Goal: Task Accomplishment & Management: Use online tool/utility

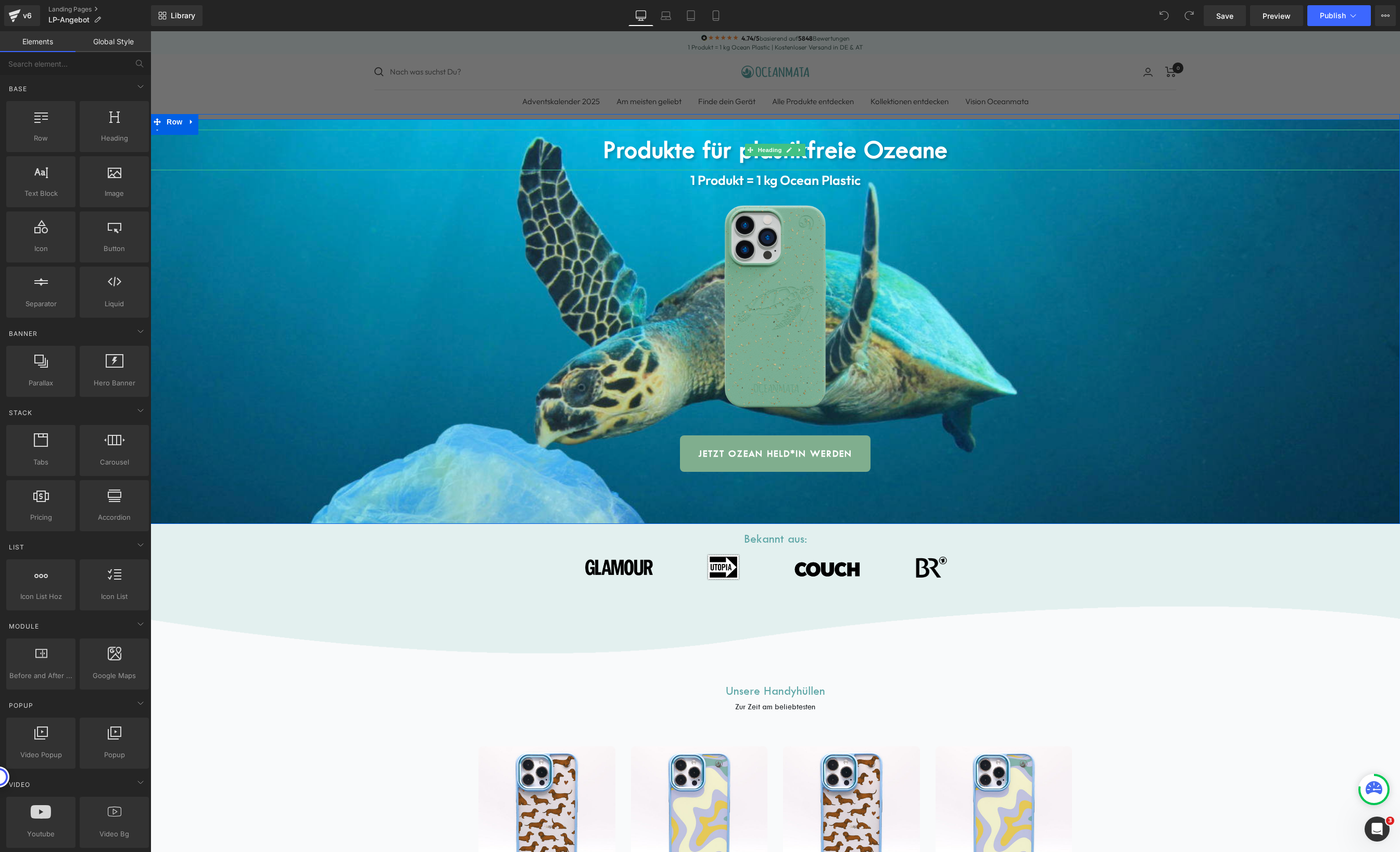
click at [694, 151] on b "Produkte für plastikfreie Ozeane" at bounding box center [775, 150] width 344 height 29
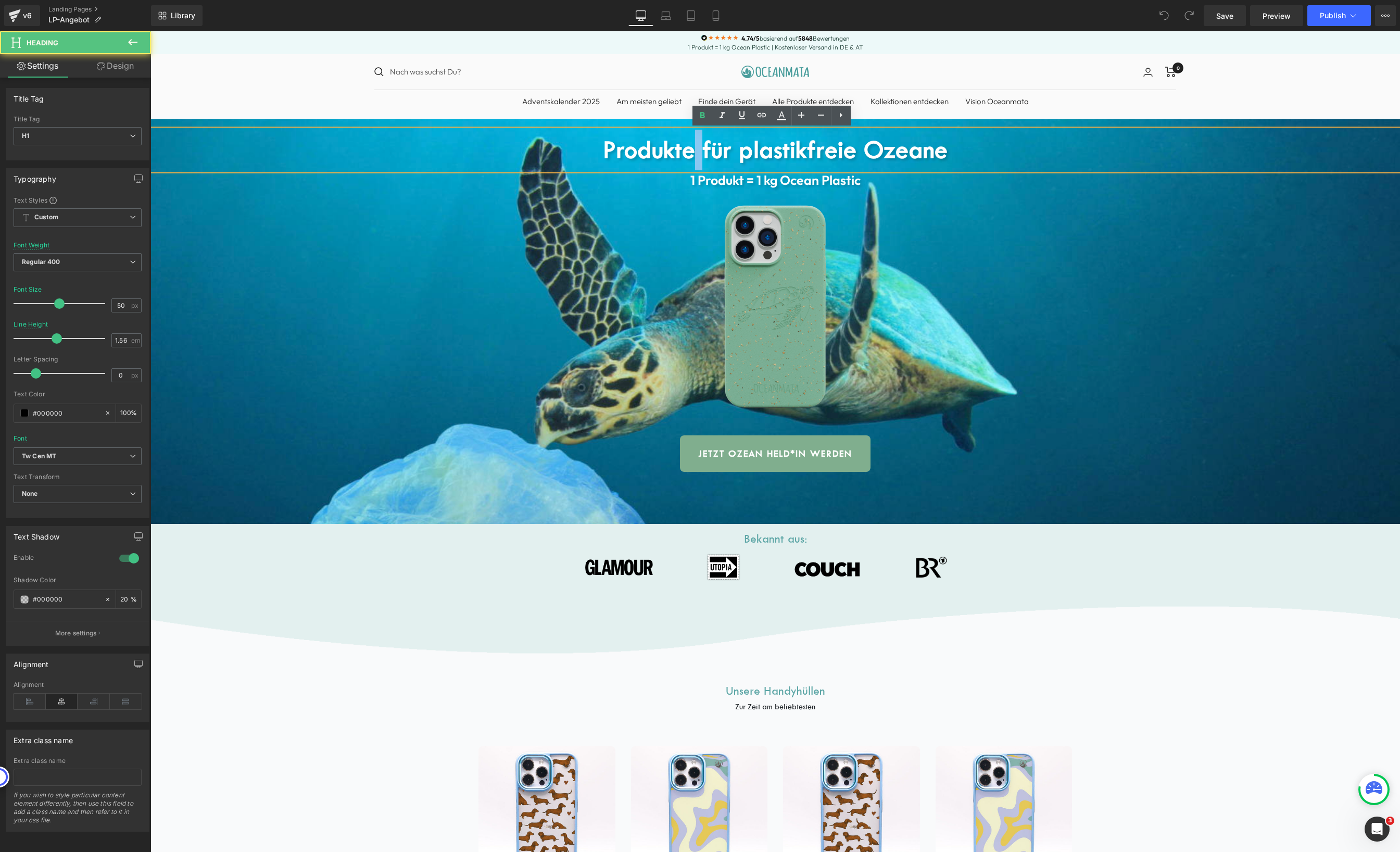
click at [694, 151] on b "Produkte für plastikfreie Ozeane" at bounding box center [775, 150] width 344 height 29
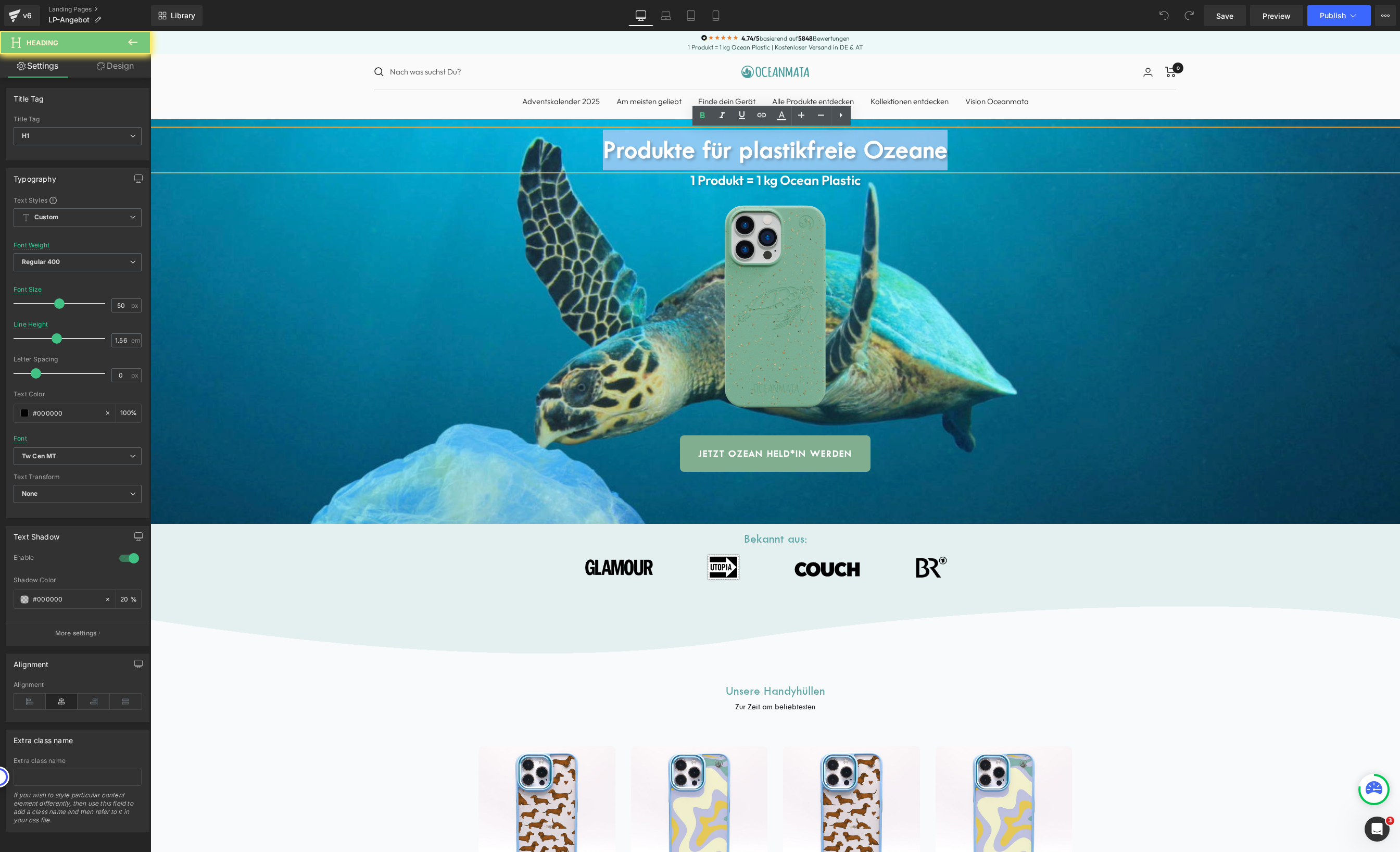
paste div
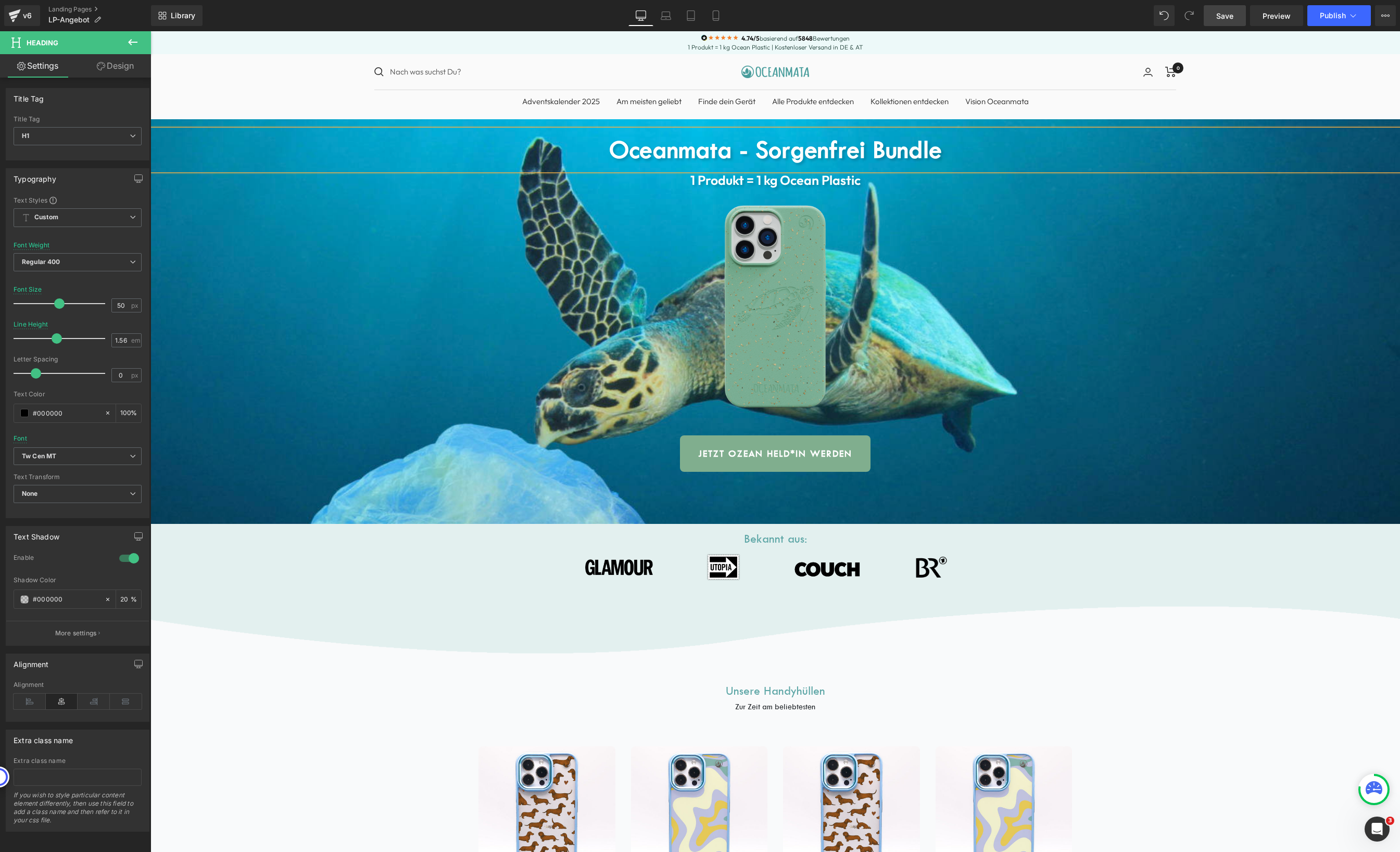
click at [1232, 16] on span "Save" at bounding box center [1225, 16] width 17 height 11
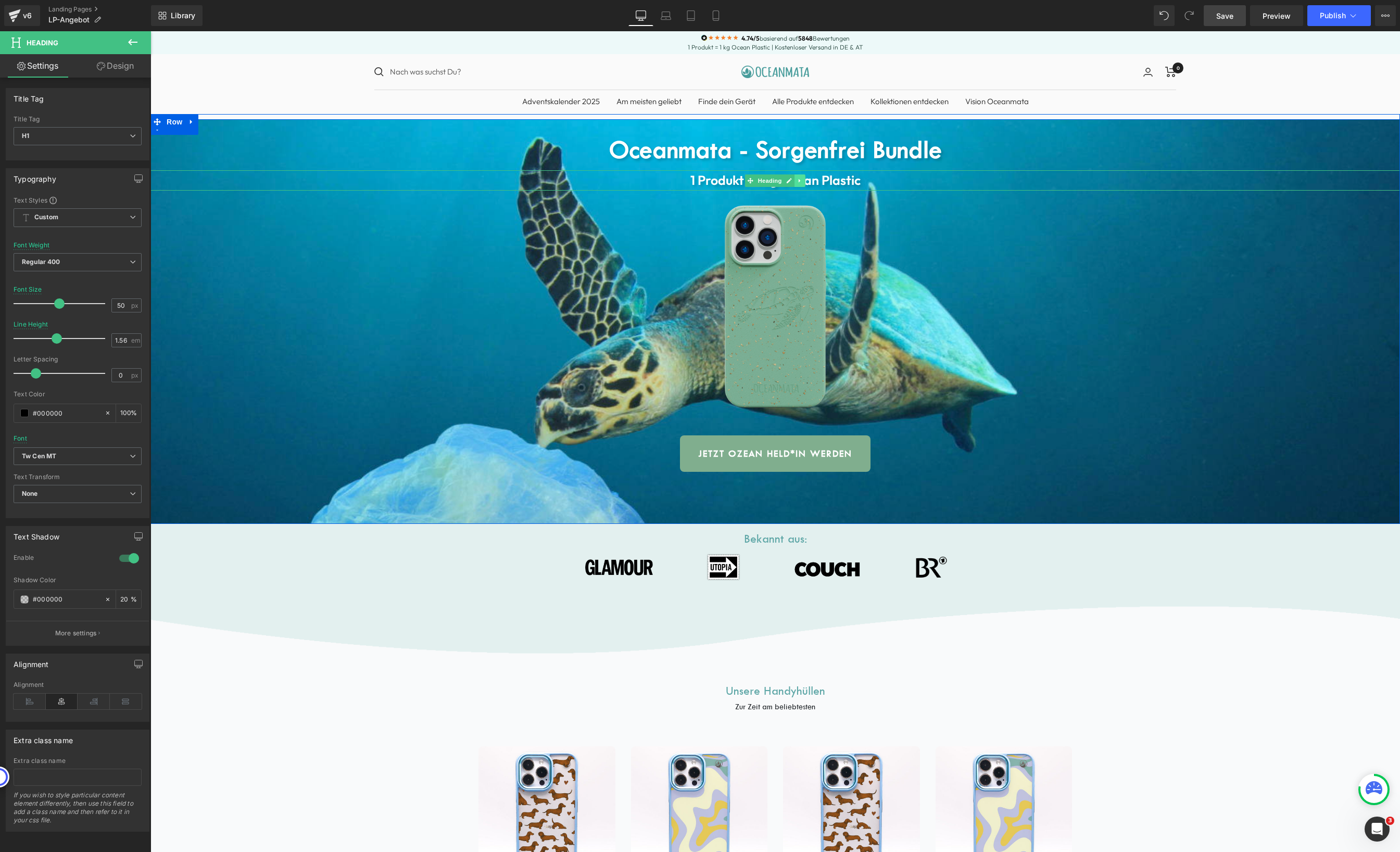
click at [797, 179] on icon at bounding box center [800, 180] width 6 height 6
click at [793, 181] on icon at bounding box center [795, 180] width 6 height 6
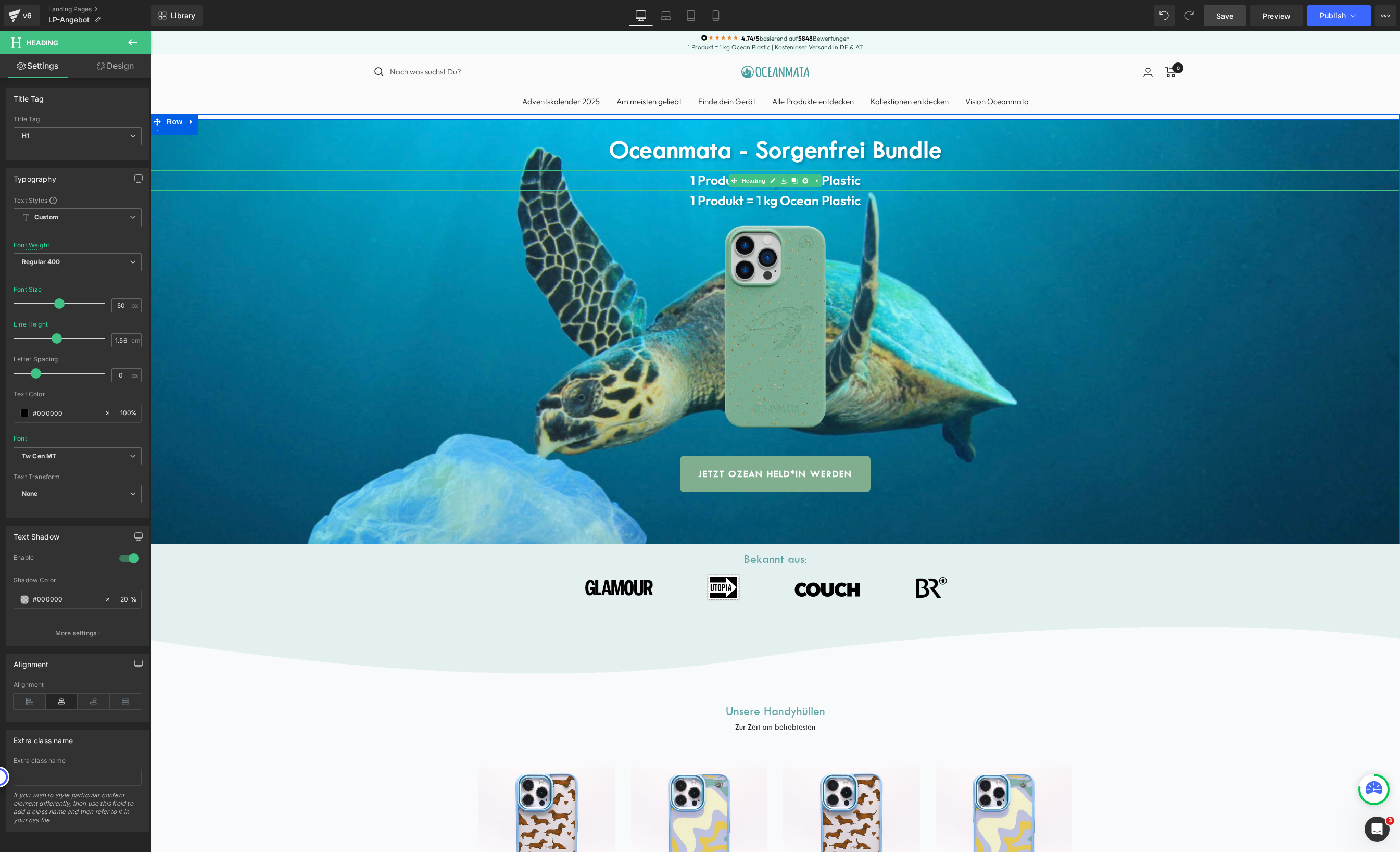
click at [696, 186] on strong "1 Produkt = 1 kg Ocean Plastic" at bounding box center [776, 180] width 171 height 17
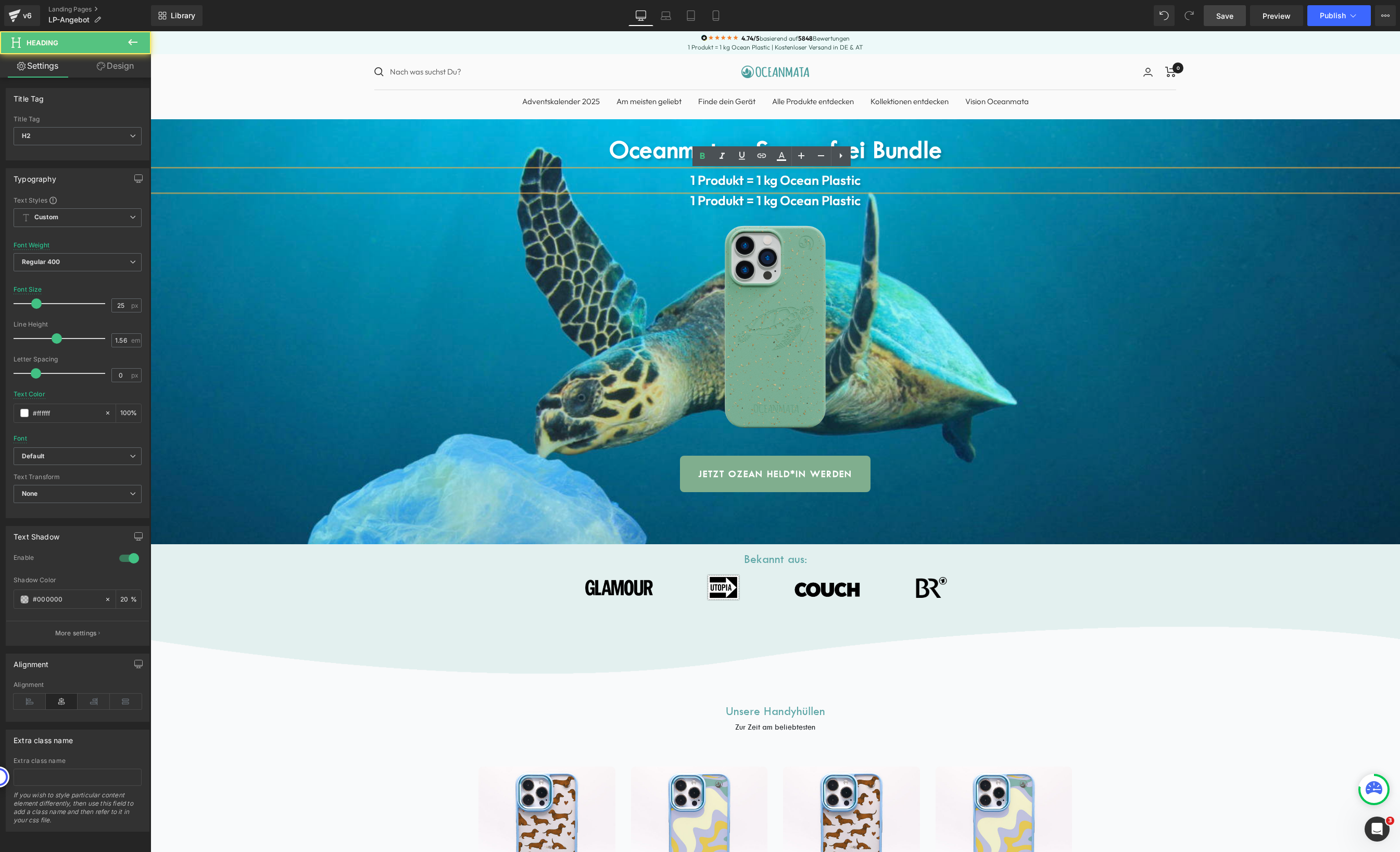
click at [696, 186] on strong "1 Produkt = 1 kg Ocean Plastic" at bounding box center [776, 180] width 171 height 17
paste div
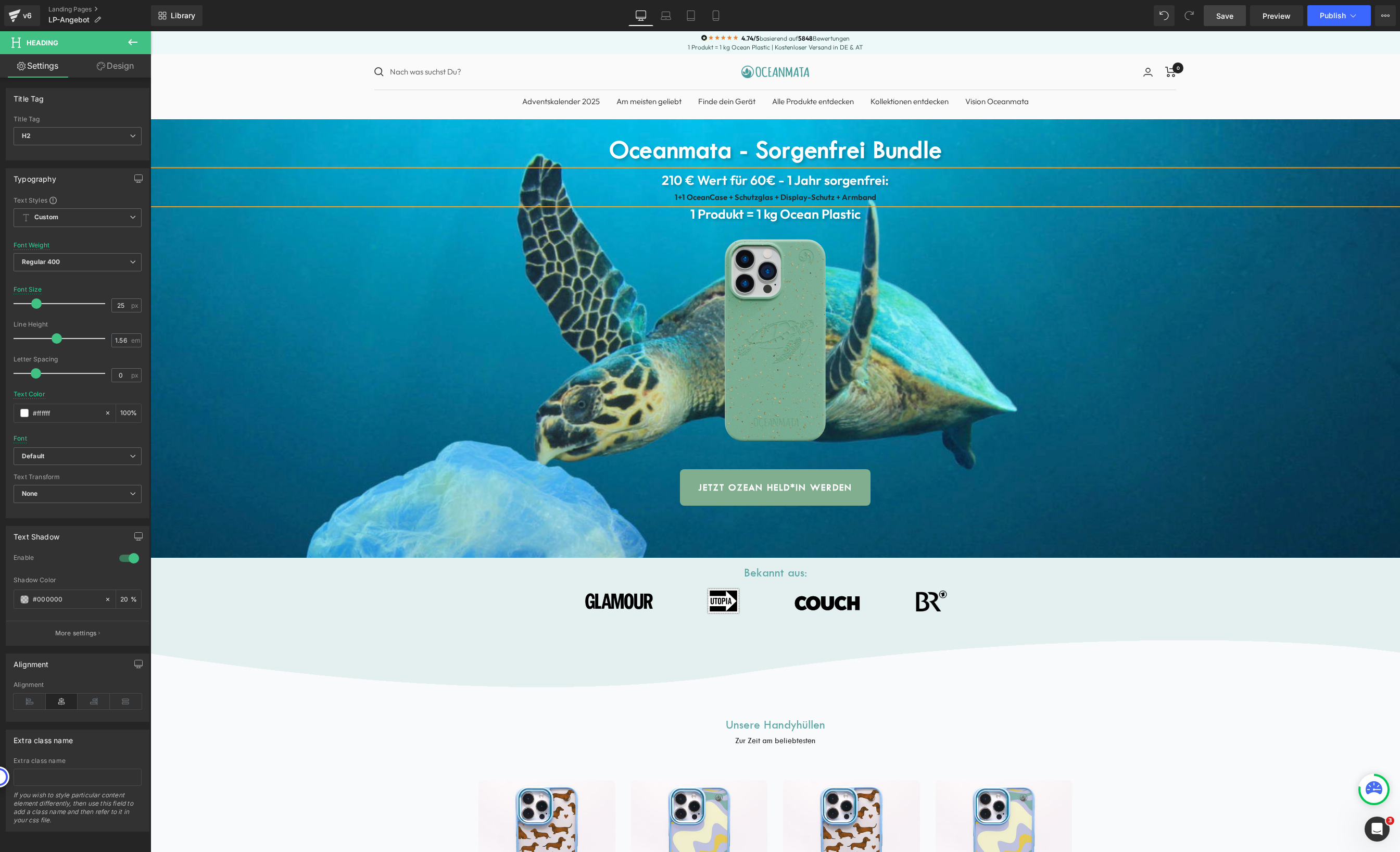
click at [767, 198] on b "1+1 OceanCase + Schutzglas + Display-Schutz + Armband" at bounding box center [775, 197] width 201 height 10
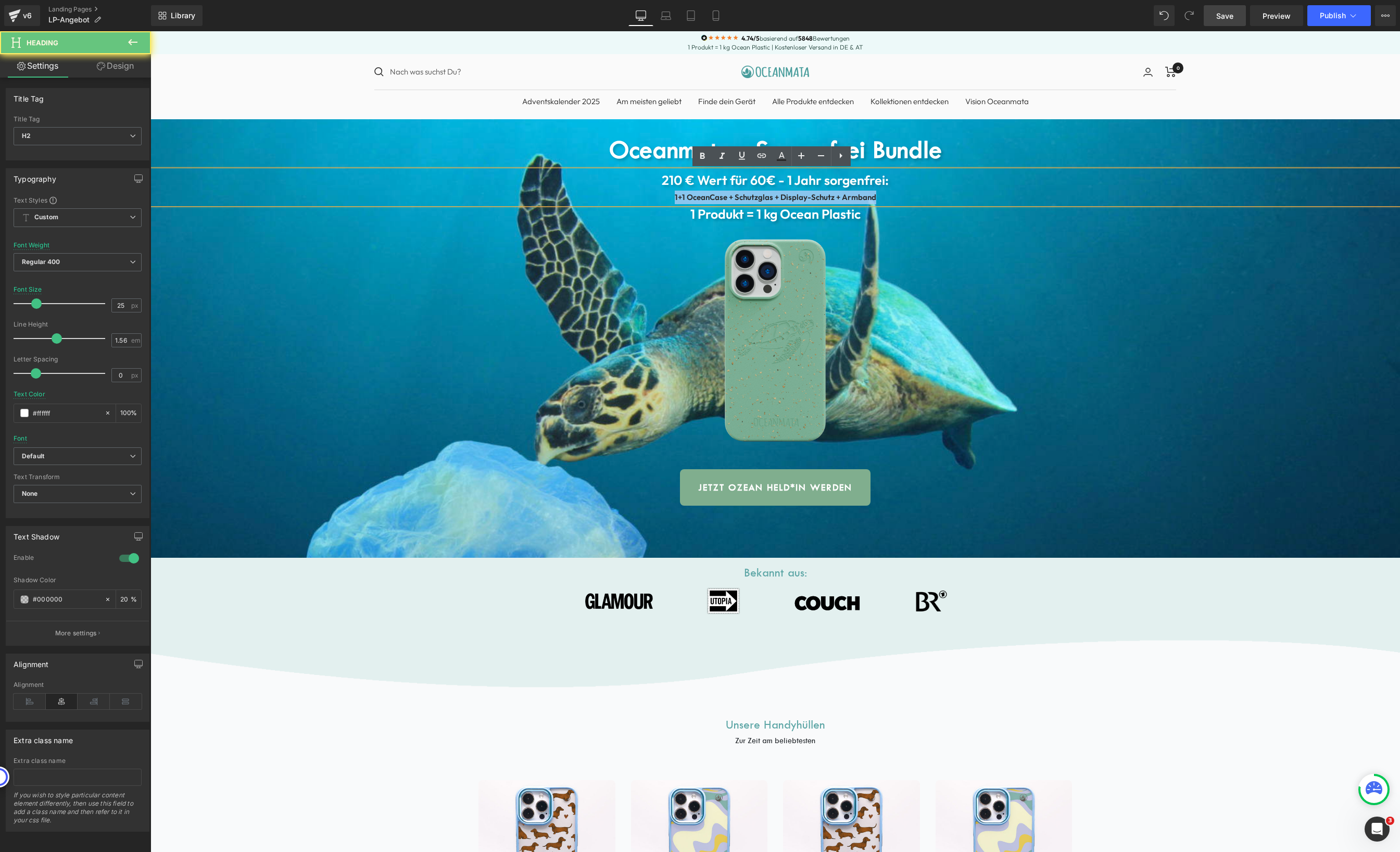
click at [767, 198] on b "1+1 OceanCase + Schutzglas + Display-Schutz + Armband" at bounding box center [775, 197] width 201 height 10
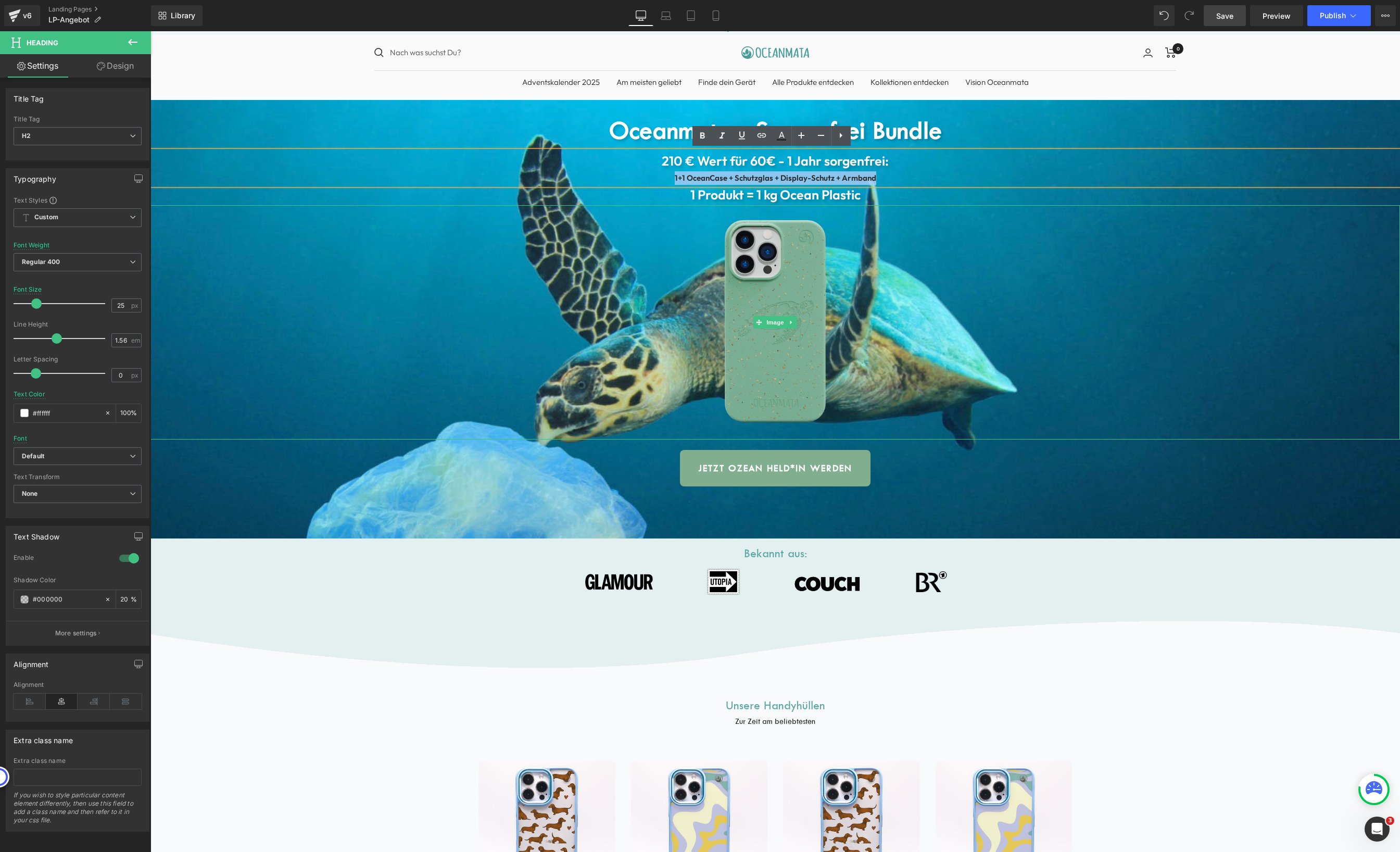
scroll to position [21, 0]
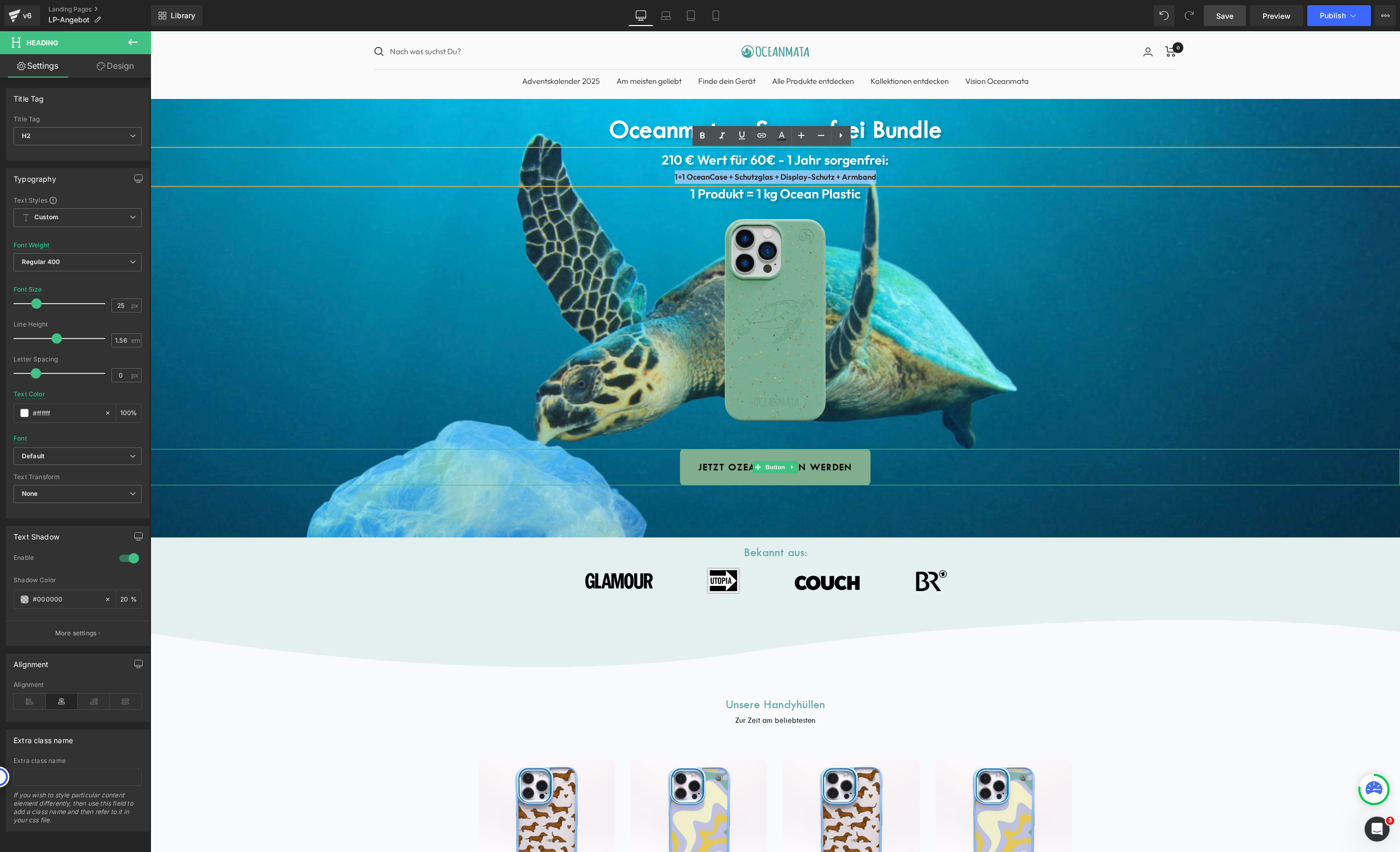
click at [807, 464] on span "JETZT OZEAN HELD*IN WERDEN" at bounding box center [775, 467] width 154 height 10
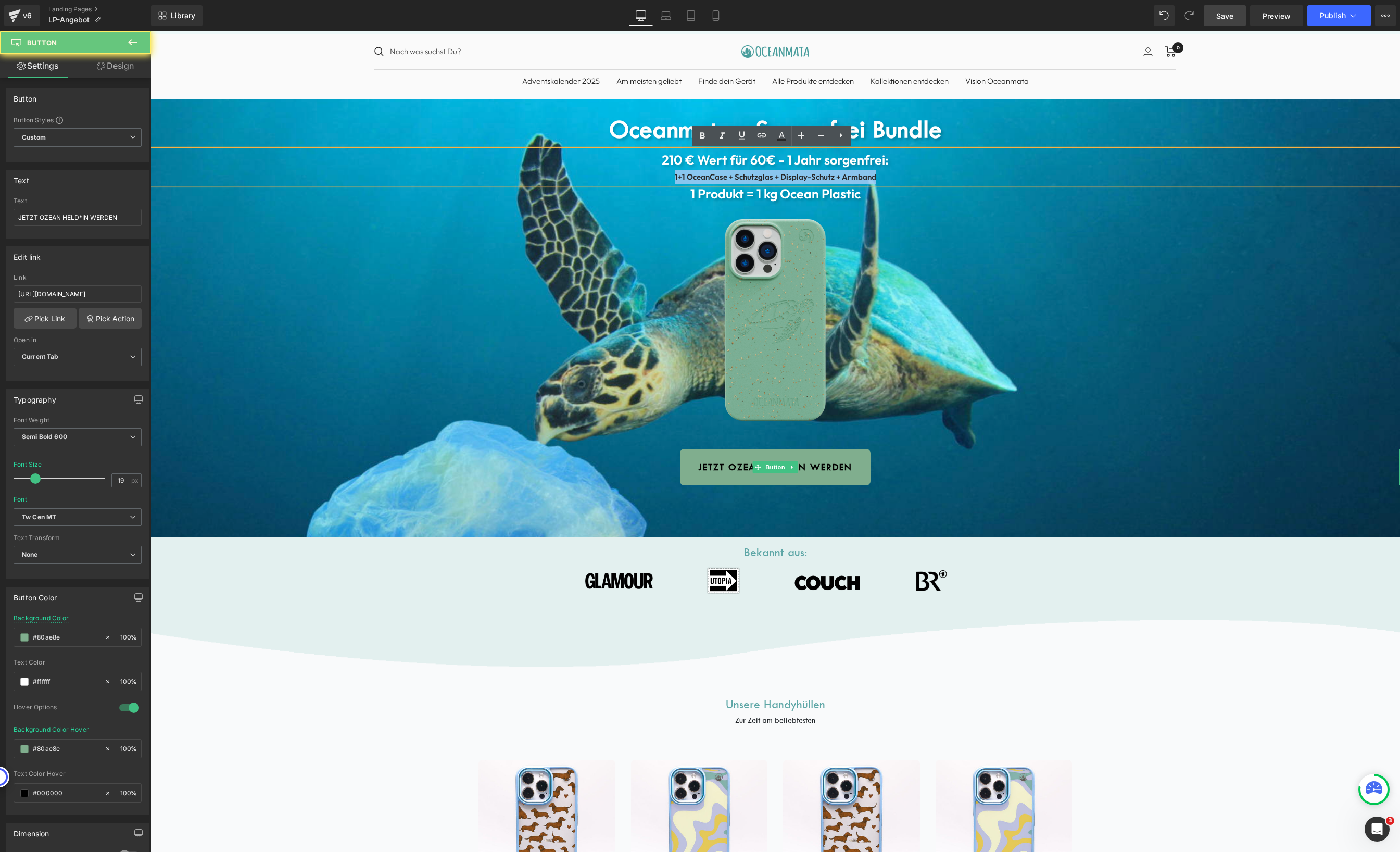
click at [818, 464] on span "JETZT OZEAN HELD*IN WERDEN" at bounding box center [775, 467] width 154 height 10
click at [770, 468] on span "Button" at bounding box center [775, 467] width 24 height 12
click at [809, 462] on span "JETZT OZEAN HELD*IN WERDEN" at bounding box center [775, 467] width 154 height 10
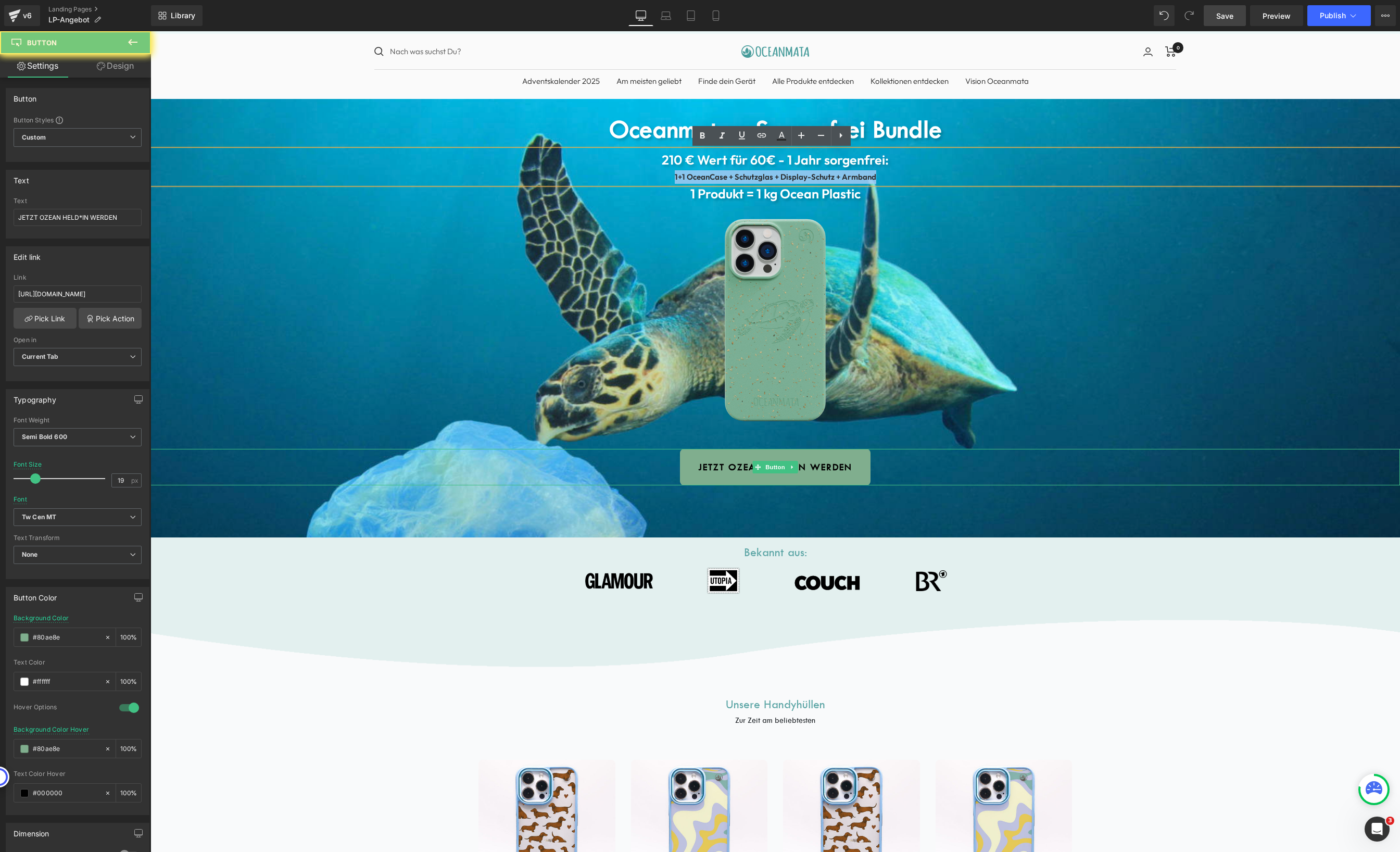
click at [809, 462] on span "JETZT OZEAN HELD*IN WERDEN" at bounding box center [775, 467] width 154 height 10
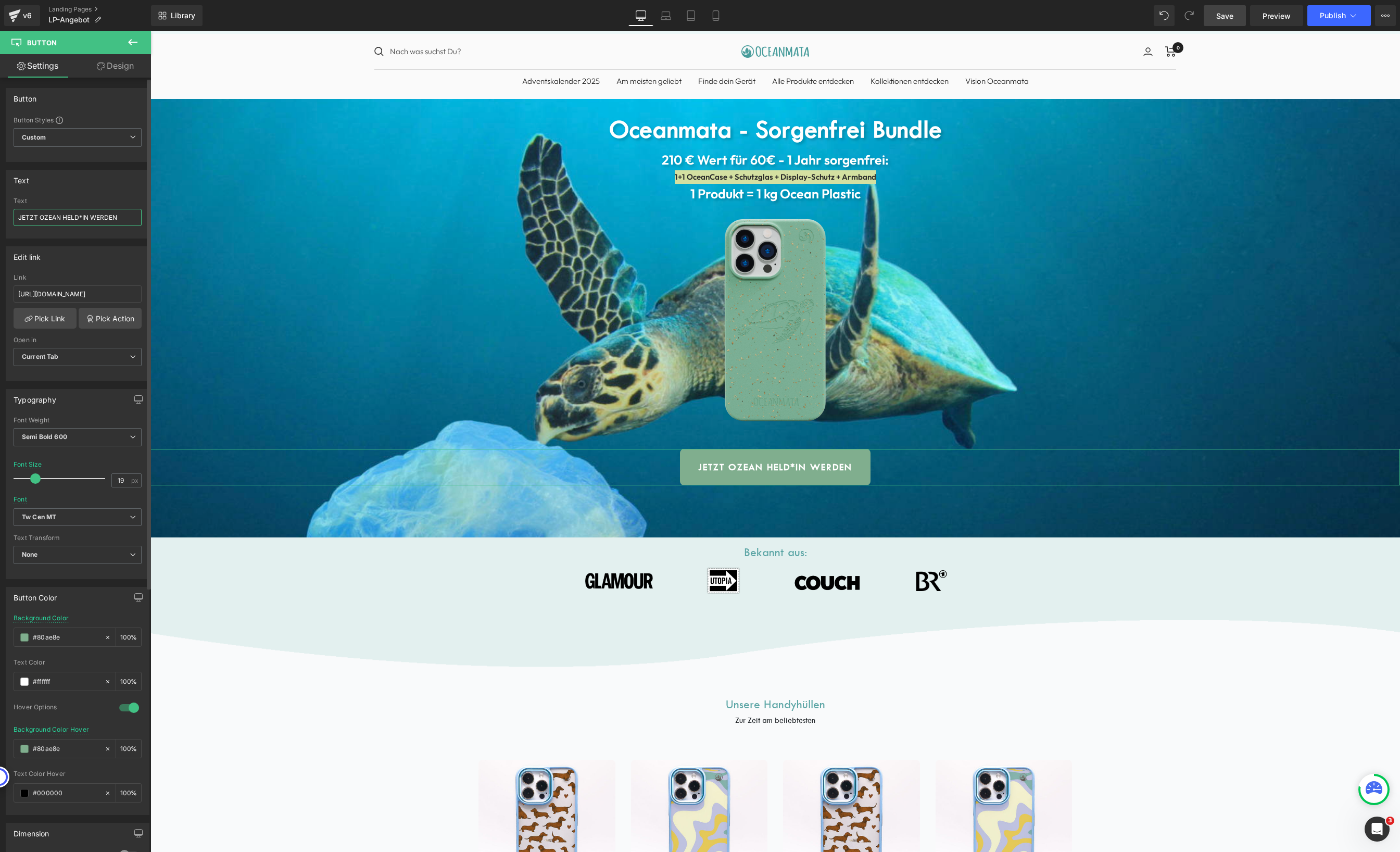
click at [61, 213] on input "JETZT OZEAN HELD*IN WERDEN" at bounding box center [78, 217] width 128 height 17
type input "Jetzt 1 von 100 sichern"
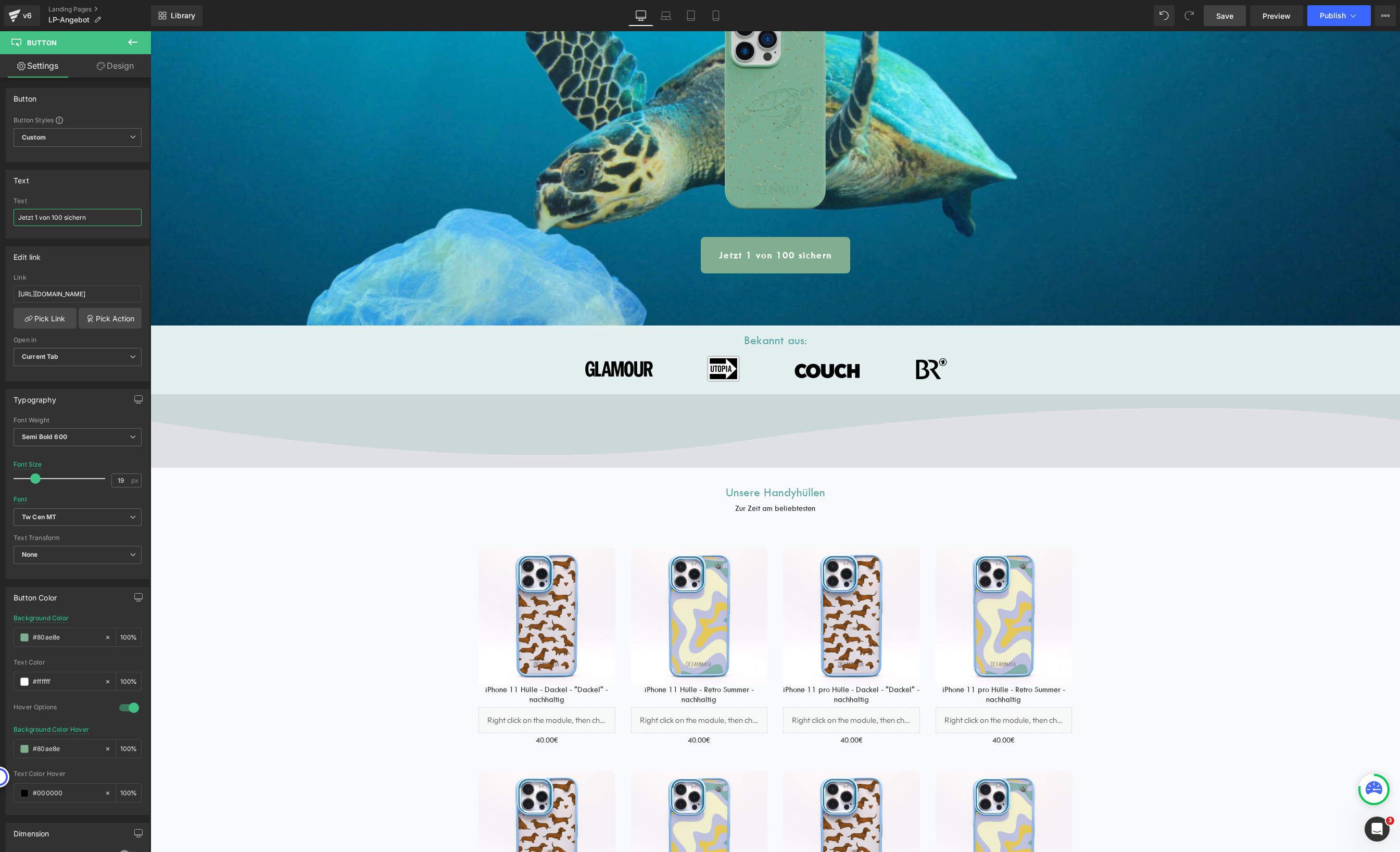
scroll to position [241, 0]
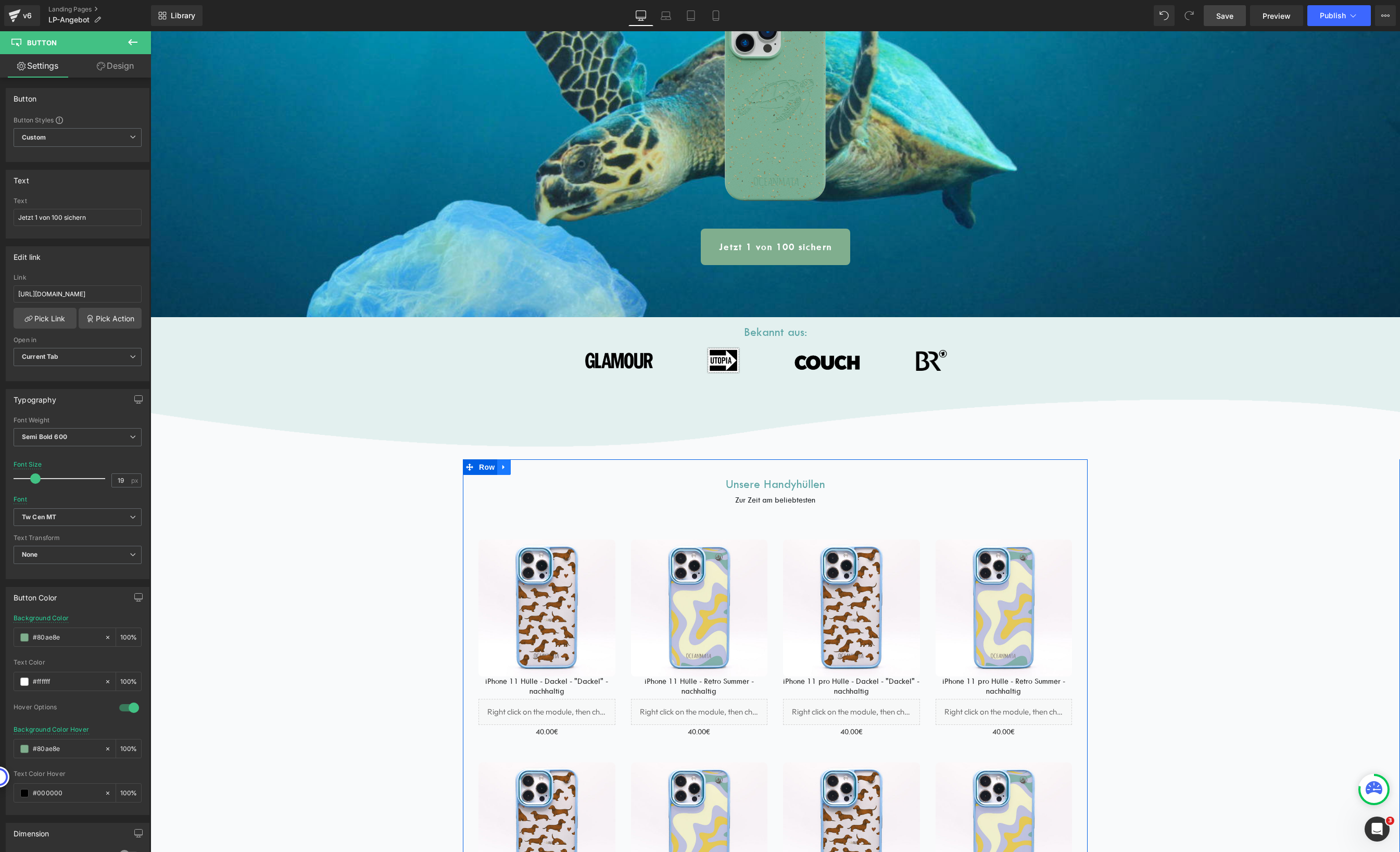
click at [503, 466] on icon at bounding box center [503, 467] width 2 height 5
click at [514, 468] on icon at bounding box center [517, 467] width 8 height 8
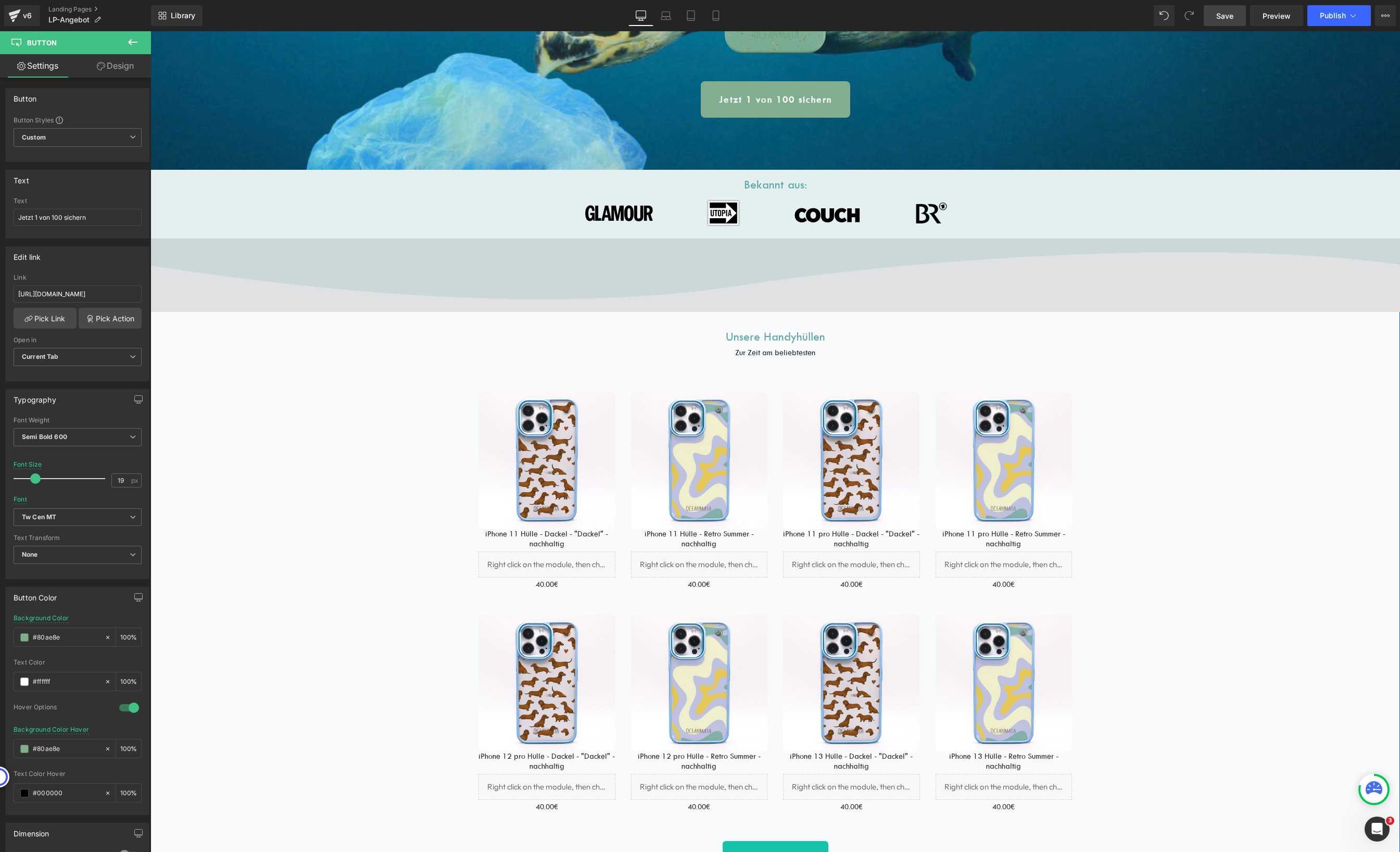
scroll to position [303, 0]
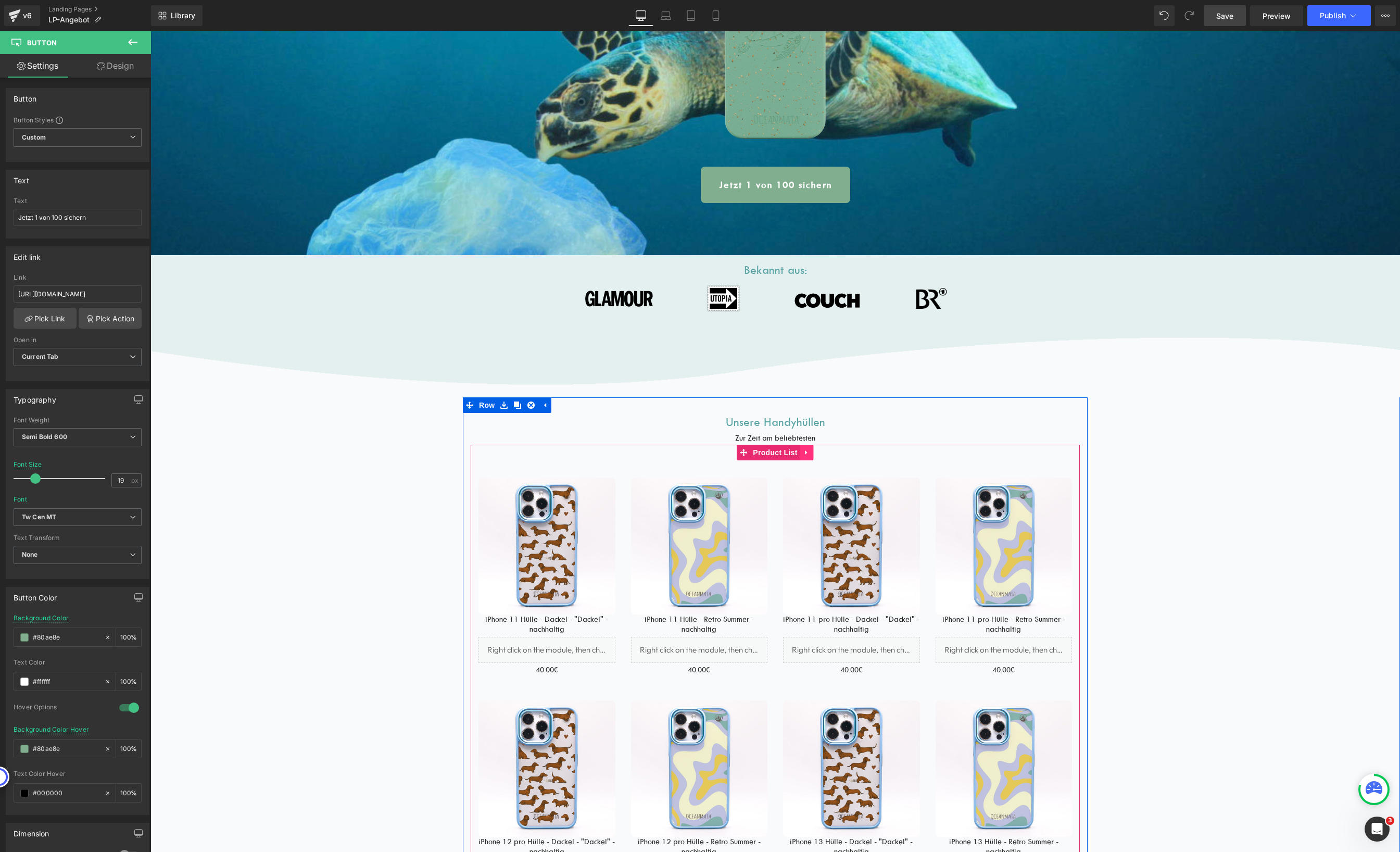
click at [803, 450] on icon at bounding box center [807, 452] width 8 height 8
click at [810, 450] on icon at bounding box center [813, 452] width 8 height 8
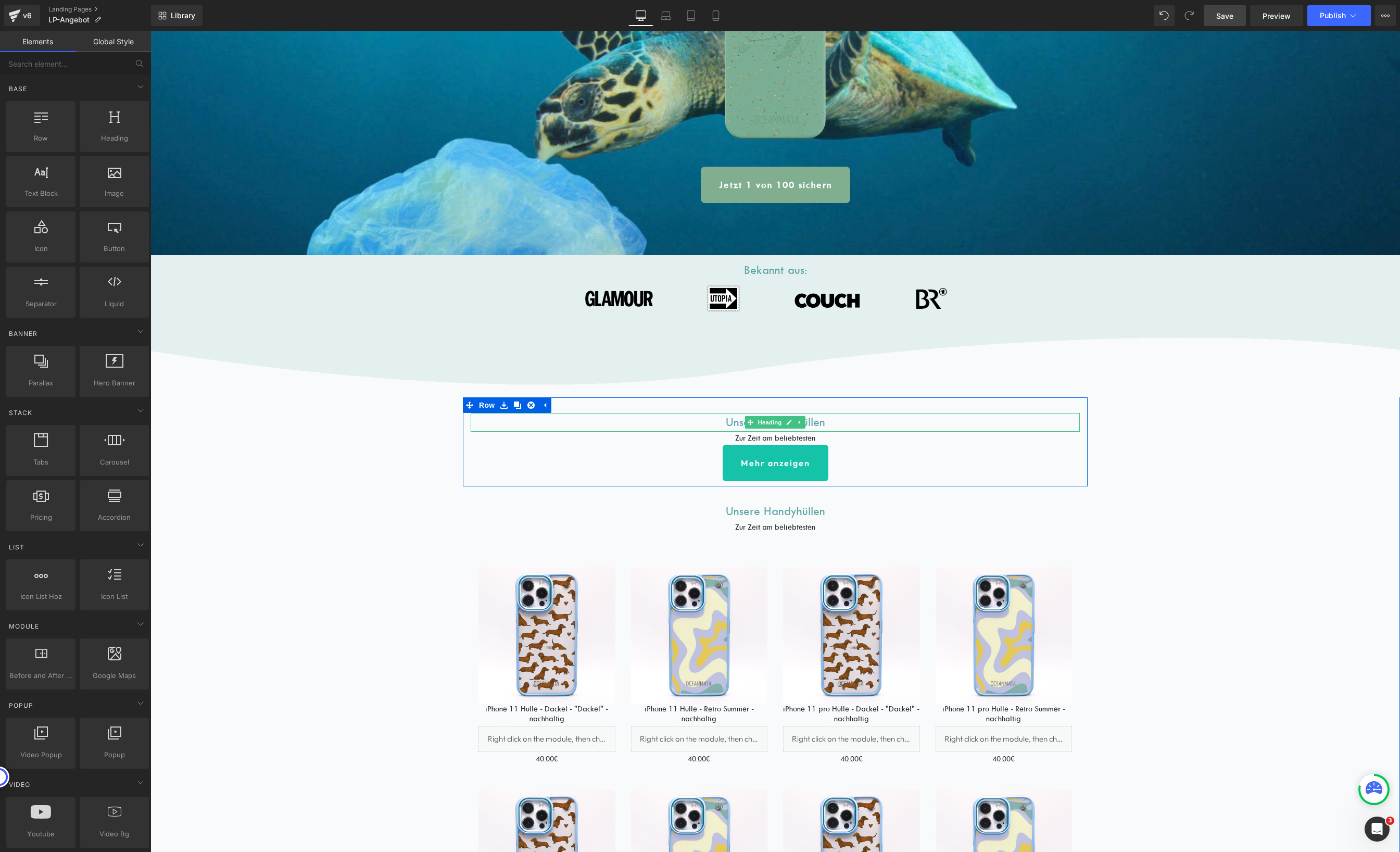
click at [729, 421] on h1 "Unsere Handyhüllen" at bounding box center [775, 422] width 609 height 19
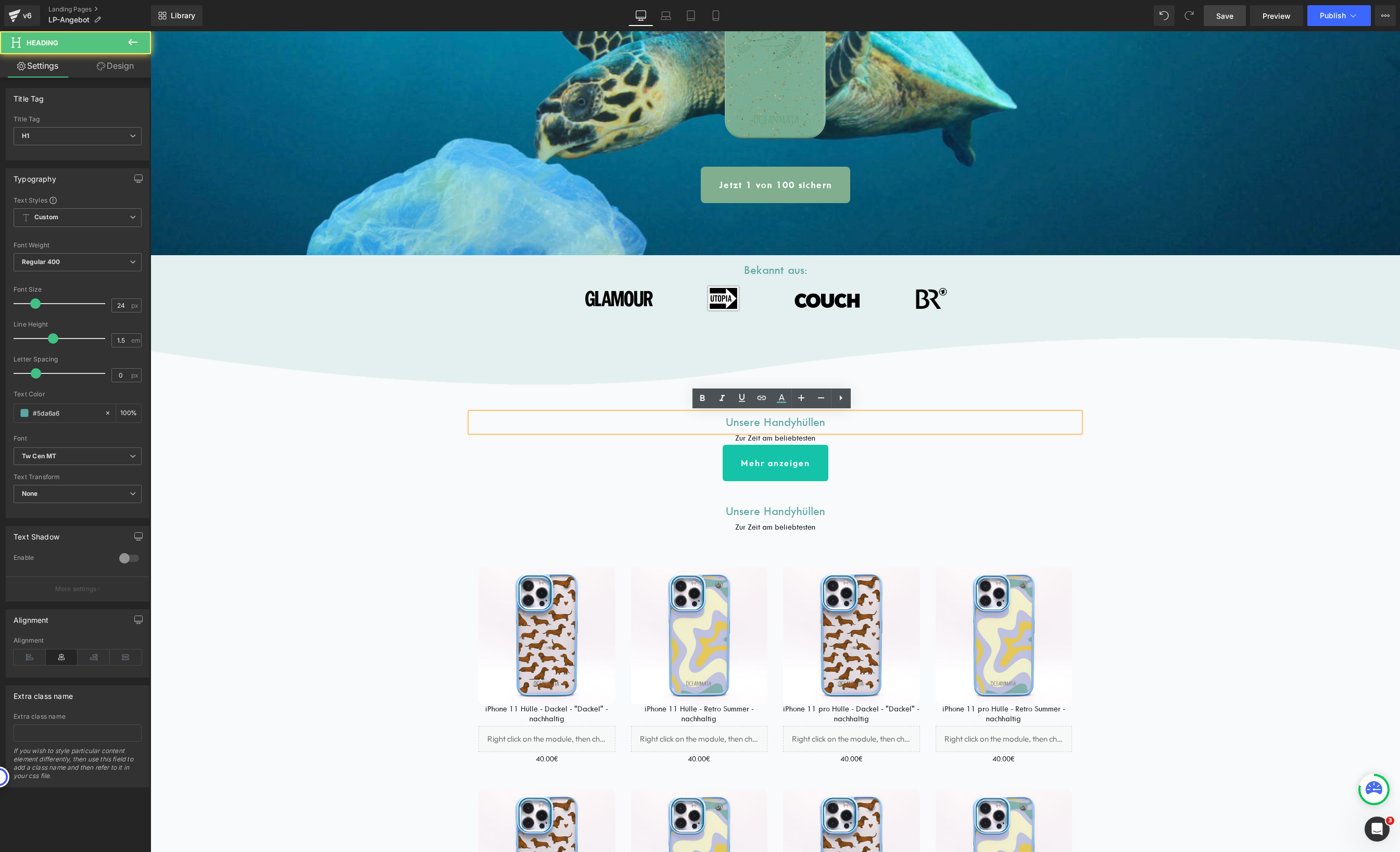
click at [729, 421] on h1 "Unsere Handyhüllen" at bounding box center [775, 422] width 609 height 19
click at [790, 464] on icon at bounding box center [793, 463] width 6 height 6
click at [795, 465] on icon at bounding box center [798, 463] width 6 height 6
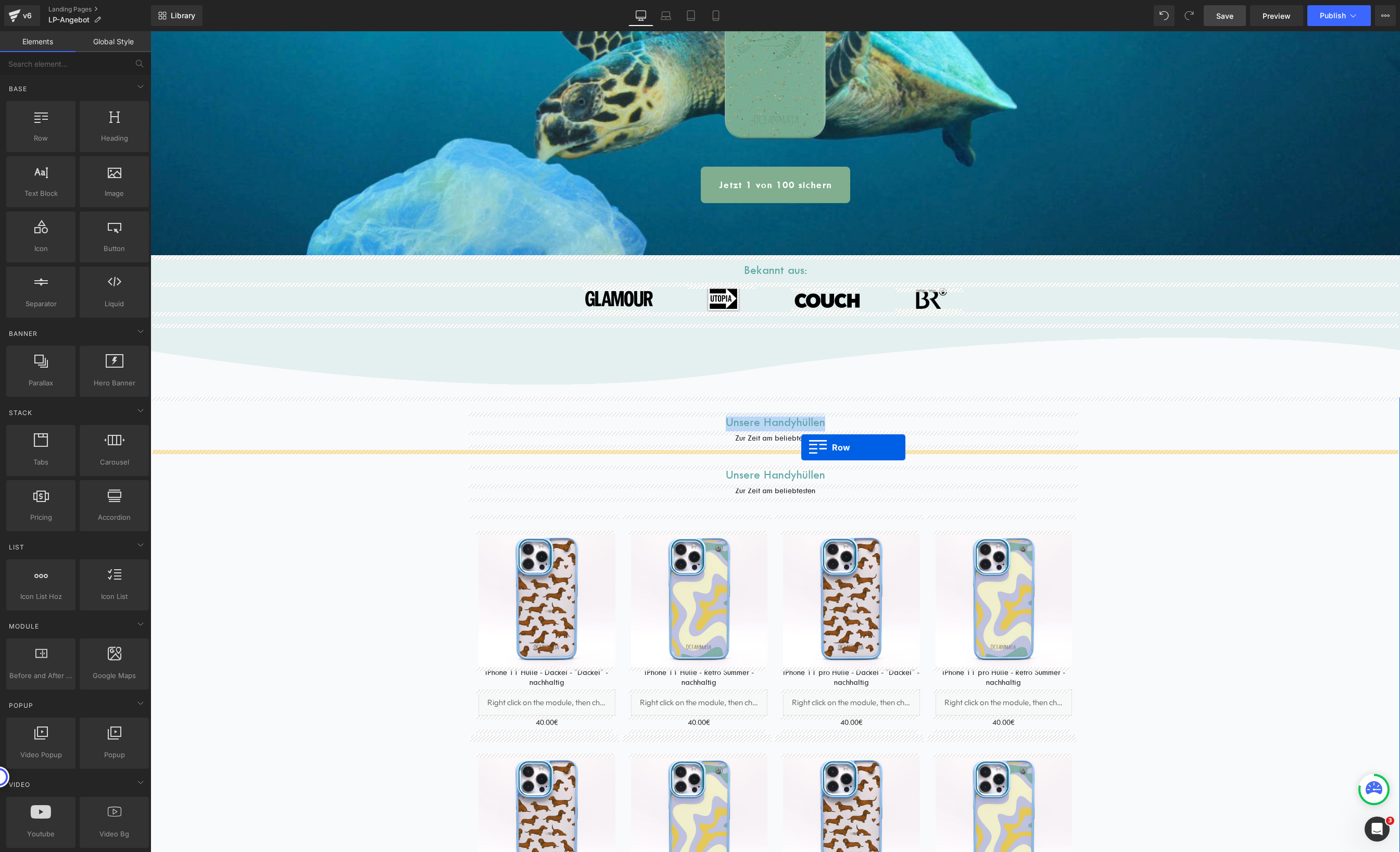
drag, startPoint x: 190, startPoint y: 171, endPoint x: 800, endPoint y: 447, distance: 669.5
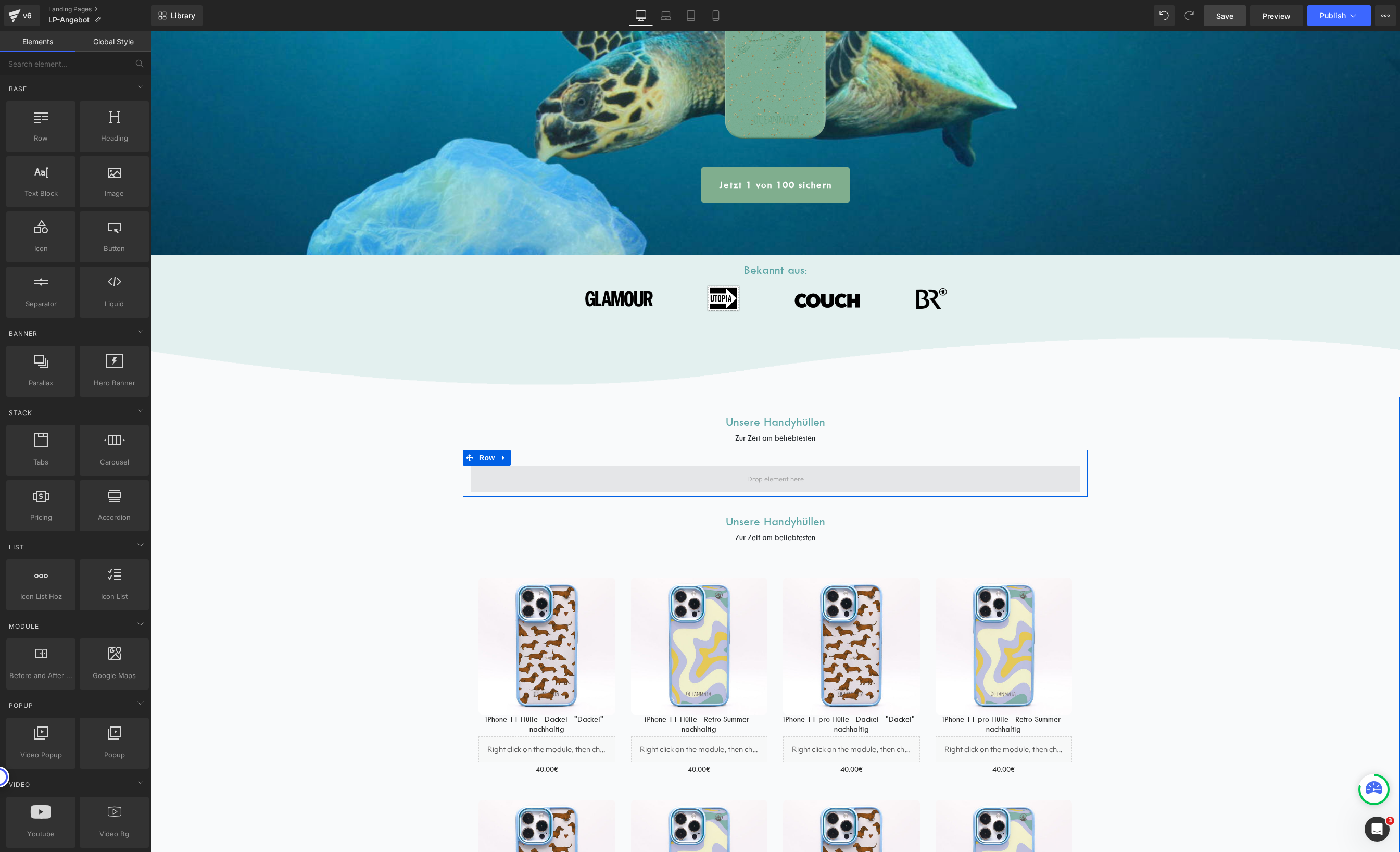
click at [763, 477] on span at bounding box center [775, 479] width 64 height 17
click at [477, 458] on span "Row" at bounding box center [487, 458] width 21 height 16
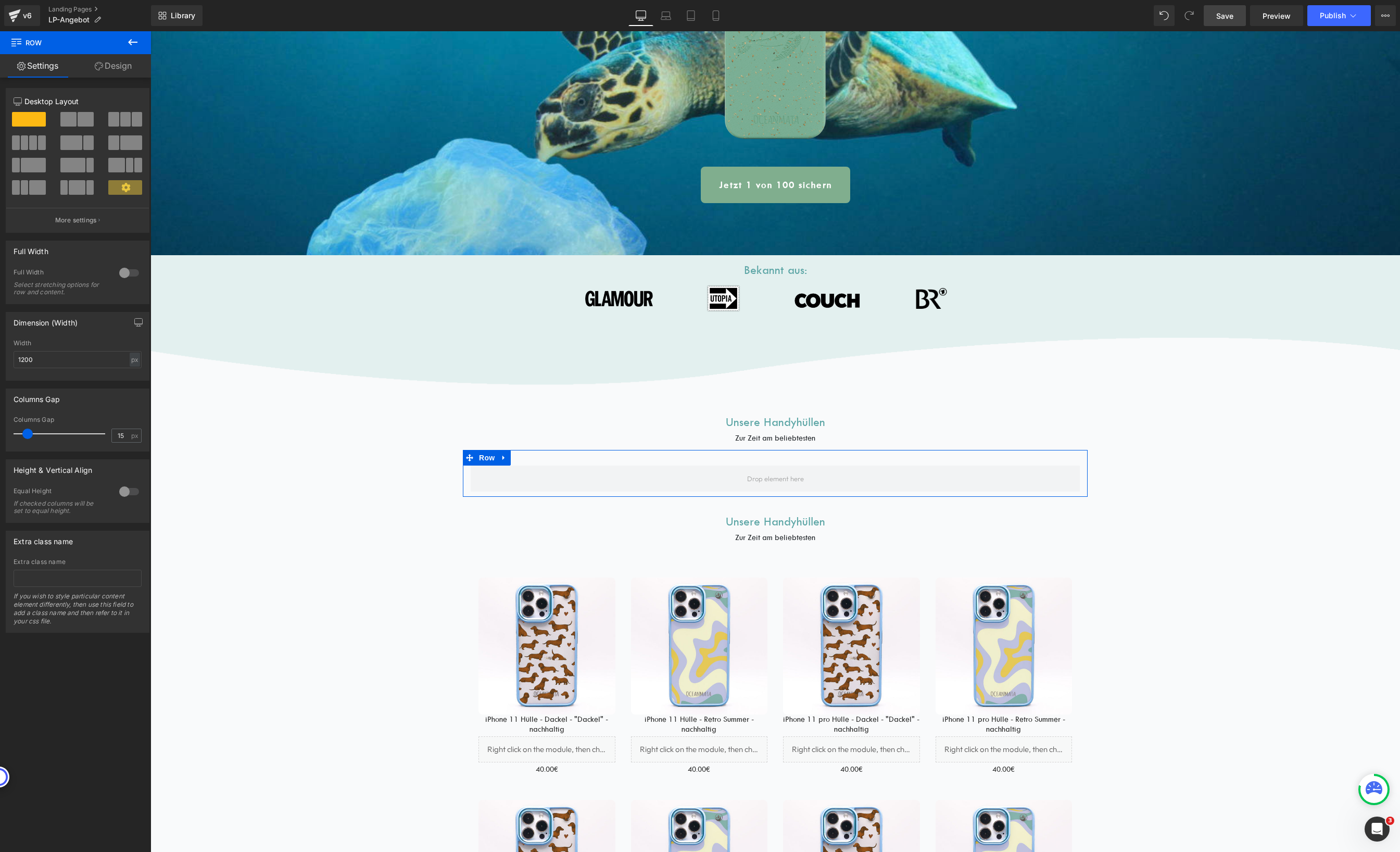
click at [29, 144] on span at bounding box center [32, 142] width 8 height 14
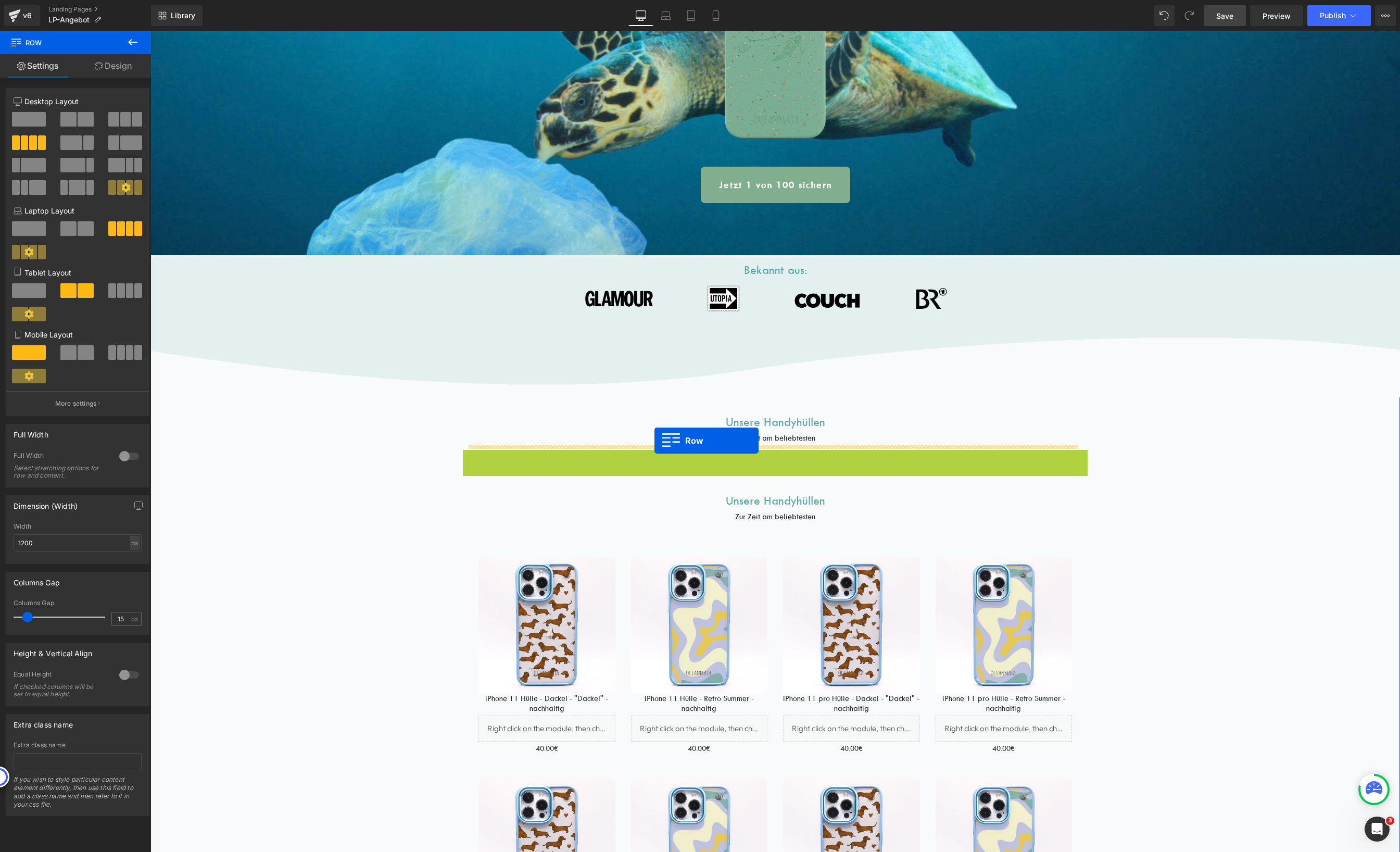
drag, startPoint x: 464, startPoint y: 459, endPoint x: 655, endPoint y: 441, distance: 191.8
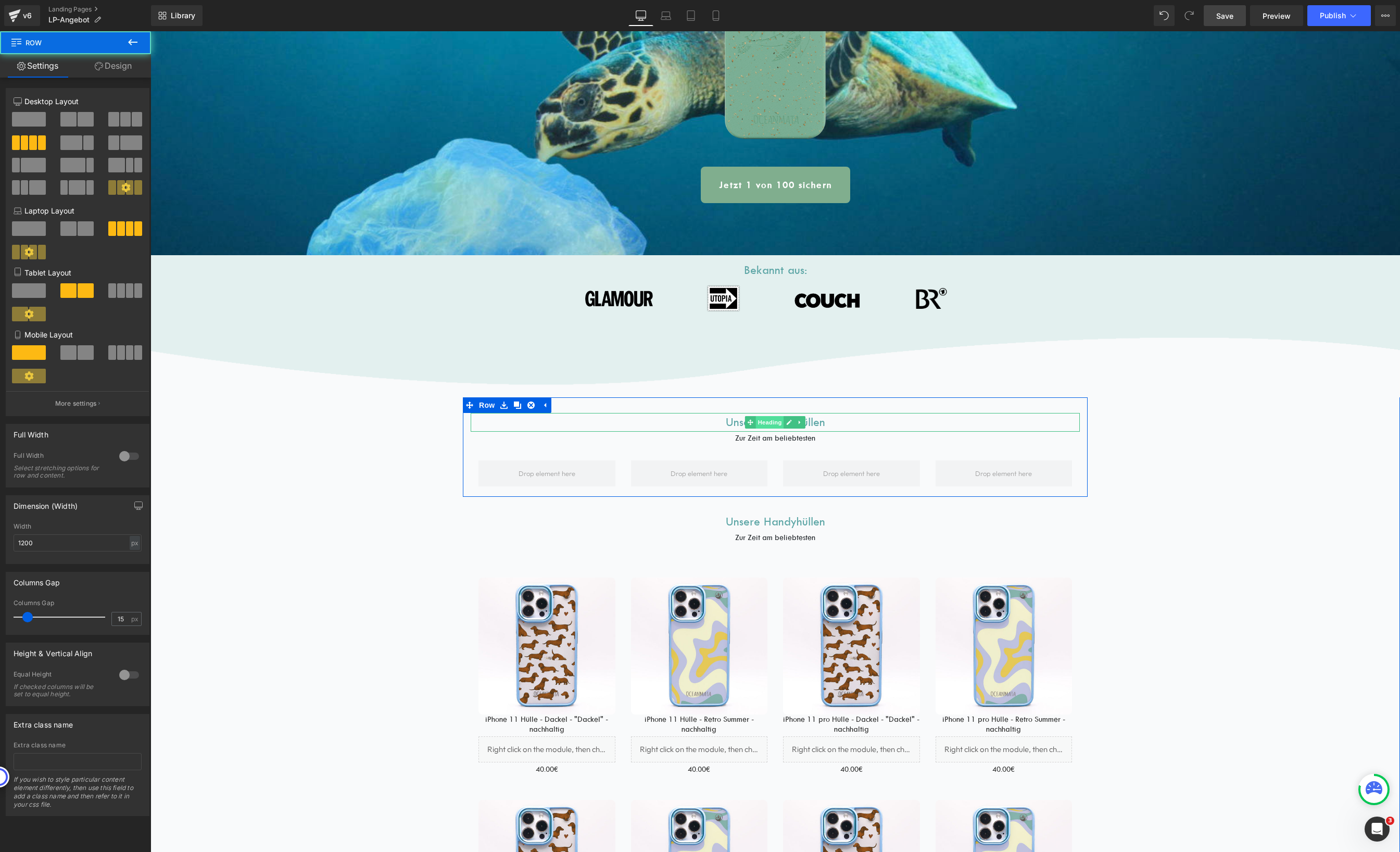
click at [765, 420] on span "Heading" at bounding box center [769, 422] width 28 height 12
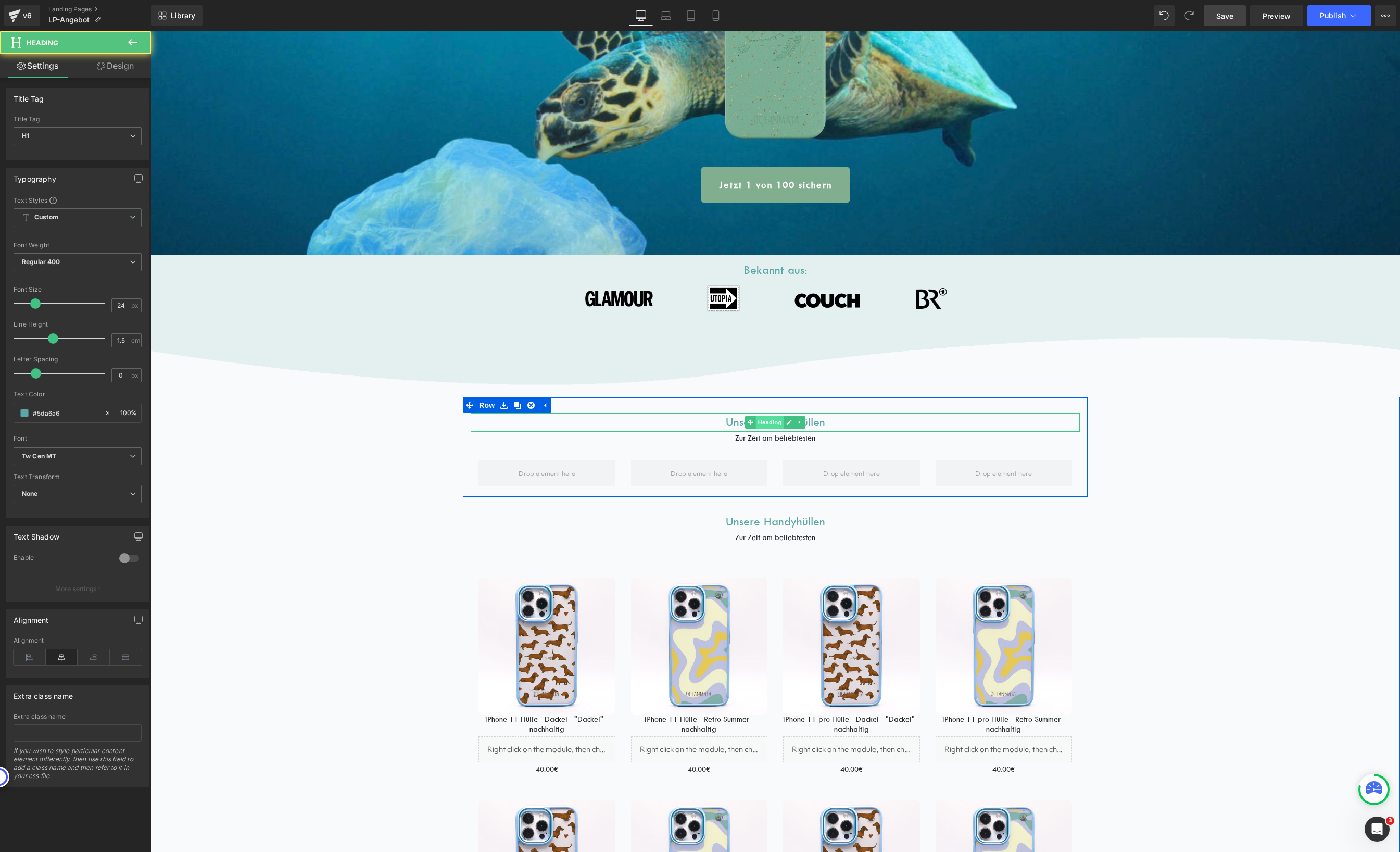
click at [765, 420] on span "Heading" at bounding box center [769, 422] width 28 height 12
click at [849, 420] on h1 "Unsere Handyhüllen" at bounding box center [775, 422] width 609 height 19
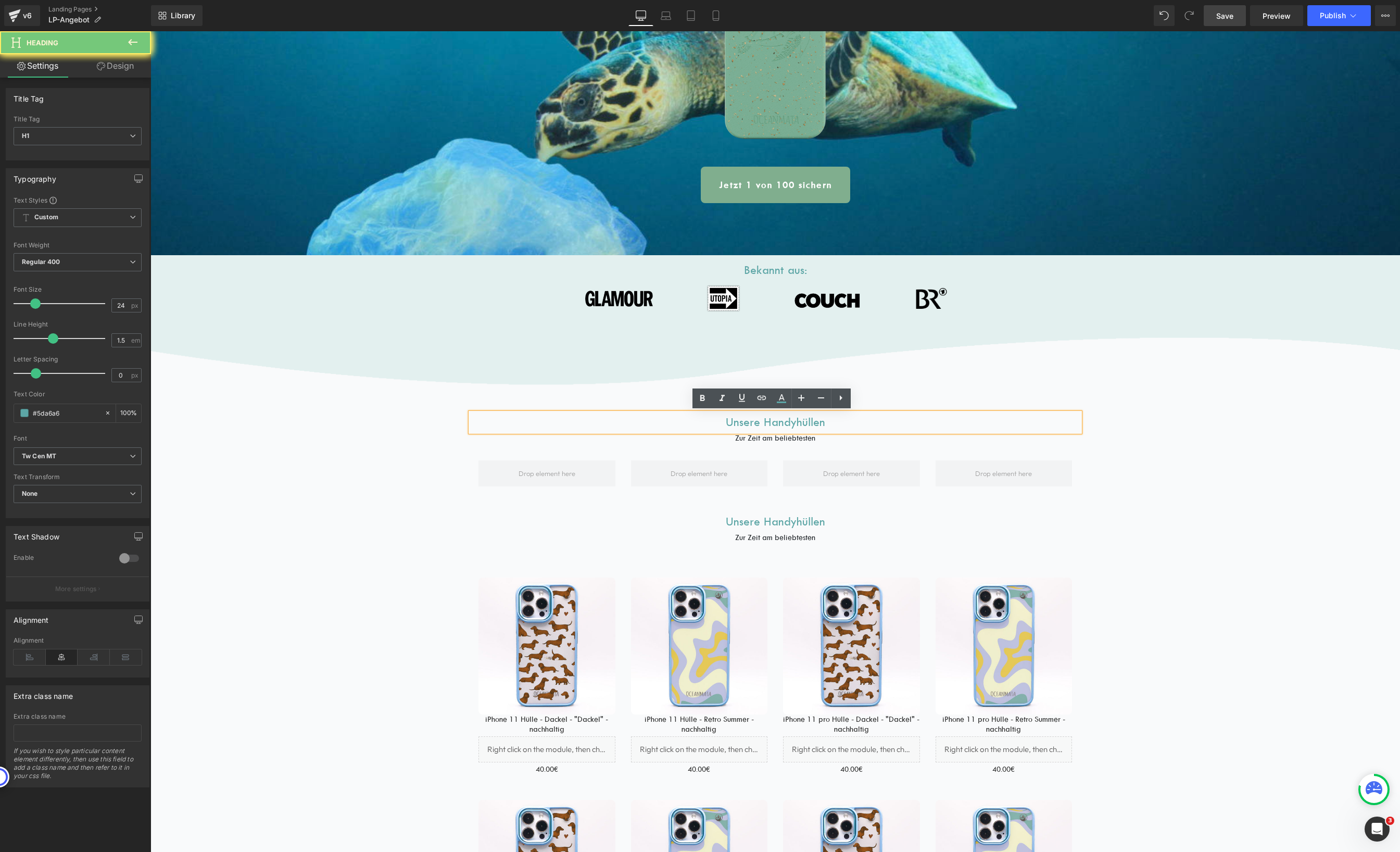
click at [849, 420] on h1 "Unsere Handyhüllen" at bounding box center [775, 422] width 609 height 19
click at [849, 421] on h1 "Unsere Handyhüllen" at bounding box center [775, 422] width 609 height 19
click at [791, 423] on h1 "Unsere Handyhüllen" at bounding box center [775, 422] width 609 height 19
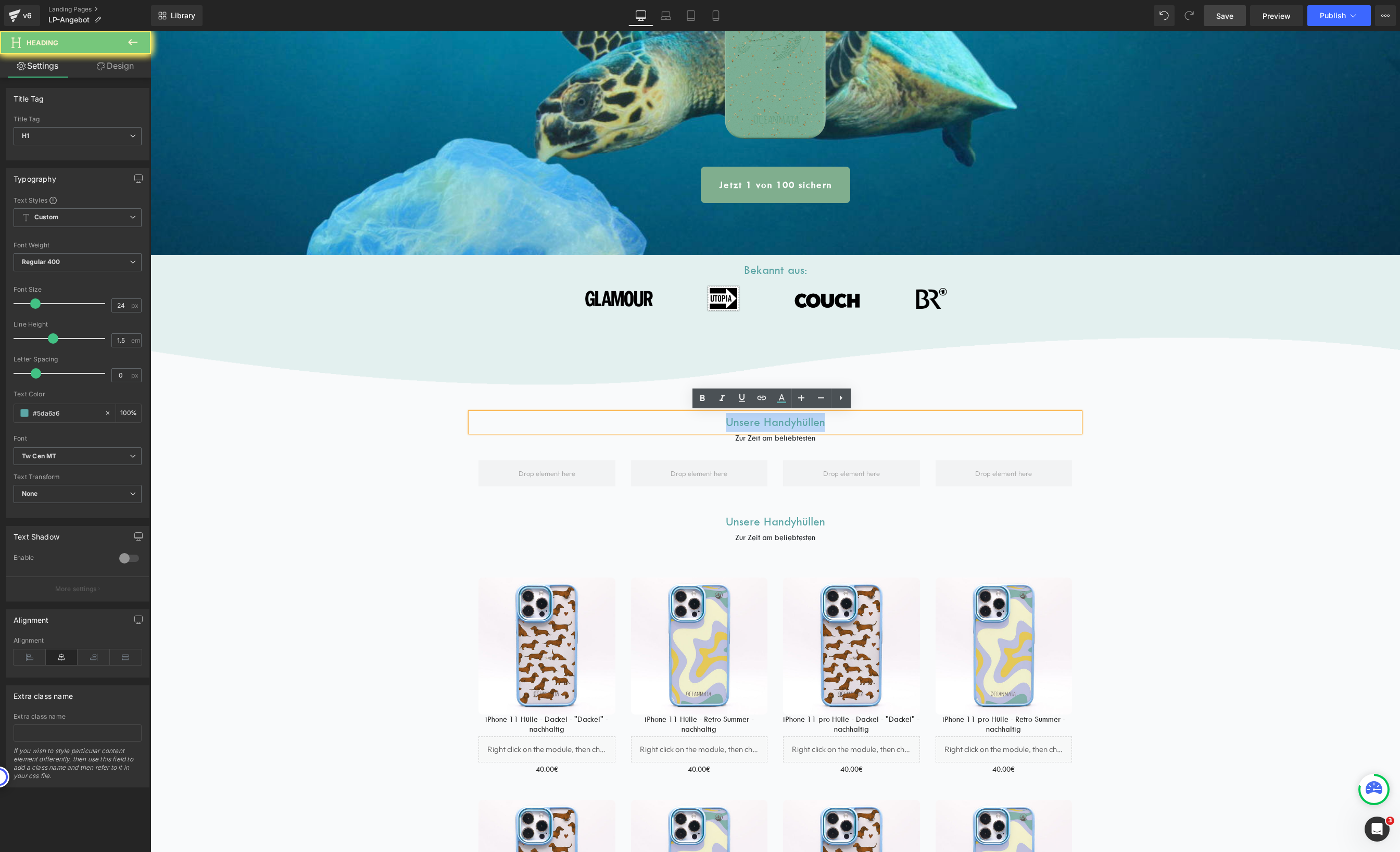
paste div
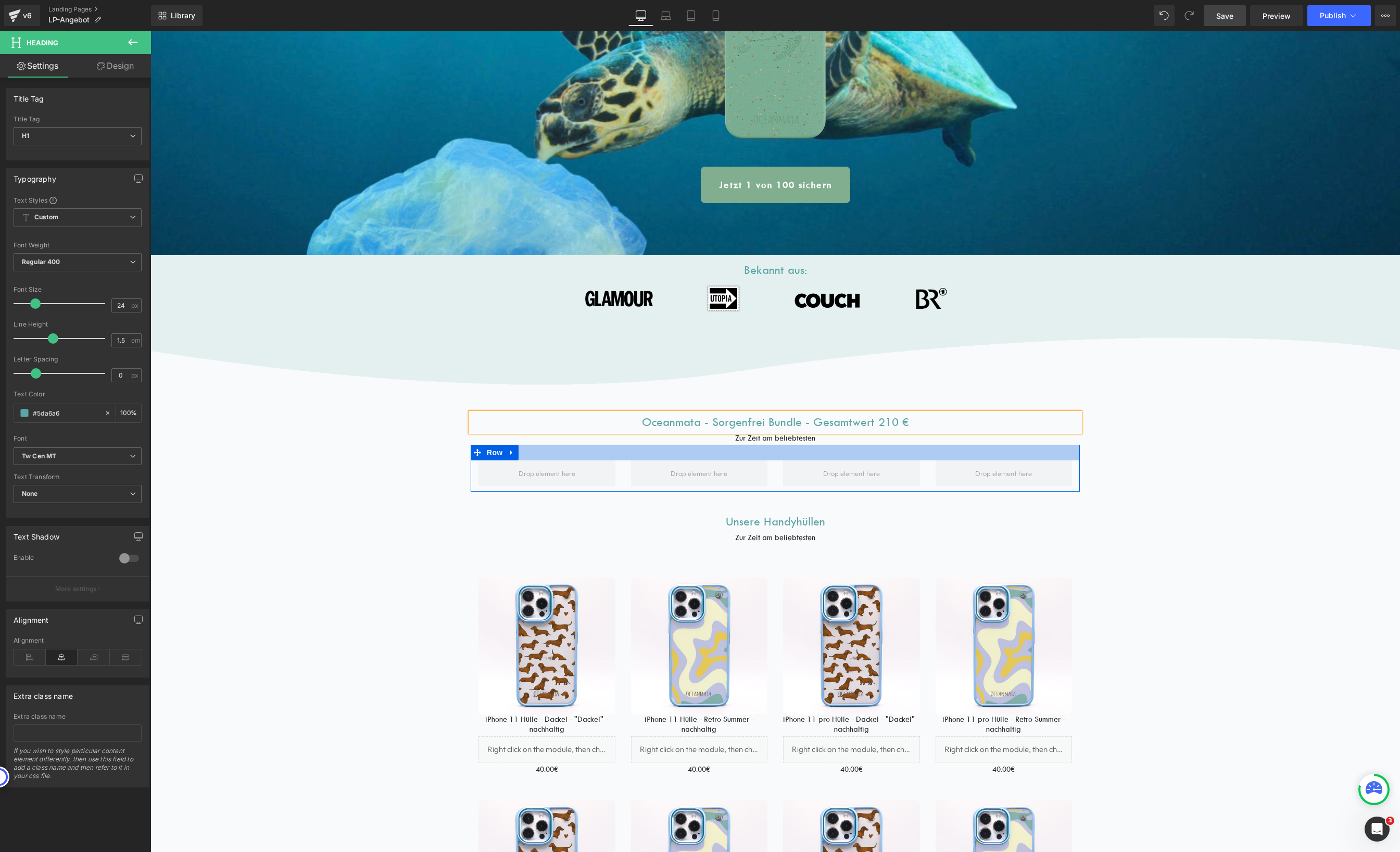
click at [766, 442] on div "Zur Zeit am beliebtesten Text Block" at bounding box center [775, 439] width 609 height 14
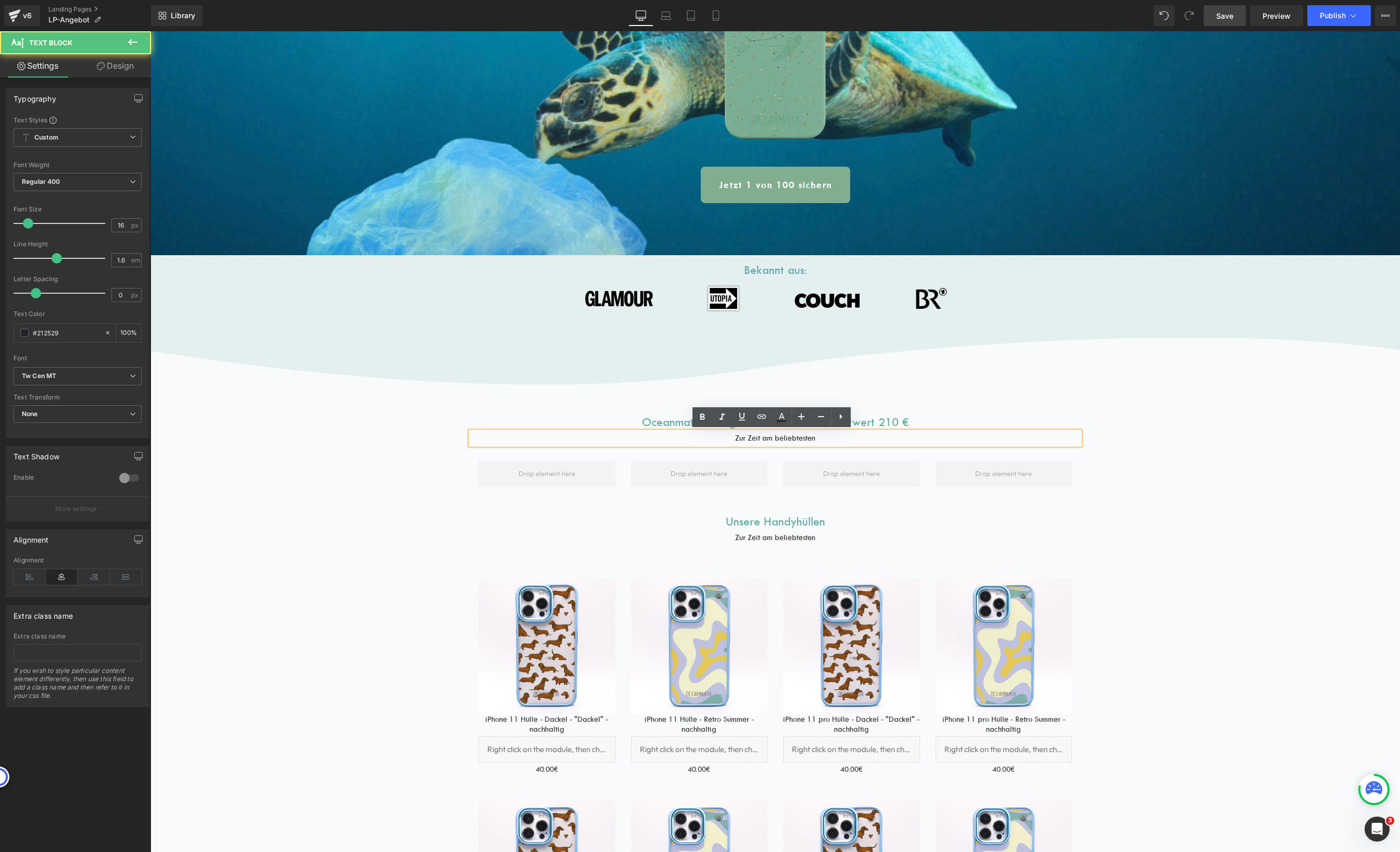
click at [771, 439] on p "Zur Zeit am beliebtesten" at bounding box center [775, 439] width 609 height 14
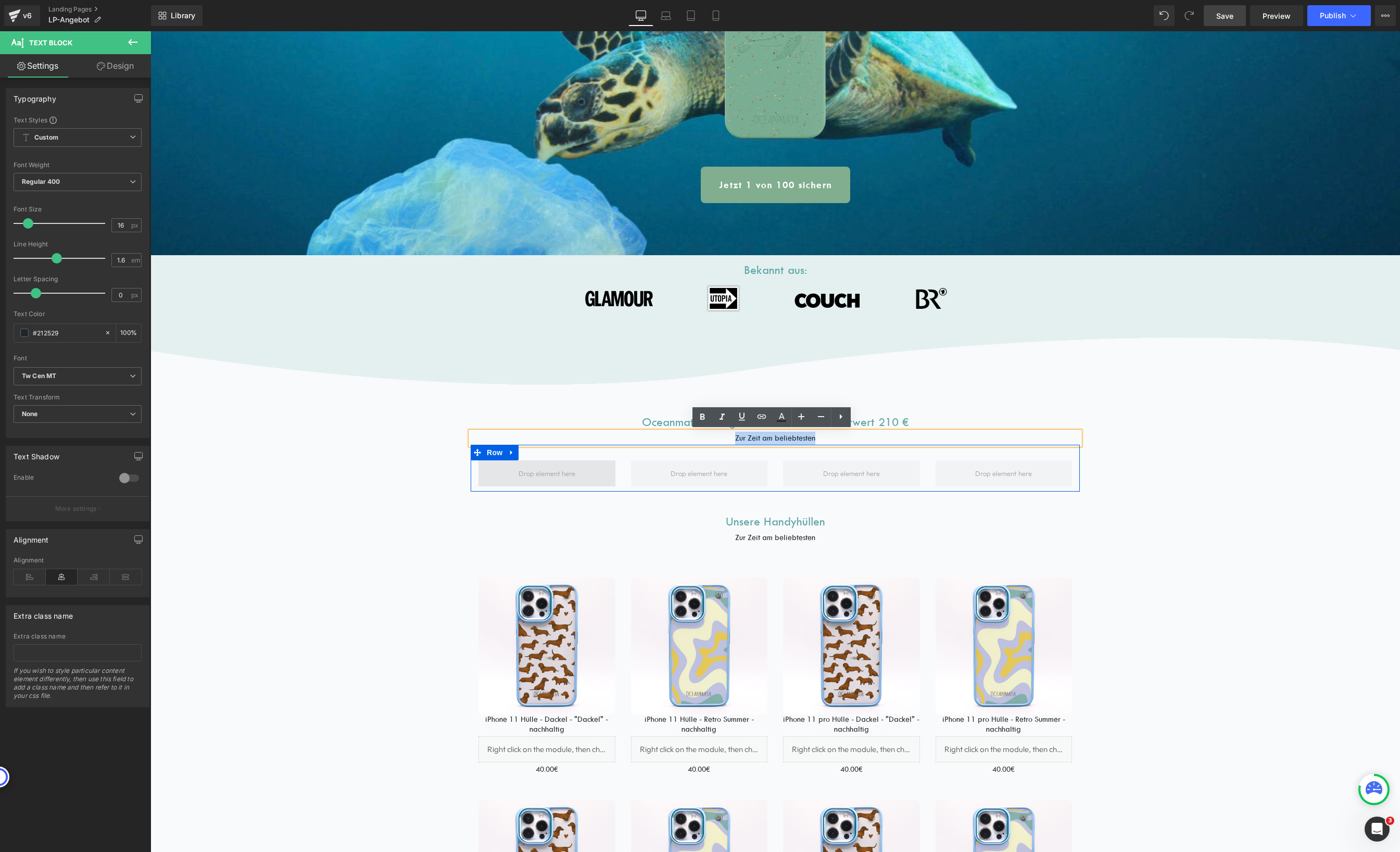
click at [542, 477] on span at bounding box center [547, 473] width 64 height 17
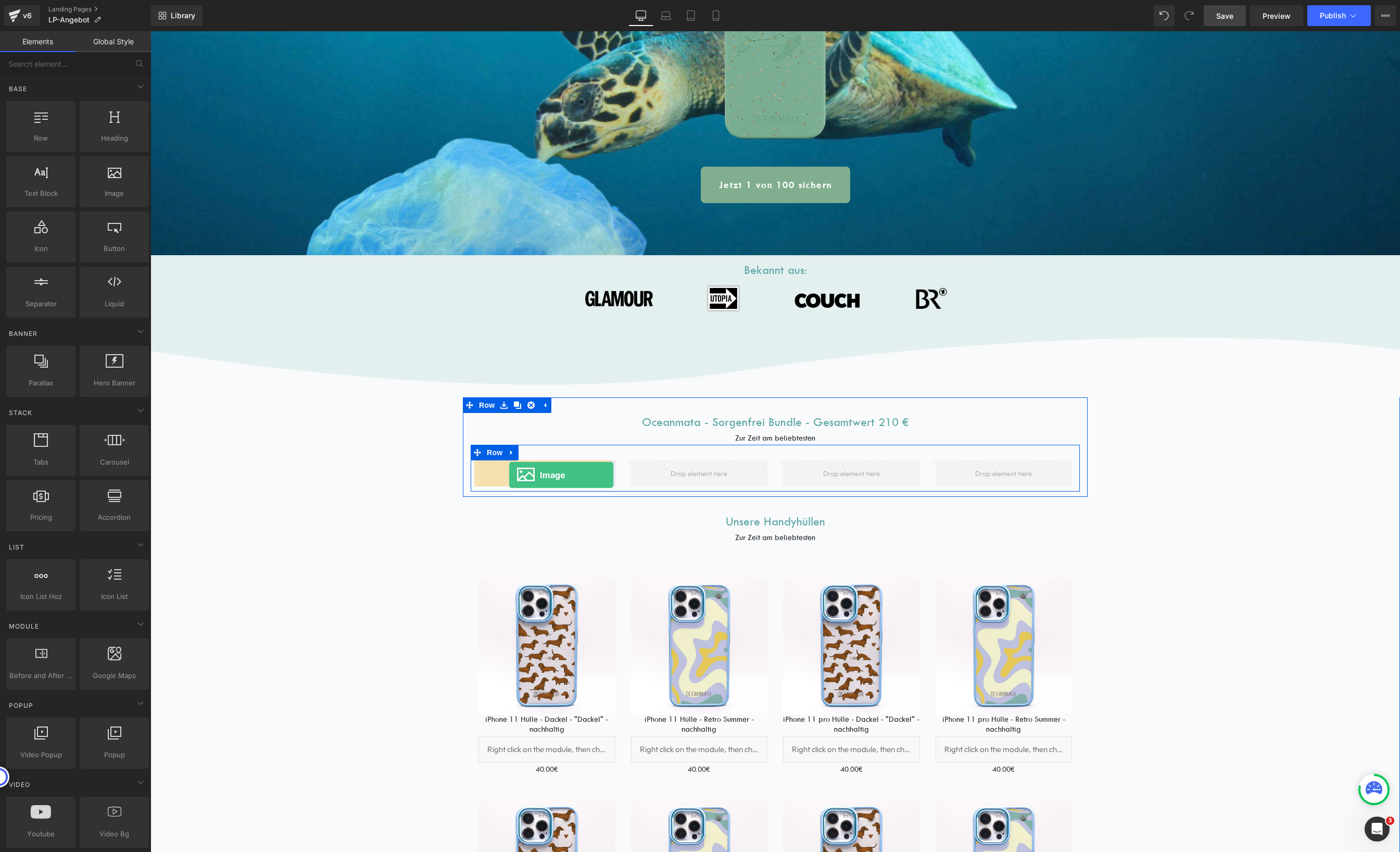
drag, startPoint x: 265, startPoint y: 211, endPoint x: 509, endPoint y: 474, distance: 358.8
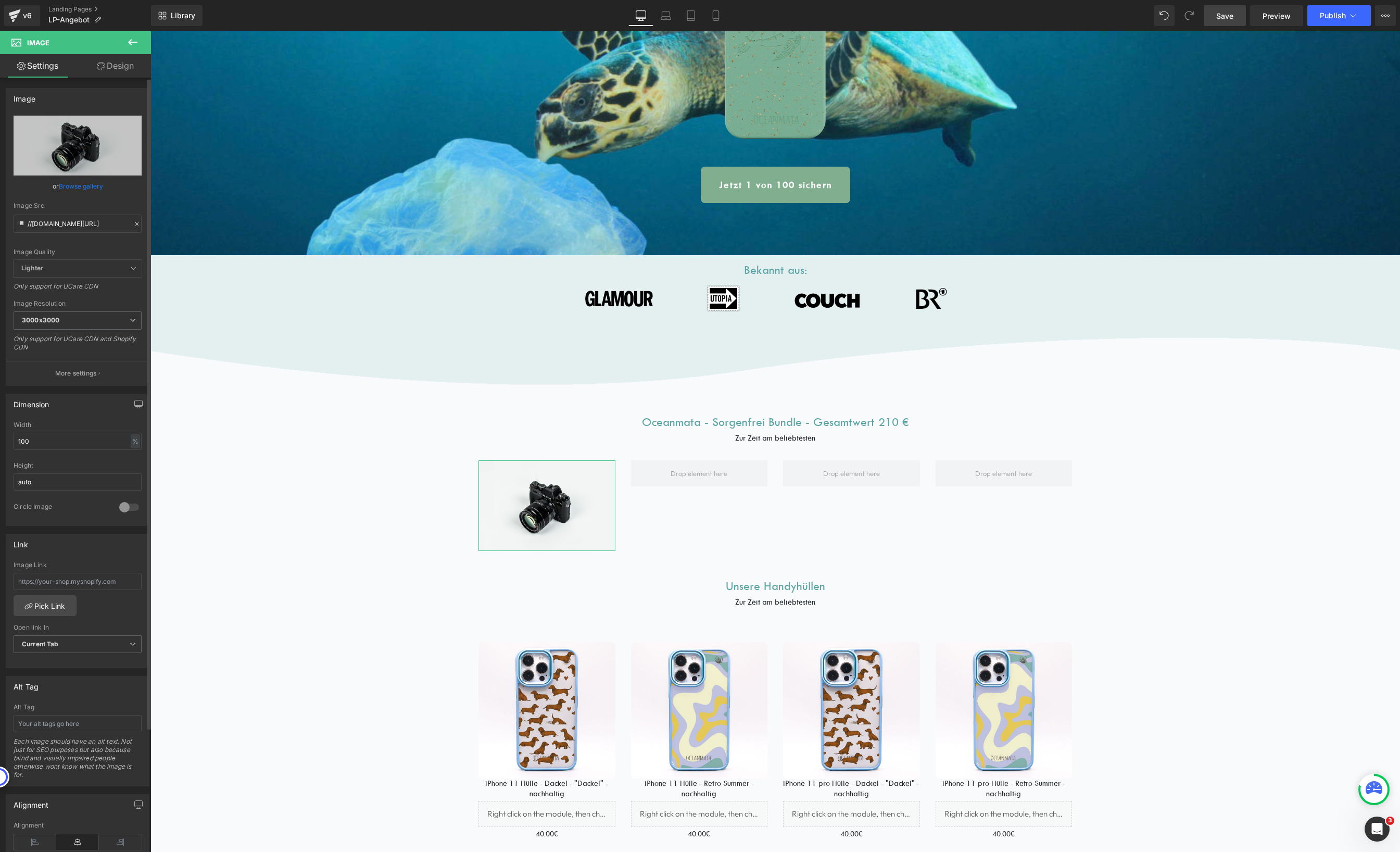
click at [67, 183] on link "Browse gallery" at bounding box center [81, 186] width 44 height 18
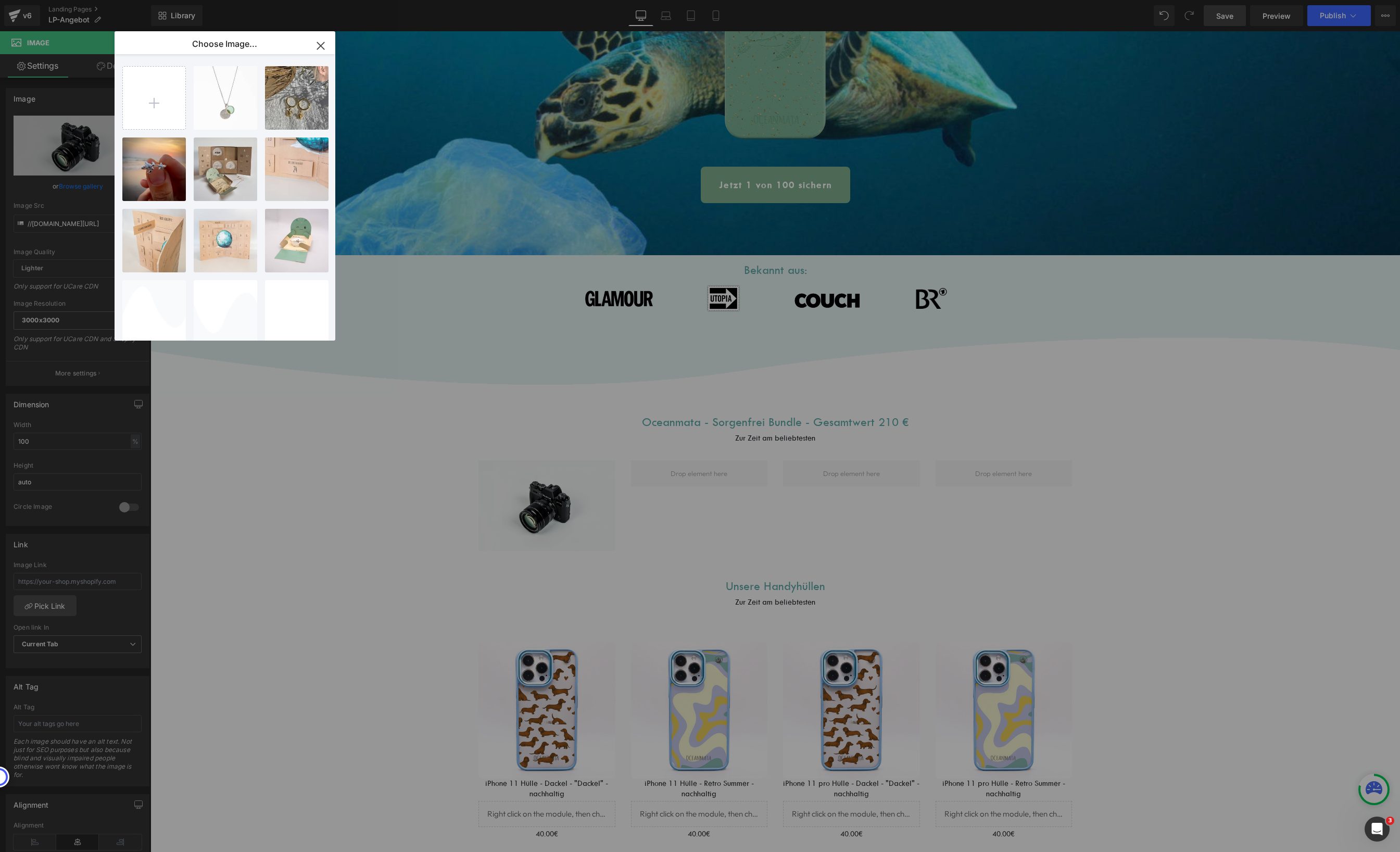
click at [56, 0] on div "Image You are previewing how the will restyle your page. You can not edit Eleme…" at bounding box center [700, 0] width 1400 height 0
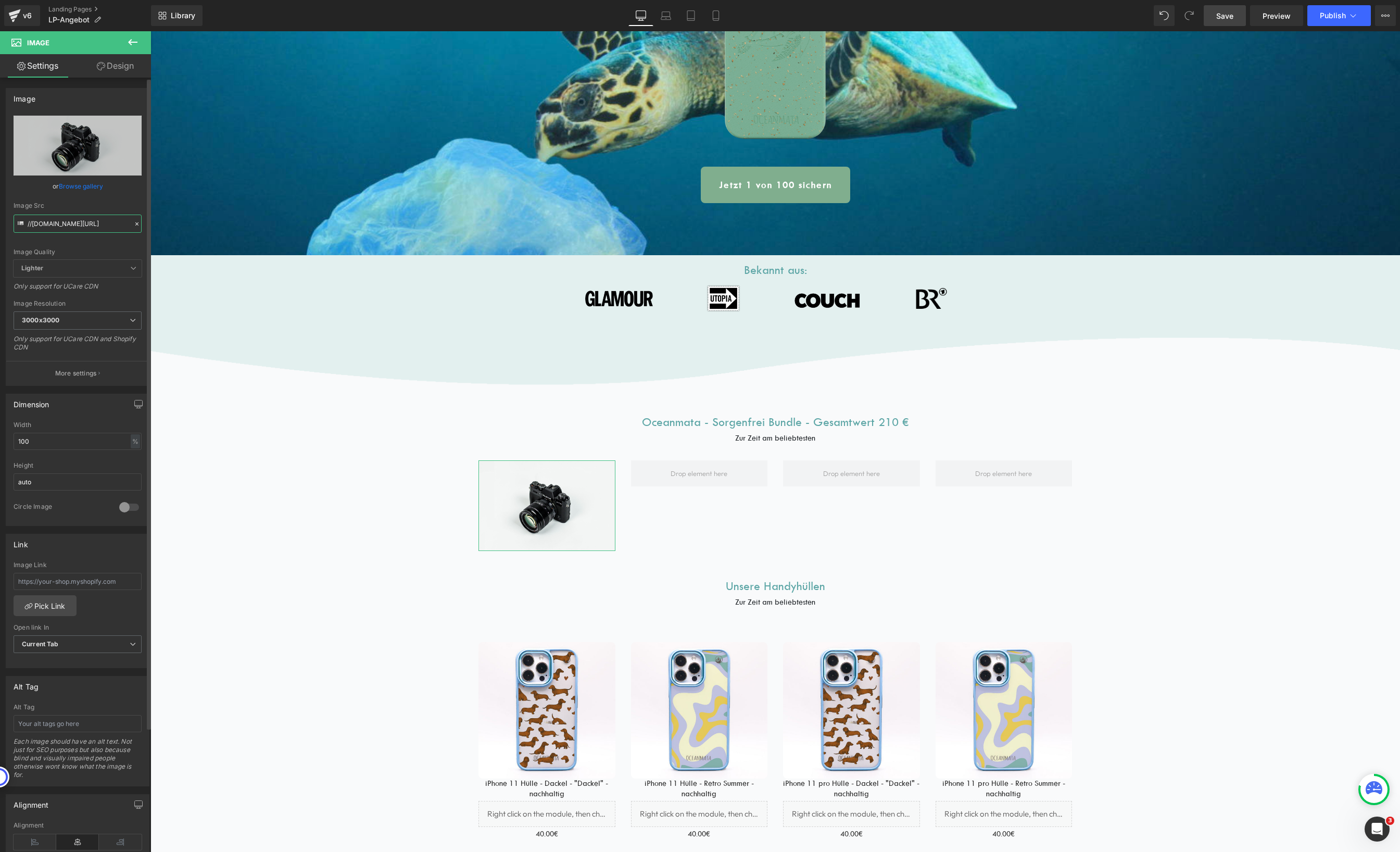
click at [57, 224] on input "//[DOMAIN_NAME][URL]" at bounding box center [78, 223] width 128 height 18
click at [56, 224] on input "//[DOMAIN_NAME][URL]" at bounding box center [78, 223] width 128 height 18
paste input "[URL][DOMAIN_NAME][DOMAIN_NAME]"
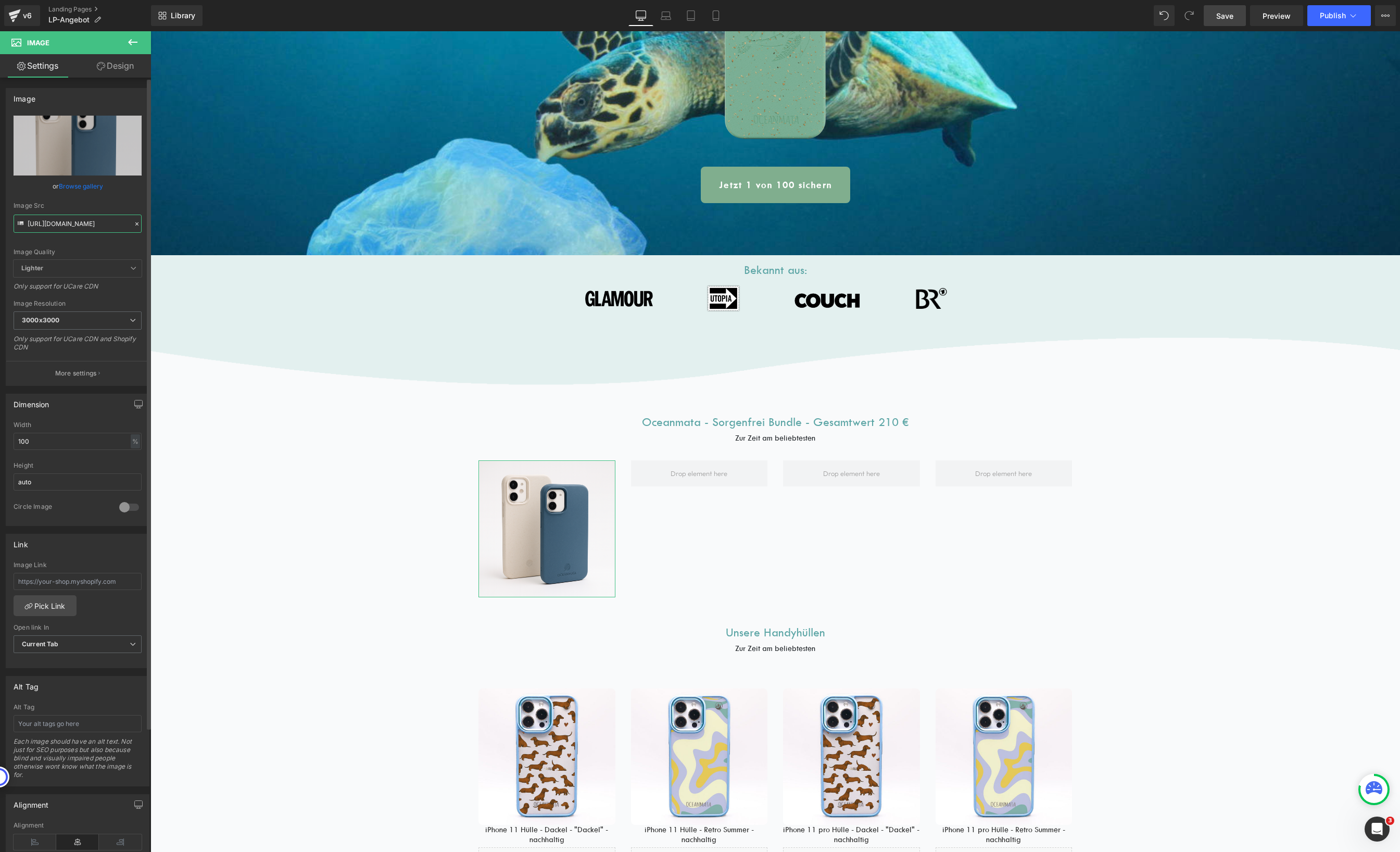
type input "[URL][DOMAIN_NAME]"
click at [114, 249] on div "Image Quality" at bounding box center [78, 252] width 128 height 8
click at [560, 528] on icon at bounding box center [563, 529] width 6 height 6
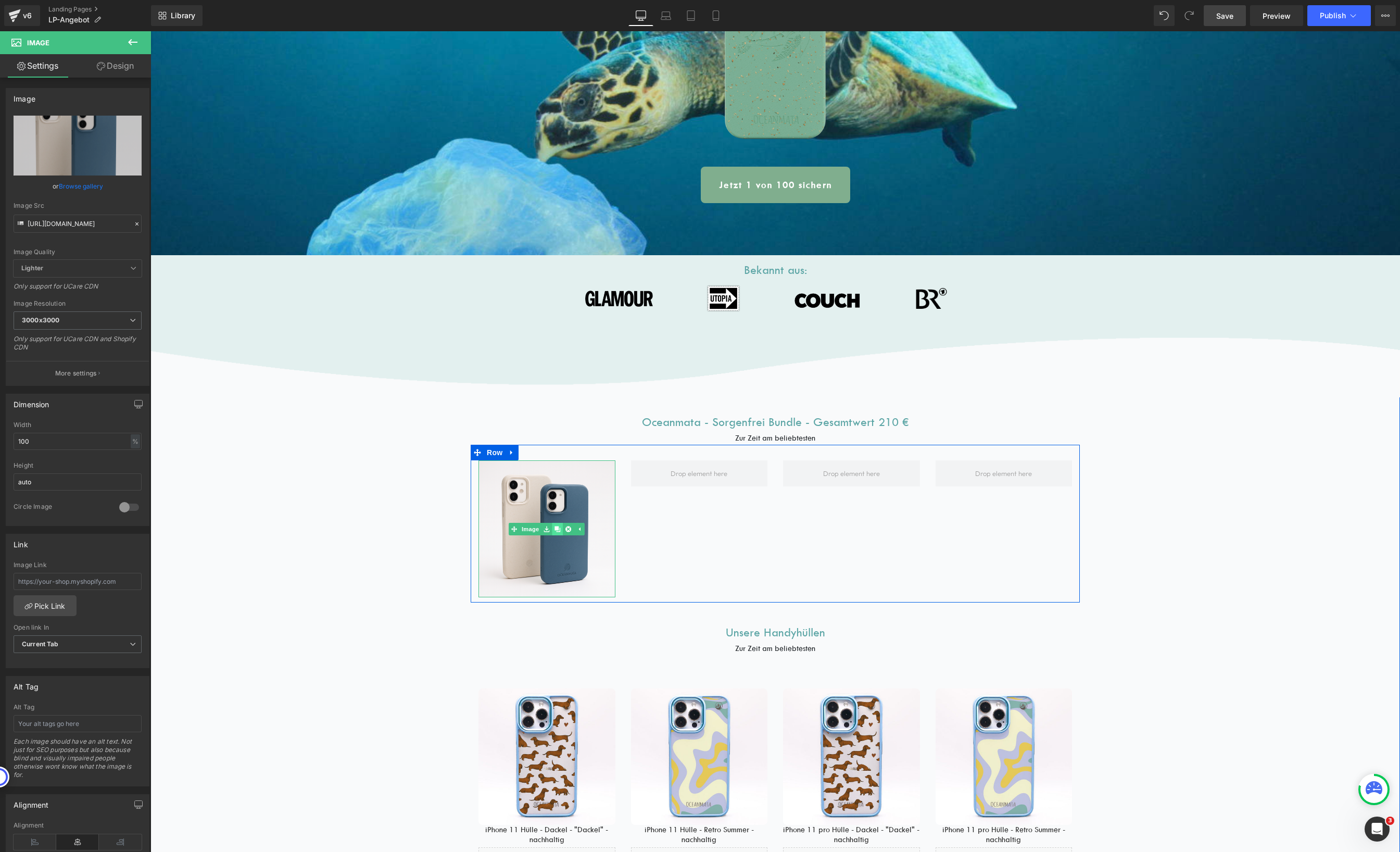
click at [556, 532] on link at bounding box center [558, 529] width 11 height 12
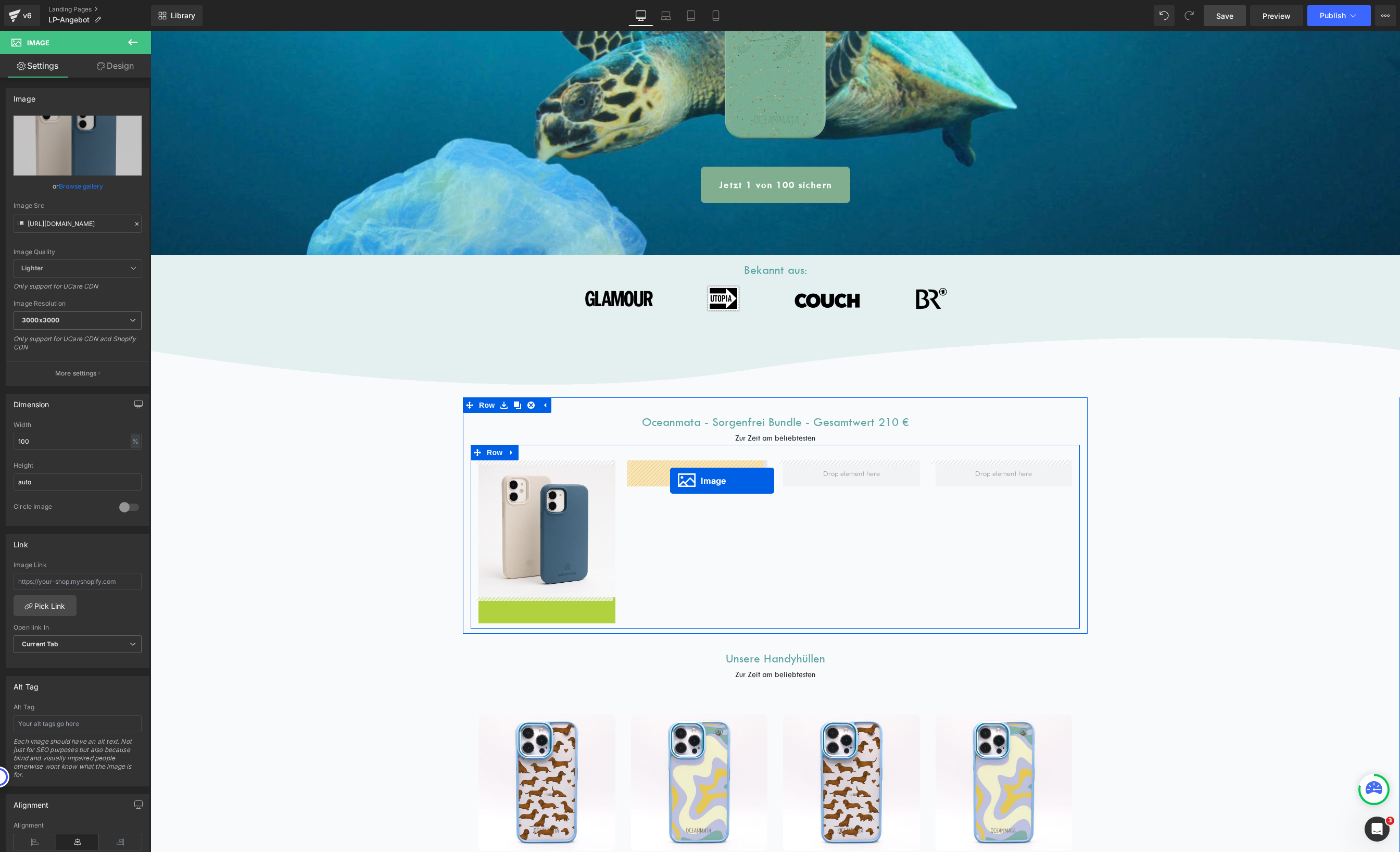
drag, startPoint x: 524, startPoint y: 666, endPoint x: 670, endPoint y: 480, distance: 236.5
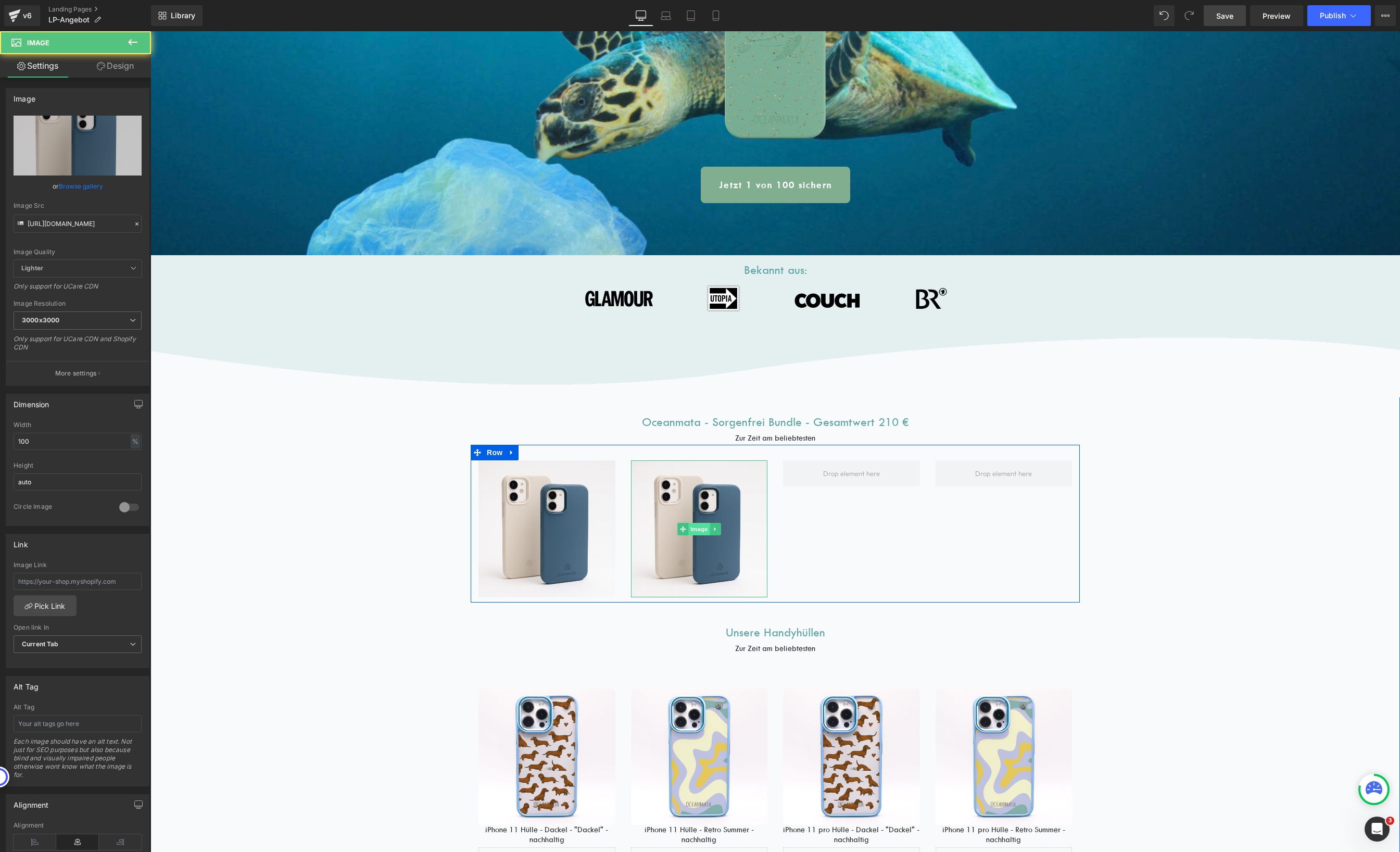
click at [696, 526] on span "Image" at bounding box center [699, 529] width 22 height 12
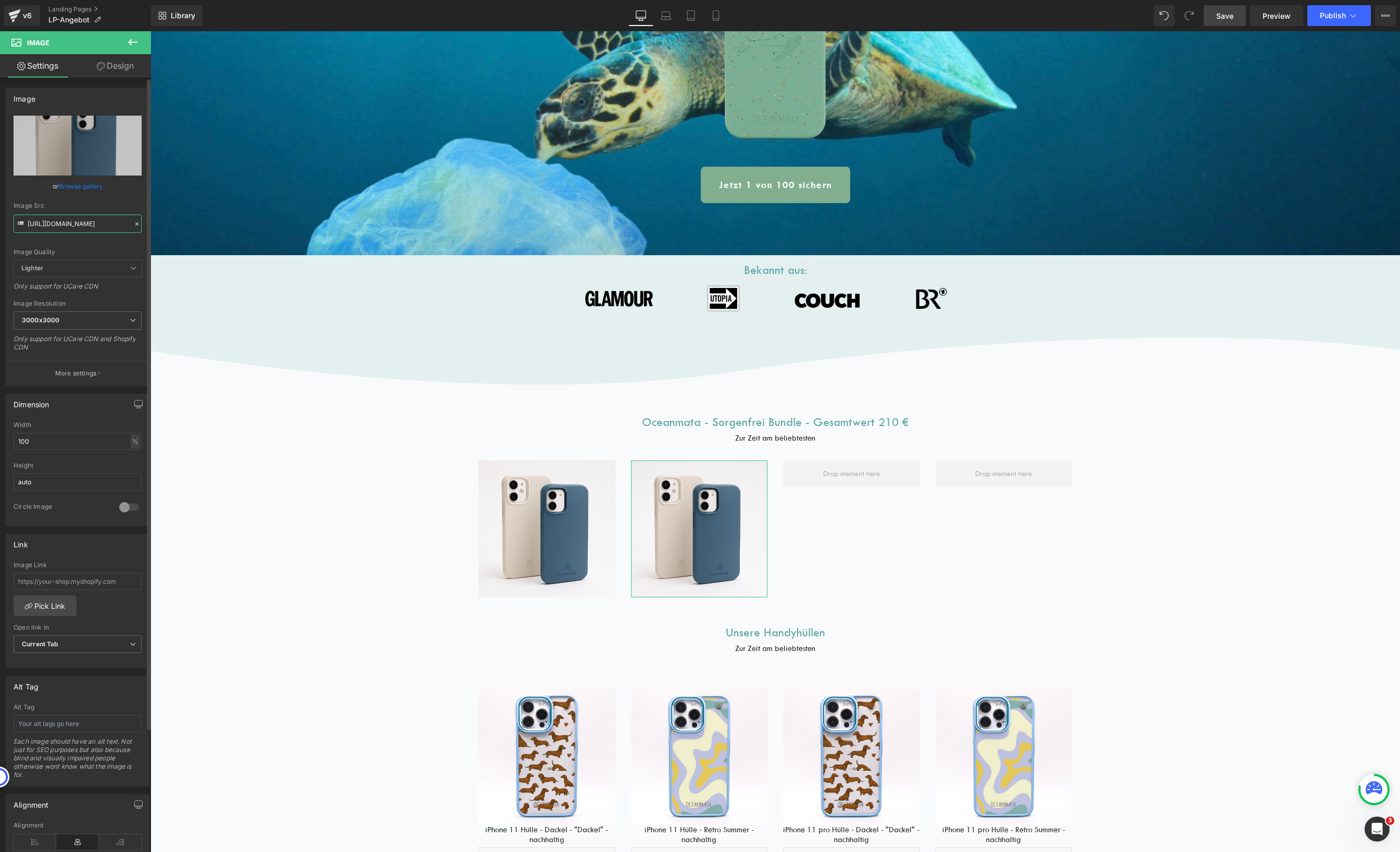
click at [76, 226] on input "[URL][DOMAIN_NAME]" at bounding box center [78, 223] width 128 height 18
paste input "[DOMAIN_NAME]"
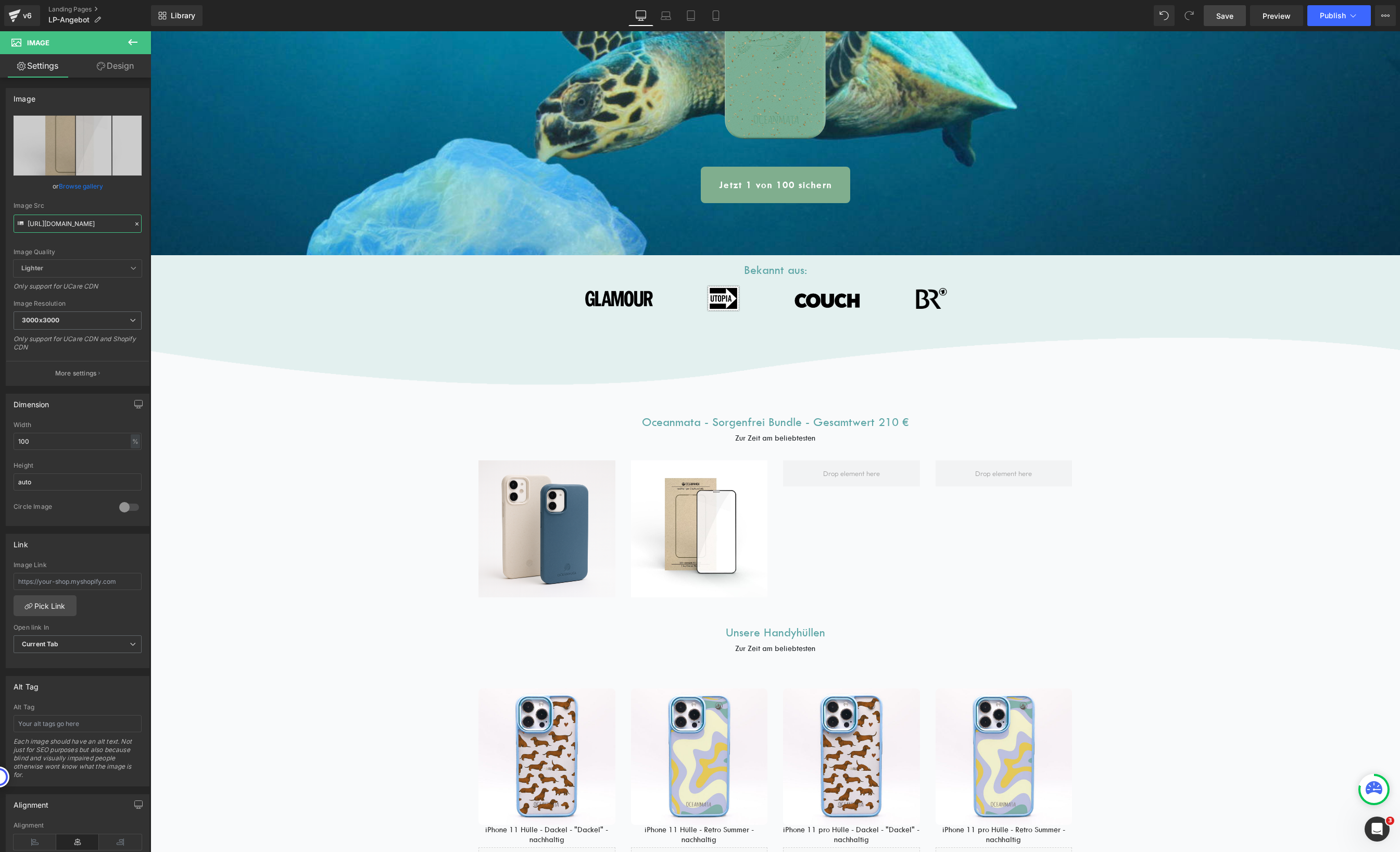
type input "[URL][DOMAIN_NAME]"
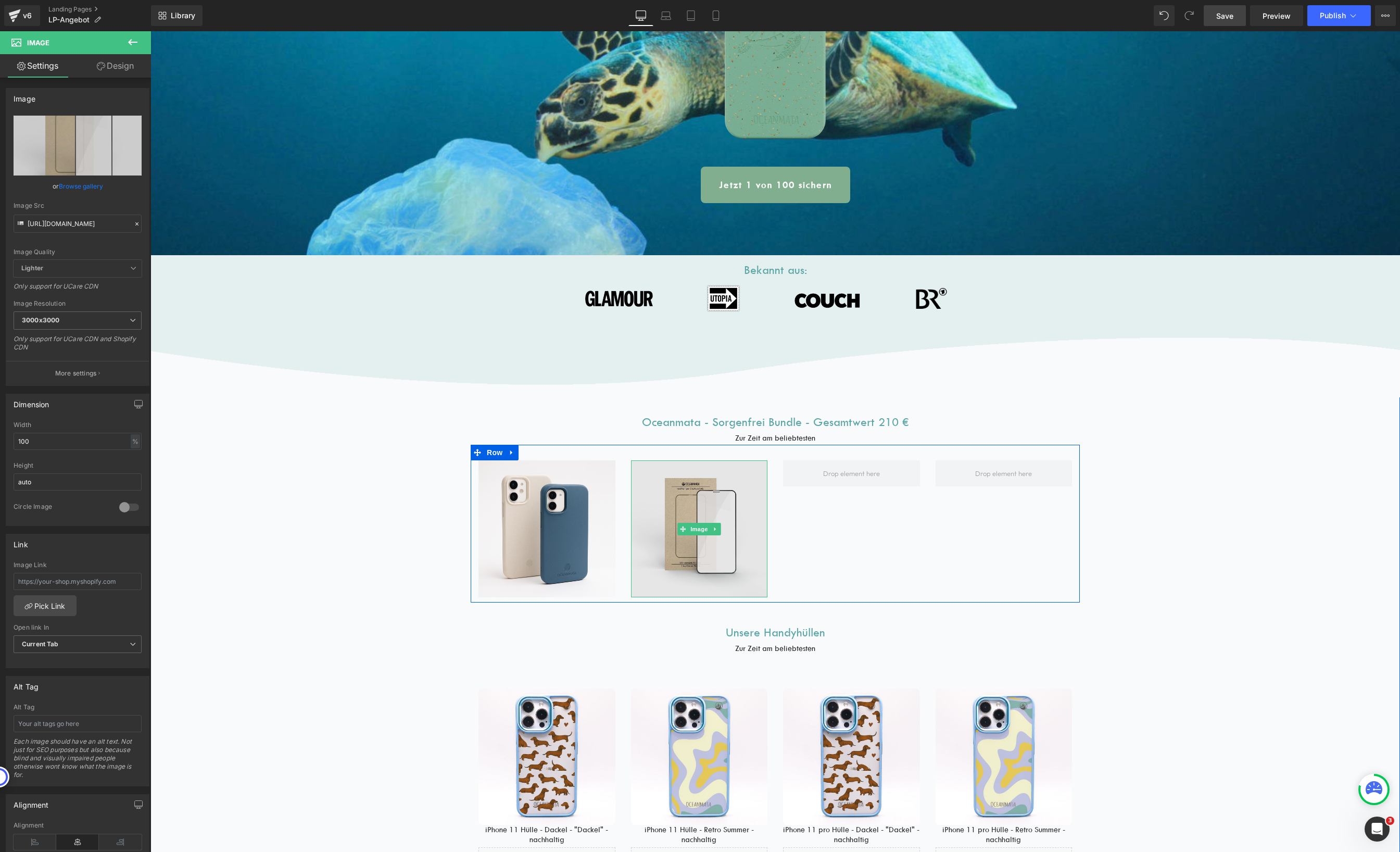
click at [724, 510] on img at bounding box center [699, 528] width 137 height 137
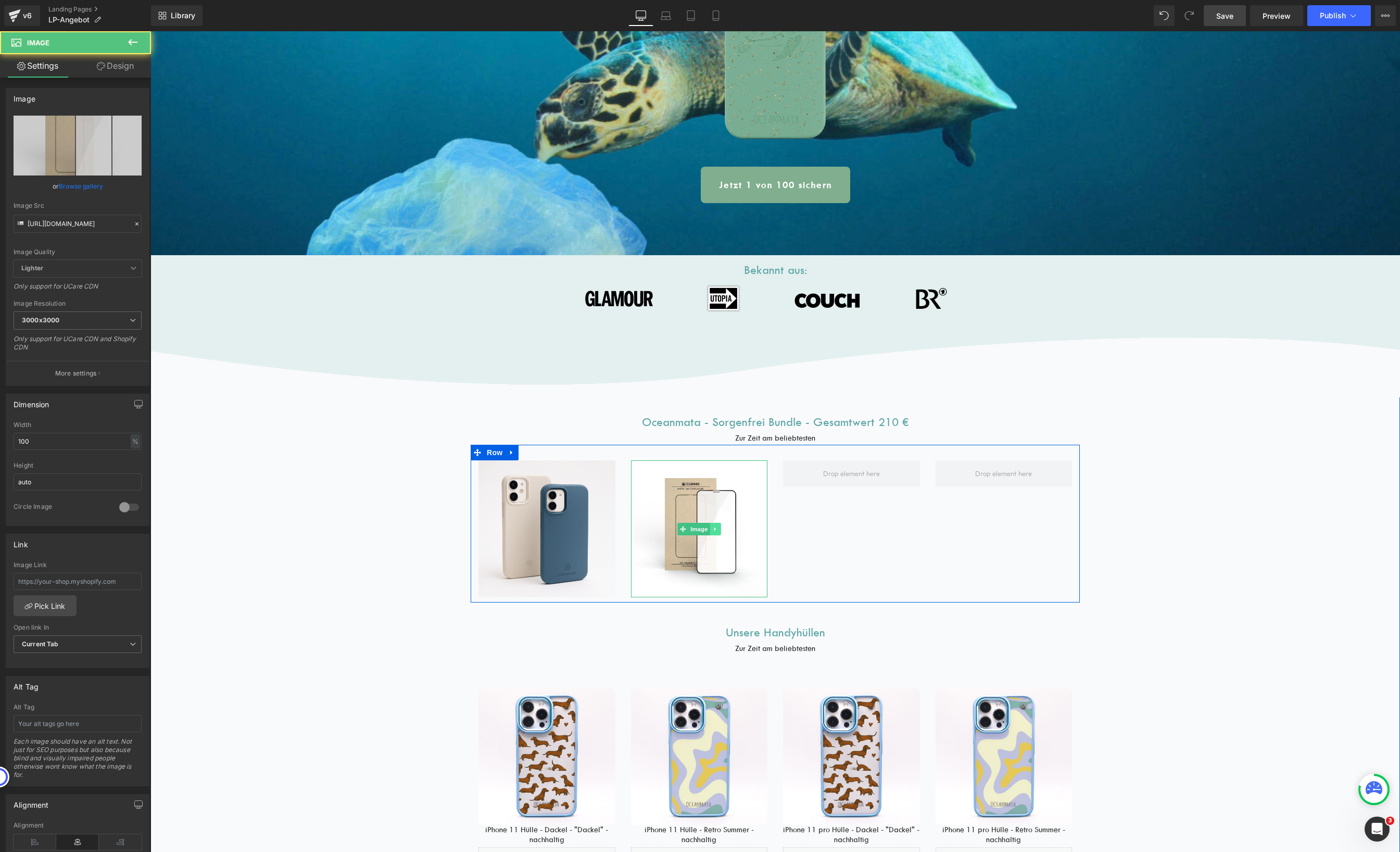
click at [712, 528] on icon at bounding box center [715, 529] width 6 height 6
click at [707, 531] on icon at bounding box center [710, 529] width 6 height 6
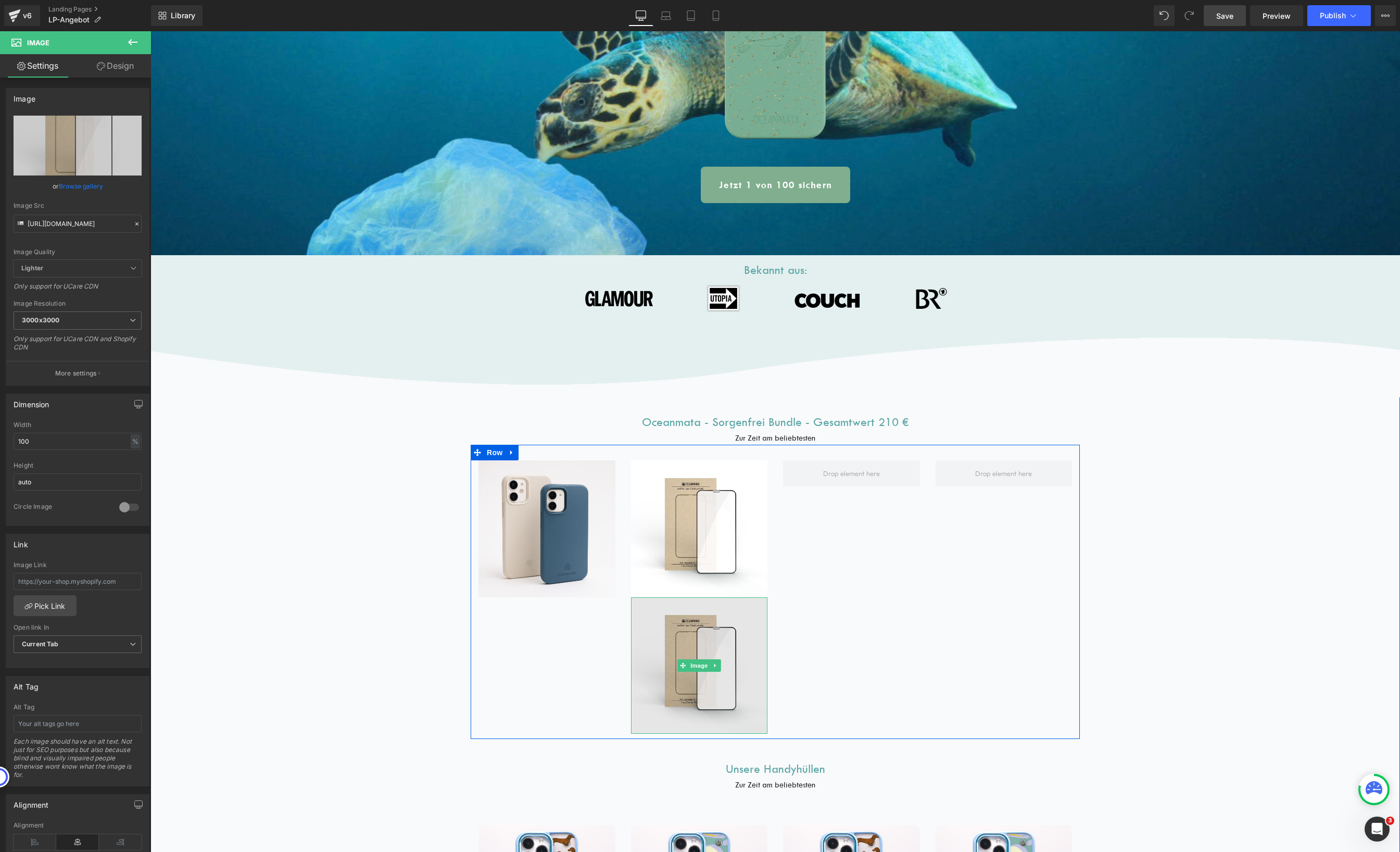
click at [683, 655] on img at bounding box center [699, 665] width 137 height 137
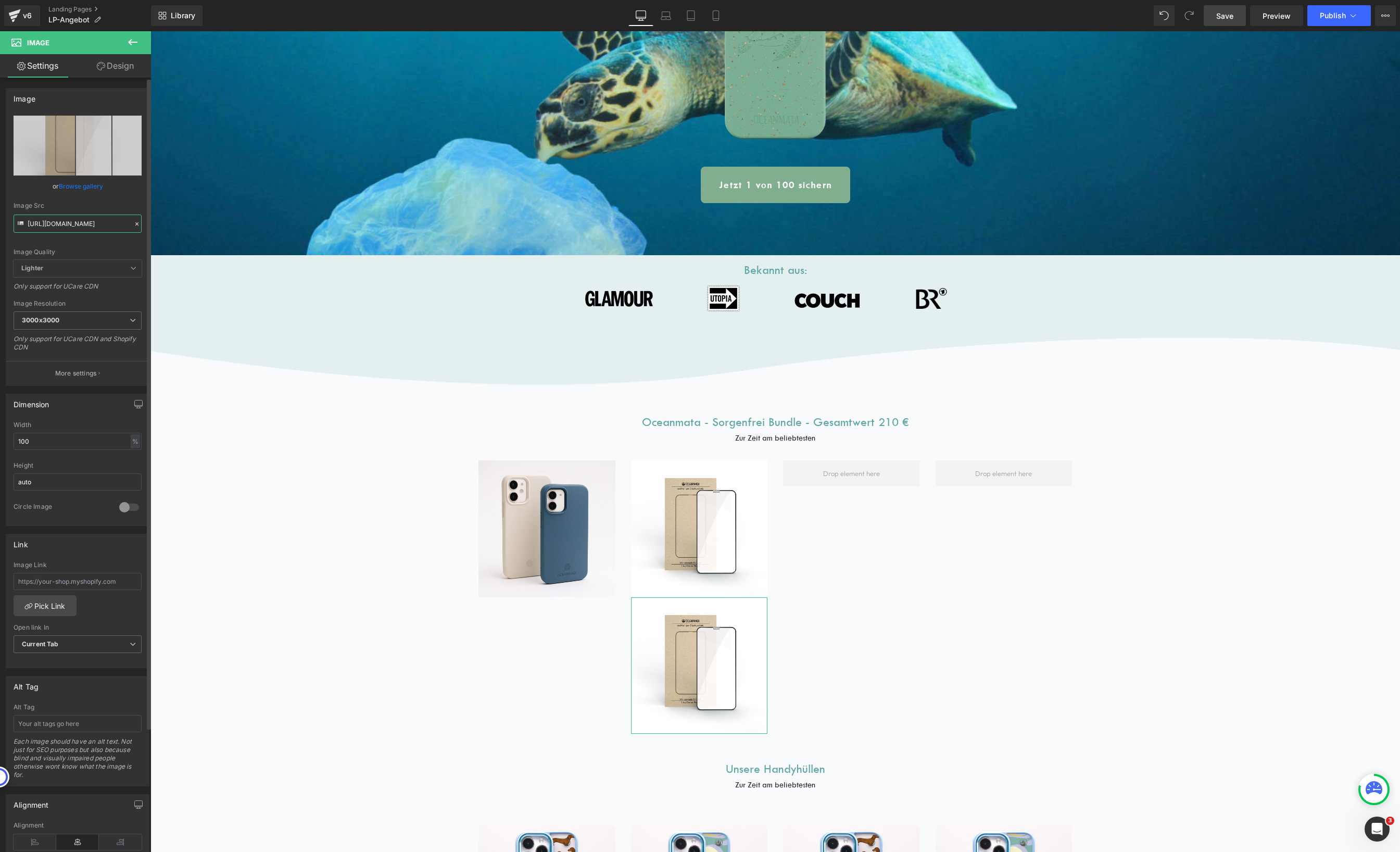
click at [74, 224] on input "[URL][DOMAIN_NAME]" at bounding box center [78, 223] width 128 height 18
paste input "[DOMAIN_NAME]"
type input "[URL][DOMAIN_NAME]"
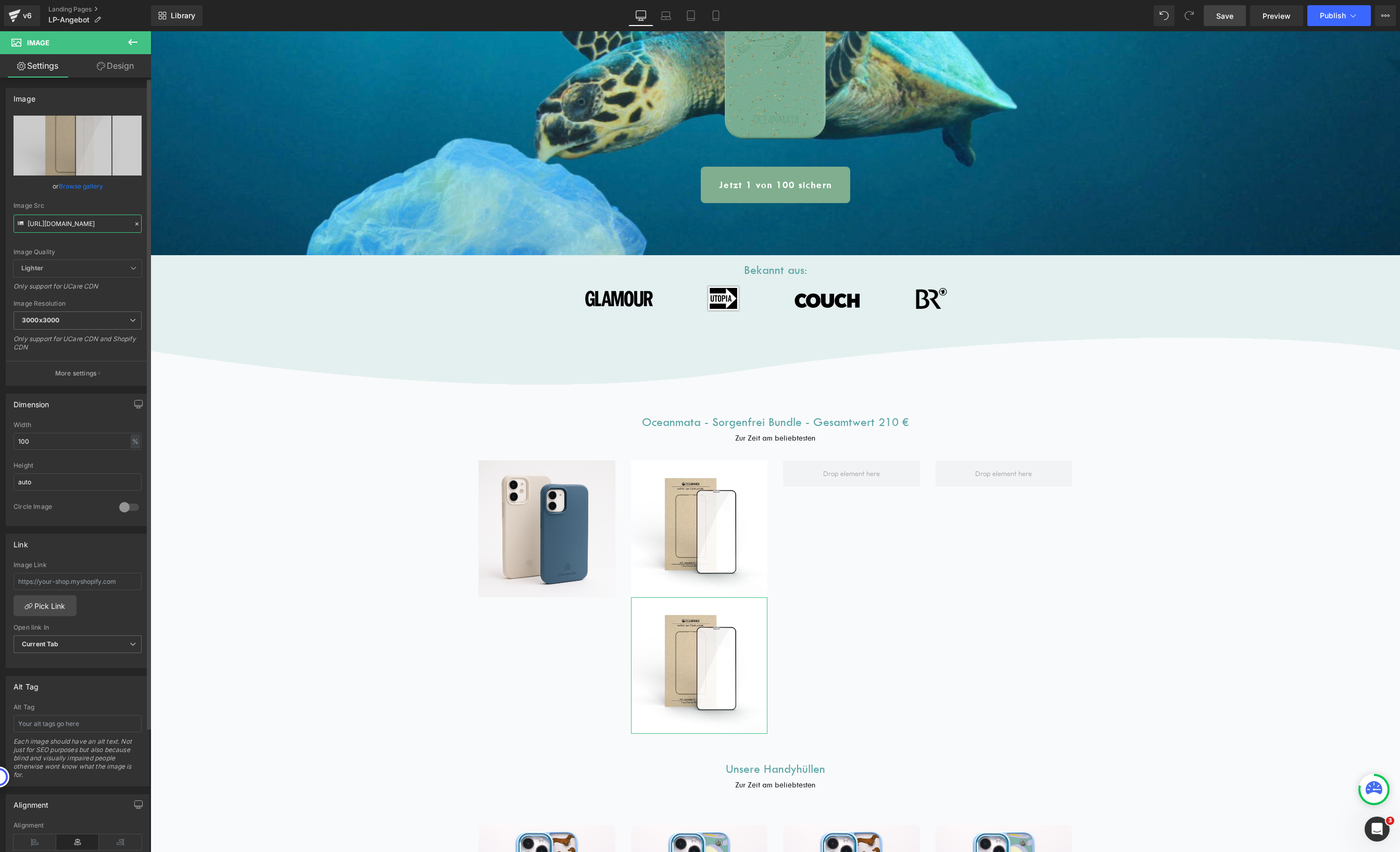
scroll to position [0, 314]
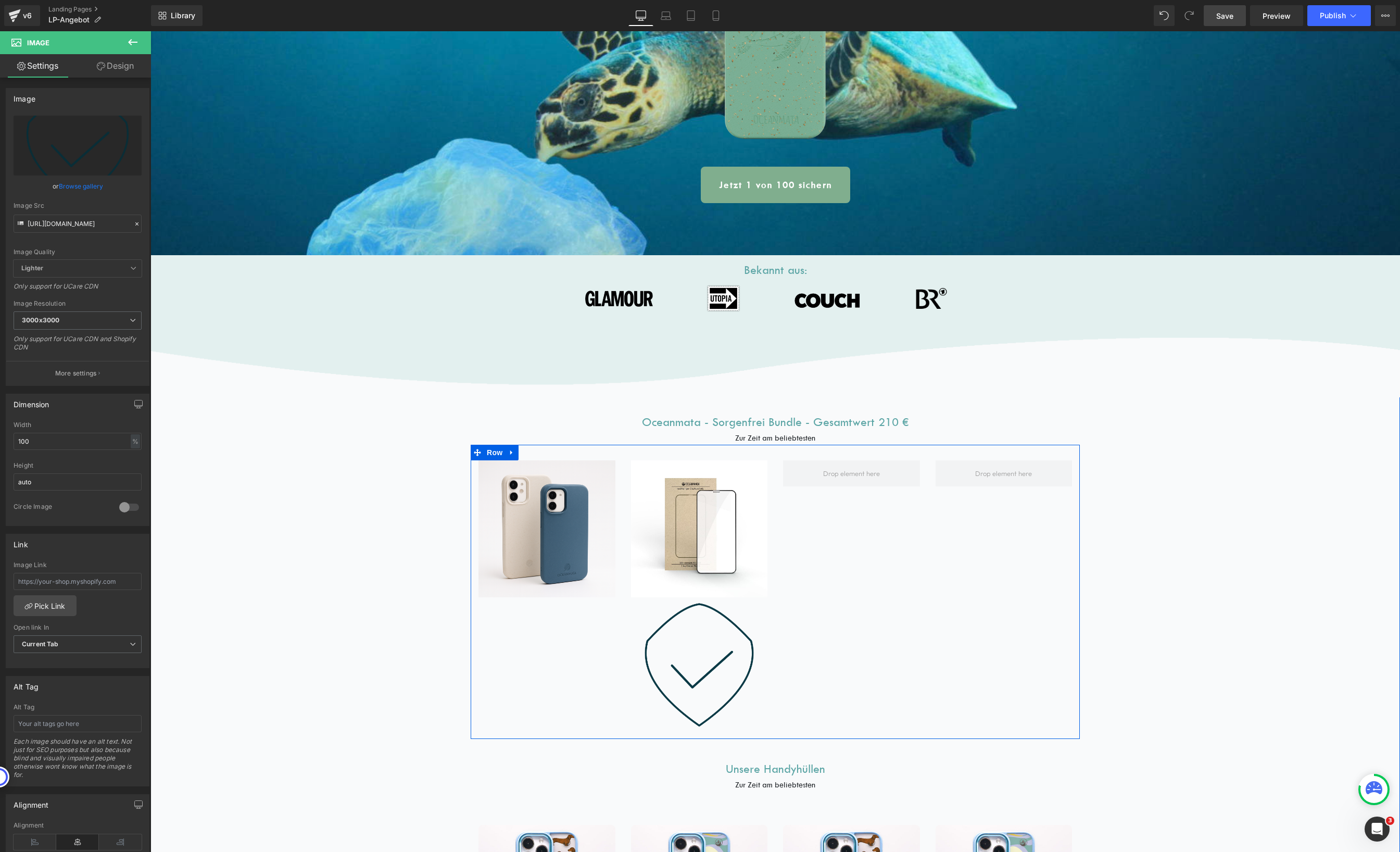
click at [924, 659] on div "Image Image Image Row" at bounding box center [775, 592] width 609 height 294
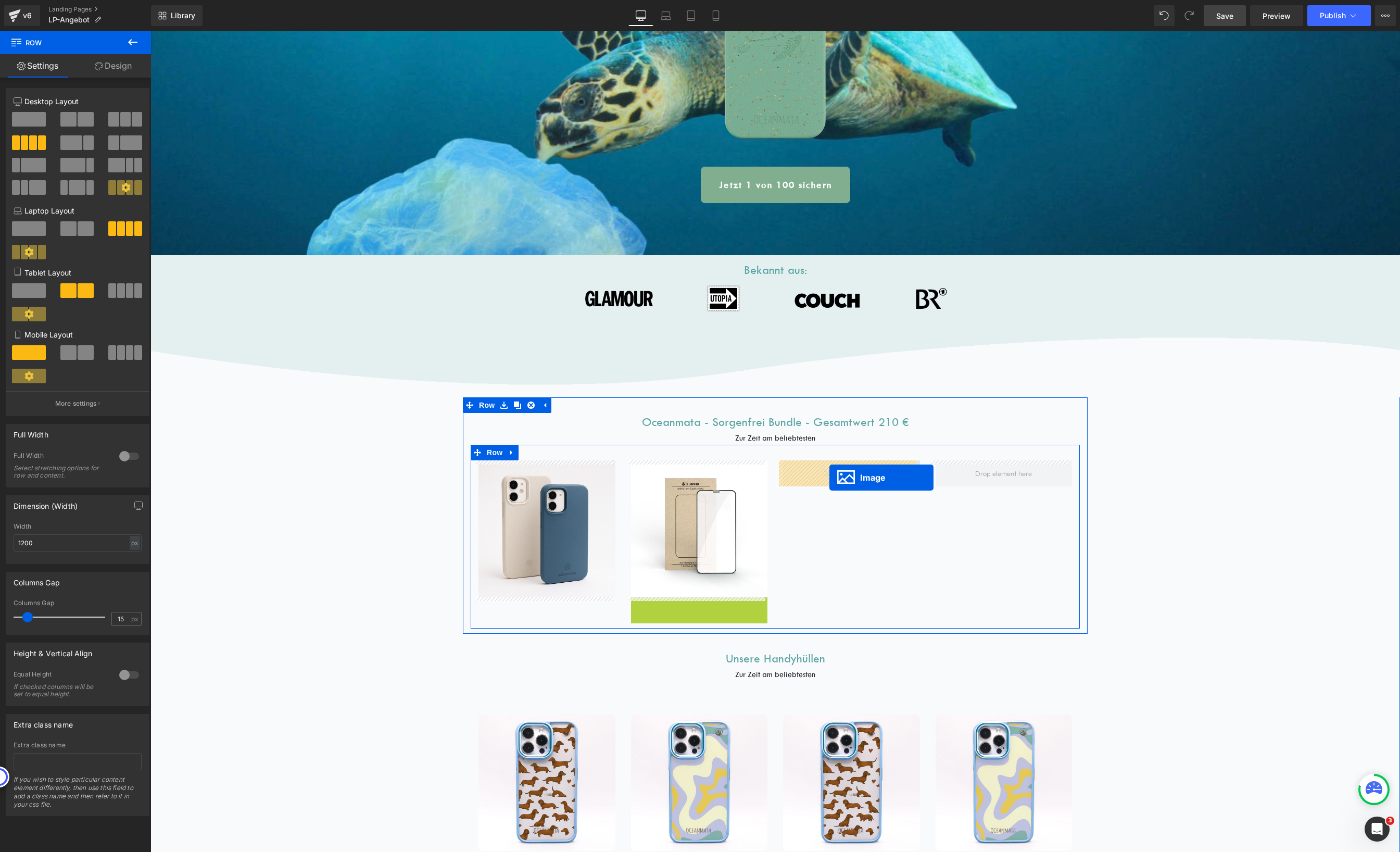
drag, startPoint x: 680, startPoint y: 666, endPoint x: 829, endPoint y: 477, distance: 240.7
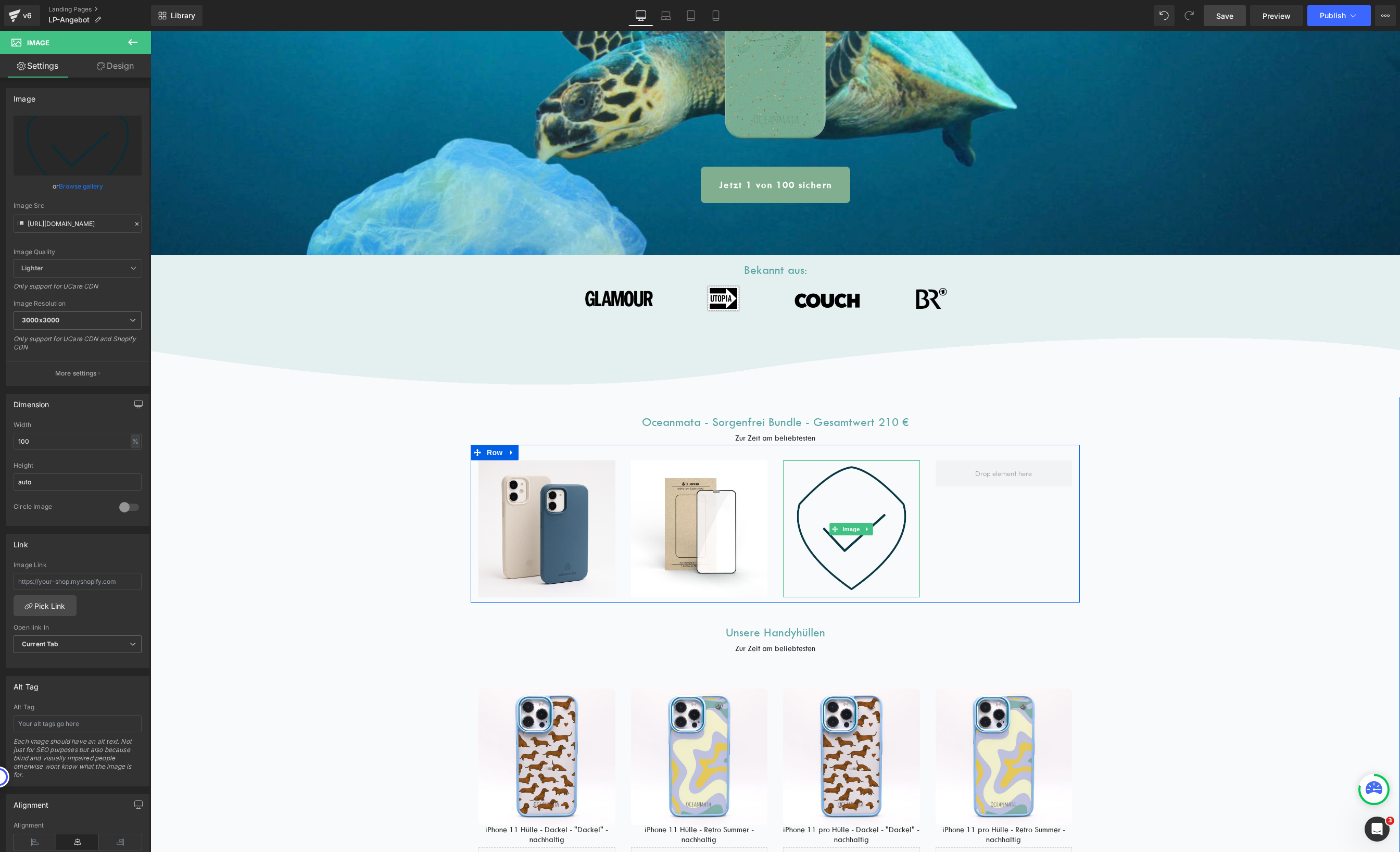
click at [865, 529] on icon at bounding box center [868, 529] width 6 height 6
click at [859, 531] on icon at bounding box center [862, 529] width 6 height 6
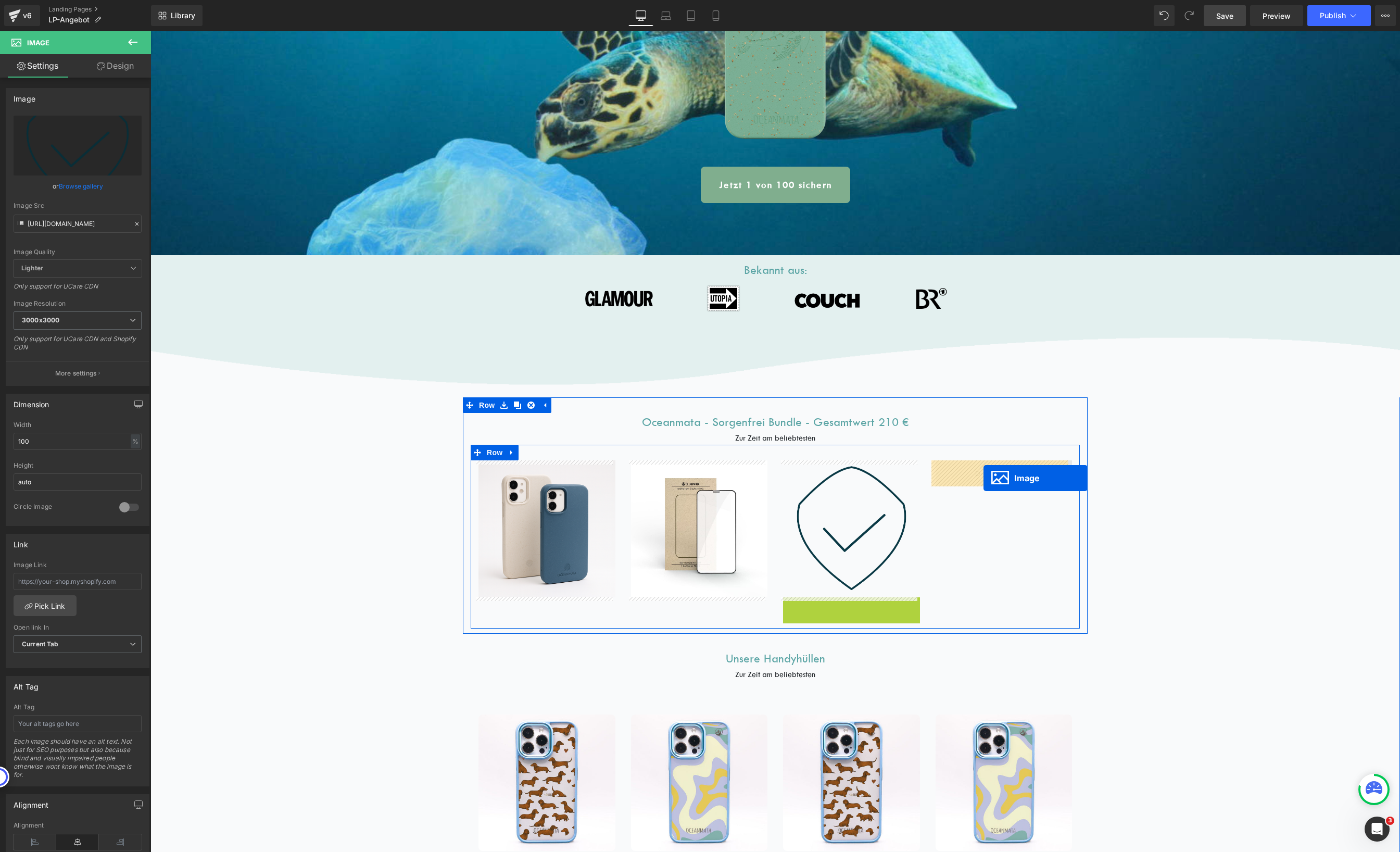
drag, startPoint x: 828, startPoint y: 666, endPoint x: 984, endPoint y: 477, distance: 245.1
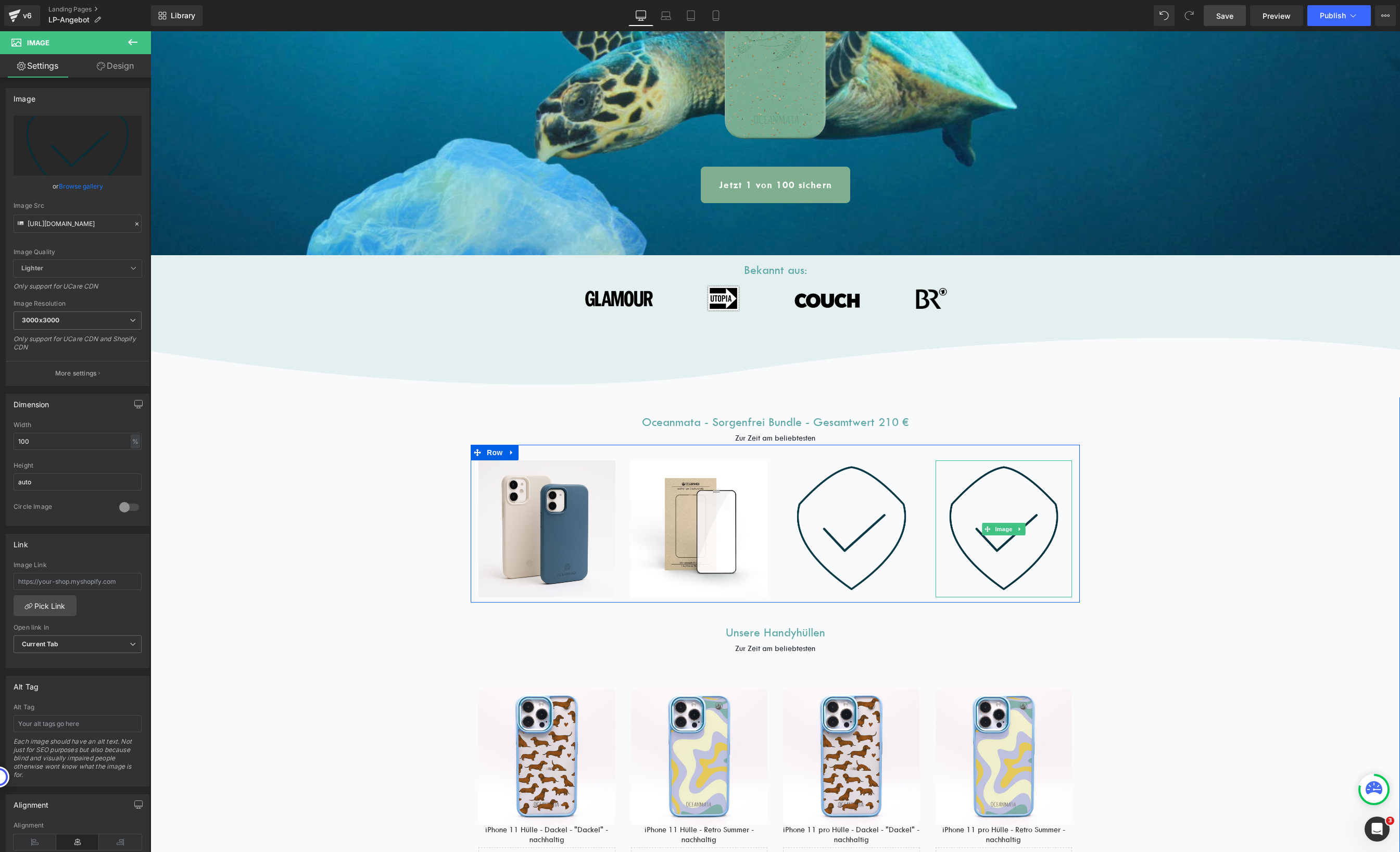
click at [987, 510] on img at bounding box center [1004, 528] width 137 height 137
click at [1002, 526] on span "Image" at bounding box center [1004, 529] width 22 height 12
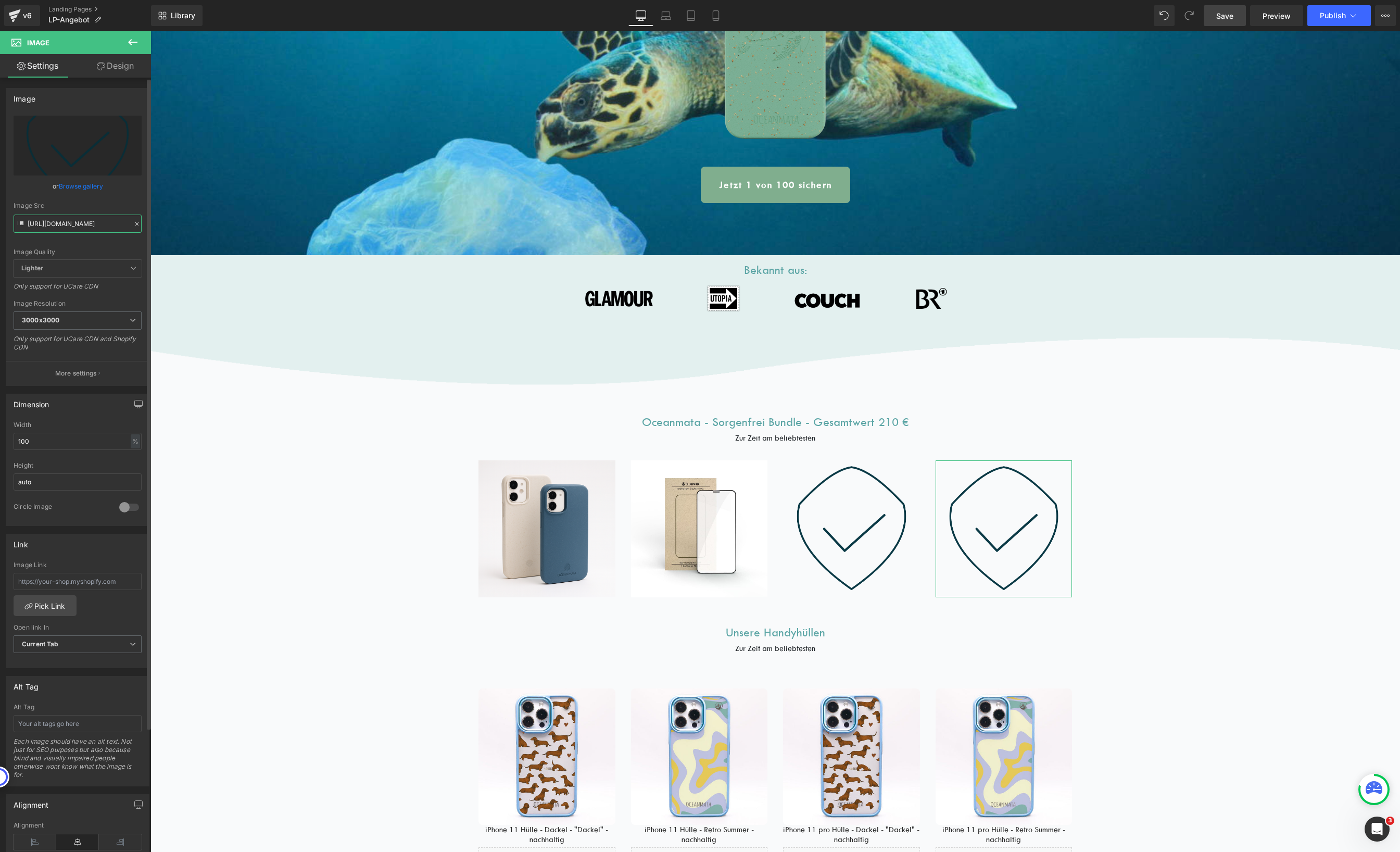
click at [78, 221] on input "[URL][DOMAIN_NAME]" at bounding box center [78, 223] width 128 height 18
paste input "c923fc06-acef-4ba1-822a-27e00bf3e48c.webp"
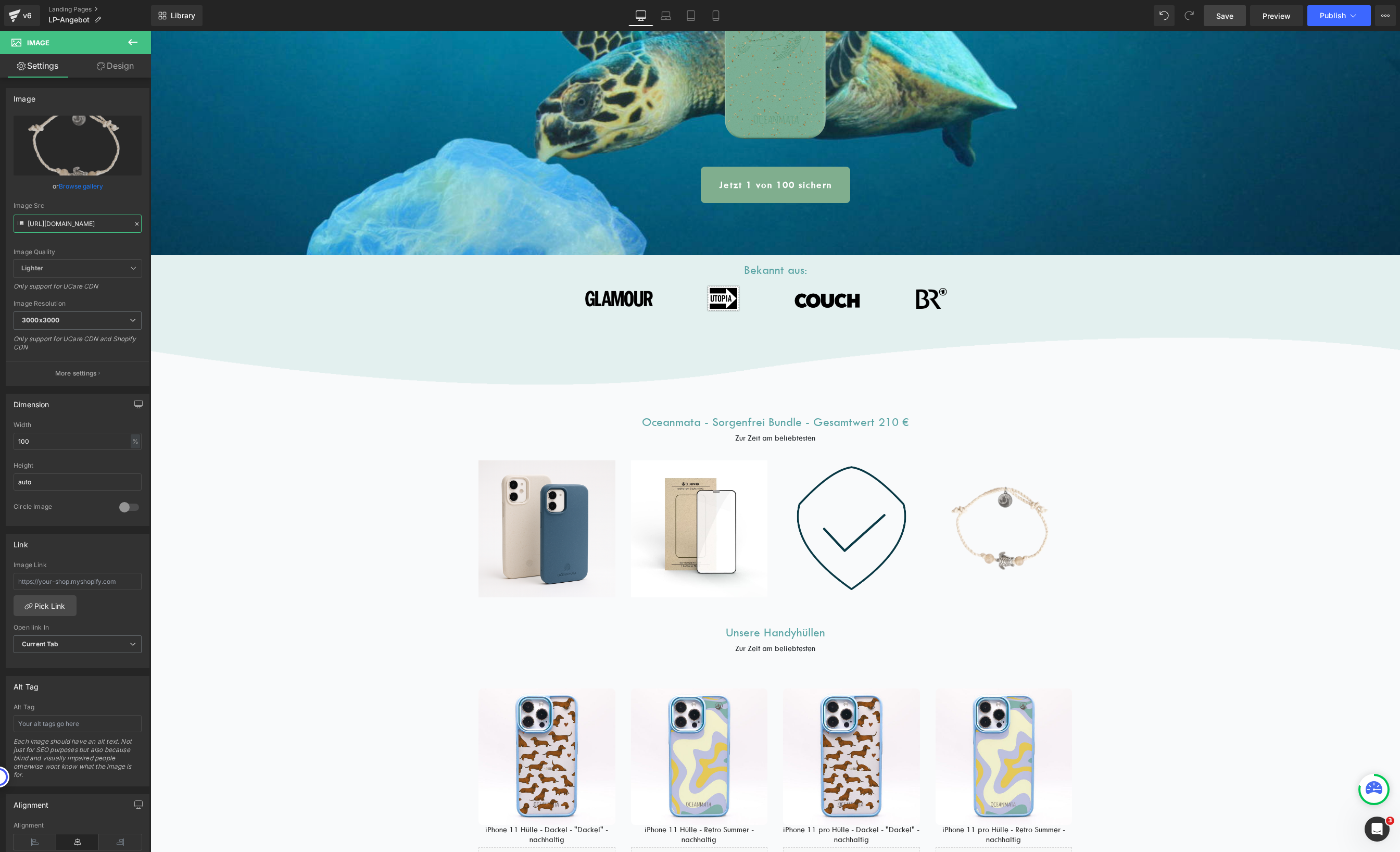
type input "[URL][DOMAIN_NAME]"
click at [800, 420] on link at bounding box center [800, 422] width 11 height 12
click at [792, 424] on icon at bounding box center [795, 422] width 6 height 6
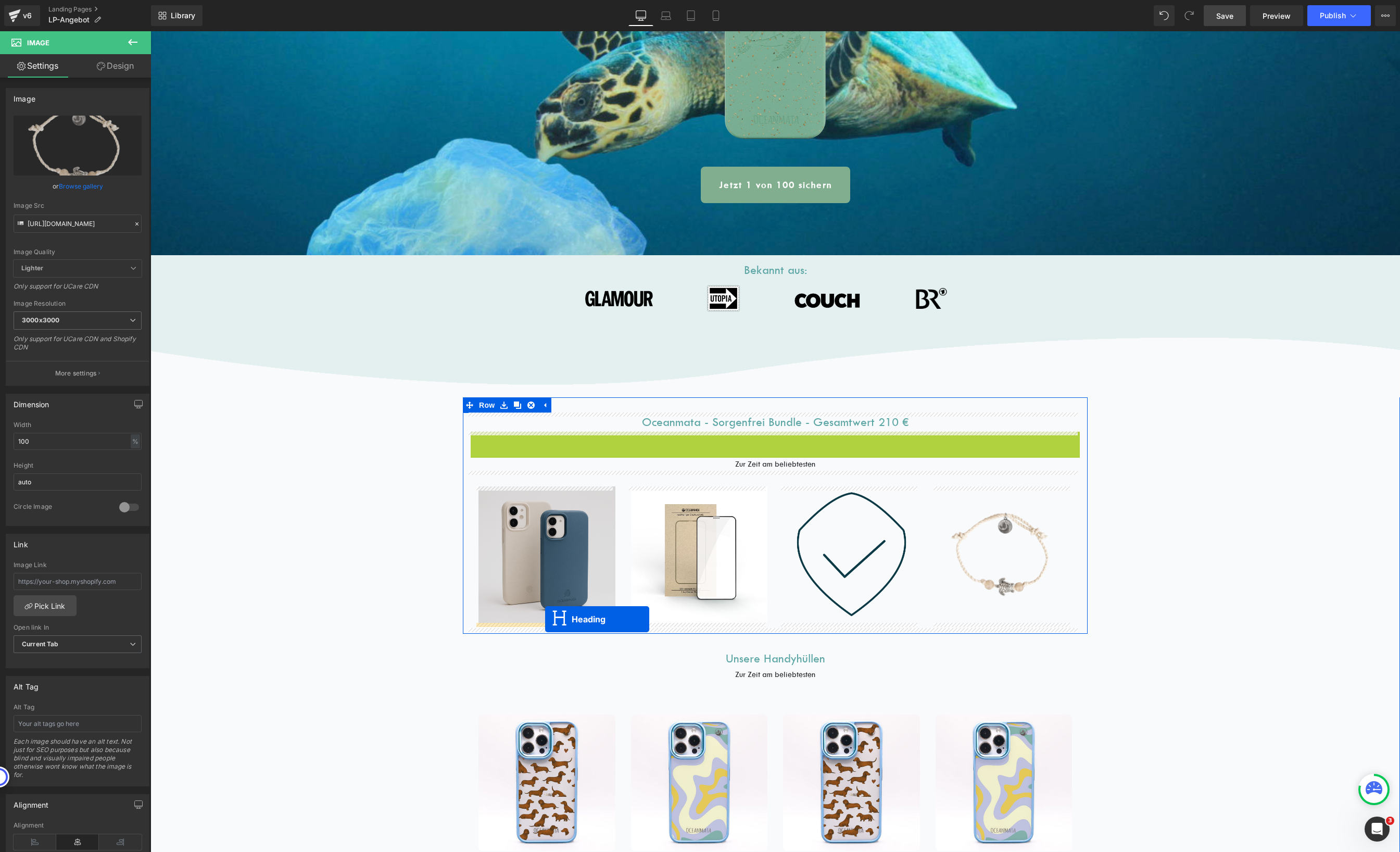
drag, startPoint x: 748, startPoint y: 441, endPoint x: 545, endPoint y: 618, distance: 269.3
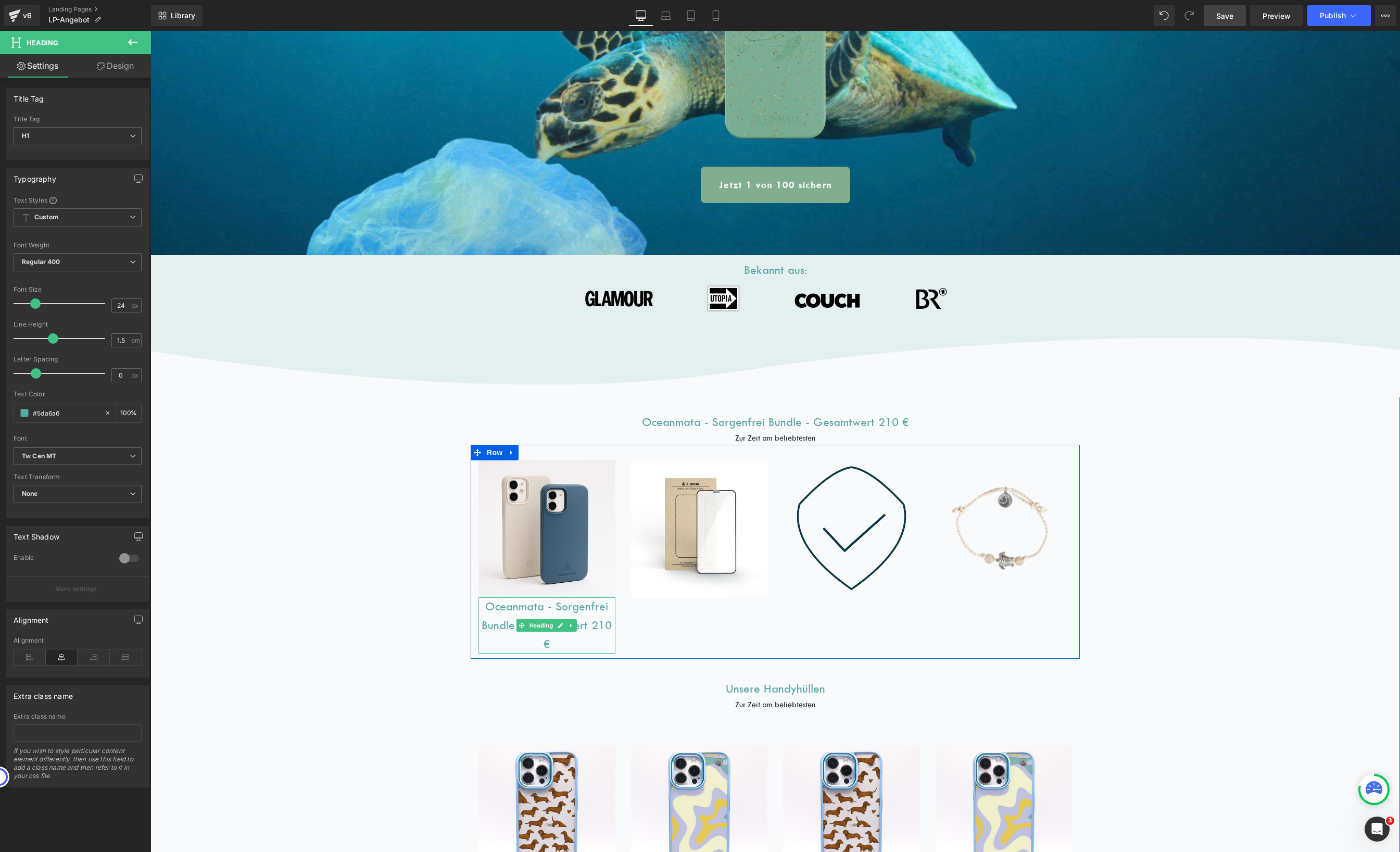
click at [499, 614] on h1 "Oceanmata - Sorgenfrei Bundle - Gesamtwert 210 €" at bounding box center [547, 625] width 137 height 56
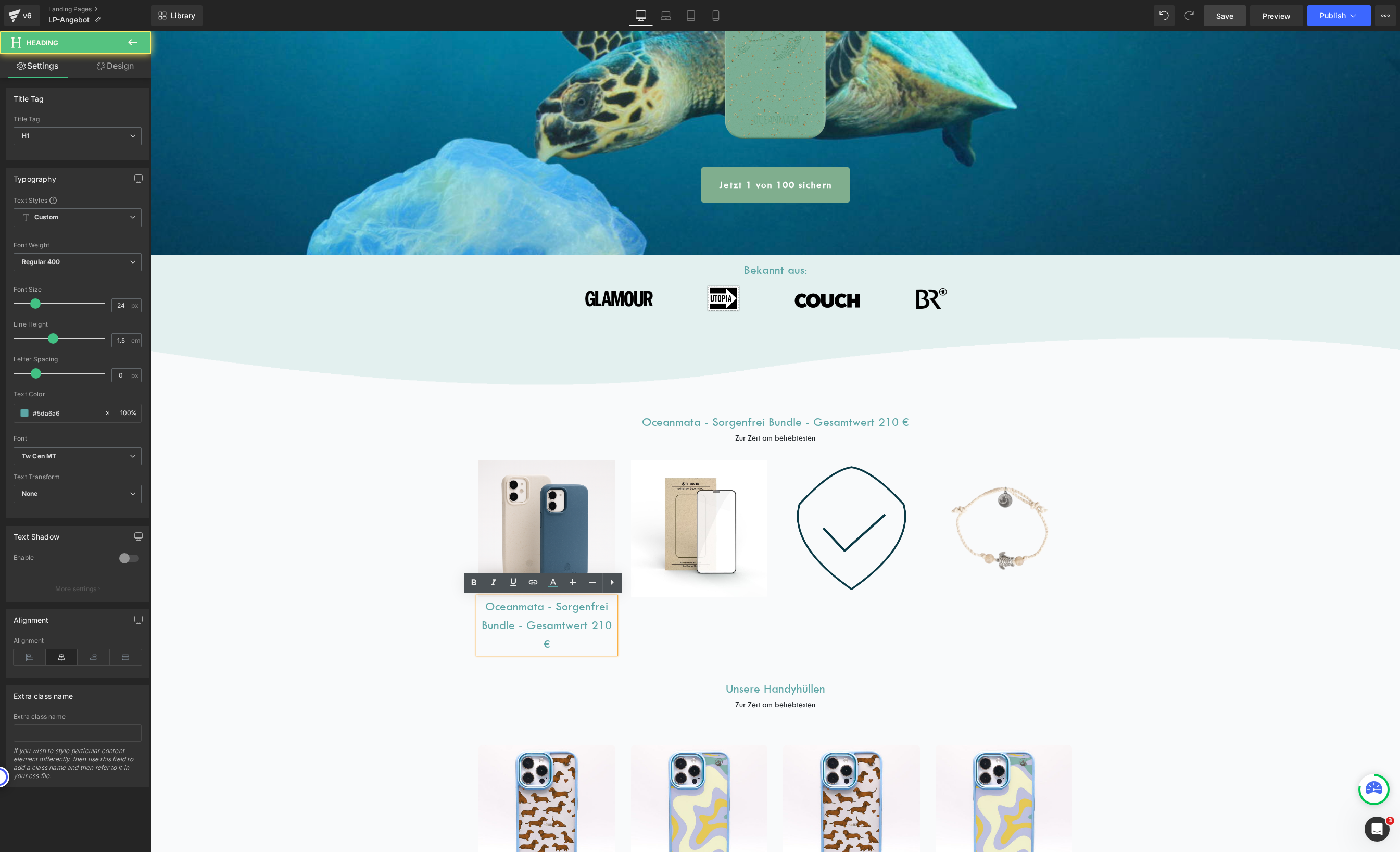
click at [492, 613] on h1 "Oceanmata - Sorgenfrei Bundle - Gesamtwert 210 €" at bounding box center [547, 625] width 137 height 56
paste div
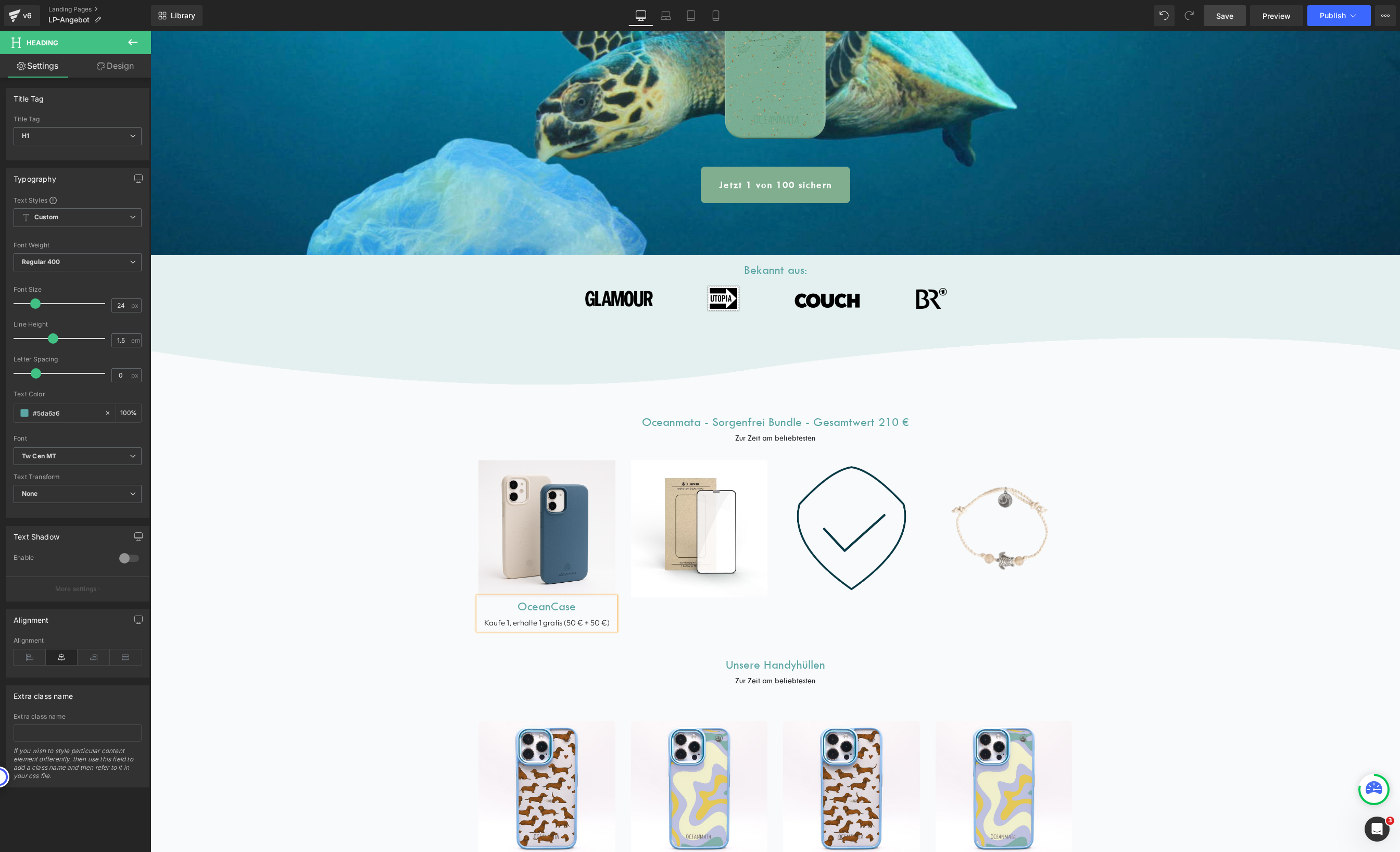
click at [674, 612] on div "Image OceanCase Kaufe 1, erhalte 1 gratis (50 € + 50 €) Heading Image Image Ima…" at bounding box center [775, 540] width 609 height 190
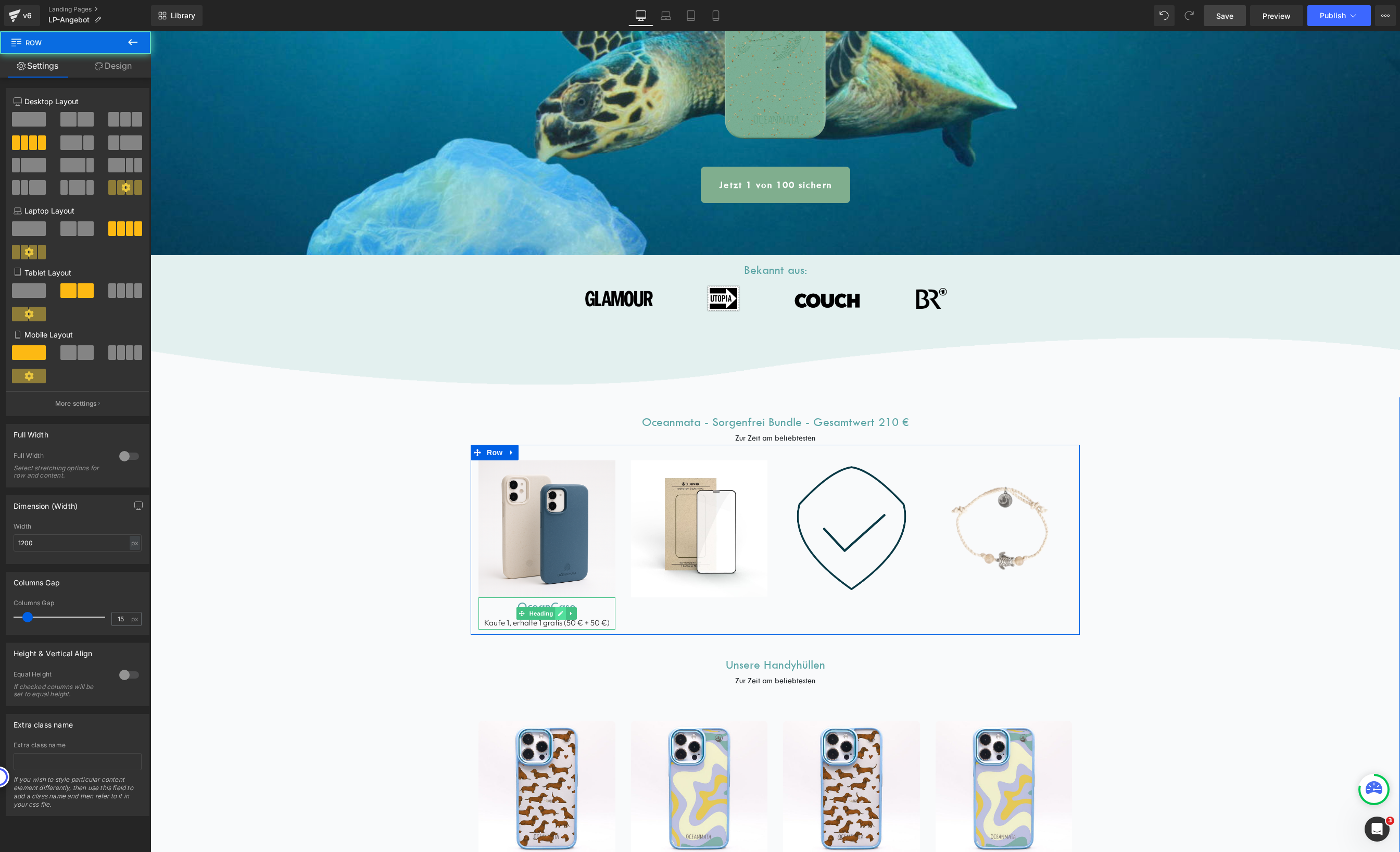
click at [558, 612] on icon at bounding box center [561, 613] width 6 height 6
click at [556, 612] on h1 "OceanCase" at bounding box center [547, 606] width 137 height 19
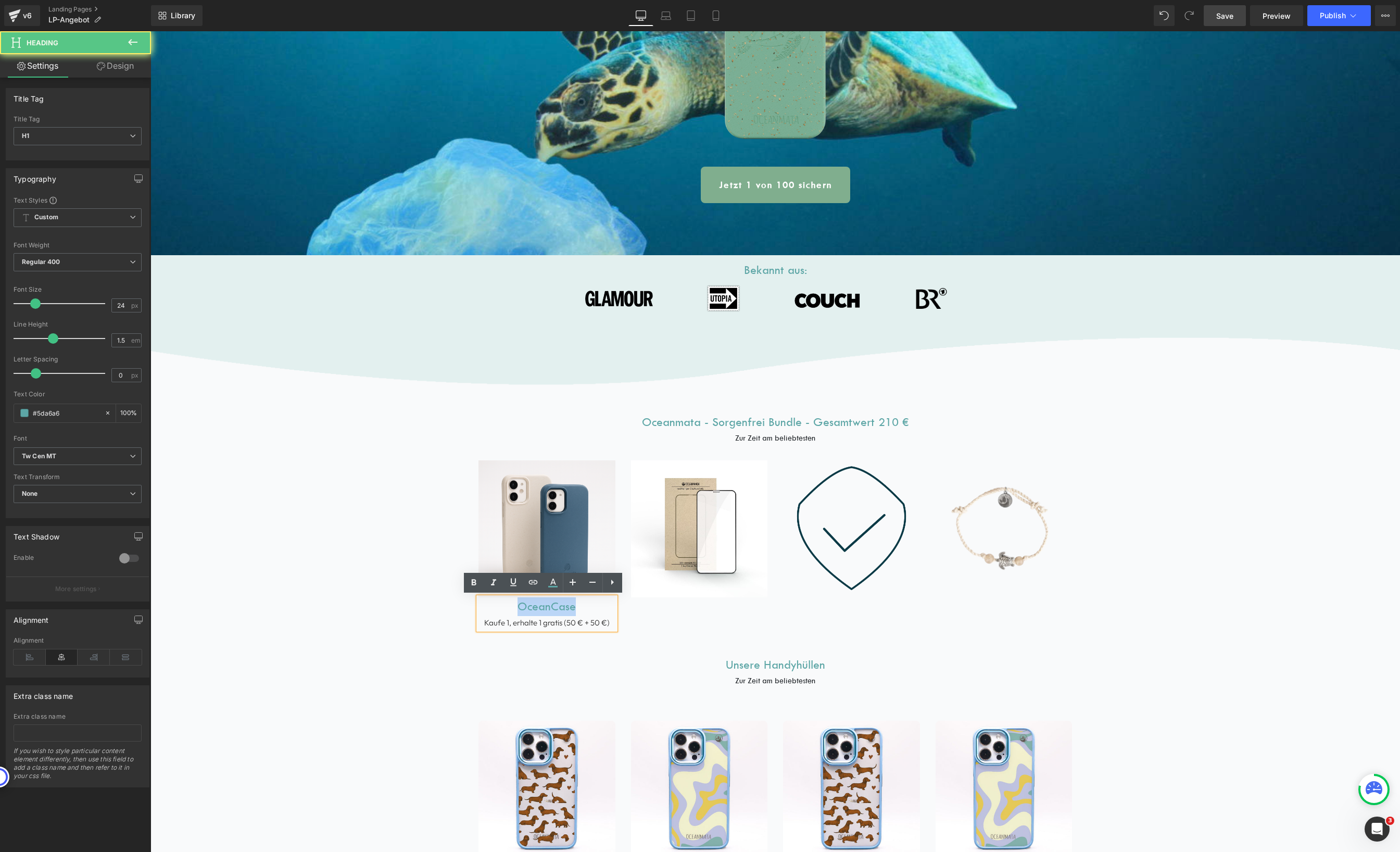
click at [556, 611] on h1 "OceanCase" at bounding box center [547, 606] width 137 height 19
copy div "OceanCase Kaufe 1, erhalte 1 gratis (50 € + 50 €)"
click at [683, 611] on div "Image OceanCase Kaufe 1, erhalte 1 gratis (50 € + 50 €) Heading Image Image Ima…" at bounding box center [775, 540] width 609 height 190
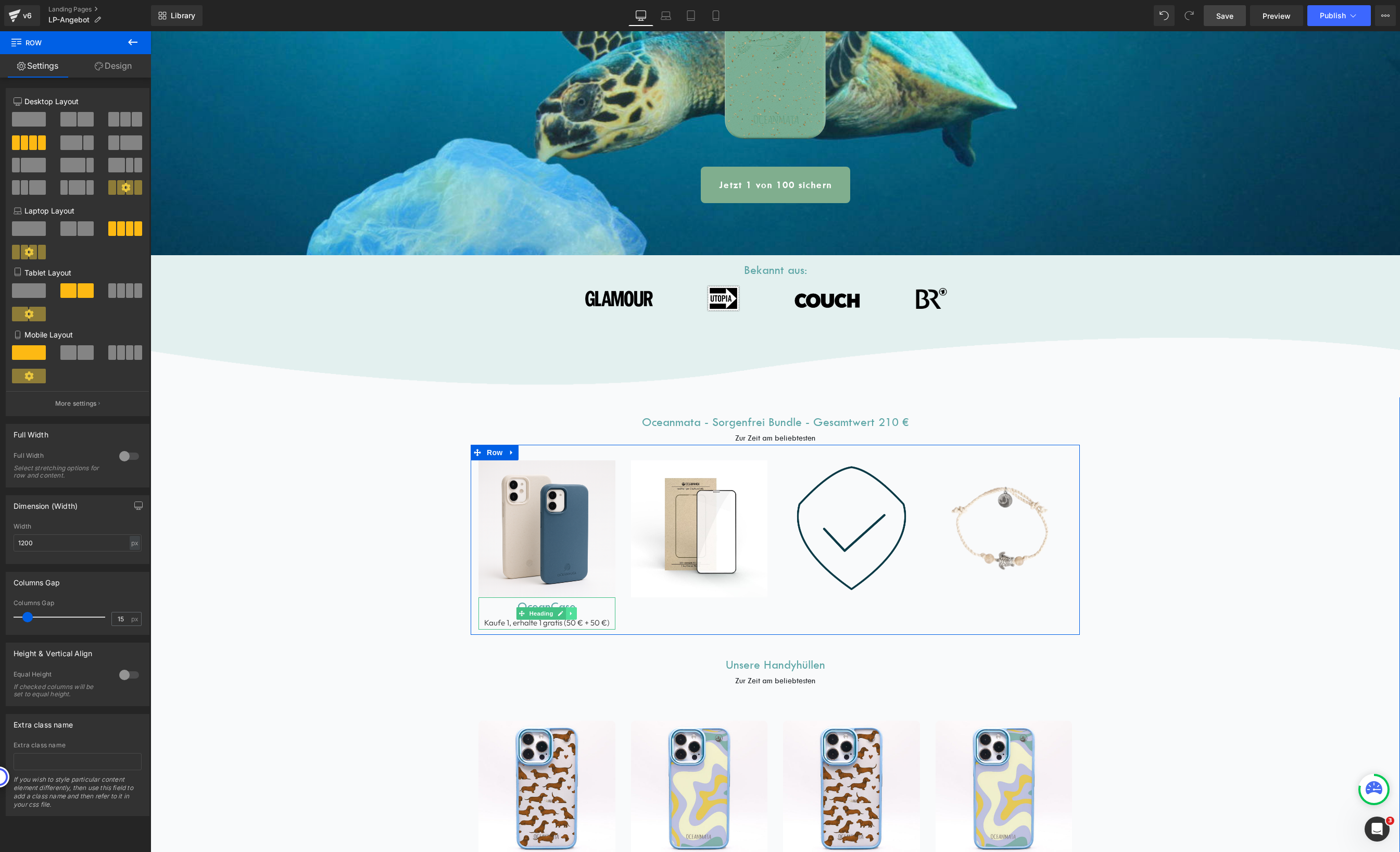
click at [570, 613] on icon at bounding box center [571, 613] width 1 height 3
click at [563, 615] on icon at bounding box center [566, 613] width 6 height 6
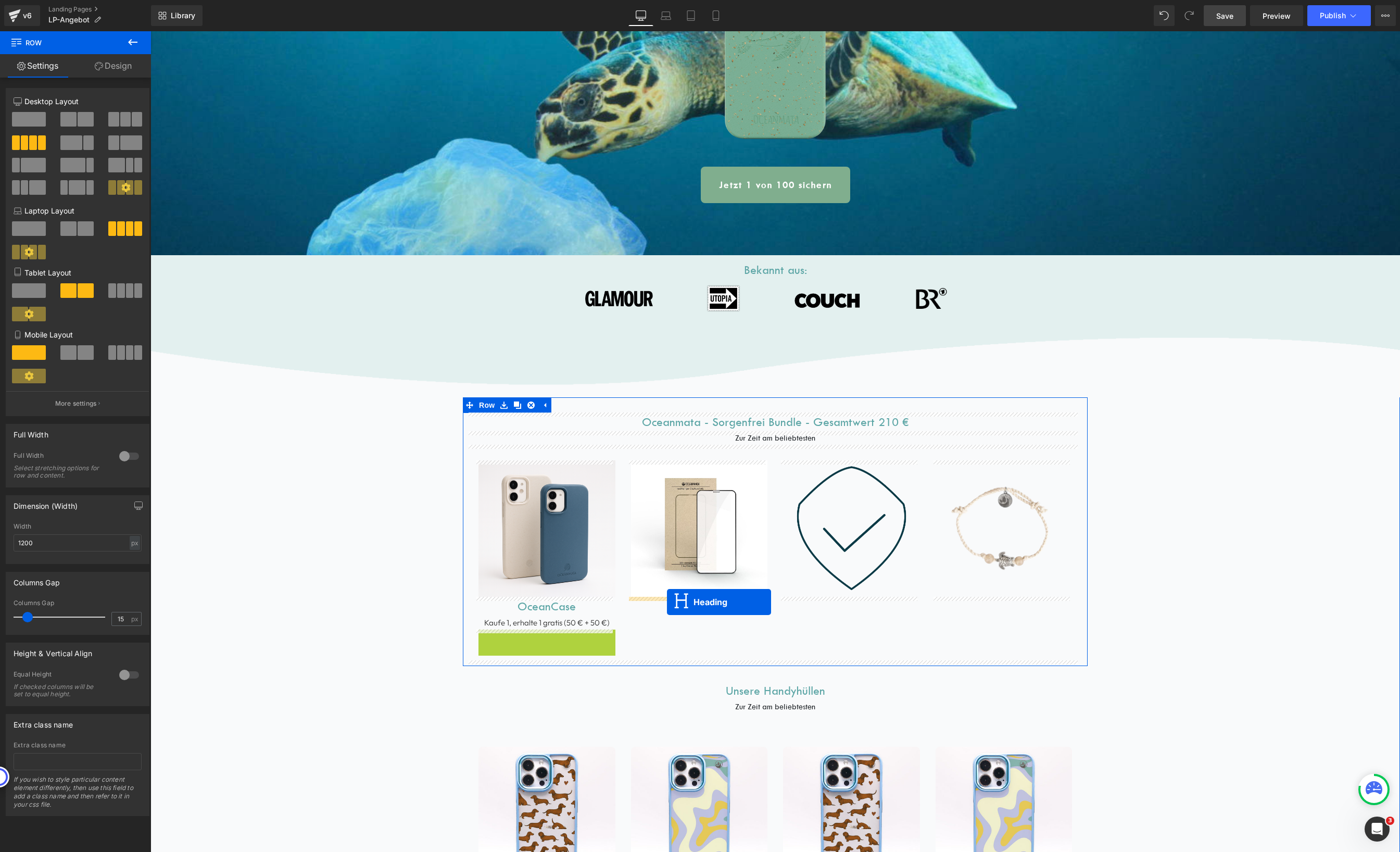
drag, startPoint x: 520, startPoint y: 646, endPoint x: 670, endPoint y: 602, distance: 156.3
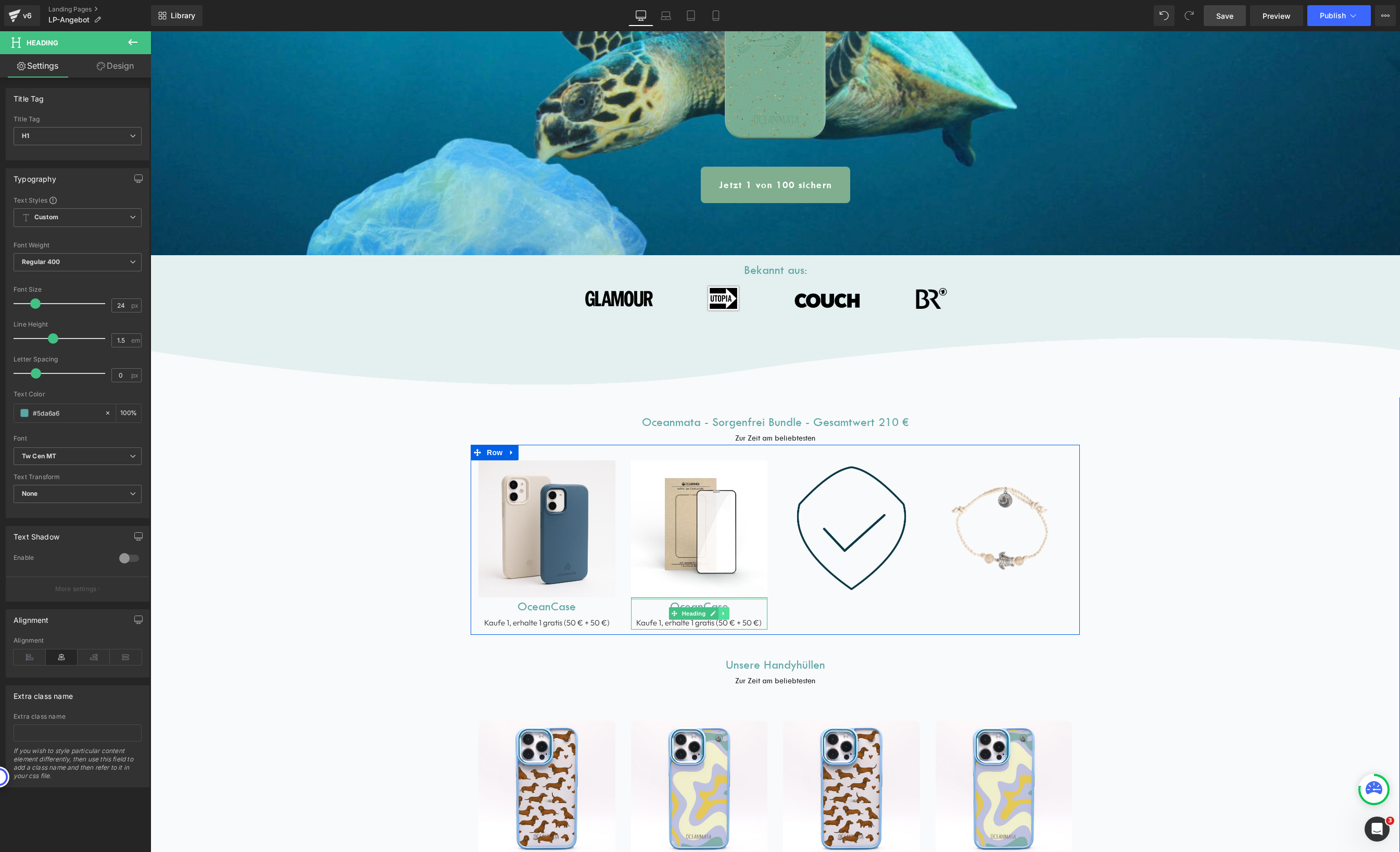
click at [721, 616] on link at bounding box center [724, 613] width 11 height 12
click at [715, 614] on icon at bounding box center [718, 613] width 6 height 6
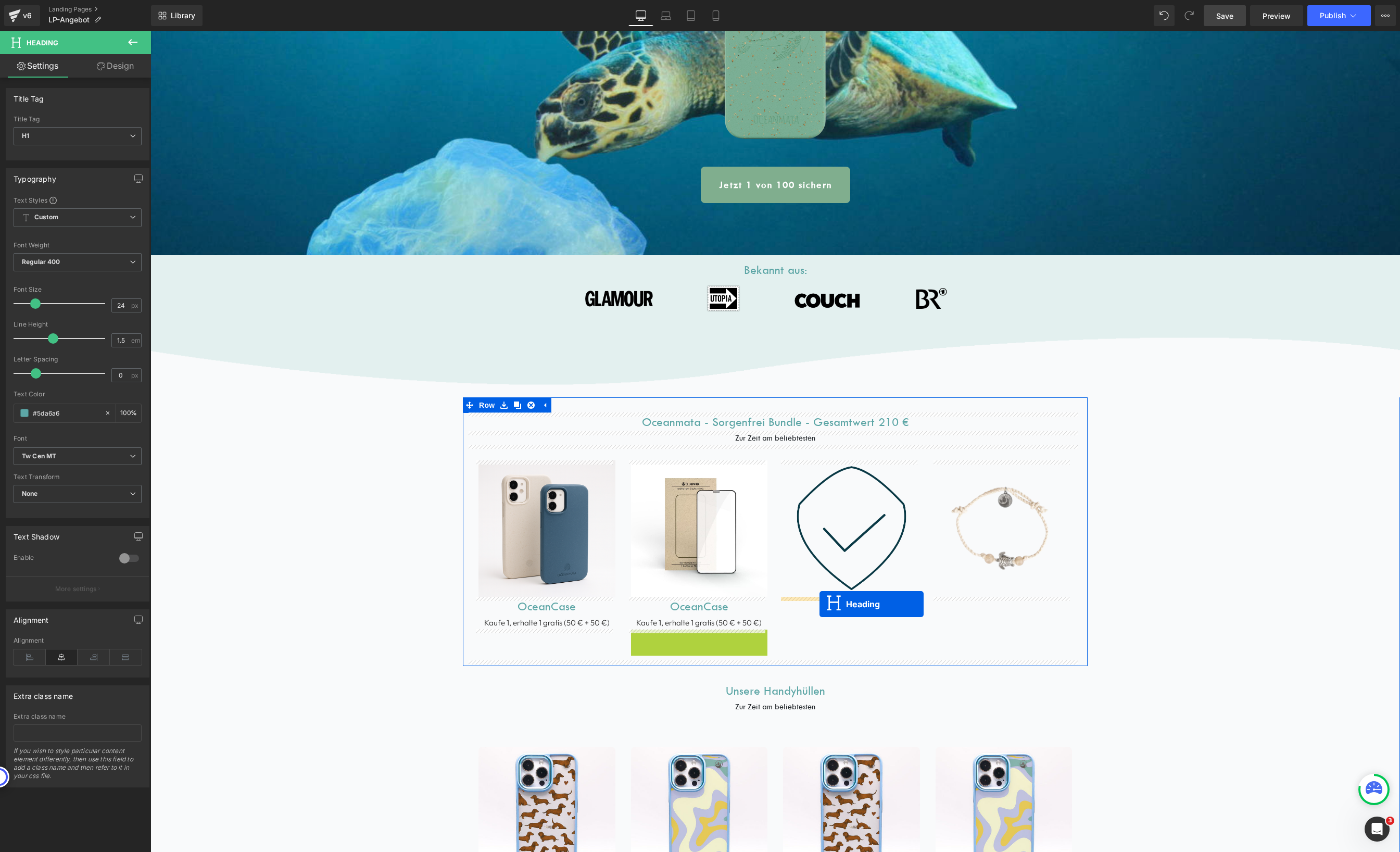
drag, startPoint x: 672, startPoint y: 646, endPoint x: 820, endPoint y: 604, distance: 153.8
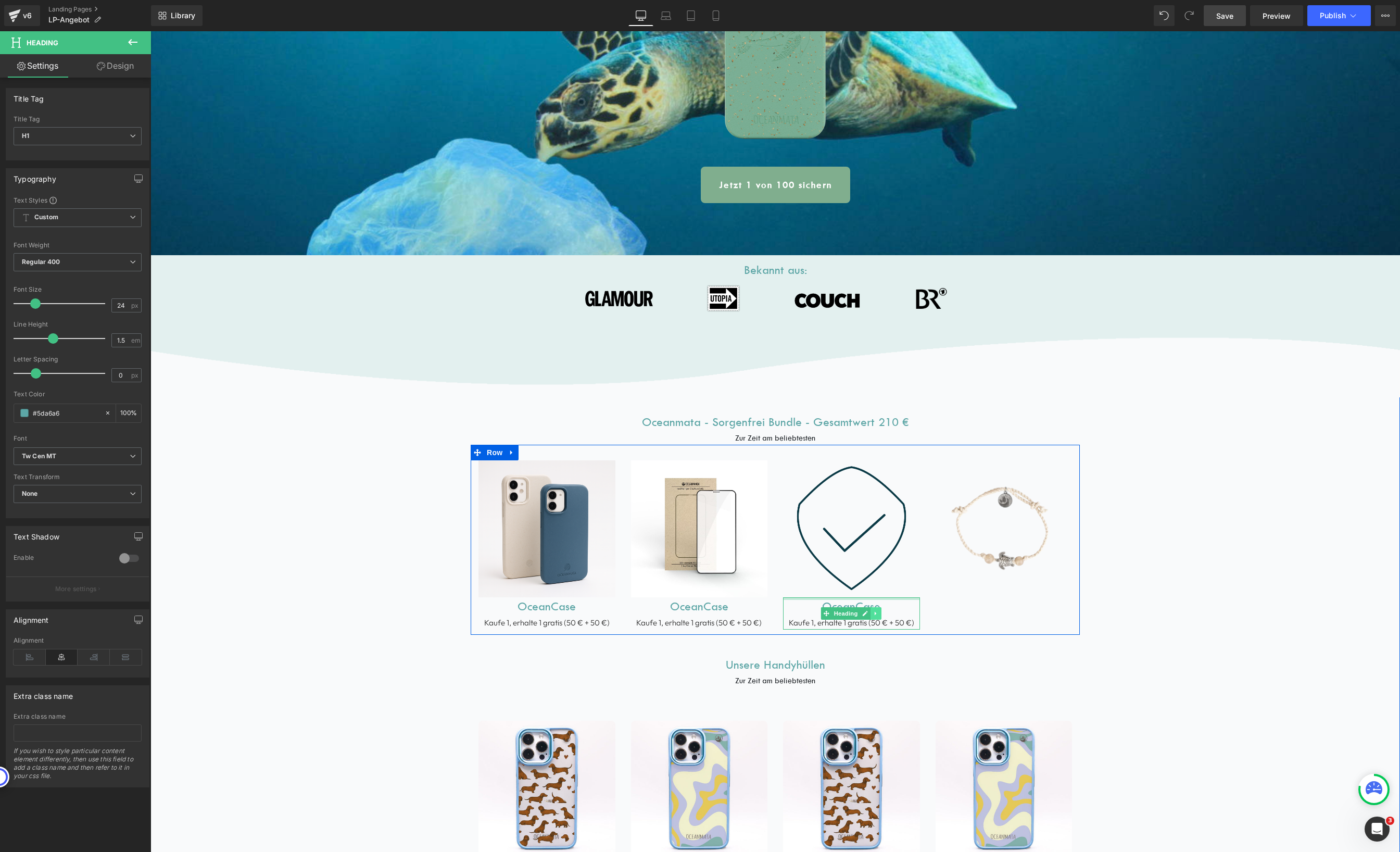
click at [873, 613] on icon at bounding box center [876, 613] width 6 height 6
click at [868, 612] on icon at bounding box center [871, 613] width 6 height 6
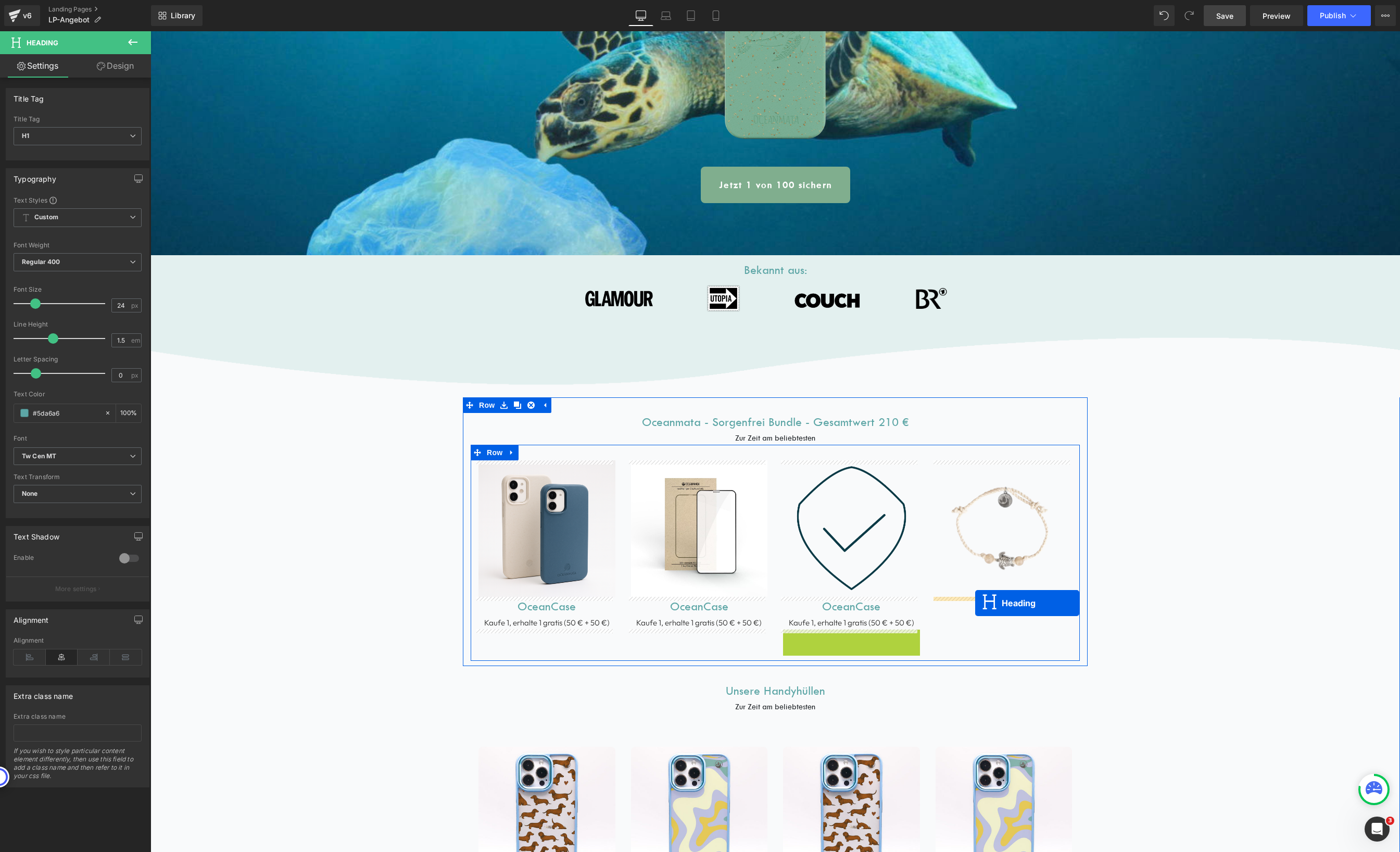
drag, startPoint x: 823, startPoint y: 647, endPoint x: 975, endPoint y: 603, distance: 158.2
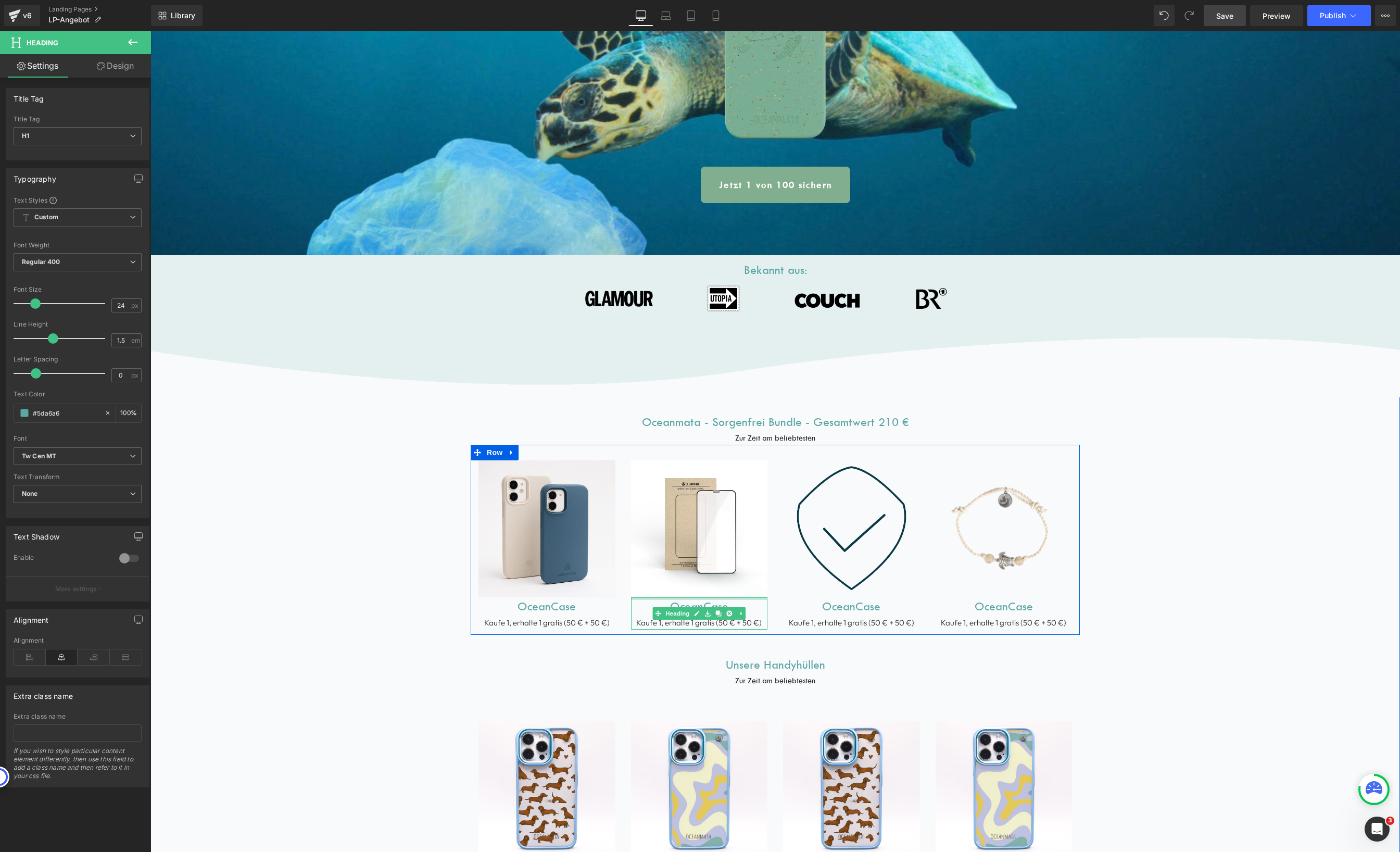
click at [701, 625] on div "Kaufe 1, erhalte 1 gratis (50 € + 50 €)" at bounding box center [699, 623] width 137 height 14
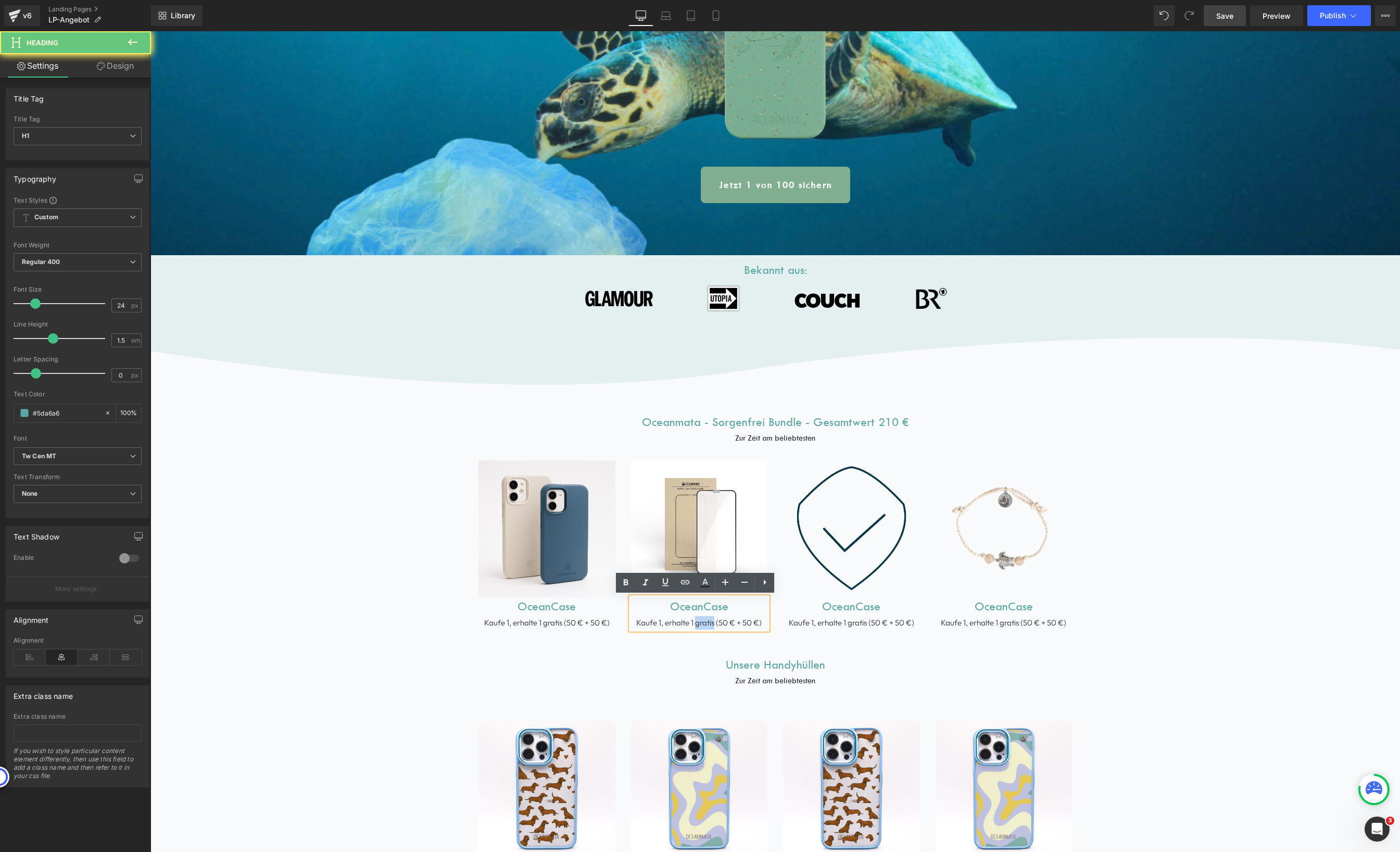
click at [701, 626] on div "Kaufe 1, erhalte 1 gratis (50 € + 50 €)" at bounding box center [699, 623] width 137 height 14
click at [700, 625] on div "Kaufe 1, erhalte 1 gratis (50 € + 50 €)" at bounding box center [699, 623] width 137 height 14
click at [692, 607] on h1 "OceanCase" at bounding box center [699, 606] width 137 height 19
click at [692, 607] on h1 "OceanCase" at bounding box center [699, 606] width 137 height 19
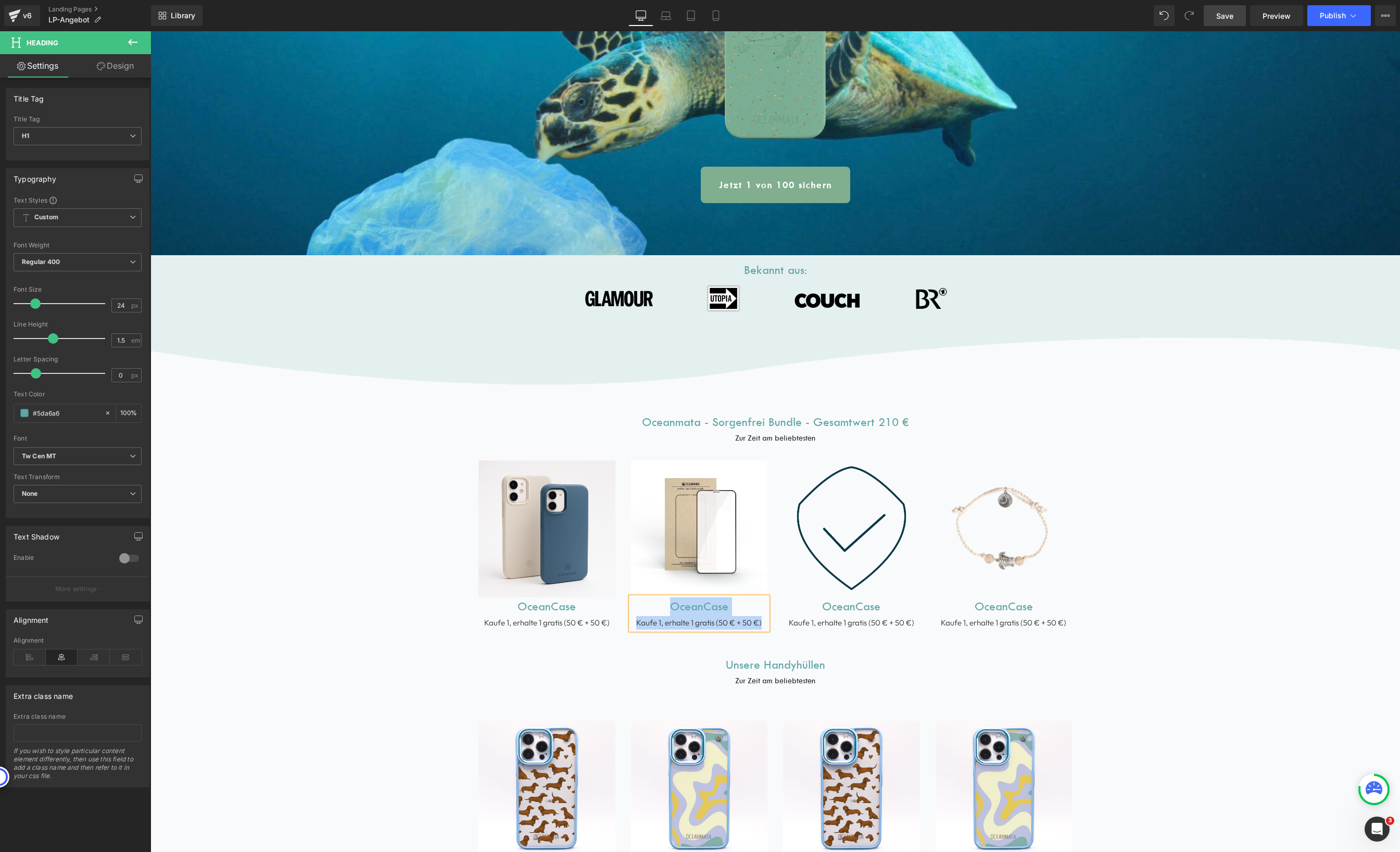
paste div
click at [857, 610] on icon at bounding box center [860, 613] width 6 height 6
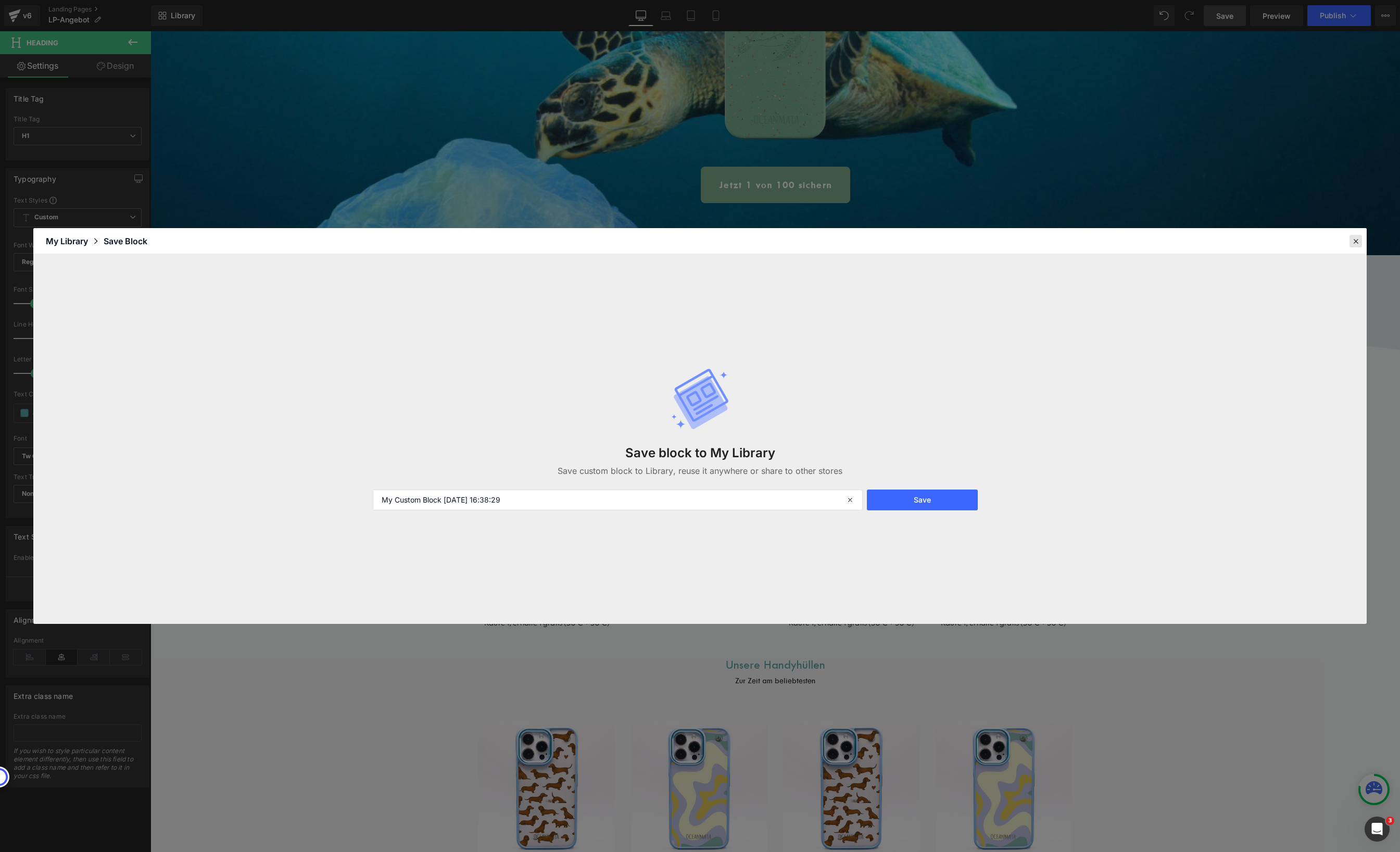
click at [1355, 239] on icon at bounding box center [1356, 241] width 10 height 10
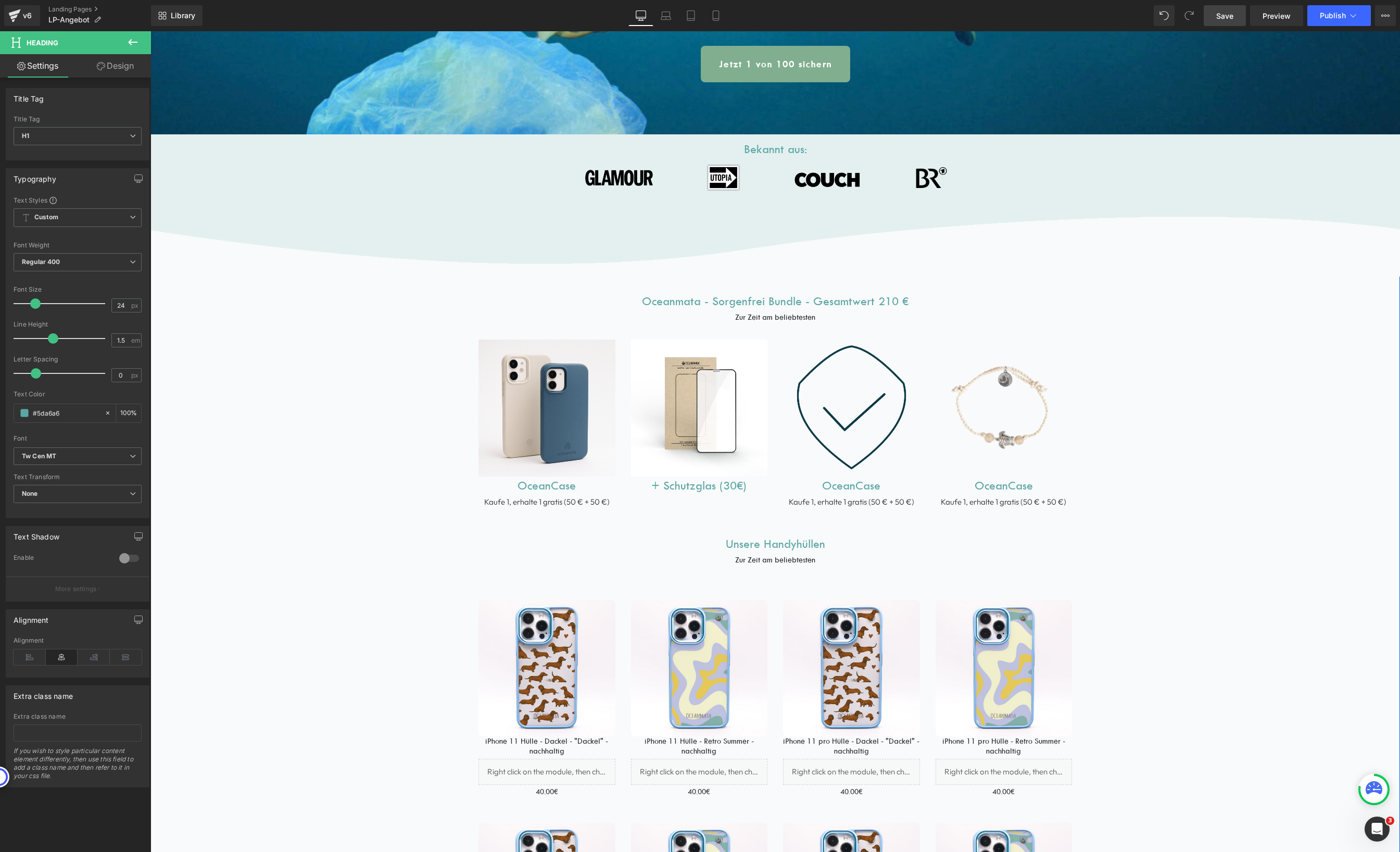
scroll to position [466, 0]
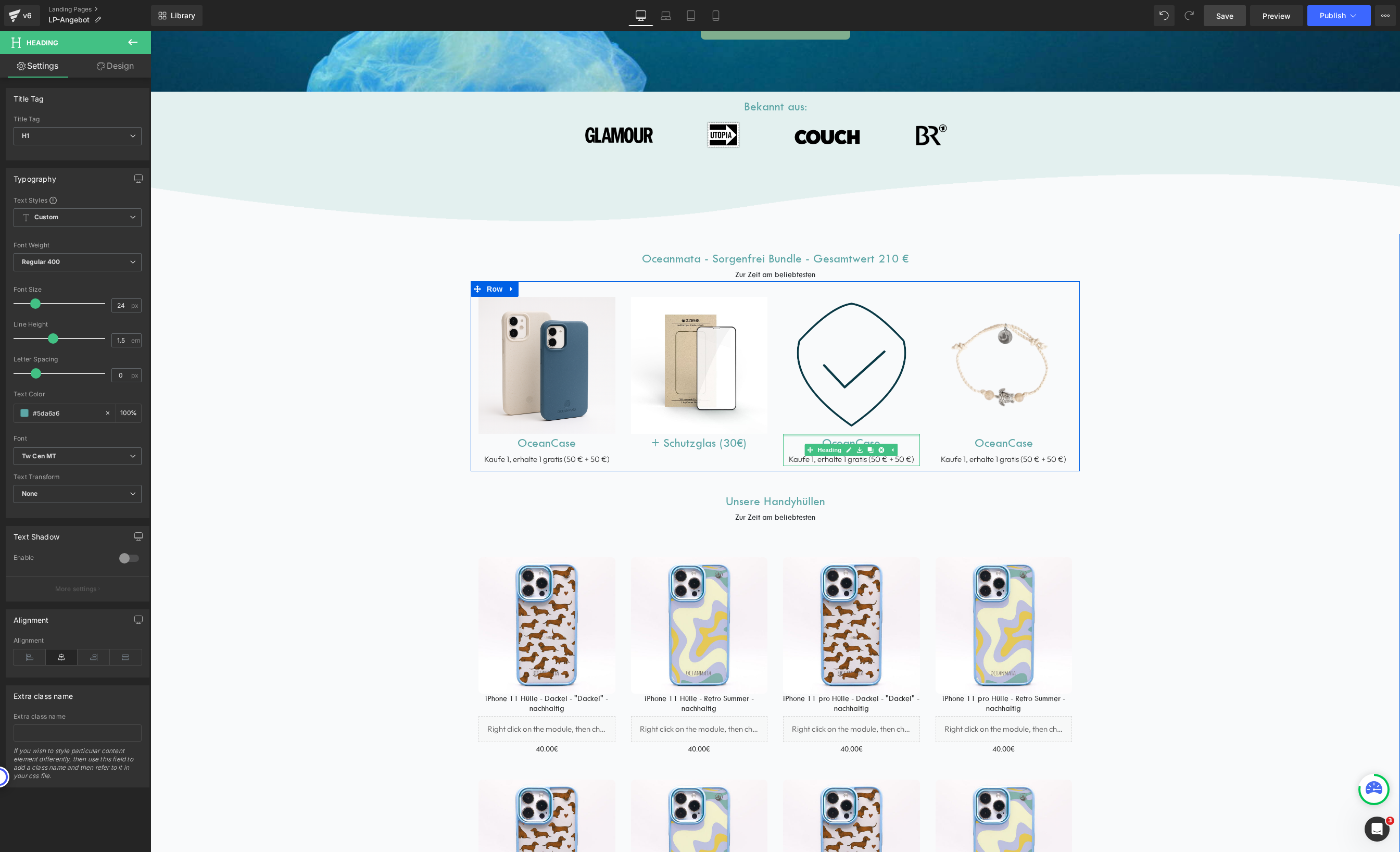
click at [893, 436] on h1 "OceanCase" at bounding box center [851, 443] width 137 height 19
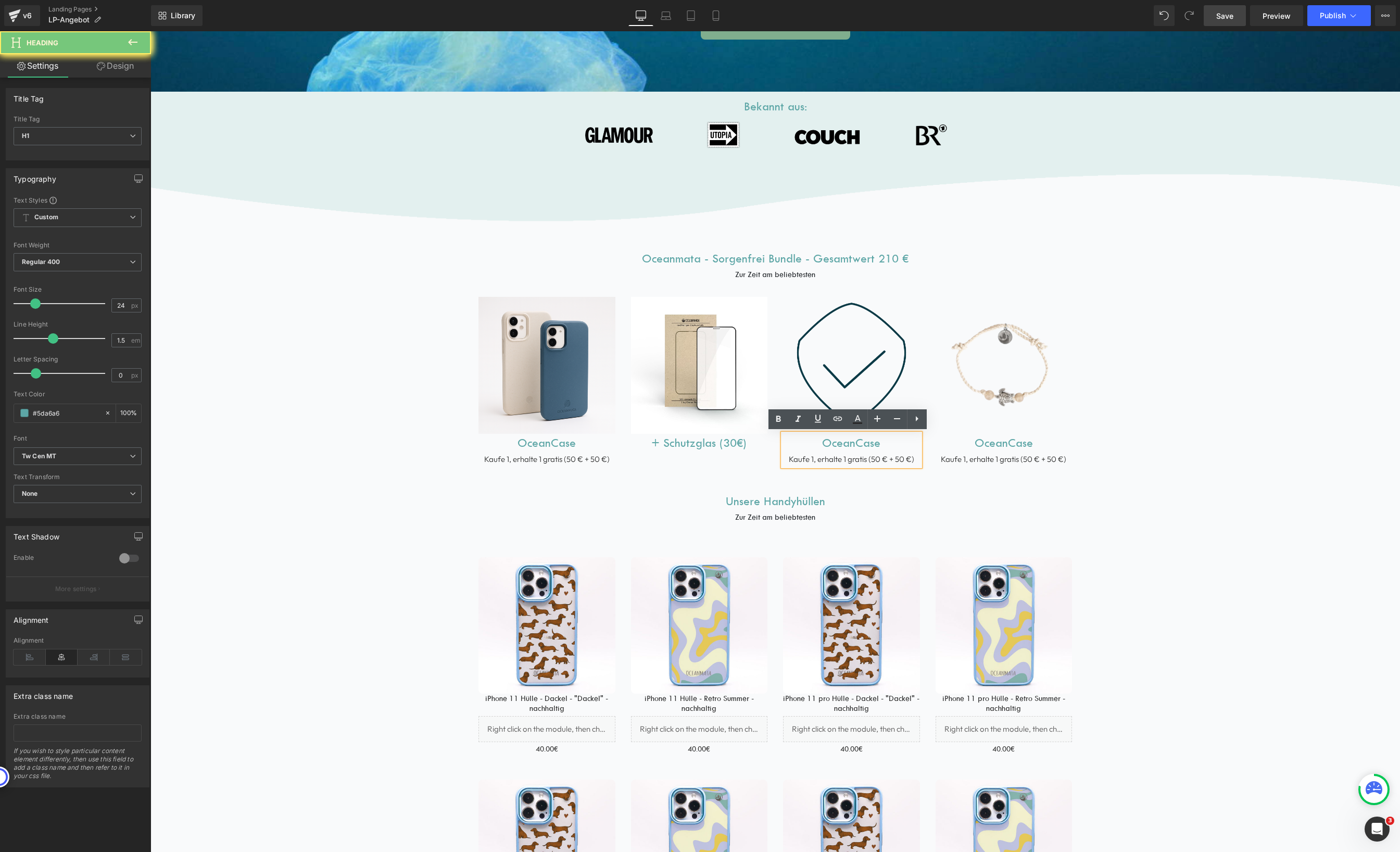
click at [894, 445] on h1 "OceanCase" at bounding box center [851, 443] width 137 height 19
paste div
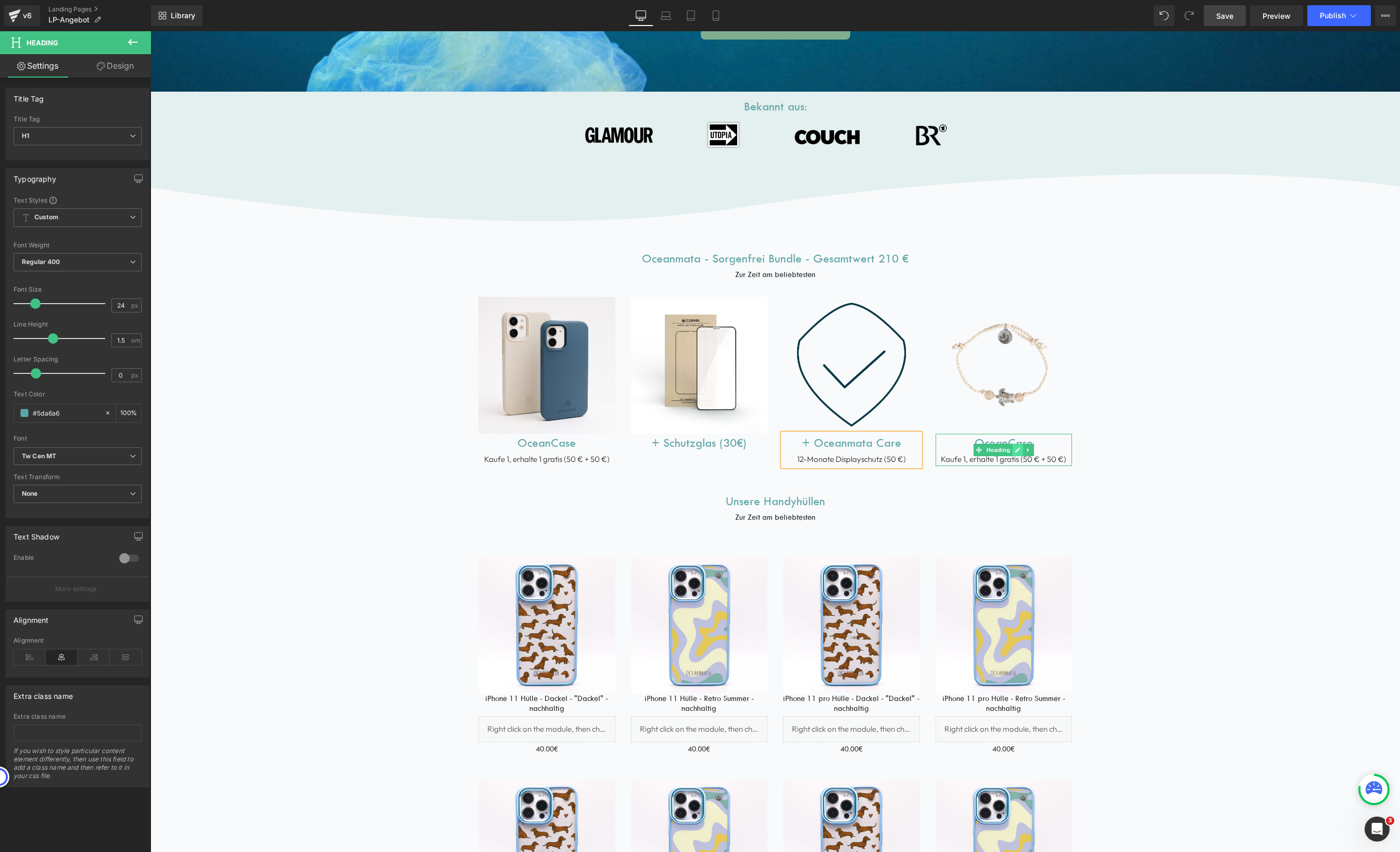
click at [1012, 453] on link at bounding box center [1018, 450] width 11 height 12
click at [1049, 446] on h1 "OceanCase" at bounding box center [1004, 443] width 137 height 19
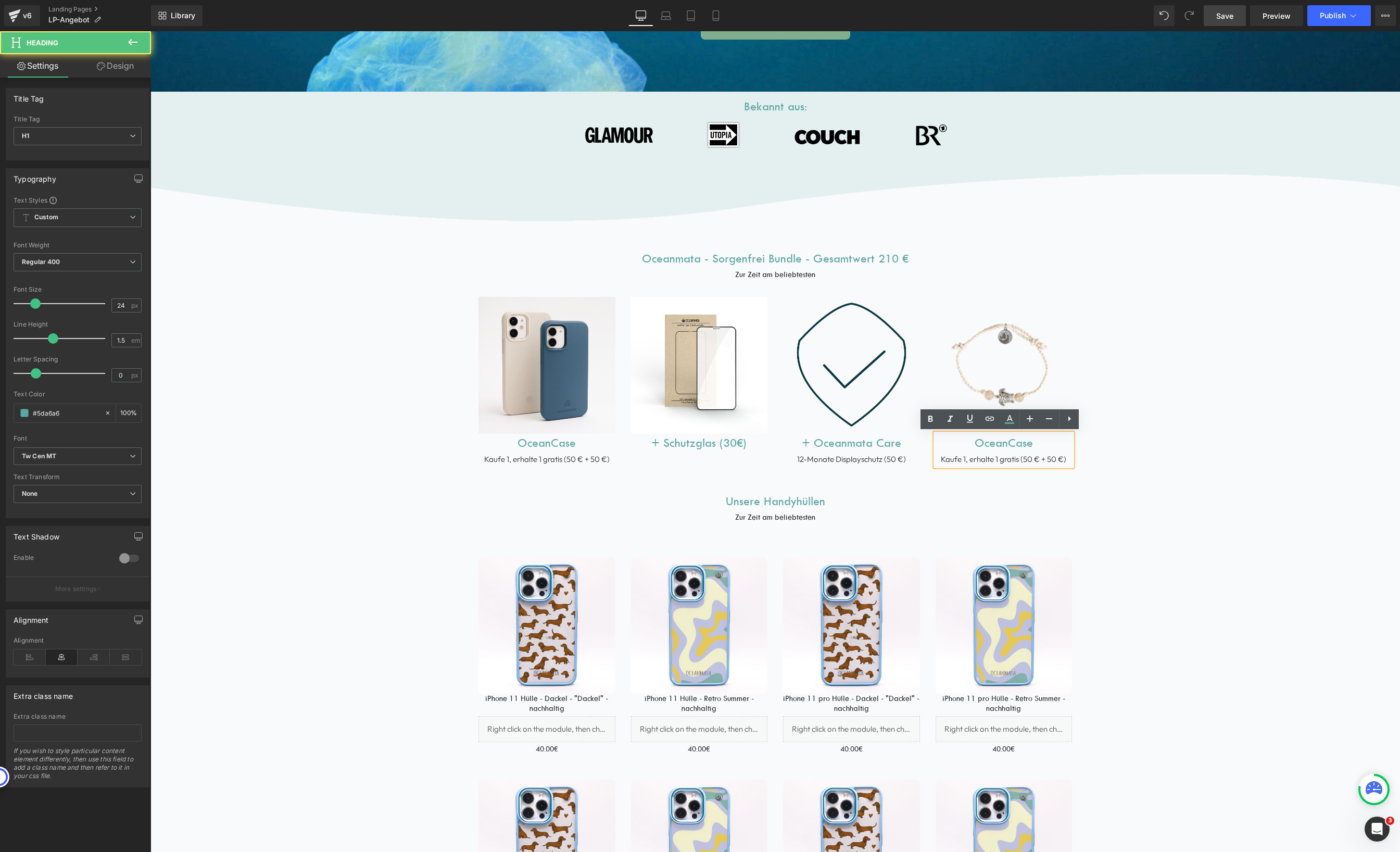
click at [1049, 446] on h1 "OceanCase" at bounding box center [1004, 443] width 137 height 19
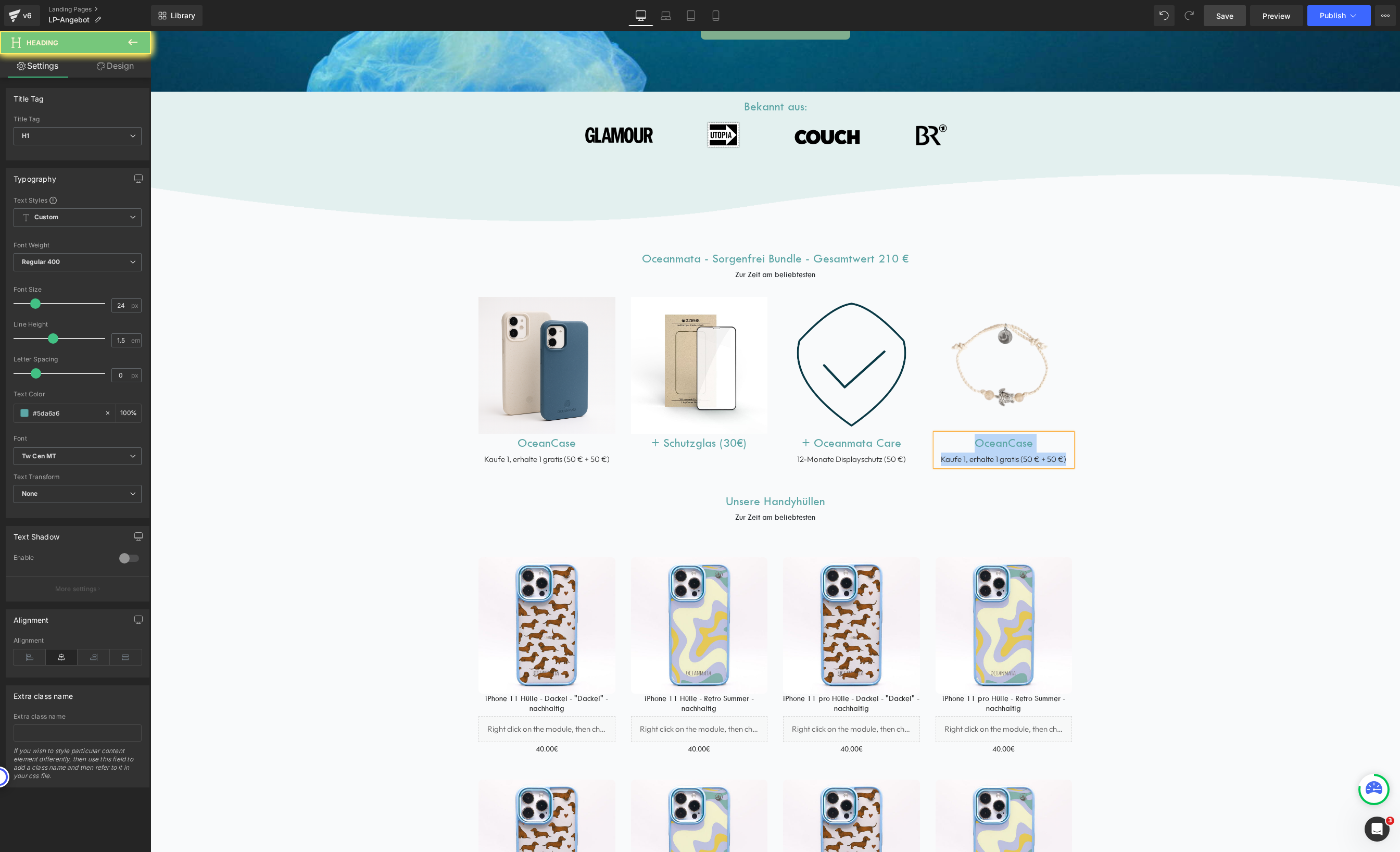
paste div
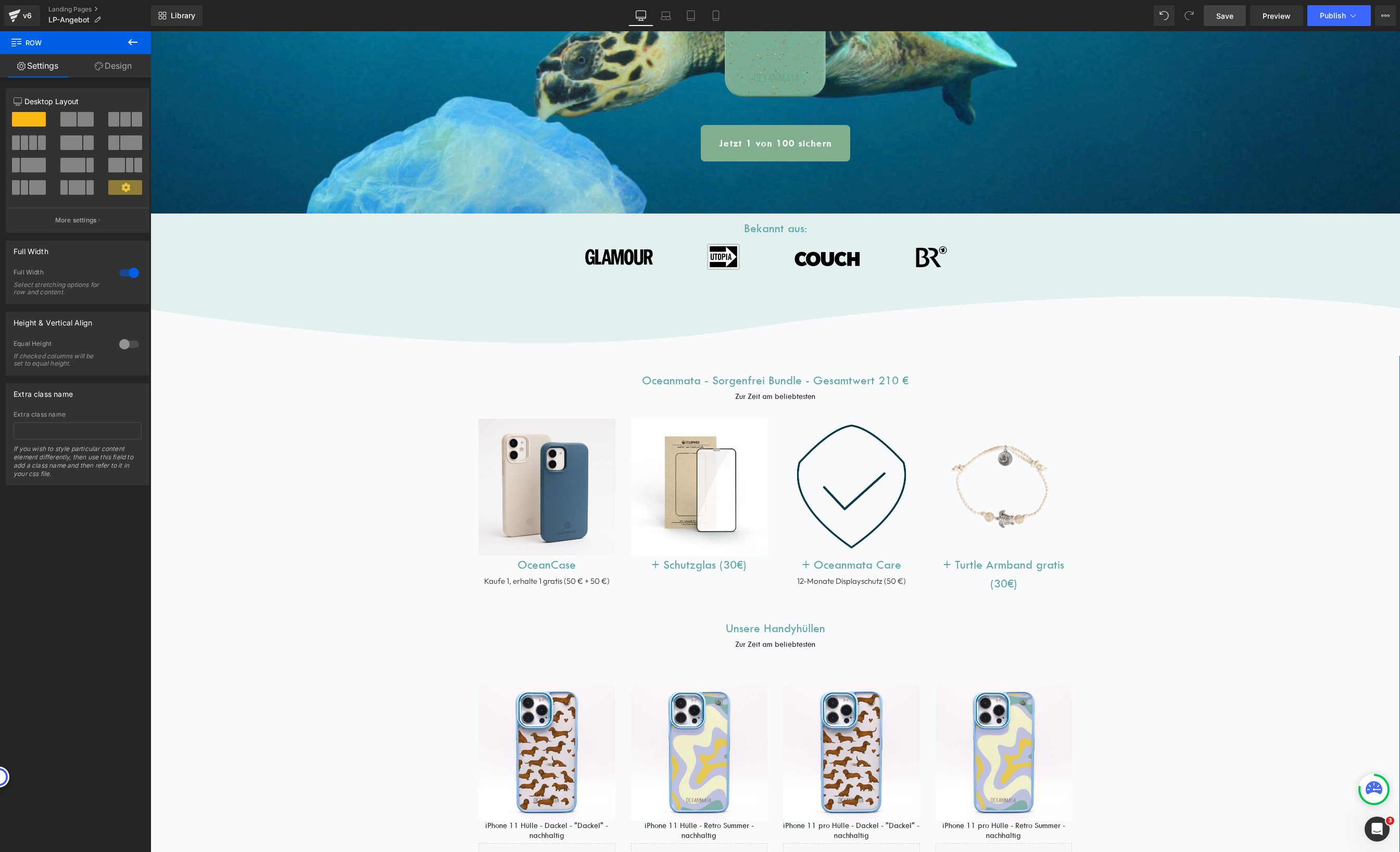
scroll to position [339, 0]
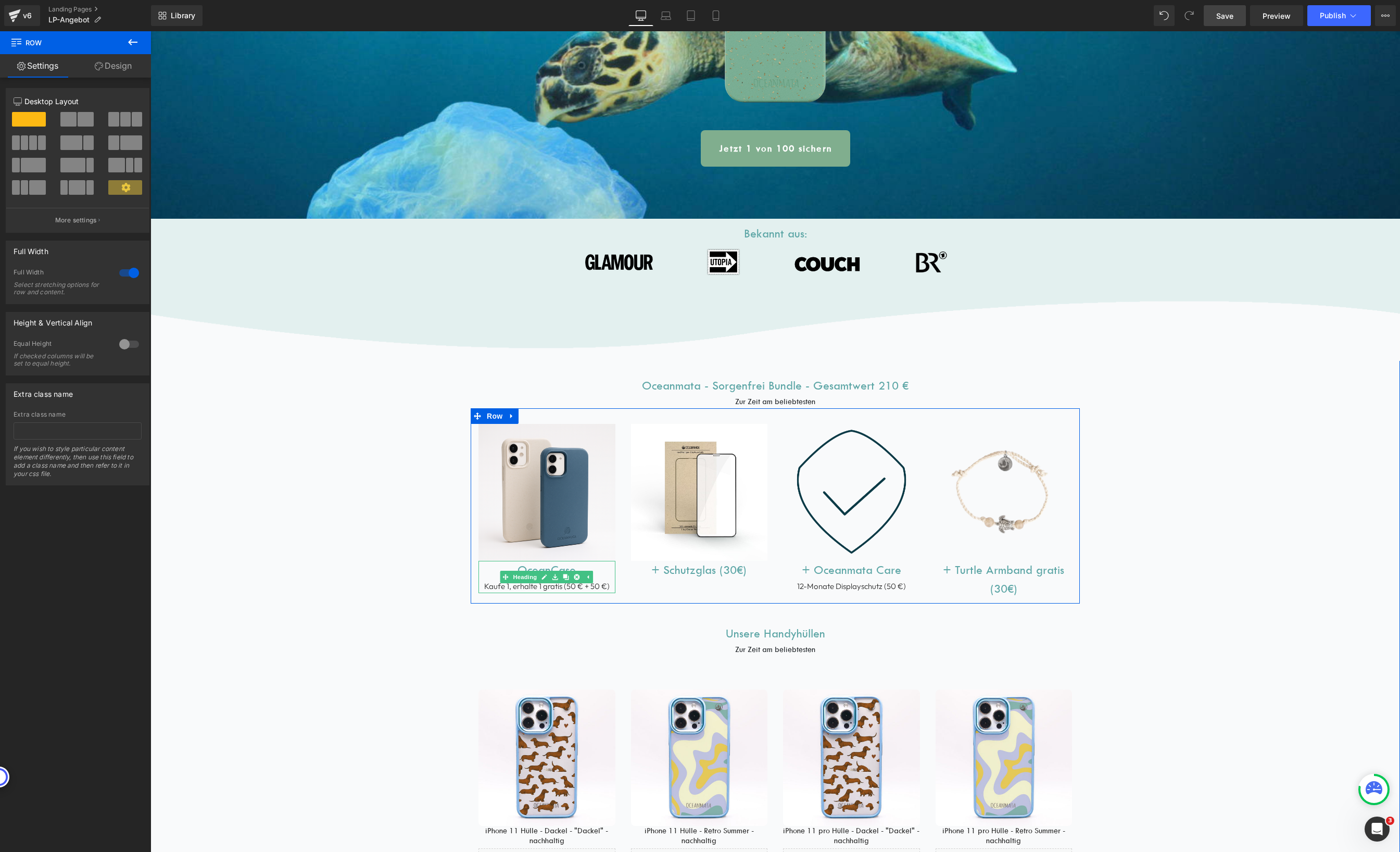
click at [517, 569] on h1 "OceanCase" at bounding box center [547, 569] width 137 height 19
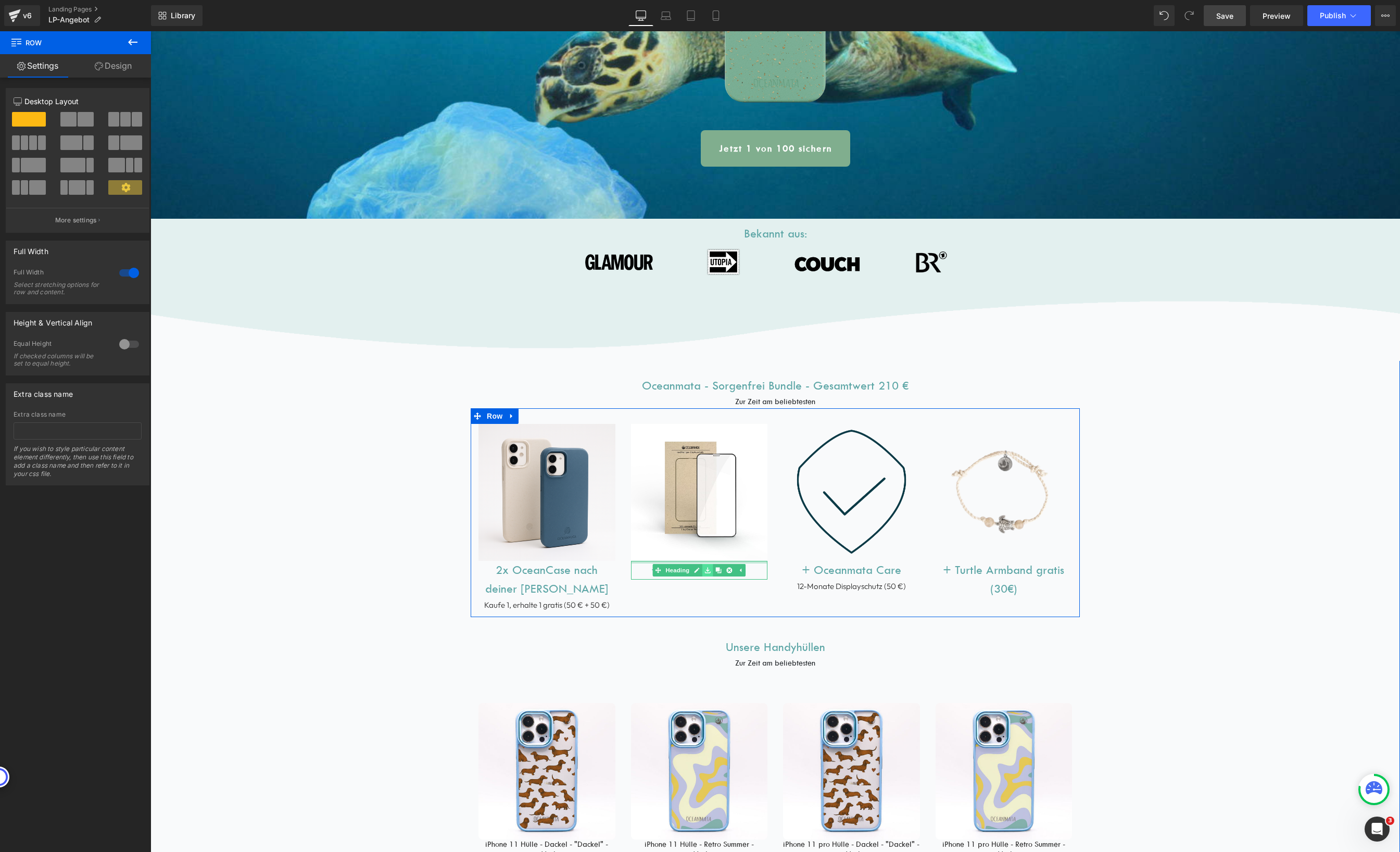
click at [708, 571] on link at bounding box center [708, 570] width 11 height 12
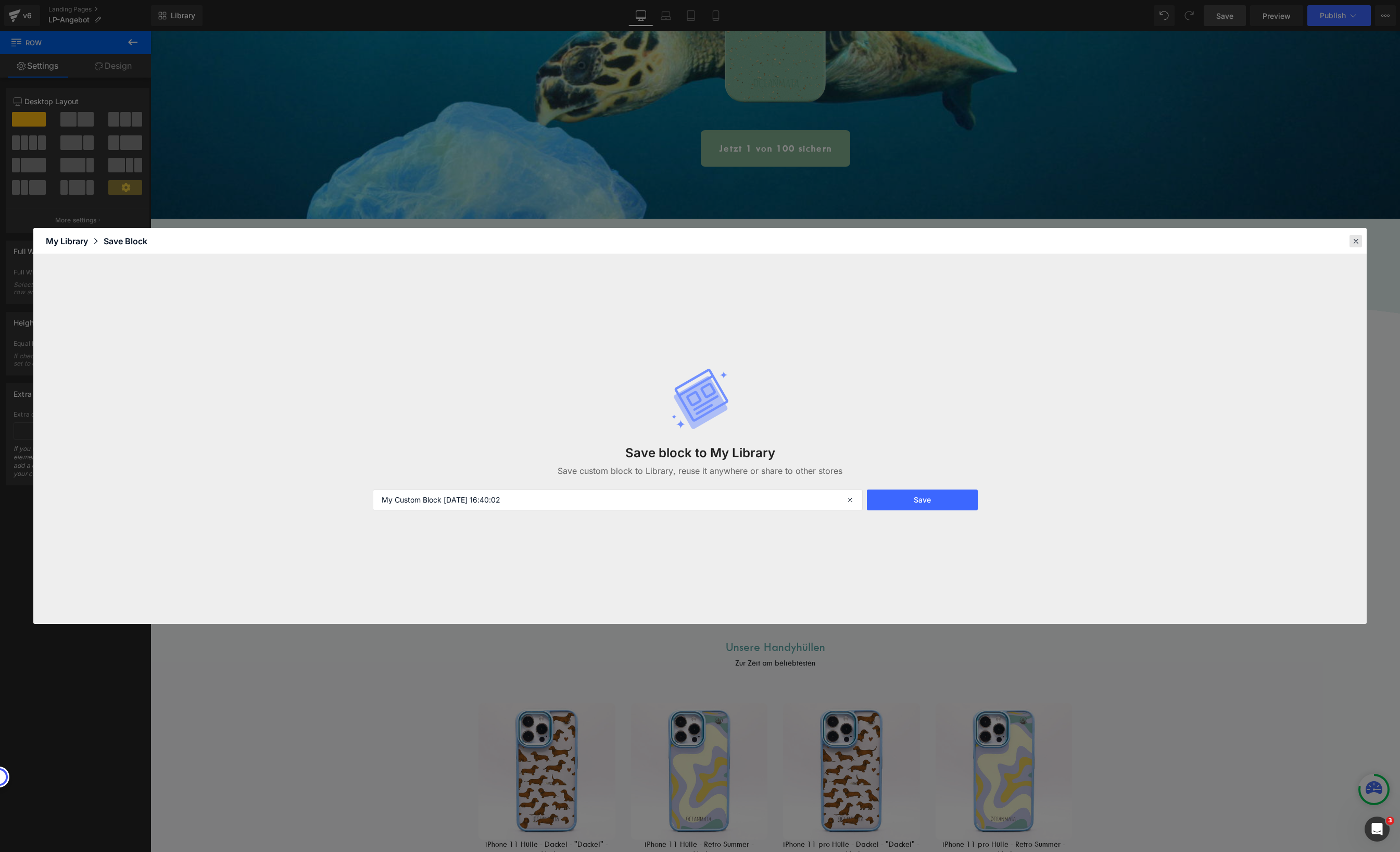
click at [1355, 241] on icon at bounding box center [1356, 241] width 10 height 10
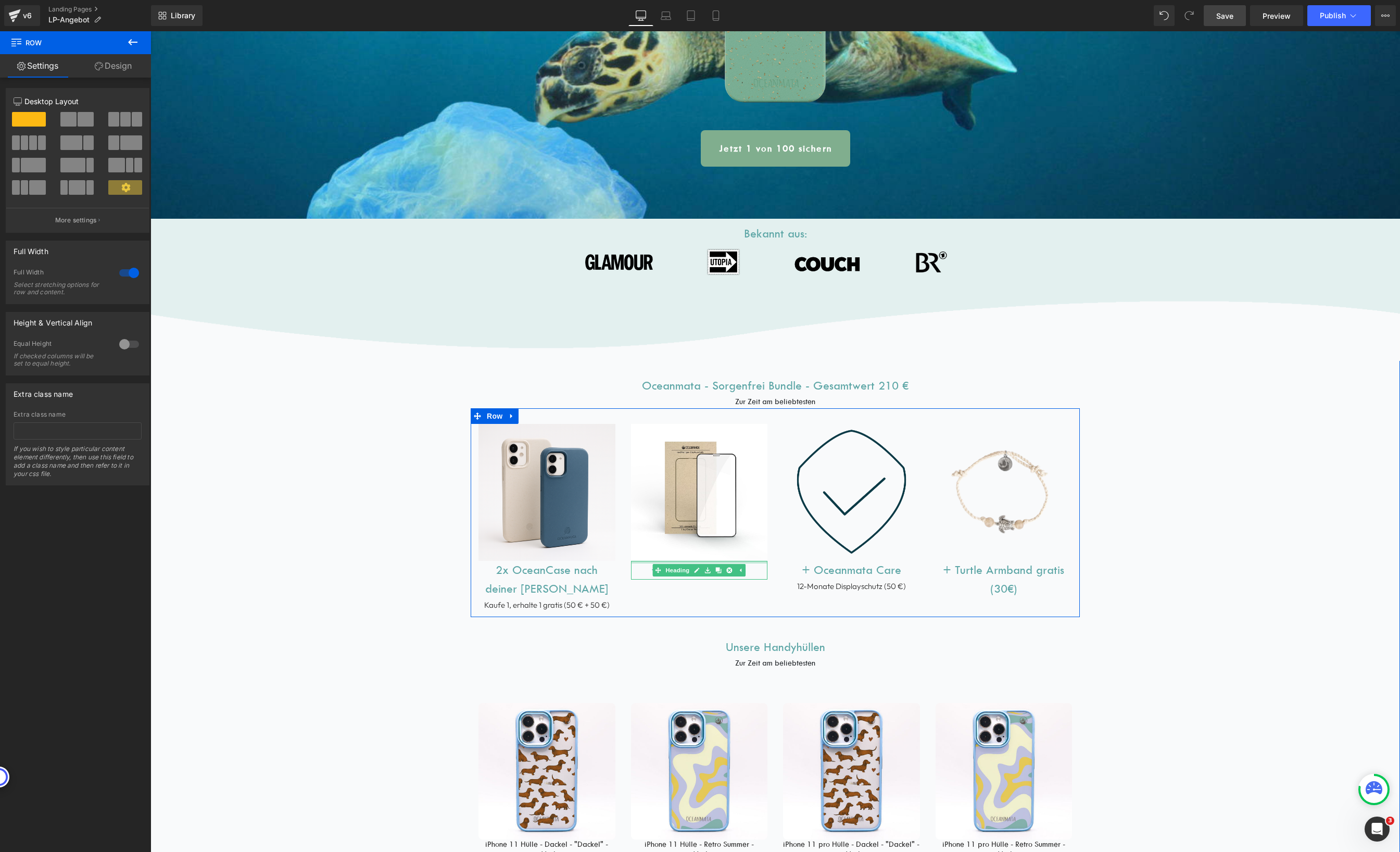
click at [753, 570] on h1 "+ Schutzglas (30€)" at bounding box center [699, 569] width 137 height 19
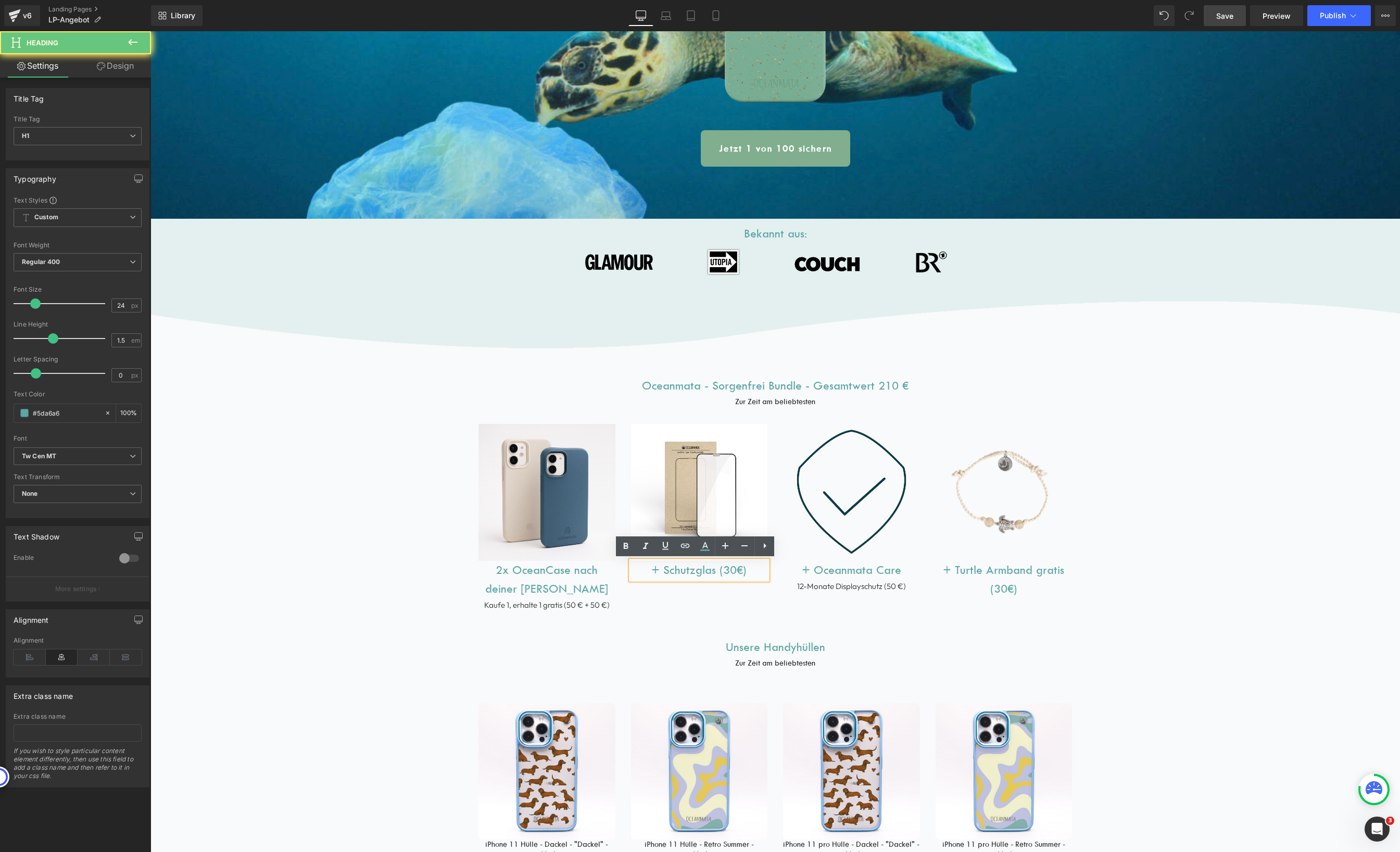
click at [753, 570] on h1 "+ Schutzglas (30€)" at bounding box center [699, 569] width 137 height 19
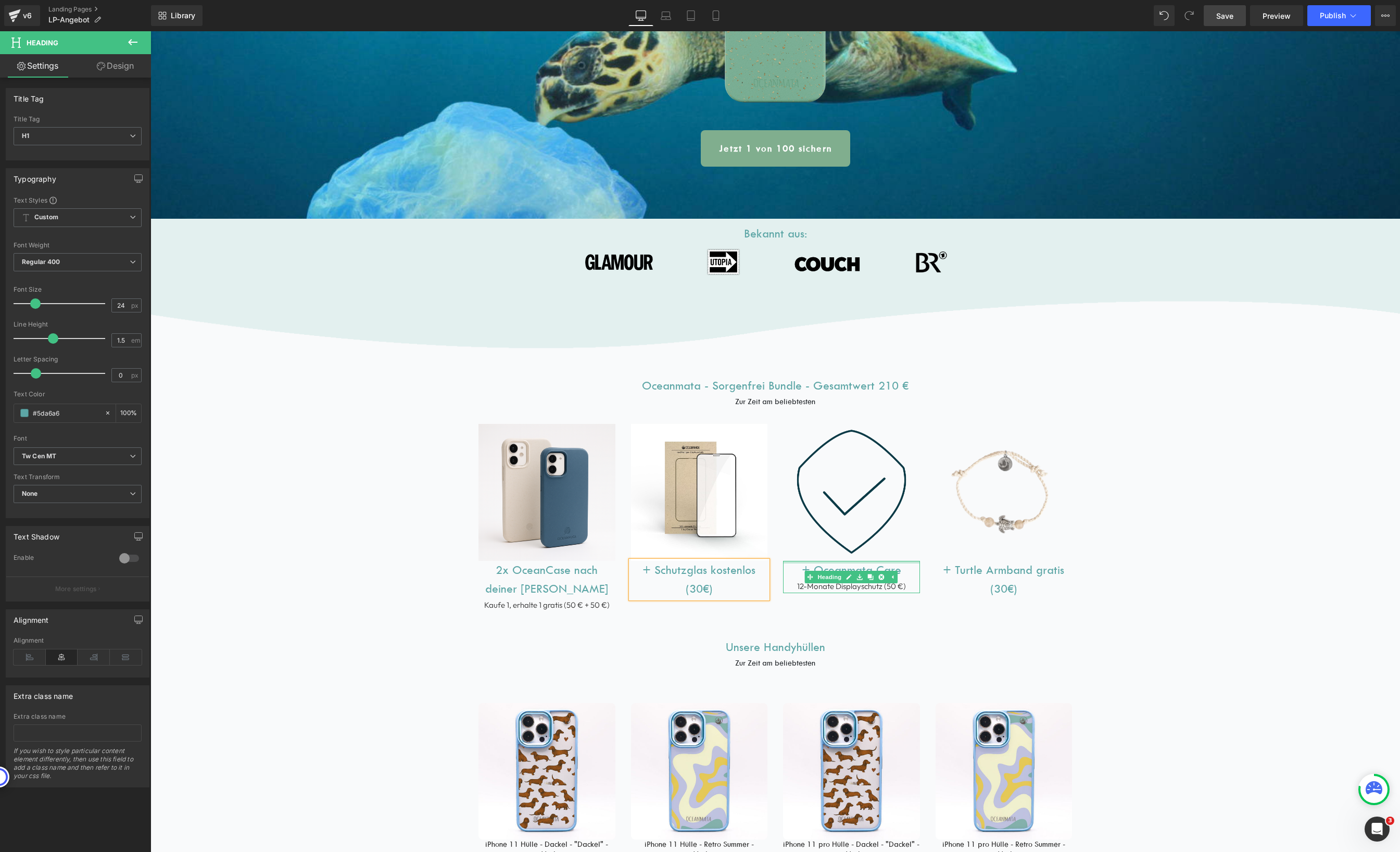
click at [897, 567] on h1 "+ Oceanmata Care" at bounding box center [851, 569] width 137 height 19
click at [851, 587] on h1 "+ Oceanmata Care kostenlos" at bounding box center [851, 579] width 137 height 38
click at [732, 569] on h1 "+ Schutzglas kostenlos (30€)" at bounding box center [699, 579] width 137 height 38
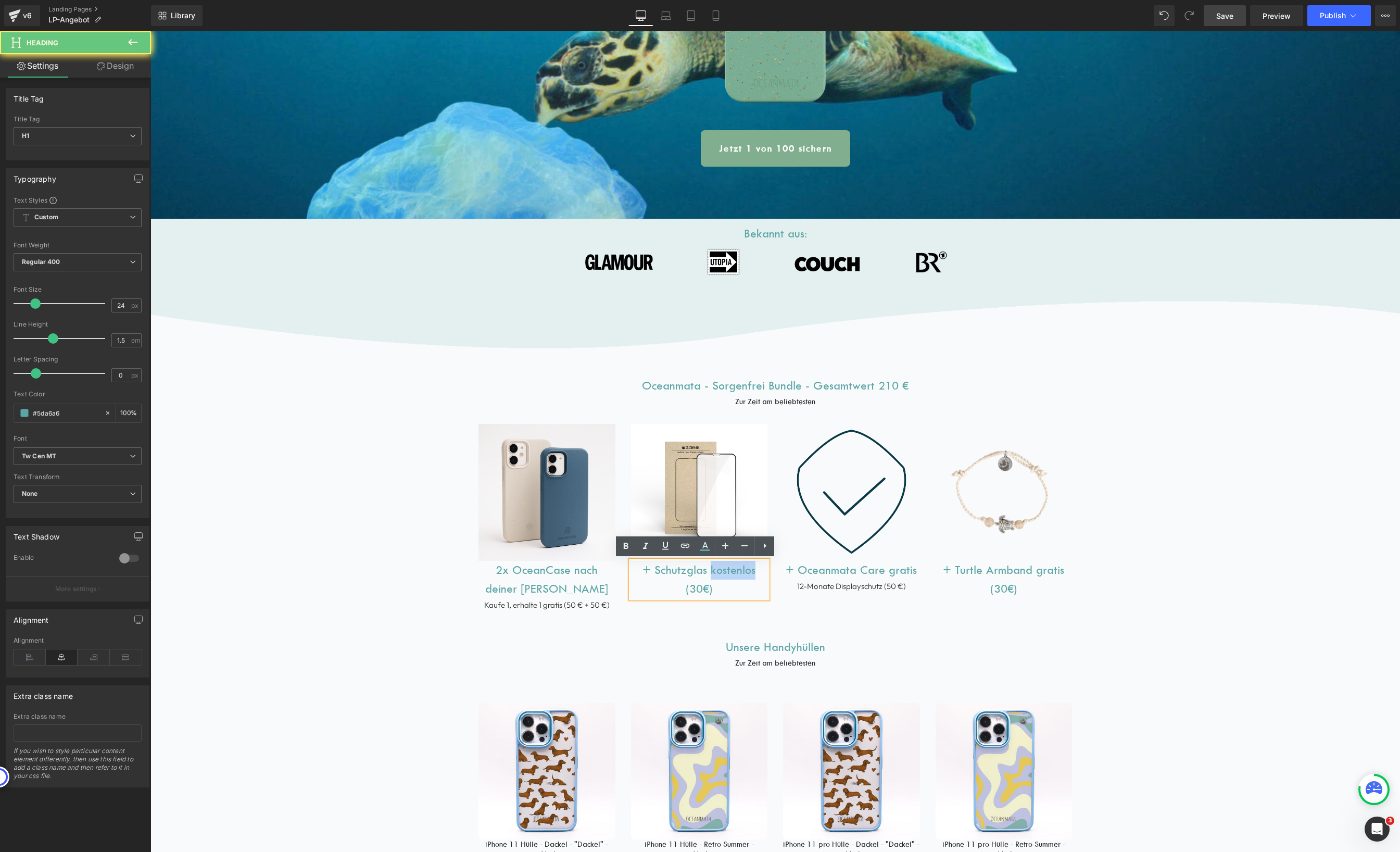
click at [732, 569] on h1 "+ Schutzglas kostenlos (30€)" at bounding box center [699, 579] width 137 height 38
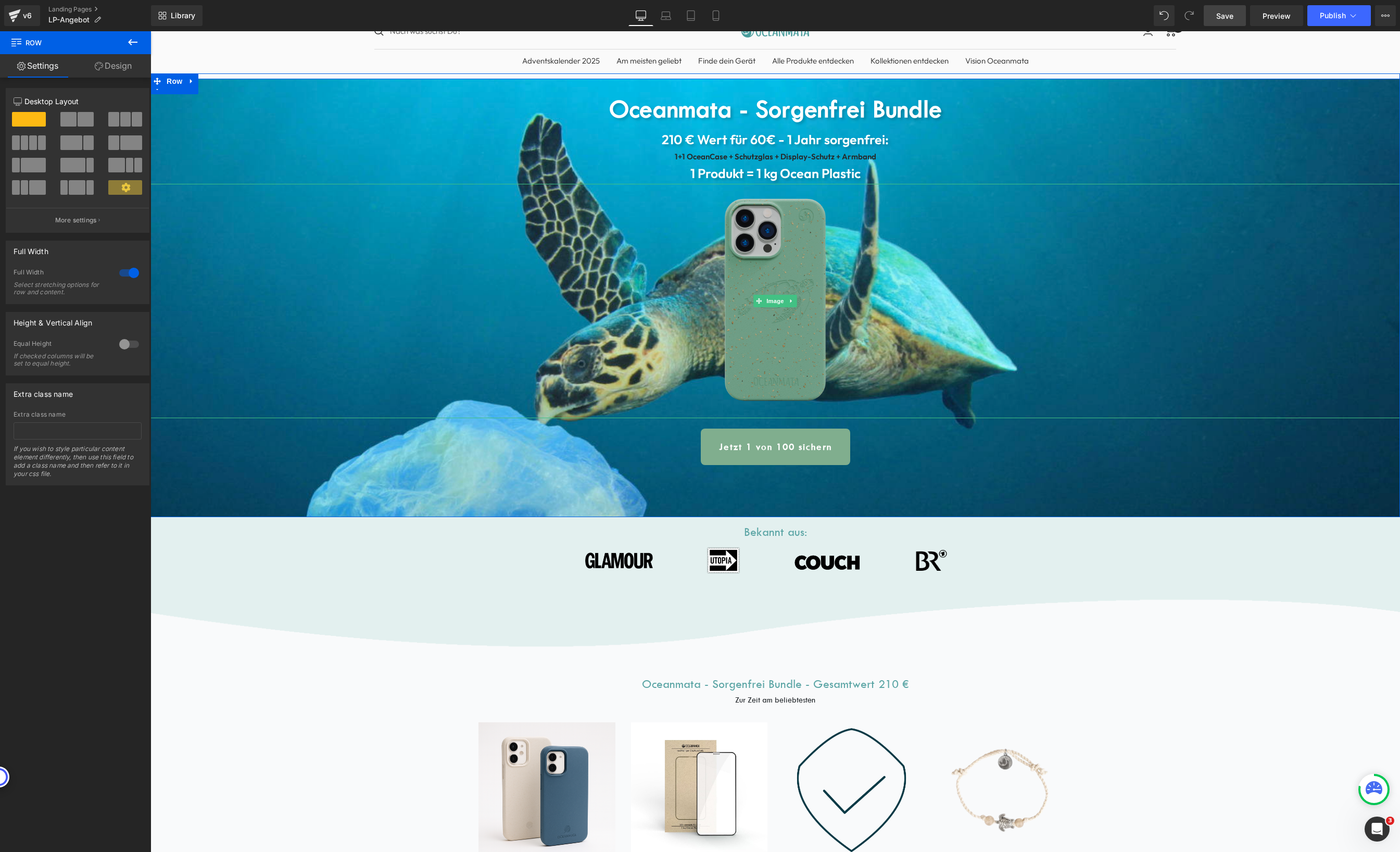
scroll to position [135, 0]
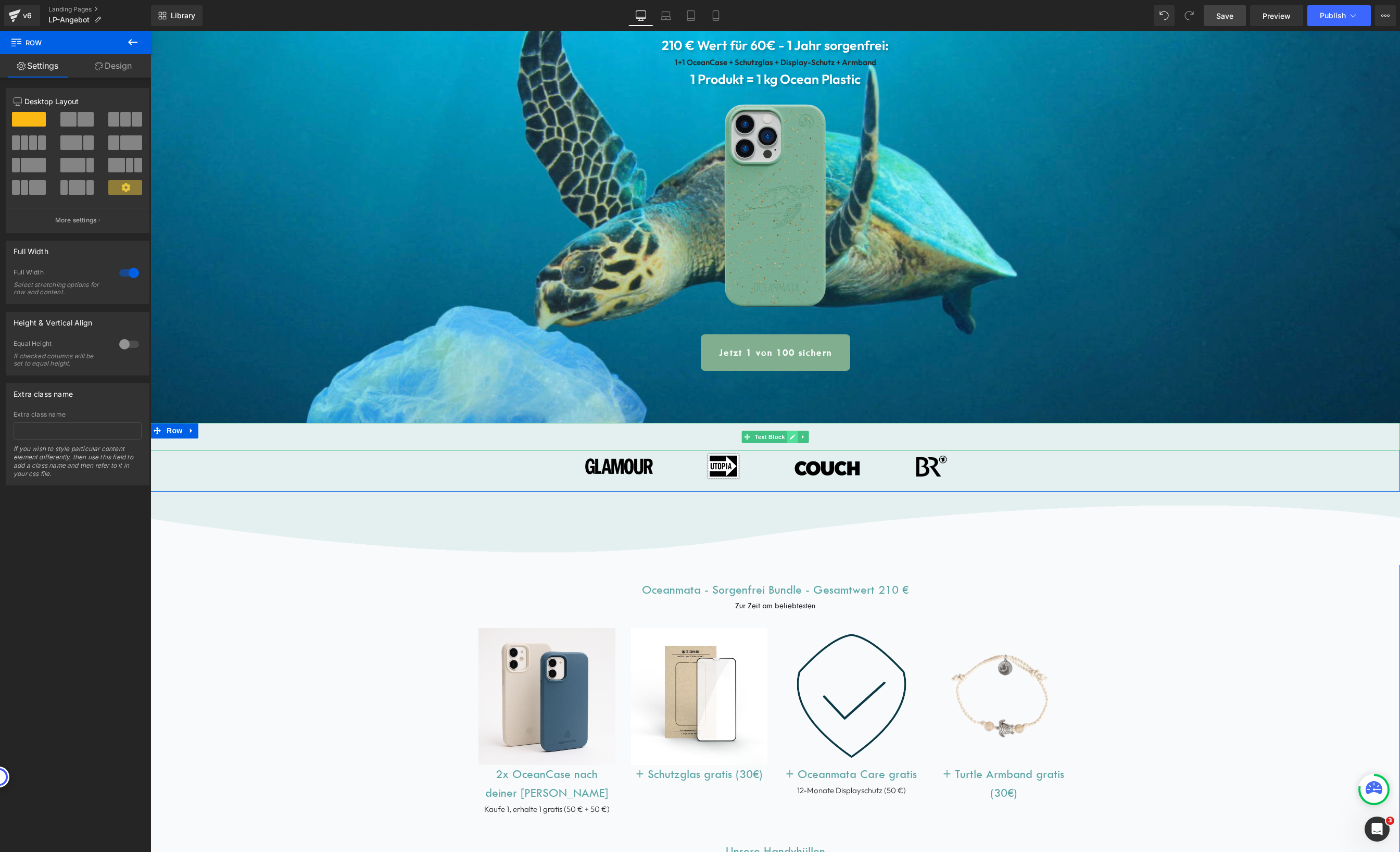
click at [790, 436] on icon at bounding box center [793, 437] width 6 height 6
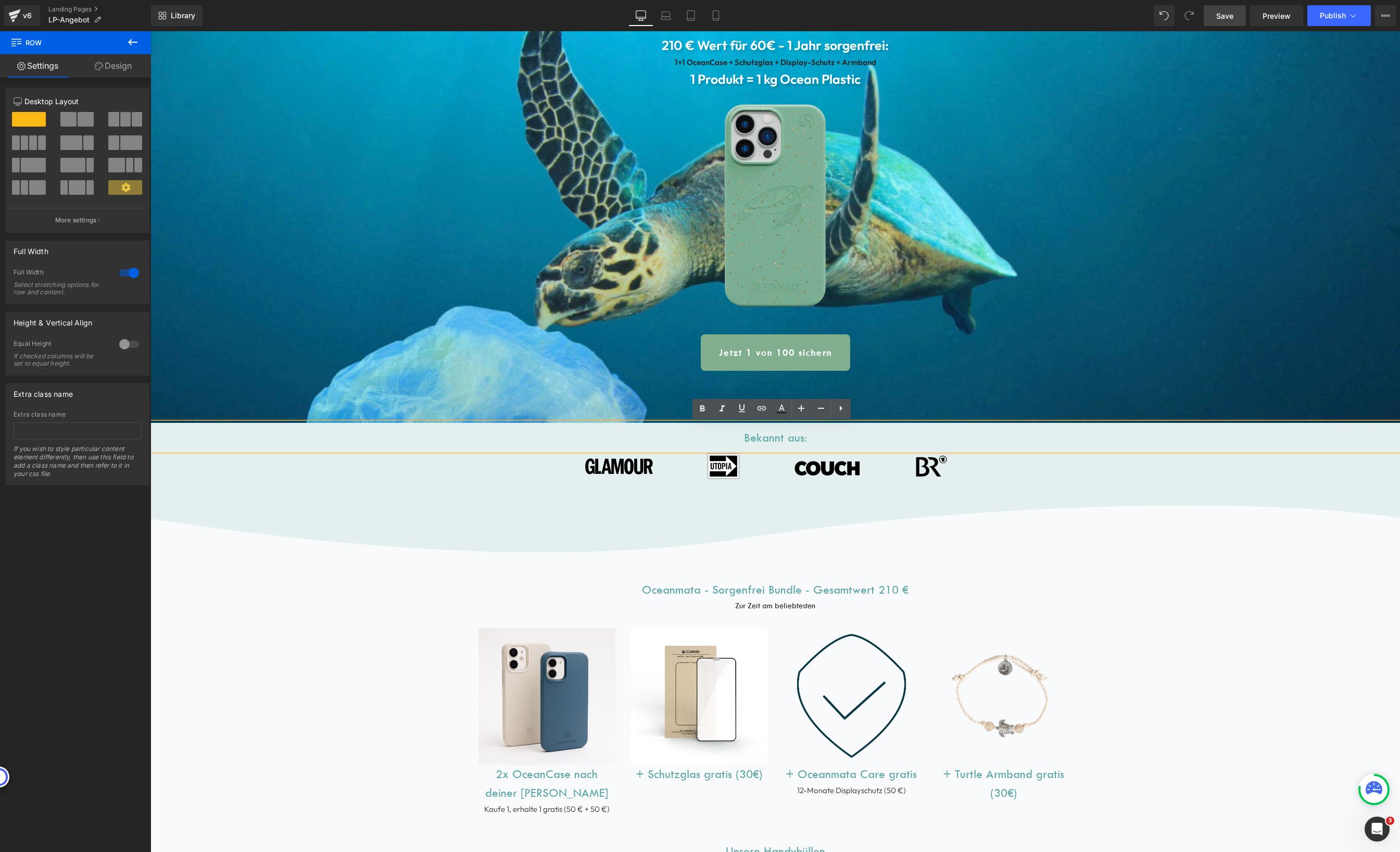
click at [769, 439] on p "Bekannt aus:" at bounding box center [775, 437] width 1249 height 20
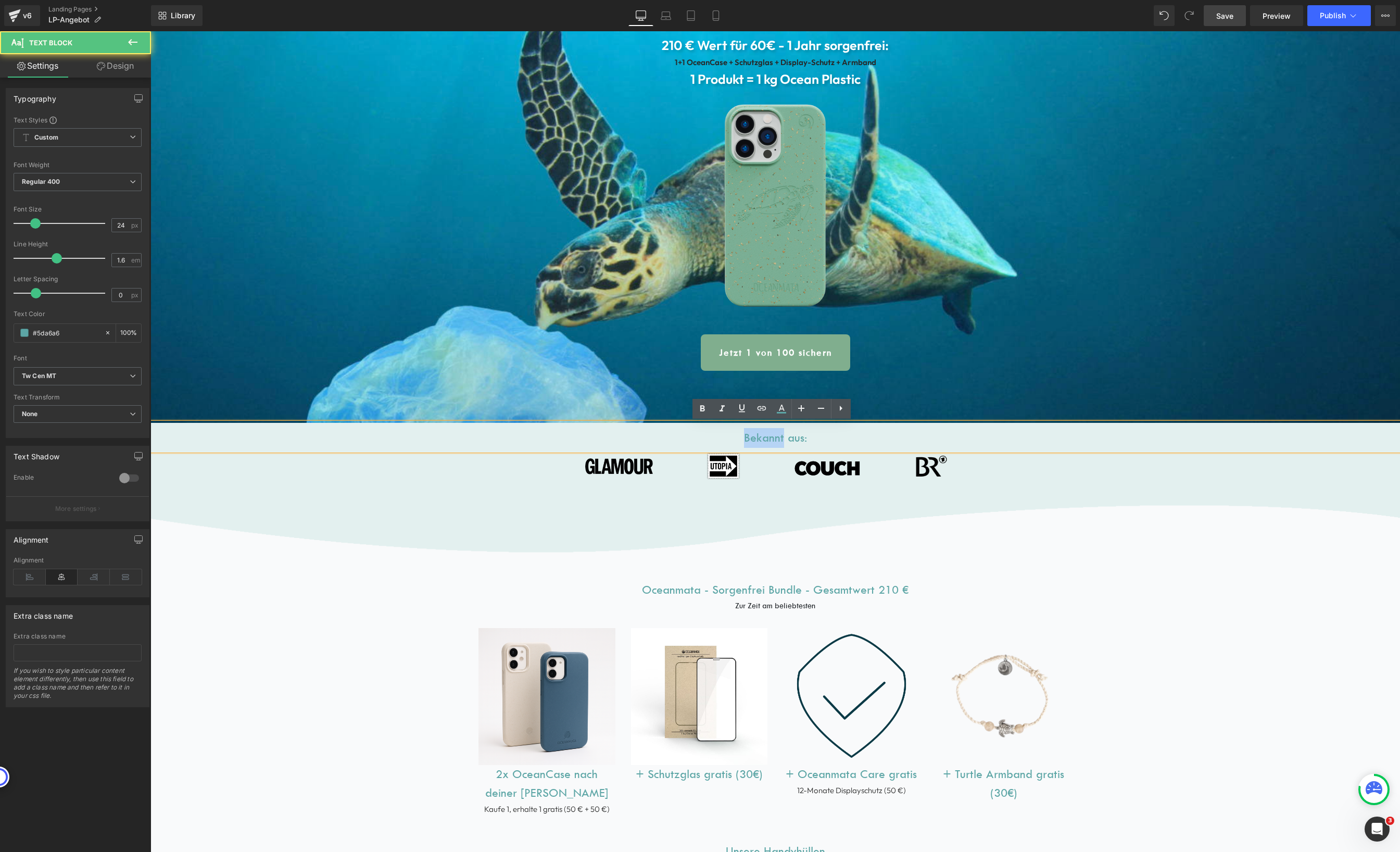
click at [769, 439] on p "Bekannt aus:" at bounding box center [775, 437] width 1249 height 20
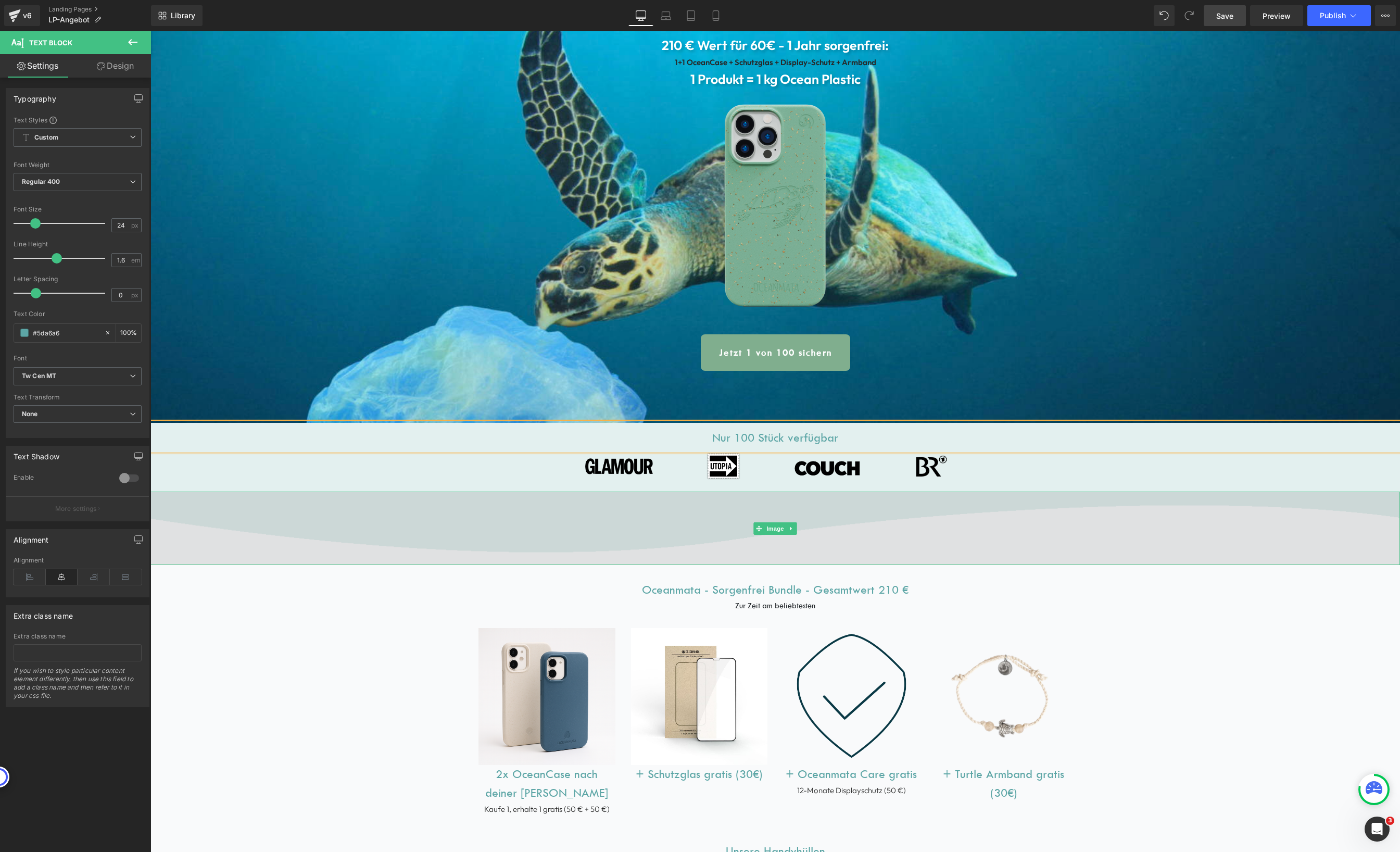
click at [1017, 522] on img at bounding box center [775, 528] width 1249 height 73
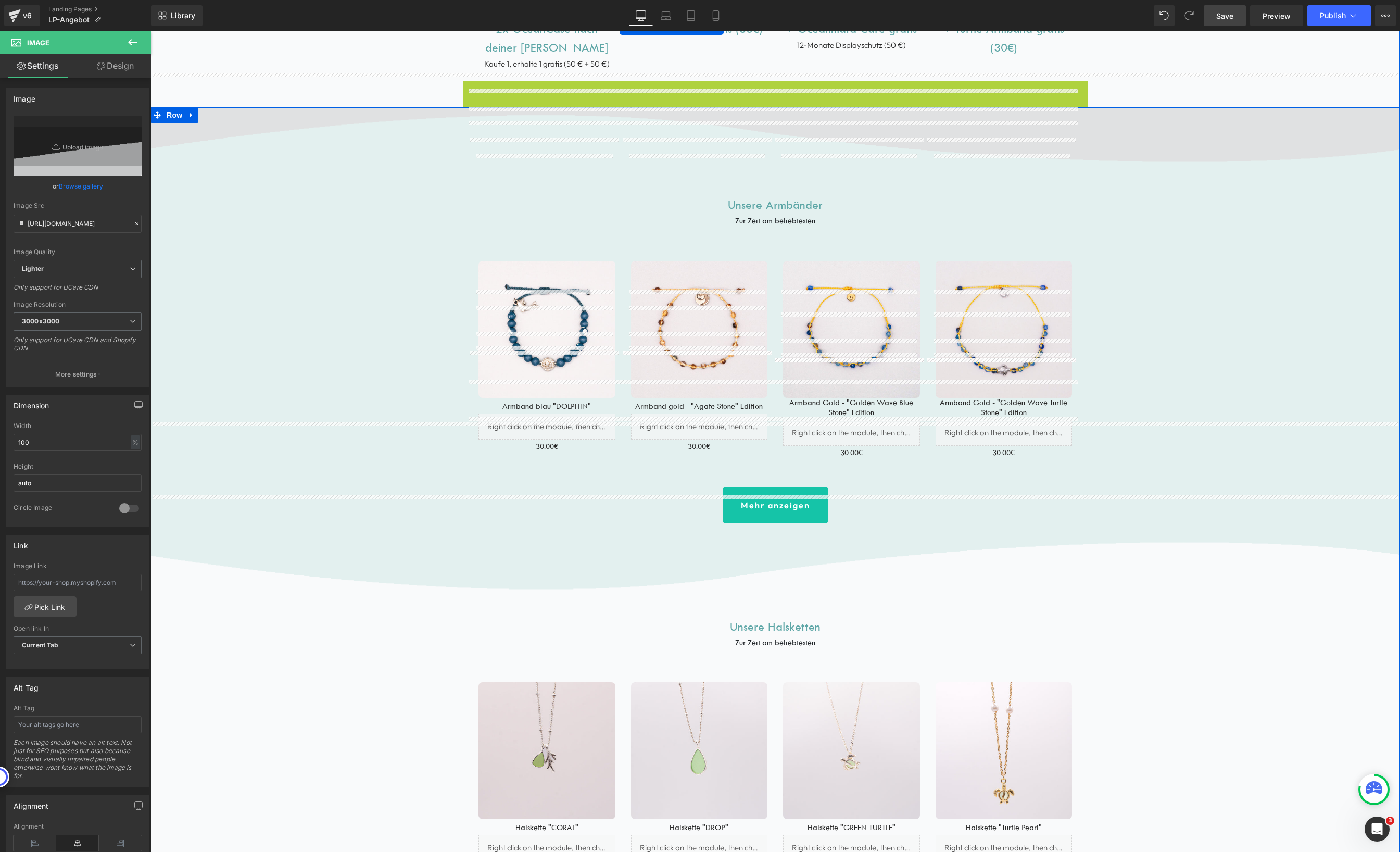
scroll to position [996, 0]
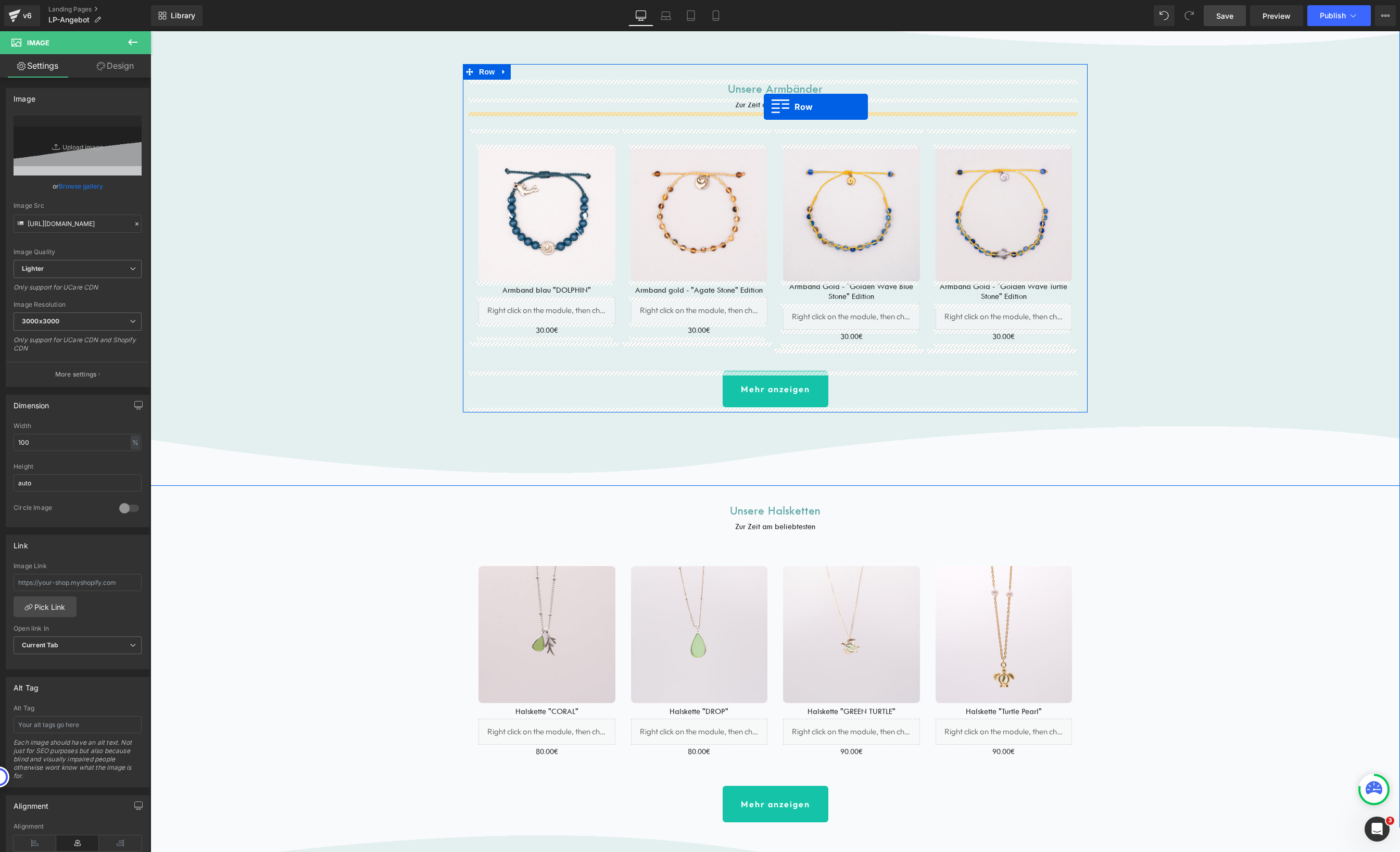
drag, startPoint x: 466, startPoint y: 304, endPoint x: 764, endPoint y: 106, distance: 357.8
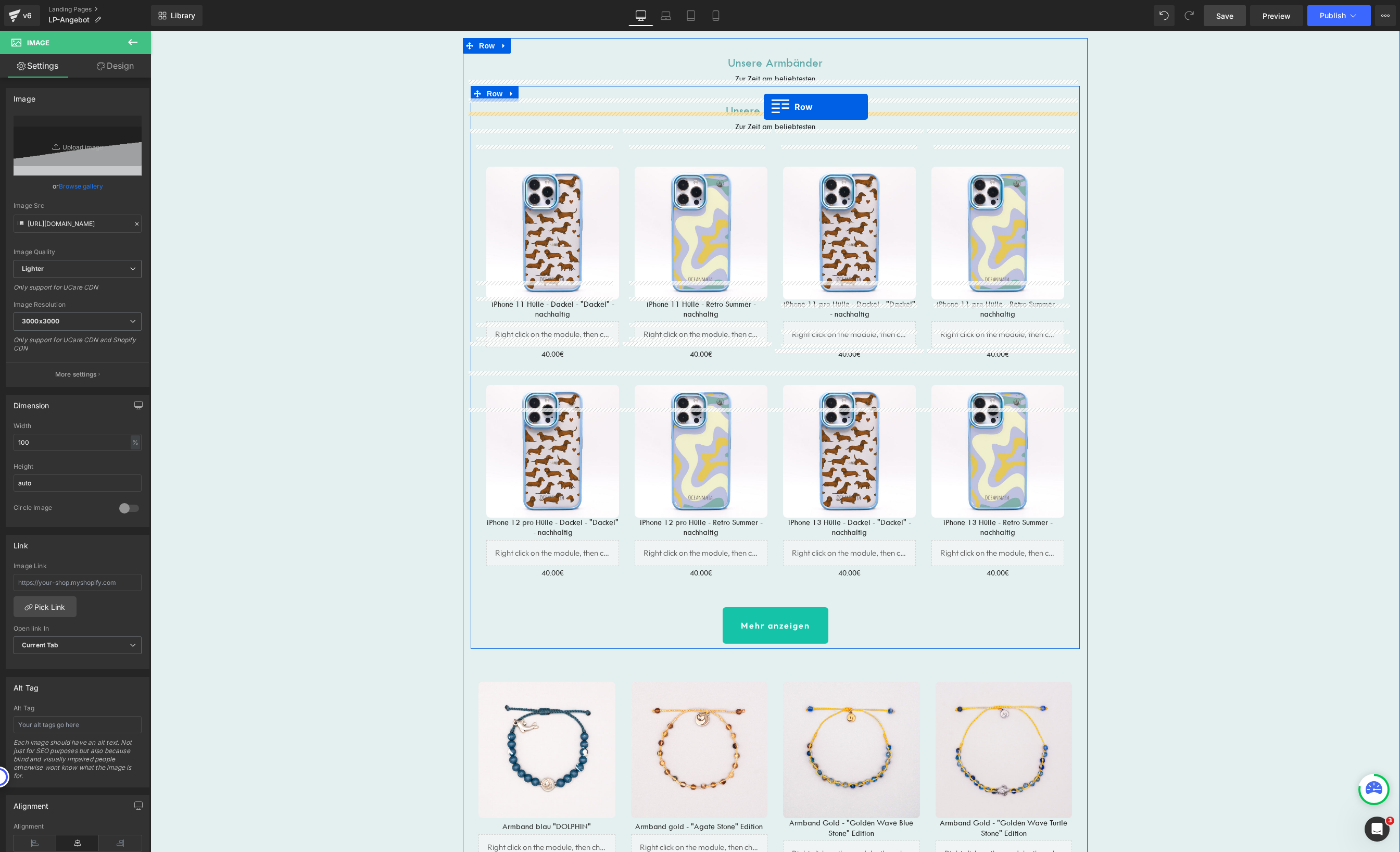
scroll to position [970, 0]
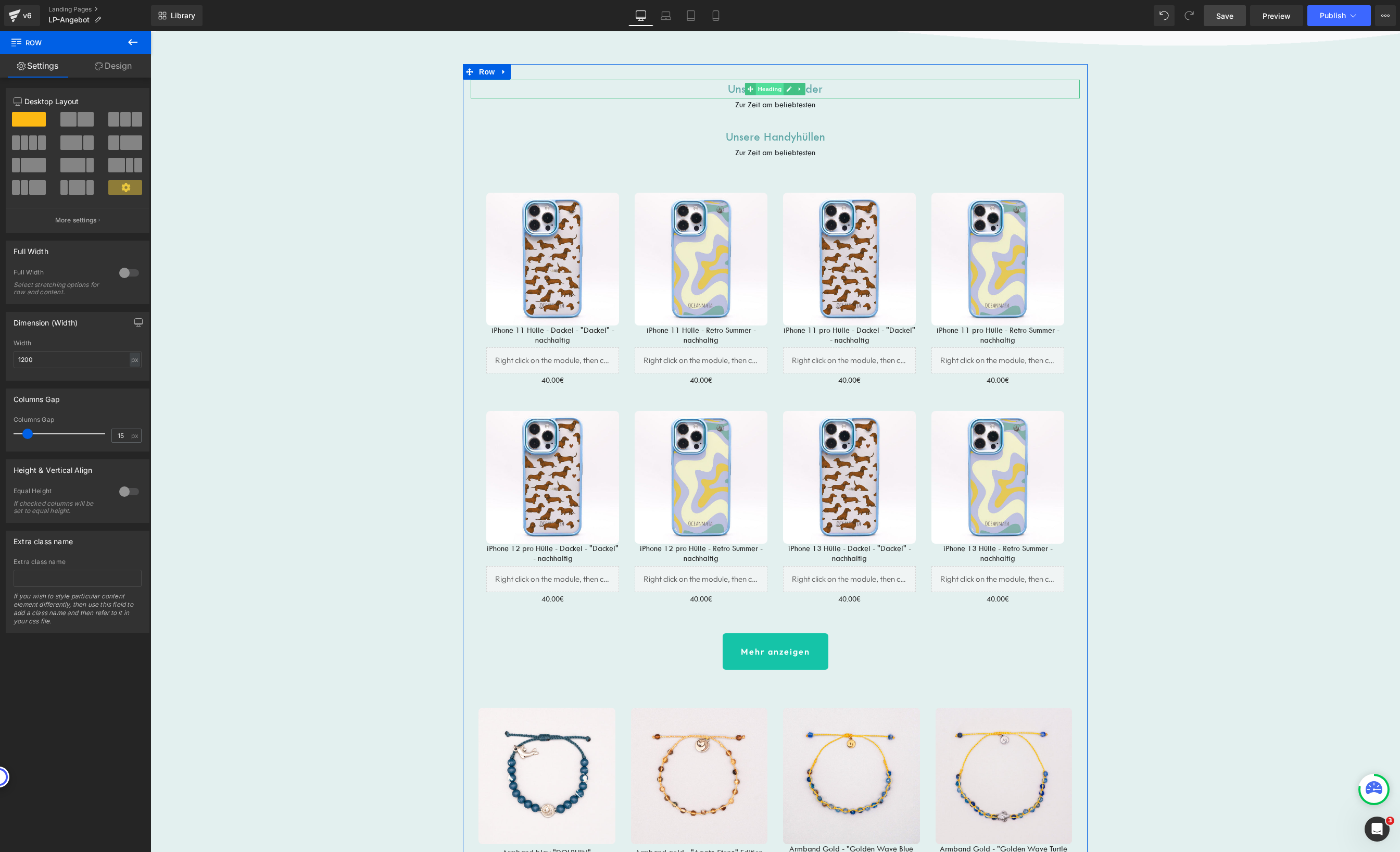
click at [767, 91] on span "Heading" at bounding box center [769, 89] width 28 height 12
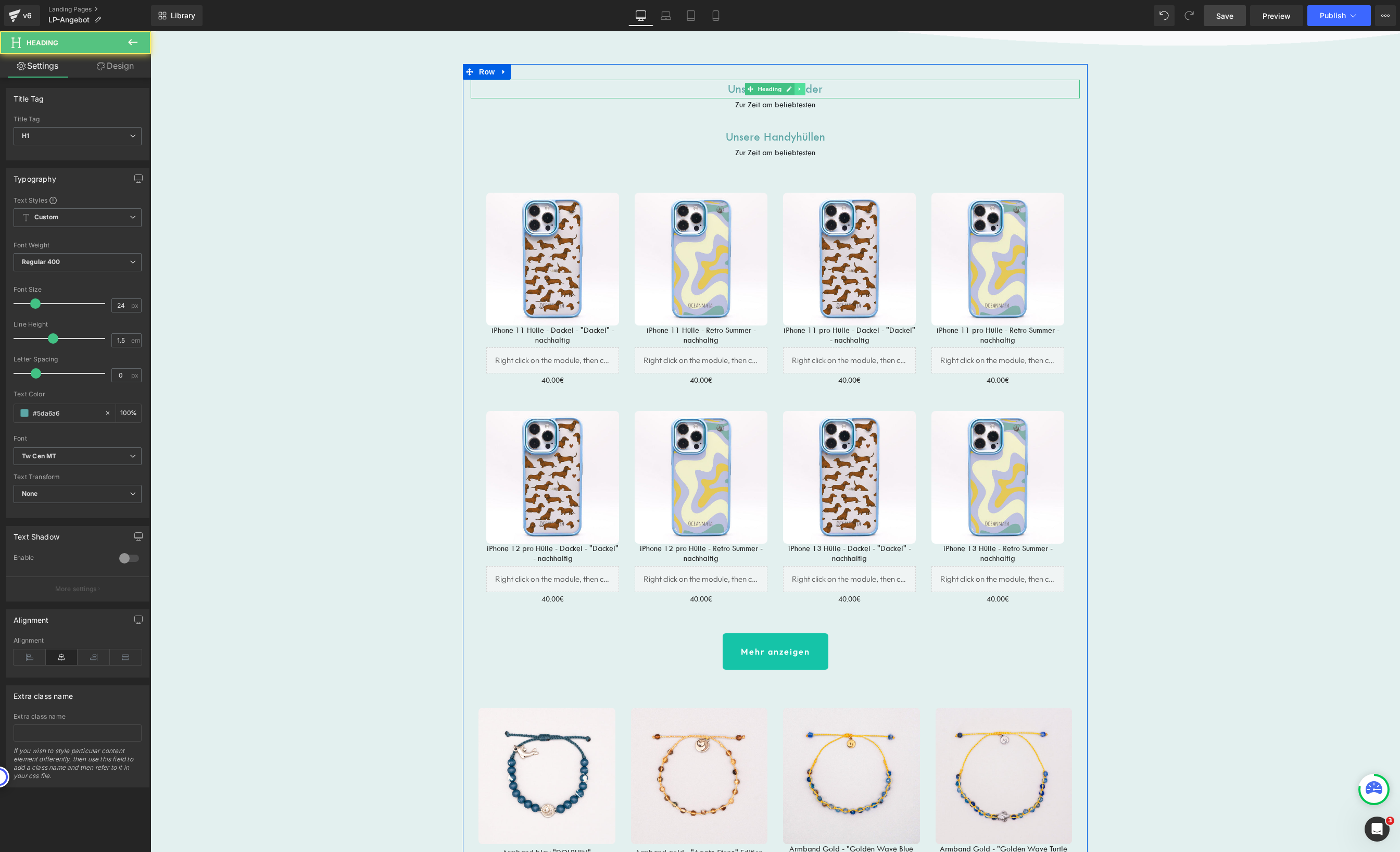
click at [798, 89] on icon at bounding box center [800, 89] width 6 height 6
click at [804, 91] on icon at bounding box center [805, 89] width 6 height 6
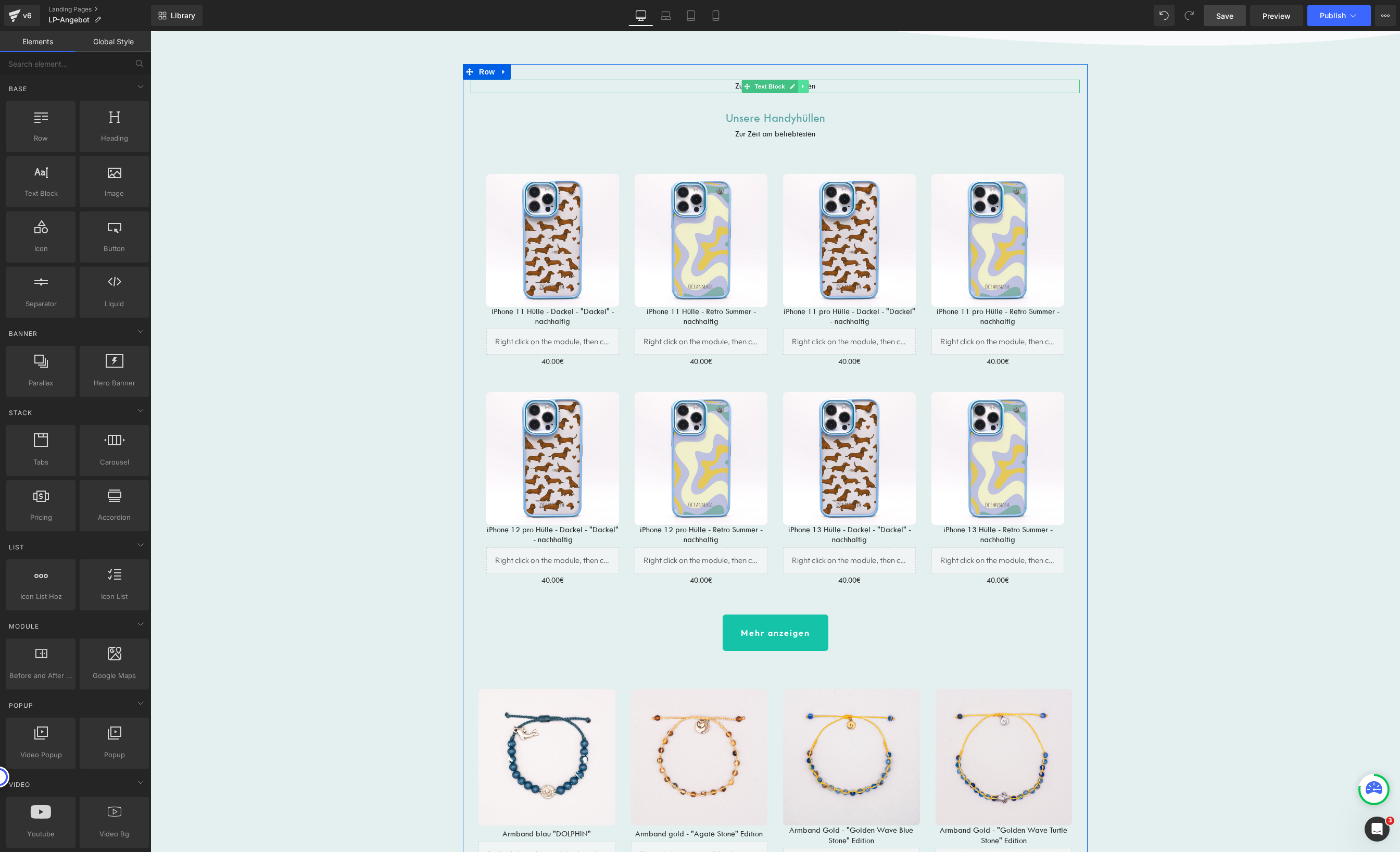
click at [800, 87] on icon at bounding box center [803, 86] width 6 height 6
click at [803, 89] on link at bounding box center [809, 87] width 11 height 12
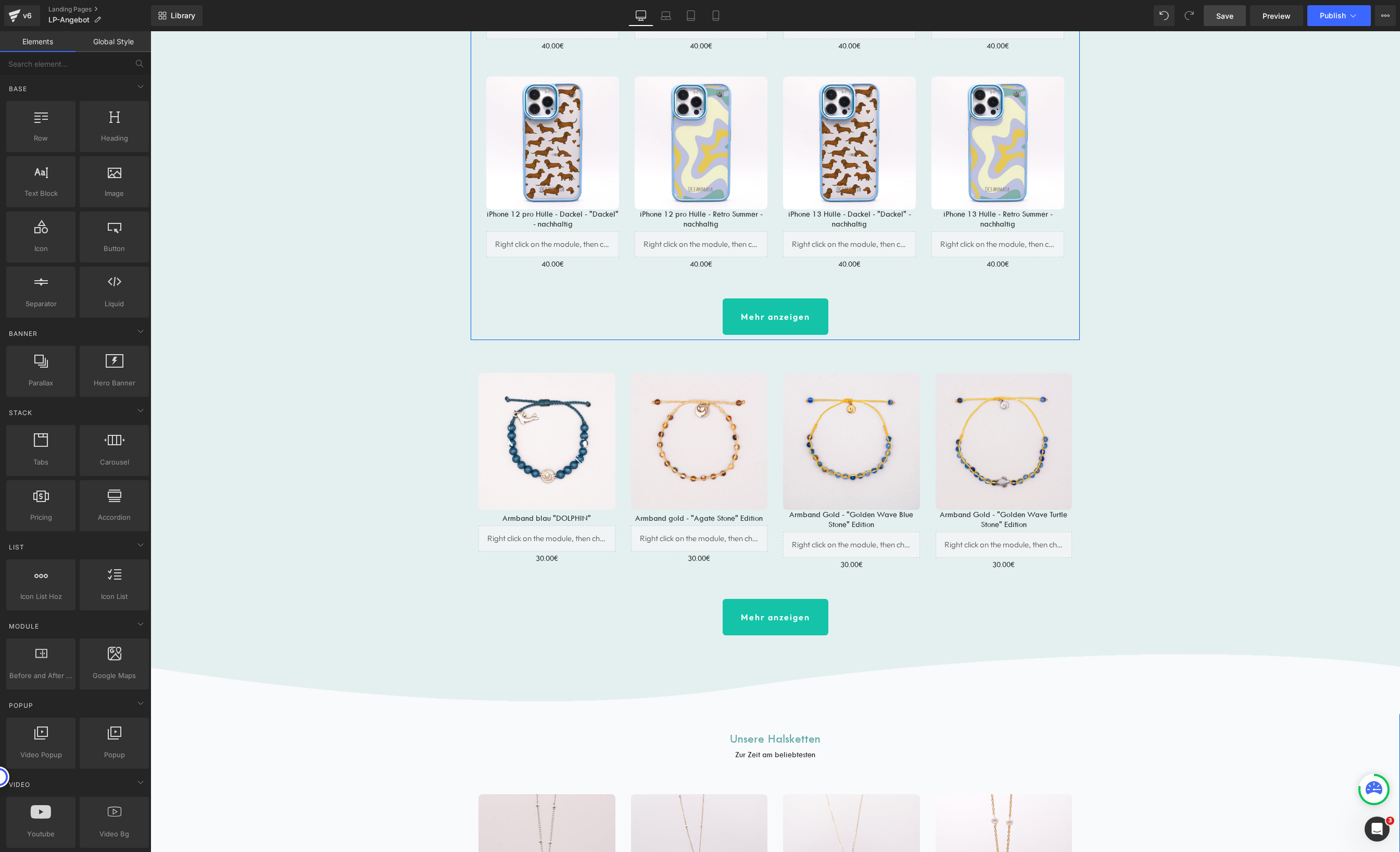
scroll to position [1444, 0]
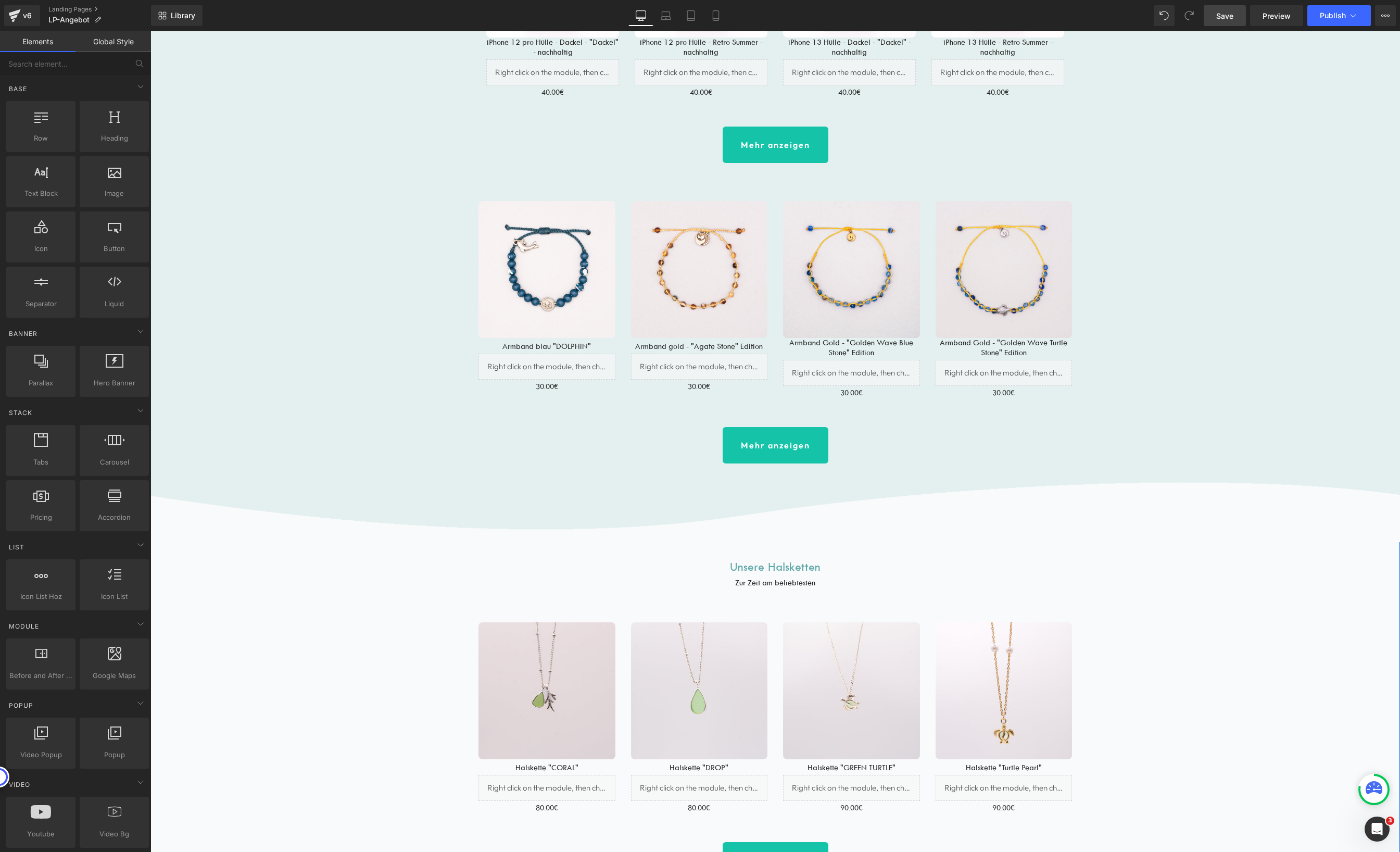
click at [800, 193] on span "Row" at bounding box center [800, 193] width 17 height 12
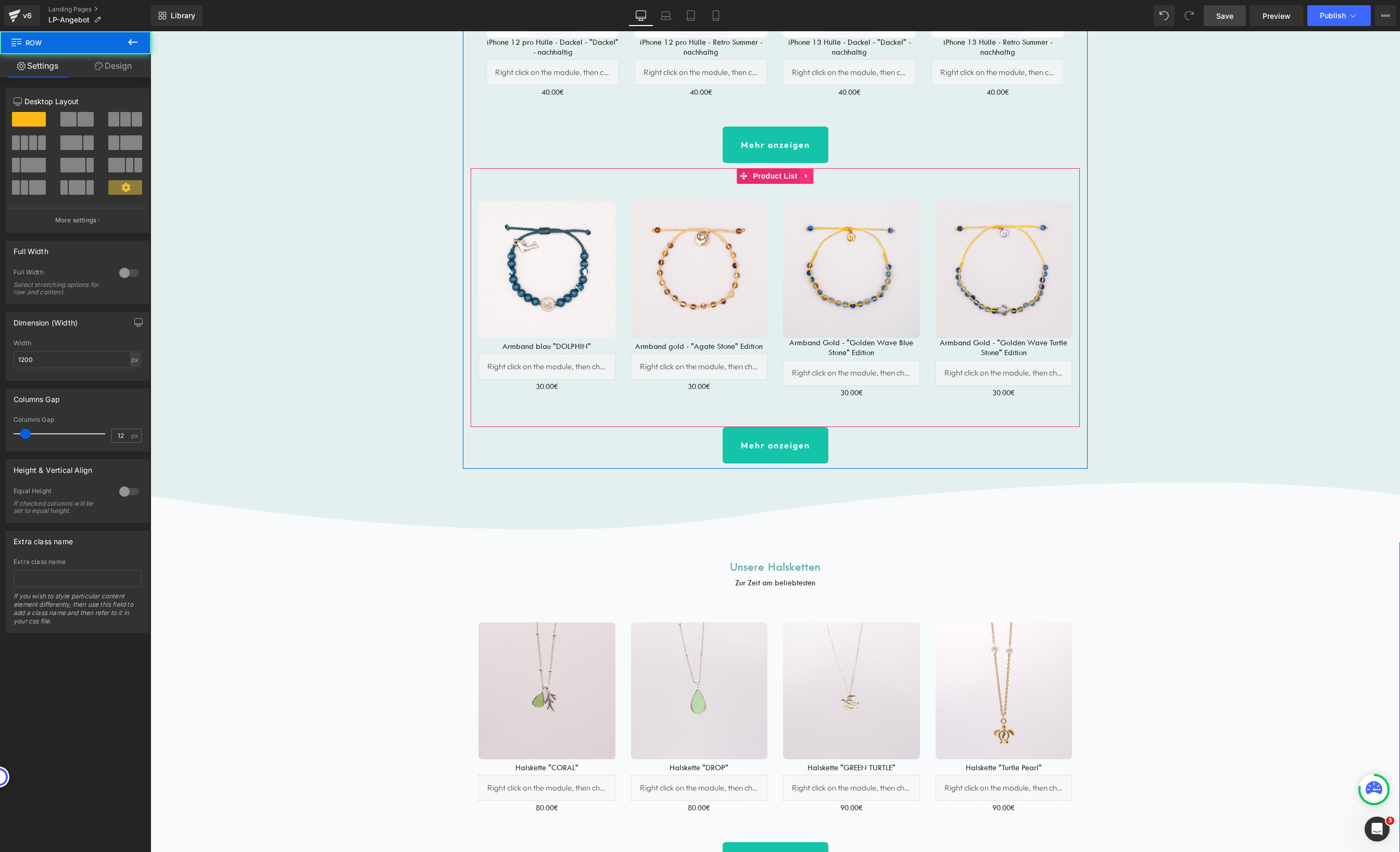
click at [805, 181] on link at bounding box center [807, 176] width 14 height 16
click at [811, 179] on icon at bounding box center [813, 176] width 8 height 8
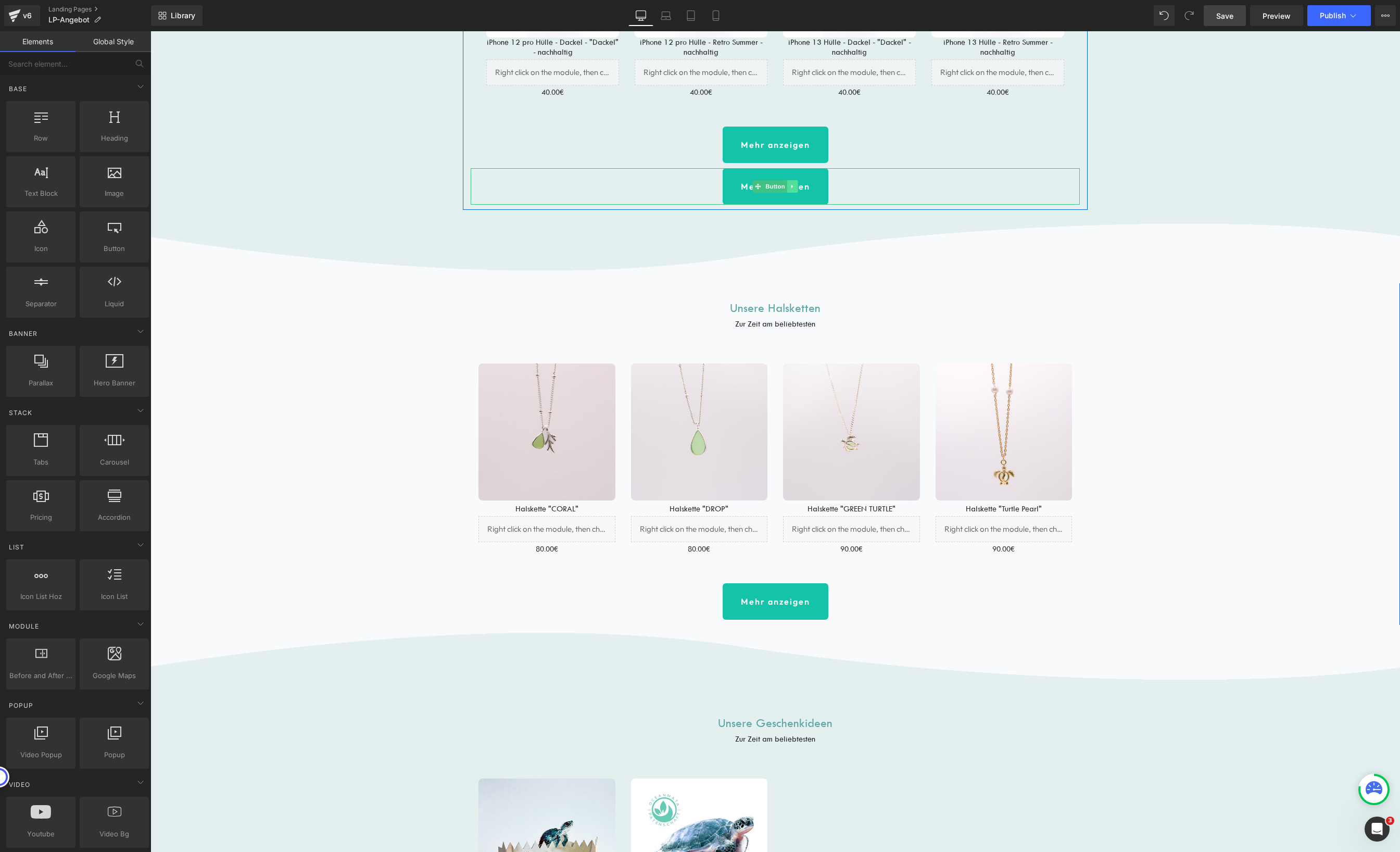
click at [787, 185] on link at bounding box center [793, 186] width 11 height 12
click at [796, 190] on link at bounding box center [798, 186] width 11 height 12
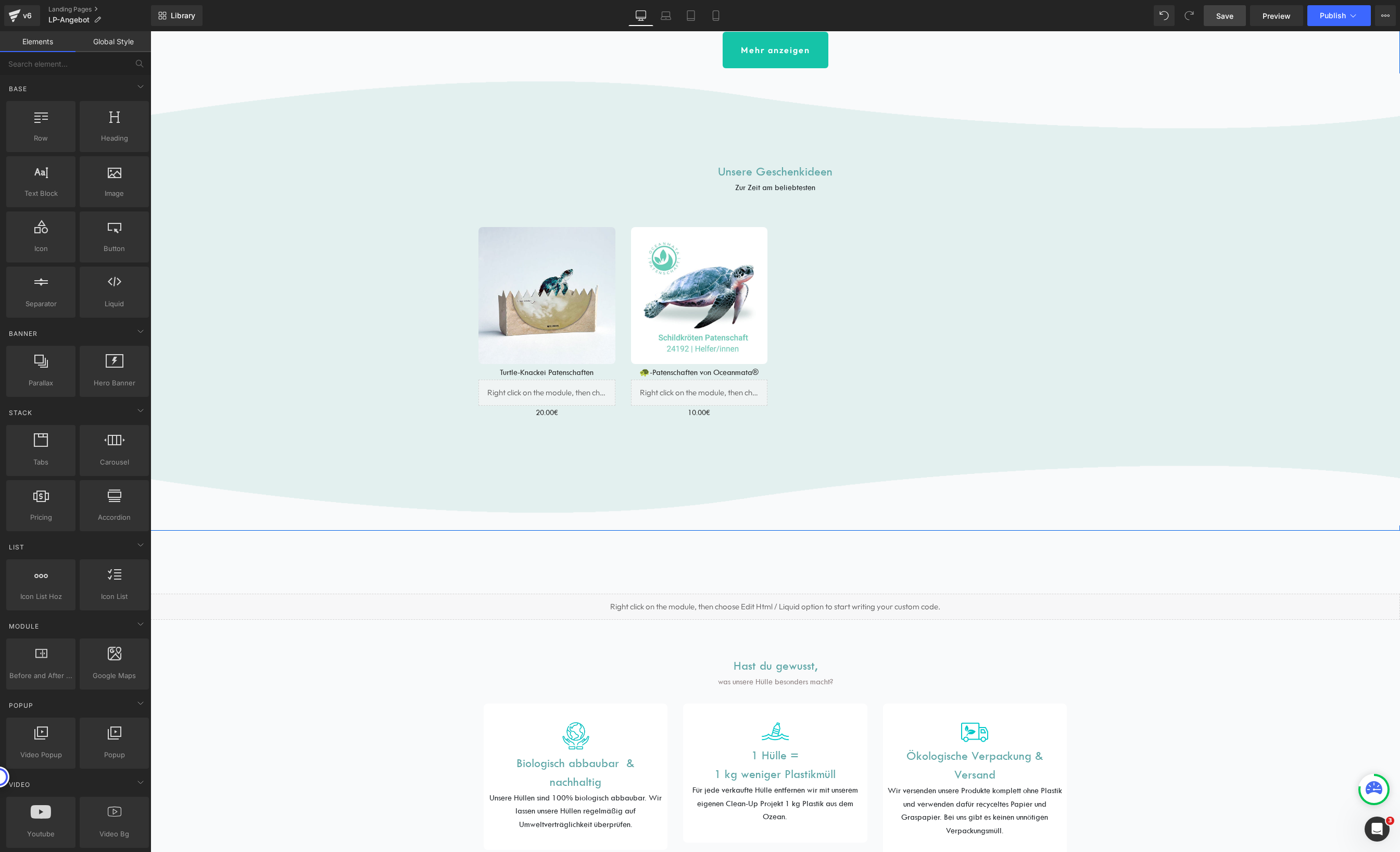
scroll to position [2120, 0]
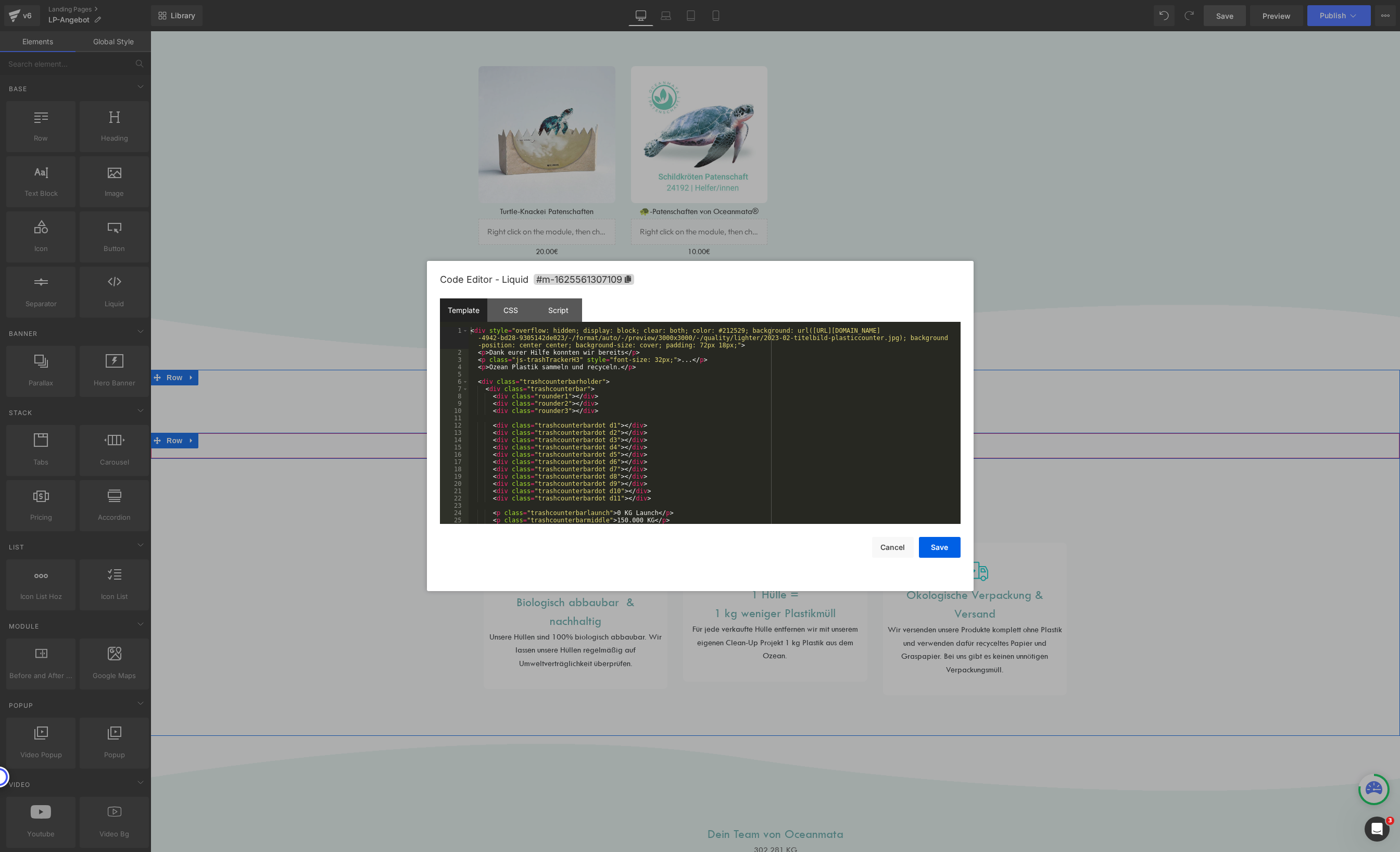
click at [789, 443] on div "Liquid" at bounding box center [775, 446] width 1249 height 26
click at [891, 547] on button "Cancel" at bounding box center [893, 547] width 42 height 21
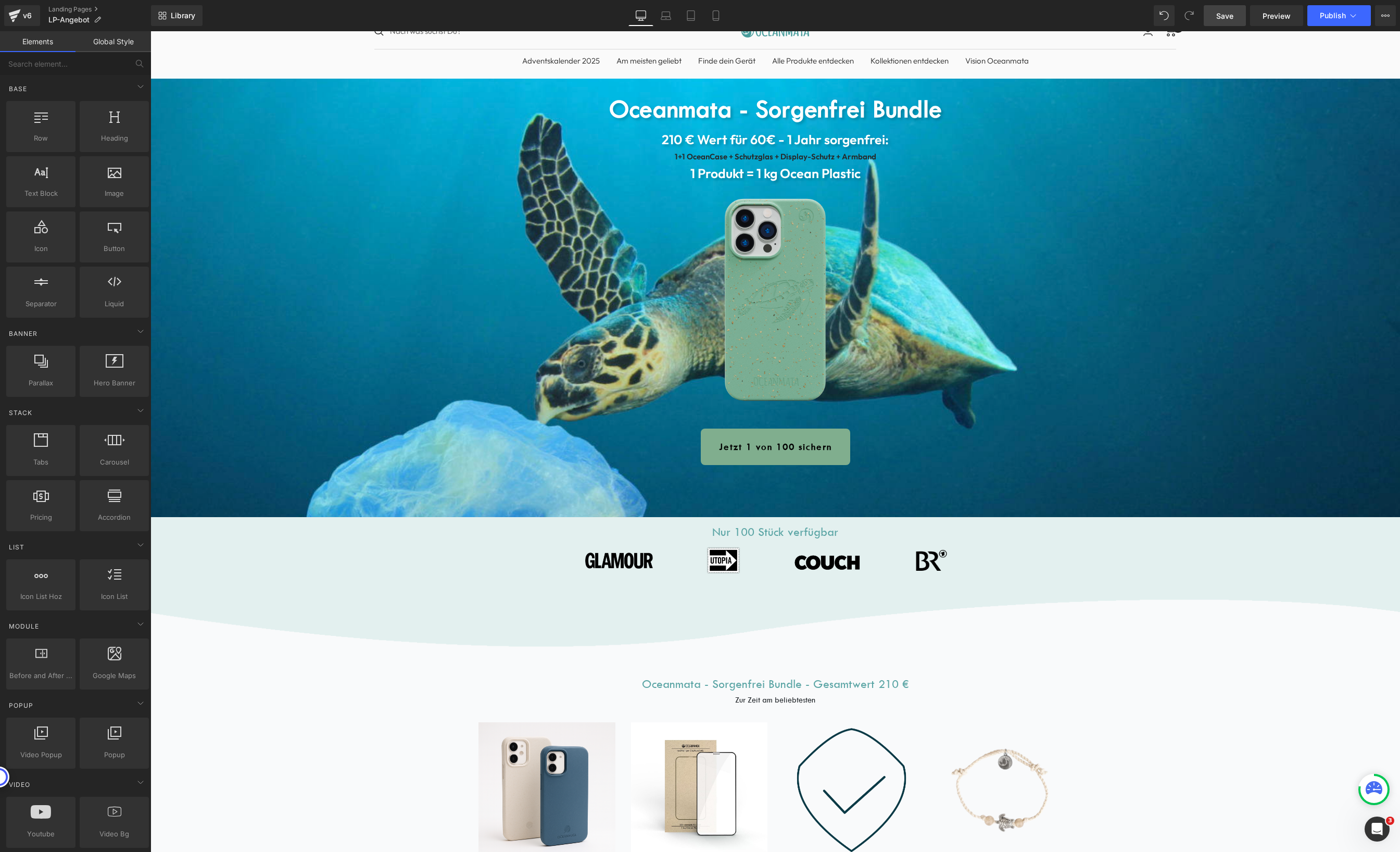
scroll to position [0, 0]
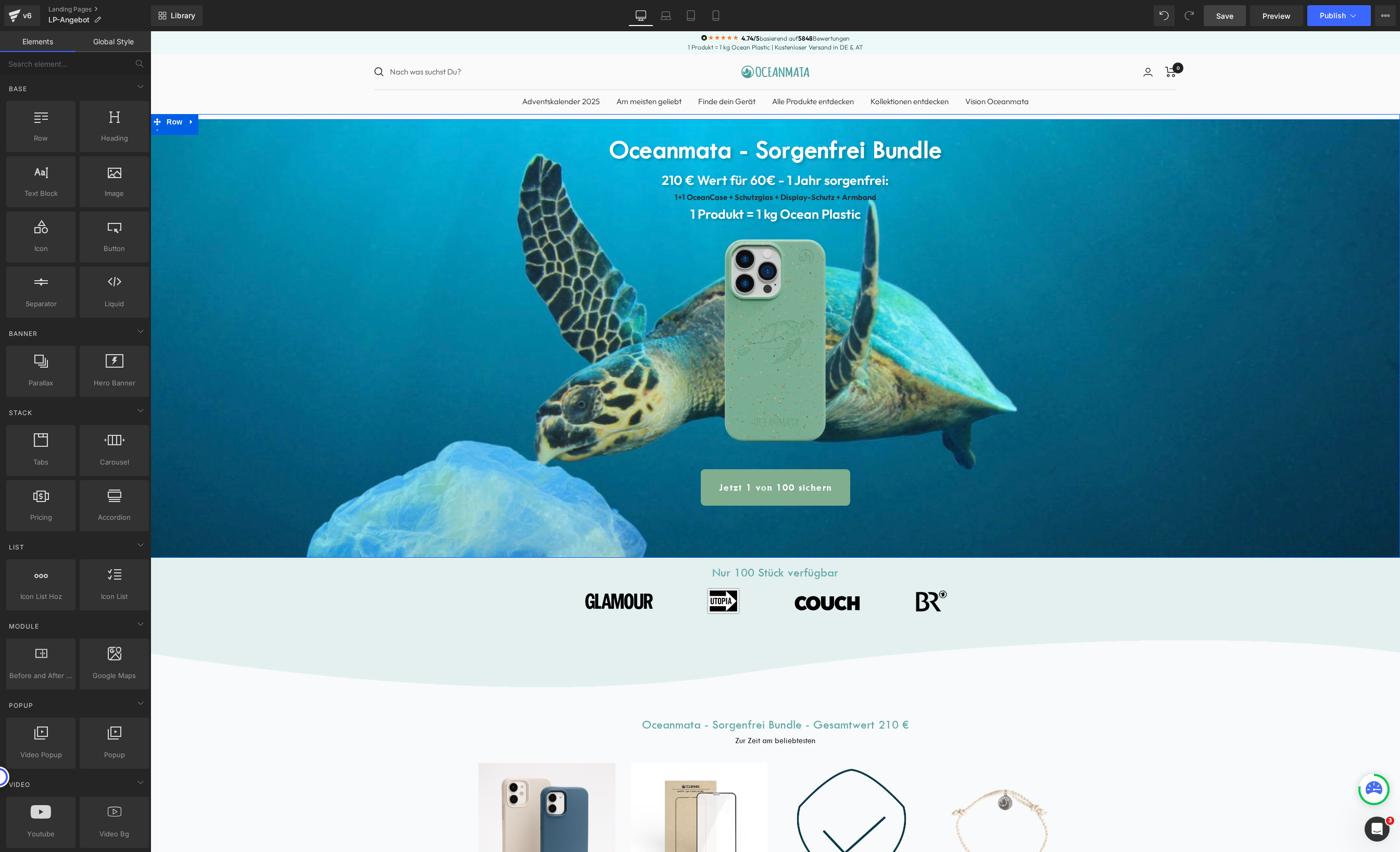
click at [300, 207] on div "1 Produkt = 1 kg Ocean Plastic Heading" at bounding box center [775, 215] width 1249 height 21
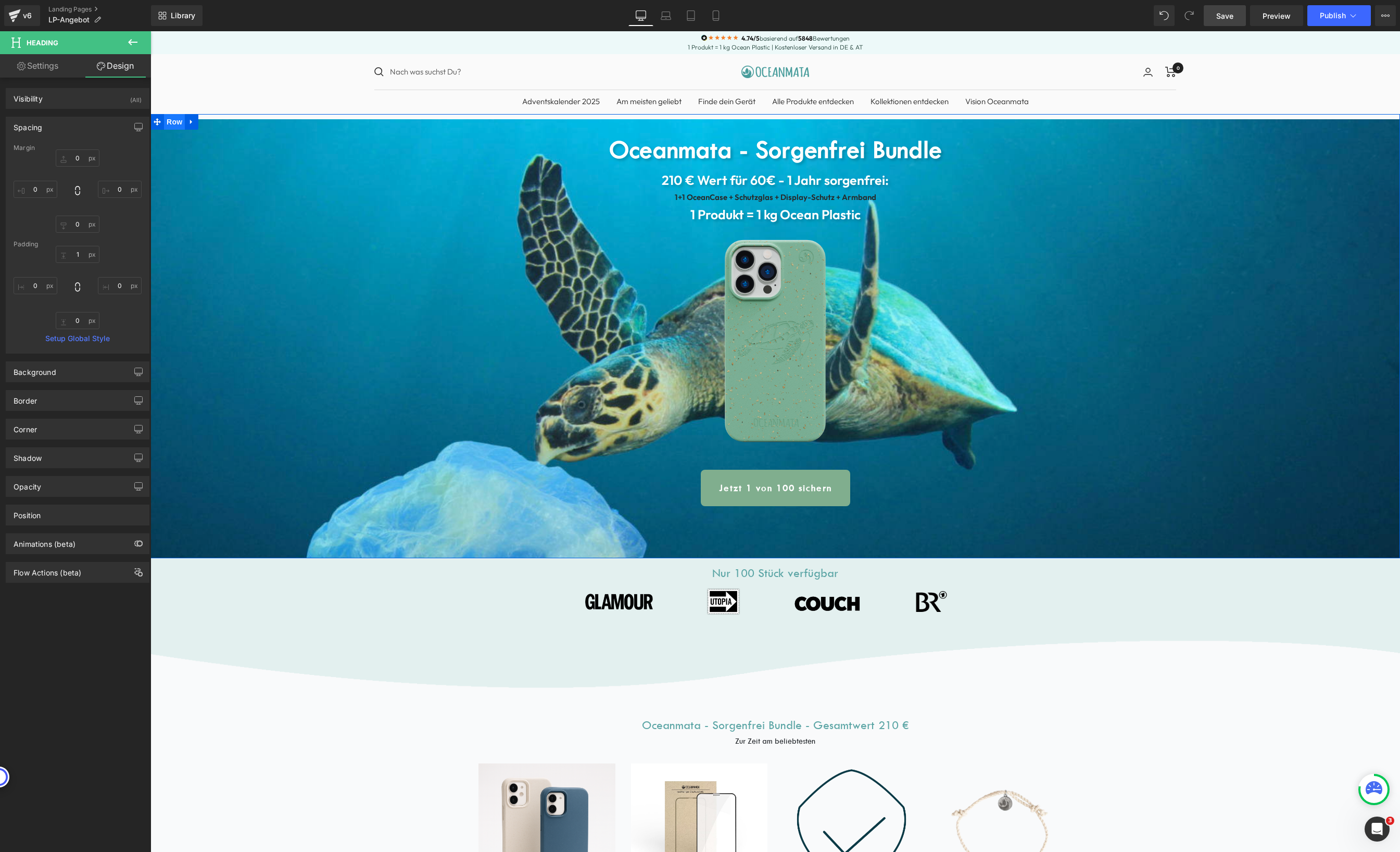
click at [164, 122] on span "Row" at bounding box center [174, 122] width 21 height 16
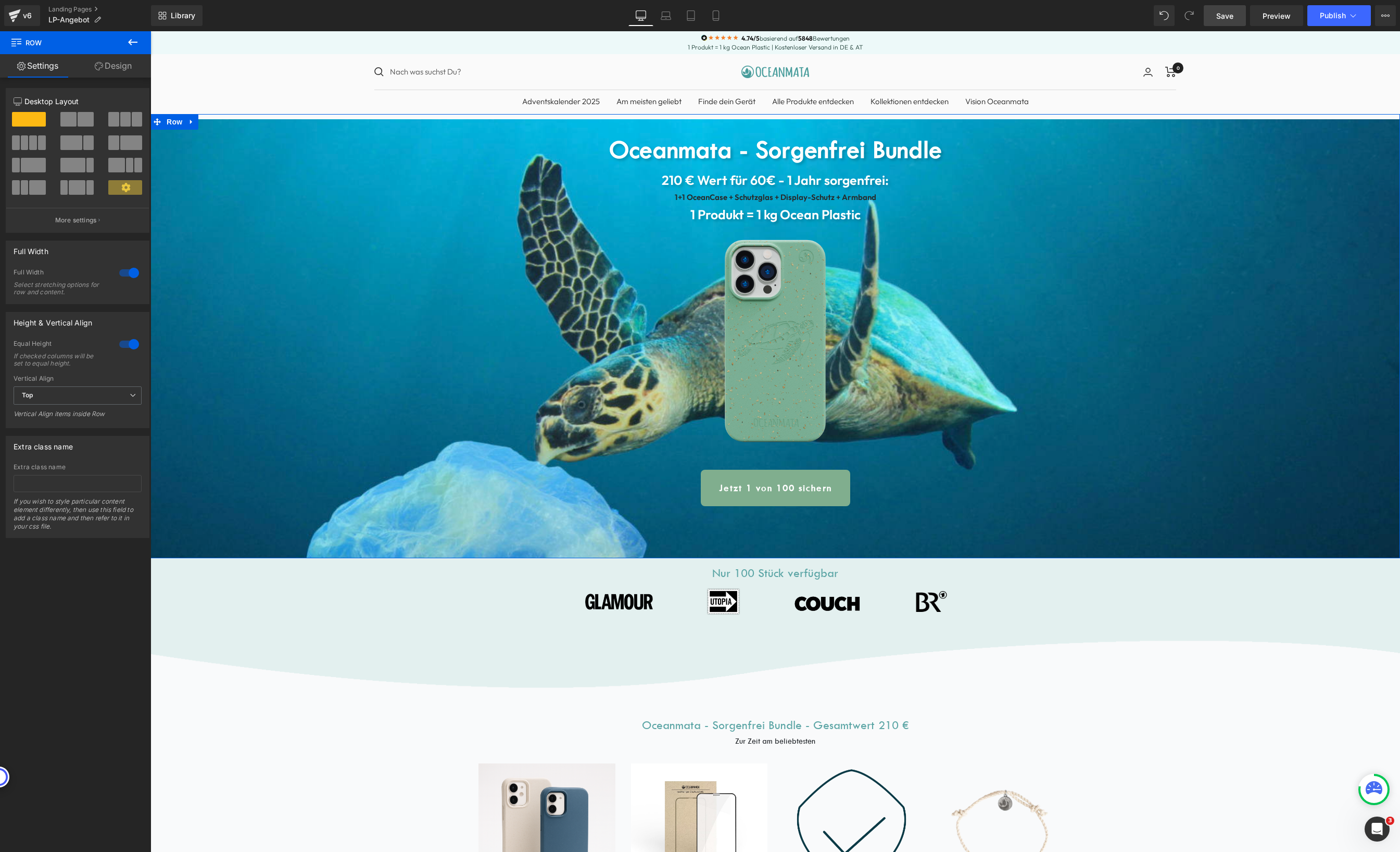
click at [127, 67] on link "Design" at bounding box center [113, 66] width 76 height 23
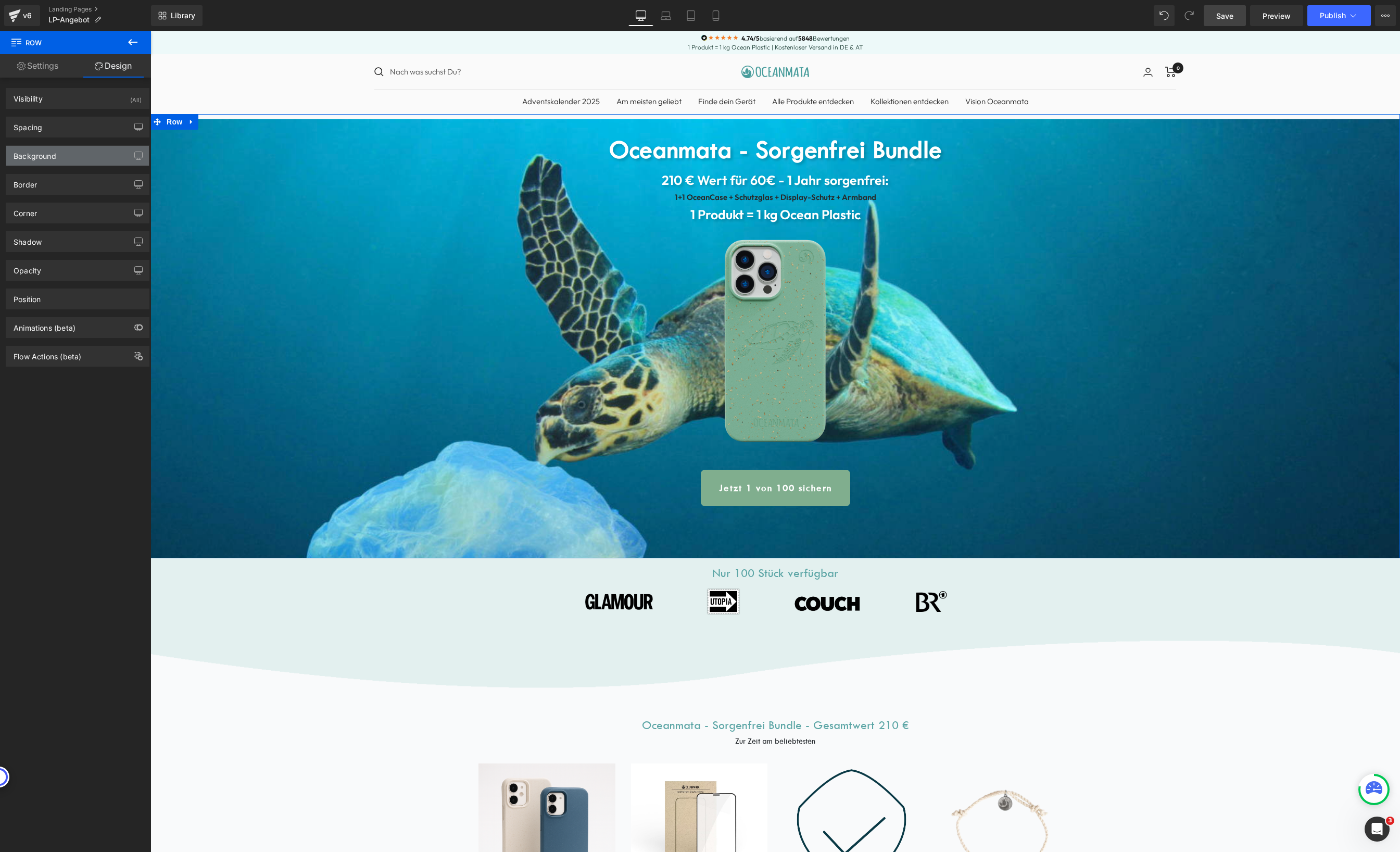
click at [57, 162] on div "Background" at bounding box center [77, 155] width 142 height 20
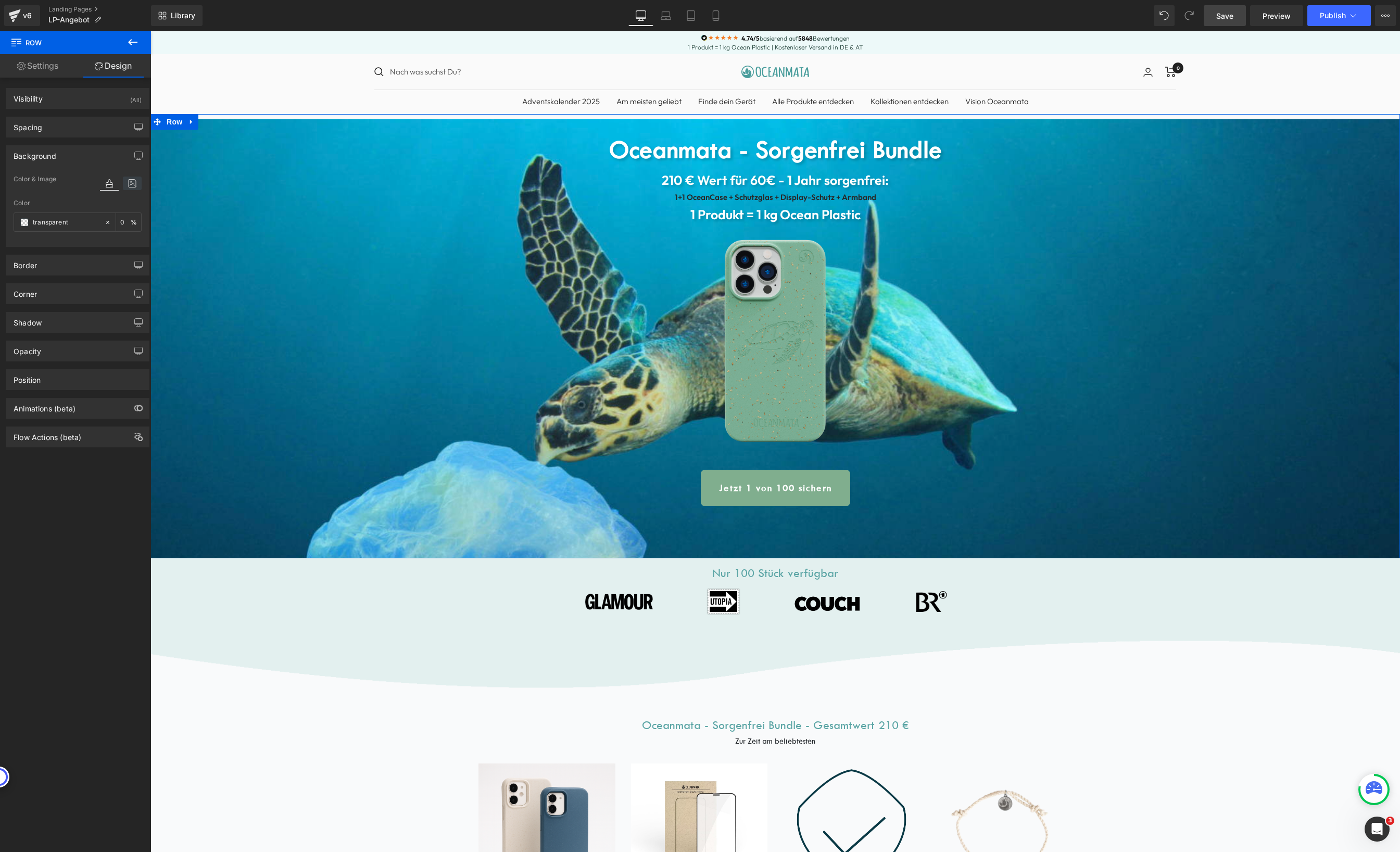
click at [131, 184] on icon at bounding box center [132, 184] width 19 height 14
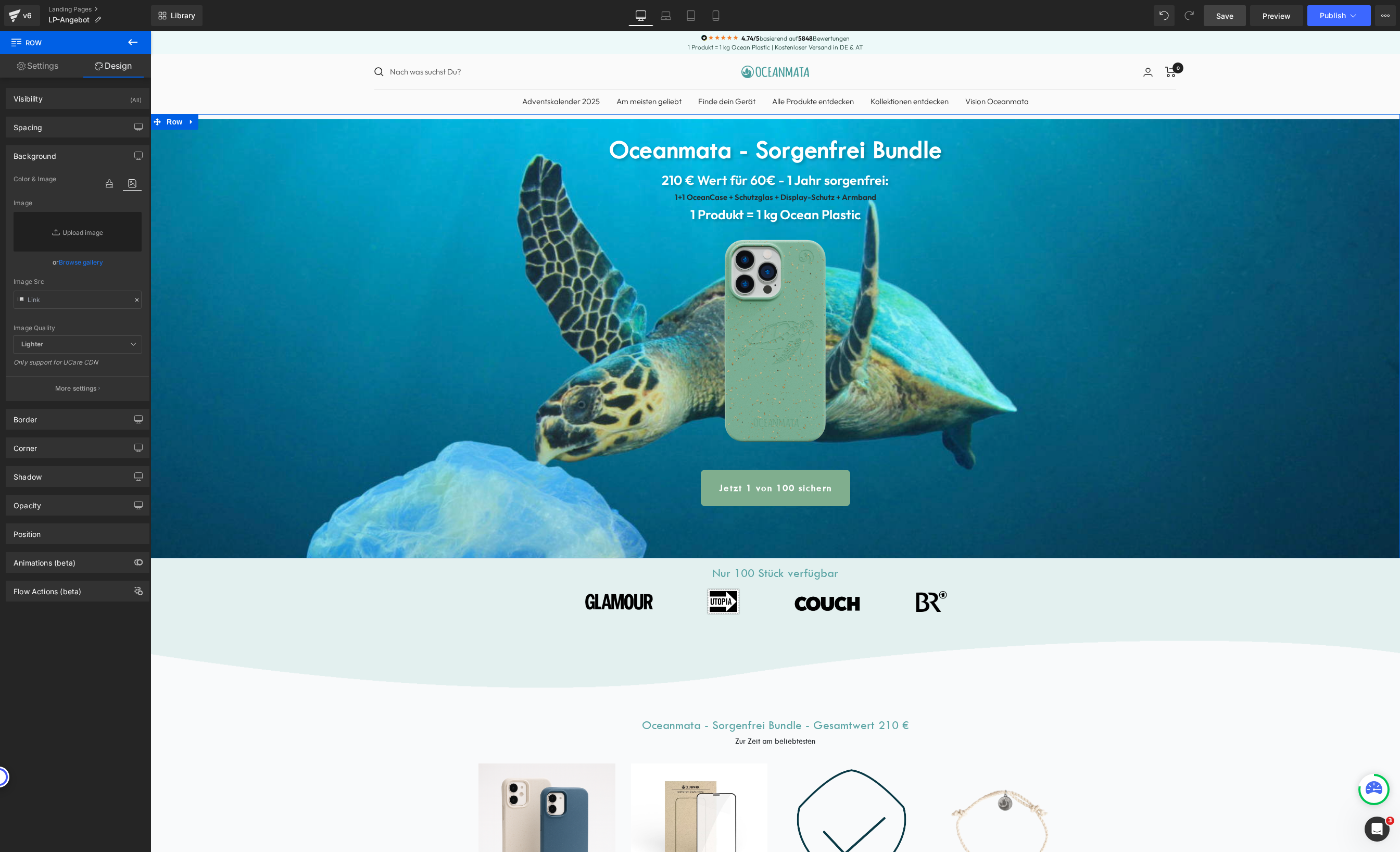
click at [65, 262] on link "Browse gallery" at bounding box center [81, 262] width 44 height 18
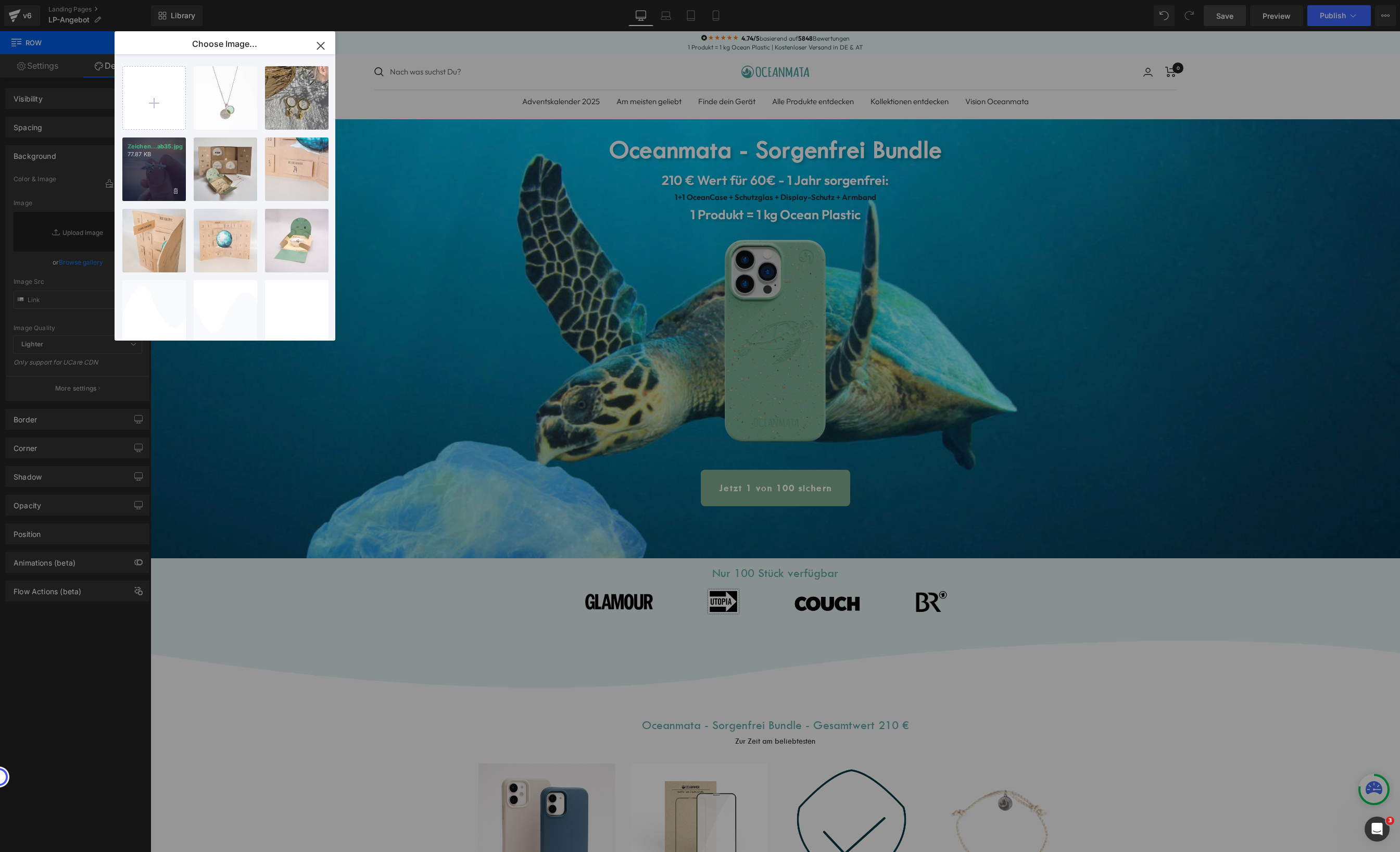
click at [172, 177] on div "Zeichen...ab35.jpg 77.87 KB" at bounding box center [154, 169] width 63 height 63
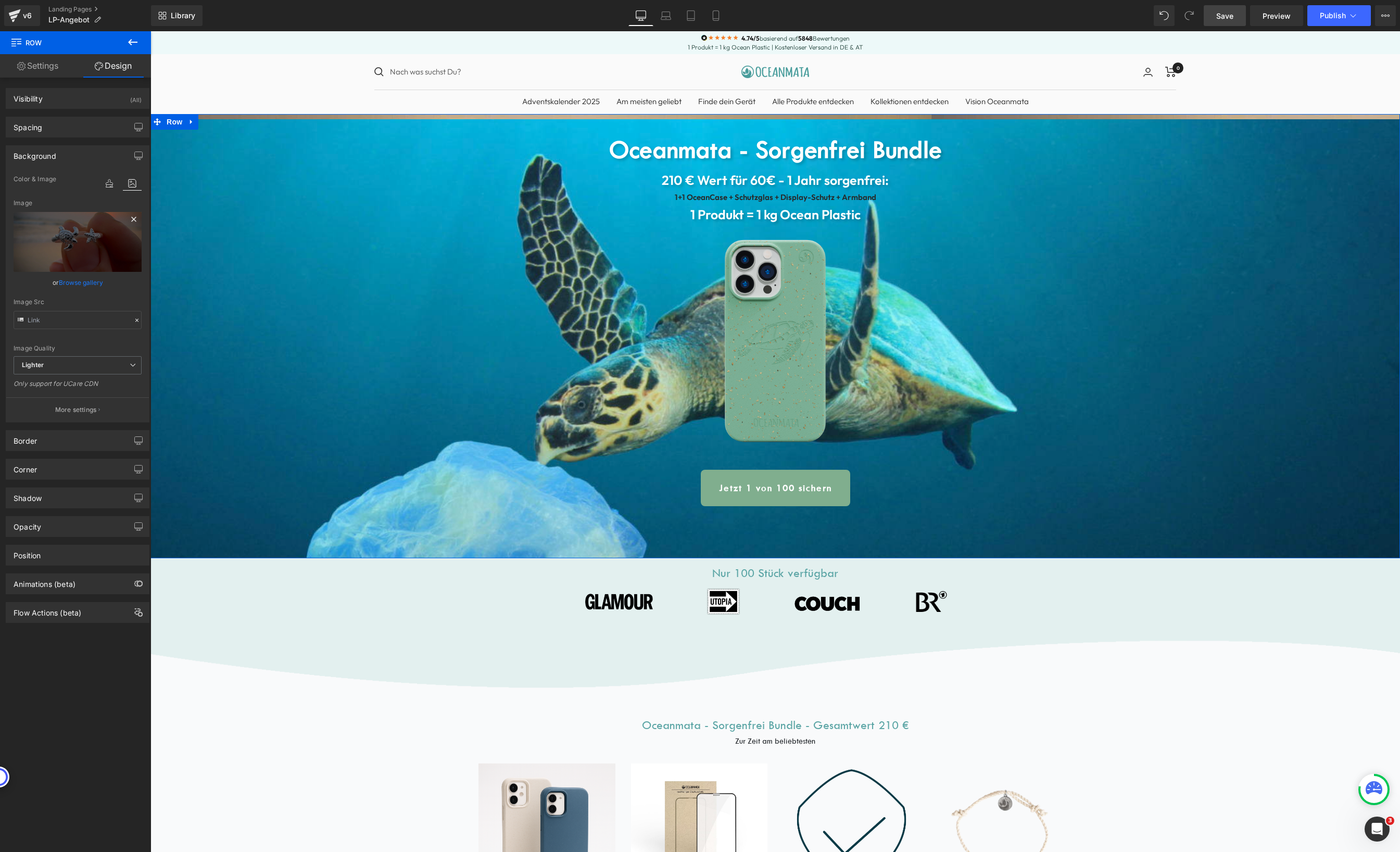
click at [128, 219] on icon at bounding box center [133, 219] width 12 height 12
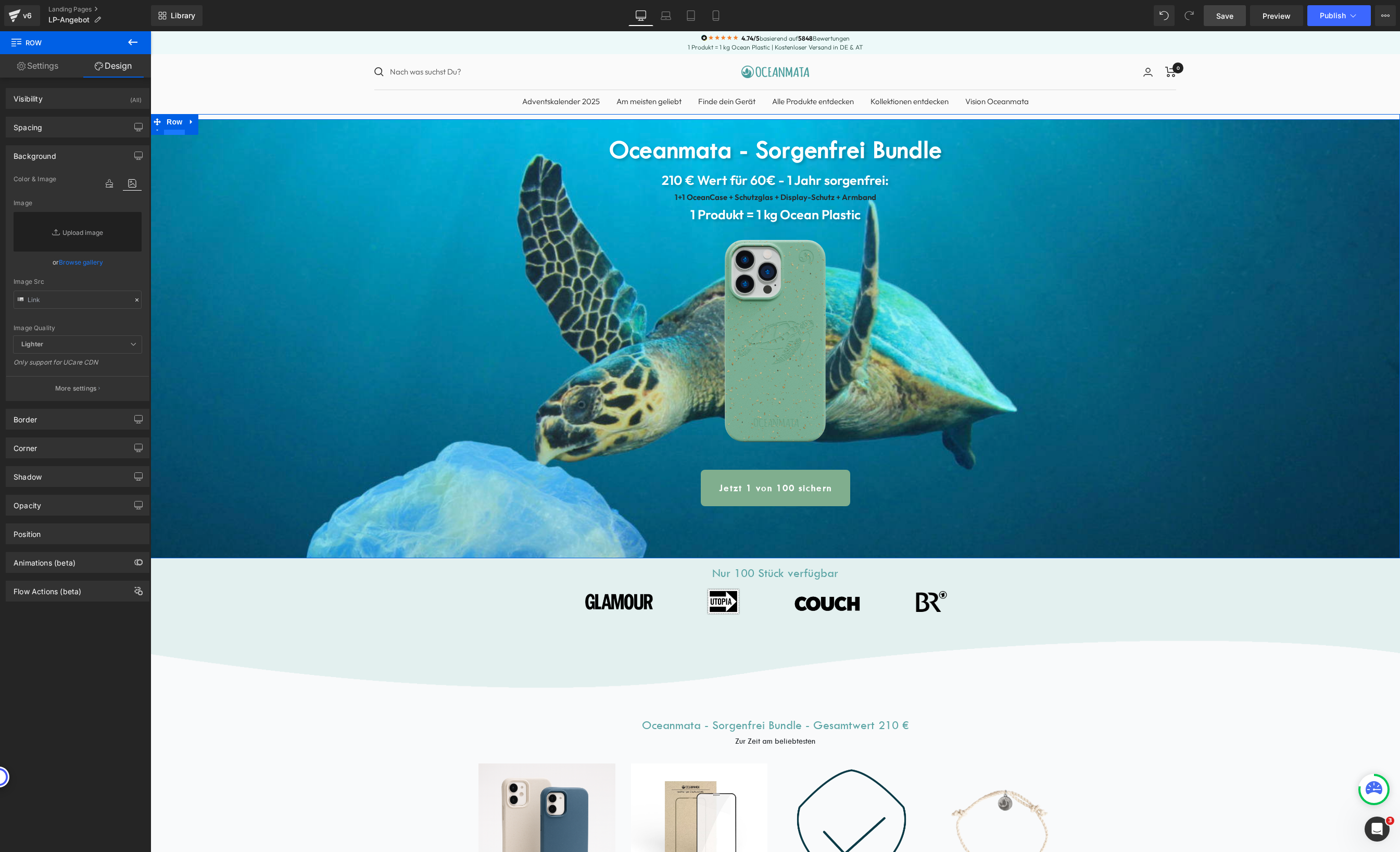
click at [166, 133] on span "Row" at bounding box center [174, 127] width 21 height 16
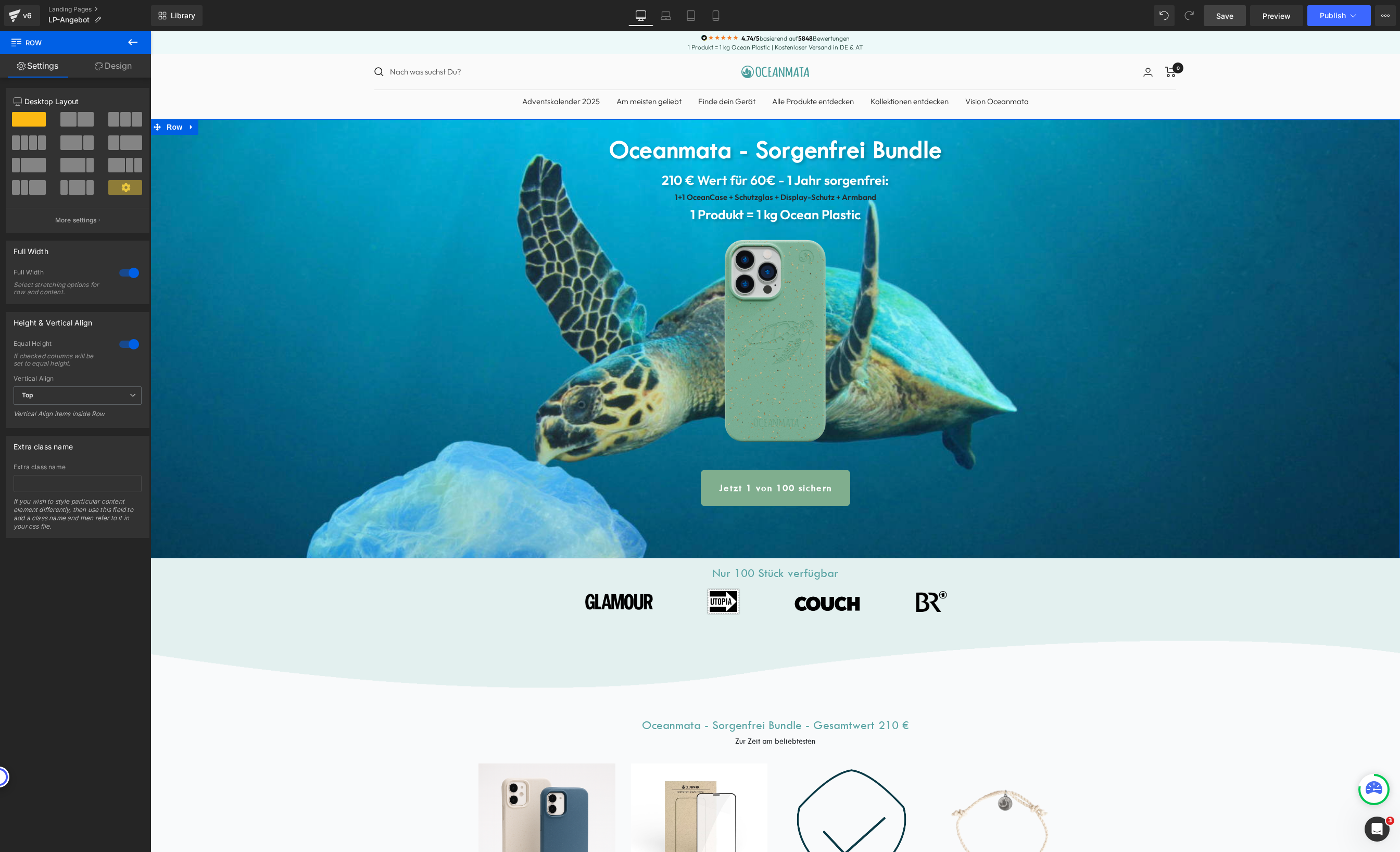
click at [117, 69] on link "Design" at bounding box center [113, 66] width 76 height 23
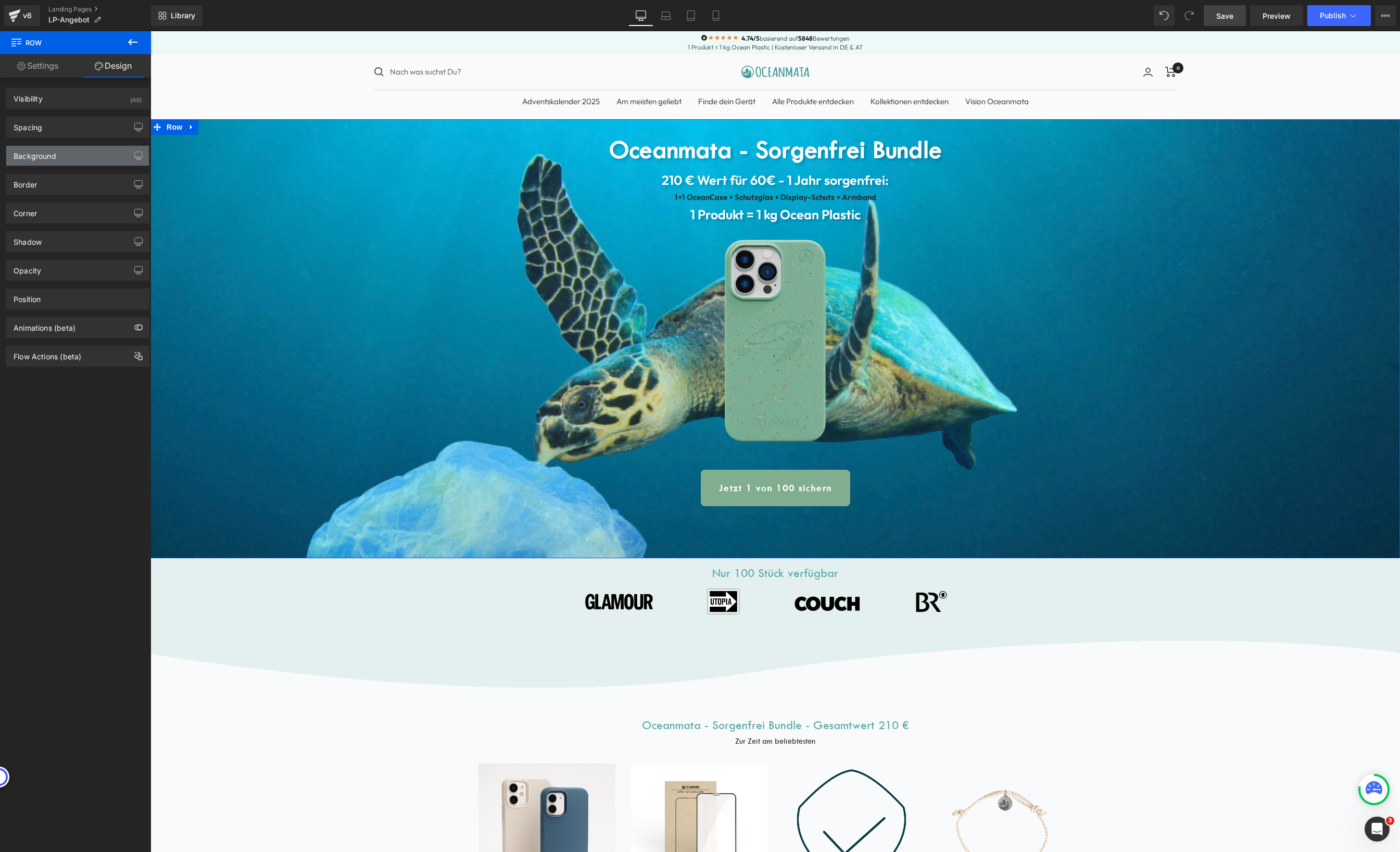
click at [65, 151] on div "Background" at bounding box center [77, 155] width 142 height 20
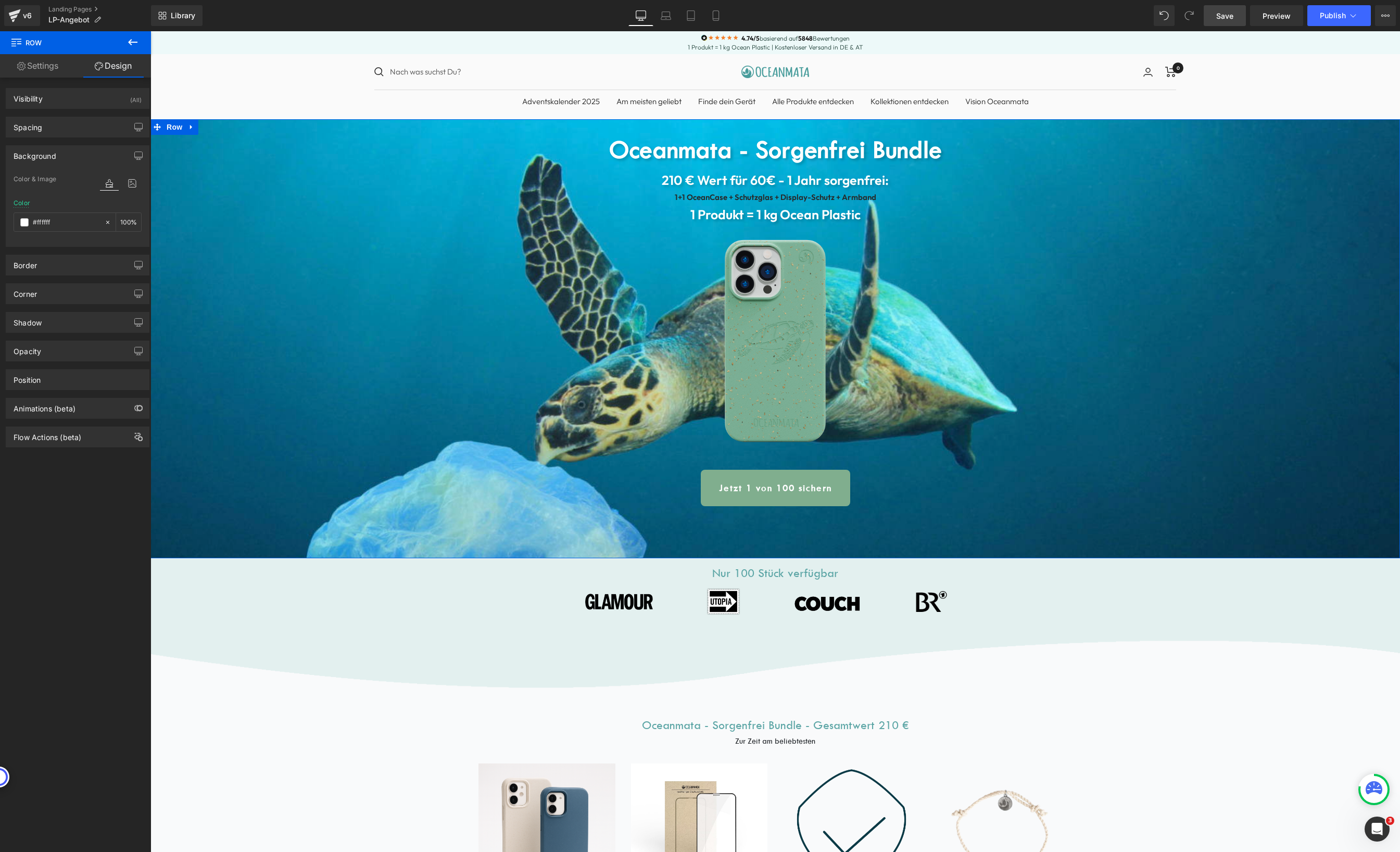
click at [123, 175] on div at bounding box center [120, 182] width 42 height 28
click at [127, 179] on icon at bounding box center [132, 184] width 19 height 14
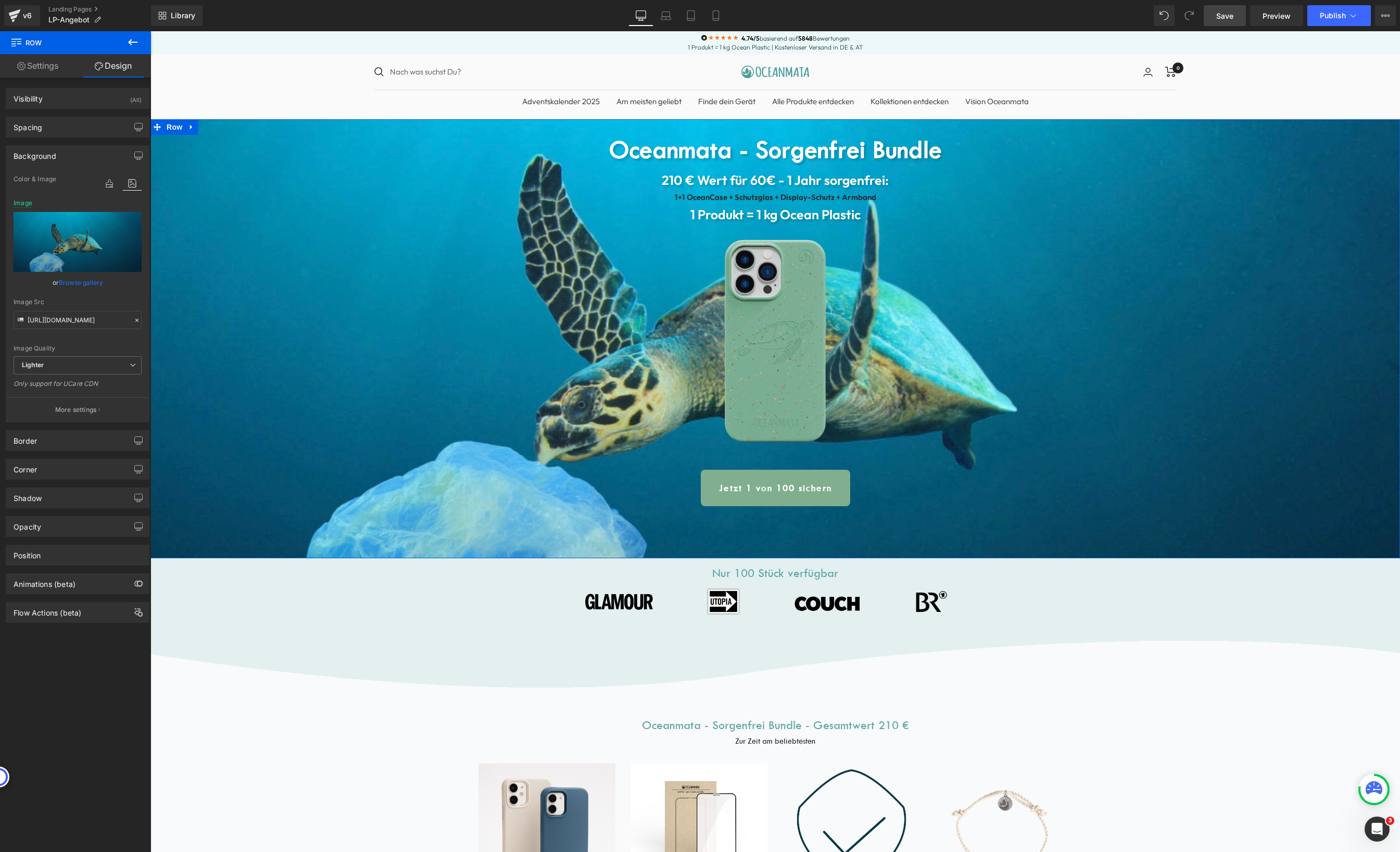
click at [87, 281] on link "Browse gallery" at bounding box center [81, 282] width 44 height 18
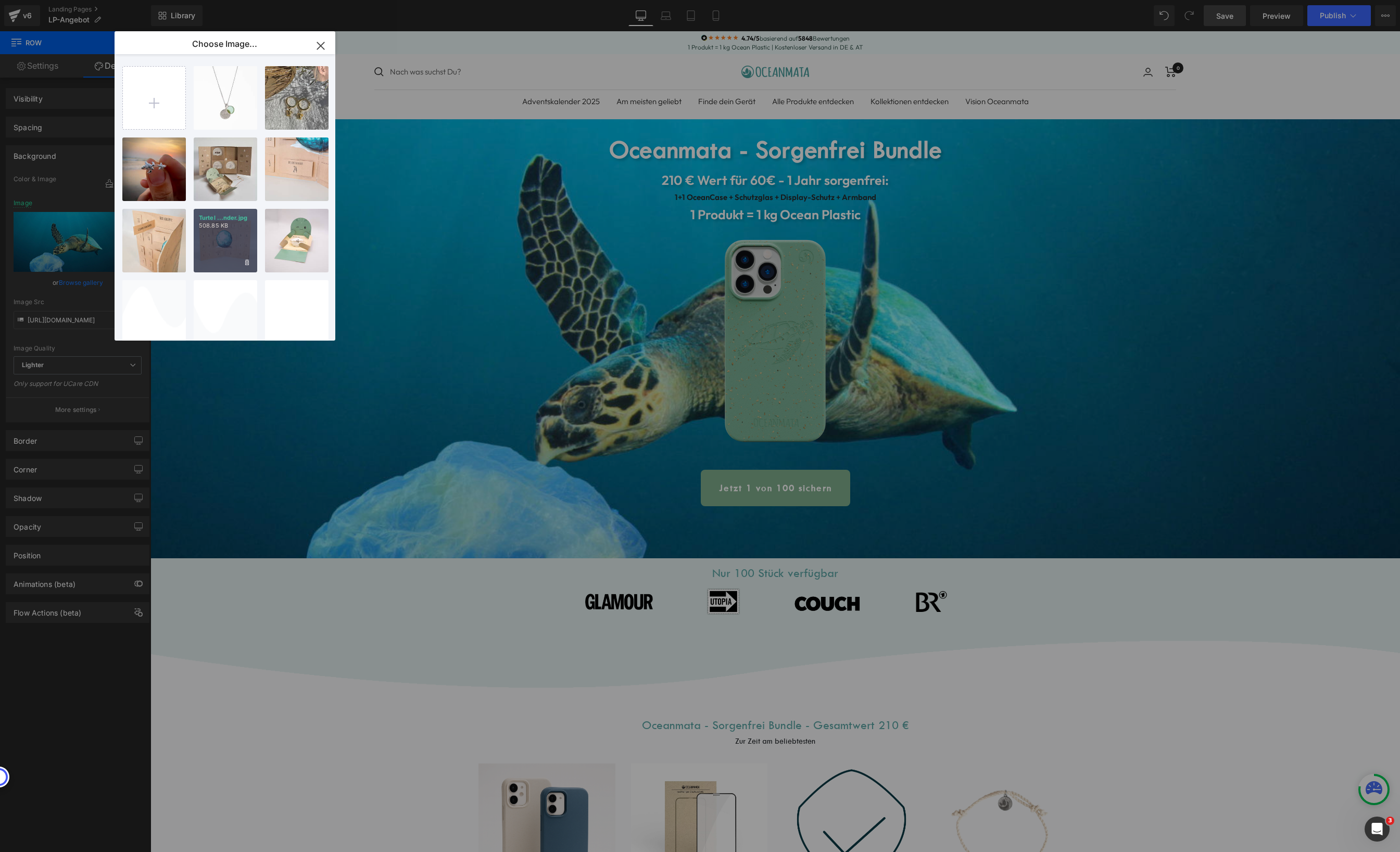
click at [235, 246] on div "Turtel ...nder.jpg 508.85 KB" at bounding box center [226, 241] width 63 height 63
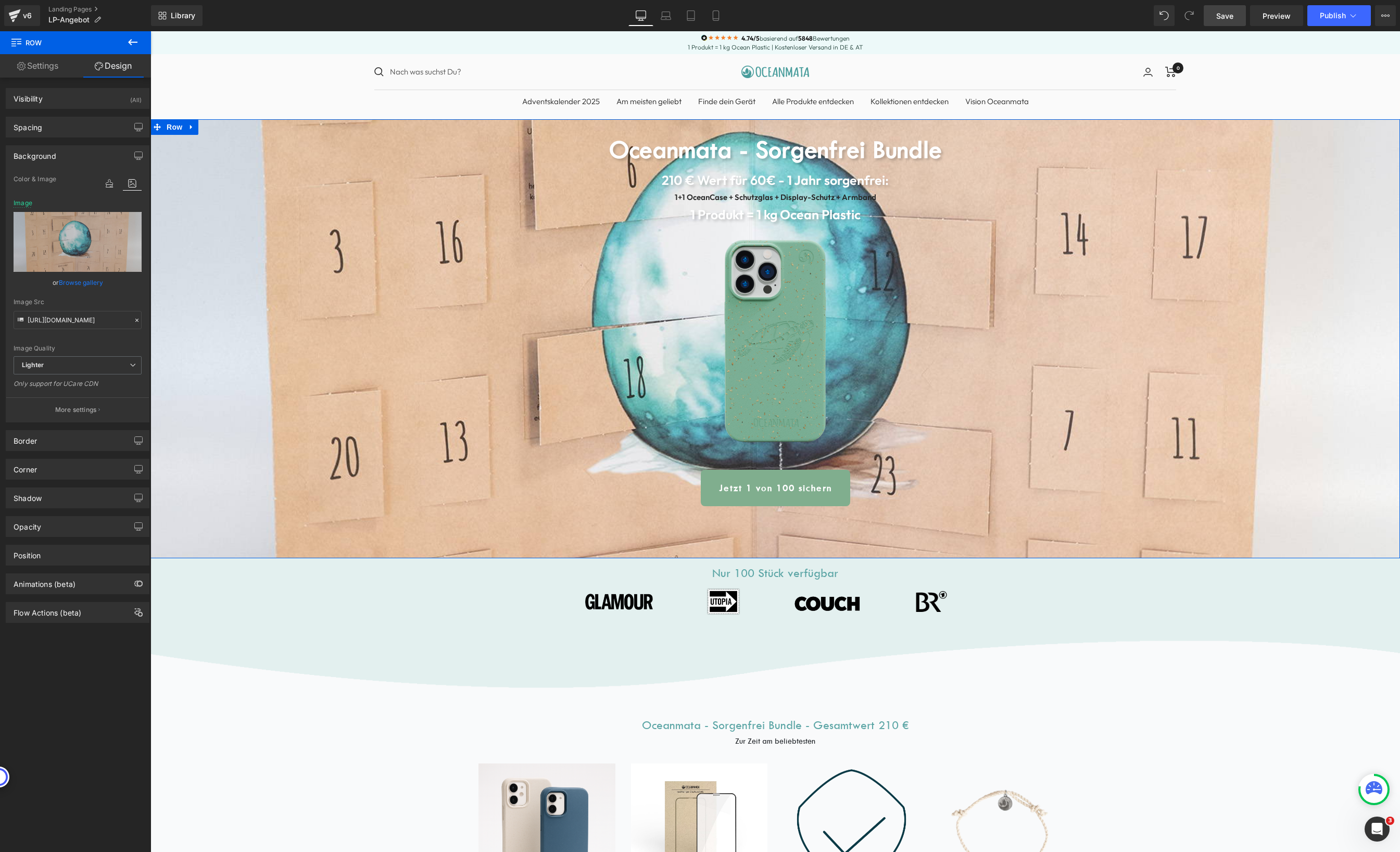
click at [76, 280] on link "Browse gallery" at bounding box center [81, 282] width 44 height 18
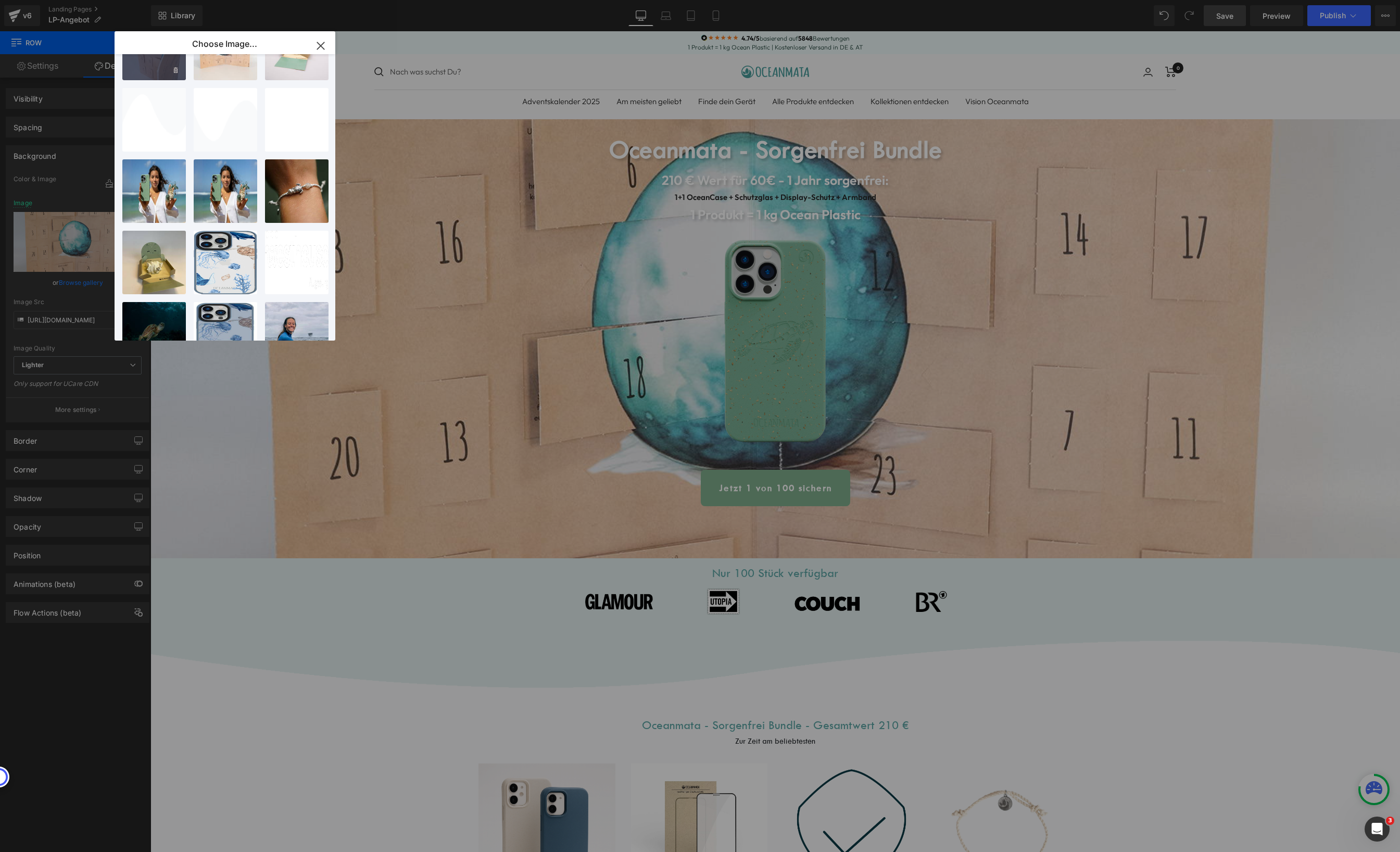
scroll to position [199, 0]
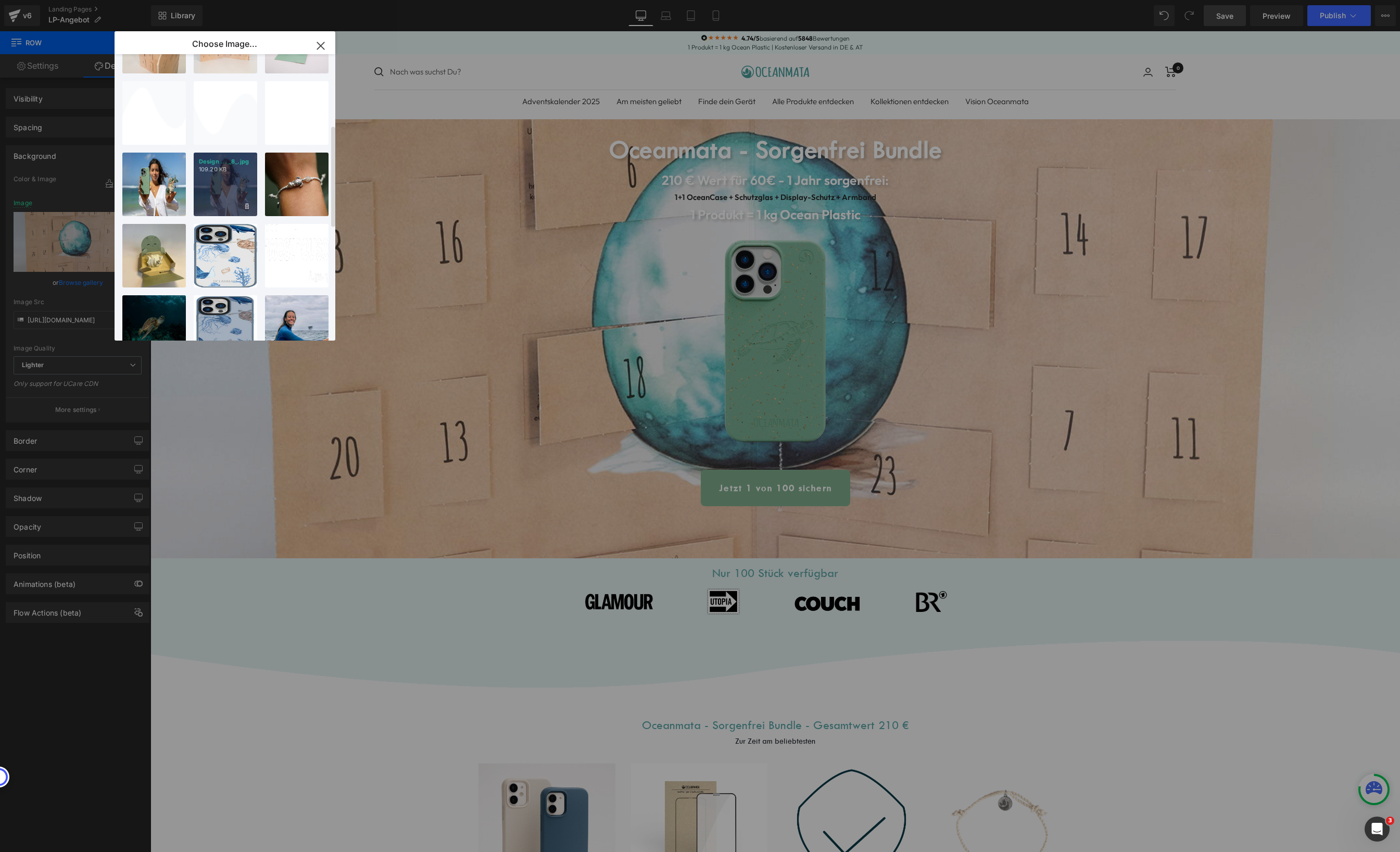
click at [224, 202] on div "Design ... _8_.jpg 109.20 KB" at bounding box center [226, 184] width 63 height 63
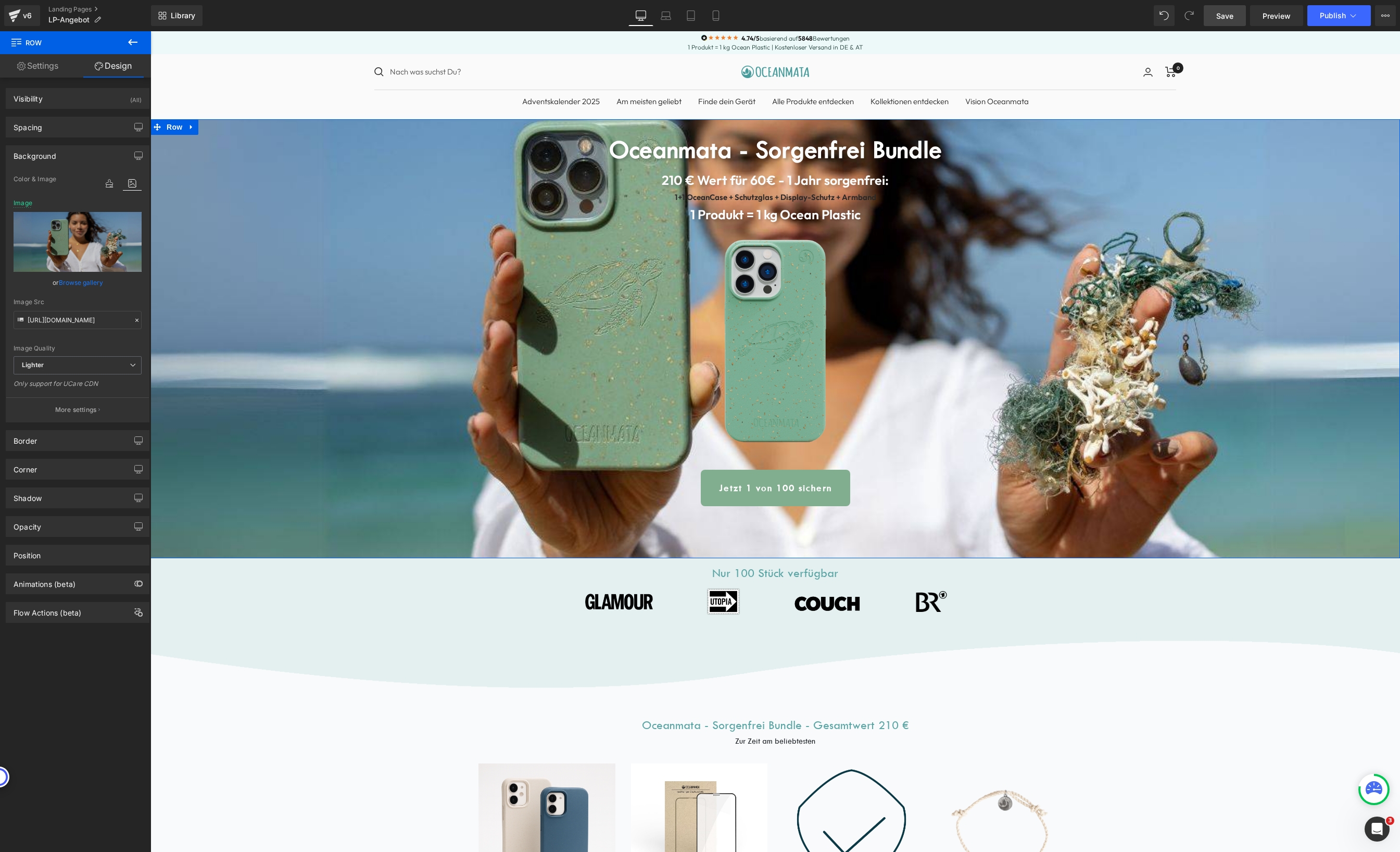
click at [73, 282] on link "Browse gallery" at bounding box center [81, 282] width 44 height 18
click at [754, 176] on b "210 € Wert für 60€ - 1 Jahr sorgenfrei:" at bounding box center [775, 180] width 227 height 17
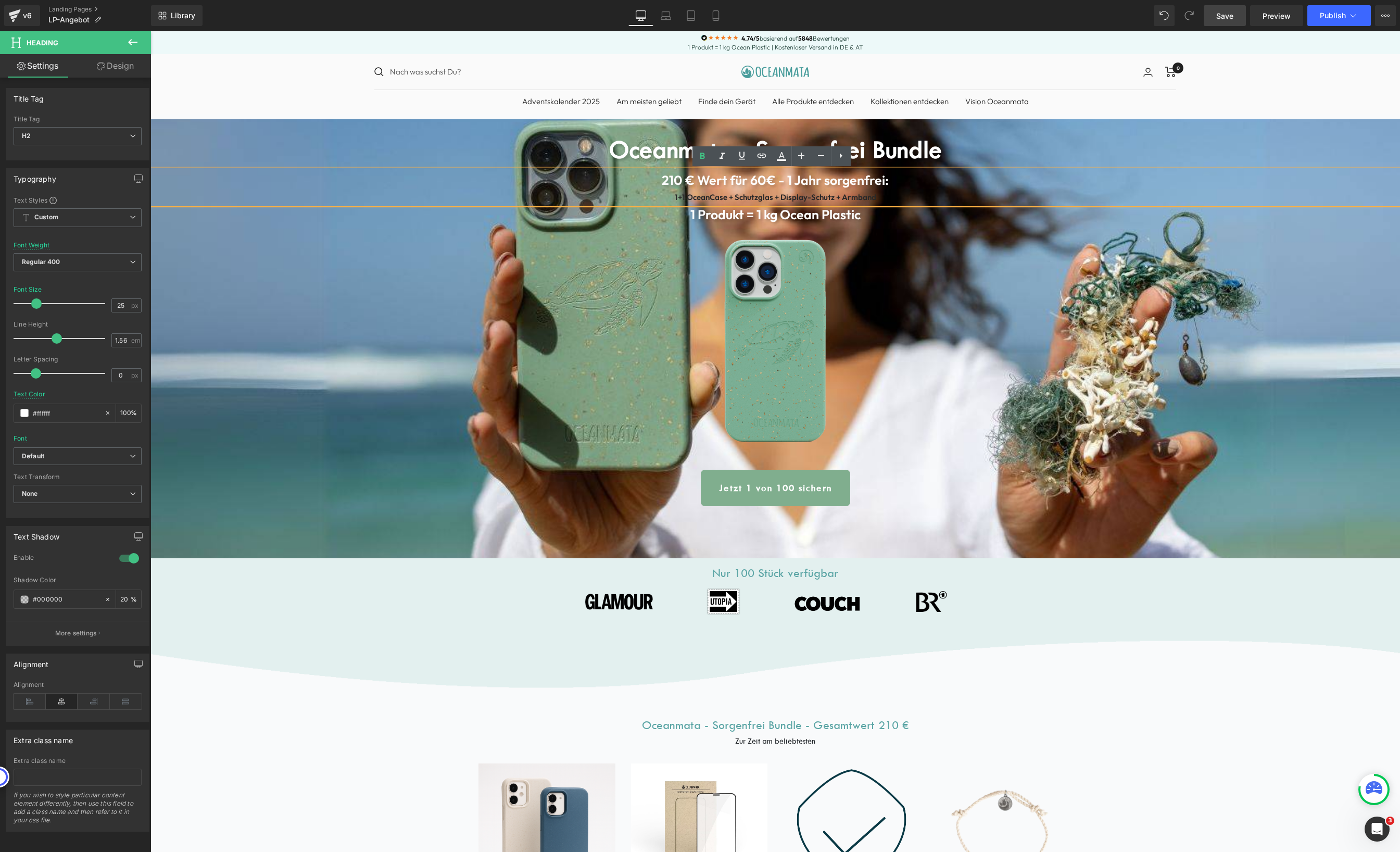
click at [776, 182] on b "210 € Wert für 60€ - 1 Jahr sorgenfrei:" at bounding box center [775, 180] width 227 height 17
click at [807, 195] on b "1+1 OceanCase + Schutzglas + Display-Schutz + Armband" at bounding box center [775, 197] width 201 height 10
click at [797, 212] on icon at bounding box center [800, 214] width 6 height 6
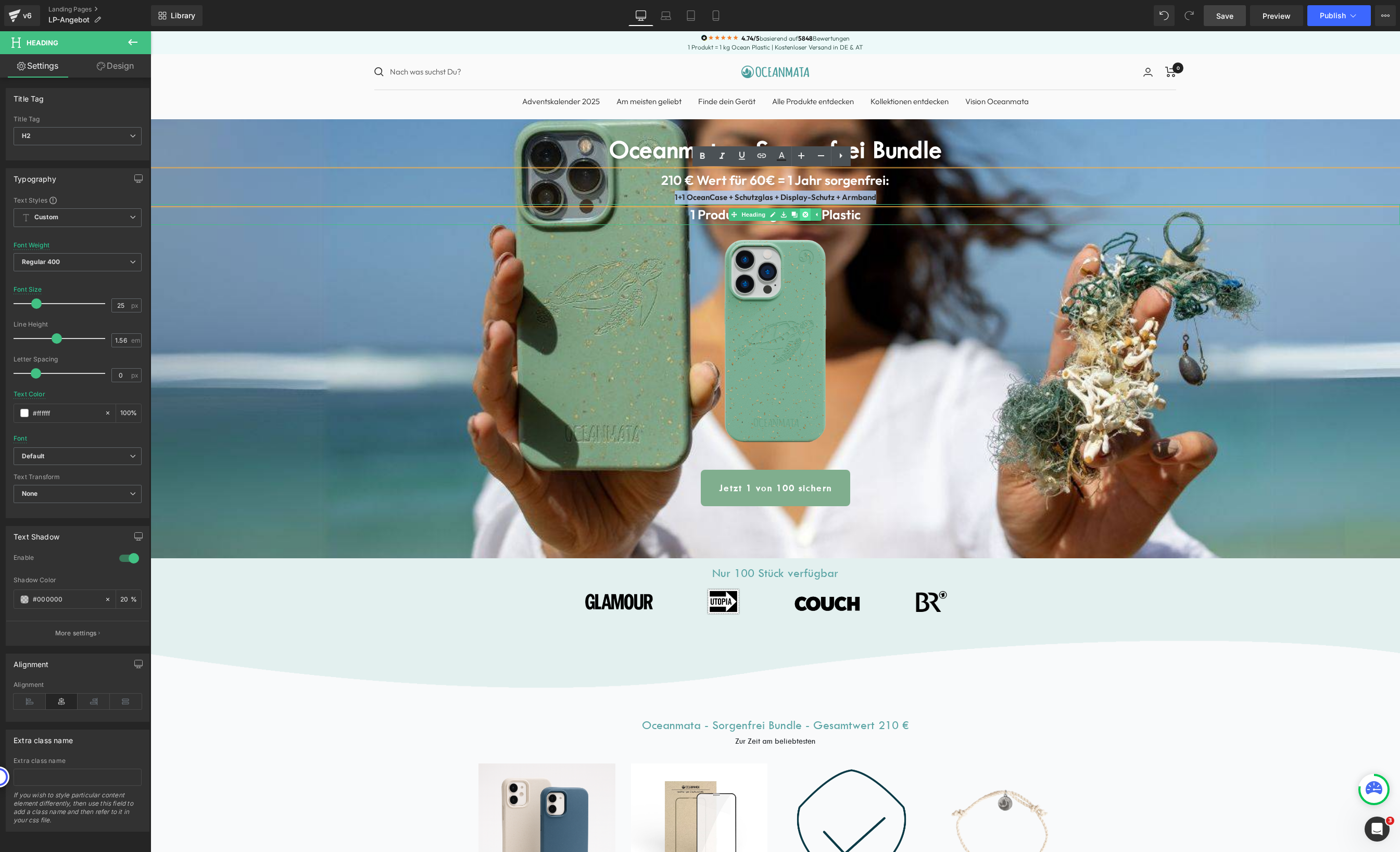
click at [800, 215] on link at bounding box center [806, 215] width 11 height 12
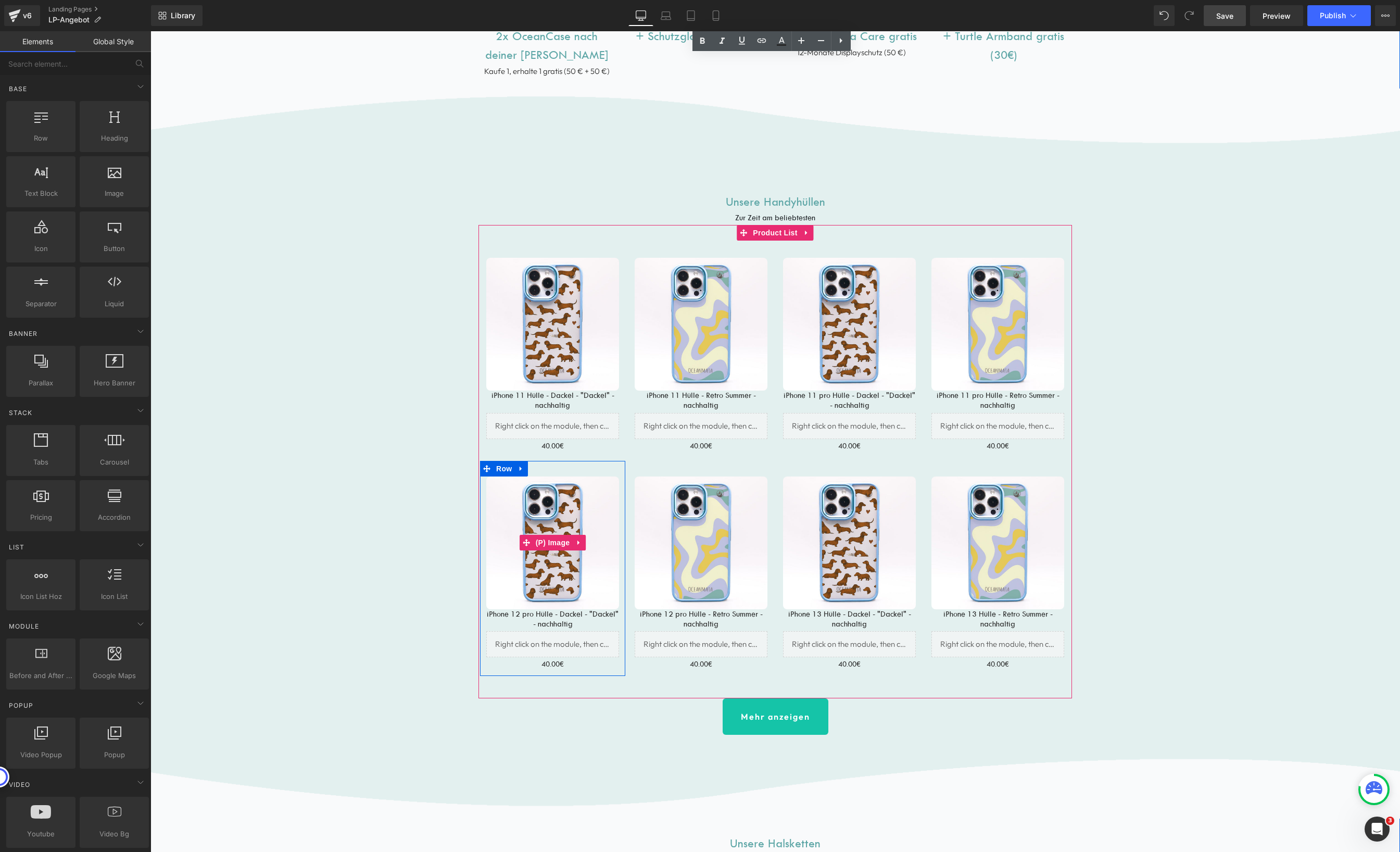
scroll to position [758, 0]
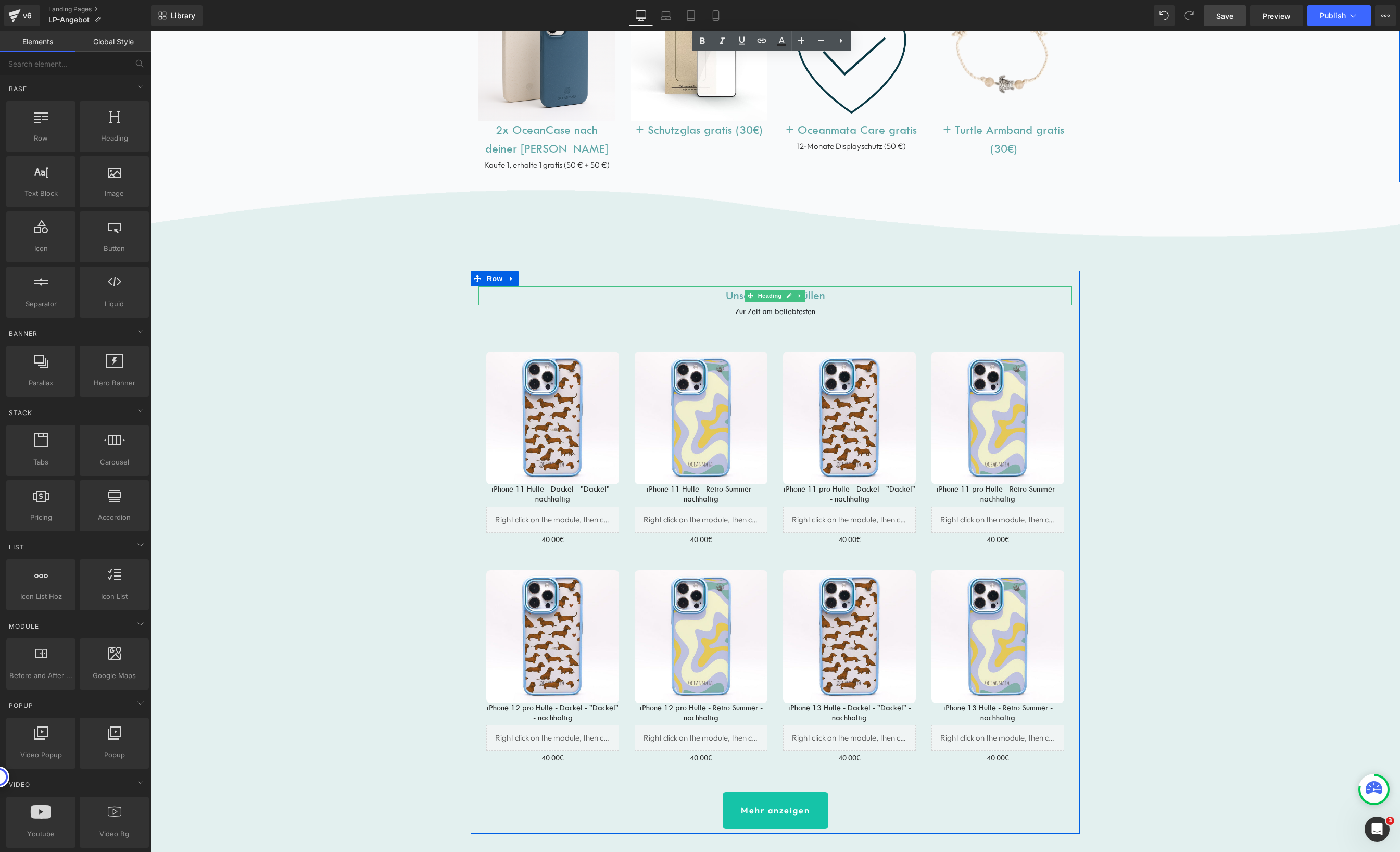
click at [820, 295] on h1 "Unsere Handyhüllen" at bounding box center [775, 295] width 593 height 19
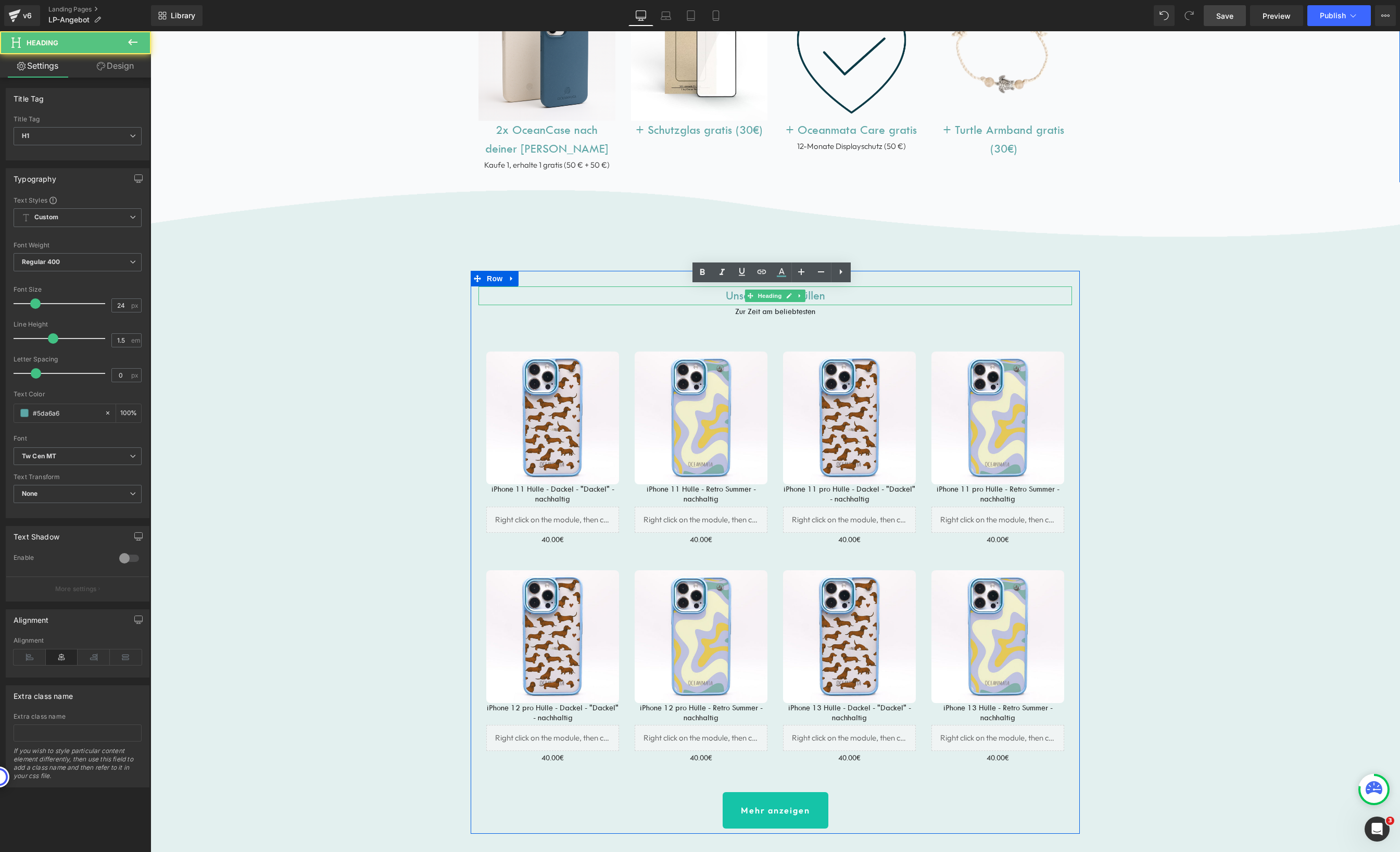
click at [820, 295] on h1 "Unsere Handyhüllen" at bounding box center [775, 295] width 593 height 19
click at [820, 294] on h1 "Unsere Handyhüllen" at bounding box center [775, 295] width 593 height 19
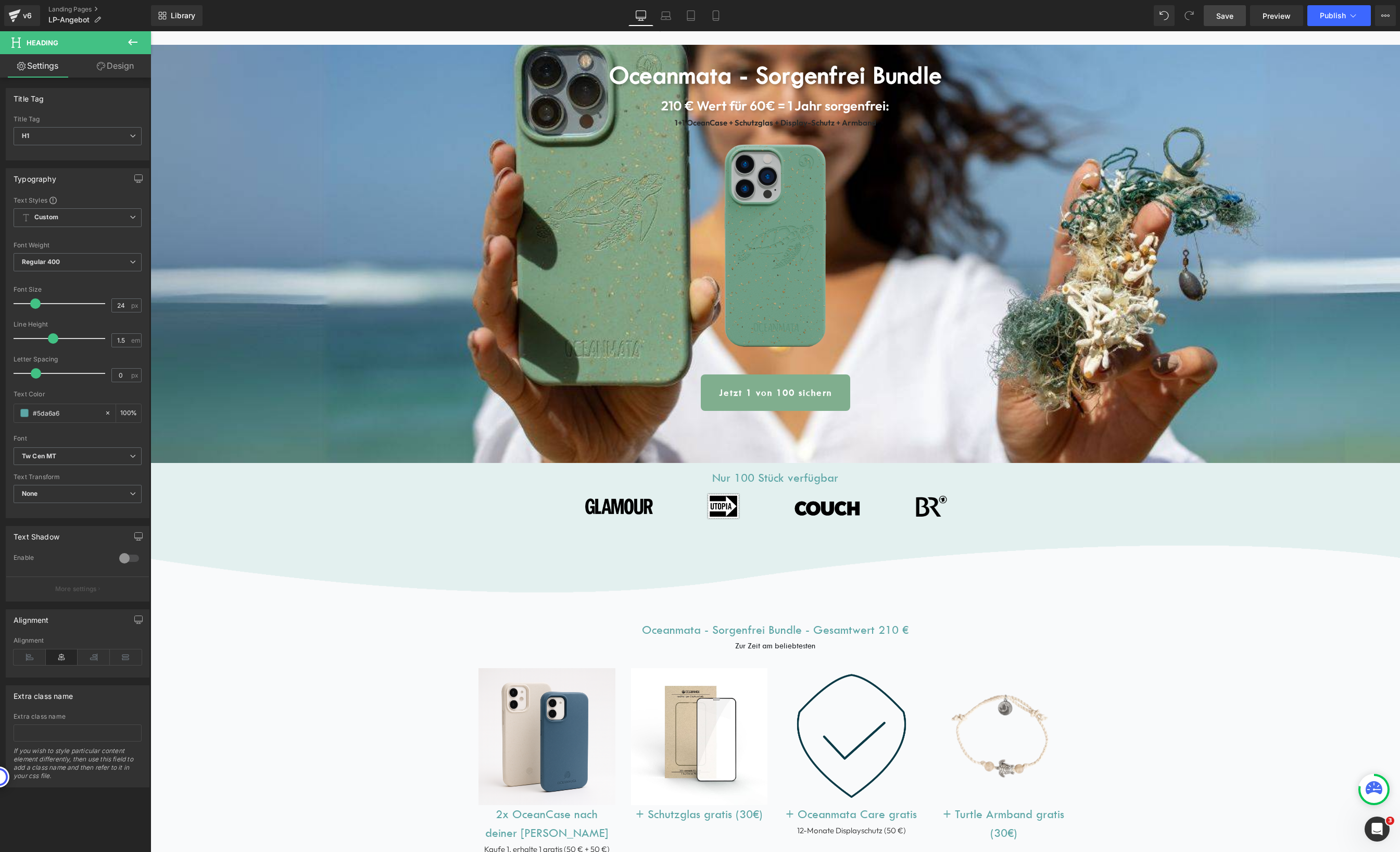
scroll to position [0, 0]
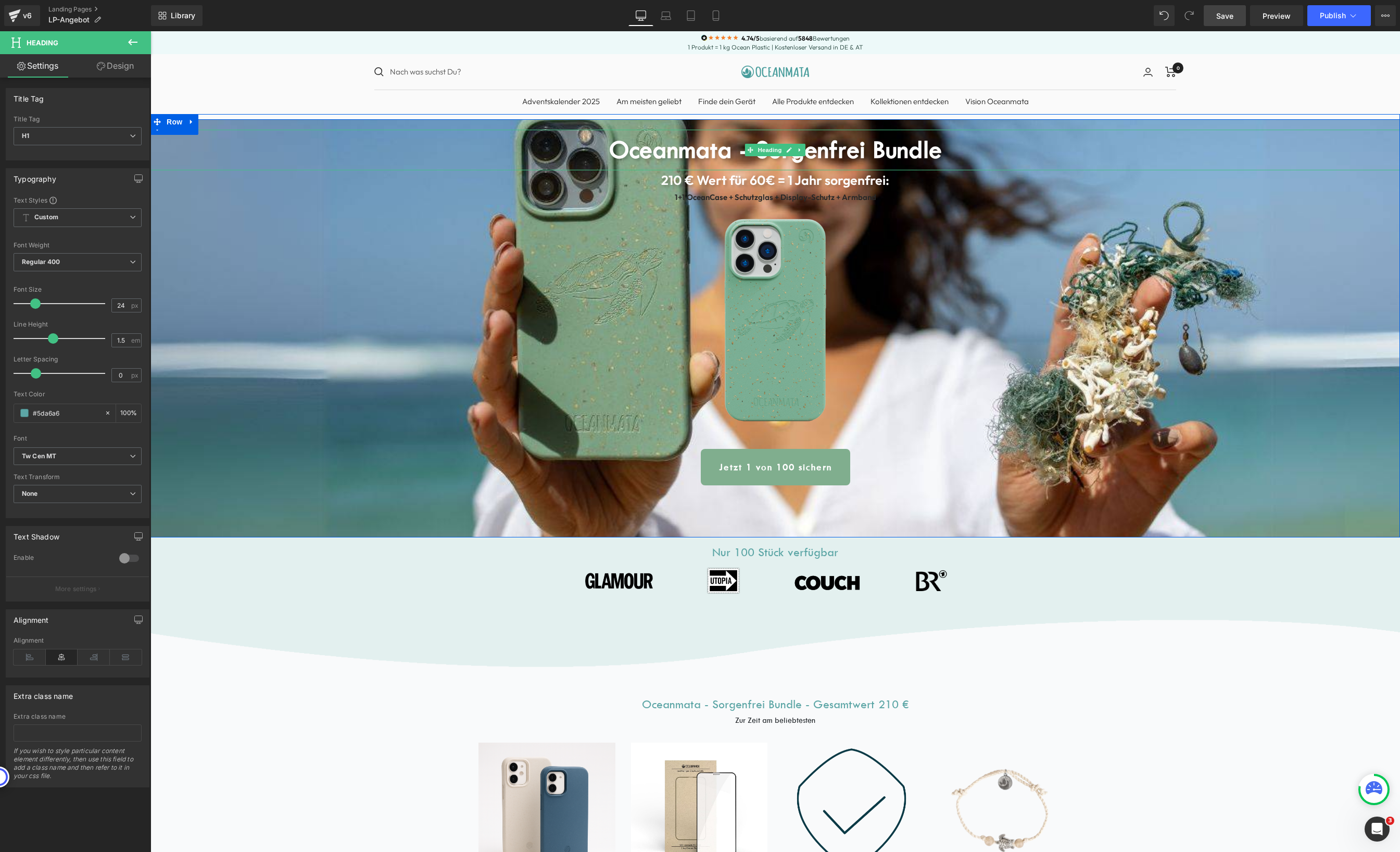
click at [732, 151] on b "Oceanmata - Sorgenfrei Bundle" at bounding box center [776, 150] width 333 height 29
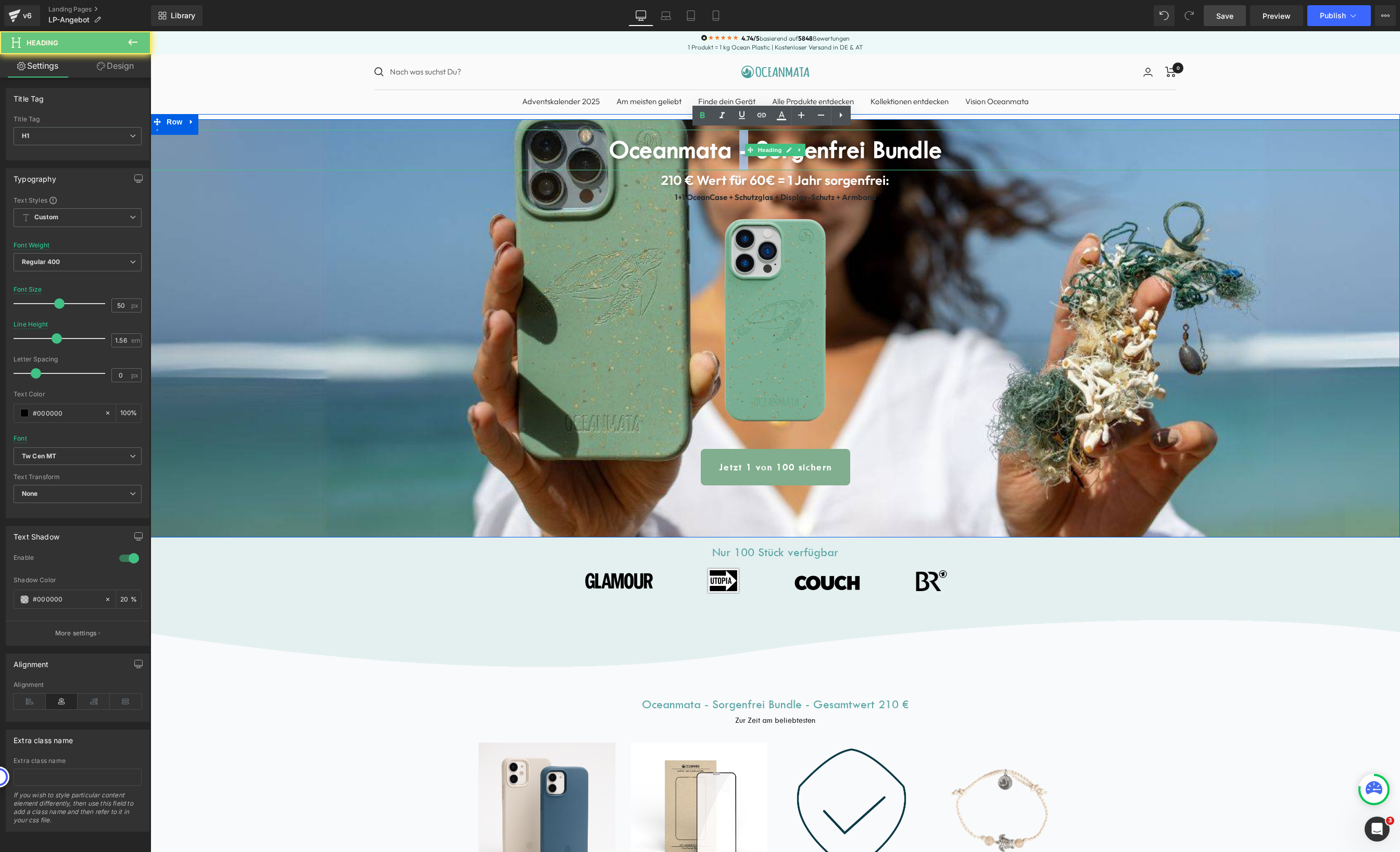
click at [732, 151] on b "Oceanmata - Sorgenfrei Bundle" at bounding box center [776, 150] width 333 height 29
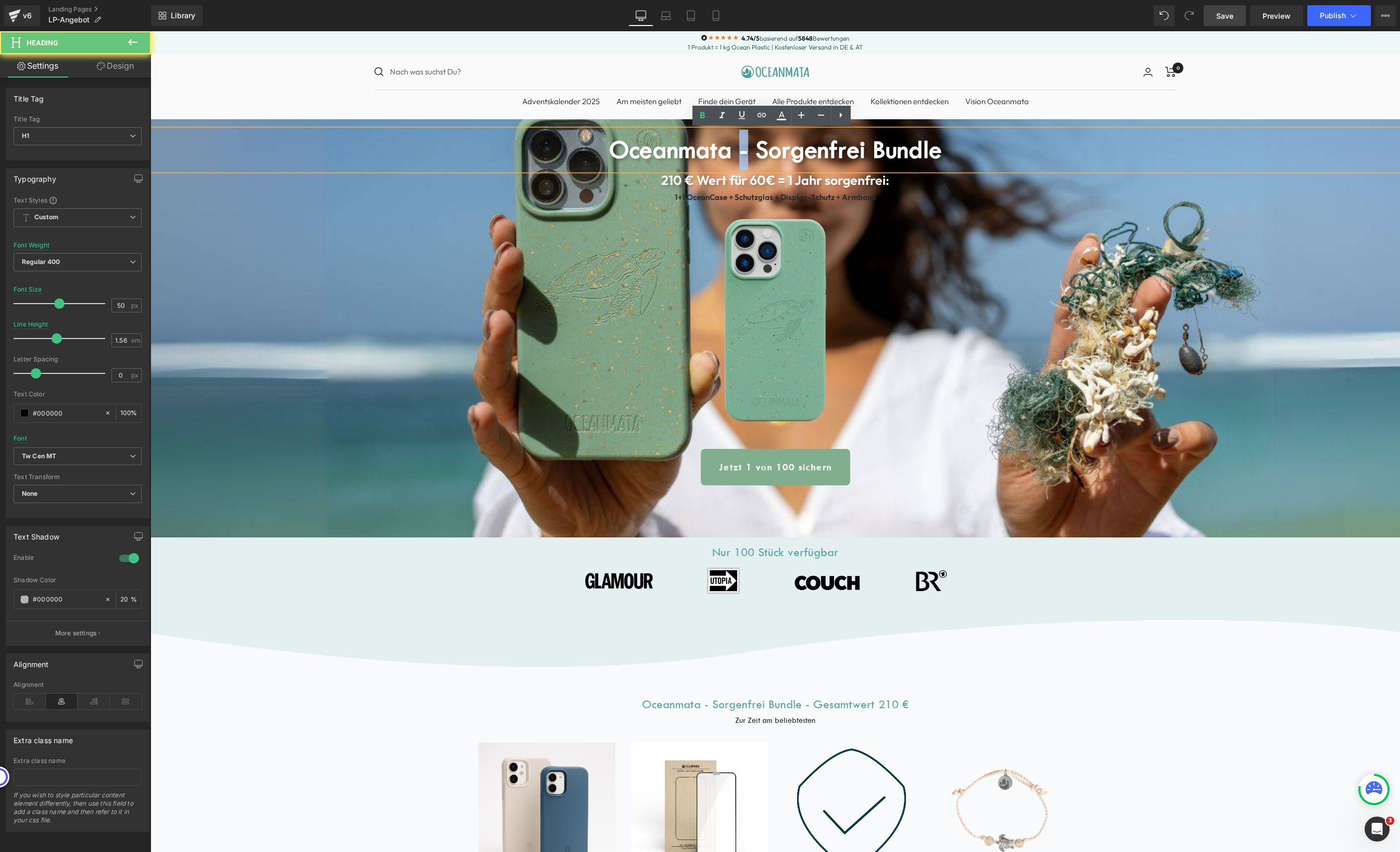
click at [732, 151] on b "Oceanmata - Sorgenfrei Bundle" at bounding box center [776, 150] width 333 height 29
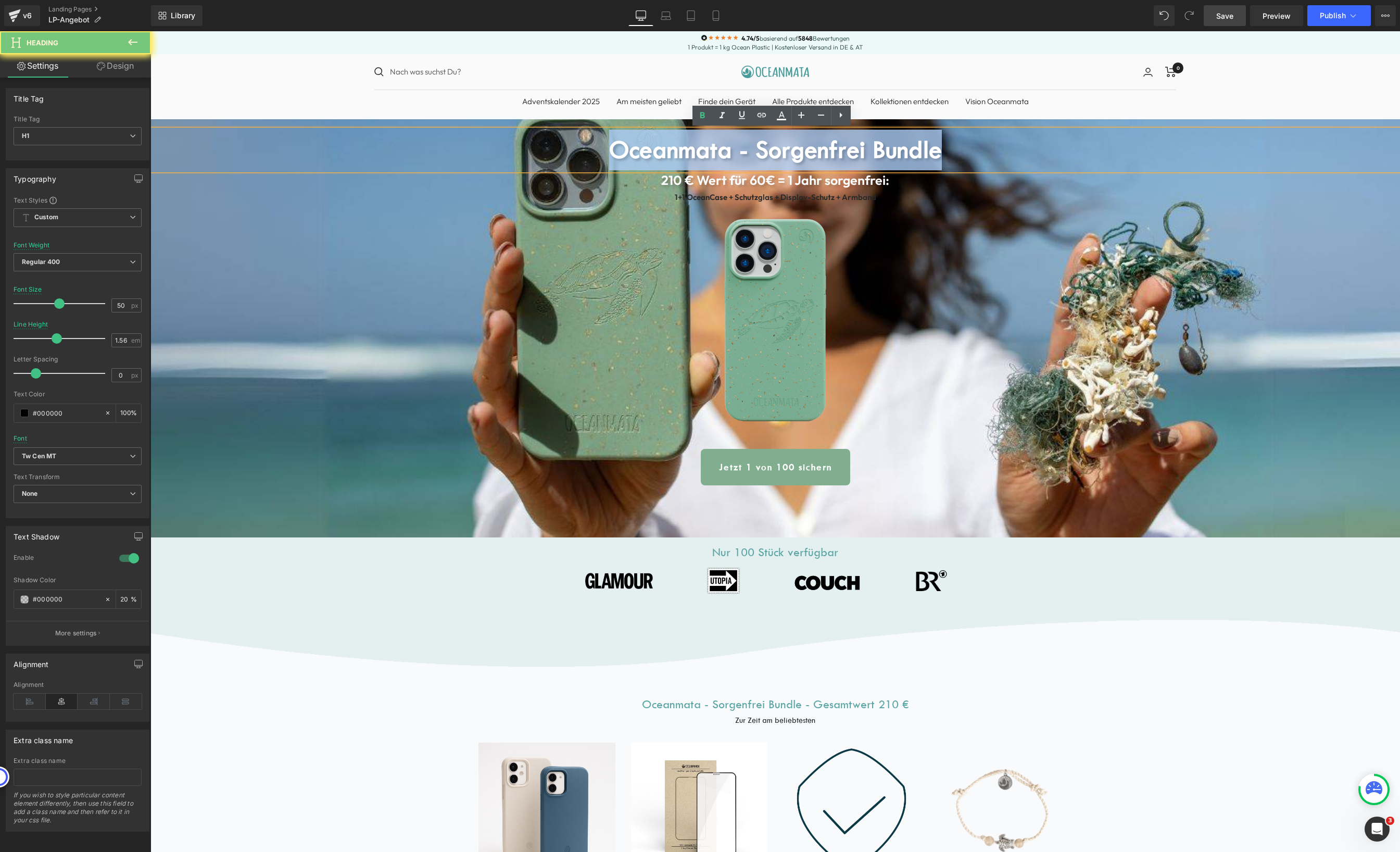
copy b "Oceanmata - Sorgenfrei Bundle"
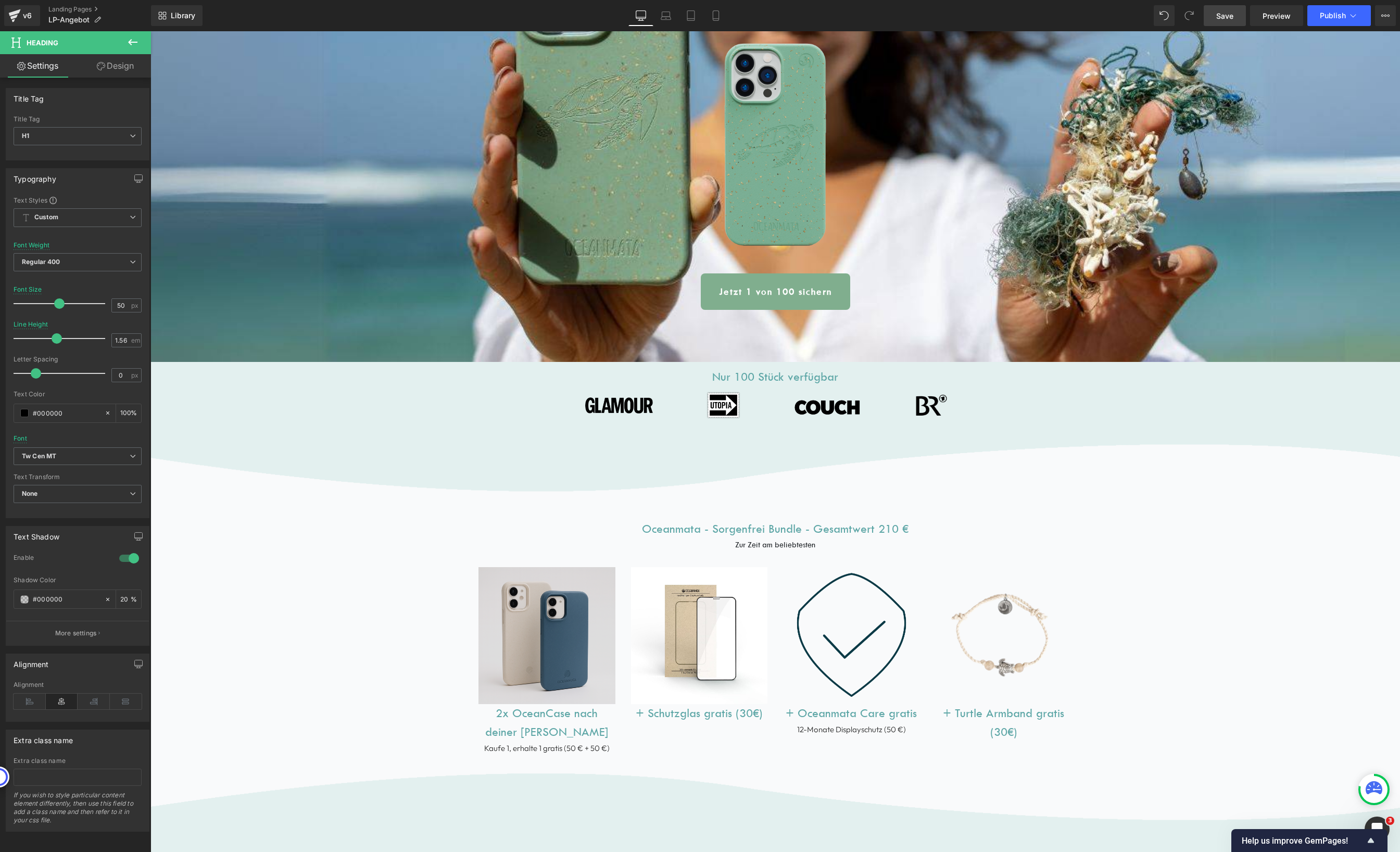
scroll to position [318, 0]
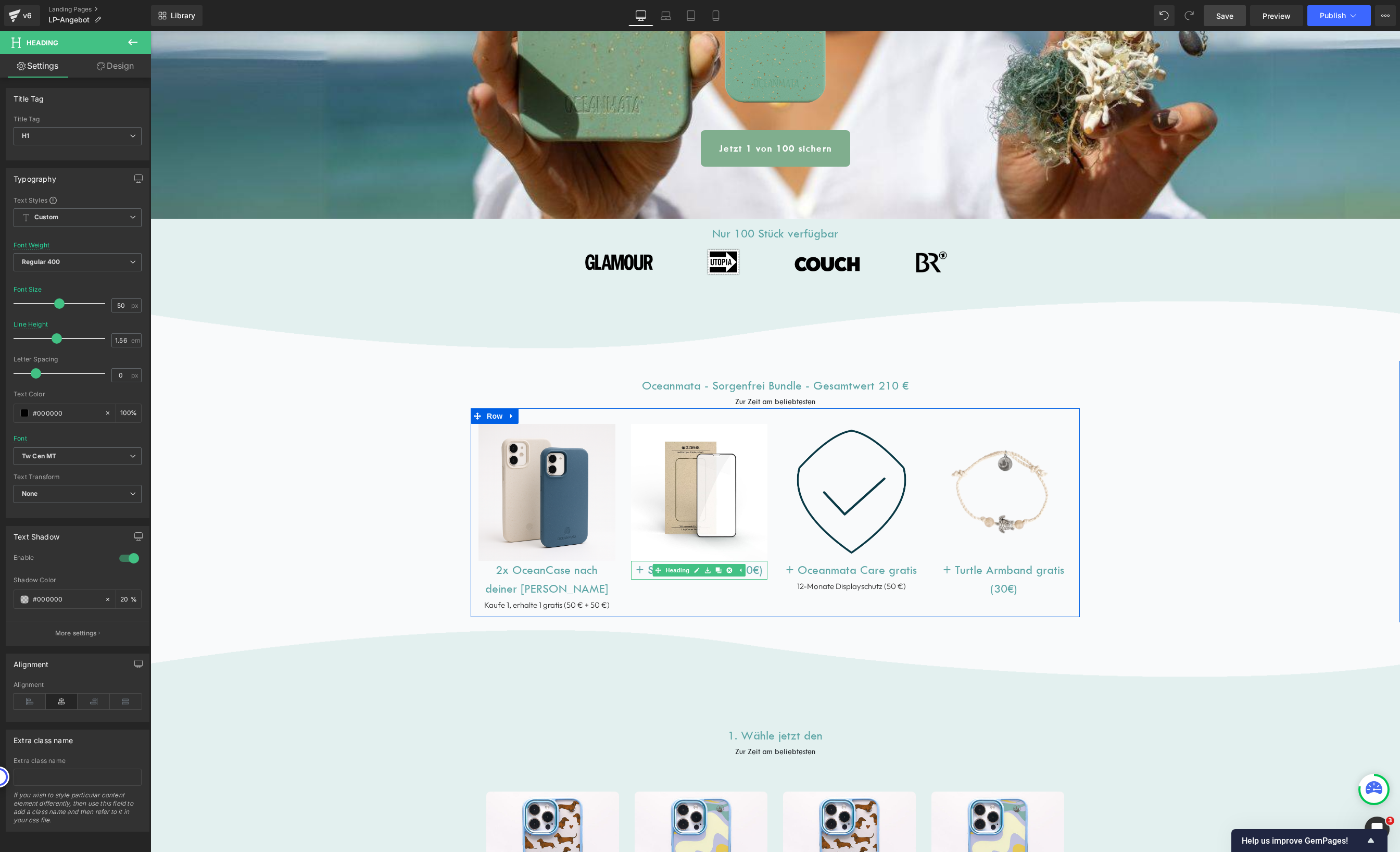
click at [646, 572] on h1 "+ Schutzglas gratis (30€)" at bounding box center [699, 569] width 137 height 19
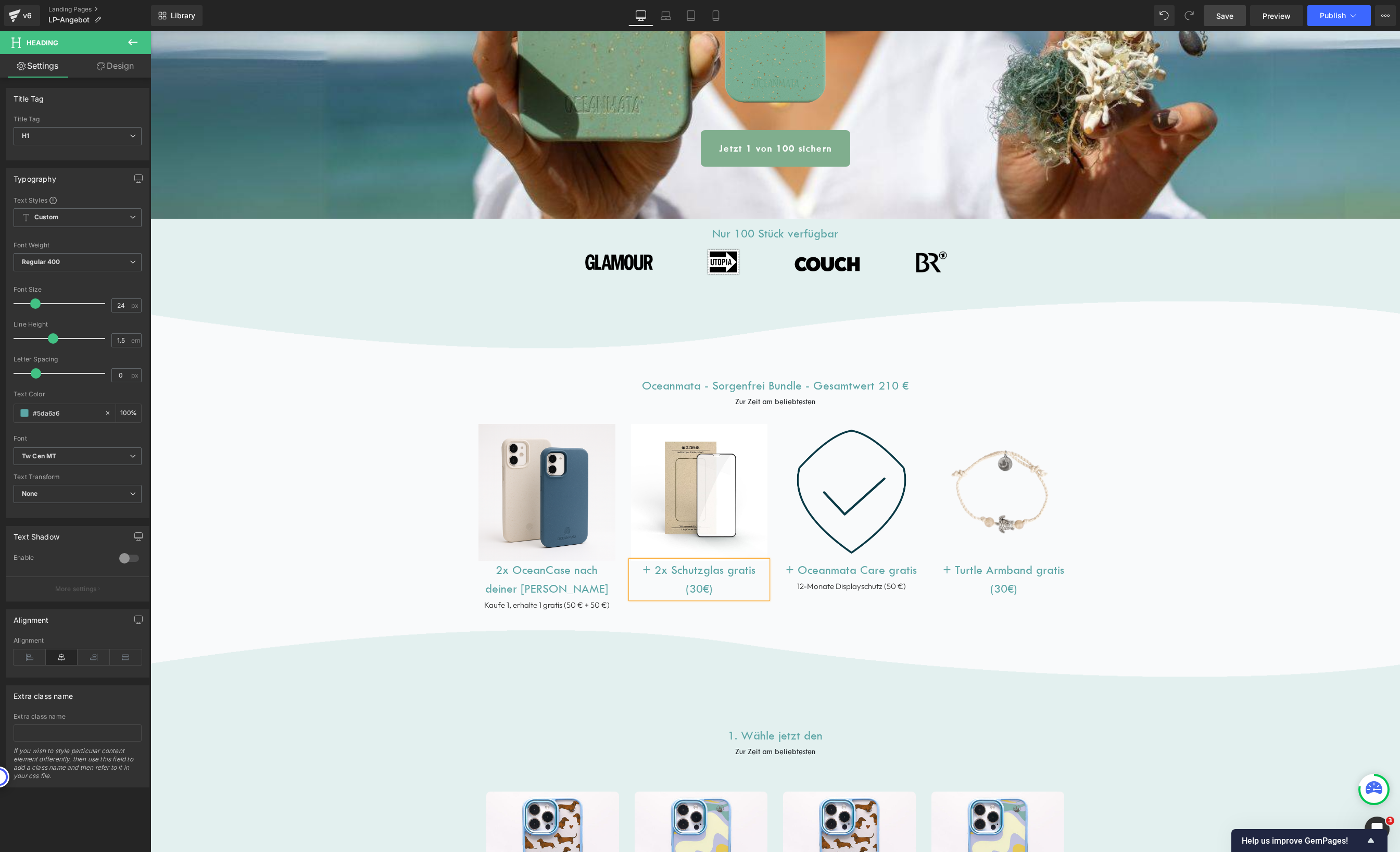
click at [690, 589] on h1 "+ 2x Schutzglas gratis (30€)" at bounding box center [699, 579] width 137 height 38
click at [690, 589] on h1 "+ 2x Schutzglas gratis (30€)" at bounding box center [699, 579] width 137 height 38
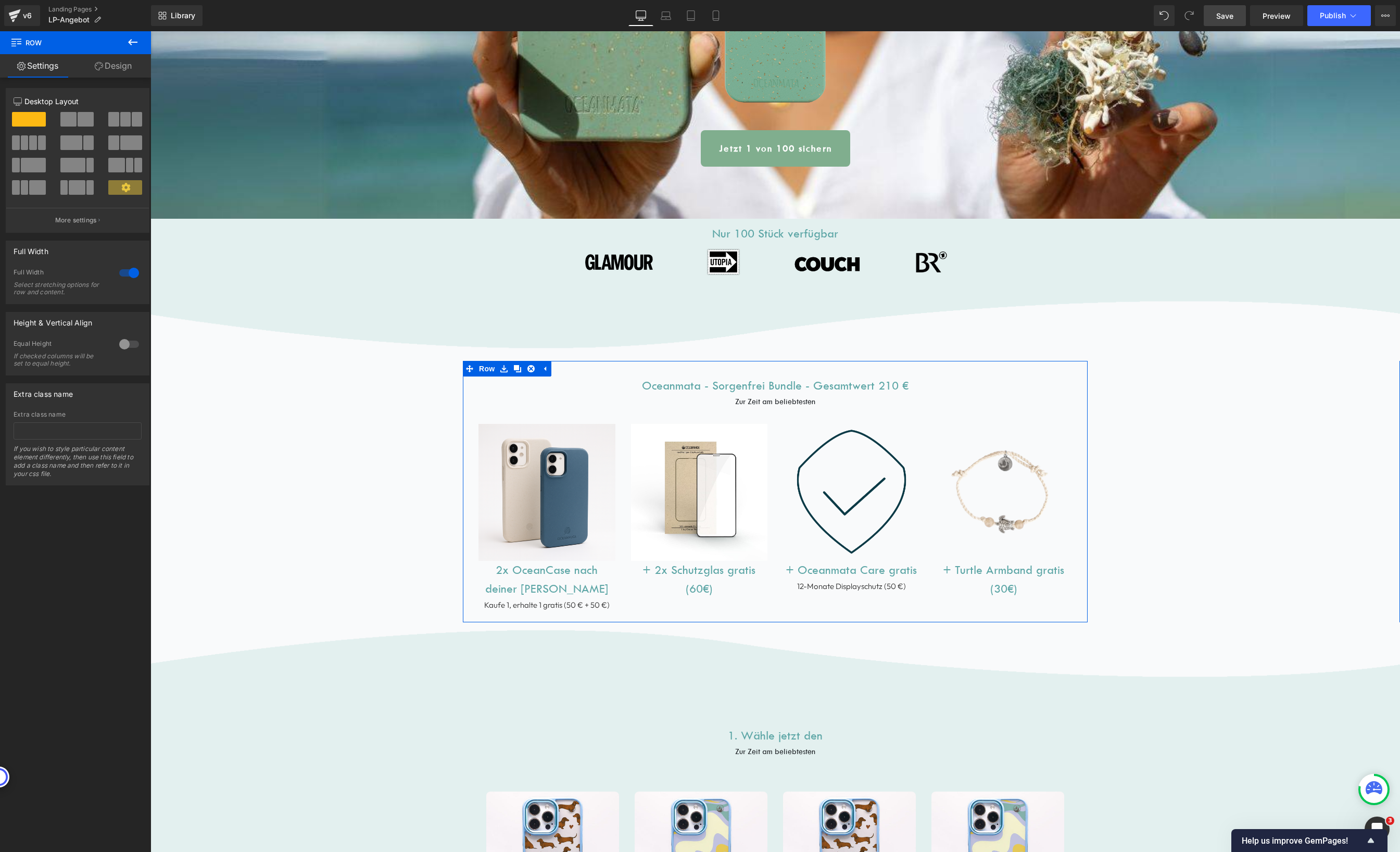
click at [882, 384] on h1 "Oceanmata - Sorgenfrei Bundle - Gesamtwert 210 €" at bounding box center [775, 385] width 609 height 19
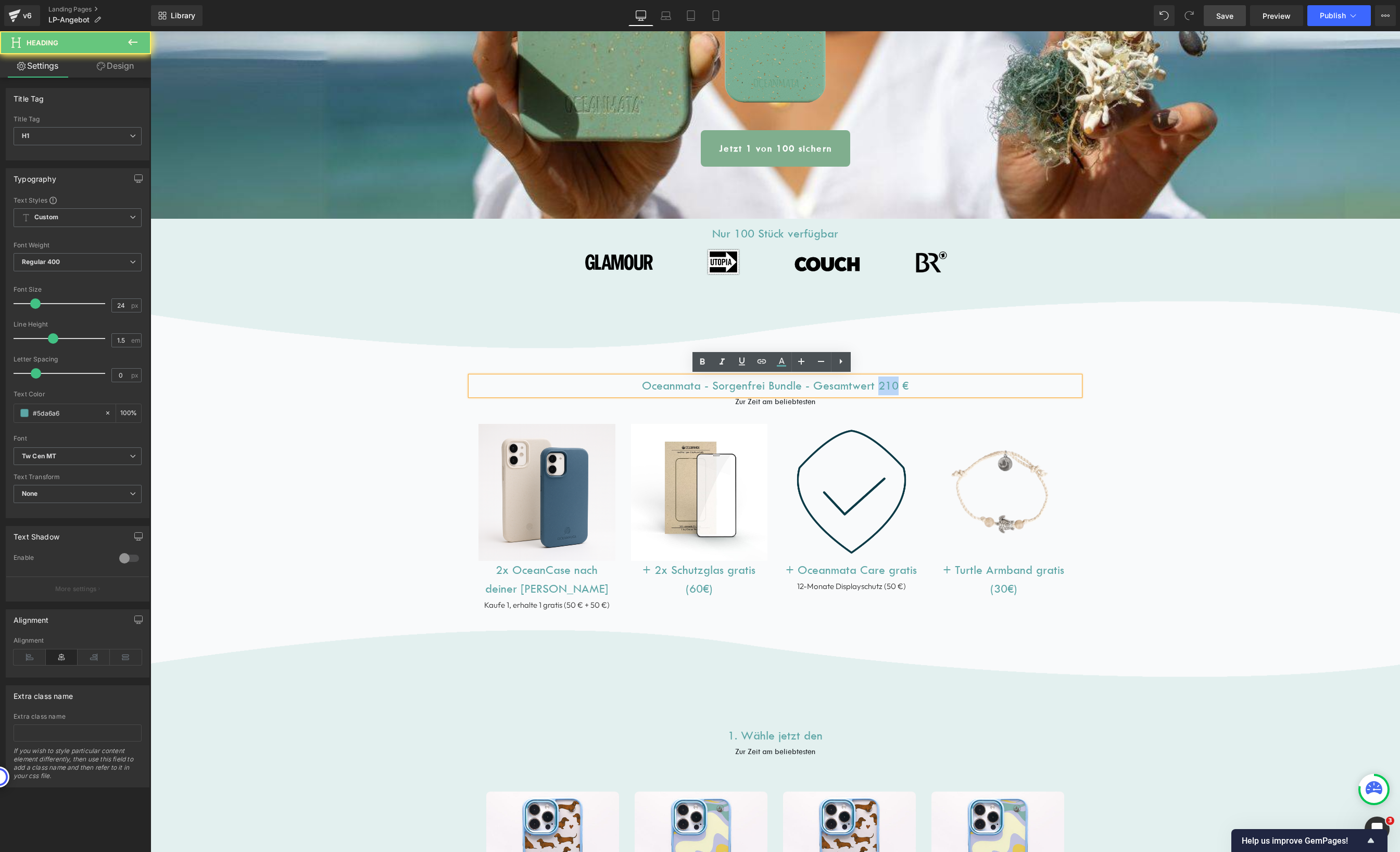
click at [882, 384] on h1 "Oceanmata - Sorgenfrei Bundle - Gesamtwert 210 €" at bounding box center [775, 385] width 609 height 19
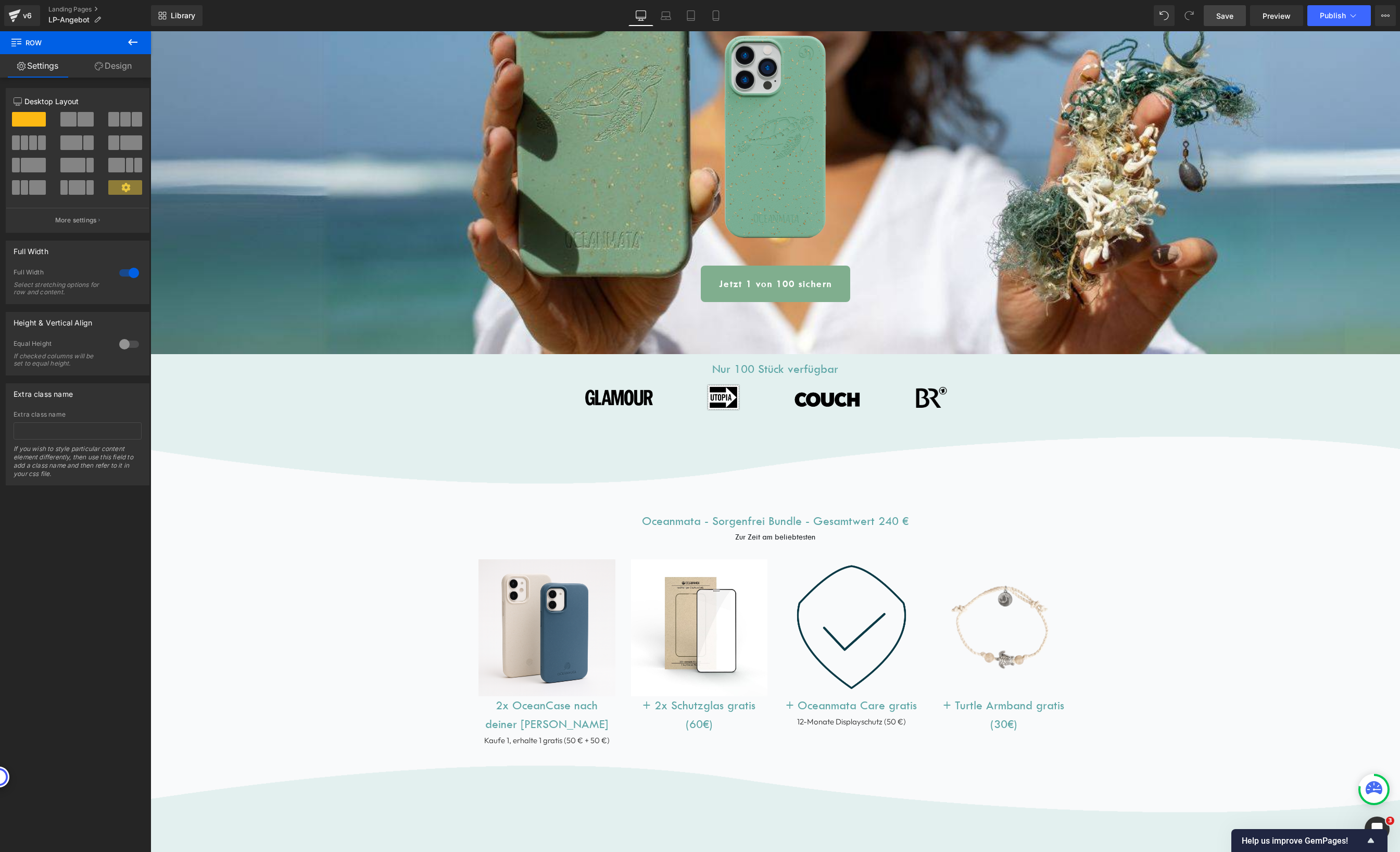
scroll to position [0, 0]
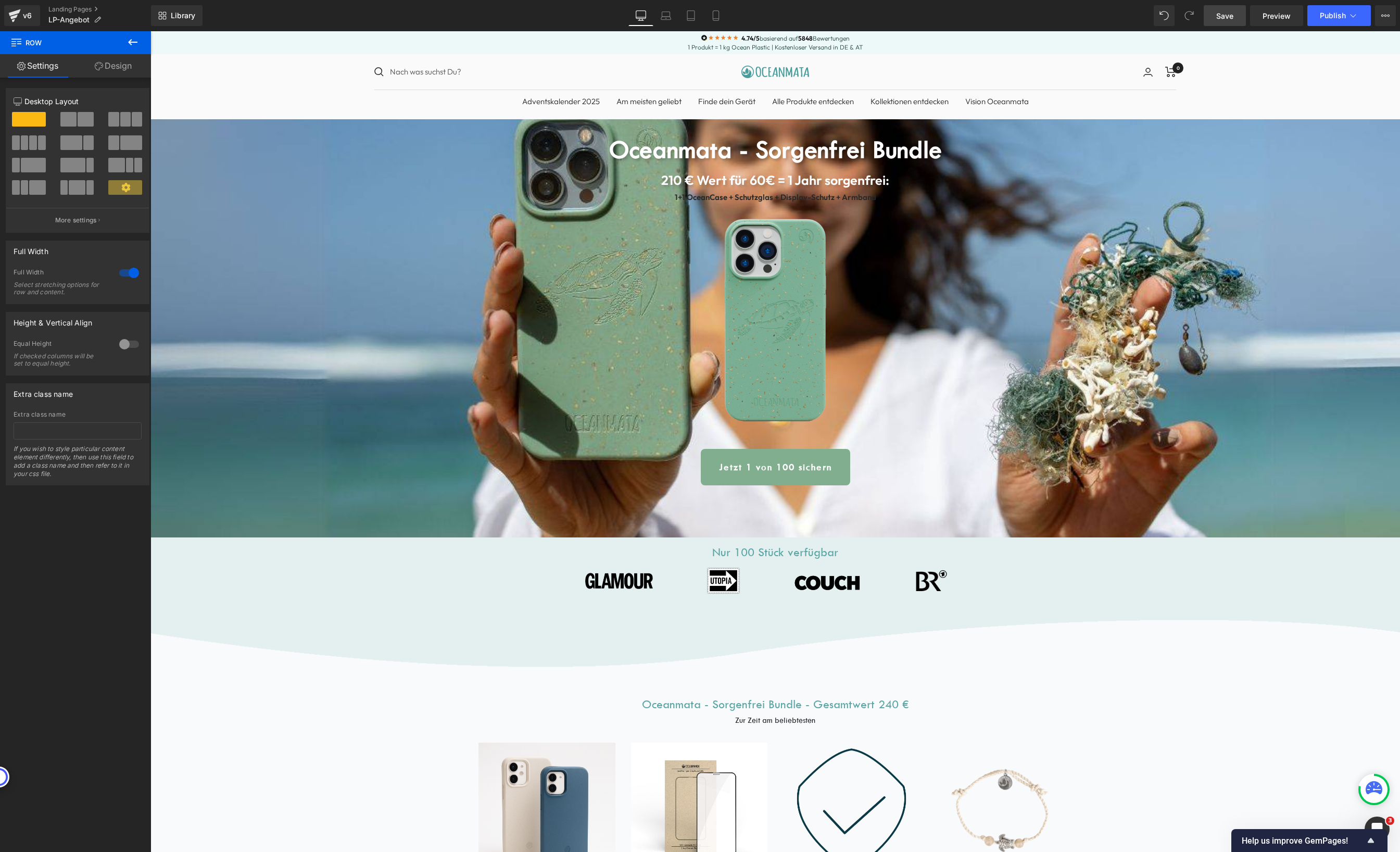
drag, startPoint x: 1229, startPoint y: 19, endPoint x: 871, endPoint y: 199, distance: 400.7
click at [1229, 19] on span "Save" at bounding box center [1225, 16] width 17 height 11
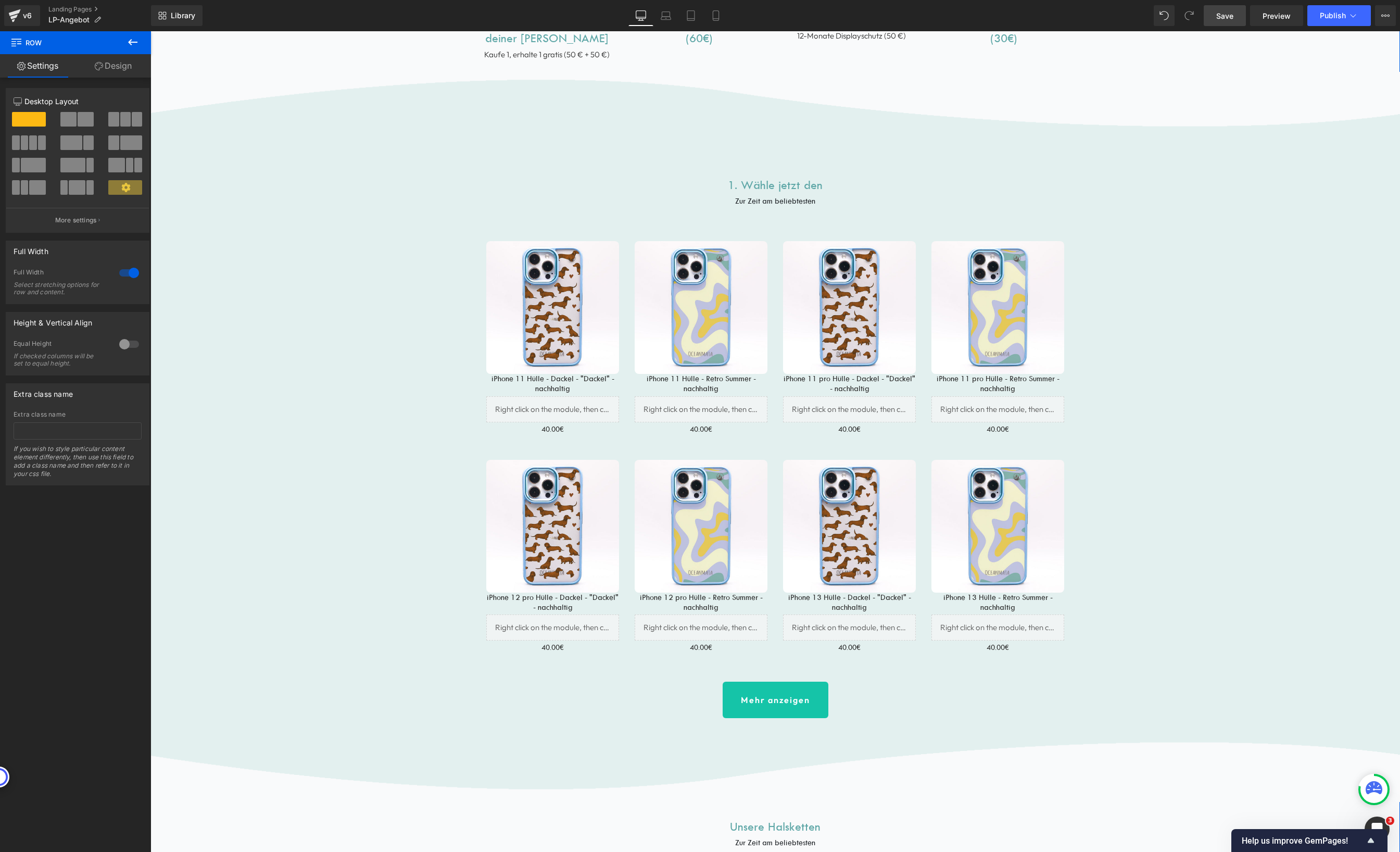
scroll to position [937, 0]
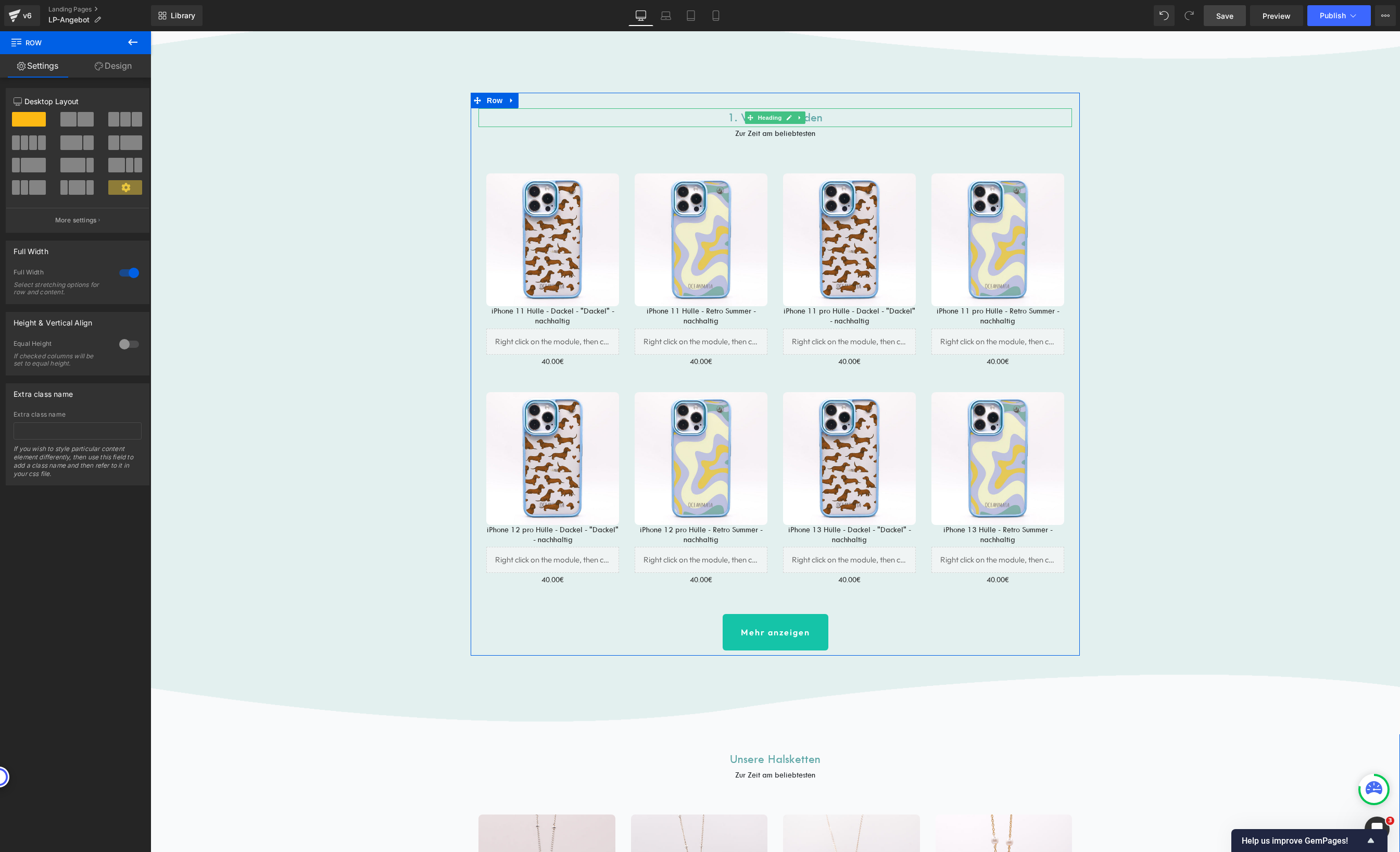
click at [829, 117] on h1 "1. Wähle jetzt den" at bounding box center [775, 117] width 593 height 19
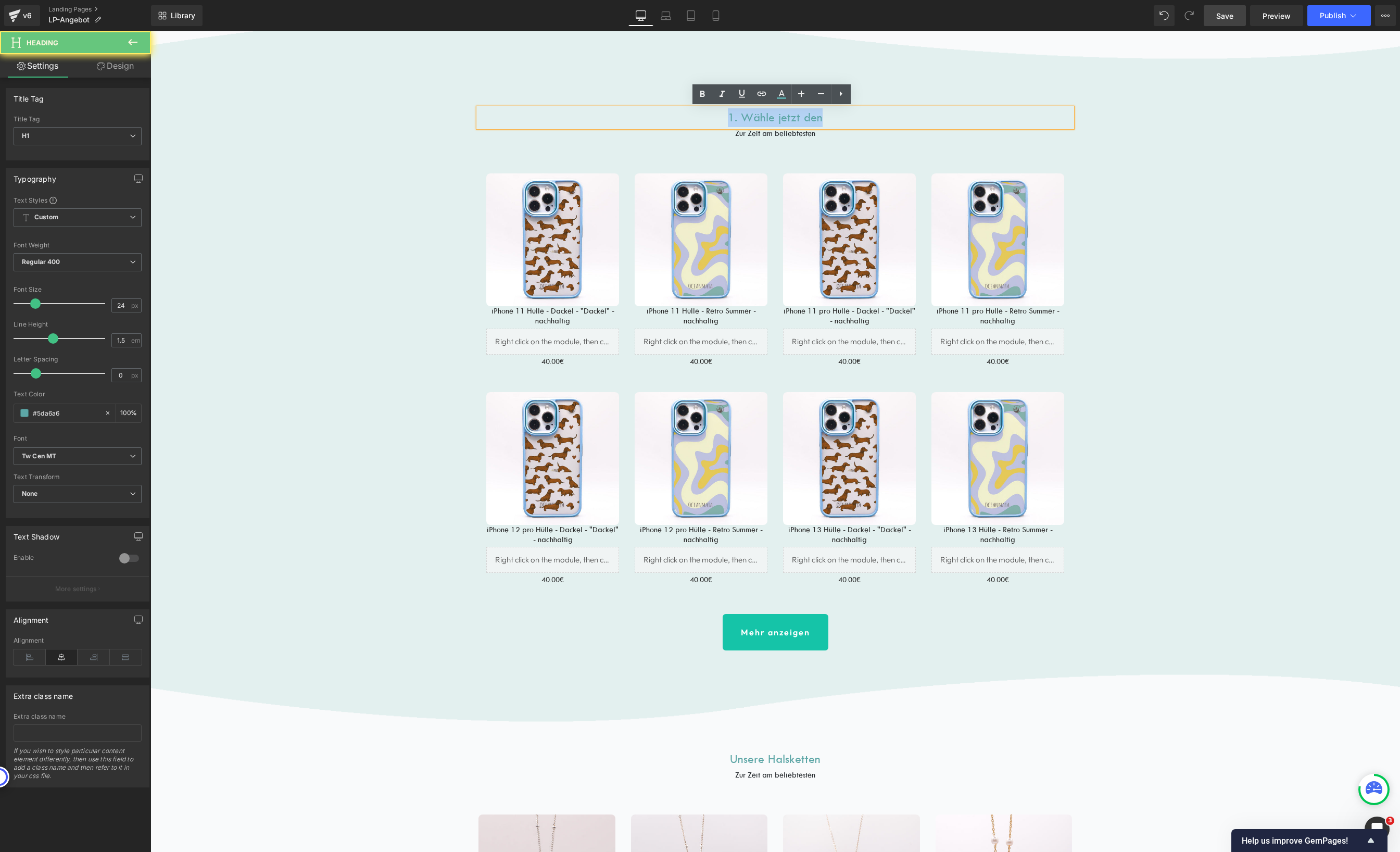
click at [829, 117] on h1 "1. Wähle jetzt den" at bounding box center [775, 117] width 593 height 19
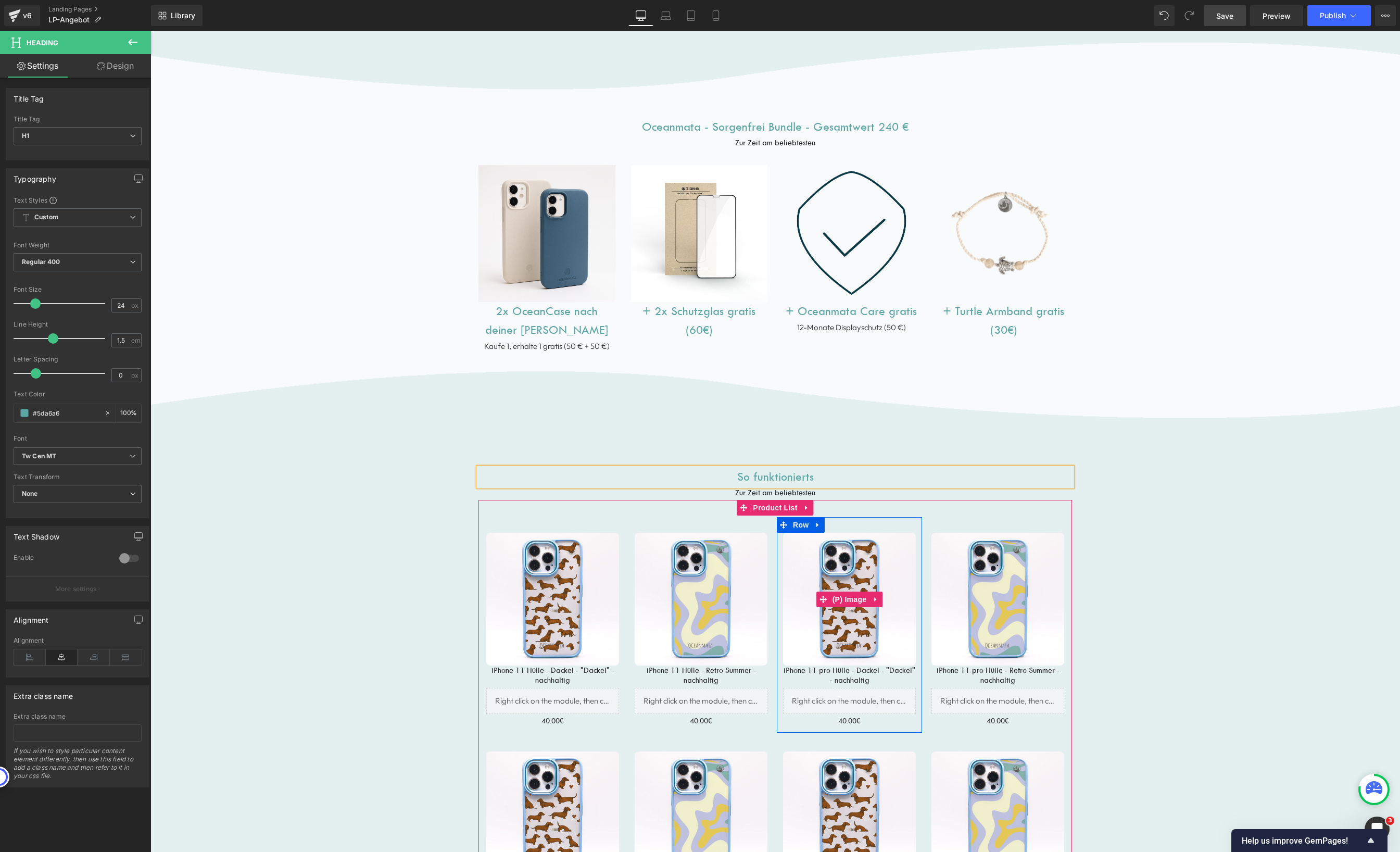
scroll to position [471, 0]
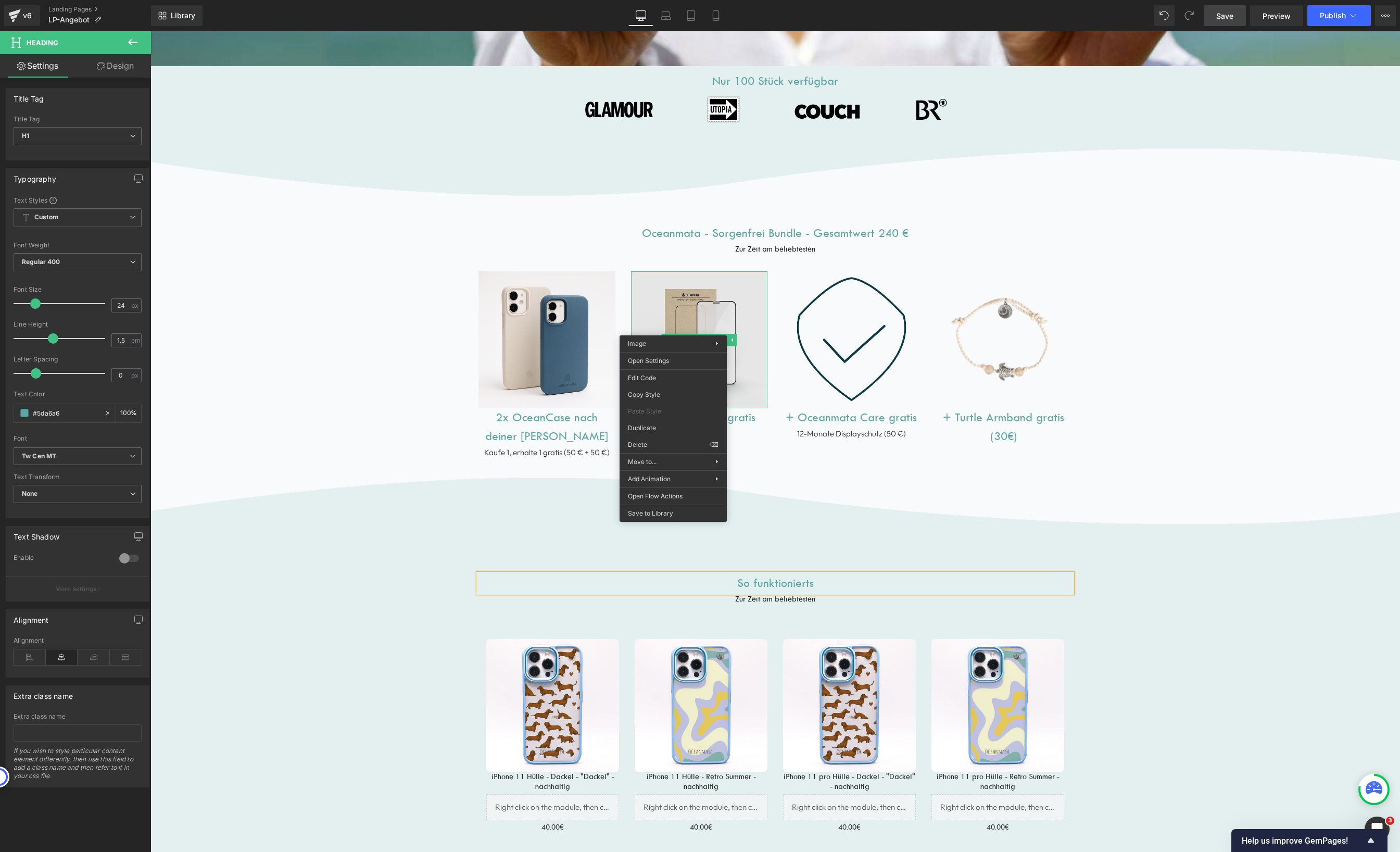
click at [681, 305] on img at bounding box center [699, 339] width 137 height 137
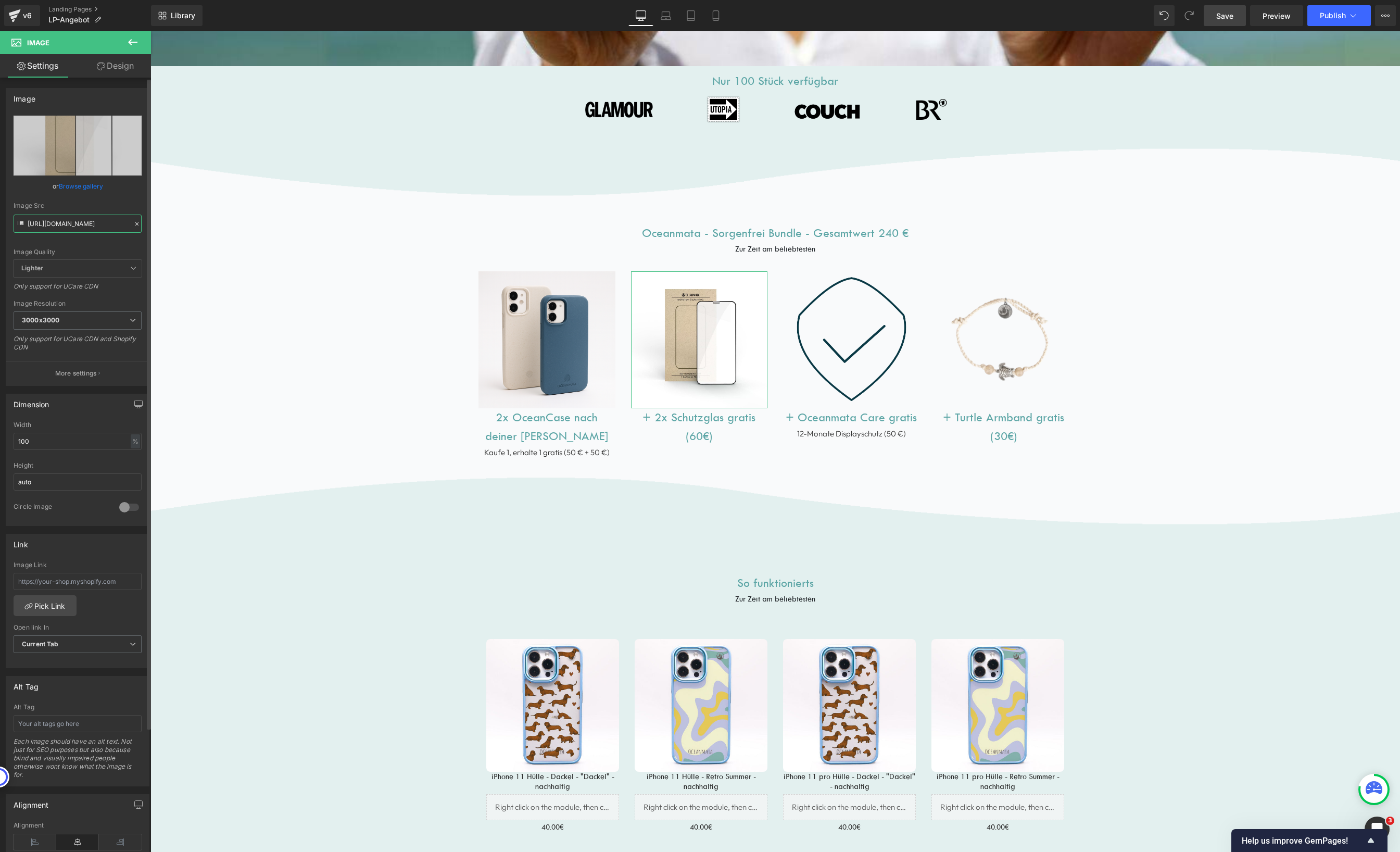
click at [90, 225] on input "[URL][DOMAIN_NAME]" at bounding box center [78, 223] width 128 height 18
click at [90, 224] on input "[URL][DOMAIN_NAME]" at bounding box center [78, 223] width 128 height 18
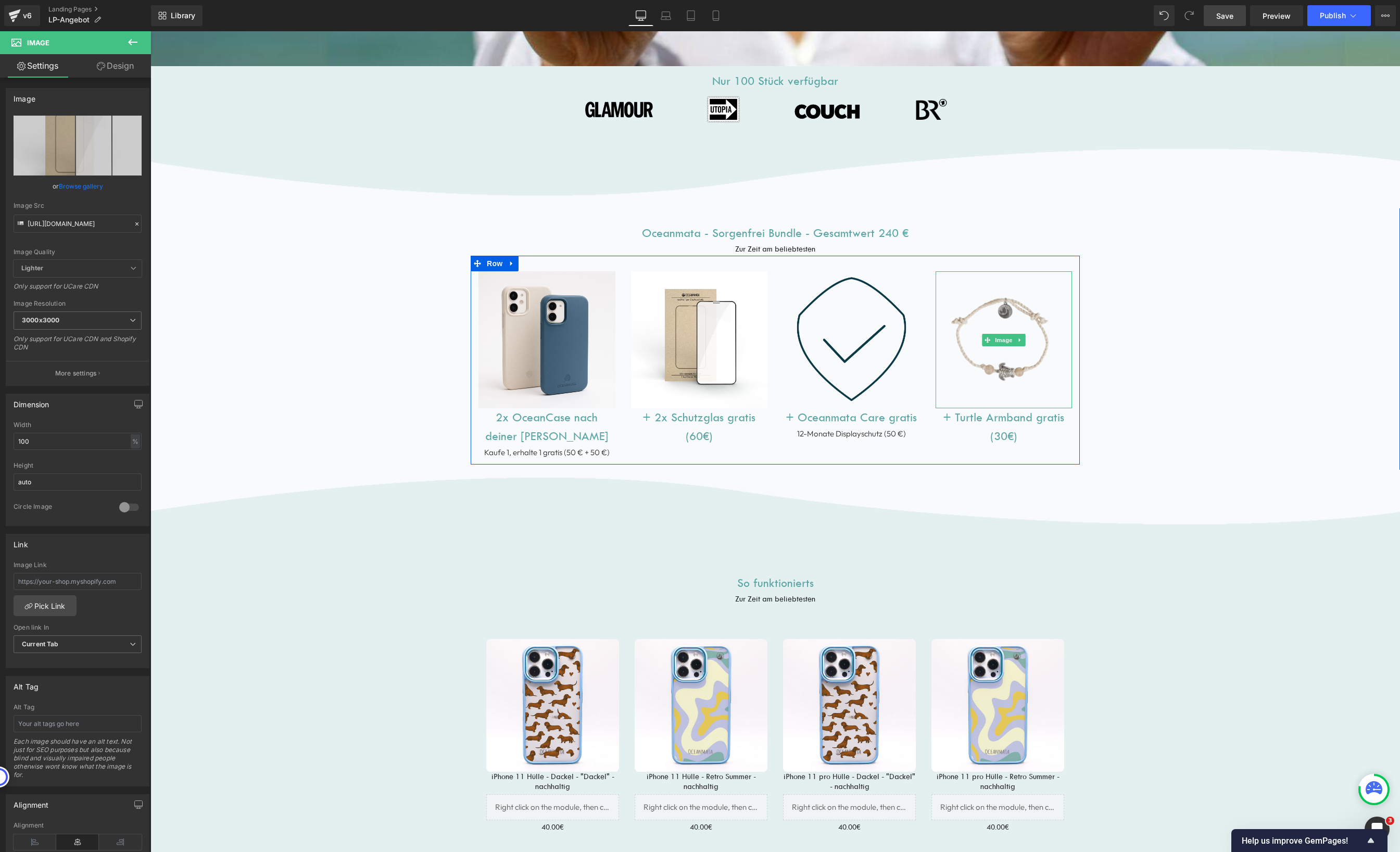
click at [974, 318] on img at bounding box center [1004, 339] width 137 height 137
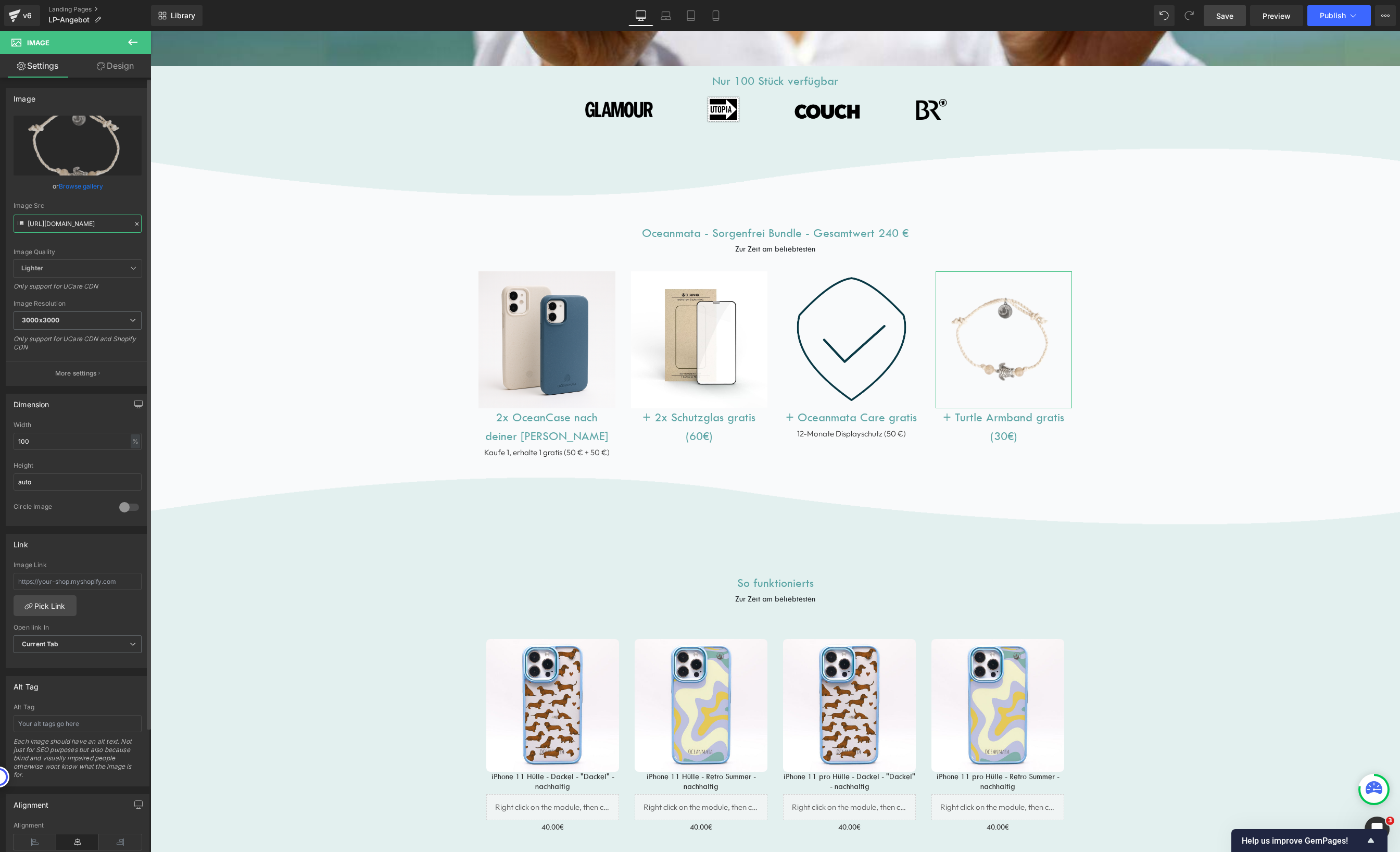
click at [80, 230] on input "[URL][DOMAIN_NAME]" at bounding box center [78, 223] width 128 height 18
click at [811, 584] on h1 "So funktionierts" at bounding box center [775, 582] width 593 height 19
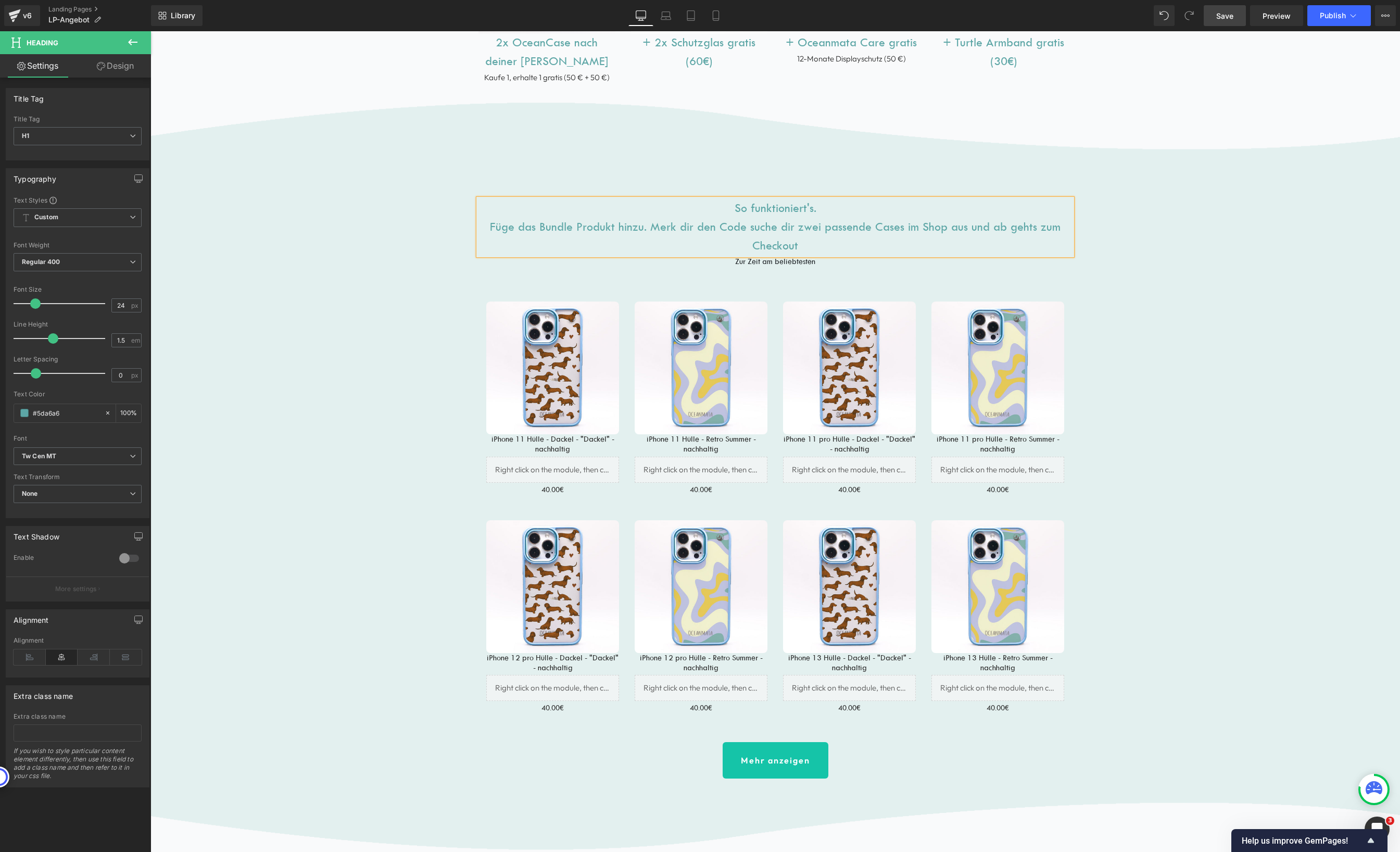
scroll to position [668, 0]
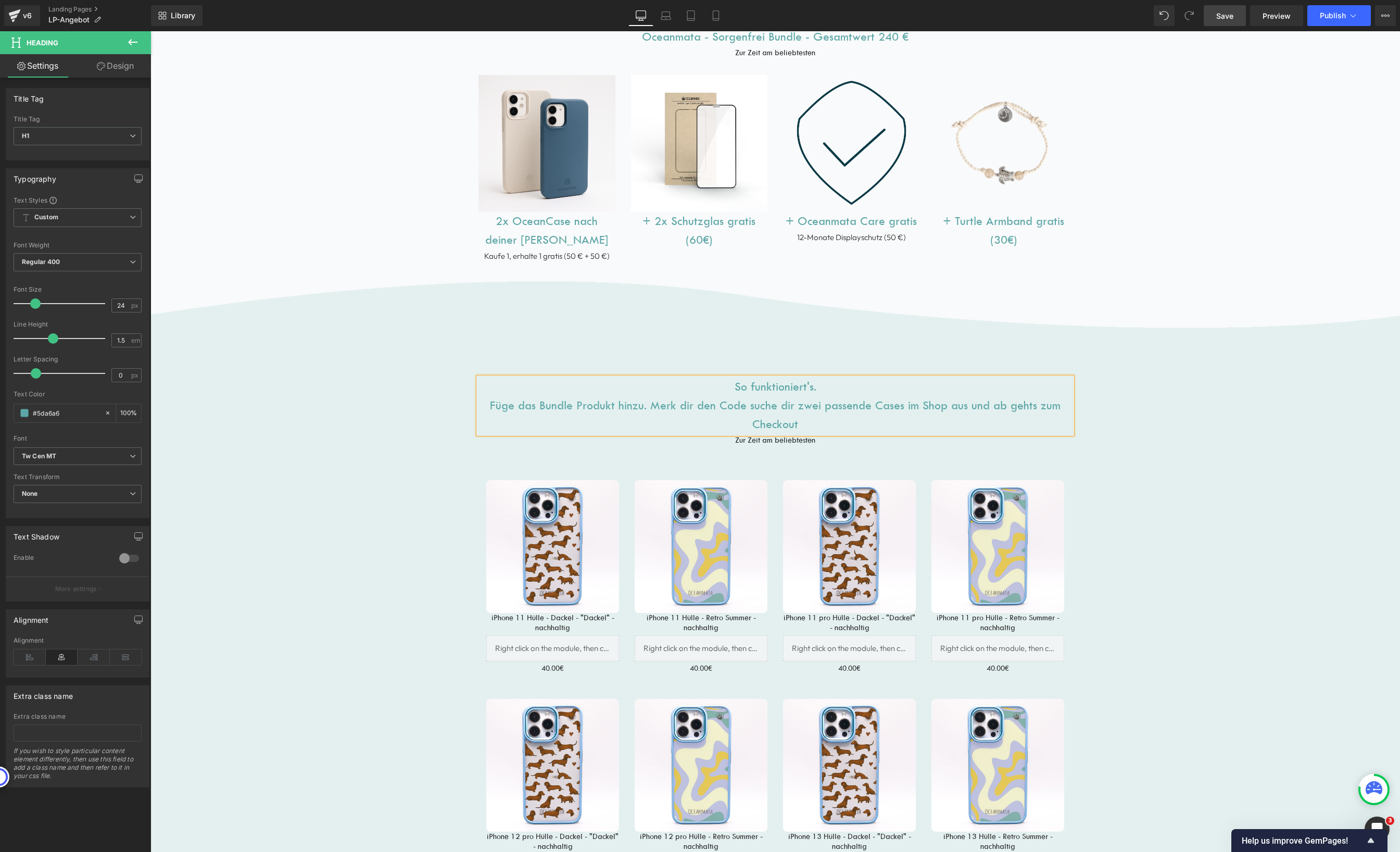
click at [648, 402] on h1 "So funktioniert's. Füge das Bundle Produkt hinzu. Merk dir den Code suche dir z…" at bounding box center [775, 406] width 593 height 56
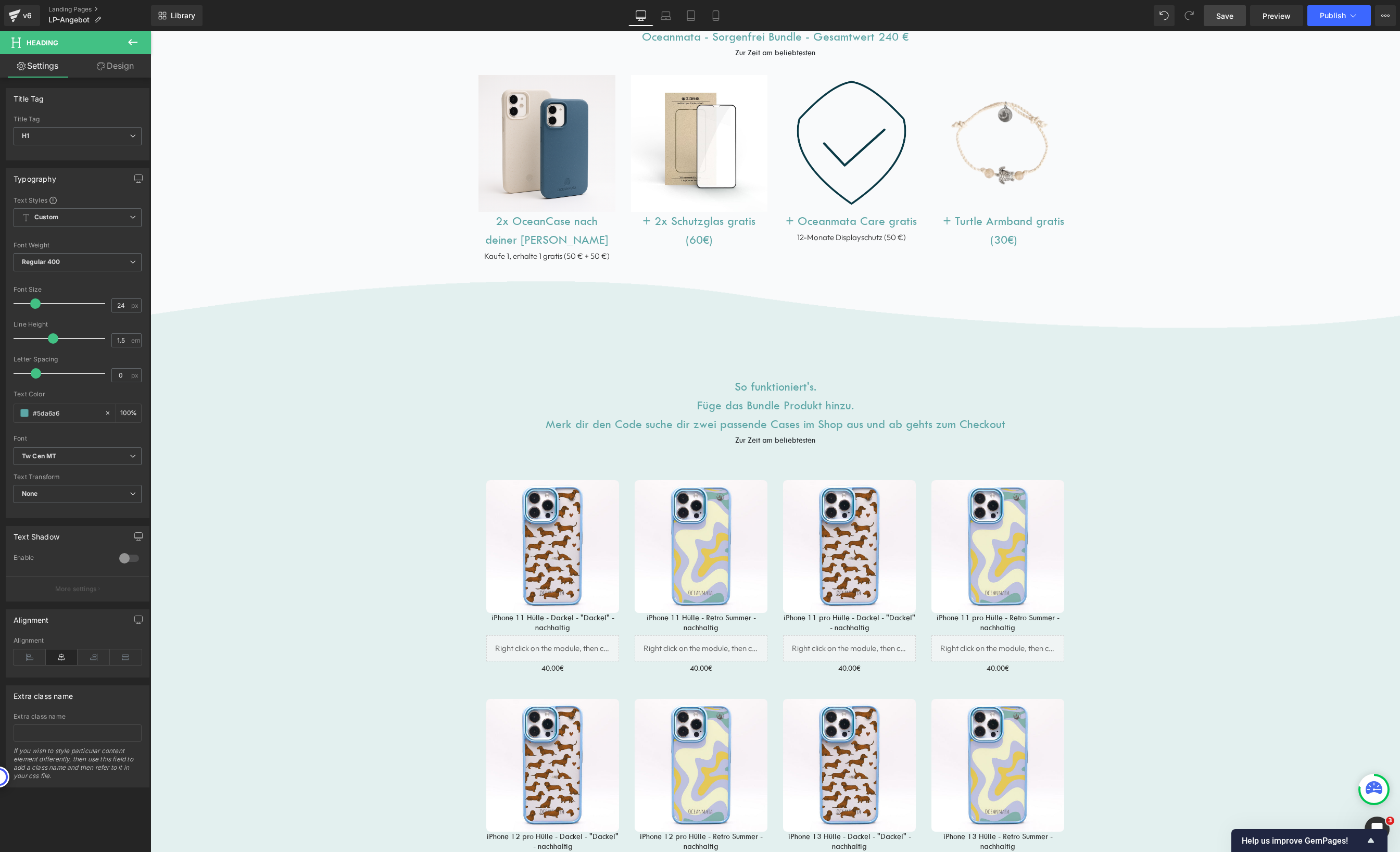
click at [131, 39] on icon at bounding box center [133, 42] width 12 height 12
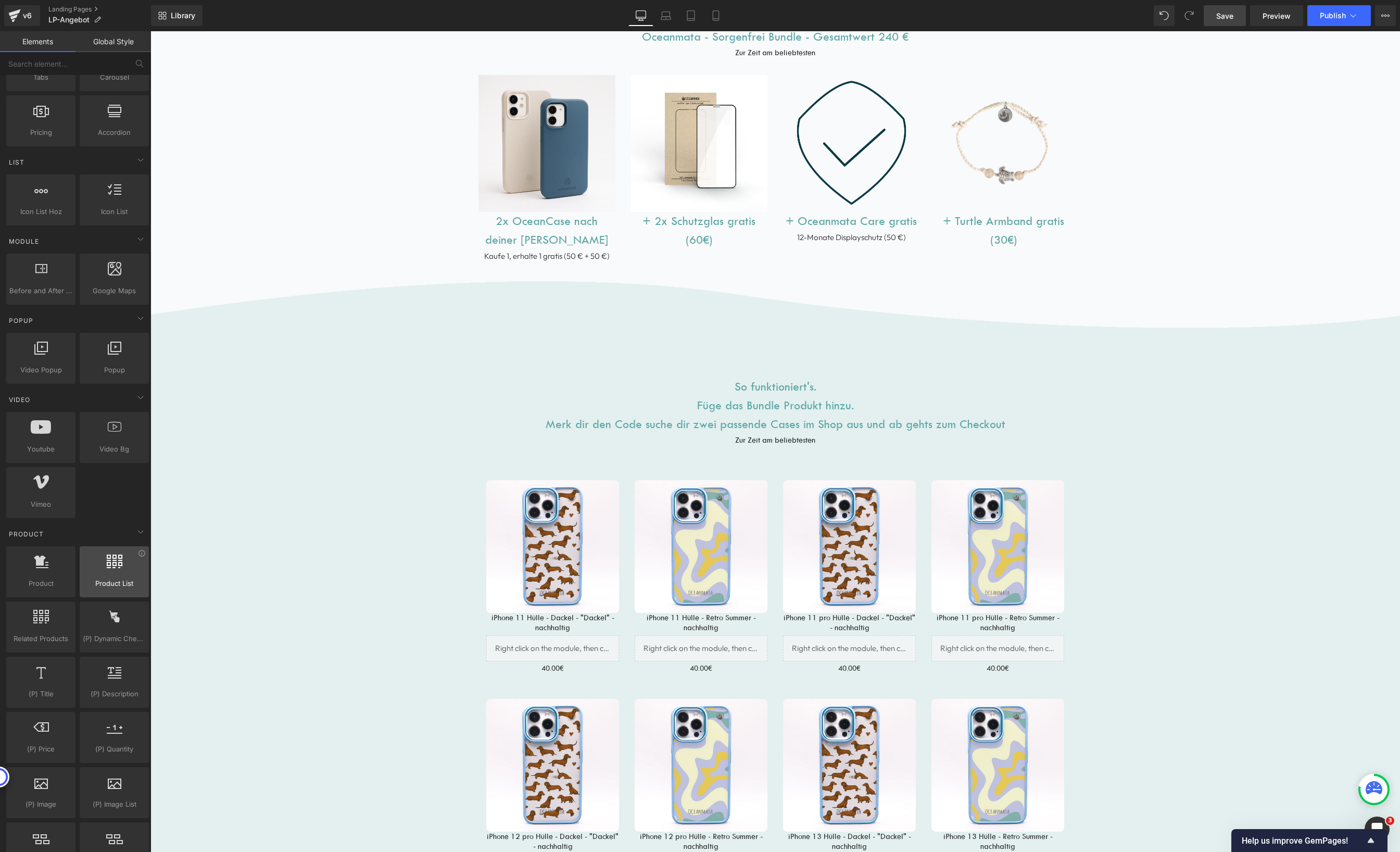
scroll to position [400, 0]
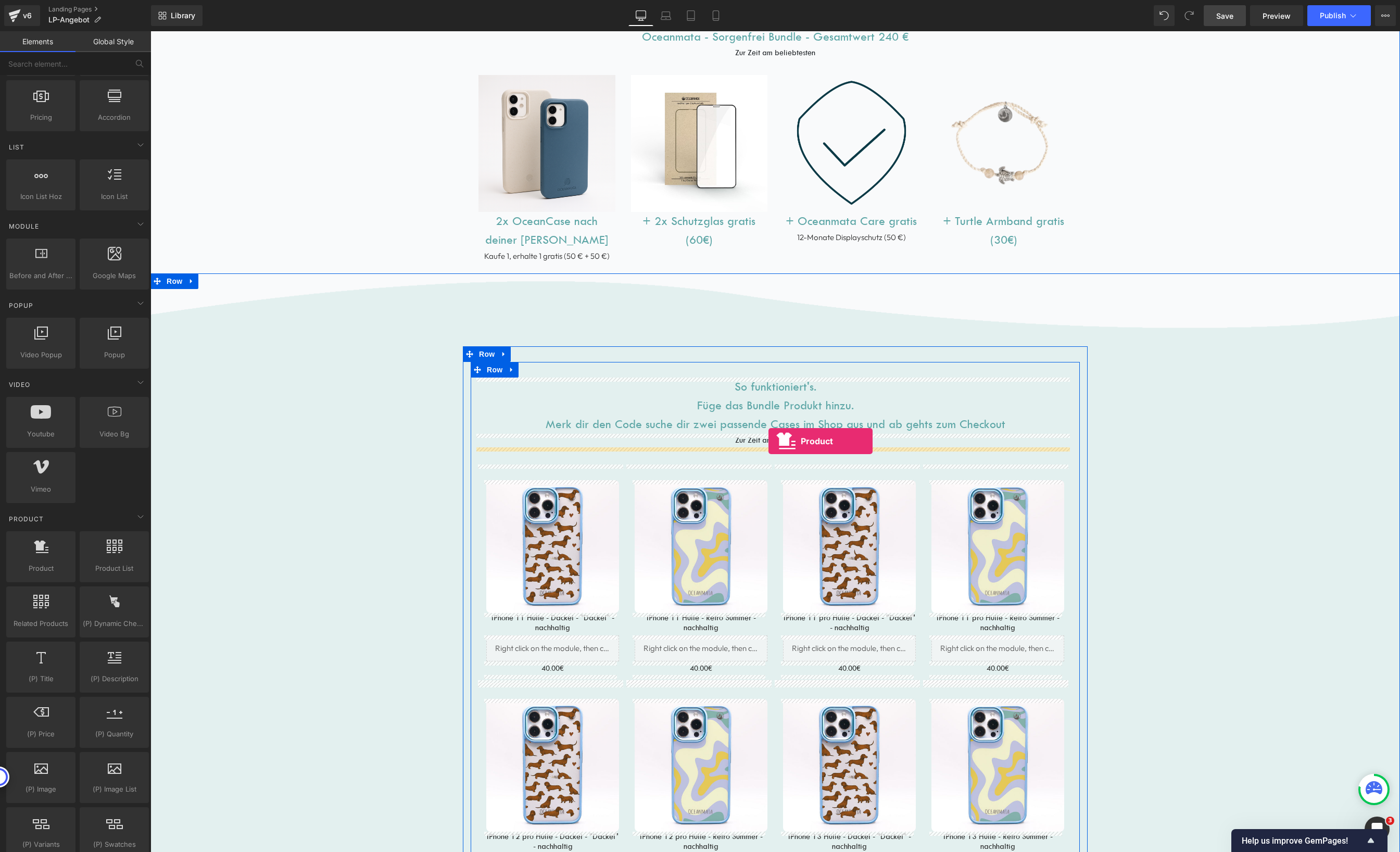
drag, startPoint x: 190, startPoint y: 595, endPoint x: 769, endPoint y: 441, distance: 599.1
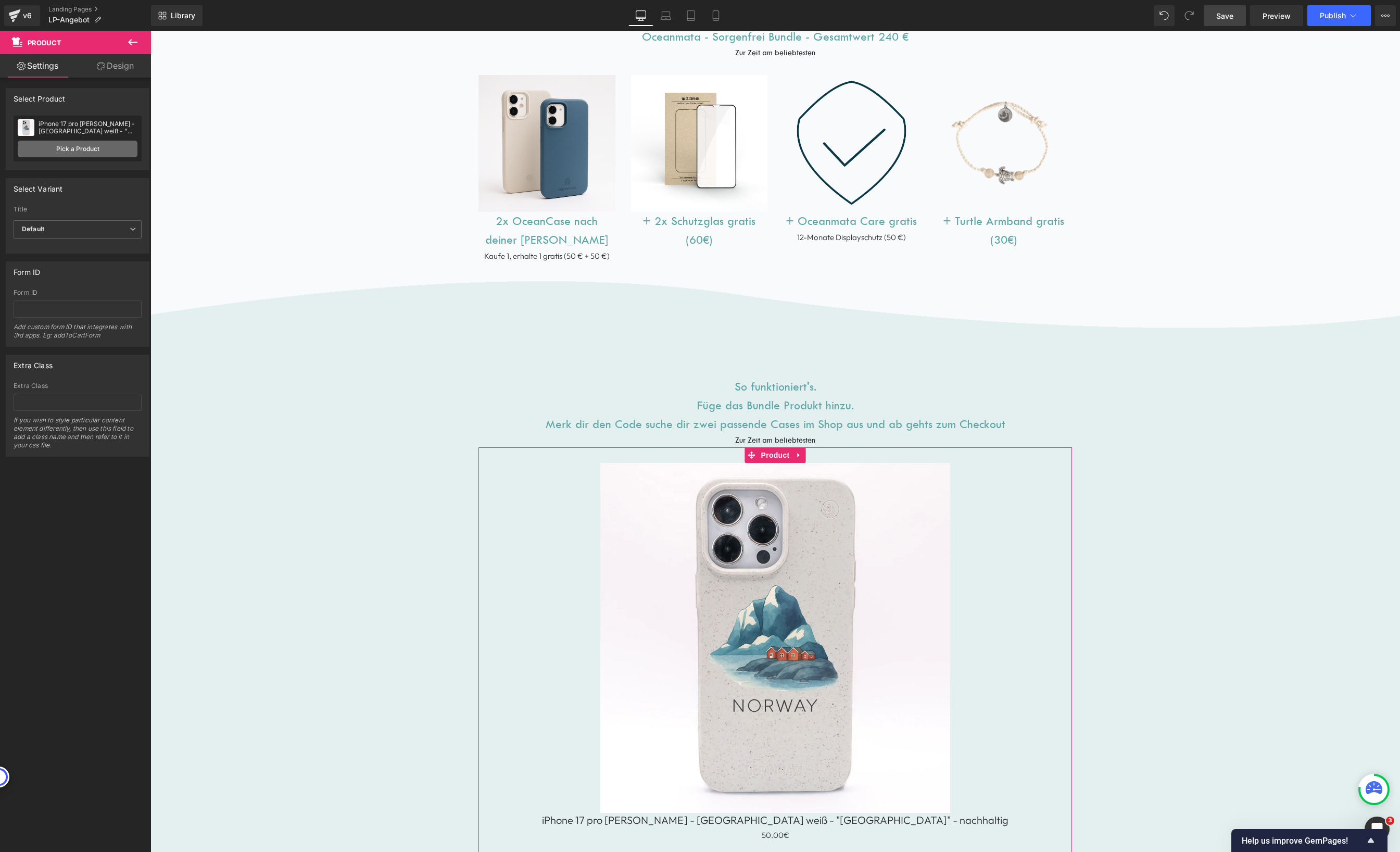
click at [69, 145] on link "Pick a Product" at bounding box center [78, 149] width 120 height 17
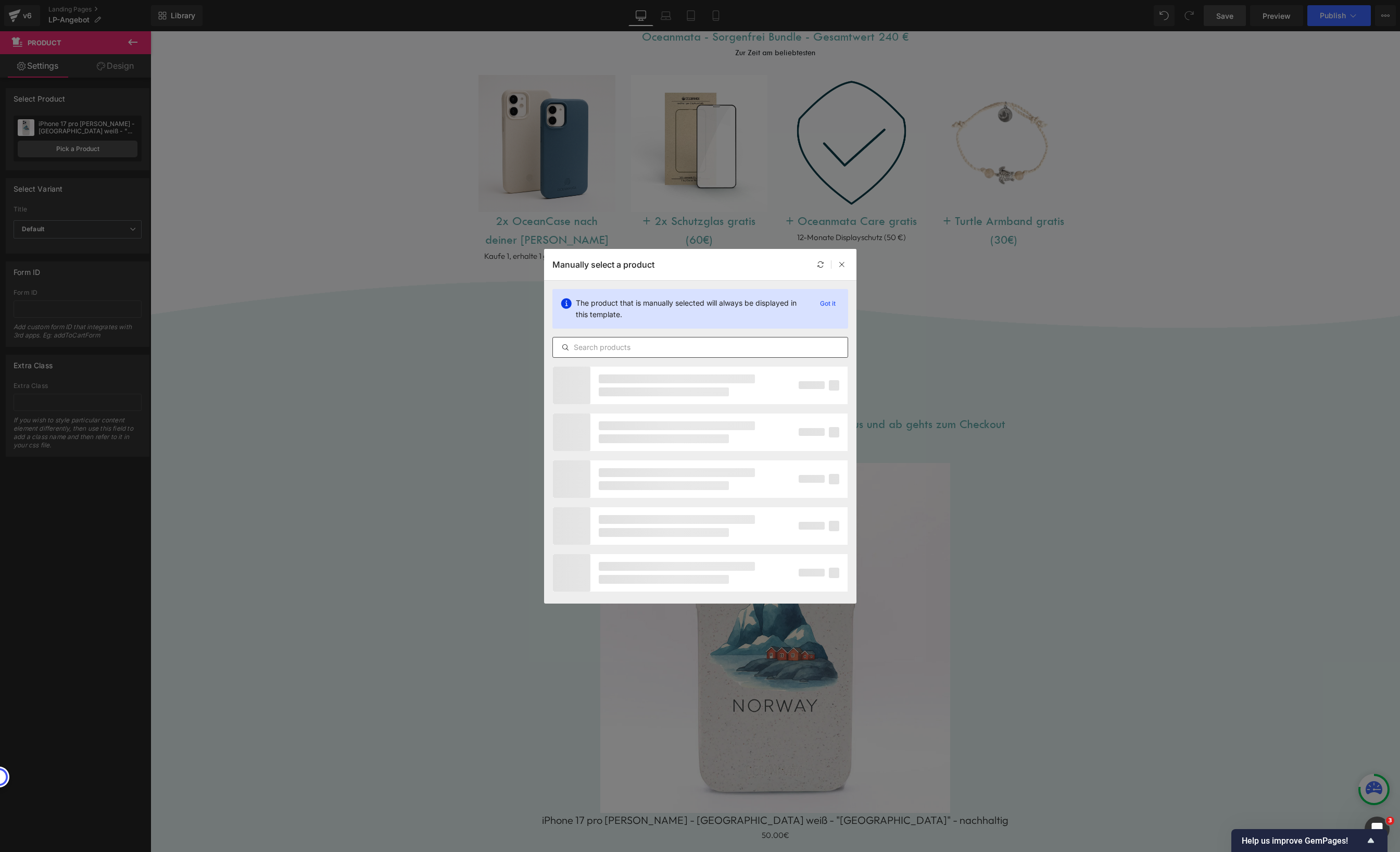
click at [620, 340] on div at bounding box center [700, 347] width 296 height 21
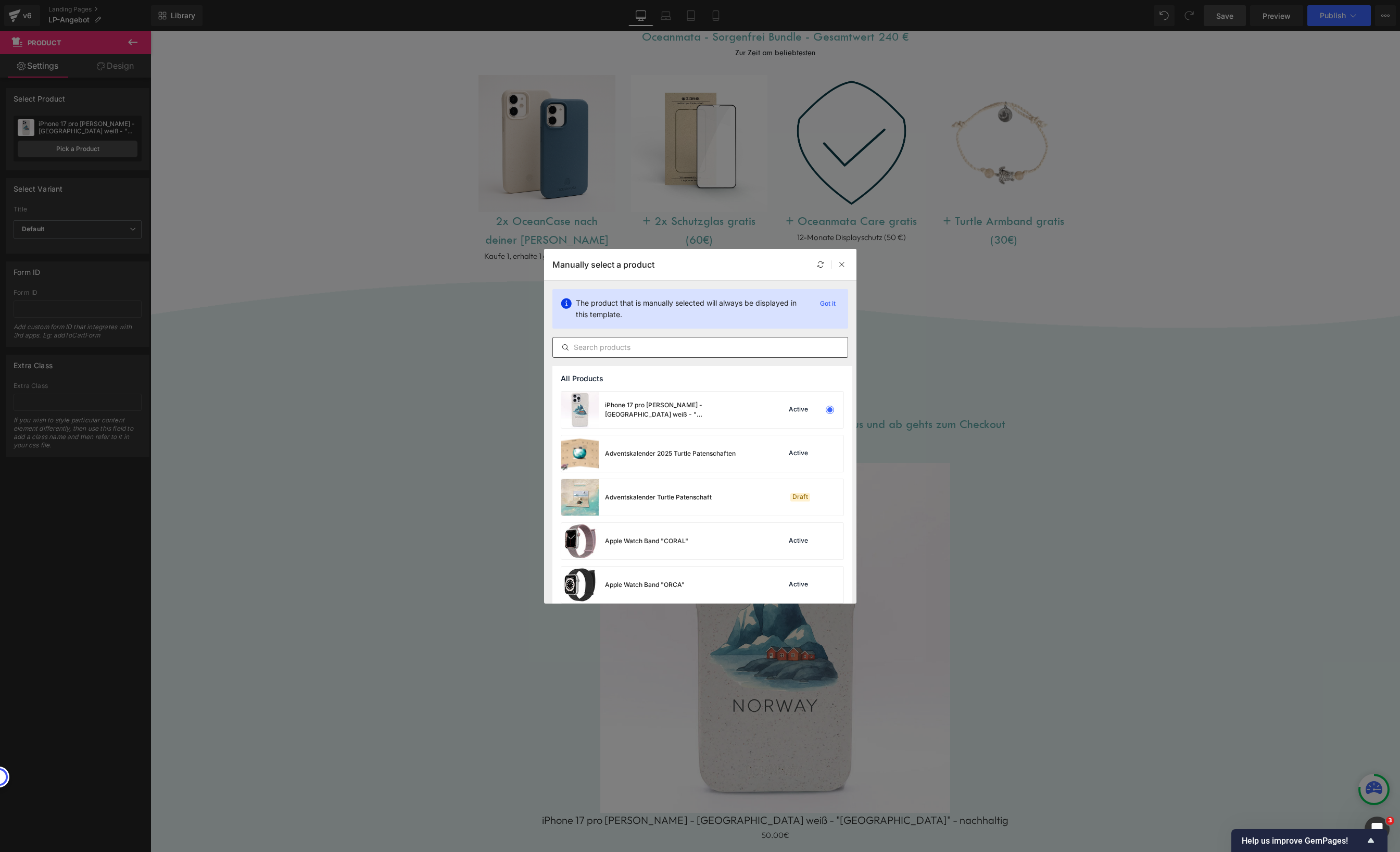
click at [613, 344] on input "text" at bounding box center [700, 347] width 295 height 12
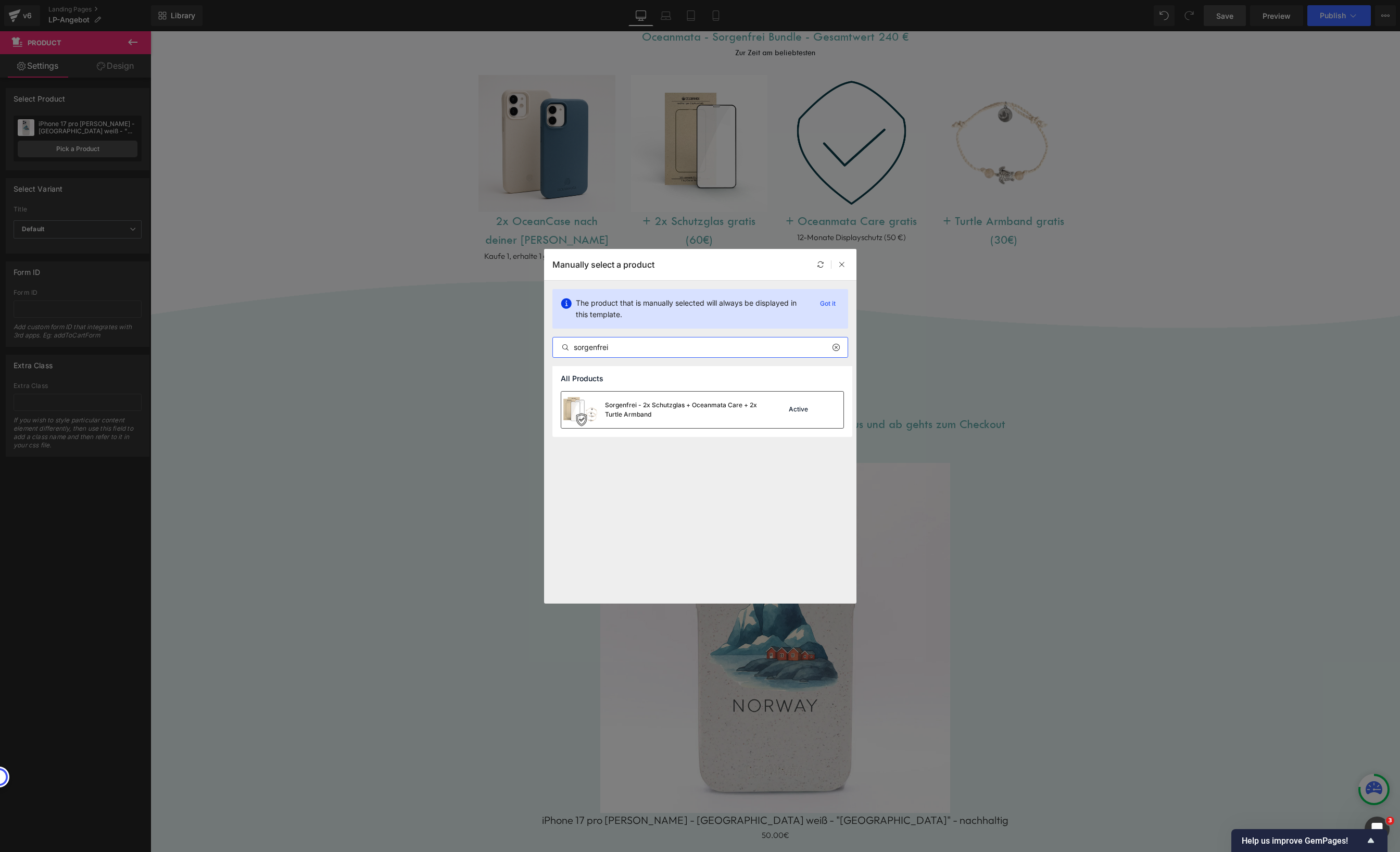
type input "sorgenfrei"
click at [732, 406] on div "Sorgenfrei - 2x Schutzglas + Oceanmata Care + 2x Turtle Armband" at bounding box center [683, 409] width 156 height 19
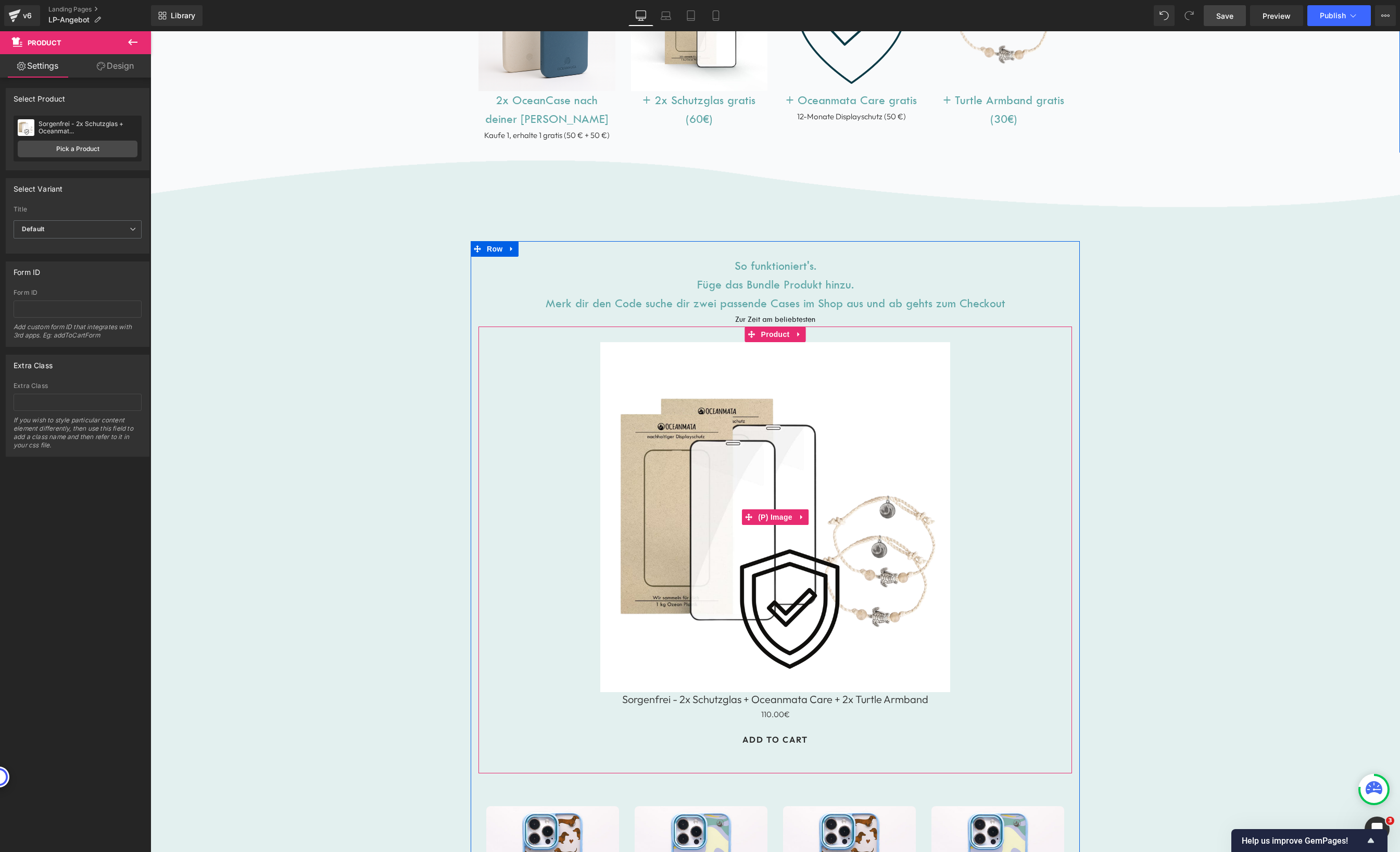
scroll to position [809, 0]
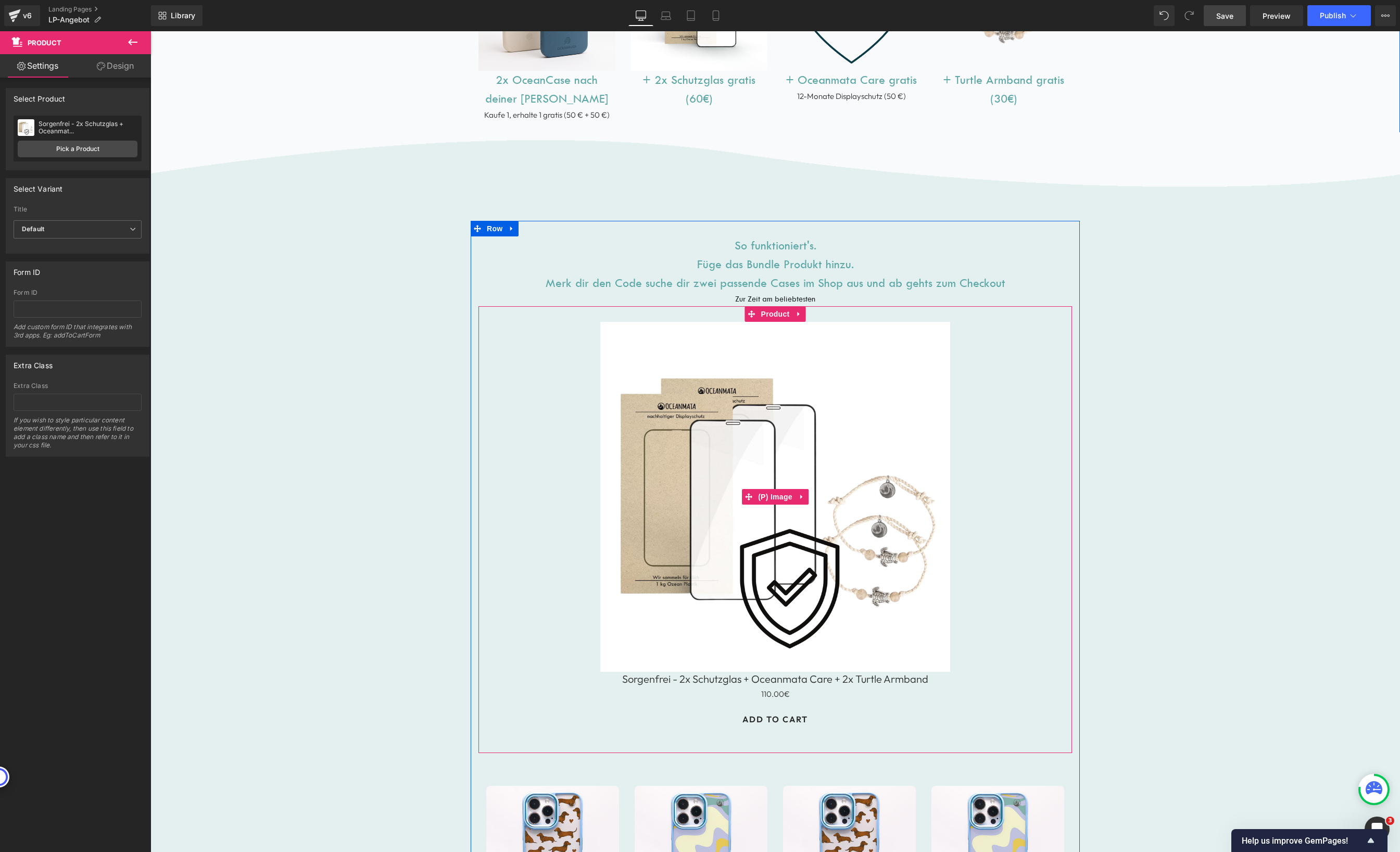
click at [861, 432] on img at bounding box center [775, 496] width 350 height 350
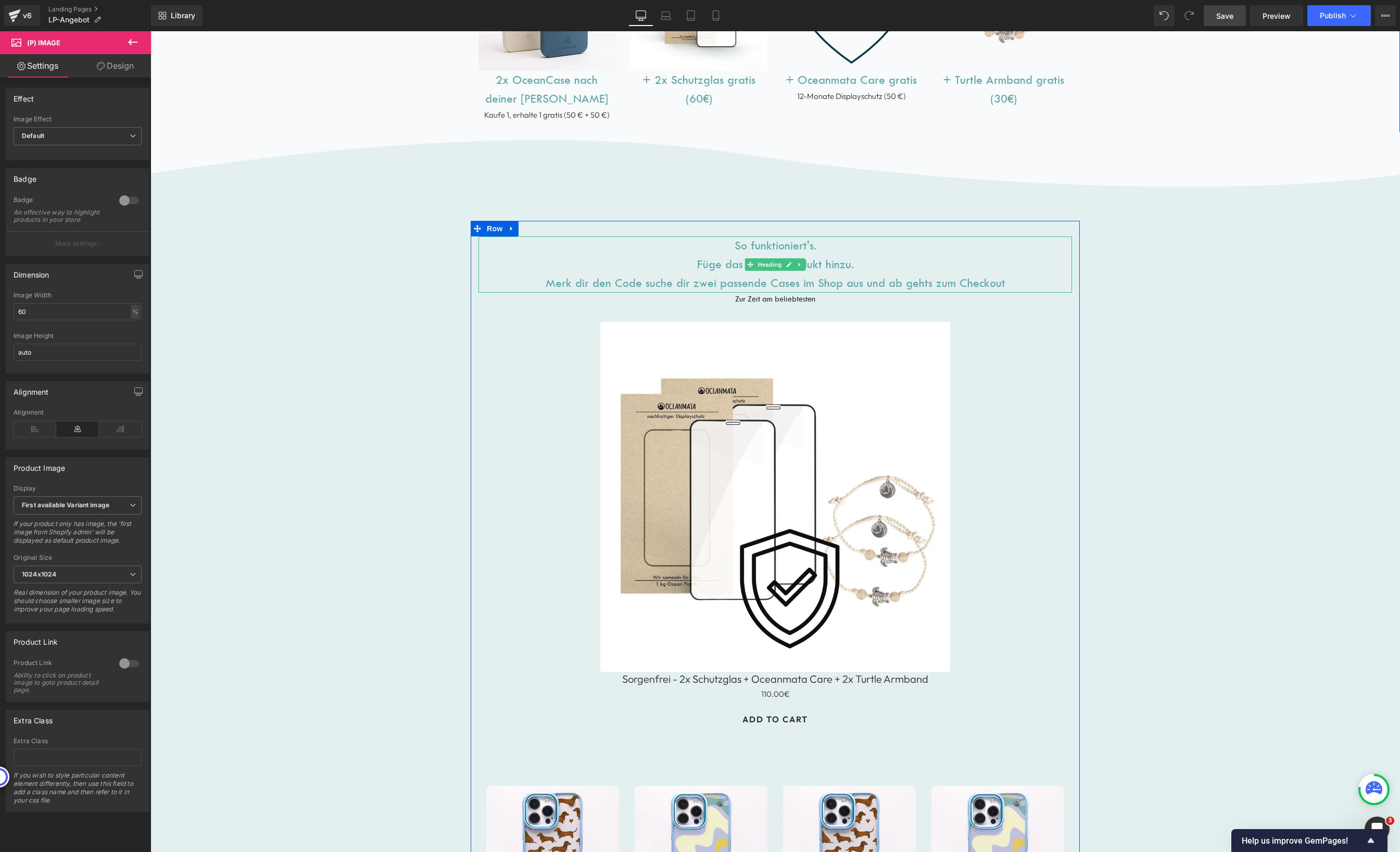
click at [849, 265] on h1 "So funktioniert's. Füge das Bundle Produkt hinzu. Merk dir den Code suche dir z…" at bounding box center [775, 265] width 593 height 56
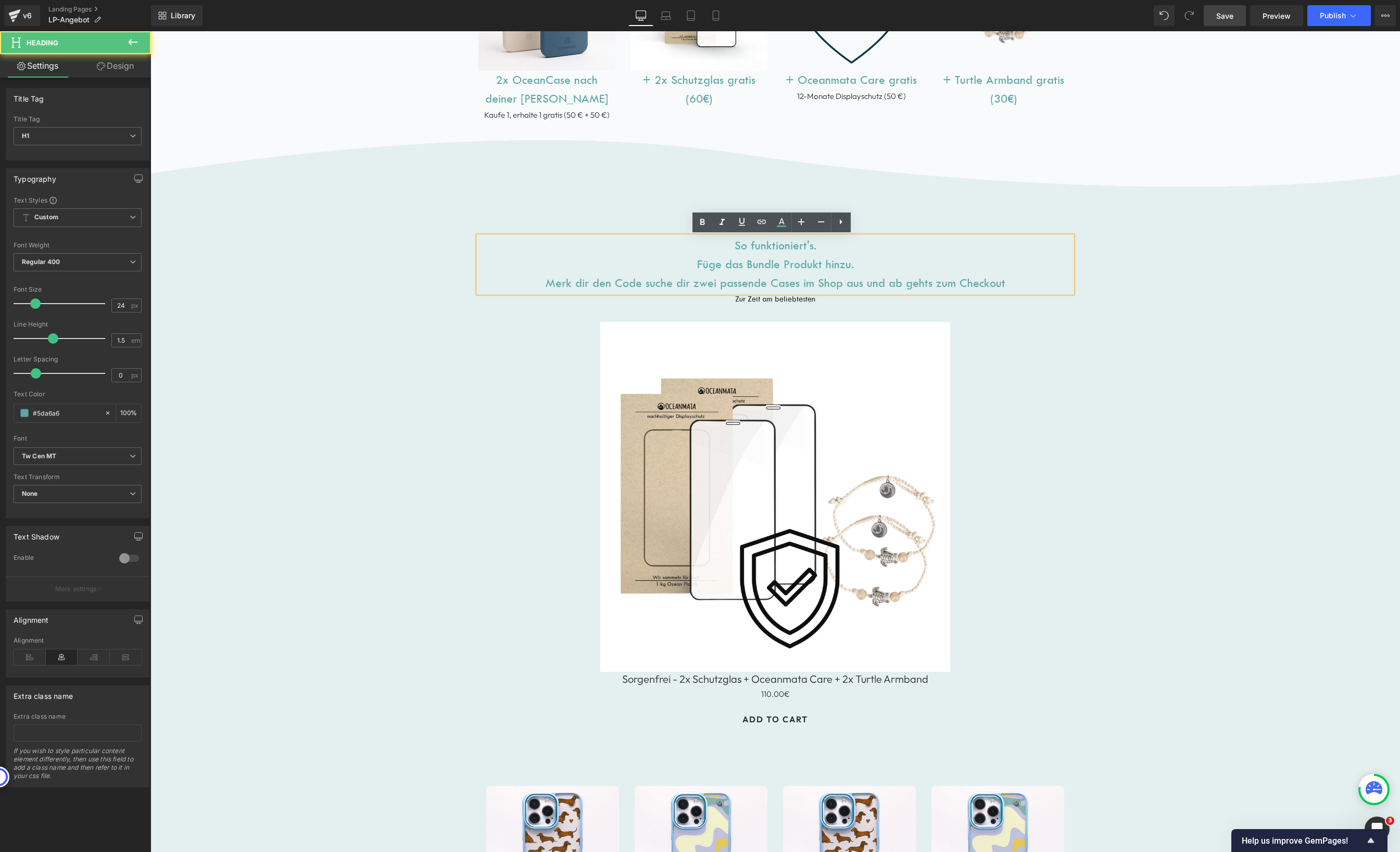
click at [846, 281] on h1 "So funktioniert's. Füge das Bundle Produkt hinzu. Merk dir den Code suche dir z…" at bounding box center [775, 265] width 593 height 56
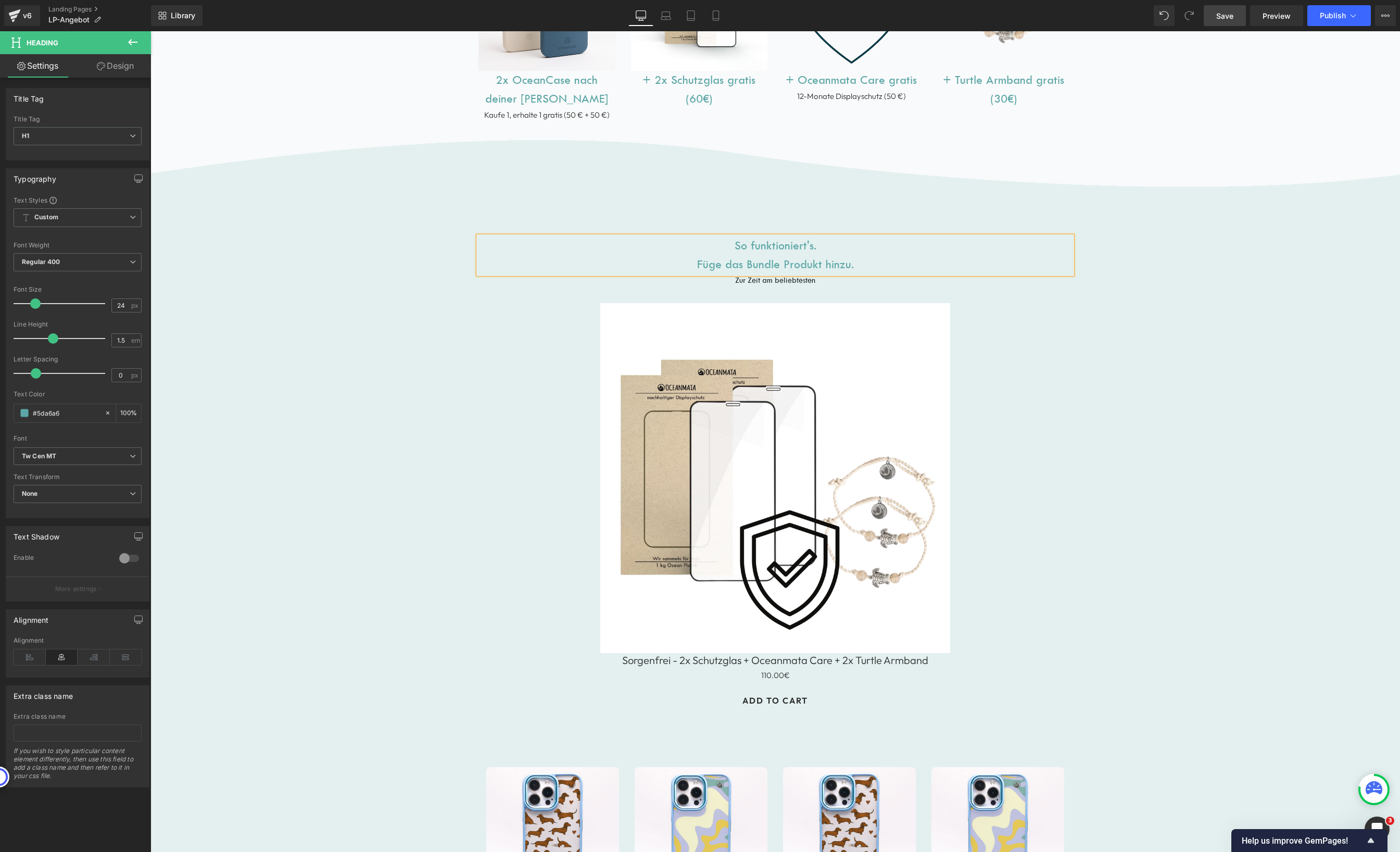
click at [697, 264] on h1 "So funktioniert's. Füge das Bundle Produkt hinzu." at bounding box center [775, 255] width 593 height 38
click at [813, 280] on p "Zur Zeit am beliebtesten" at bounding box center [775, 281] width 593 height 14
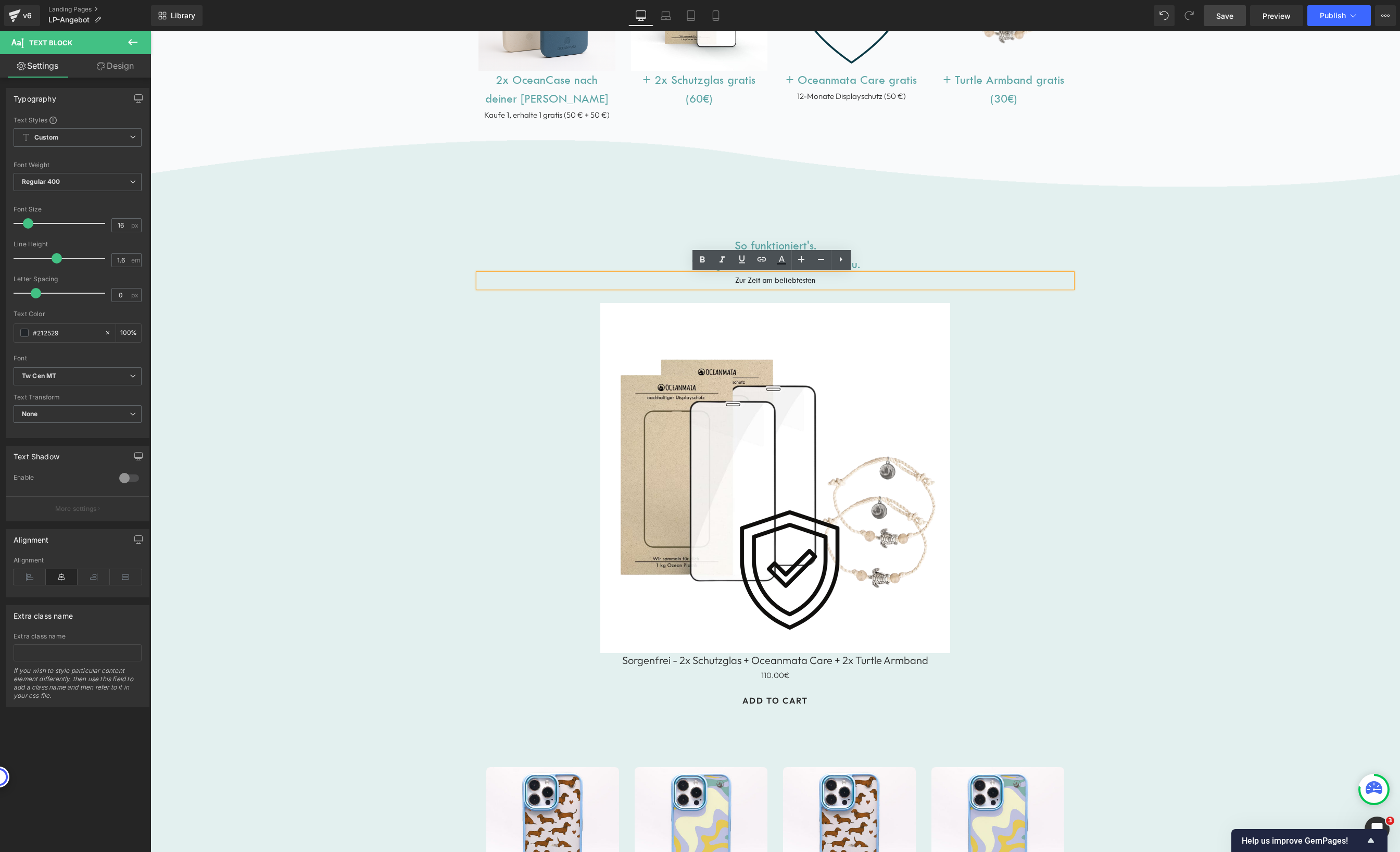
click at [1236, 296] on div "Image So funktioniert's. 1. Füge das Bundle Produkt hinzu. Heading Zur Zeit am …" at bounding box center [775, 730] width 1249 height 1195
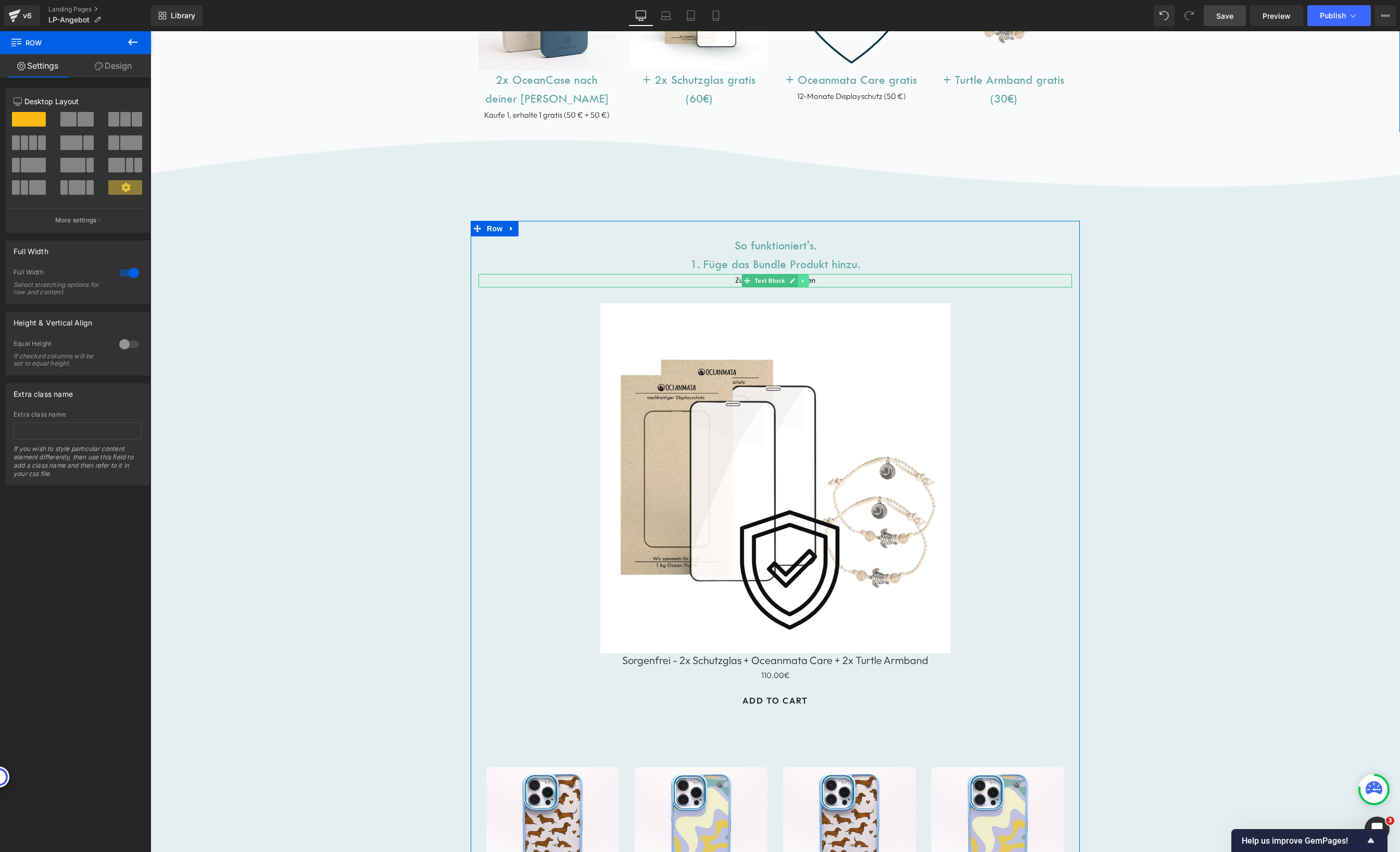
click at [800, 280] on icon at bounding box center [803, 281] width 6 height 6
click at [807, 281] on link at bounding box center [809, 281] width 11 height 12
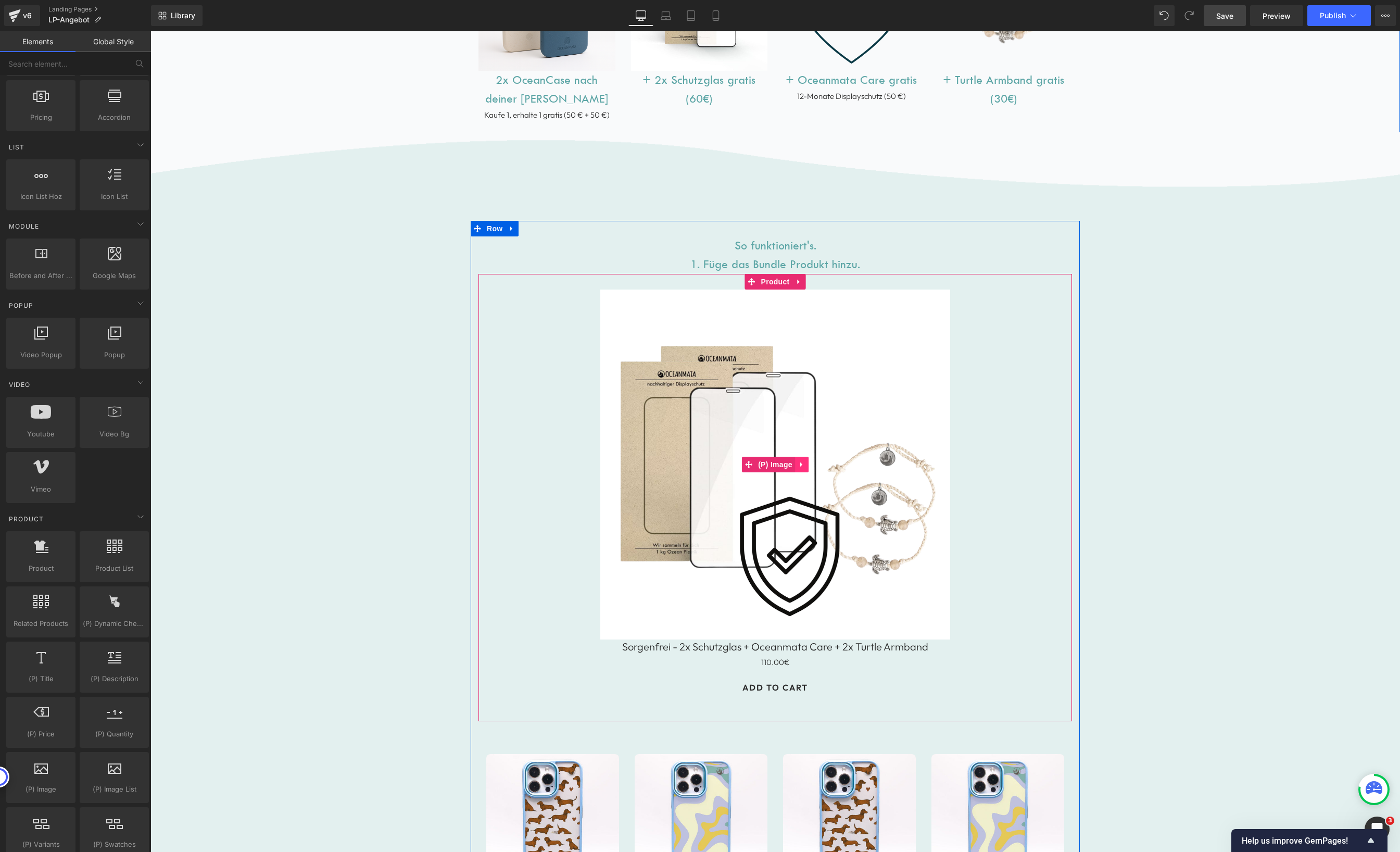
click at [800, 463] on icon at bounding box center [802, 464] width 8 height 8
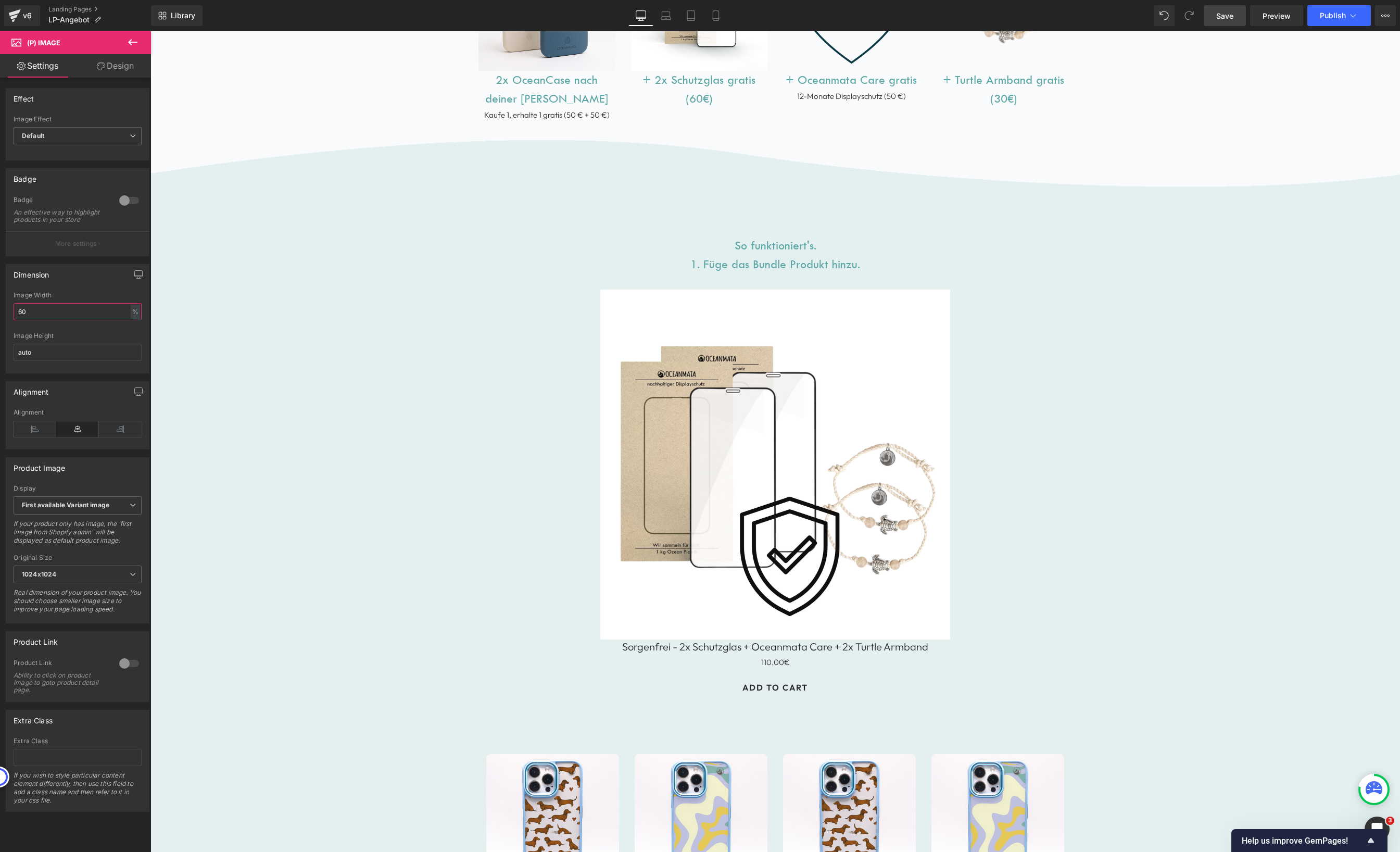
click at [30, 316] on input "60" at bounding box center [78, 312] width 128 height 17
type input "40"
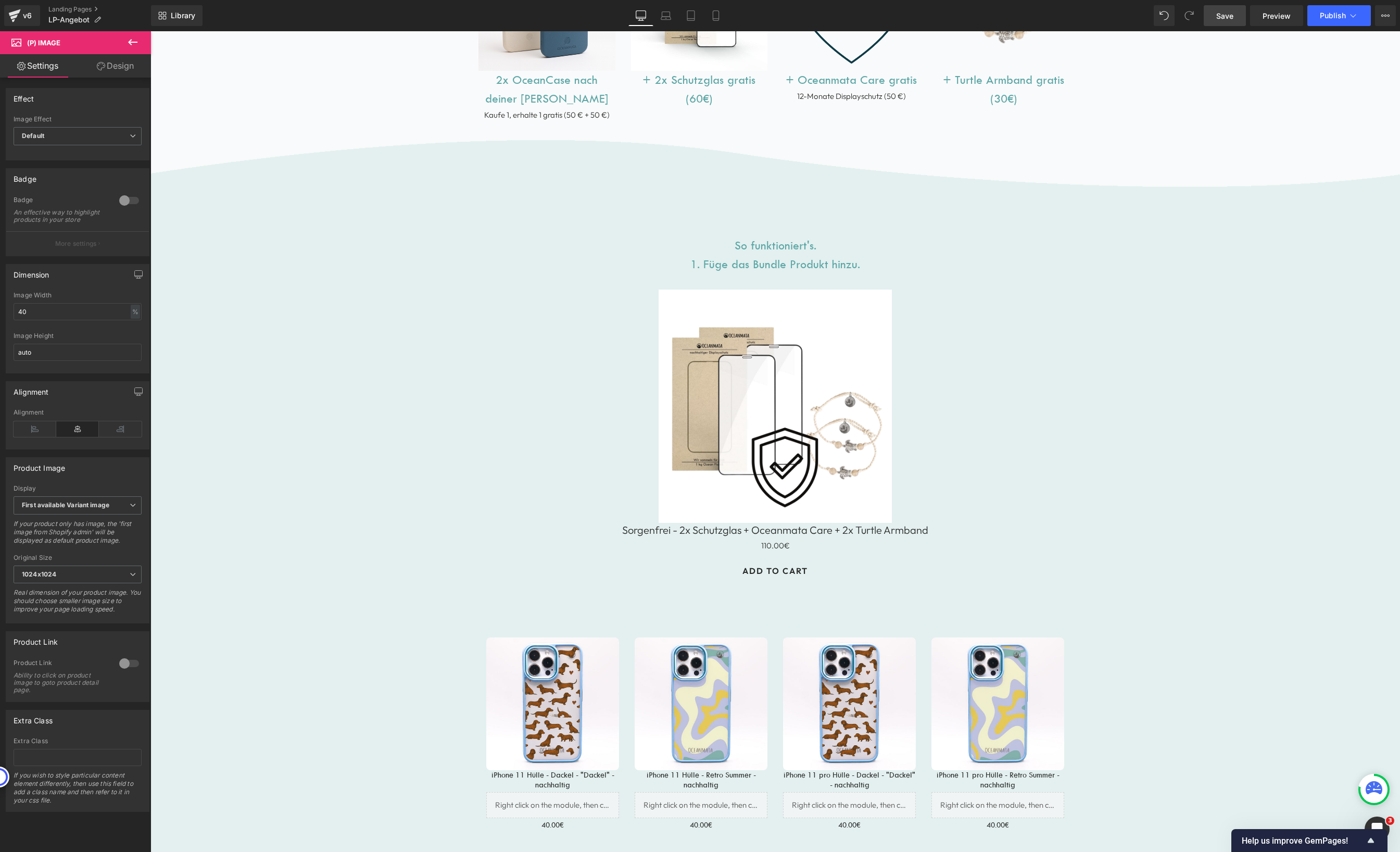
click at [130, 40] on icon at bounding box center [133, 42] width 12 height 12
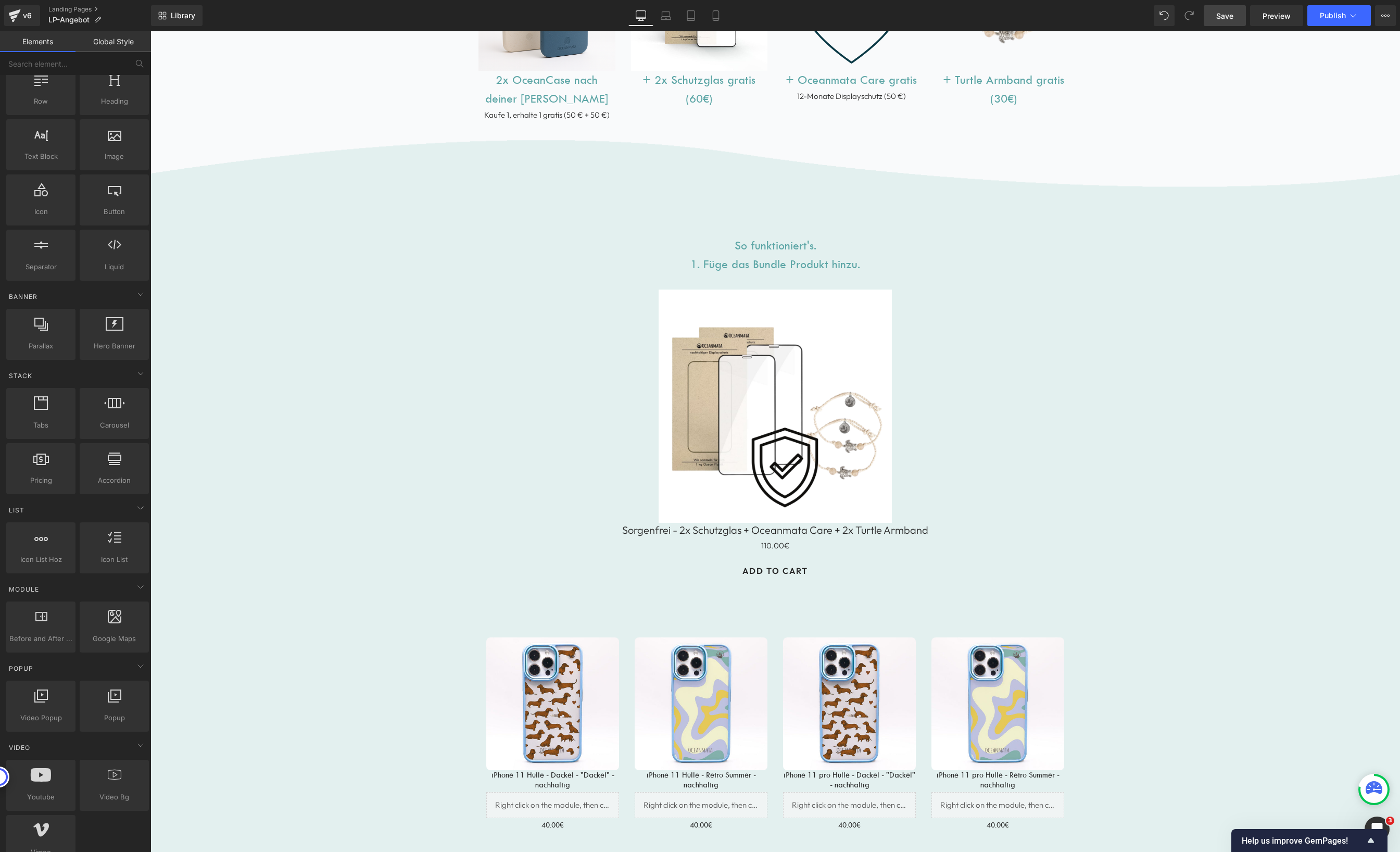
scroll to position [0, 0]
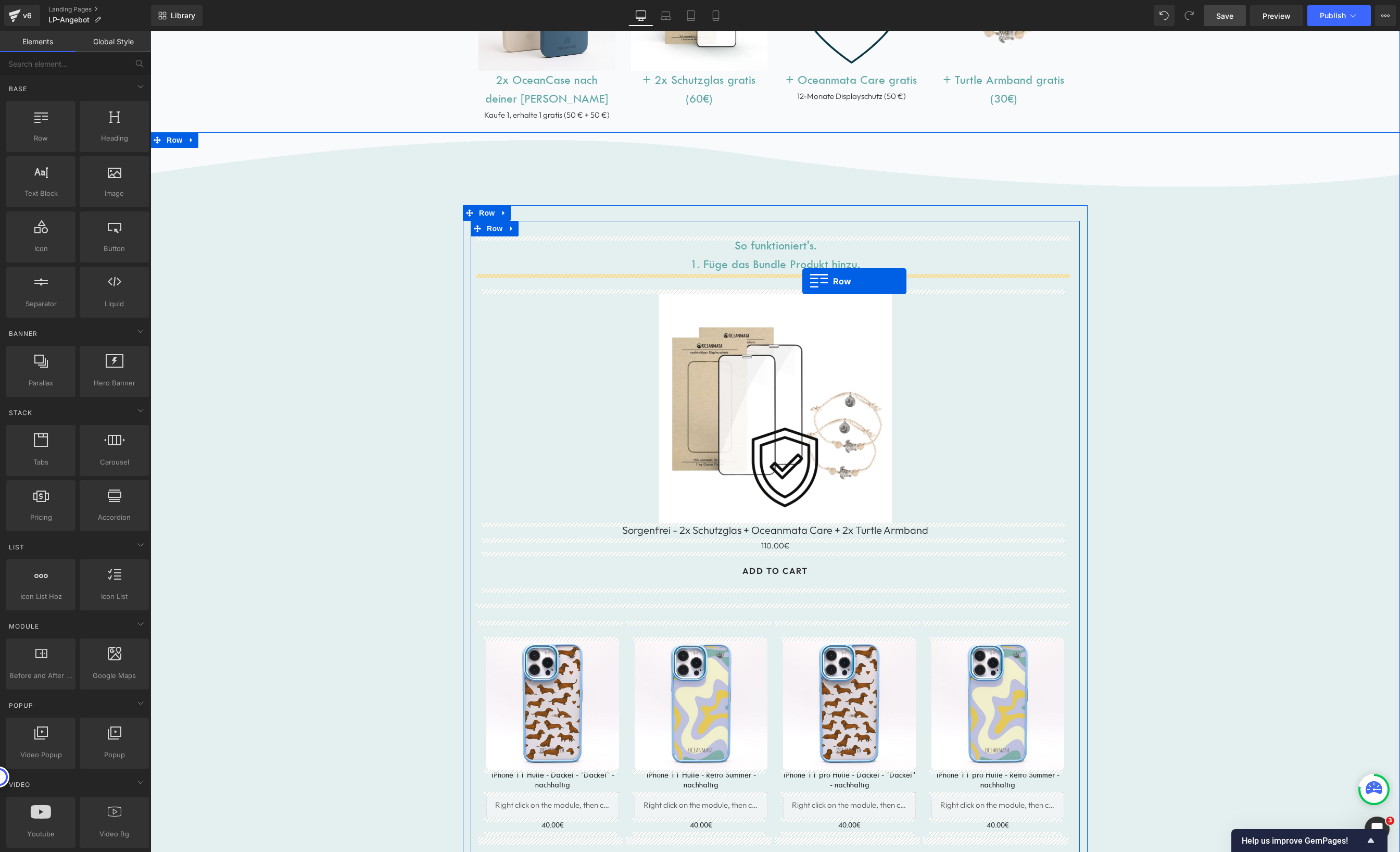
drag, startPoint x: 190, startPoint y: 166, endPoint x: 802, endPoint y: 281, distance: 622.7
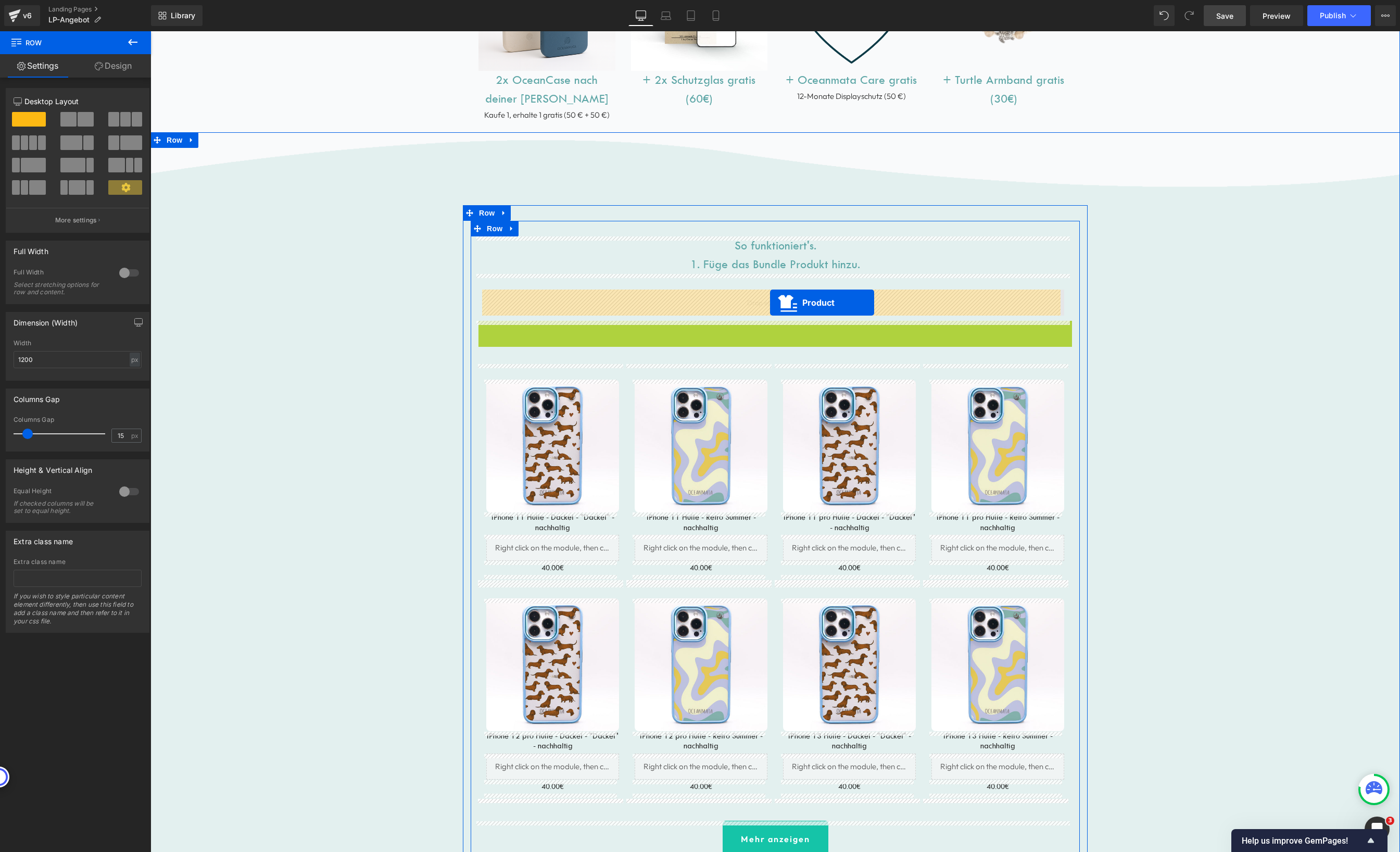
drag, startPoint x: 754, startPoint y: 330, endPoint x: 770, endPoint y: 303, distance: 31.4
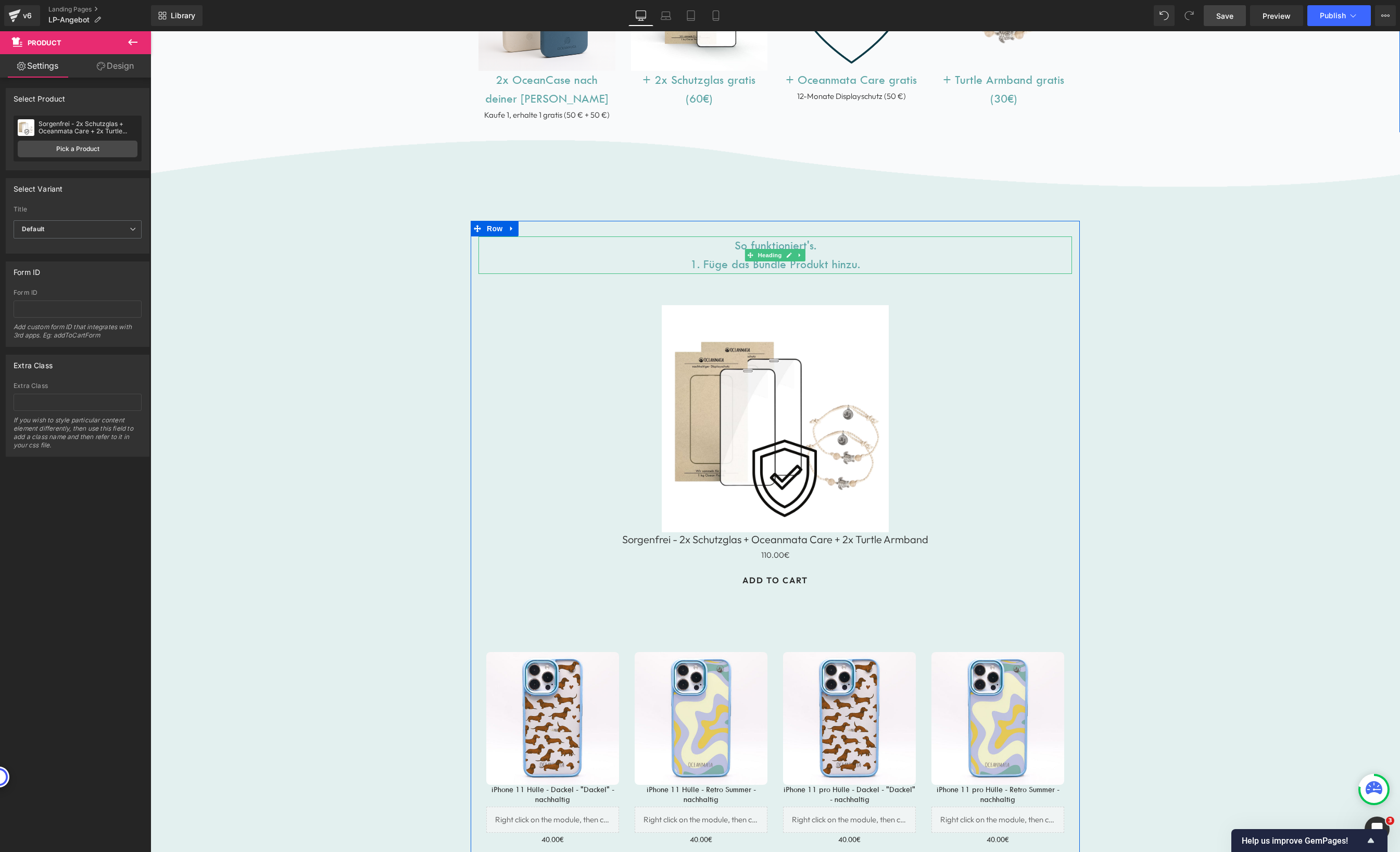
click at [733, 267] on h1 "So funktioniert's. 1. Füge das Bundle Produkt hinzu." at bounding box center [775, 255] width 593 height 38
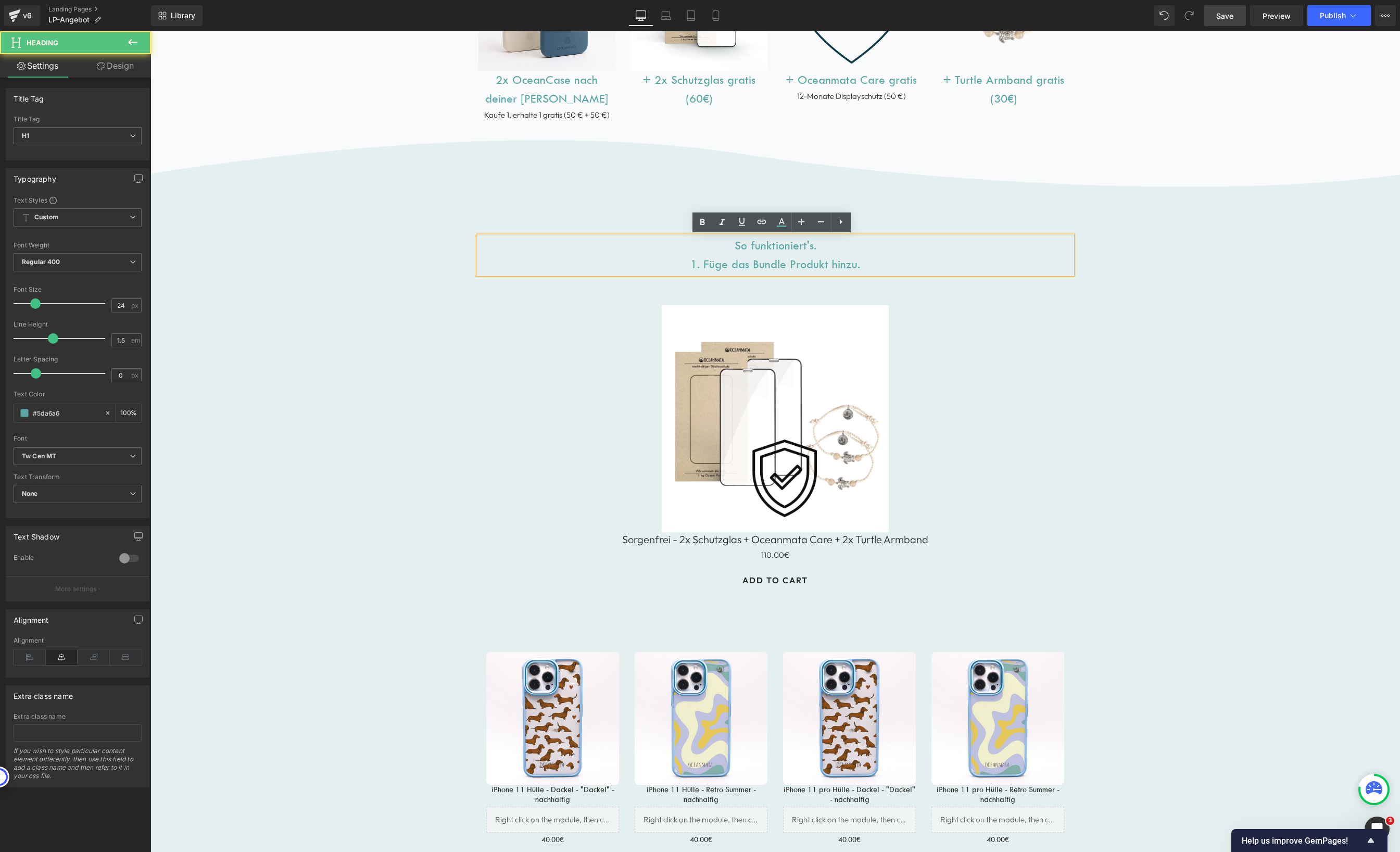
click at [733, 267] on h1 "So funktioniert's. 1. Füge das Bundle Produkt hinzu." at bounding box center [775, 255] width 593 height 38
click at [989, 329] on div "Sale Off" at bounding box center [775, 419] width 567 height 227
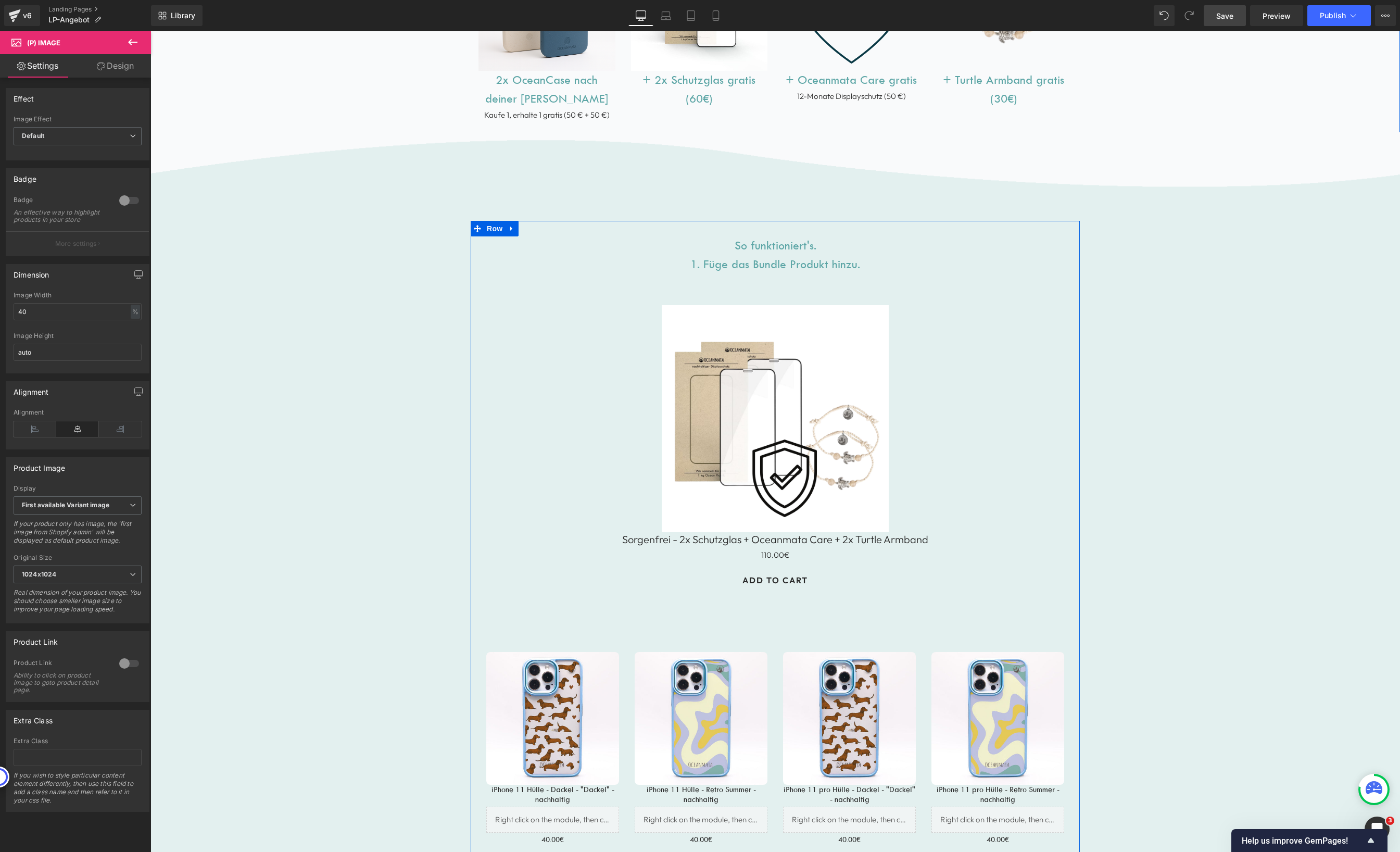
click at [812, 265] on h1 "So funktioniert's. 1. Füge das Bundle Produkt hinzu." at bounding box center [775, 255] width 593 height 38
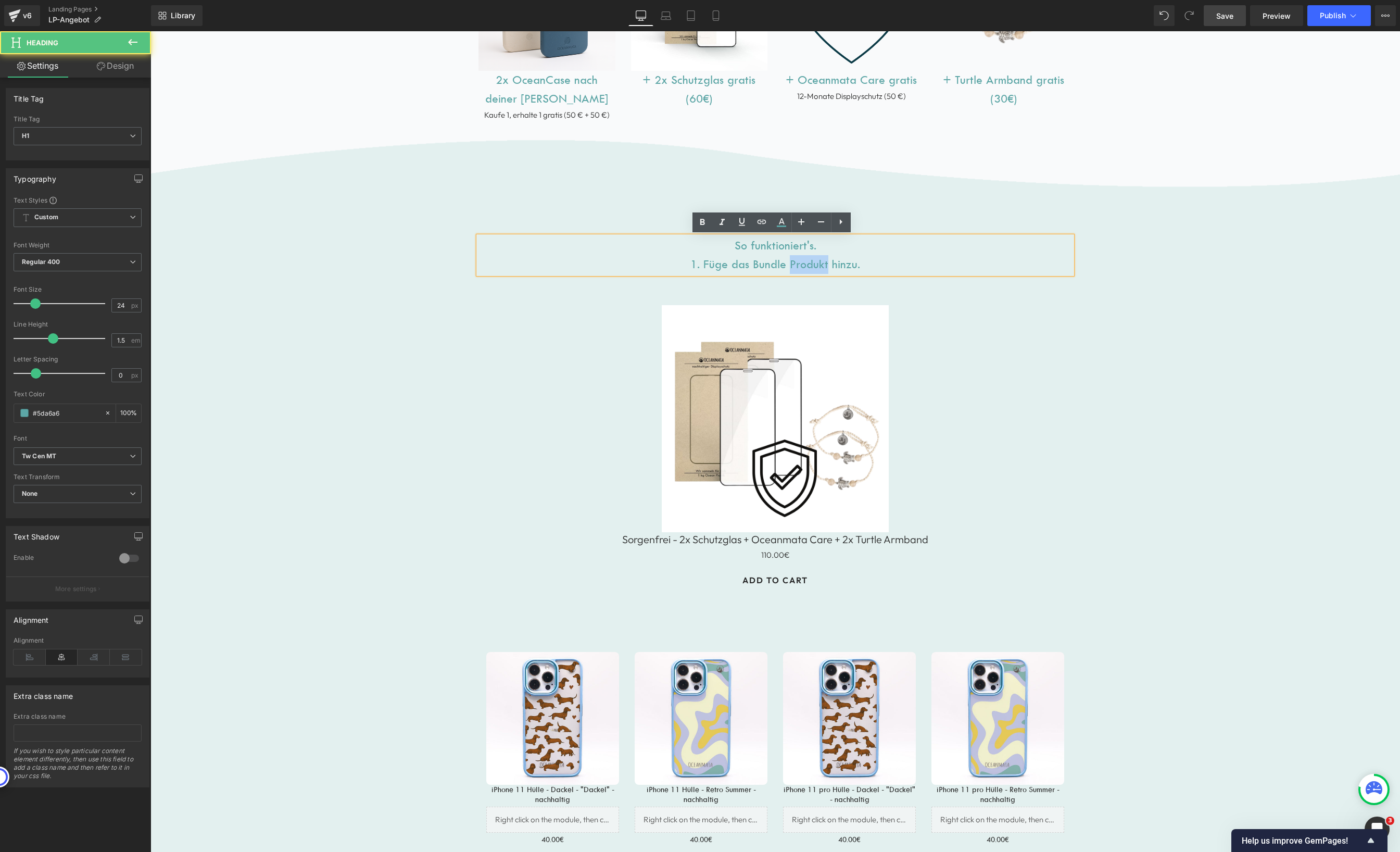
click at [812, 265] on h1 "So funktioniert's. 1. Füge das Bundle Produkt hinzu." at bounding box center [775, 255] width 593 height 38
click at [854, 267] on h1 "So funktioniert's. 1. Füge das Bundle Produkt hinzu." at bounding box center [775, 255] width 593 height 38
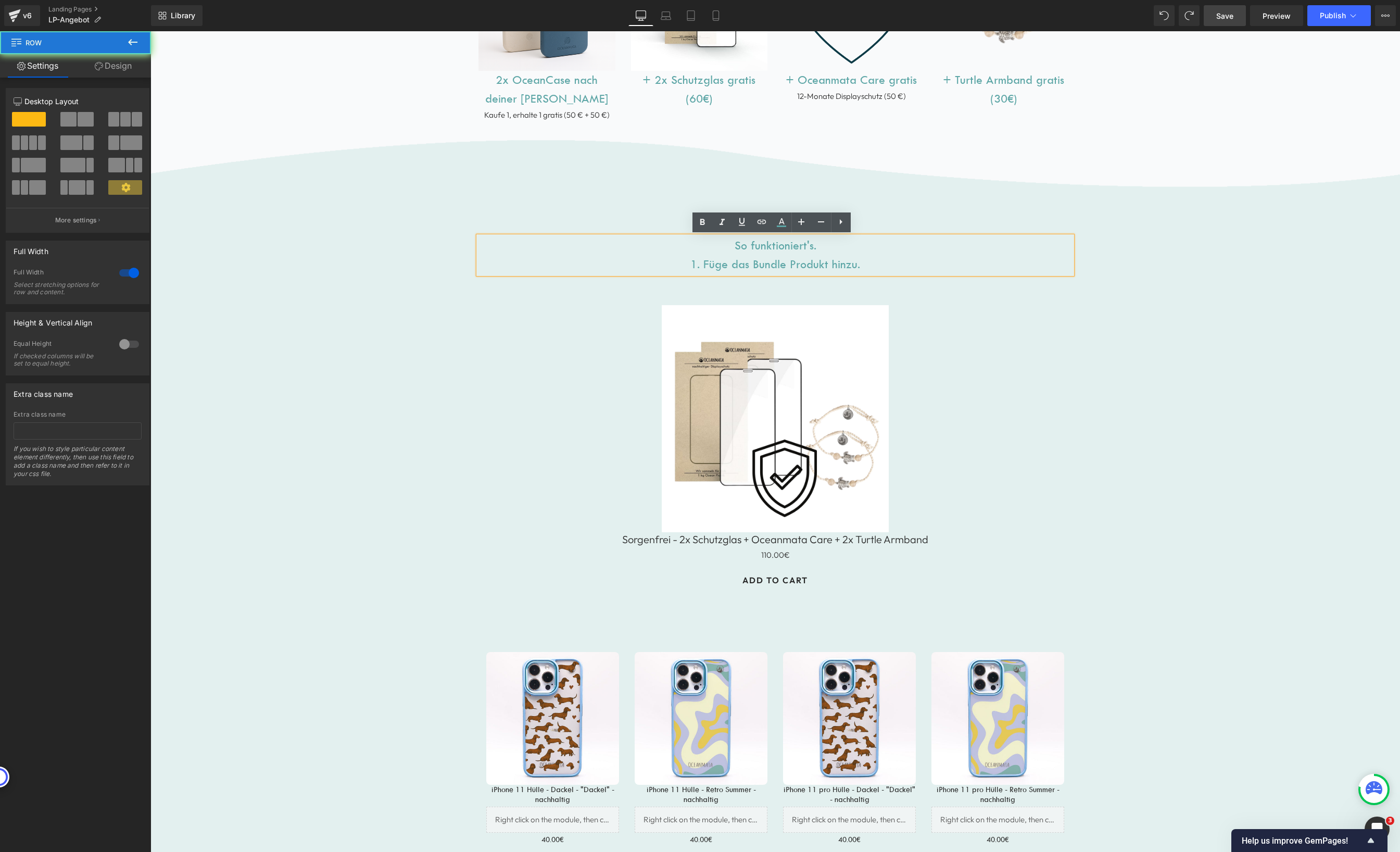
click at [1240, 276] on div "Image So funktioniert's. 1. Füge das Bundle Produkt hinzu. Heading Sale Off (P)…" at bounding box center [775, 672] width 1249 height 1080
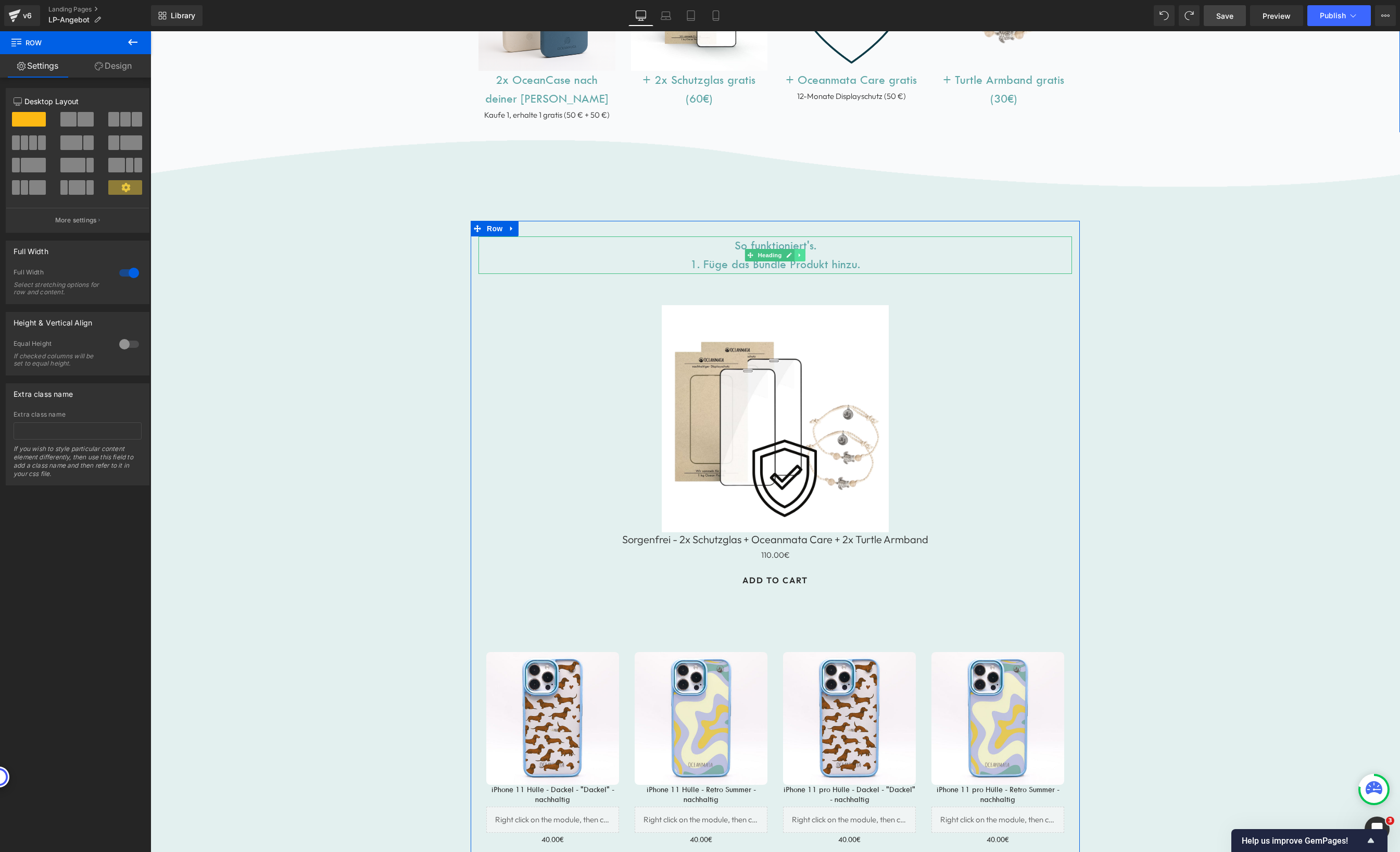
click at [798, 254] on icon at bounding box center [799, 255] width 1 height 3
click at [793, 256] on icon at bounding box center [795, 255] width 6 height 6
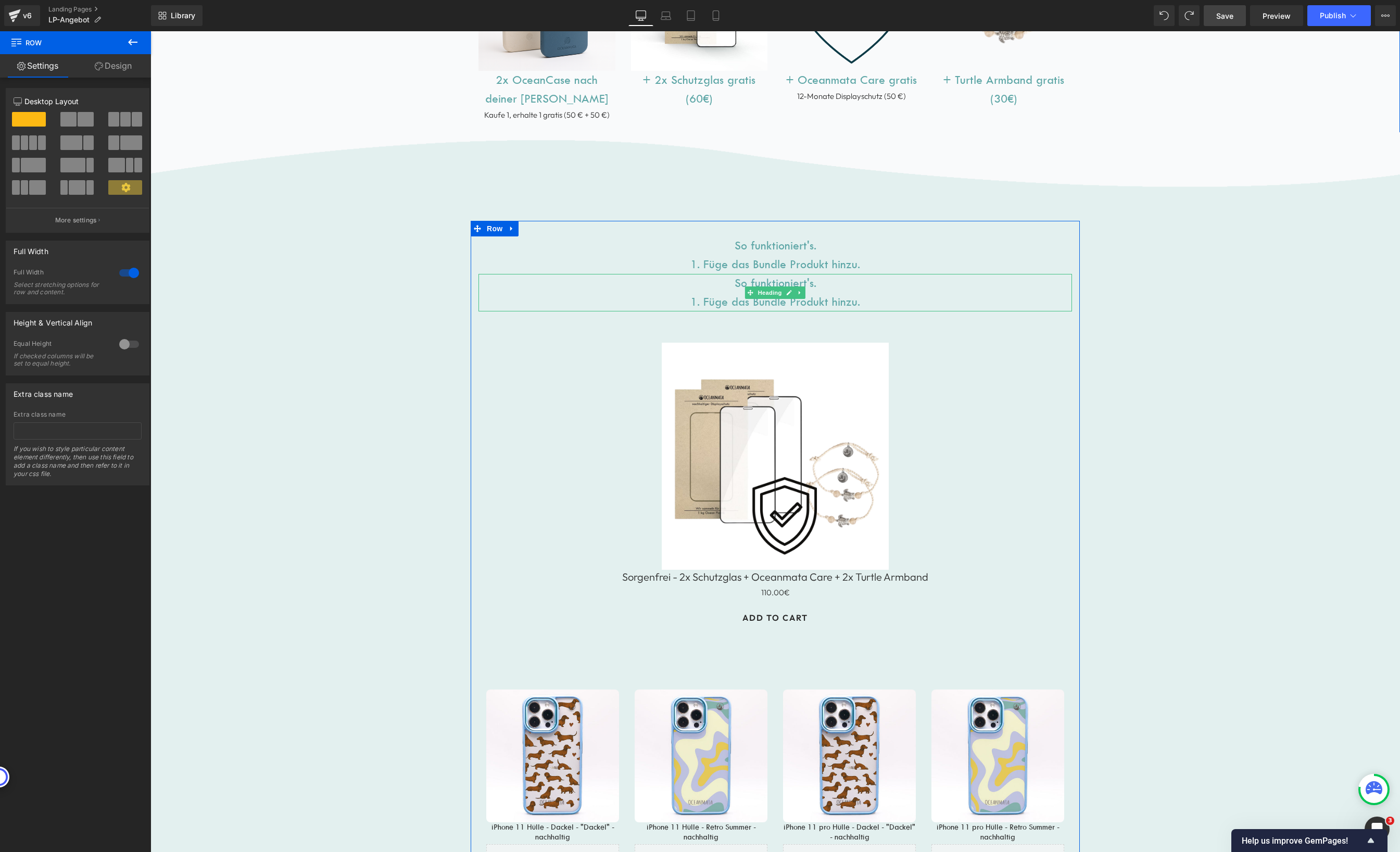
click at [752, 283] on h1 "So funktioniert's. 1. Füge das Bundle Produkt hinzu." at bounding box center [775, 292] width 593 height 38
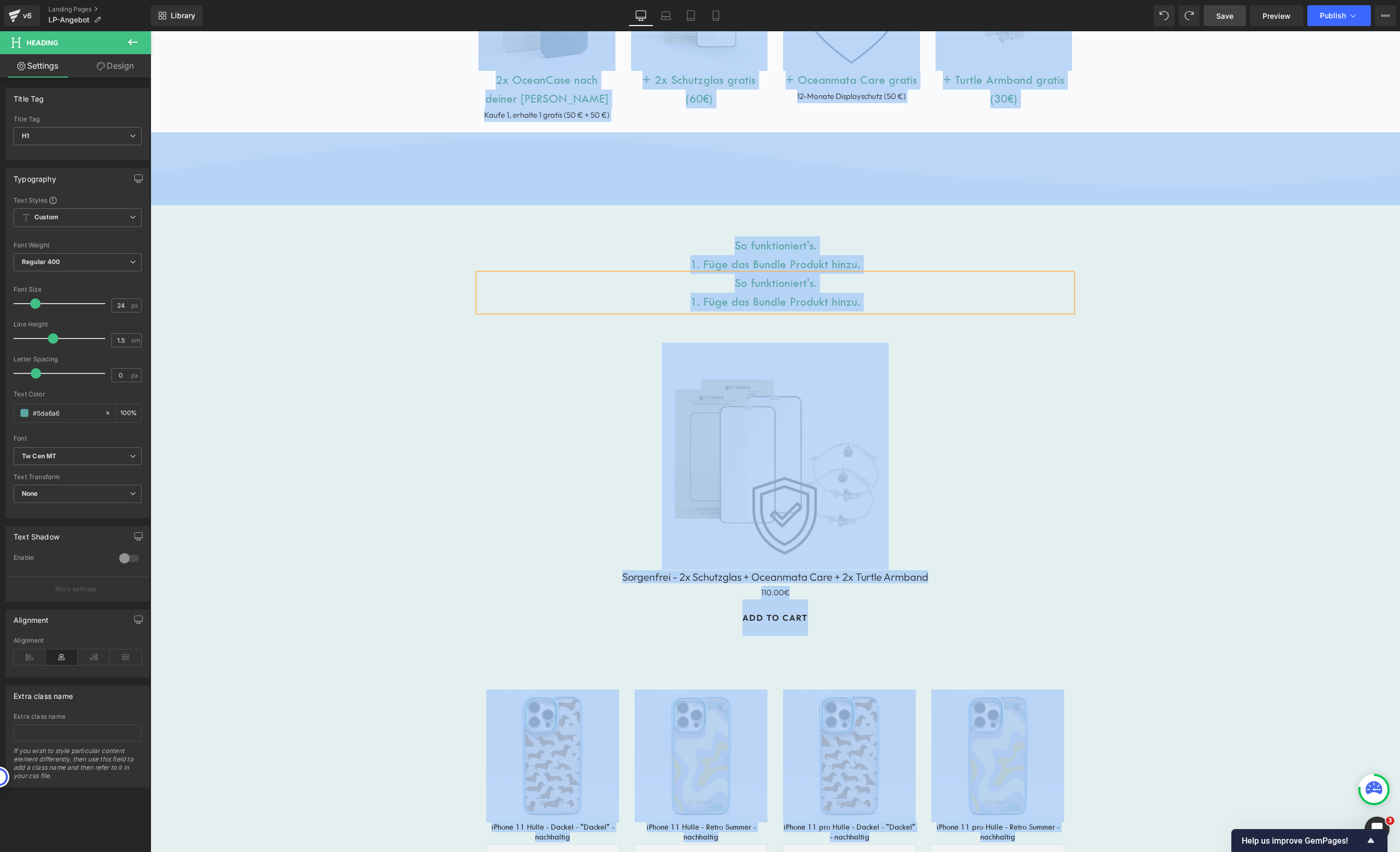
click at [821, 295] on h1 "So funktioniert's. 1. Füge das Bundle Produkt hinzu." at bounding box center [775, 292] width 593 height 38
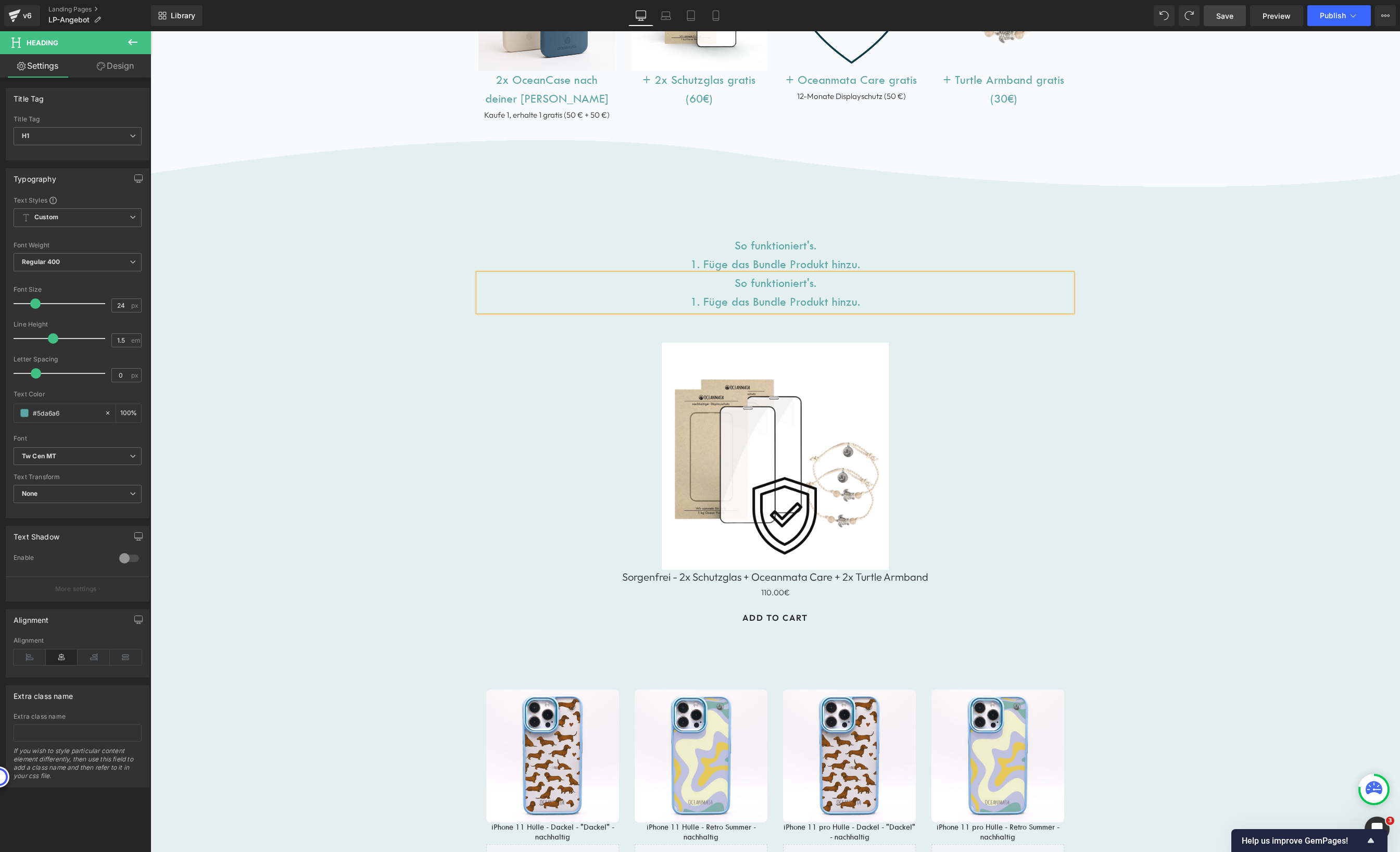
click at [821, 295] on h1 "So funktioniert's. 1. Füge das Bundle Produkt hinzu." at bounding box center [775, 292] width 593 height 38
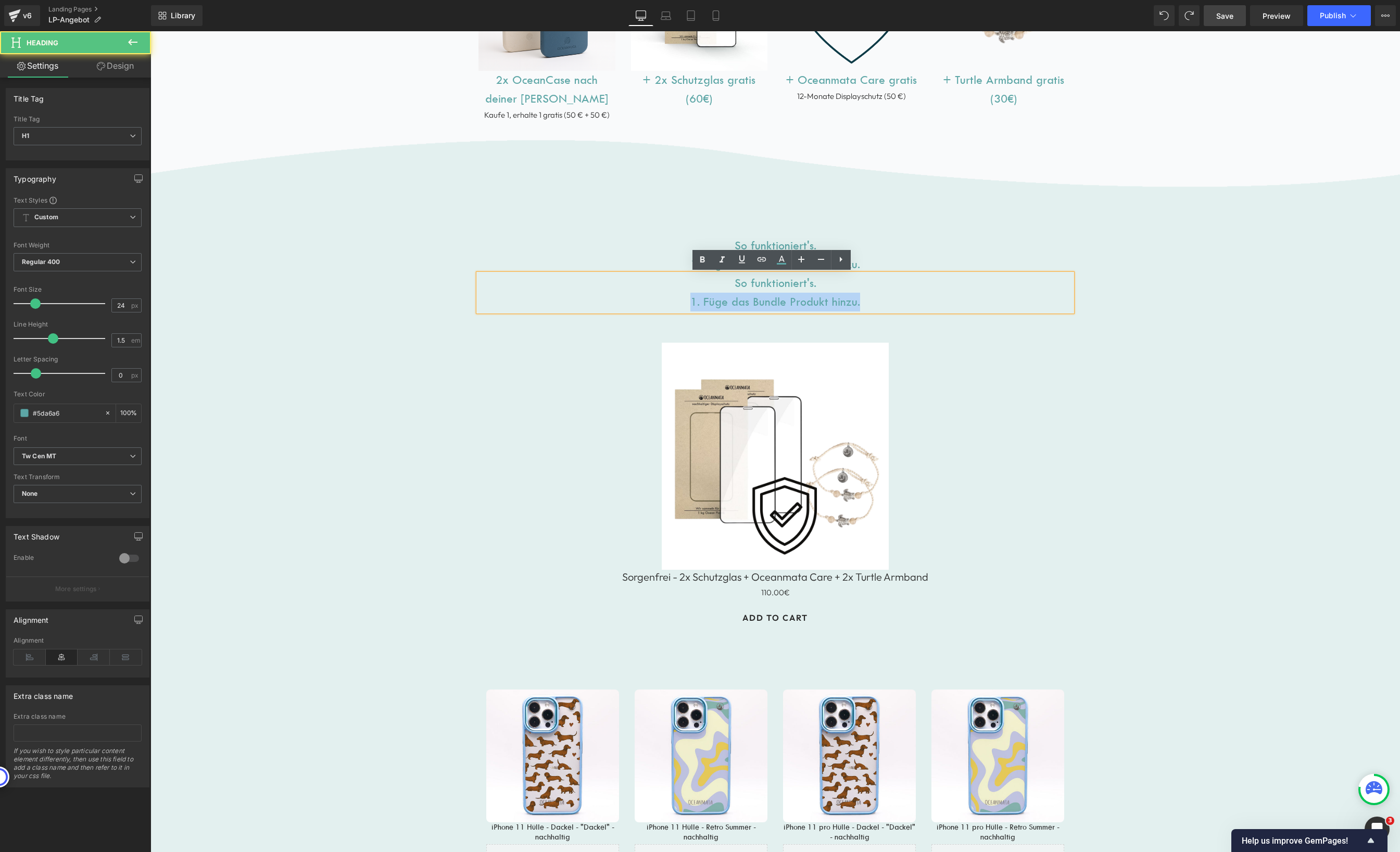
click at [821, 294] on h1 "So funktioniert's. 1. Füge das Bundle Produkt hinzu." at bounding box center [775, 292] width 593 height 38
click at [820, 294] on h1 "So funktioniert's. 1. Füge das Bundle Produkt hinzu." at bounding box center [775, 292] width 593 height 38
paste div
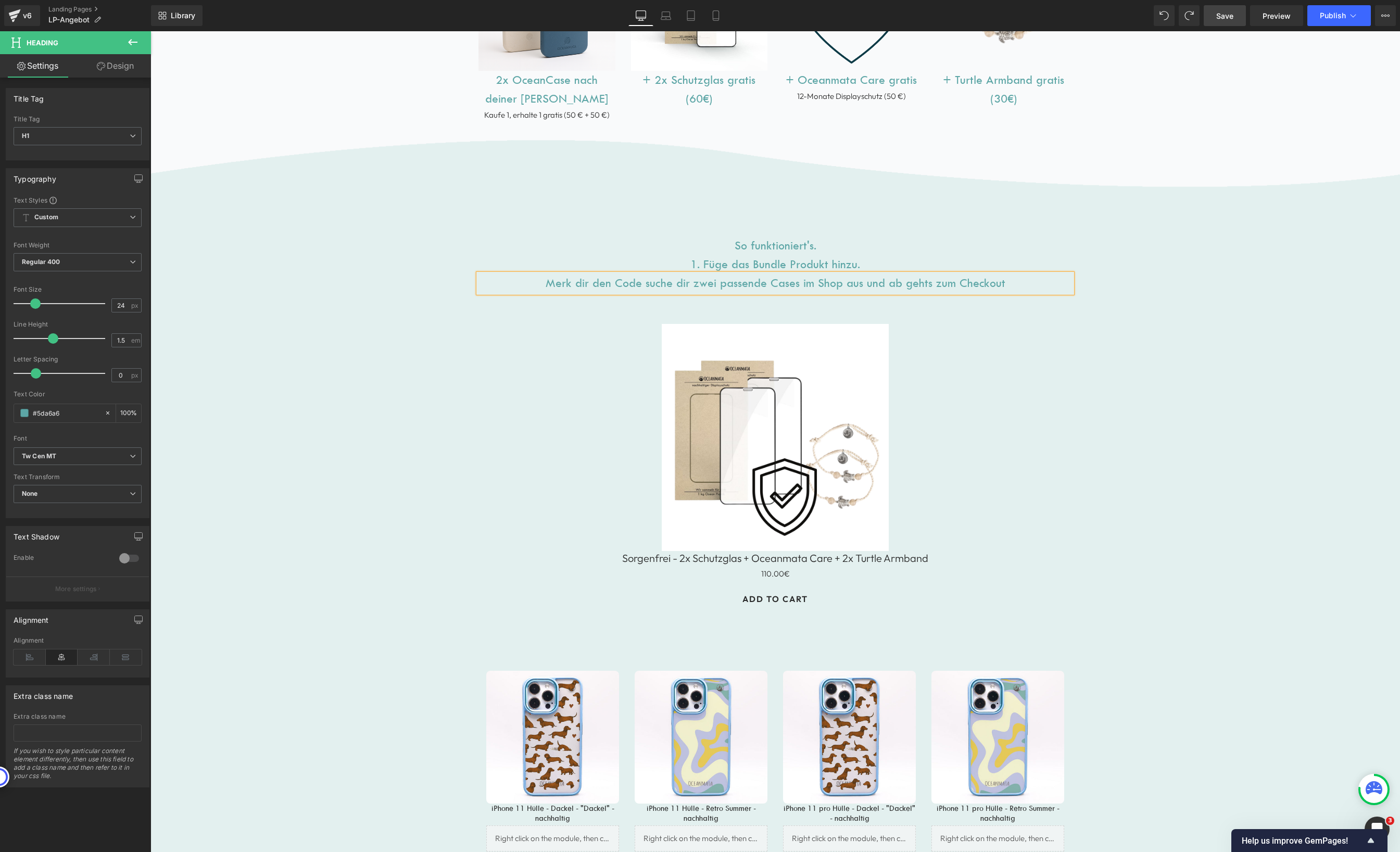
click at [1238, 296] on div "Image So funktioniert's. 1. Füge das Bundle Produkt hinzu. Heading Merk dir den…" at bounding box center [775, 681] width 1249 height 1099
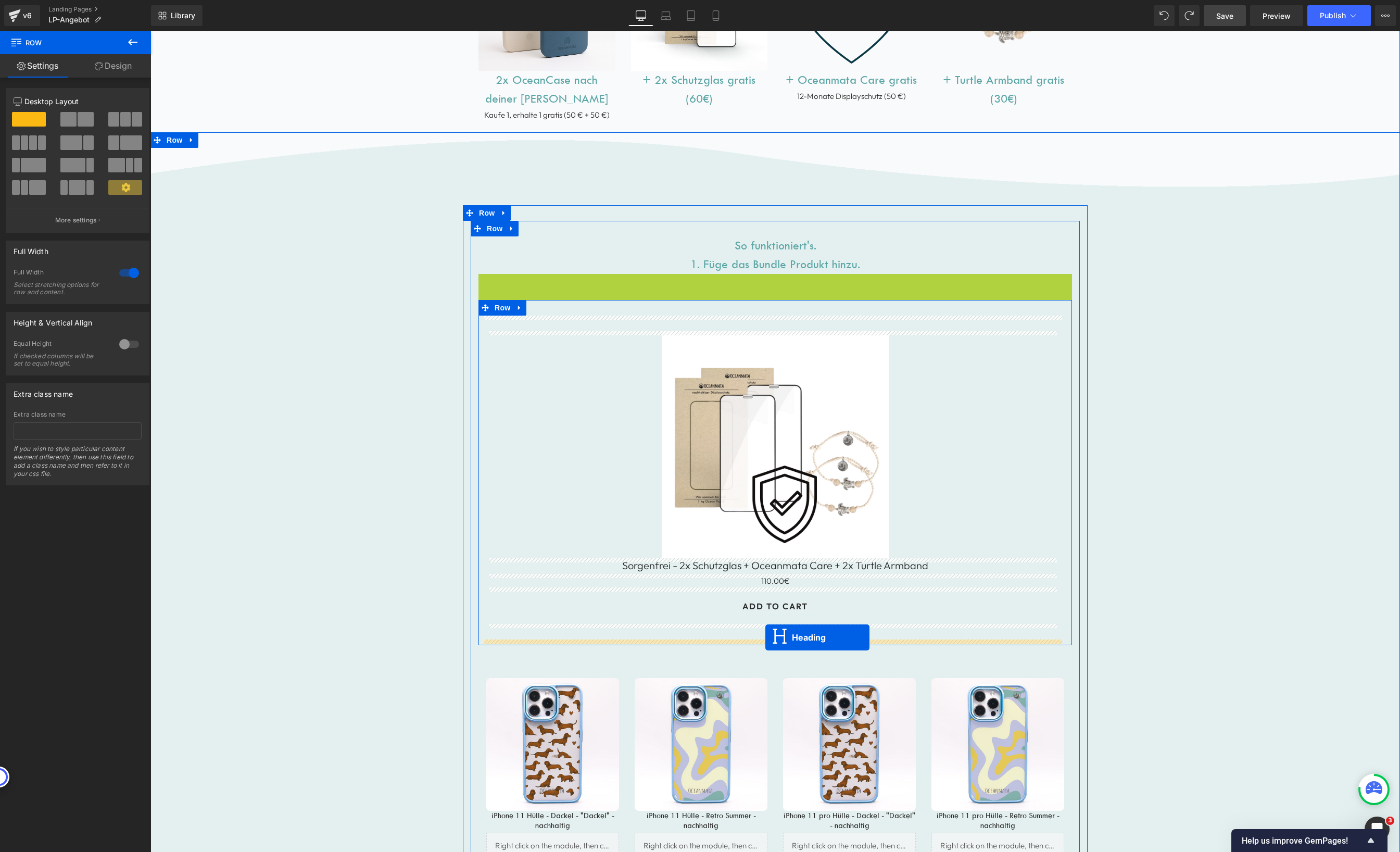
drag, startPoint x: 745, startPoint y: 283, endPoint x: 765, endPoint y: 637, distance: 354.6
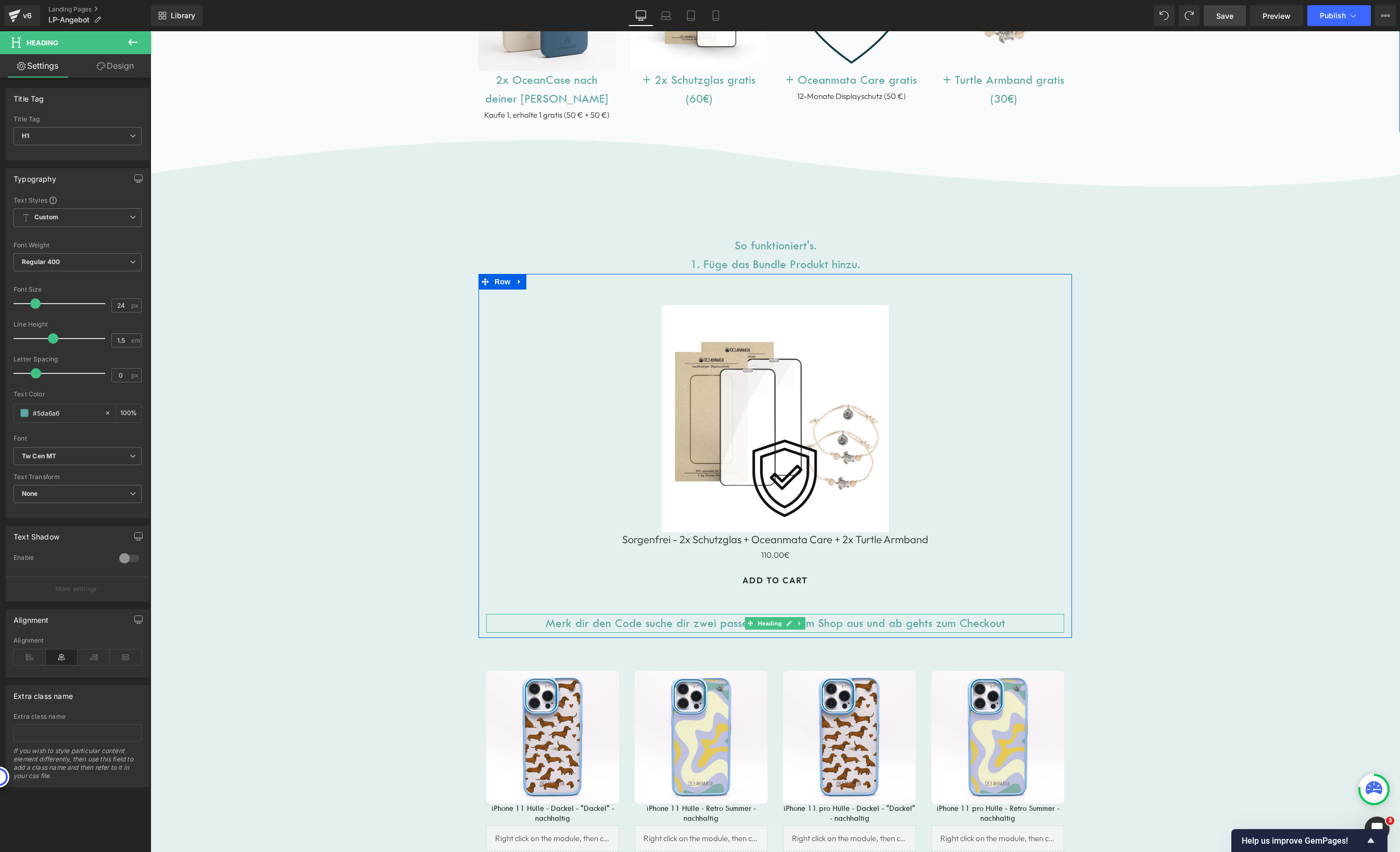
click at [687, 625] on h1 "Merk dir den Code suche dir zwei passende Cases im Shop aus und ab gehts zum Ch…" at bounding box center [775, 623] width 578 height 19
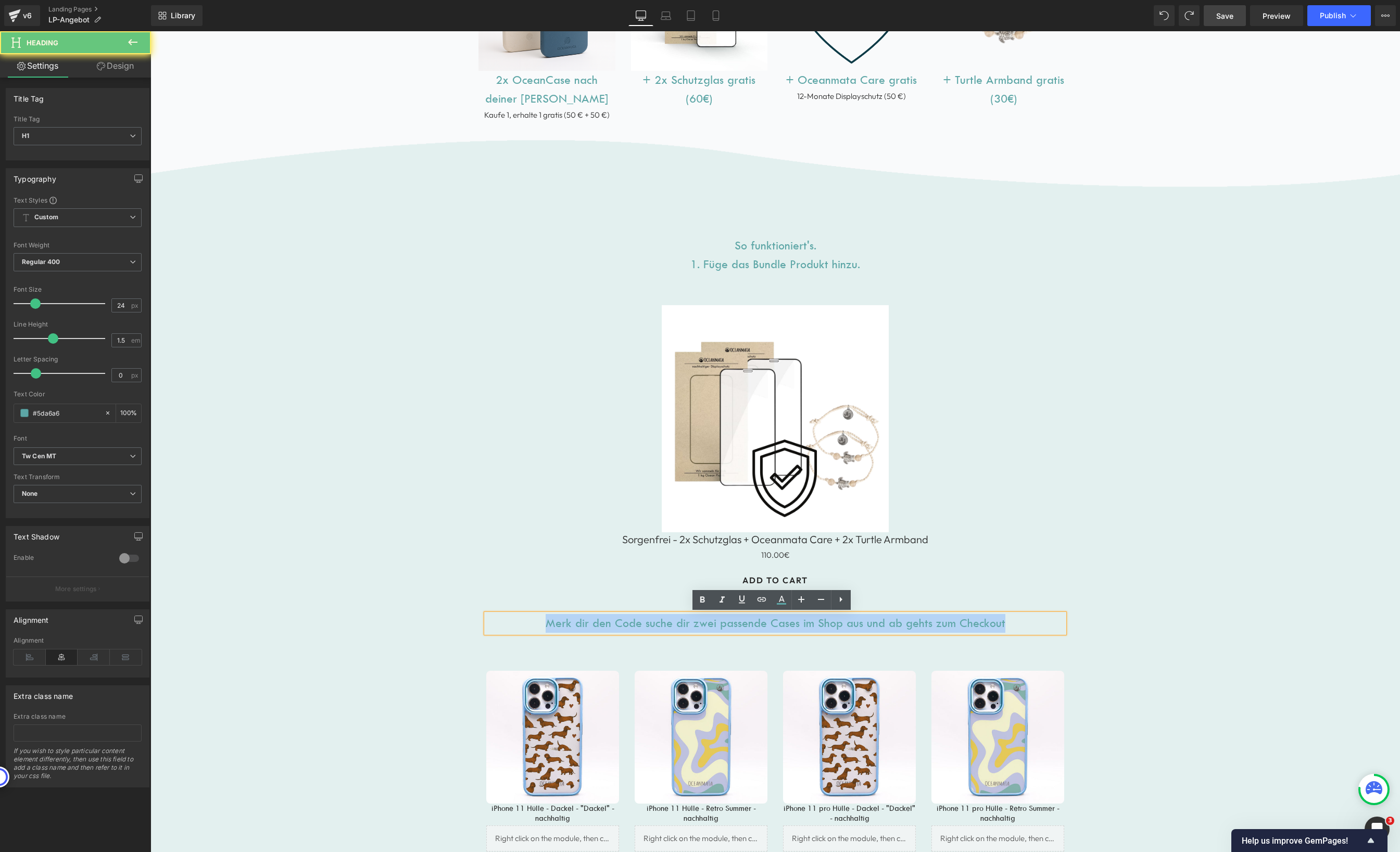
click at [687, 625] on h1 "Merk dir den Code suche dir zwei passende Cases im Shop aus und ab gehts zum Ch…" at bounding box center [775, 623] width 578 height 19
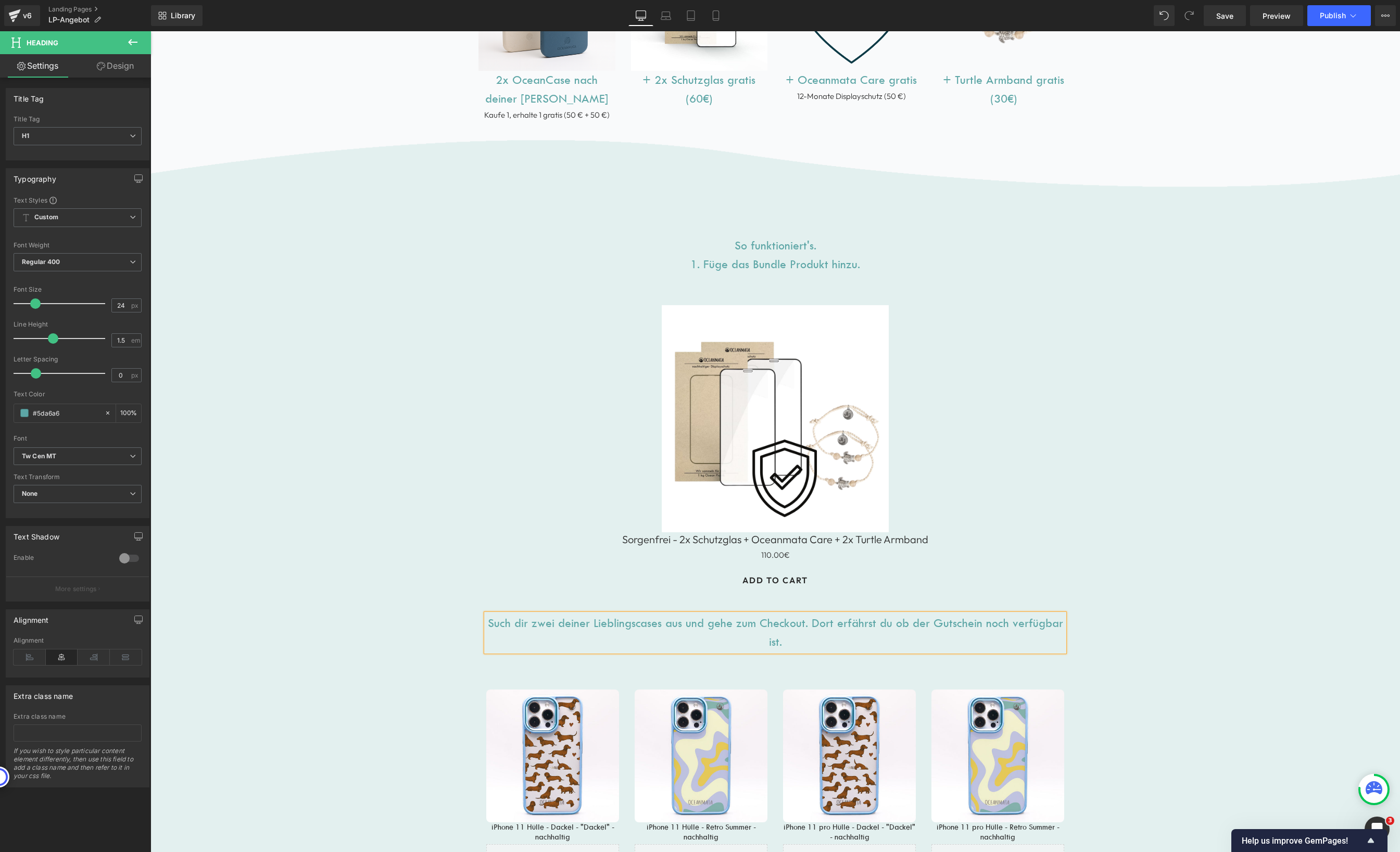
click at [807, 617] on h1 "Such dir zwei deiner Lieblingscases aus und gehe zum Checkout. Dort erfährst du…" at bounding box center [775, 633] width 578 height 38
click at [919, 642] on h1 "Such dir zwei deiner Lieblingscases aus und gehe zum Checkout. Dort erfährst du…" at bounding box center [775, 633] width 578 height 38
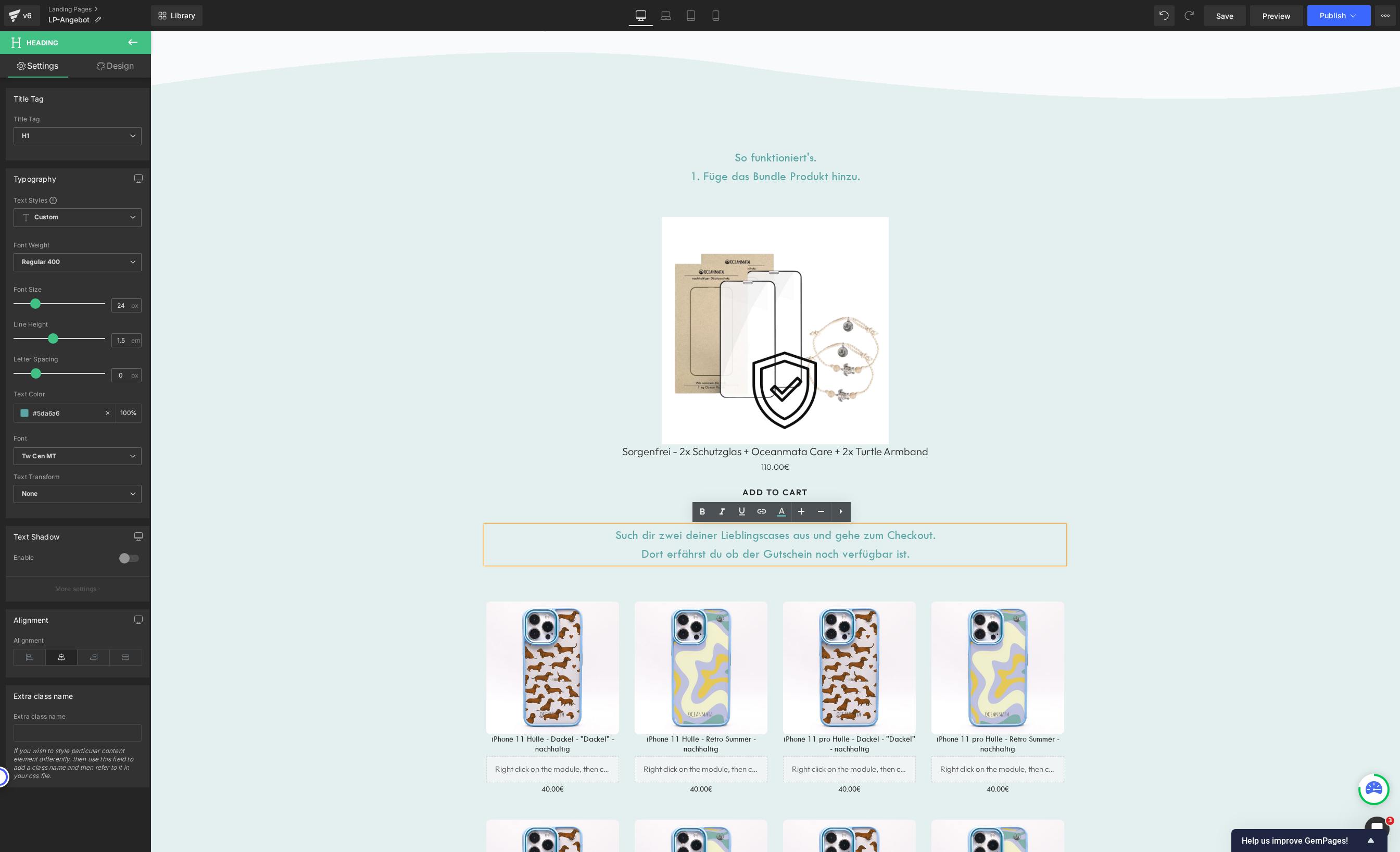
scroll to position [904, 0]
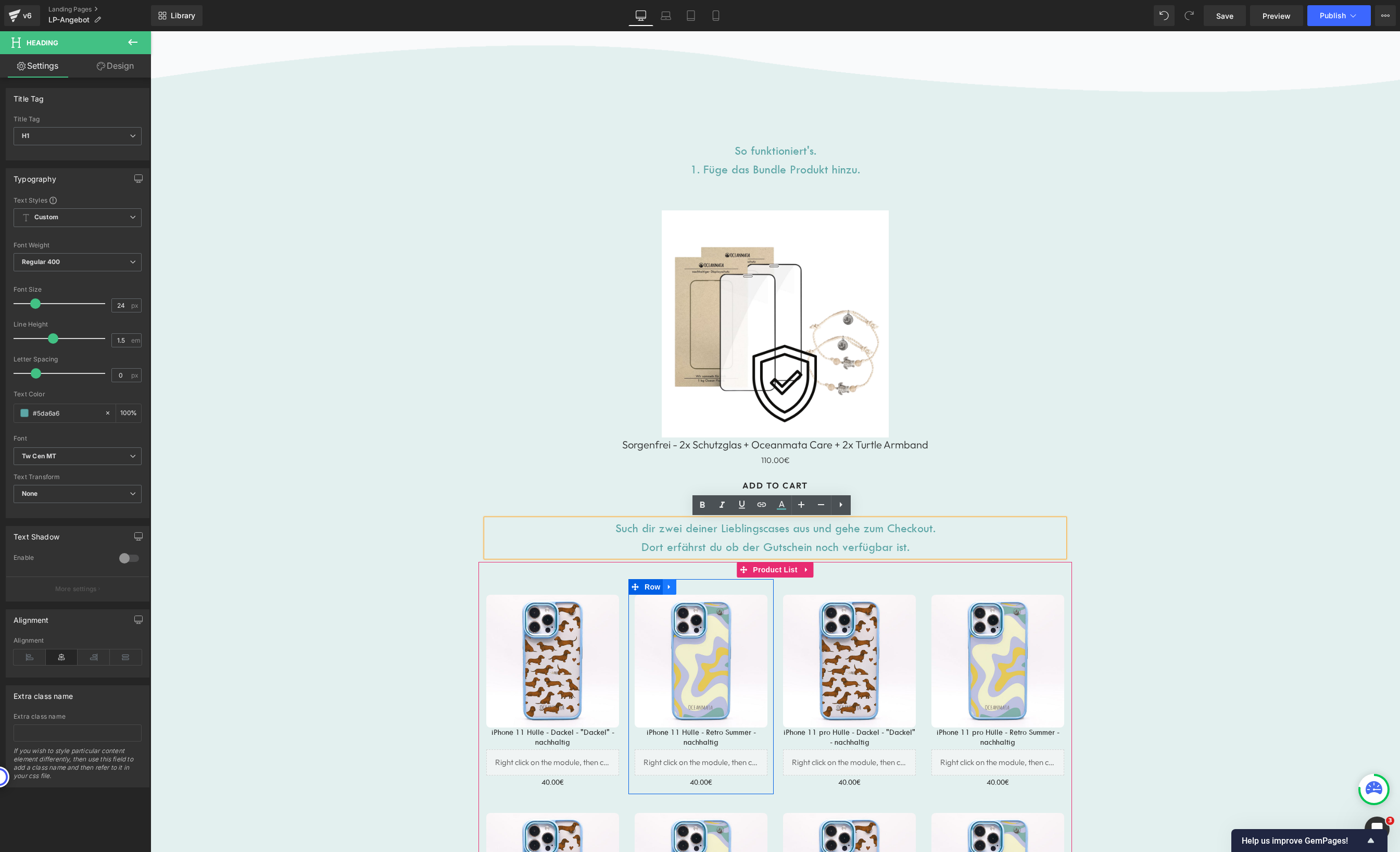
click at [668, 587] on icon at bounding box center [668, 587] width 2 height 5
click at [679, 587] on icon at bounding box center [683, 587] width 8 height 8
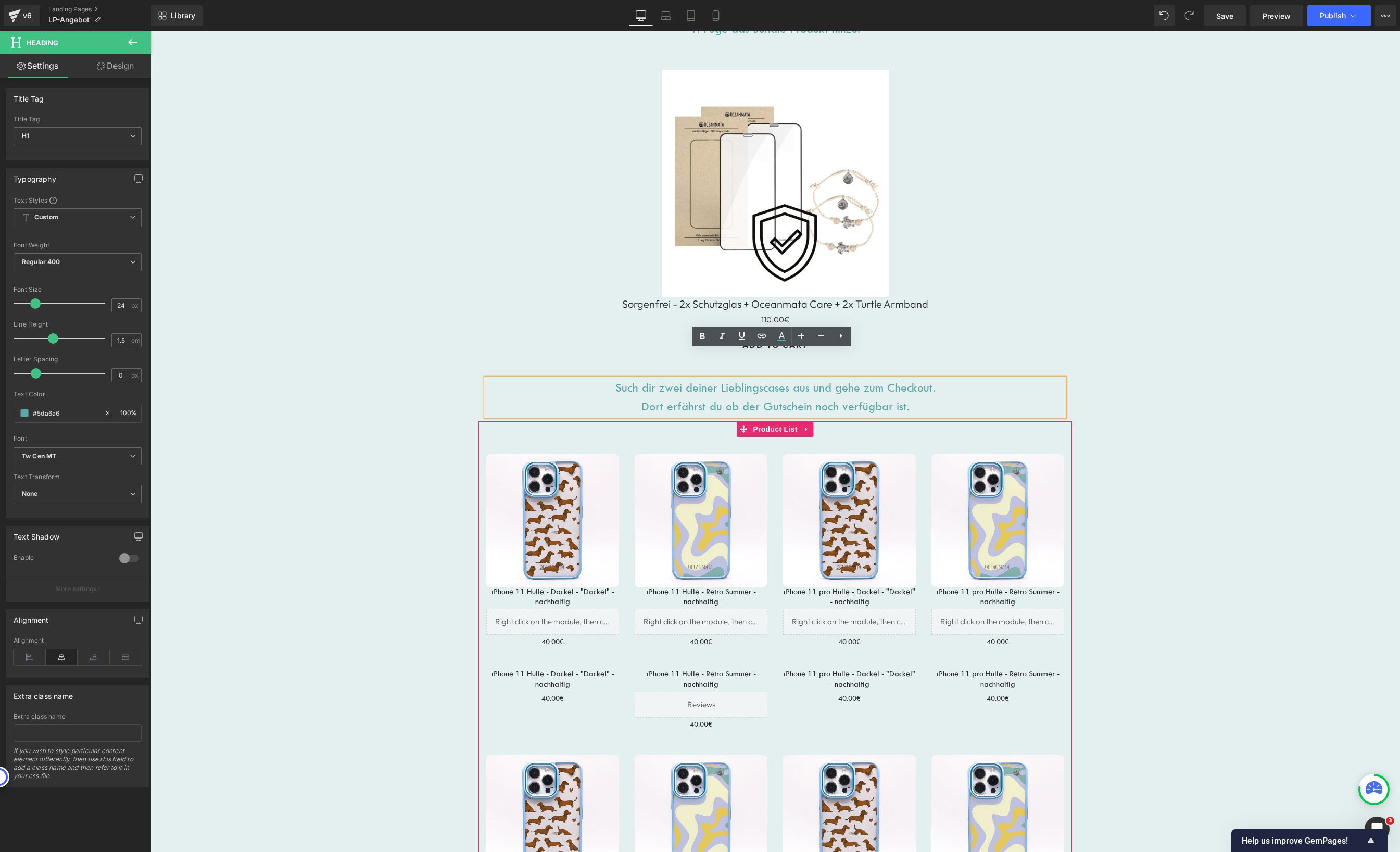
scroll to position [928, 0]
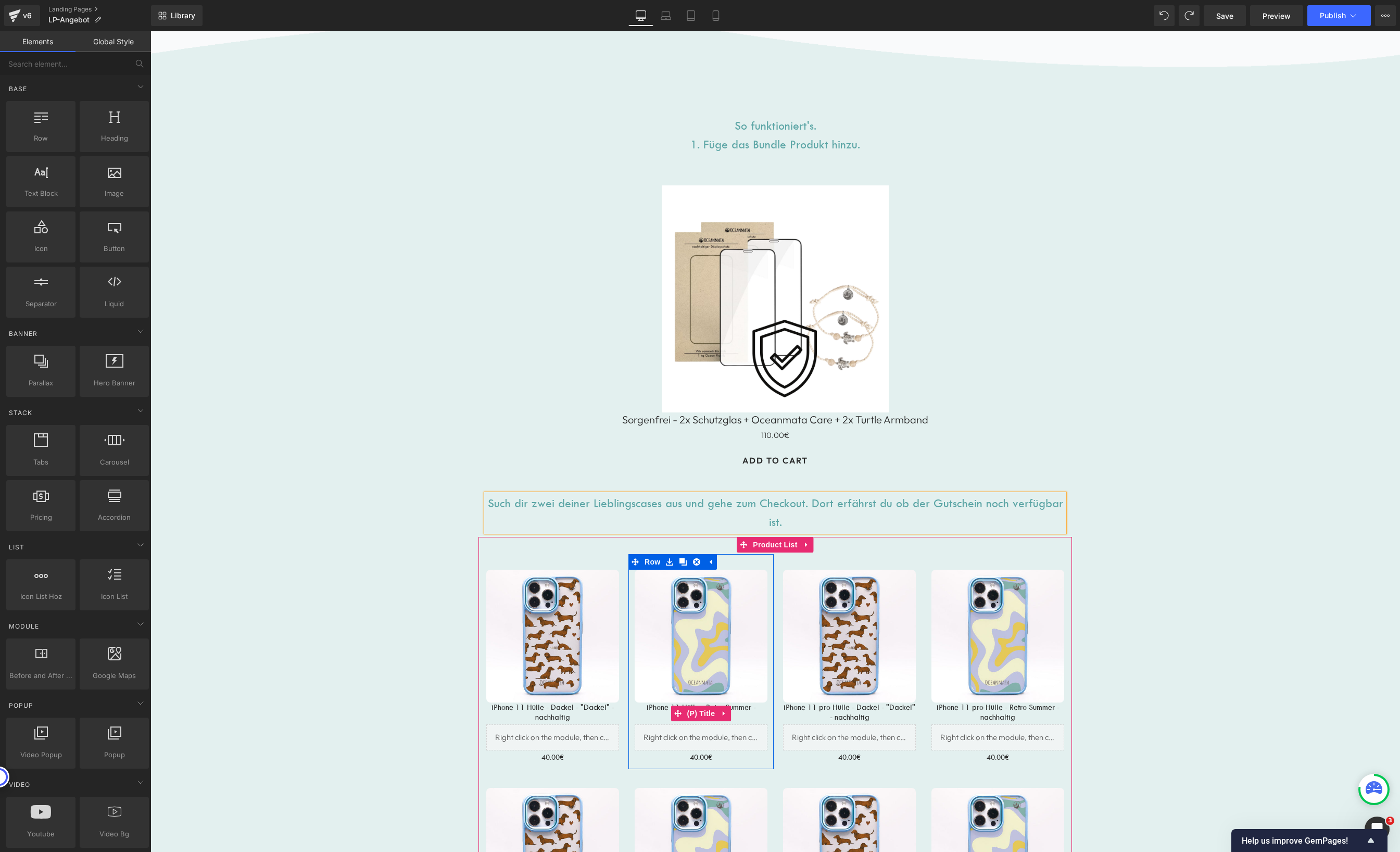
click at [721, 713] on icon at bounding box center [724, 713] width 8 height 8
click at [716, 713] on icon at bounding box center [717, 713] width 8 height 8
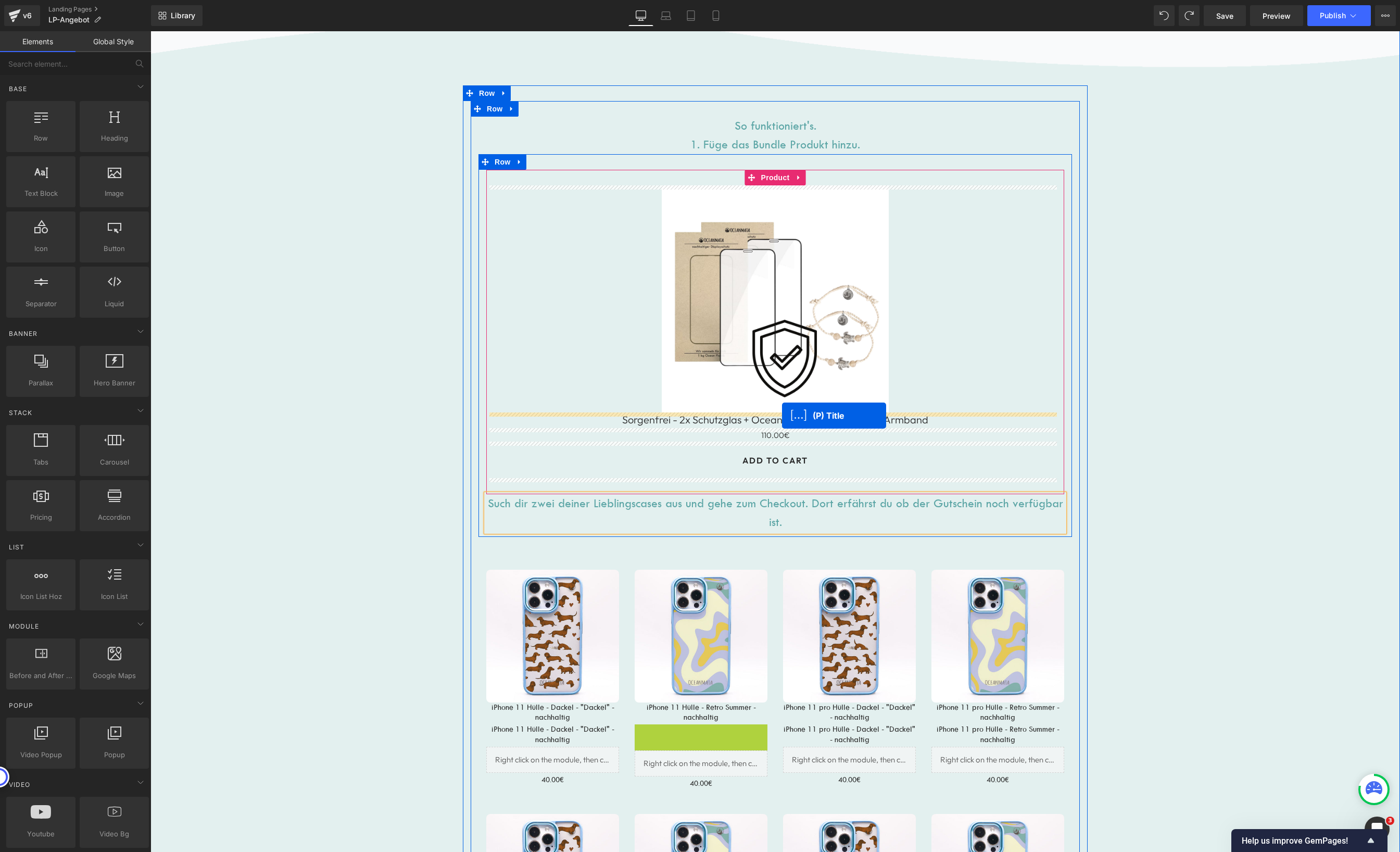
drag, startPoint x: 675, startPoint y: 736, endPoint x: 782, endPoint y: 415, distance: 338.4
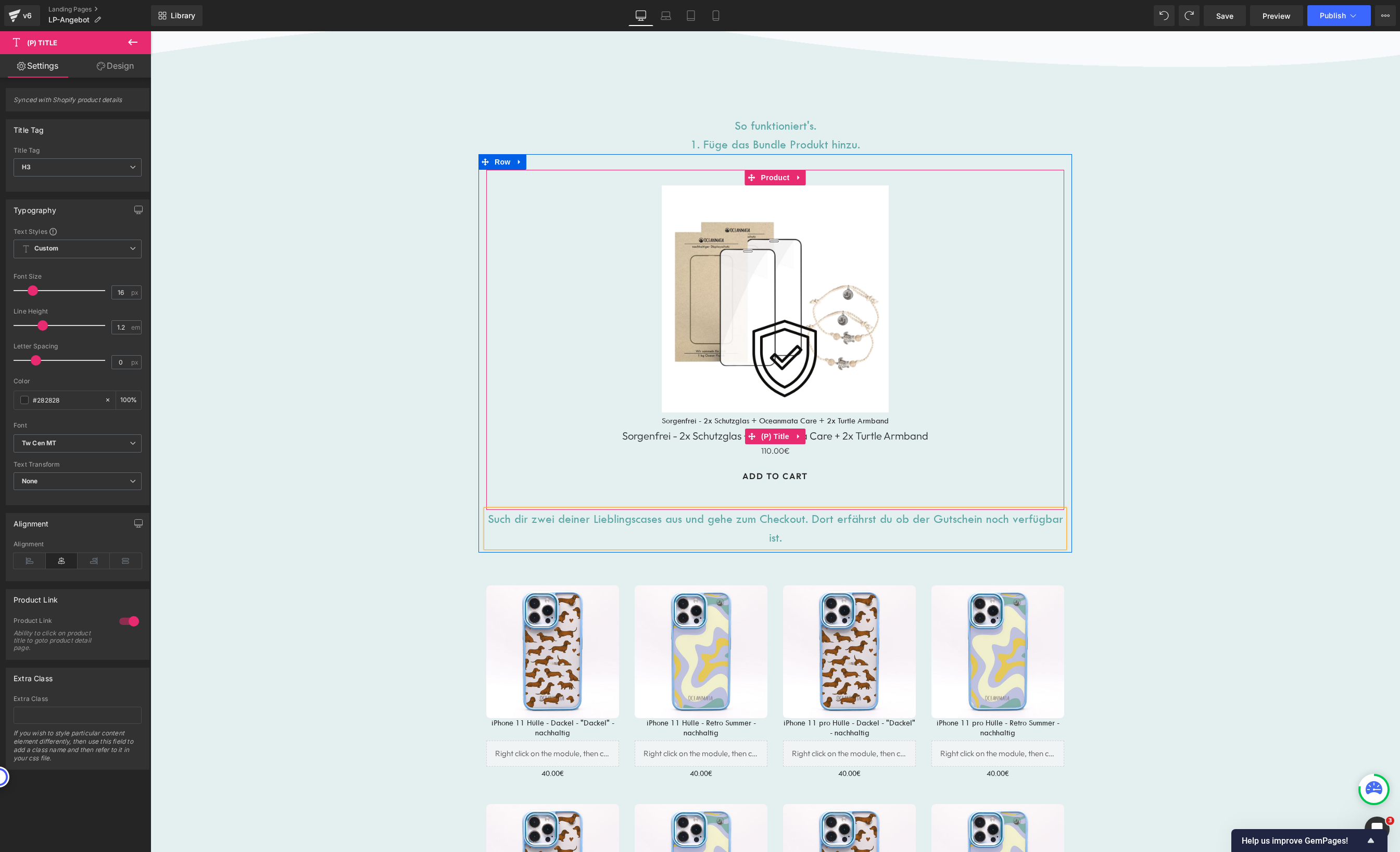
click at [829, 439] on link "Sorgenfrei - 2x Schutzglas + Oceanmata Care + 2x Turtle Armband" at bounding box center [775, 436] width 306 height 12
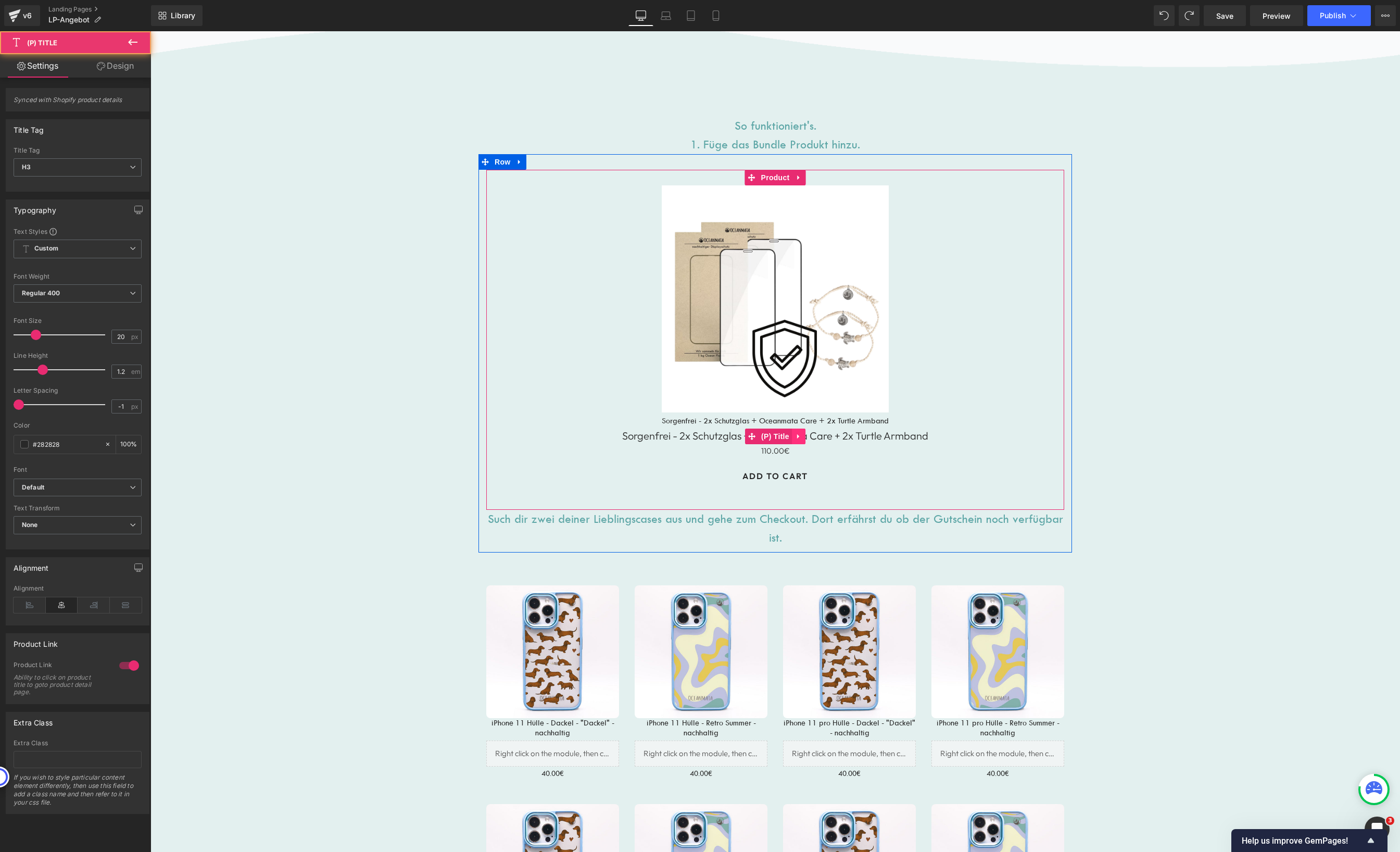
click at [797, 437] on icon at bounding box center [798, 436] width 8 height 8
click at [804, 438] on icon at bounding box center [805, 436] width 8 height 8
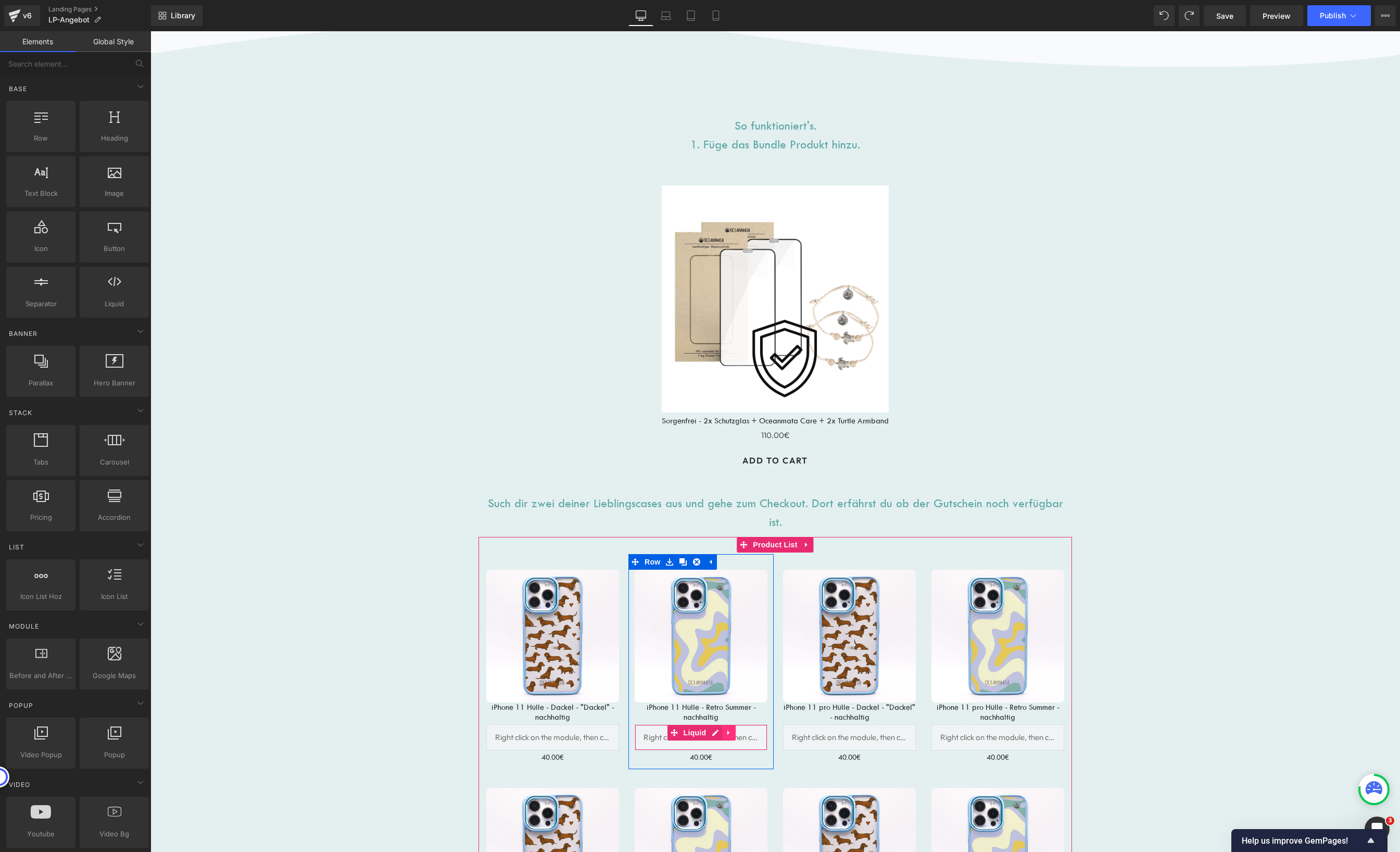
click at [728, 733] on icon at bounding box center [728, 732] width 2 height 5
click at [719, 734] on icon at bounding box center [722, 732] width 8 height 8
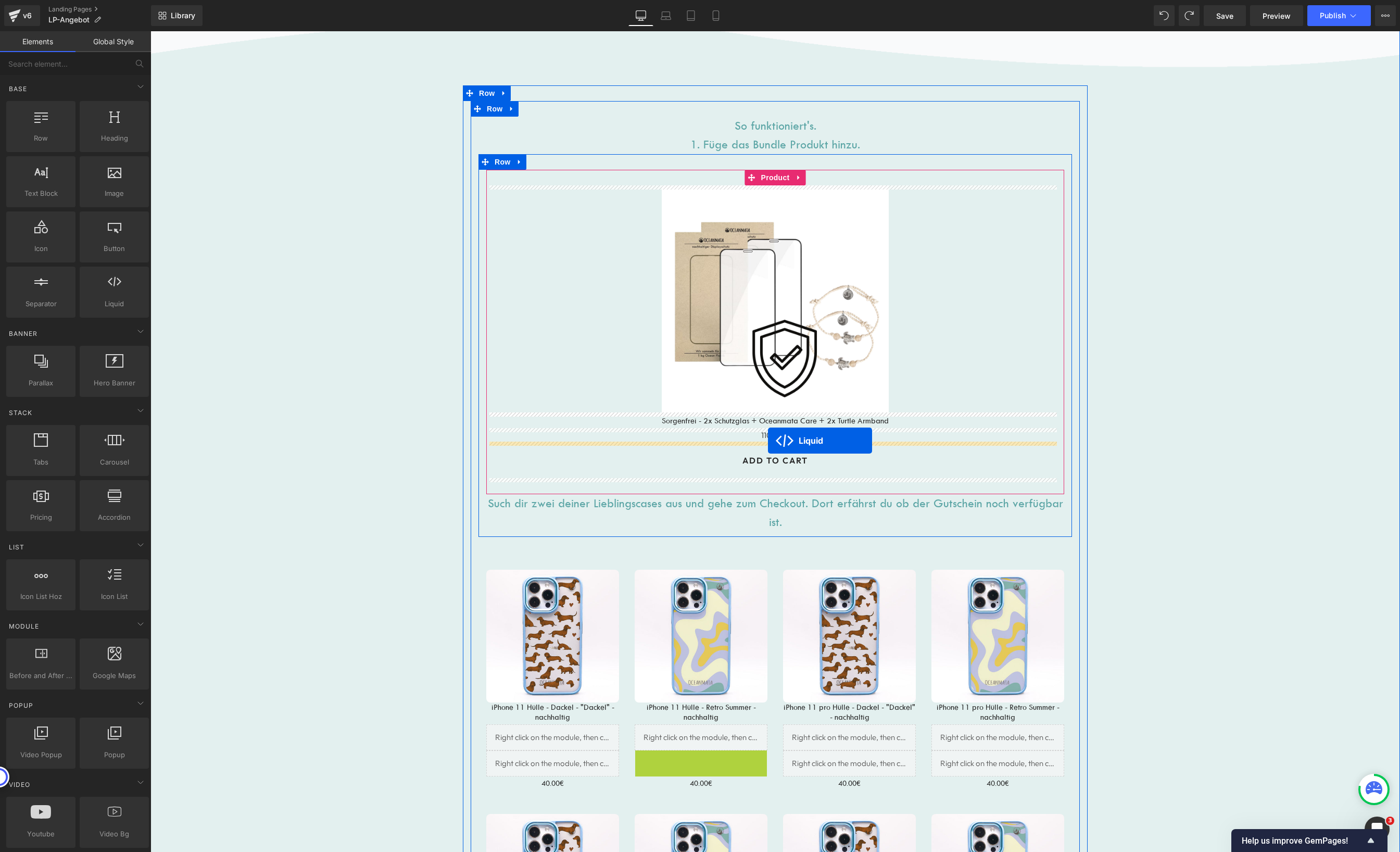
drag, startPoint x: 671, startPoint y: 761, endPoint x: 768, endPoint y: 440, distance: 335.3
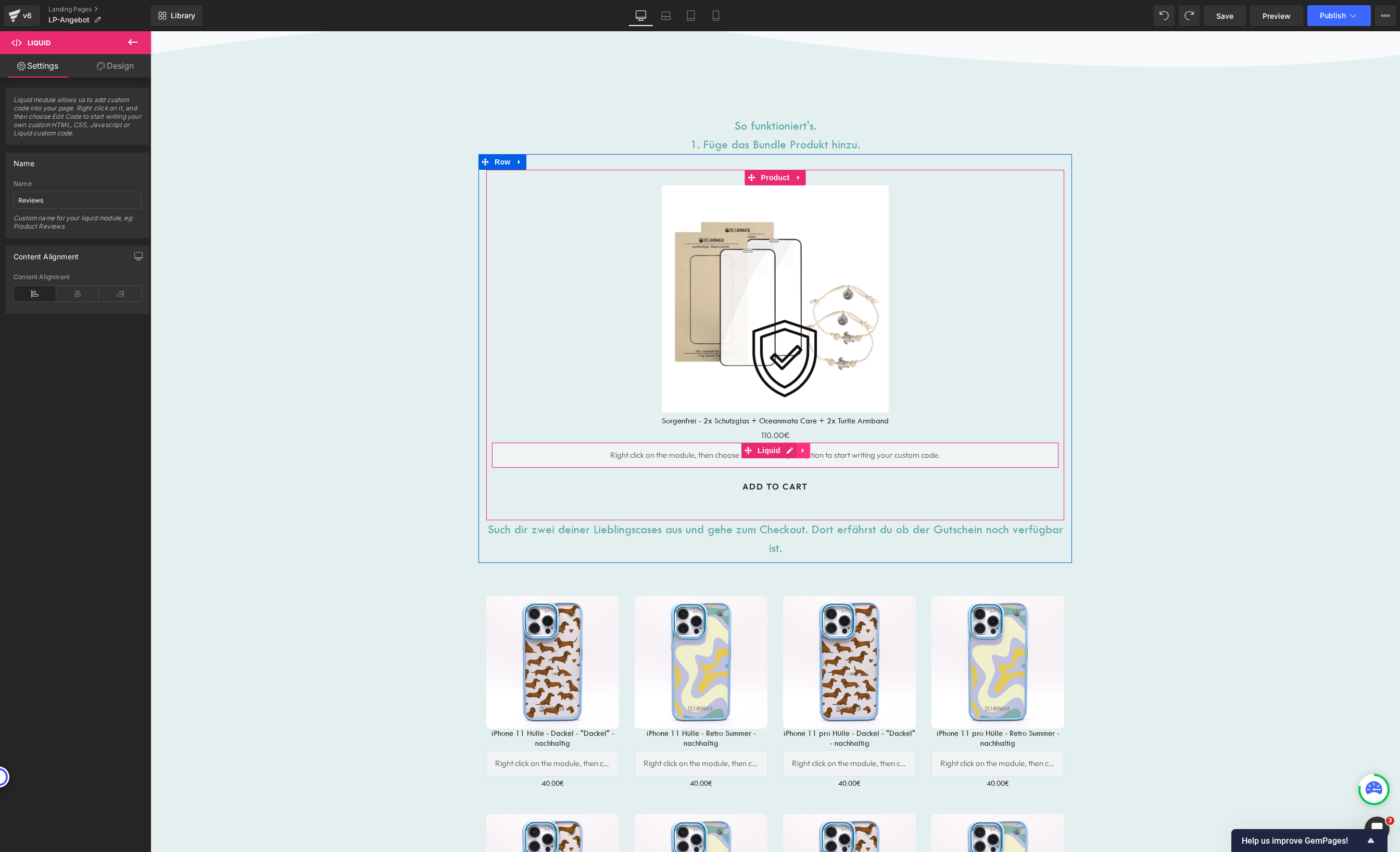
click at [800, 450] on icon at bounding box center [803, 450] width 8 height 8
click at [807, 452] on icon at bounding box center [810, 450] width 8 height 8
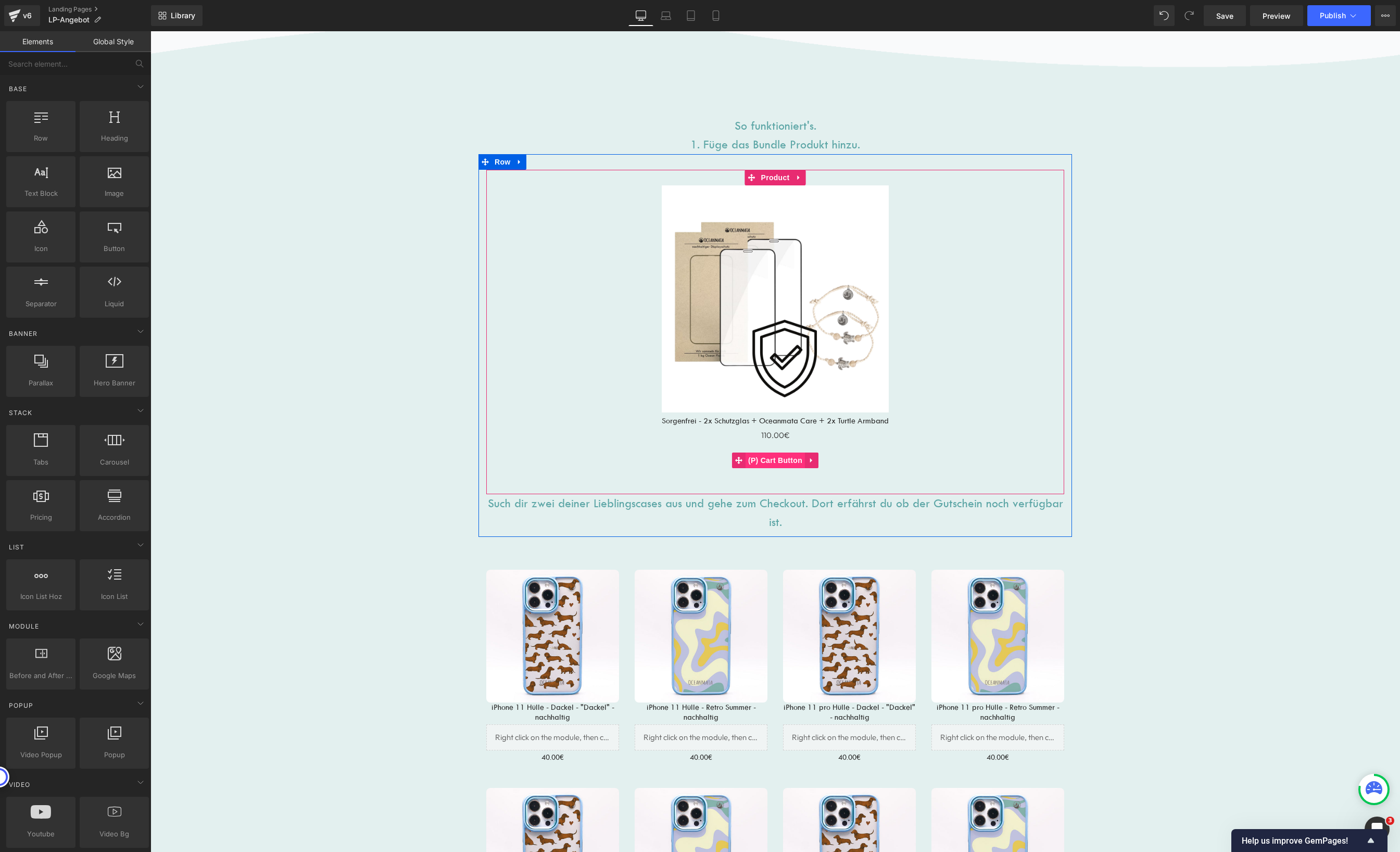
click at [786, 459] on span "(P) Cart Button" at bounding box center [775, 460] width 59 height 16
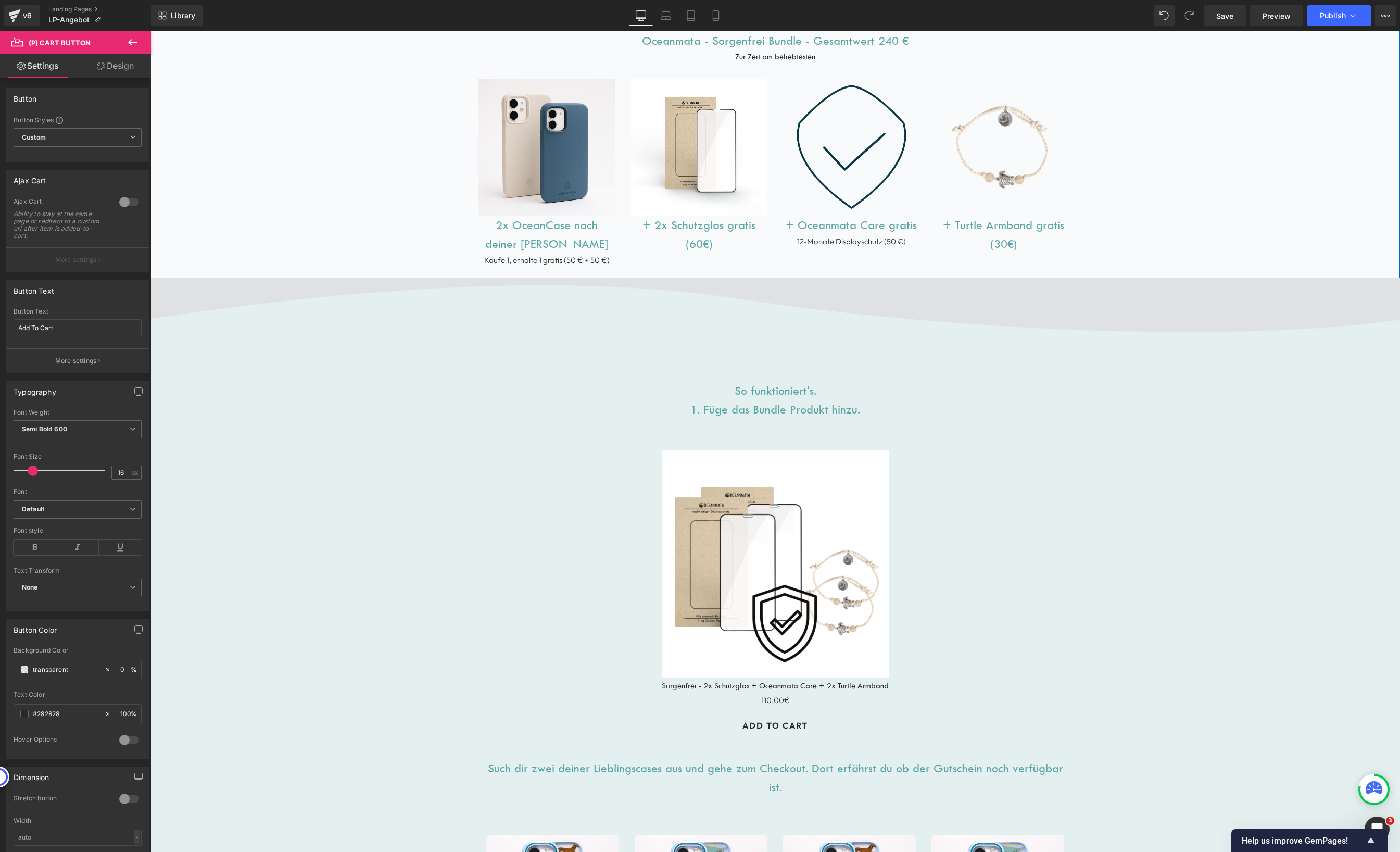
scroll to position [749, 0]
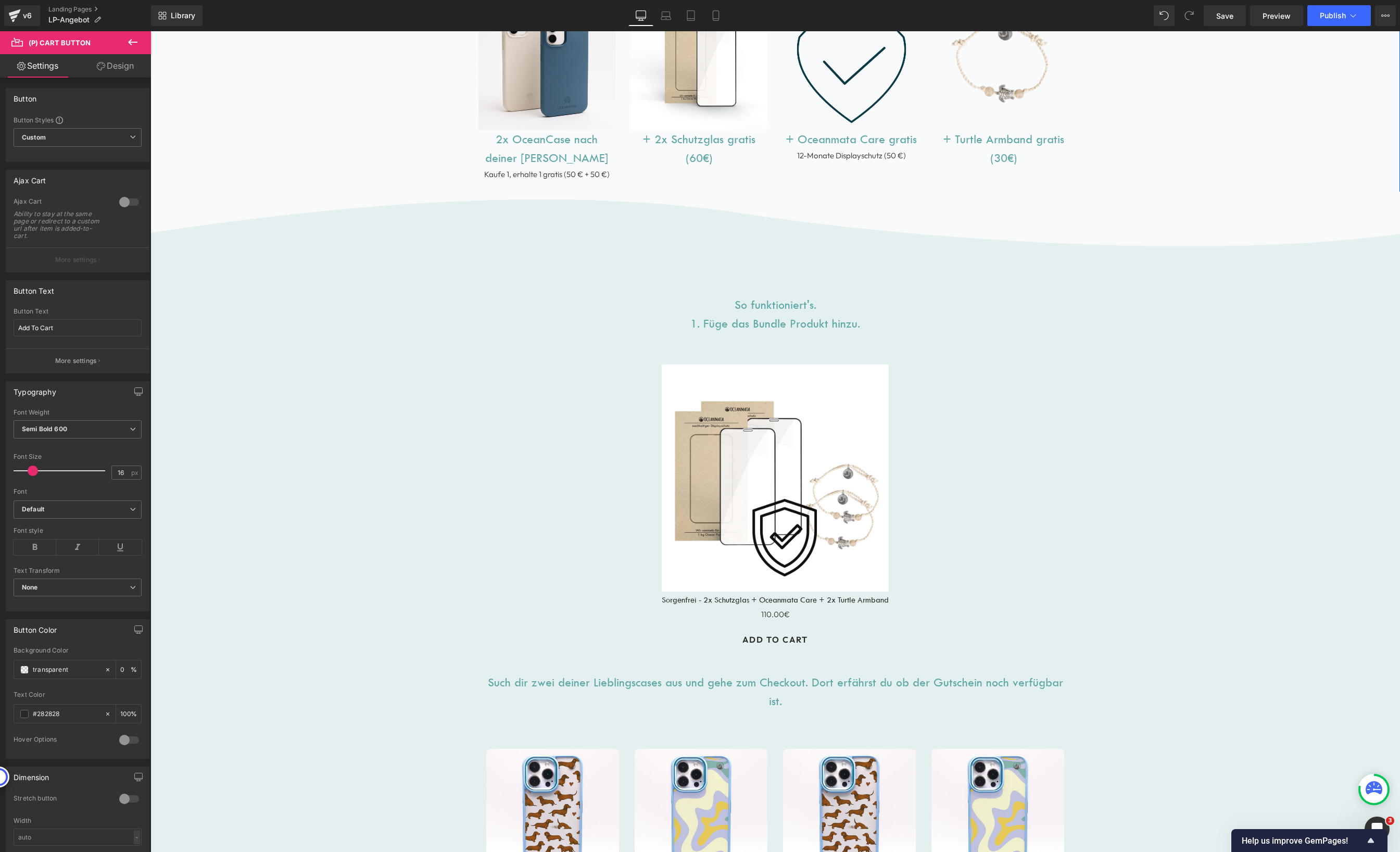
click at [920, 402] on div "Sale Off" at bounding box center [775, 478] width 567 height 227
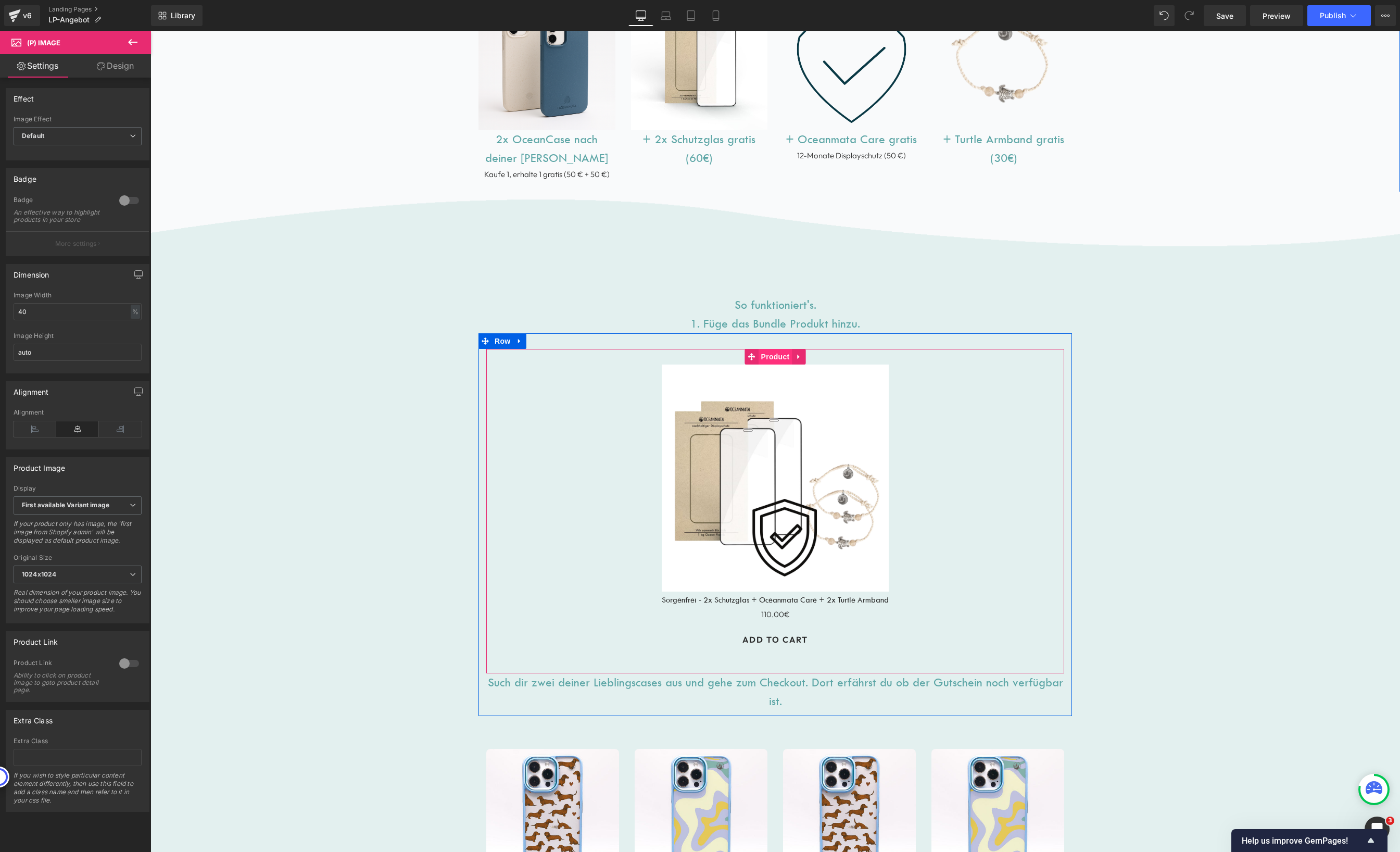
click at [774, 357] on span "Product" at bounding box center [775, 356] width 34 height 16
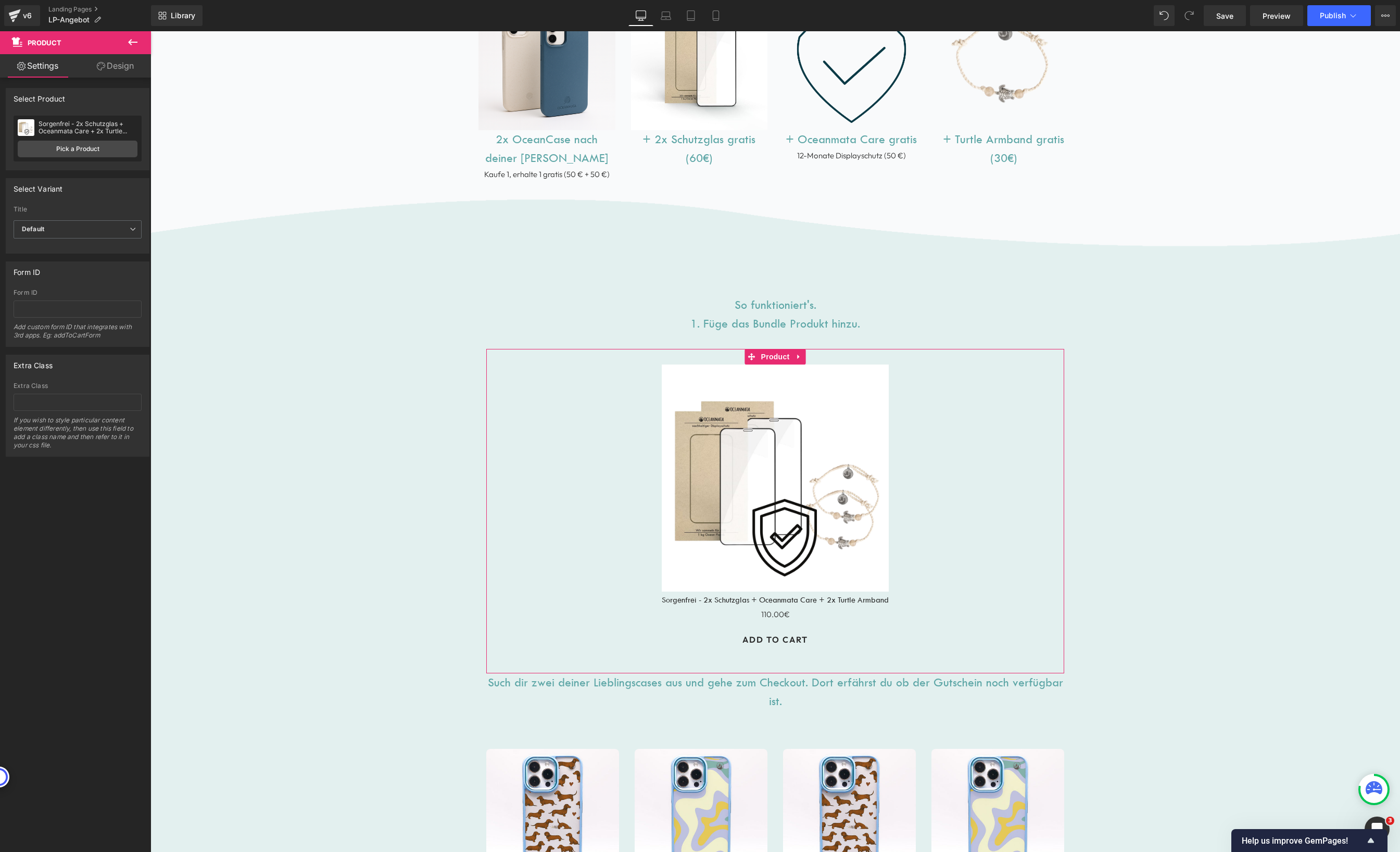
click at [122, 73] on link "Design" at bounding box center [116, 66] width 76 height 23
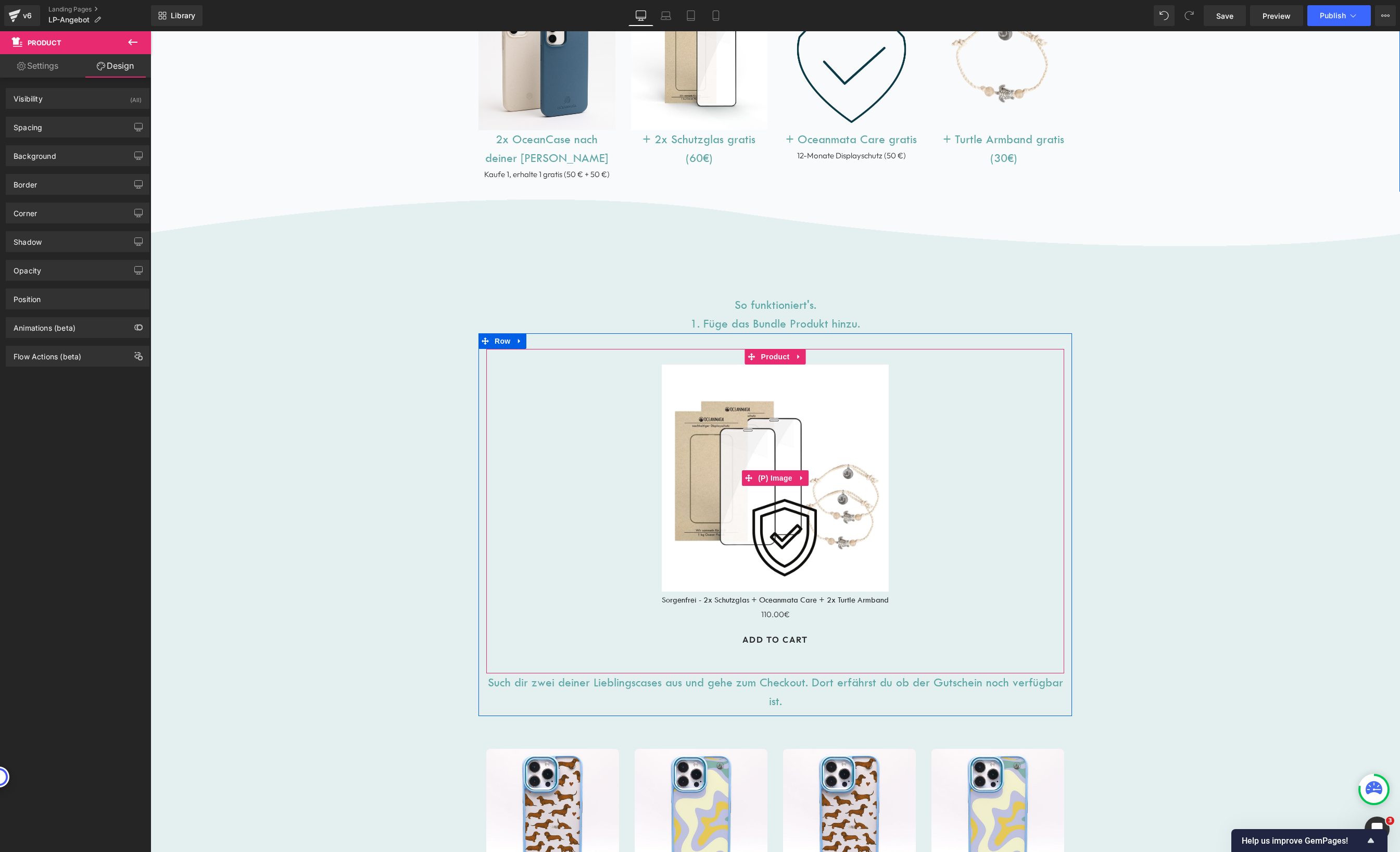
click at [538, 397] on div "Sale Off" at bounding box center [775, 478] width 567 height 227
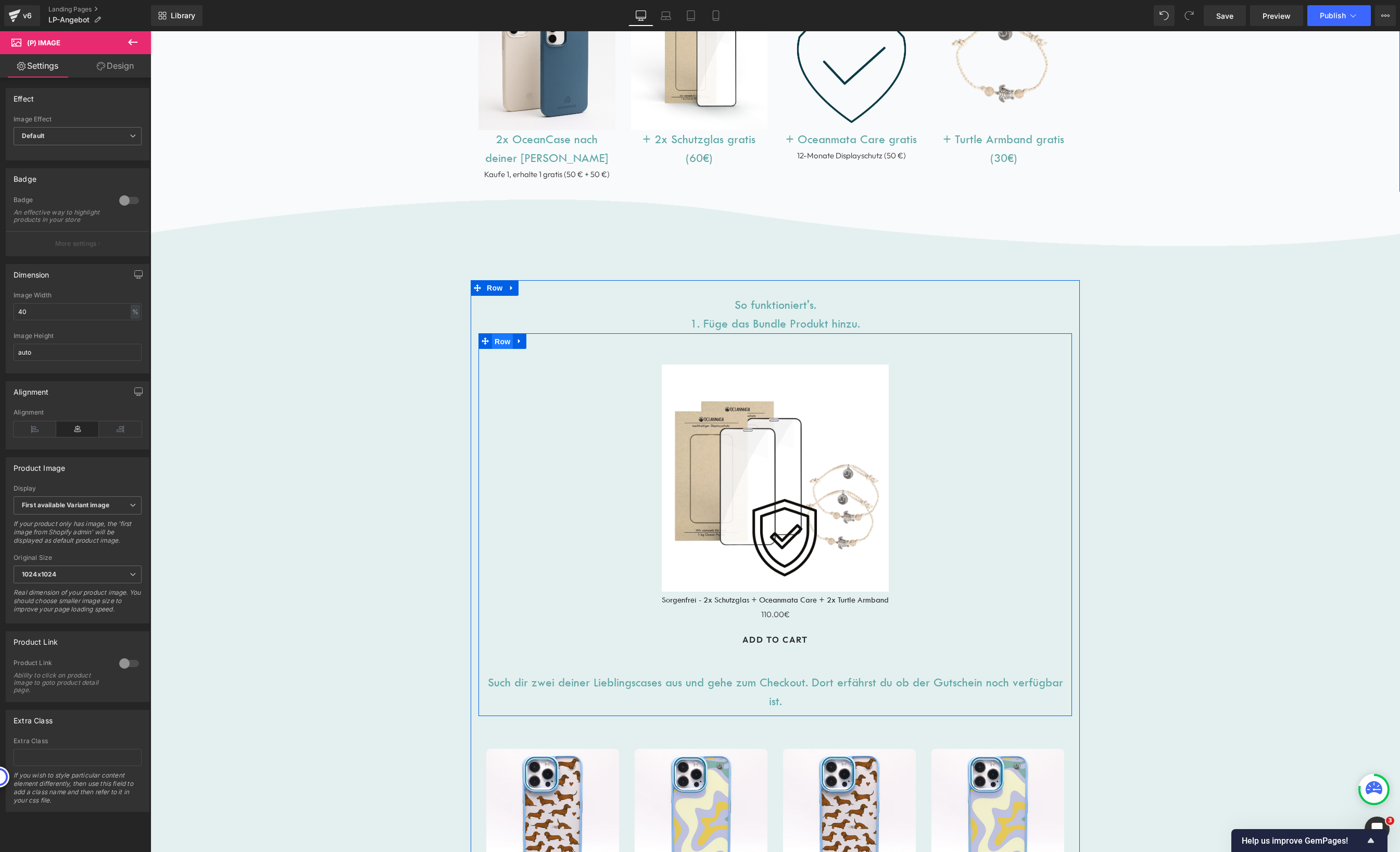
click at [492, 343] on span "Row" at bounding box center [502, 341] width 21 height 16
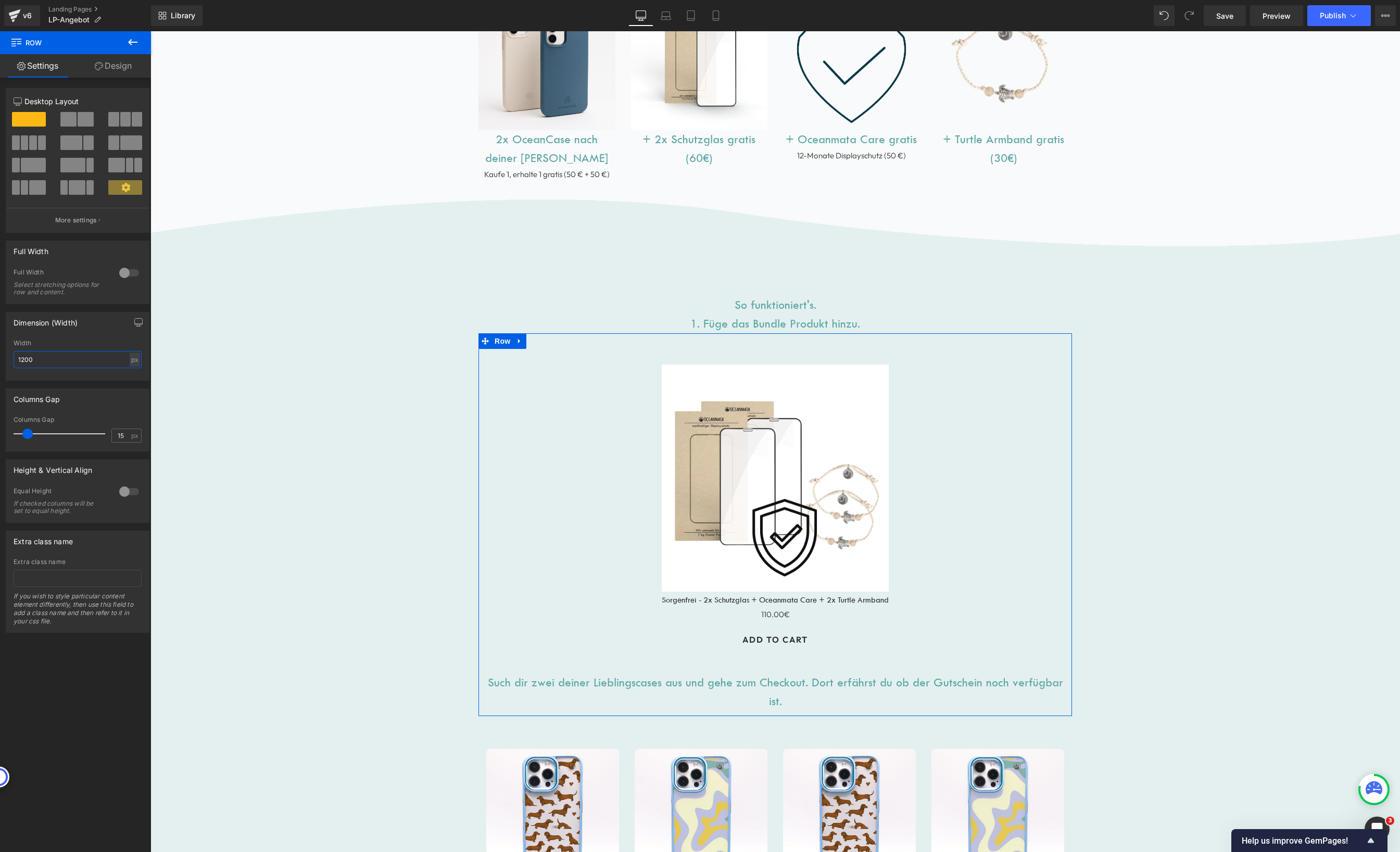
click at [54, 356] on input "1200" at bounding box center [78, 359] width 128 height 17
click at [54, 356] on input "1200" at bounding box center [78, 359] width 128 height 17
click at [54, 356] on input "1200" at bounding box center [78, 359] width 128 height 17
type input "800"
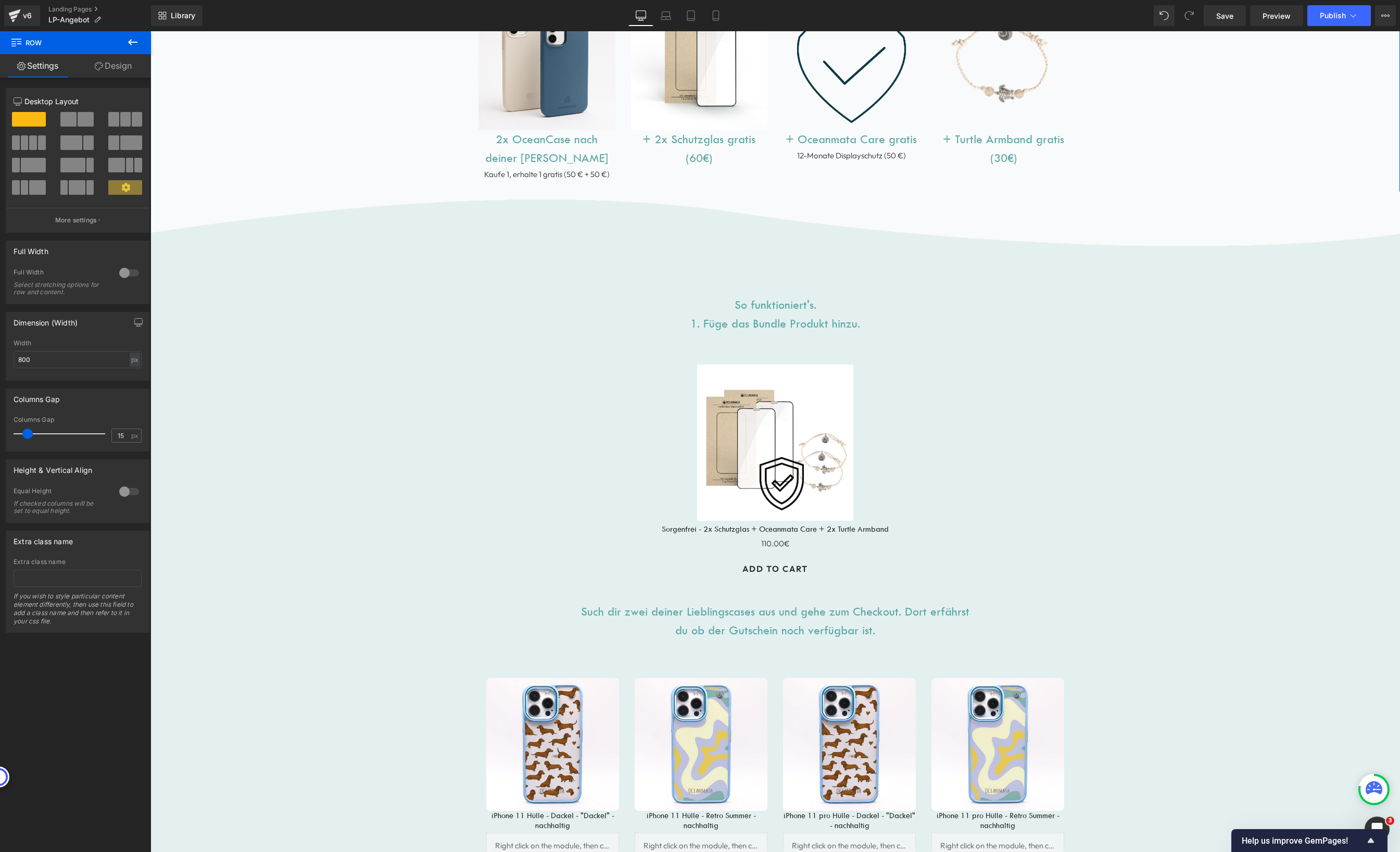
click at [1111, 451] on div "Image So funktioniert's. 1. Füge das Bundle Produkt hinzu. Heading Sale Off (P)…" at bounding box center [775, 715] width 1249 height 1047
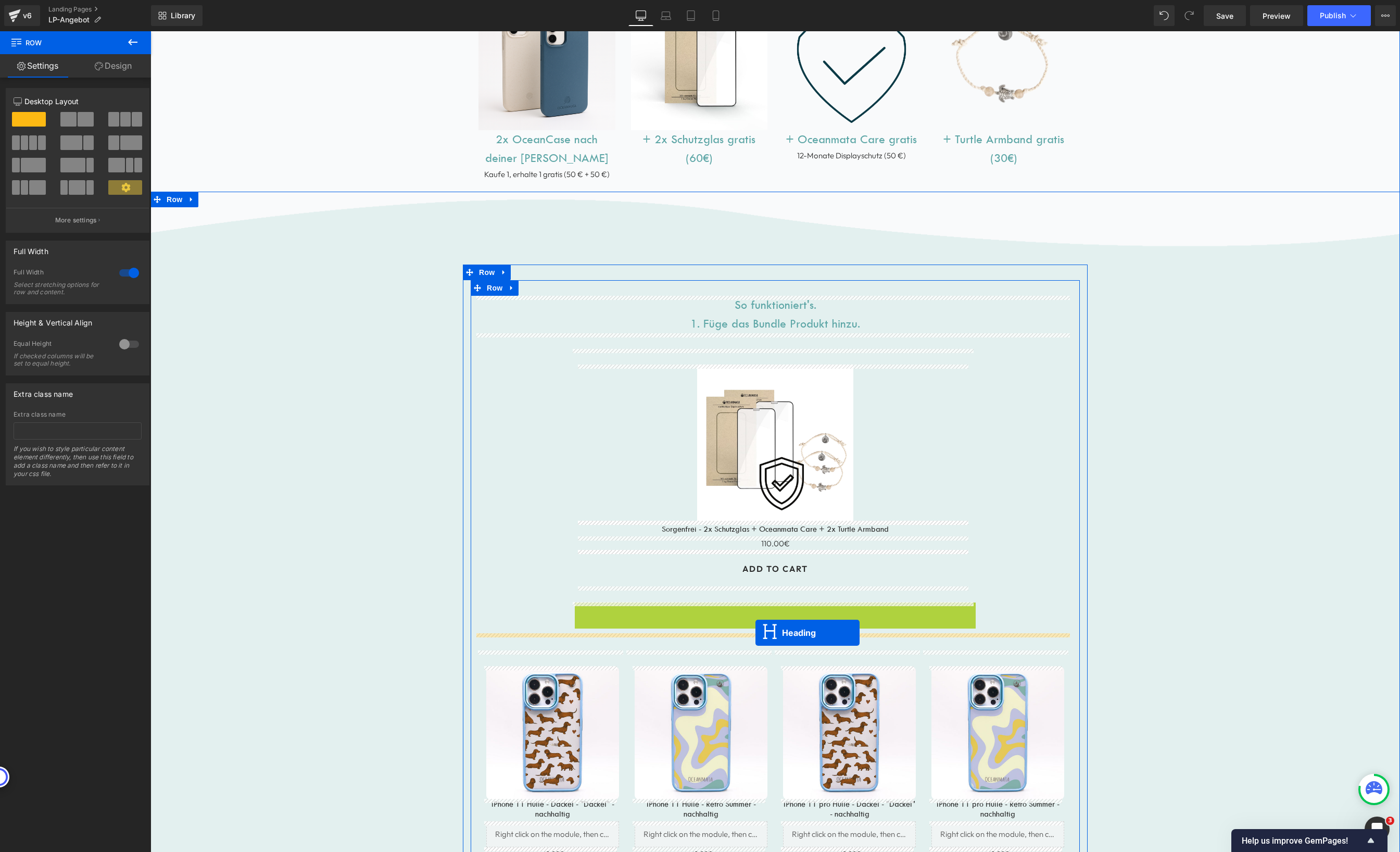
drag, startPoint x: 750, startPoint y: 620, endPoint x: 756, endPoint y: 633, distance: 14.3
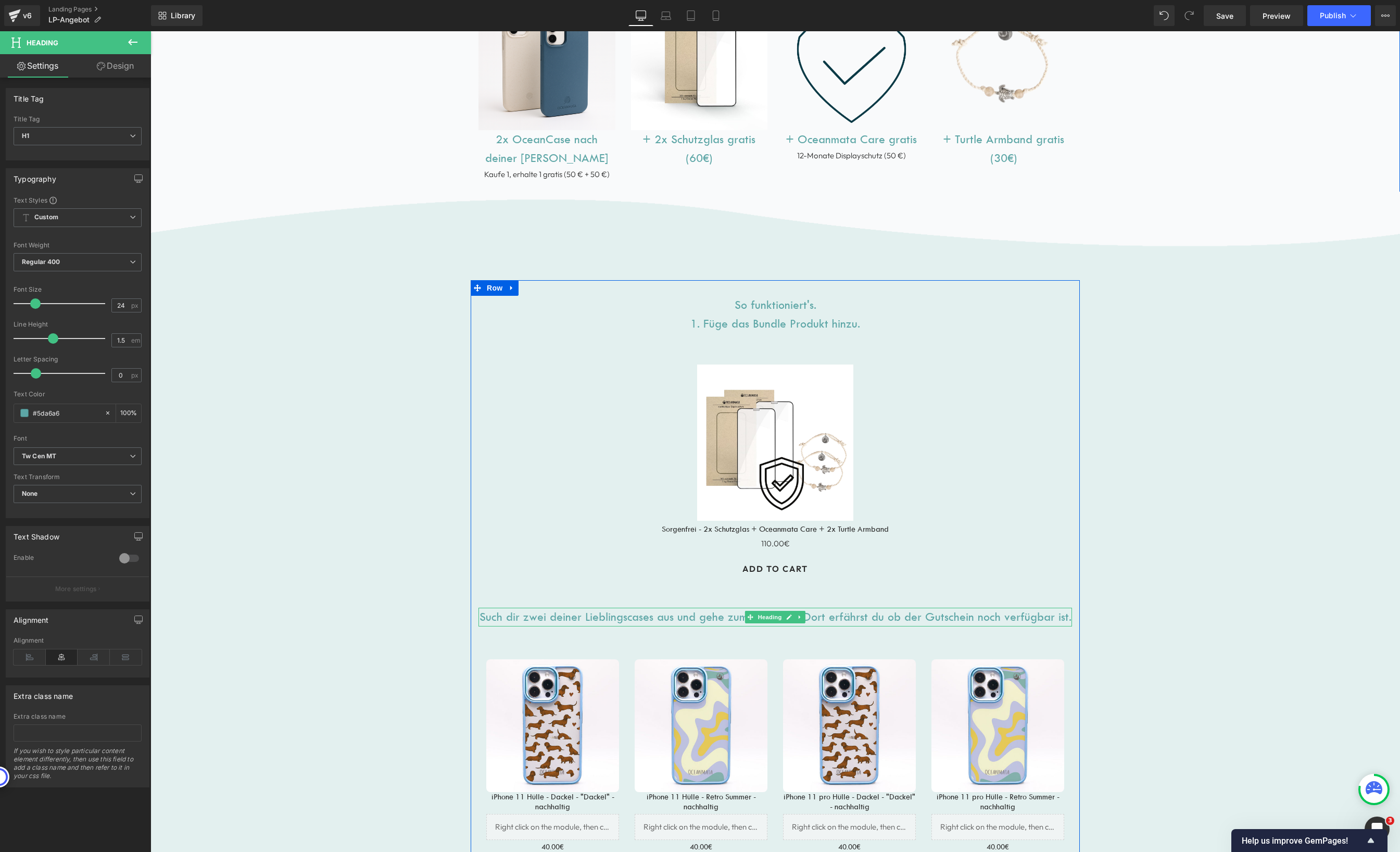
click at [483, 617] on h1 "Such dir zwei deiner Lieblingscases aus und gehe zum Checkout. Dort erfährst du…" at bounding box center [775, 617] width 593 height 19
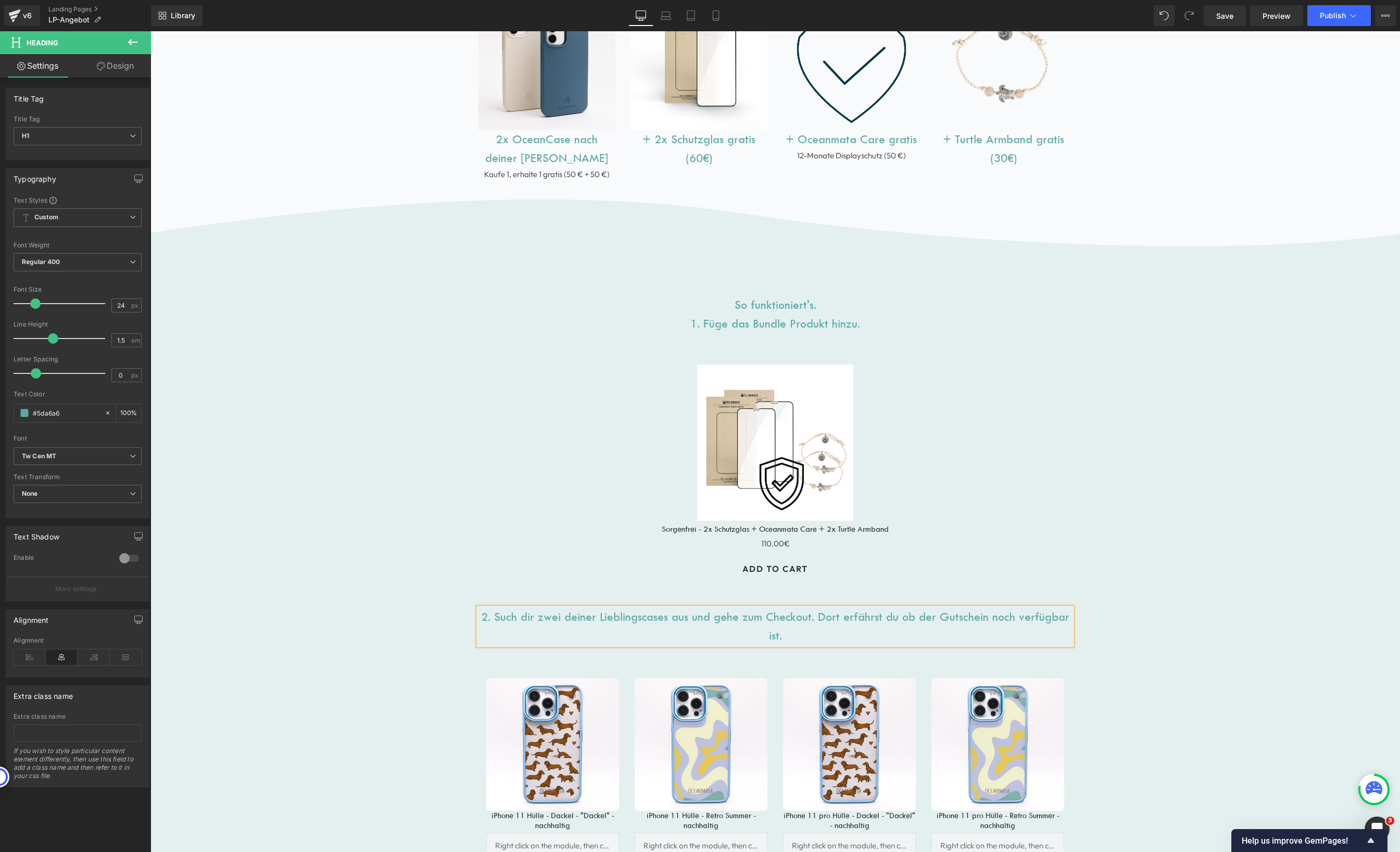
click at [815, 615] on h1 "2. Such dir zwei deiner Lieblingscases aus und gehe zum Checkout. Dort erfährst…" at bounding box center [775, 626] width 593 height 38
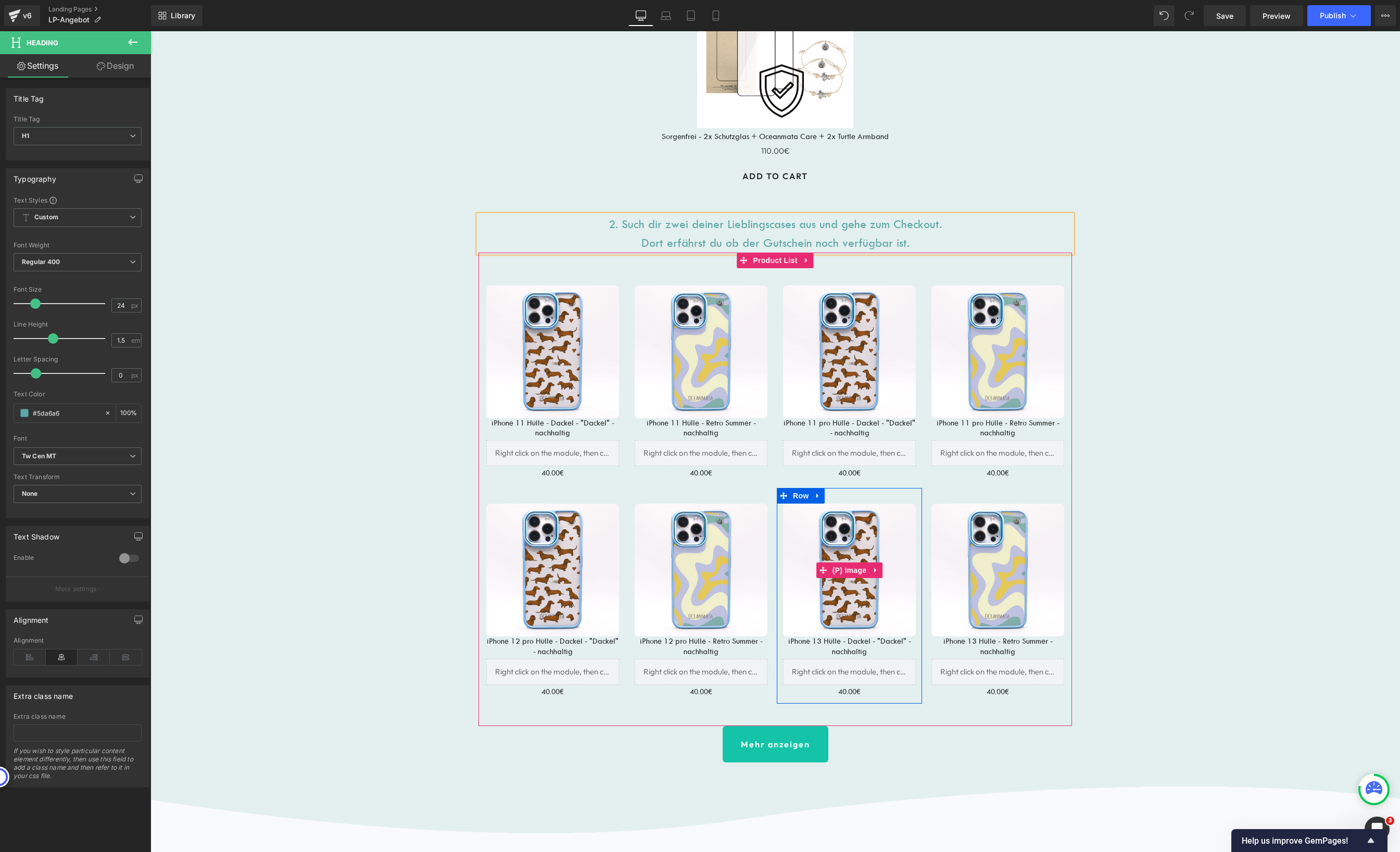
scroll to position [1143, 0]
click at [928, 242] on h1 "2. Such dir zwei deiner Lieblingscases aus und gehe zum Checkout. Dort erfährst…" at bounding box center [775, 232] width 593 height 38
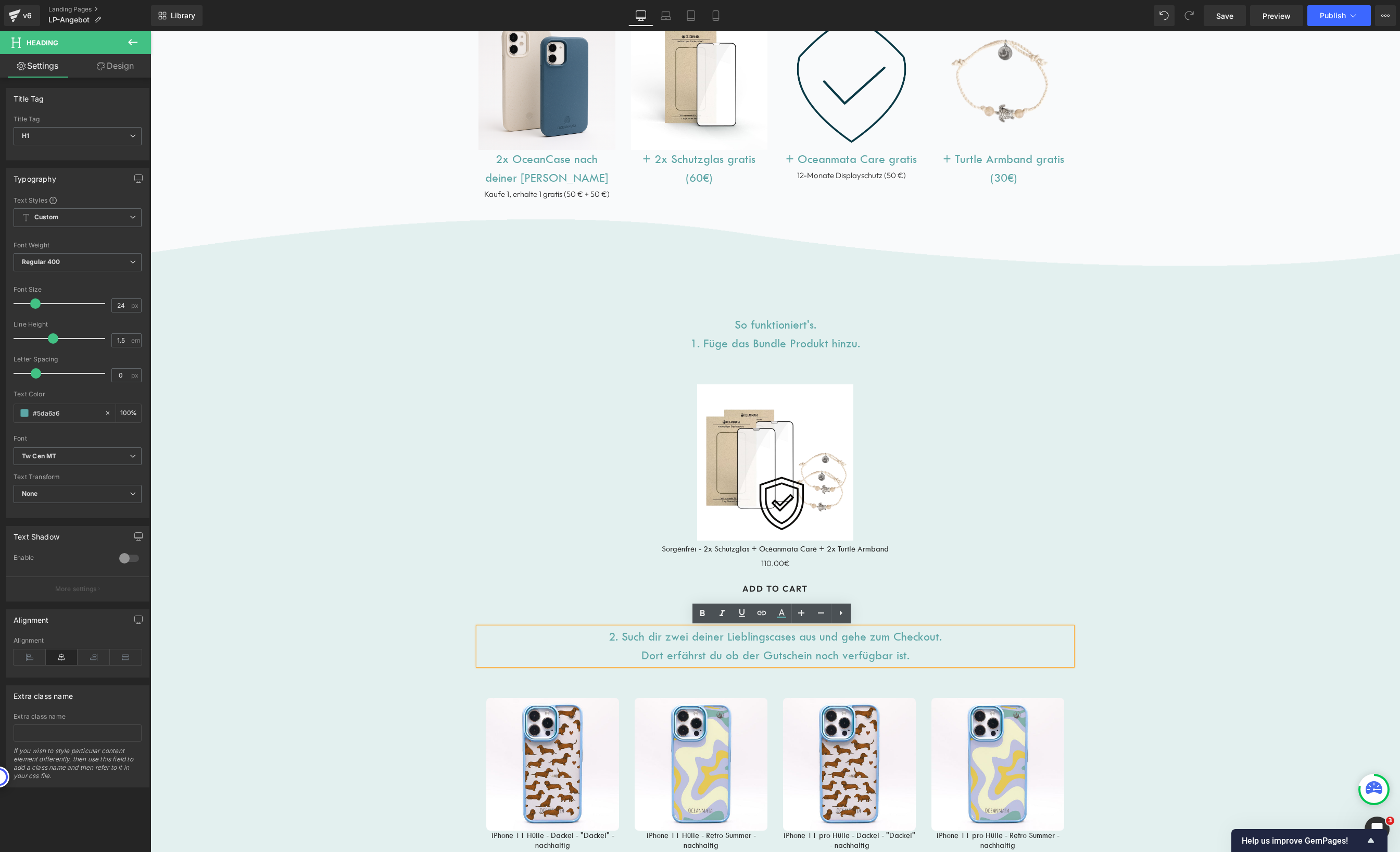
scroll to position [785, 0]
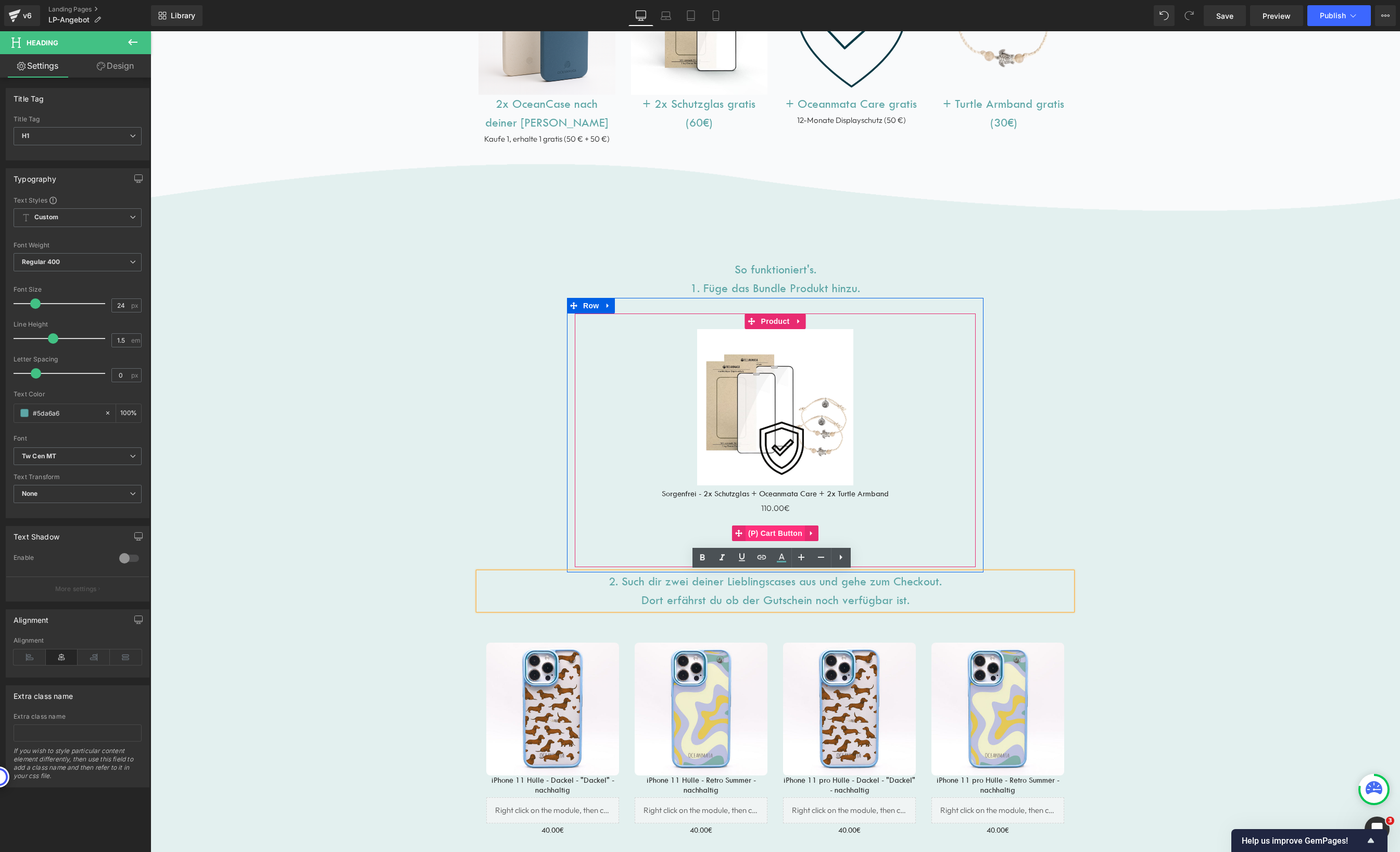
click at [779, 533] on span "(P) Cart Button" at bounding box center [775, 533] width 59 height 16
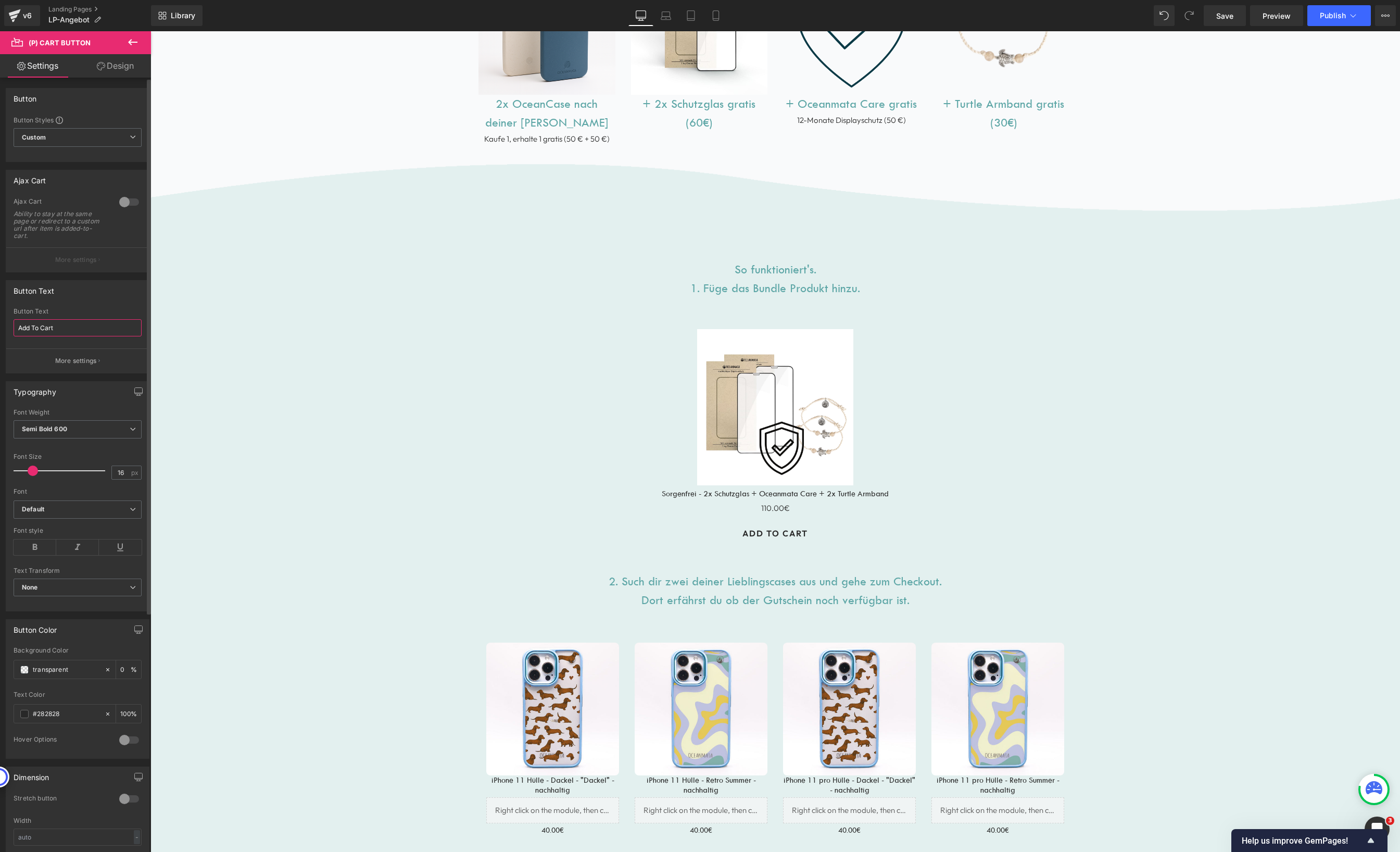
click at [56, 329] on input "Add To Cart" at bounding box center [78, 327] width 128 height 17
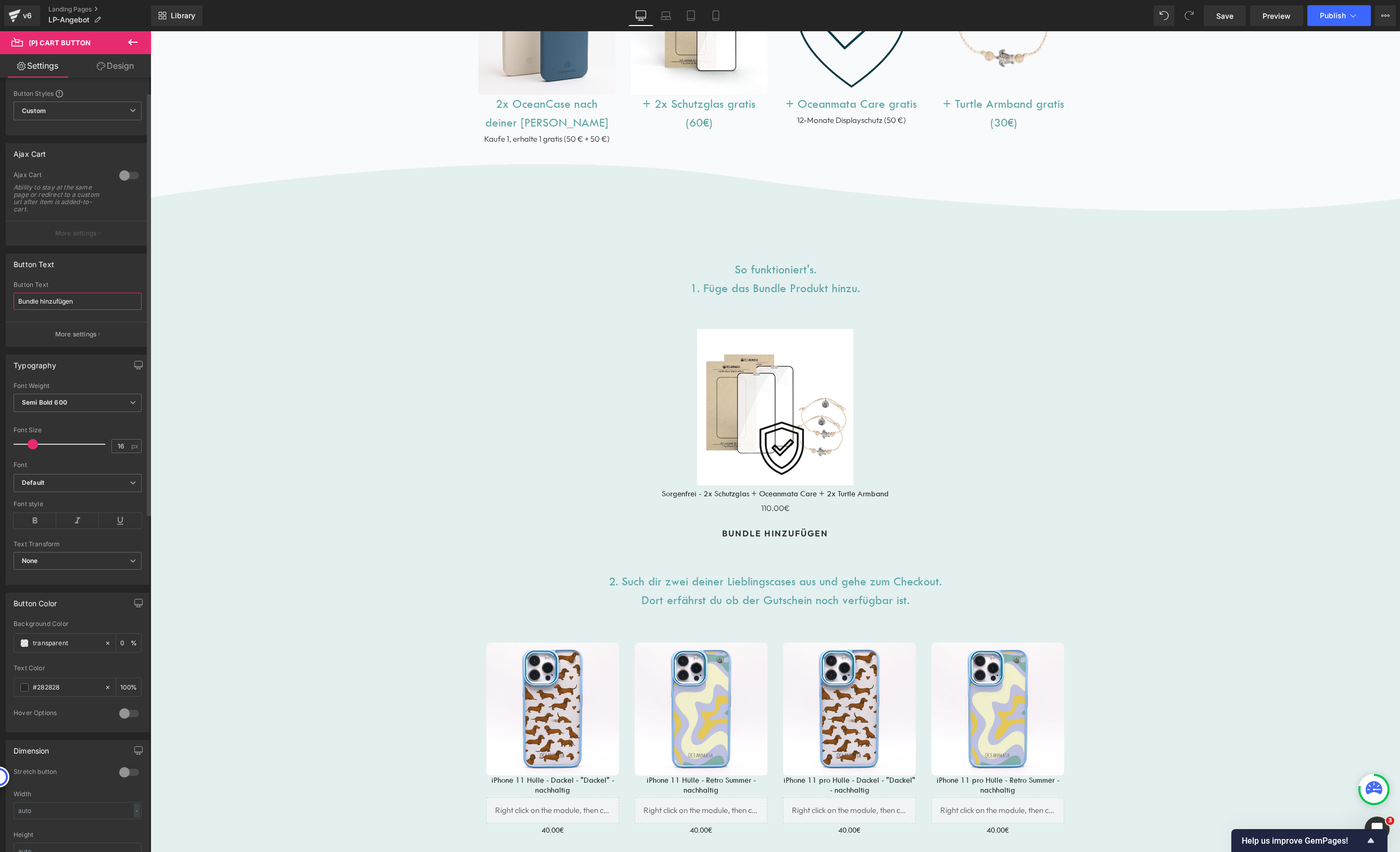
scroll to position [0, 0]
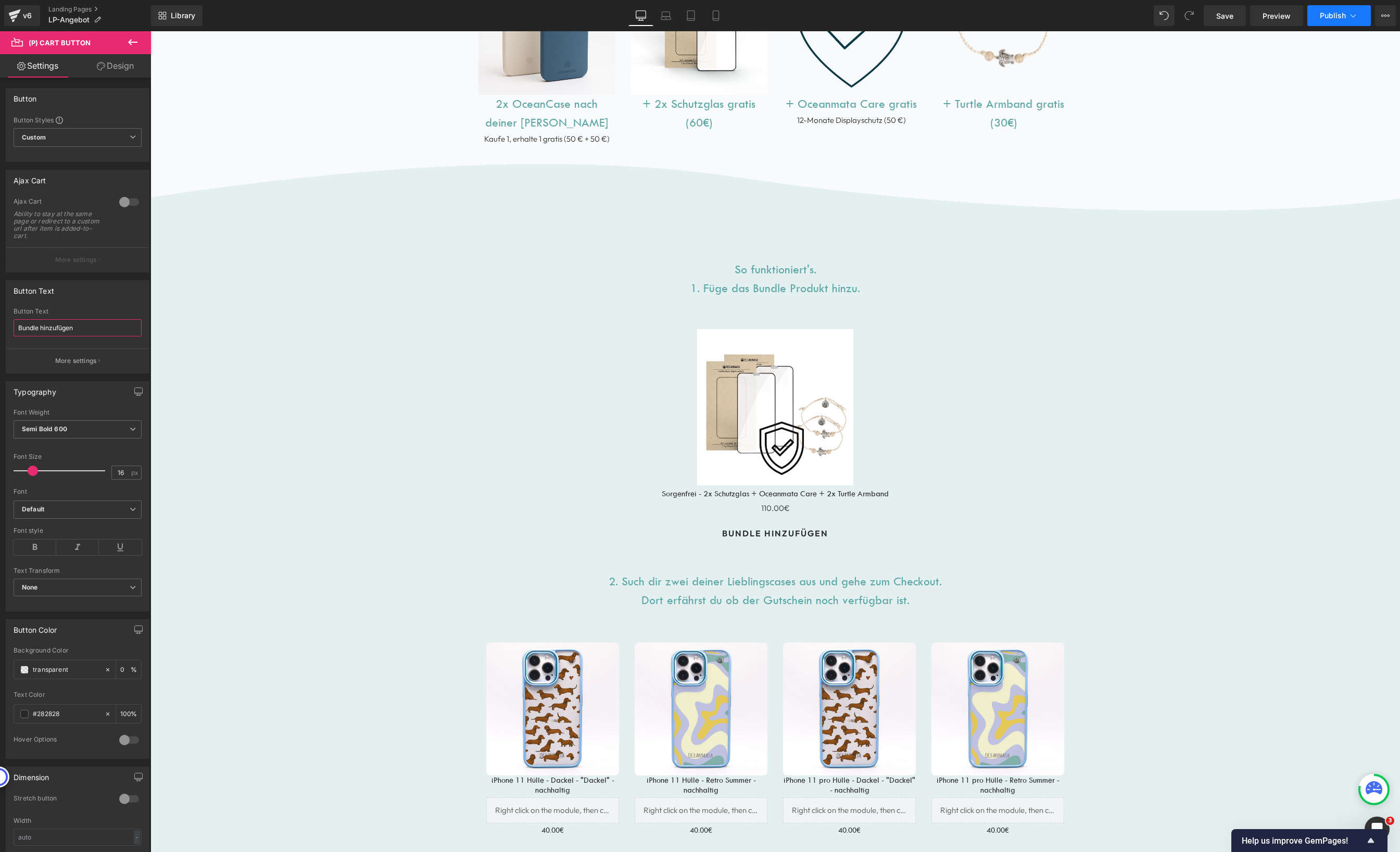
type input "Bundle hinzufügen"
click at [1329, 18] on span "Publish" at bounding box center [1333, 16] width 26 height 8
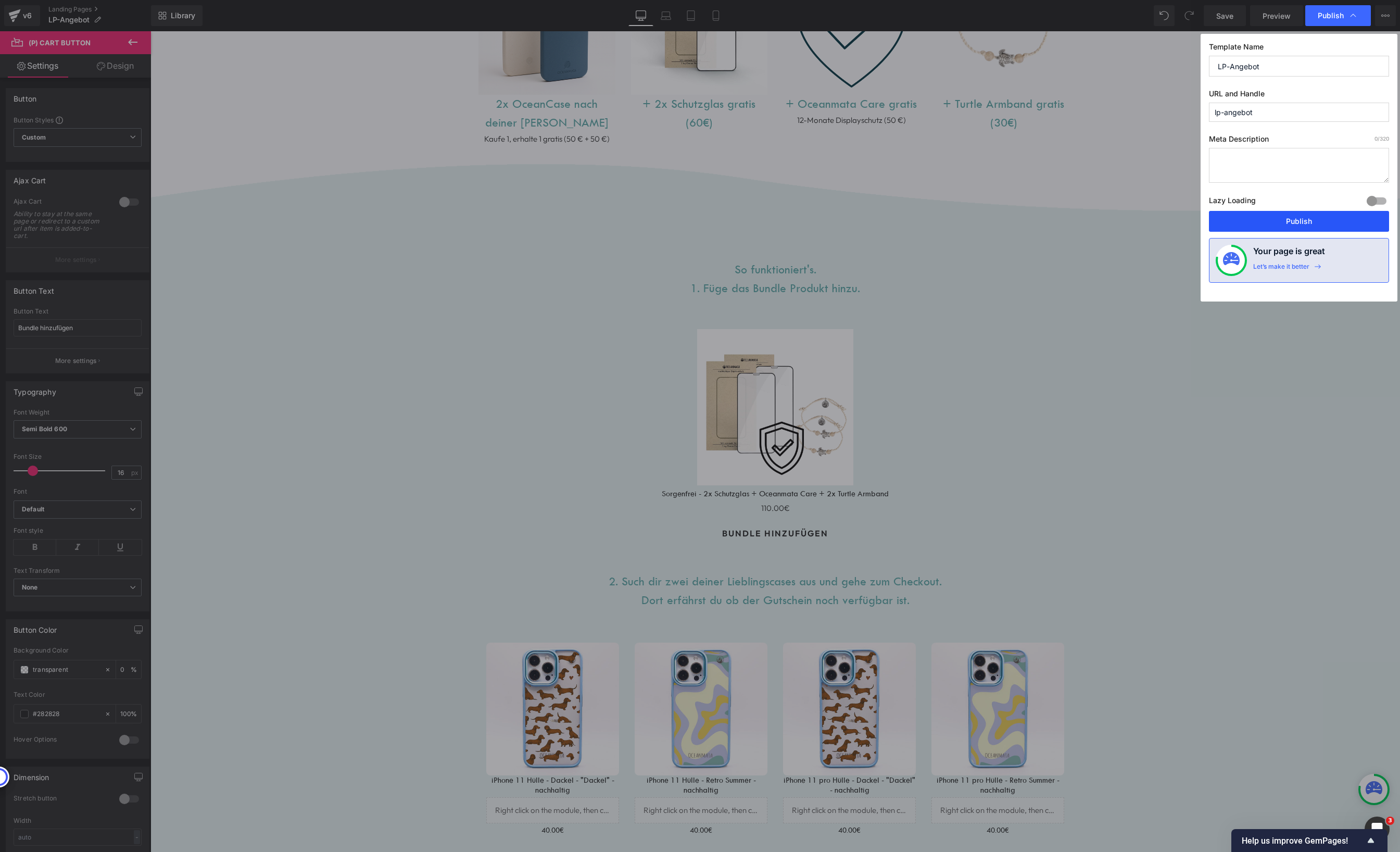
click at [1292, 222] on button "Publish" at bounding box center [1299, 221] width 180 height 21
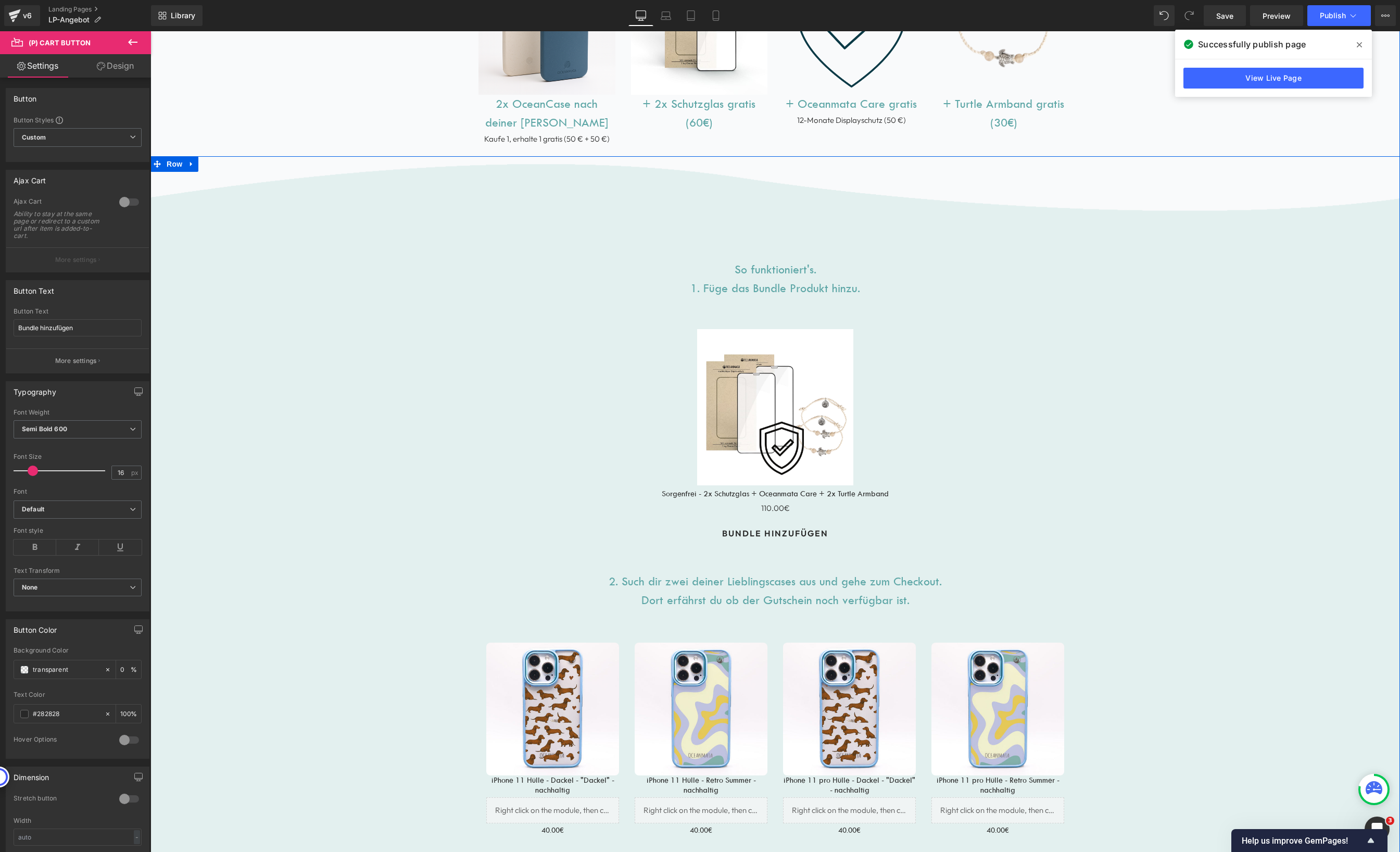
click at [1290, 365] on div "Image So funktioniert's. 1. Füge das Bundle Produkt hinzu. Heading Sale Off (P)…" at bounding box center [775, 679] width 1249 height 1047
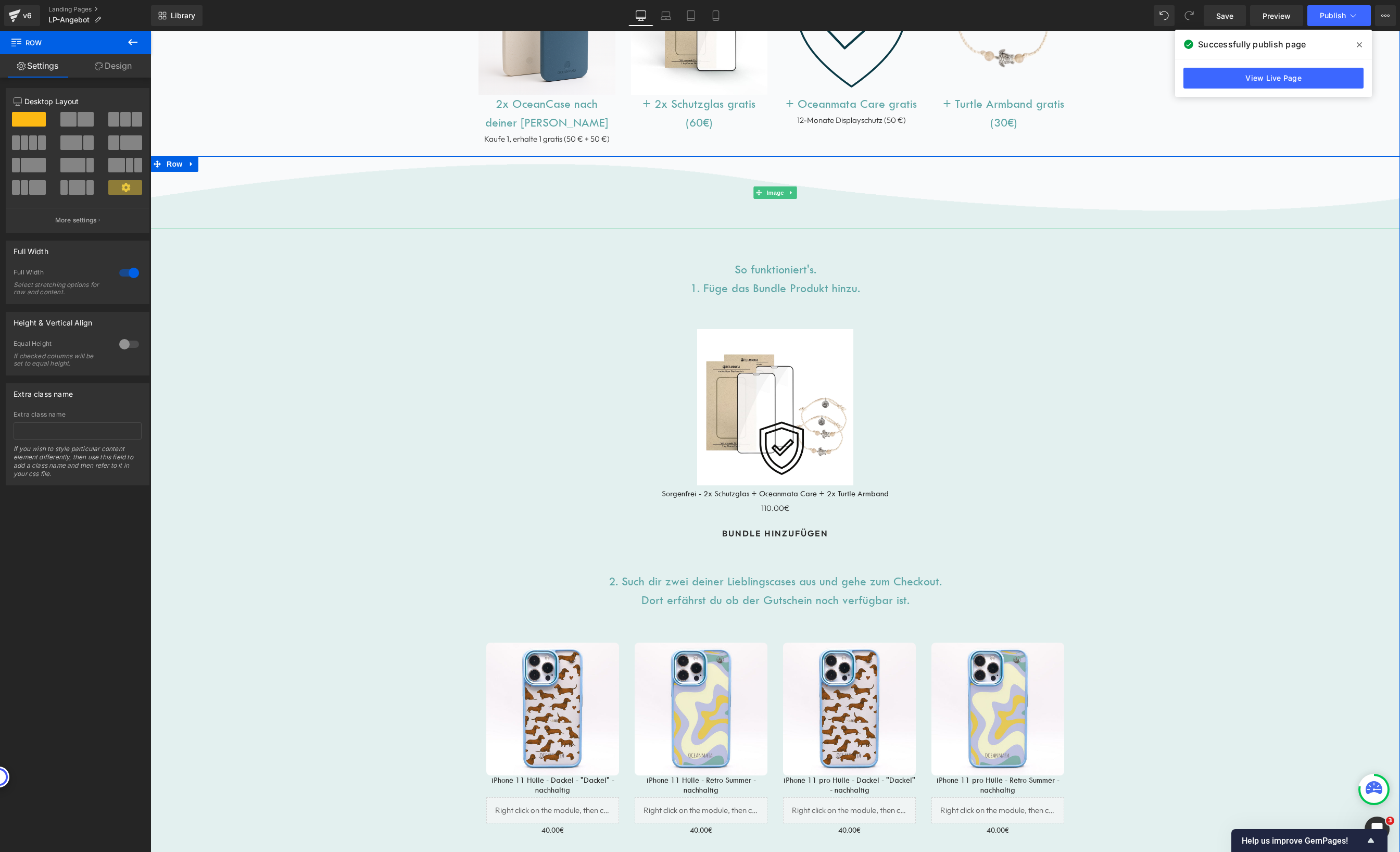
click at [1214, 263] on div "Image So funktioniert's. 1. Füge das Bundle Produkt hinzu. Heading Sale Off (P)…" at bounding box center [775, 679] width 1249 height 1047
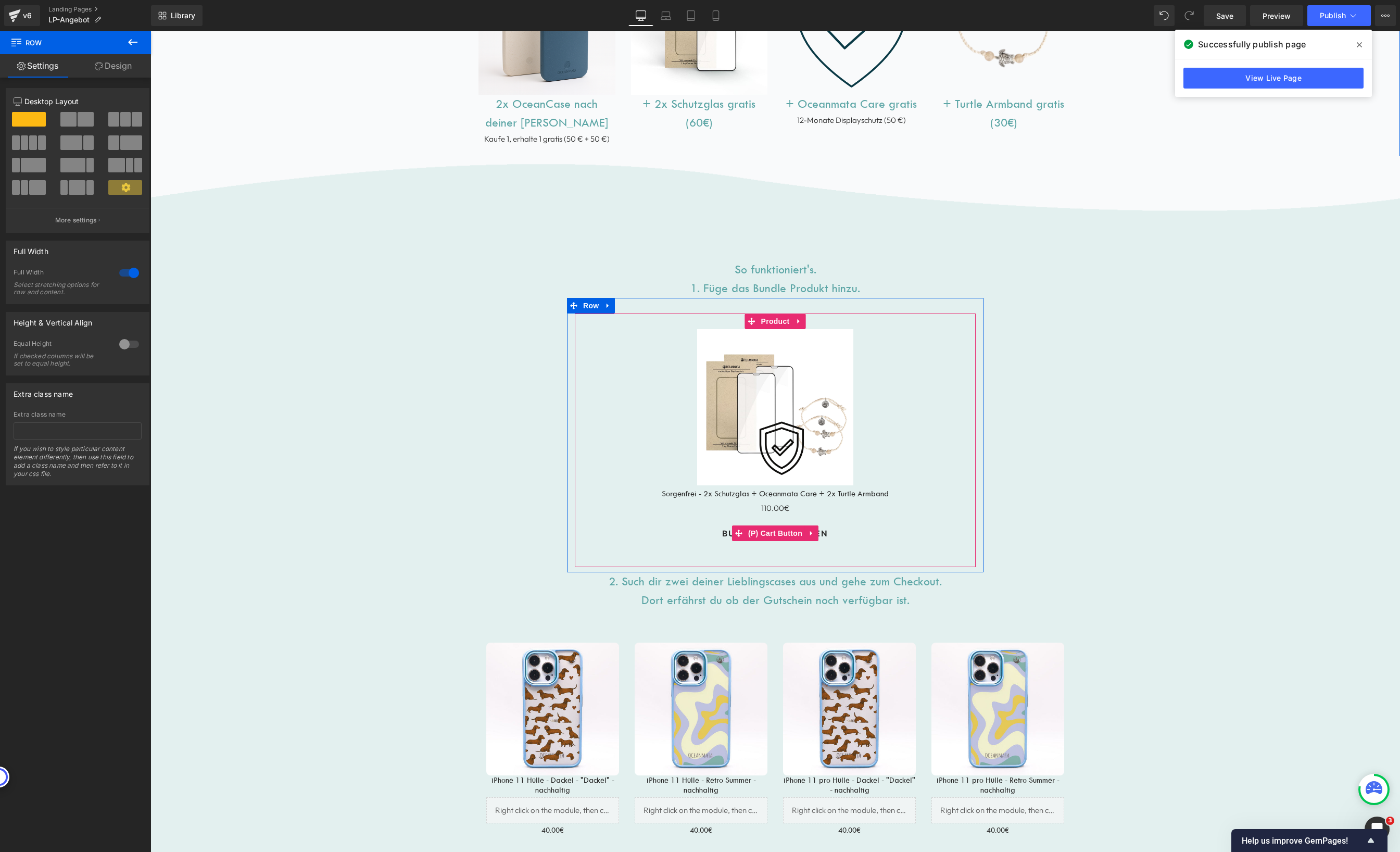
click at [842, 532] on button "Bundle hinzufügen" at bounding box center [775, 533] width 142 height 36
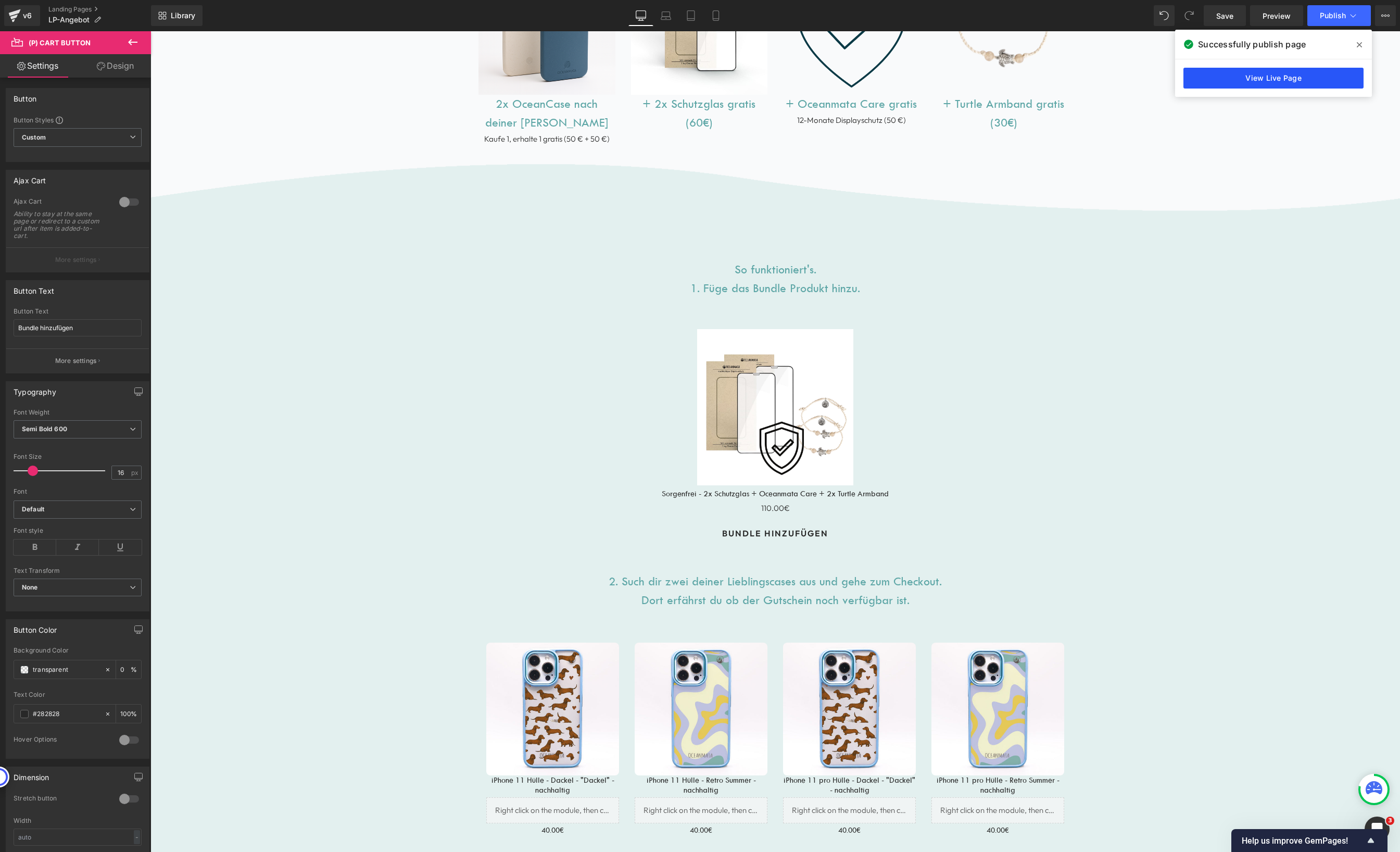
click at [1286, 83] on link "View Live Page" at bounding box center [1273, 78] width 180 height 21
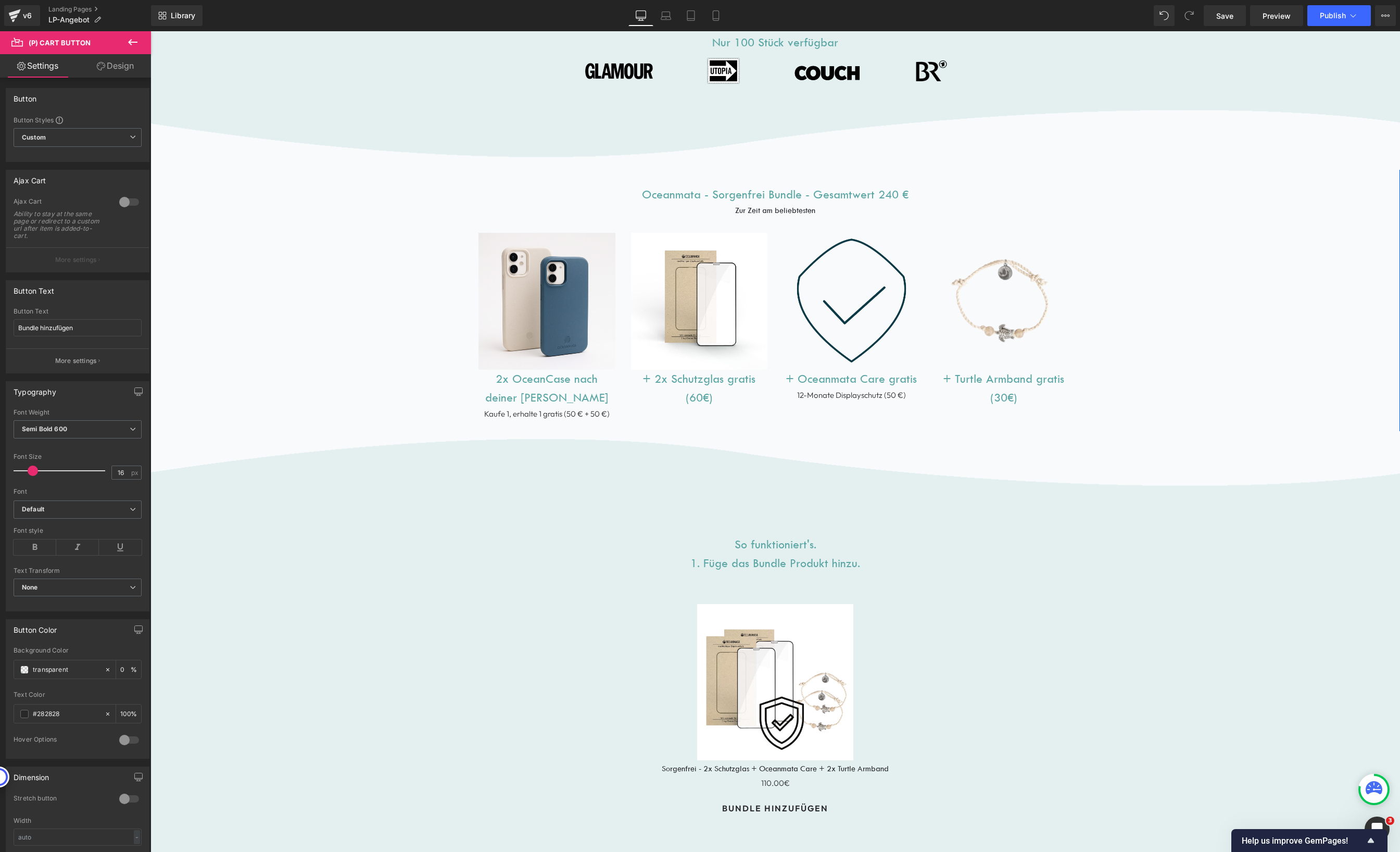
scroll to position [455, 0]
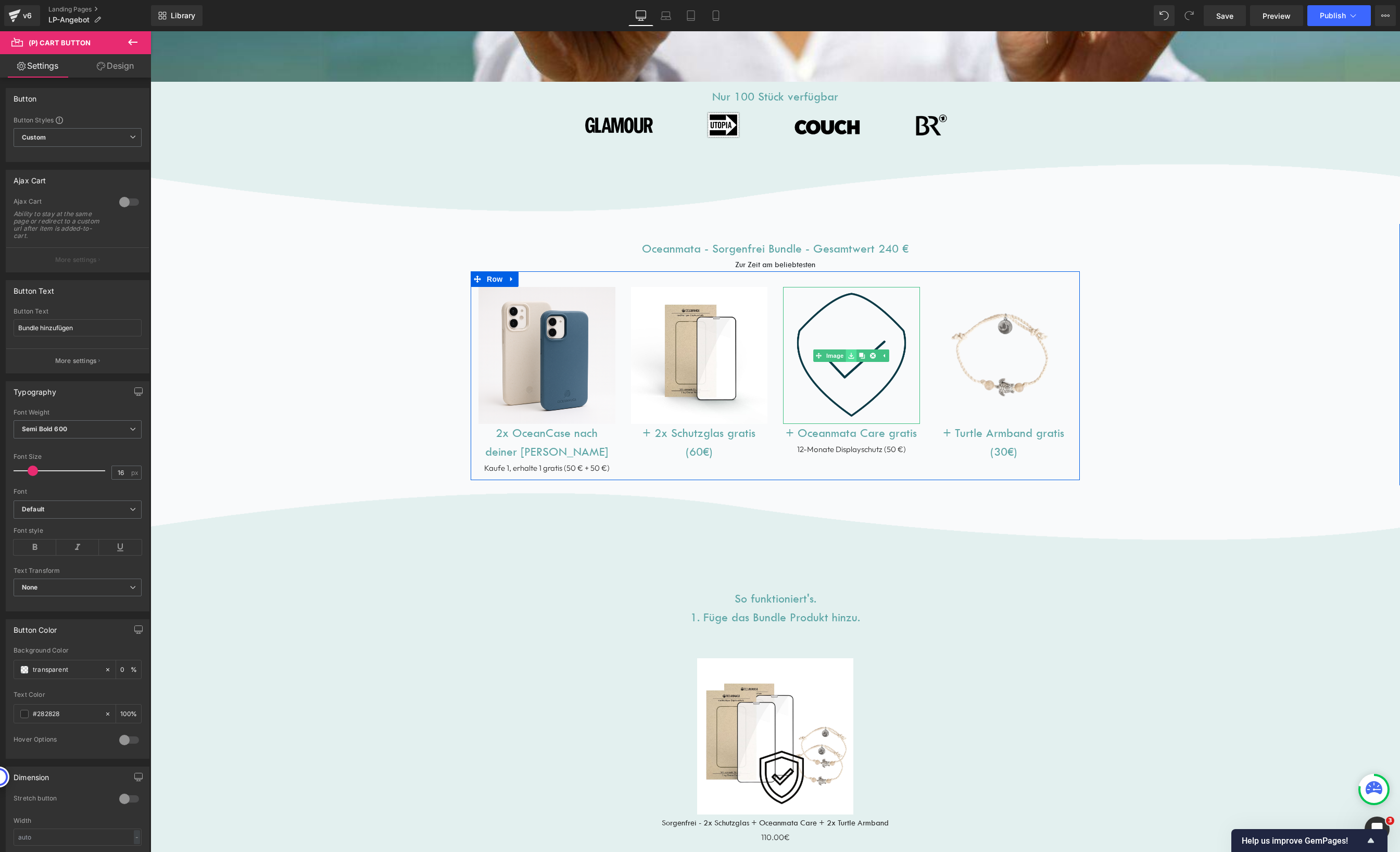
click at [849, 355] on icon at bounding box center [851, 356] width 6 height 6
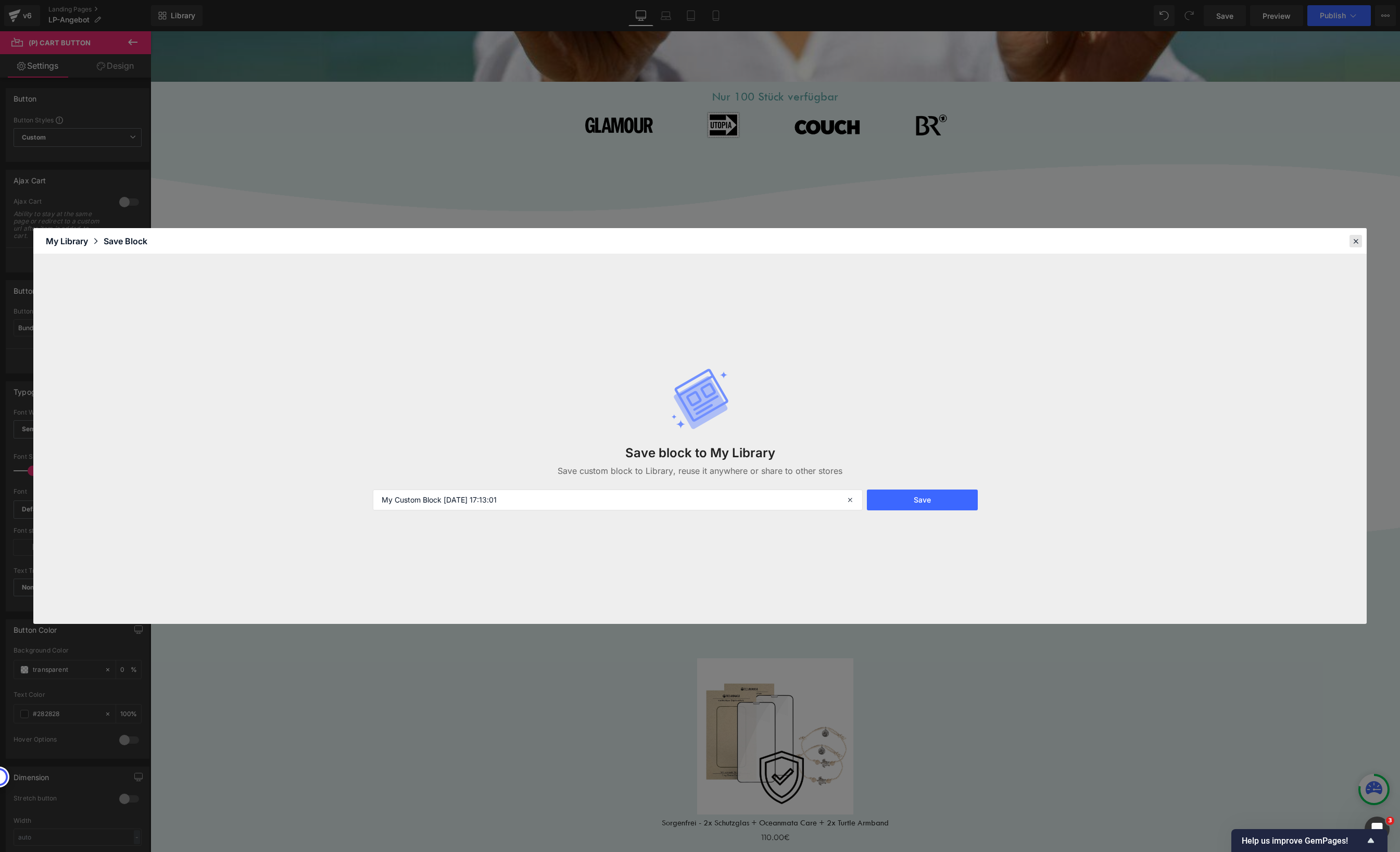
click at [1354, 242] on icon at bounding box center [1356, 241] width 10 height 10
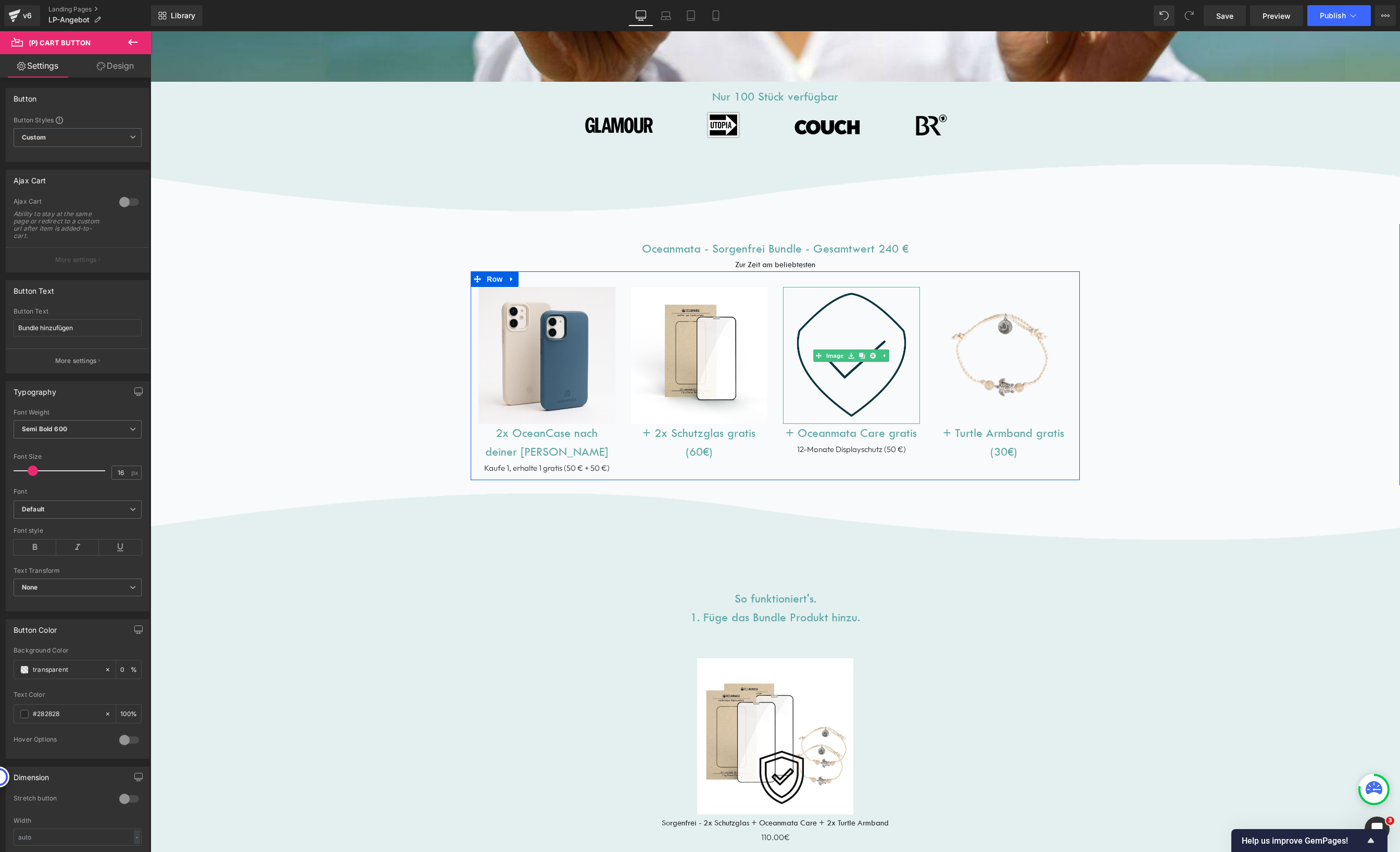
click at [822, 357] on div "Image" at bounding box center [851, 355] width 137 height 137
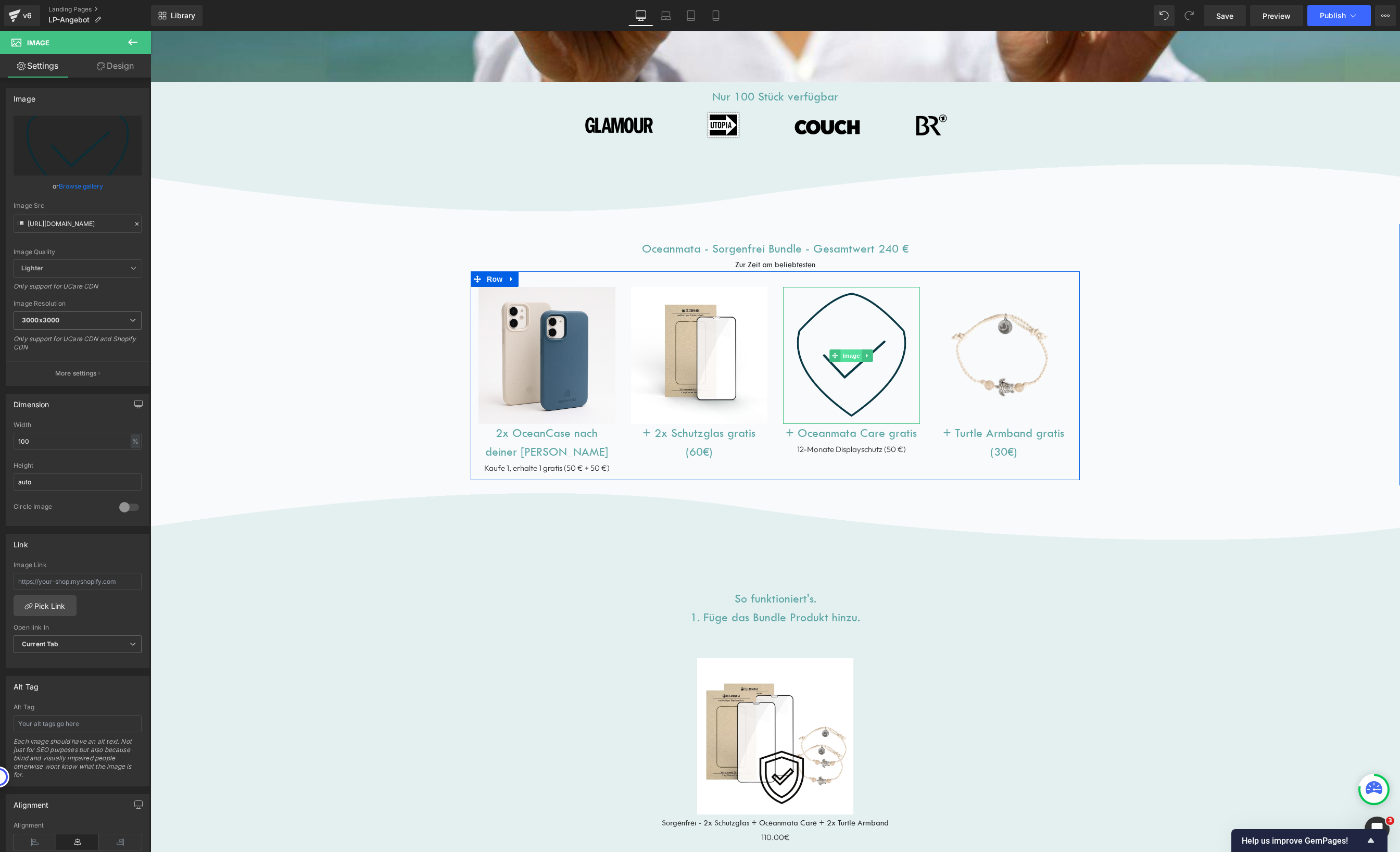
click at [846, 353] on span "Image" at bounding box center [851, 356] width 22 height 12
click at [78, 186] on link "Browse gallery" at bounding box center [81, 186] width 44 height 18
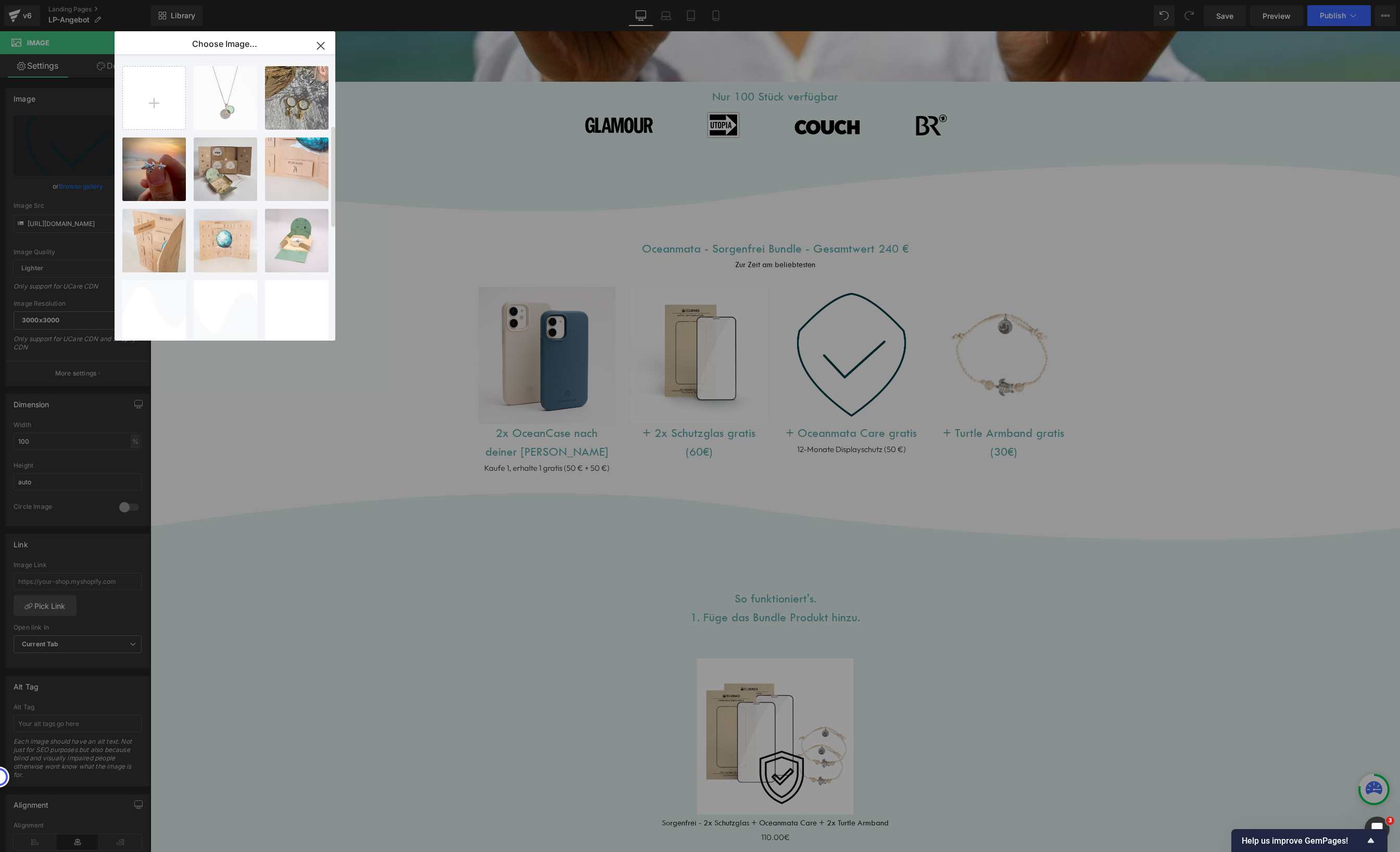
scroll to position [0, 0]
click at [164, 100] on input "file" at bounding box center [154, 98] width 63 height 63
type input "C:\fakepath\4. 11 Designtest (21).png"
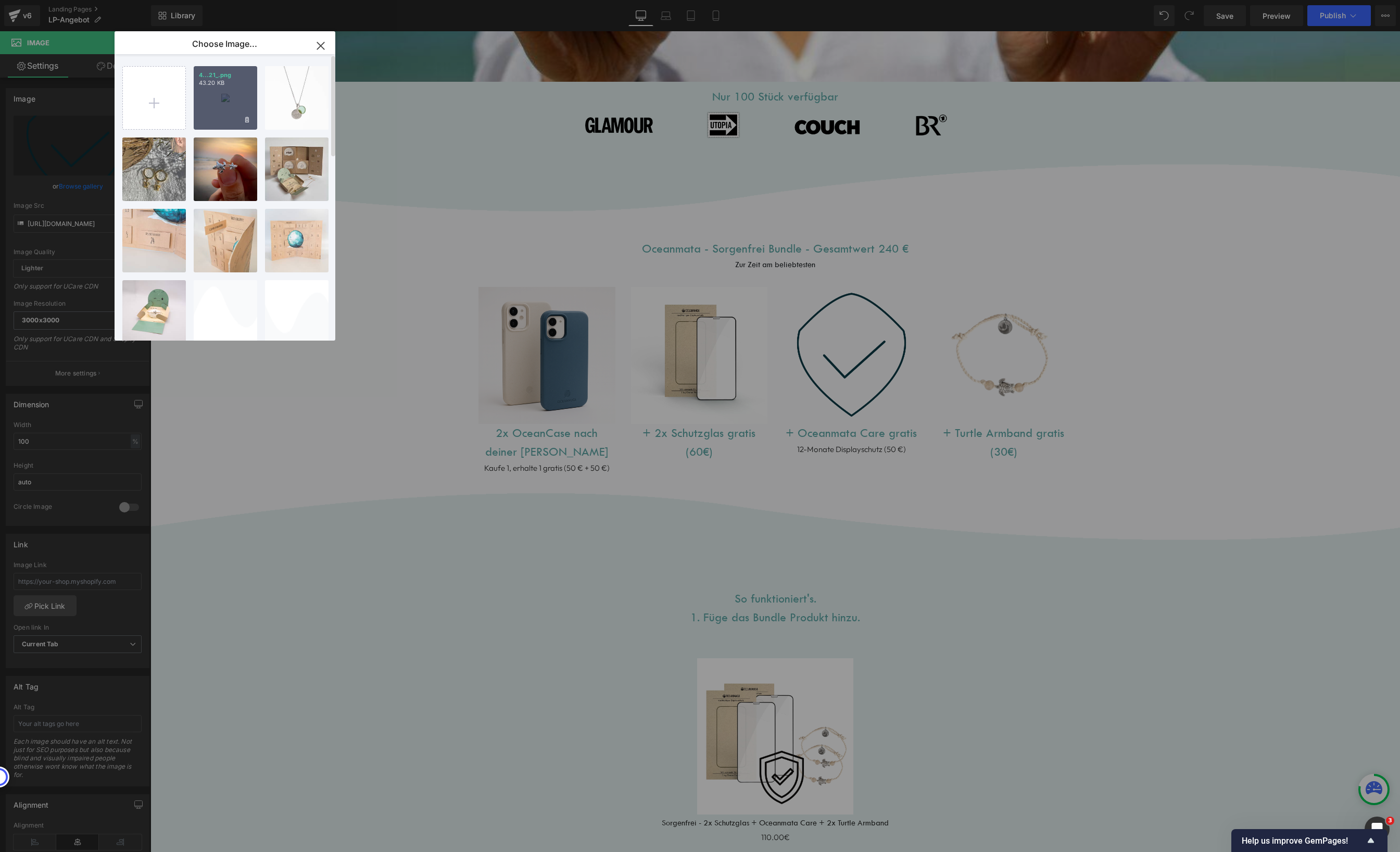
click at [230, 100] on div "4...21_.png 43.20 KB" at bounding box center [226, 98] width 63 height 63
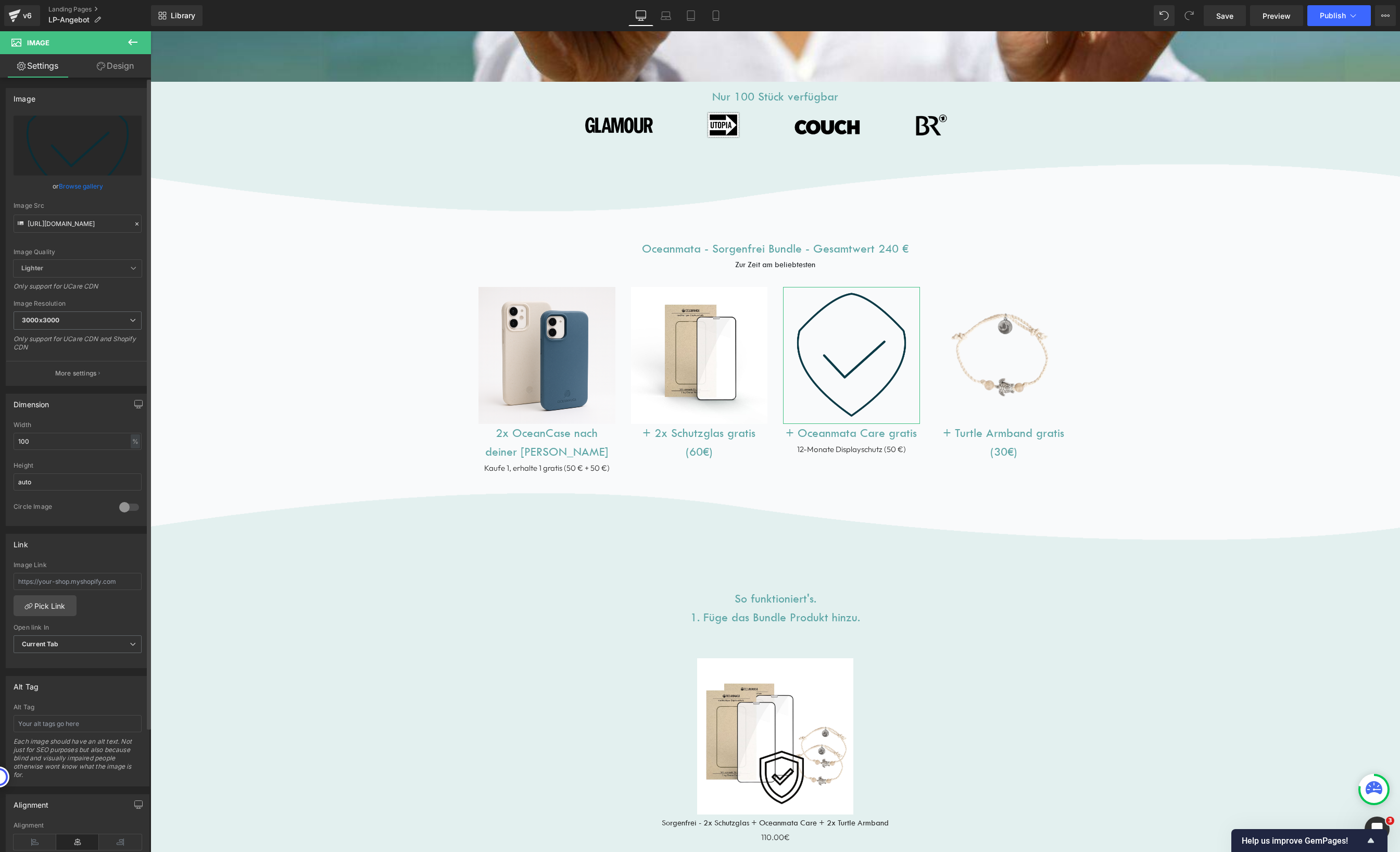
click at [82, 186] on link "Browse gallery" at bounding box center [81, 186] width 44 height 18
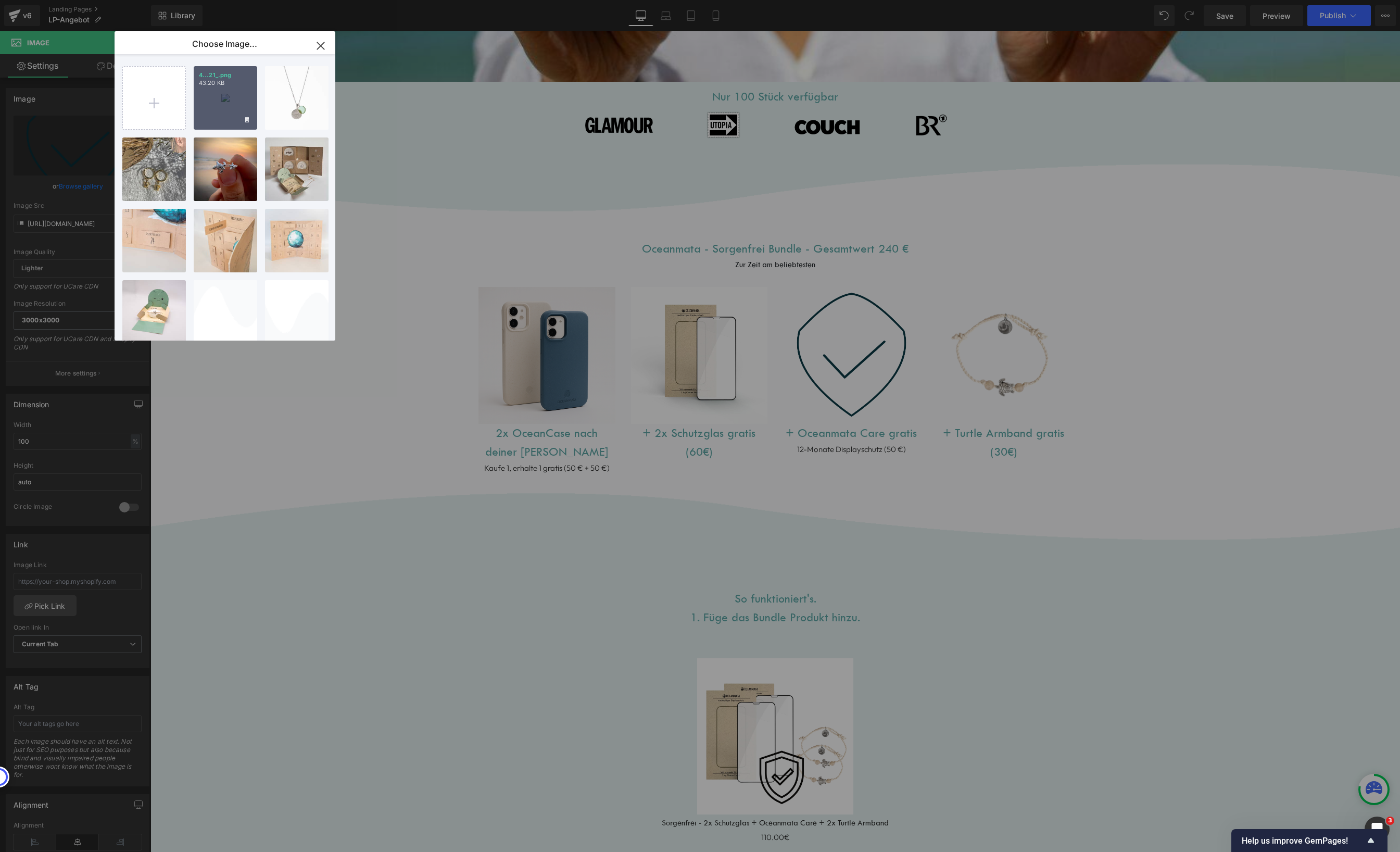
click at [219, 96] on div "4...21_.png 43.20 KB" at bounding box center [226, 98] width 63 height 63
type input "https://ucarecdn.com/596d67f0-9e08-4f1e-a1c8-00f97371b5b6/-/format/auto/-/previ…"
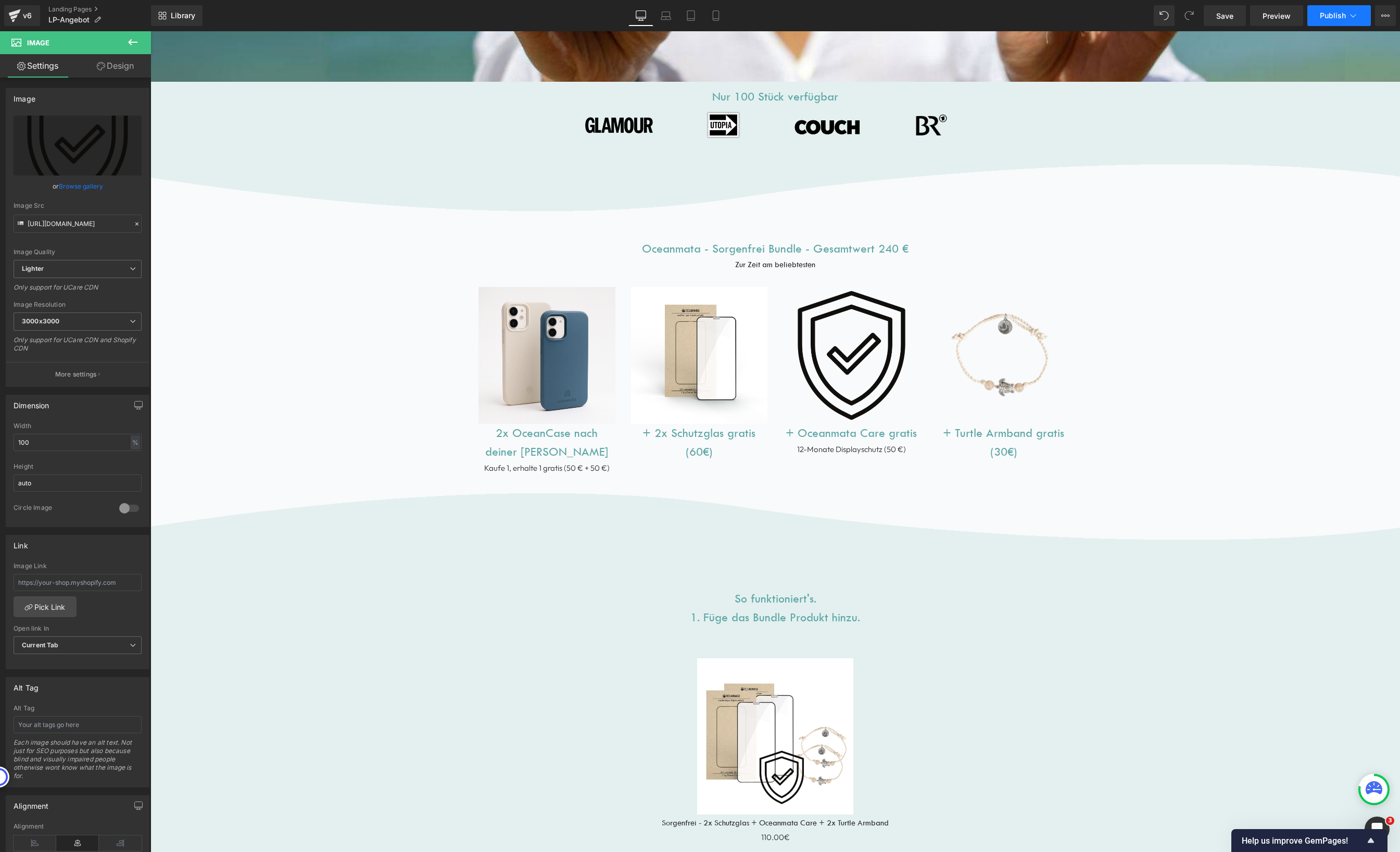
click at [1336, 19] on span "Publish" at bounding box center [1333, 16] width 26 height 8
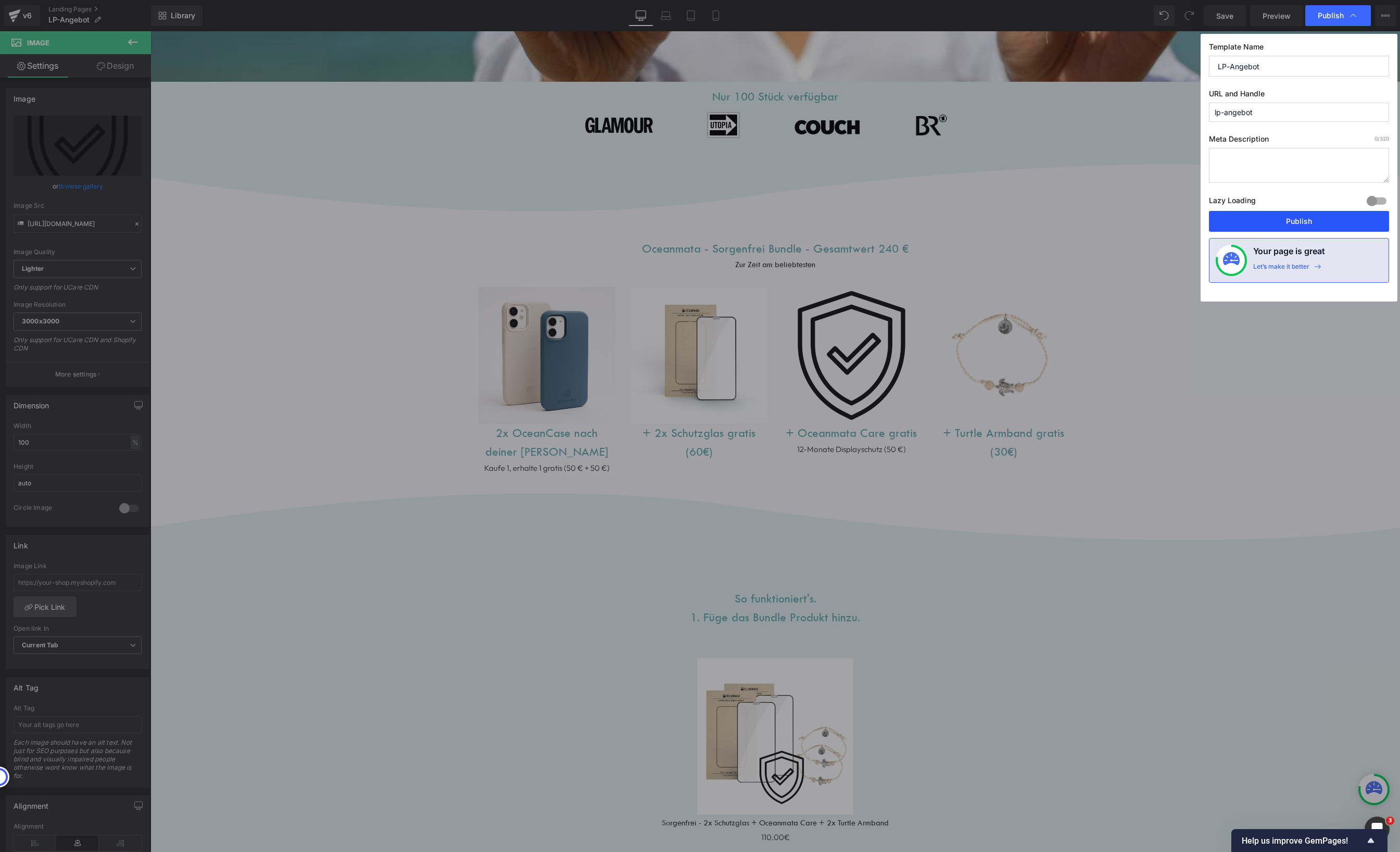
click at [1302, 216] on button "Publish" at bounding box center [1299, 221] width 180 height 21
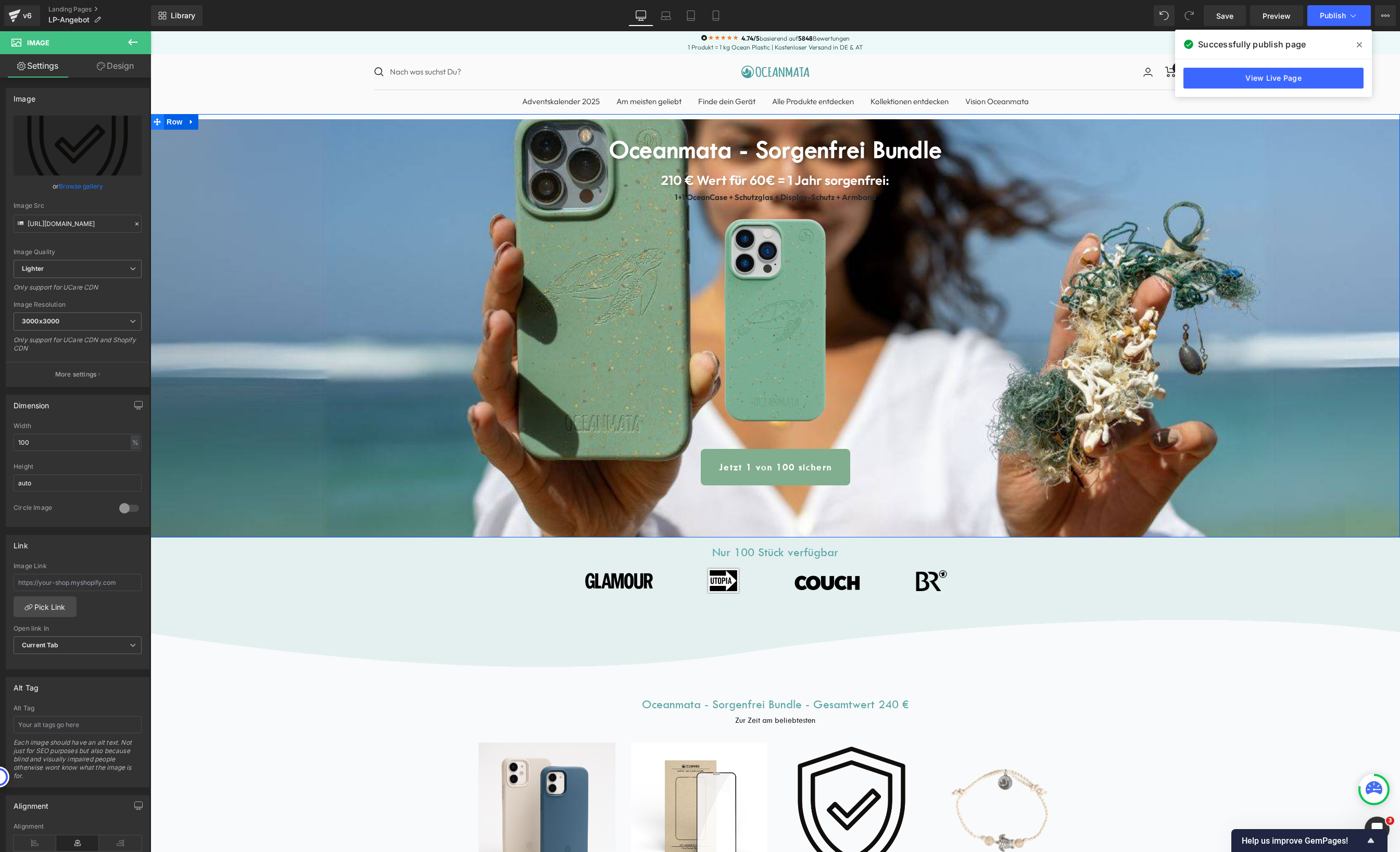
click at [156, 124] on icon at bounding box center [157, 122] width 8 height 8
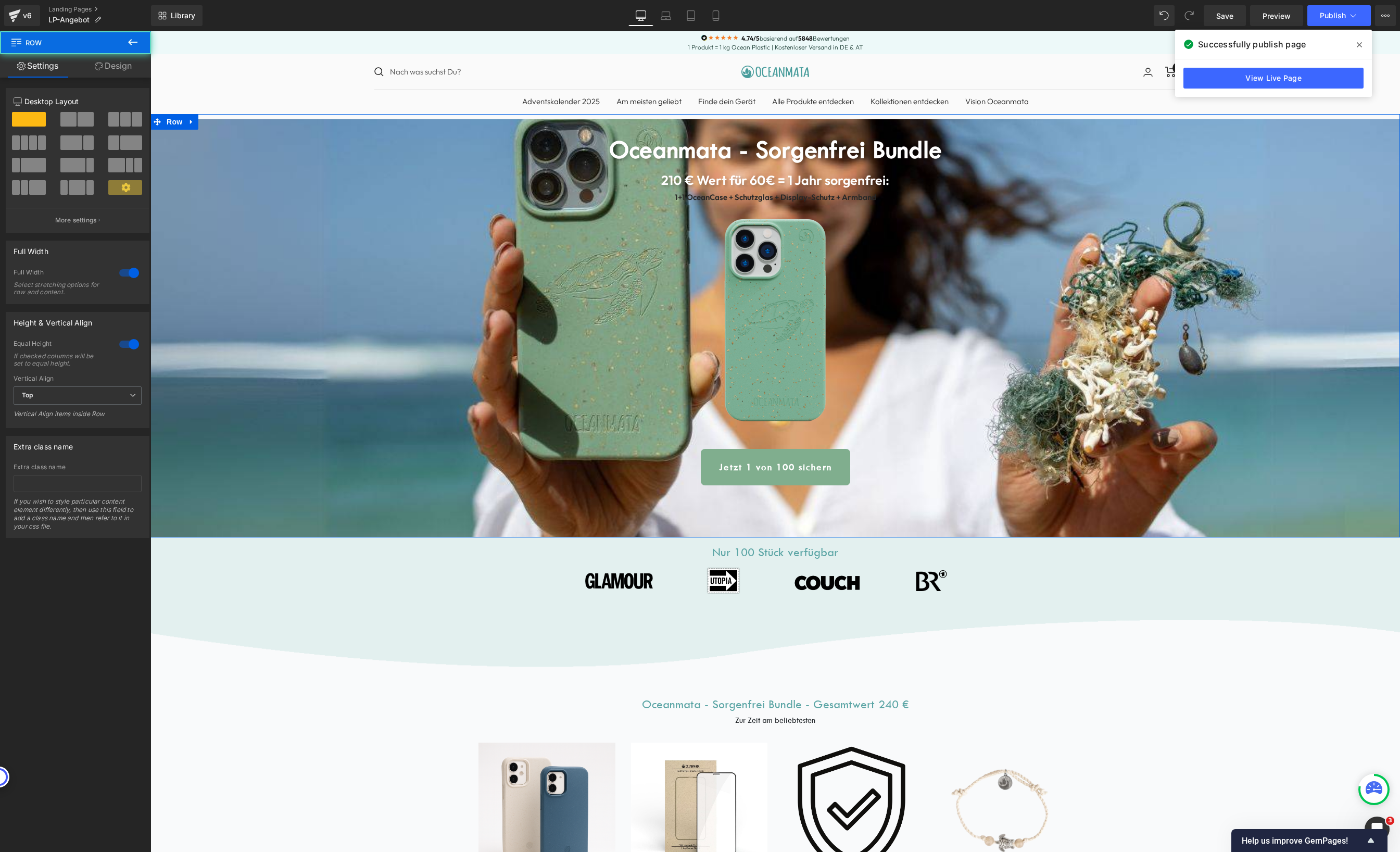
click at [105, 59] on link "Design" at bounding box center [113, 66] width 76 height 23
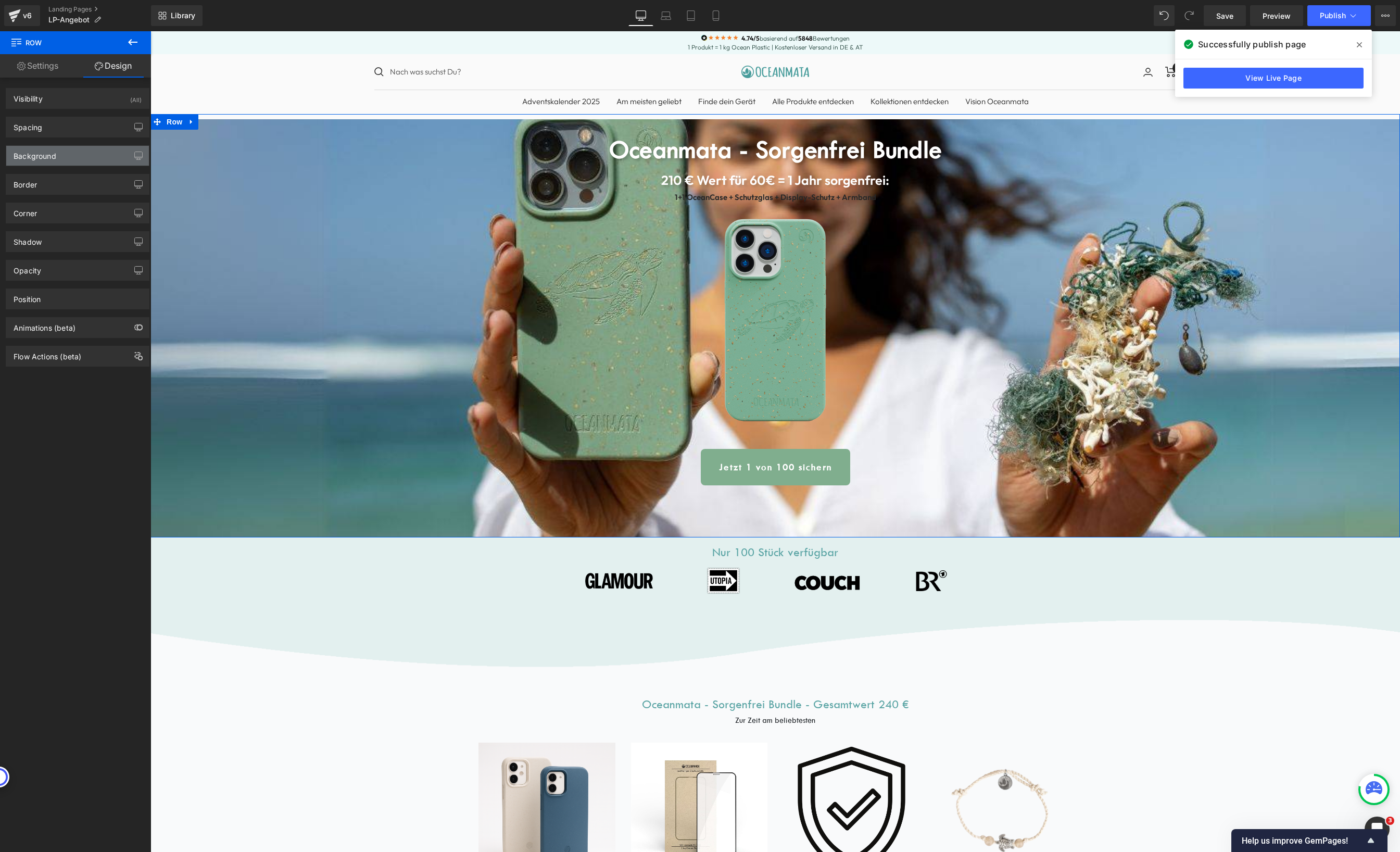
click at [88, 147] on div "Background" at bounding box center [77, 155] width 142 height 20
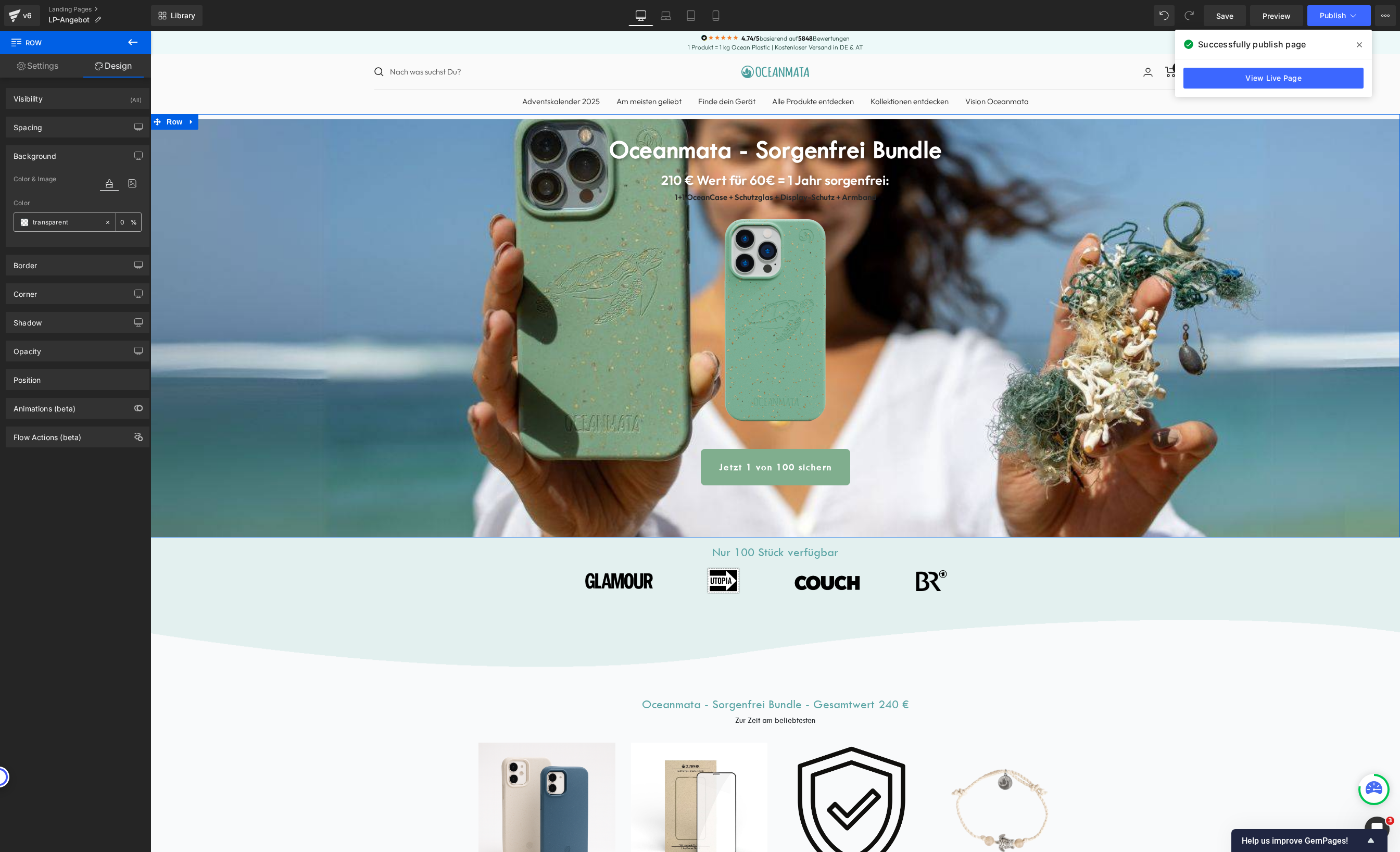
click at [50, 220] on input "transparent" at bounding box center [66, 222] width 67 height 12
click at [21, 221] on span at bounding box center [25, 222] width 8 height 8
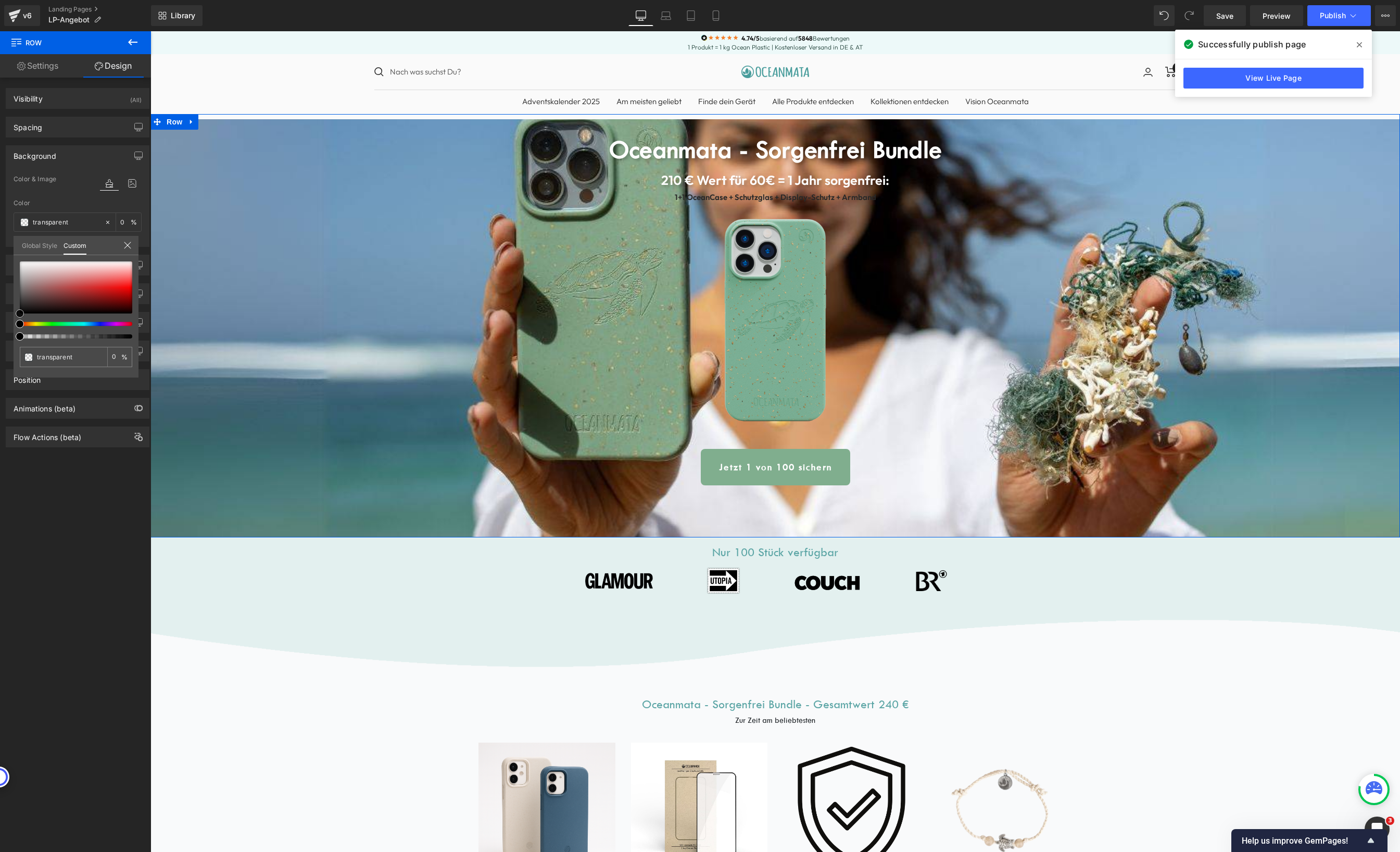
type input "#c4afaf"
type input "100"
type input "#c4afaf"
type input "100"
type input "#c0aeae"
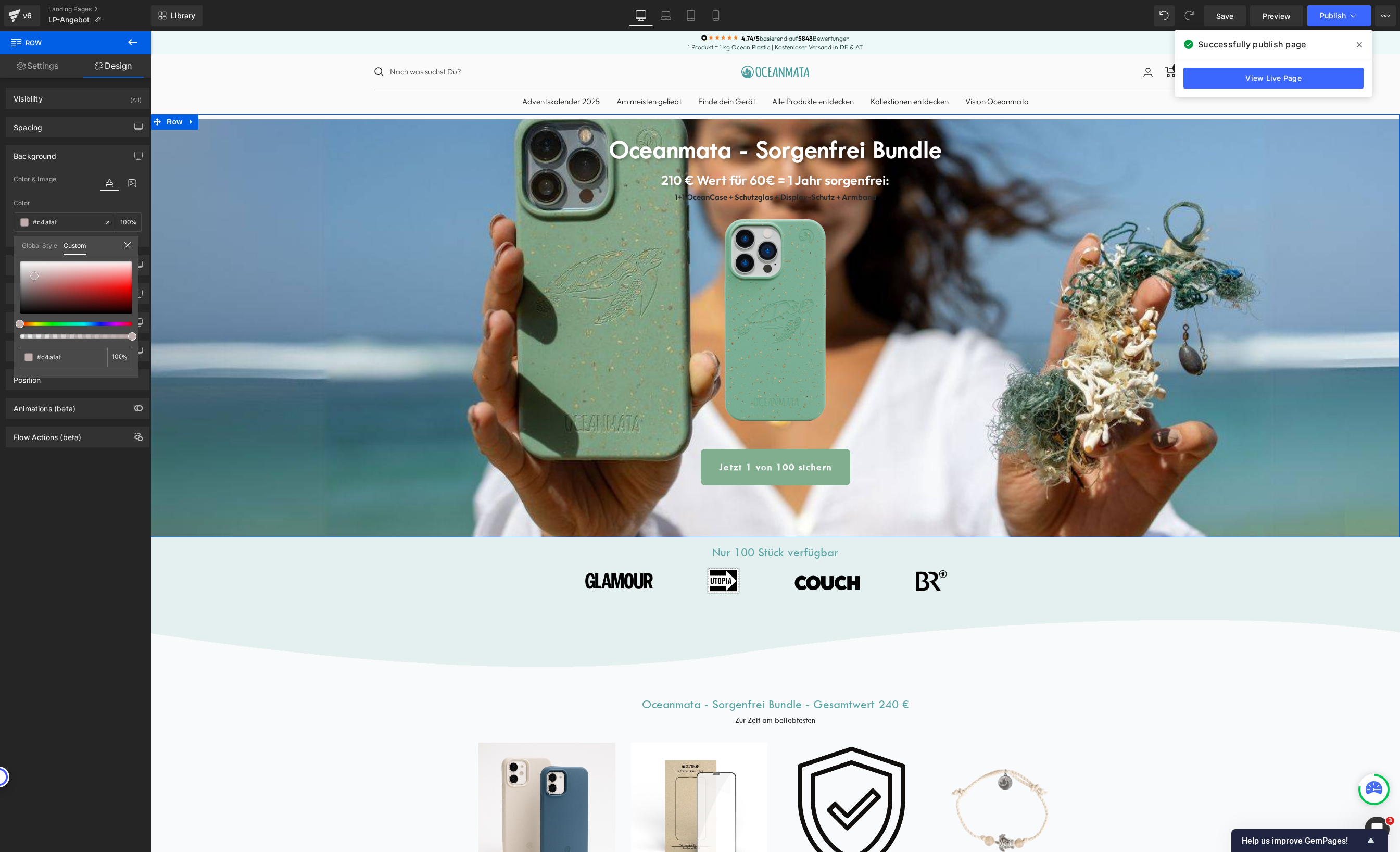
type input "#c0aeae"
type input "#bdacac"
type input "#bbaeae"
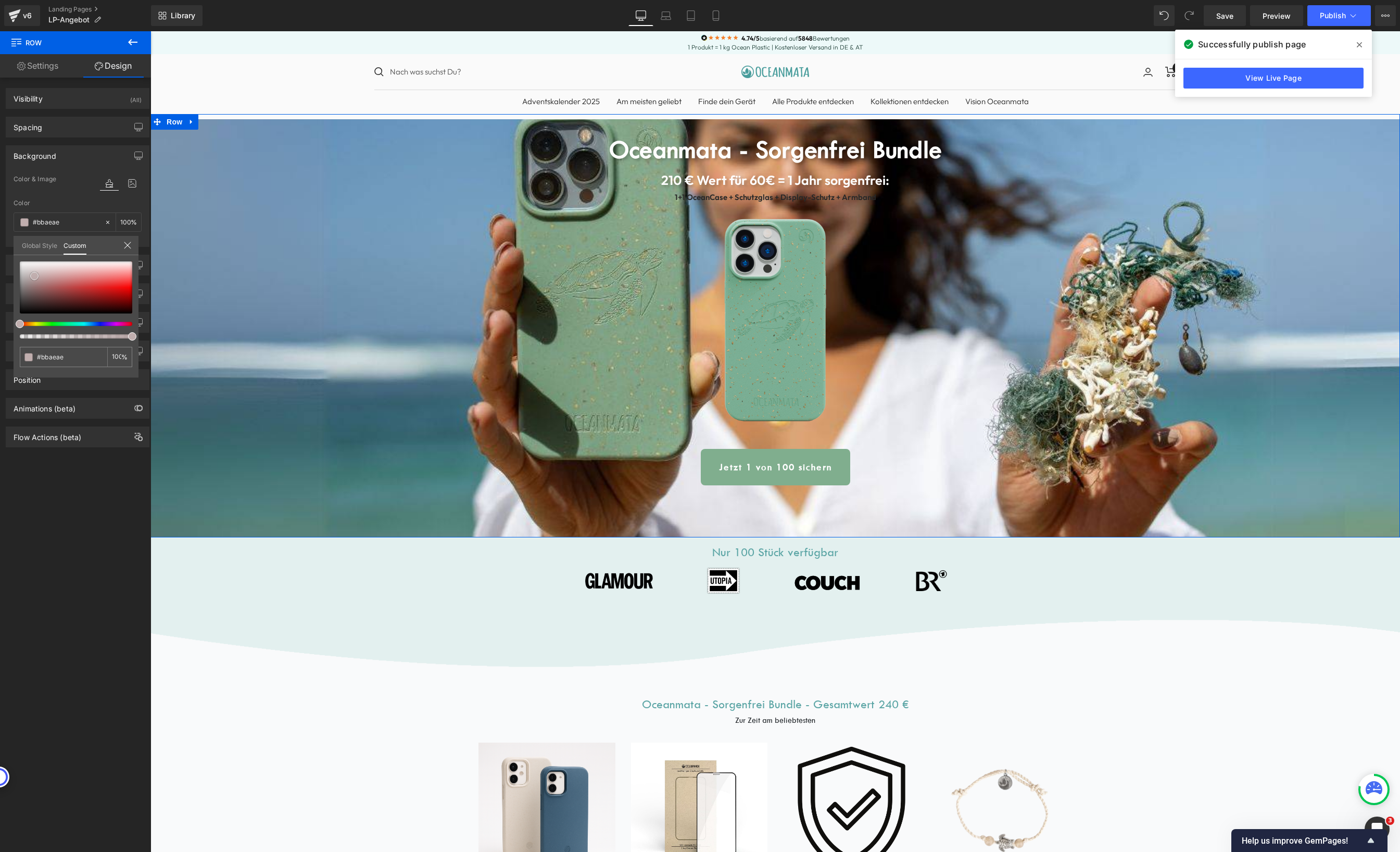
type input "#b8b2b2"
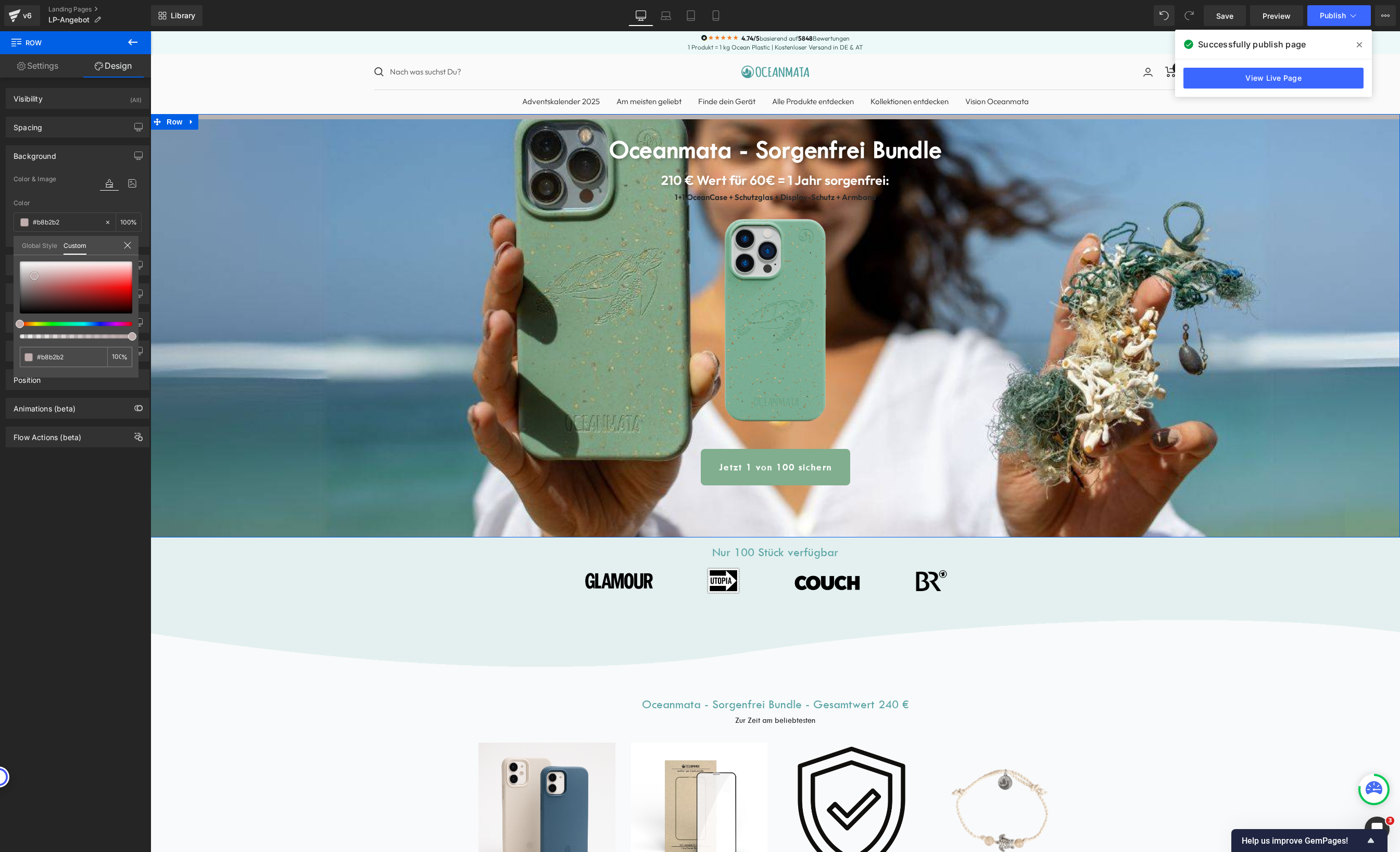
type input "#b5b4b4"
type input "#b5b5b5"
drag, startPoint x: 34, startPoint y: 276, endPoint x: 14, endPoint y: 277, distance: 20.0
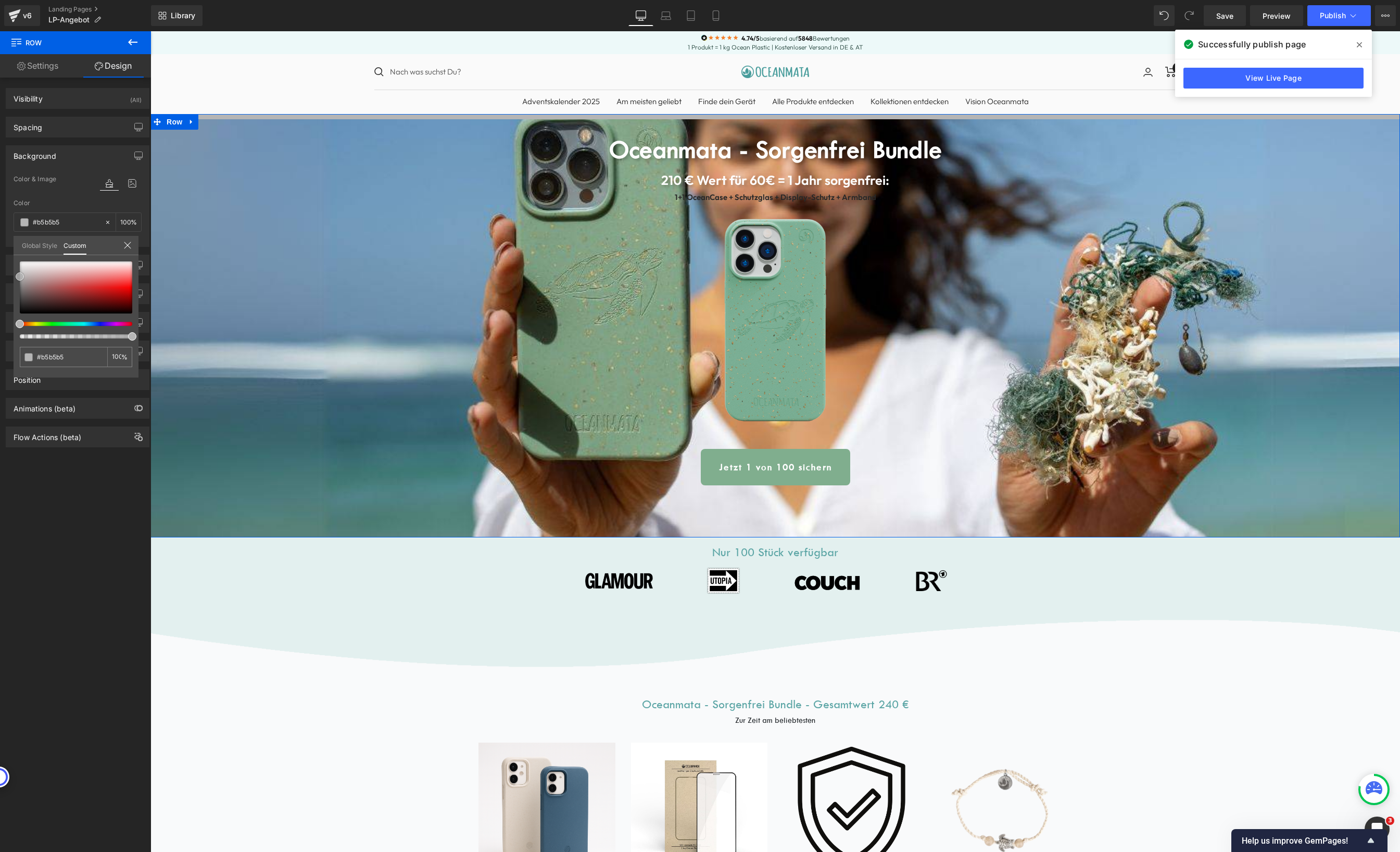
click at [14, 277] on div "#b5b5b5 100 %" at bounding box center [76, 319] width 125 height 116
type input "#b2b2b2"
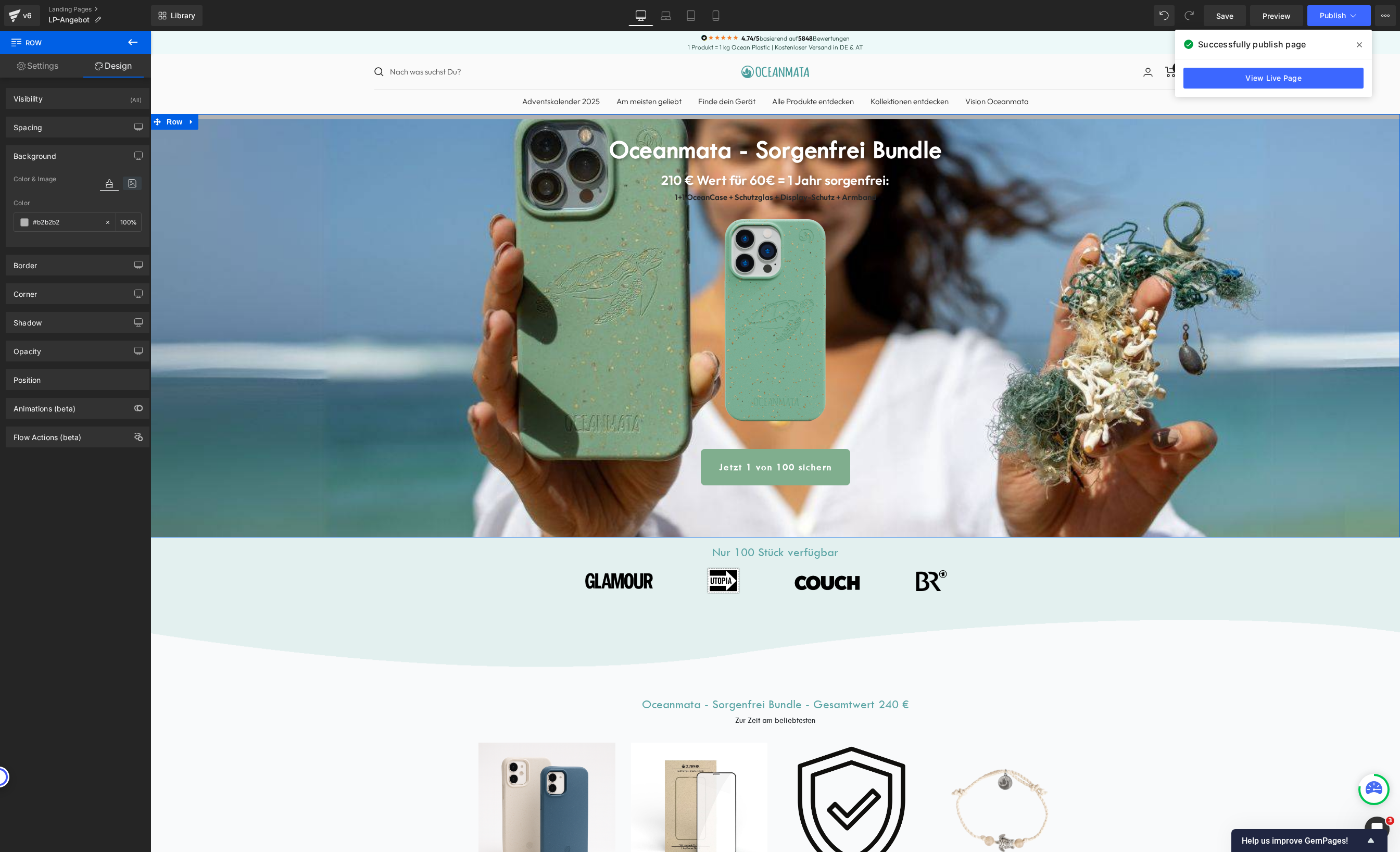
click at [129, 183] on icon at bounding box center [132, 184] width 19 height 14
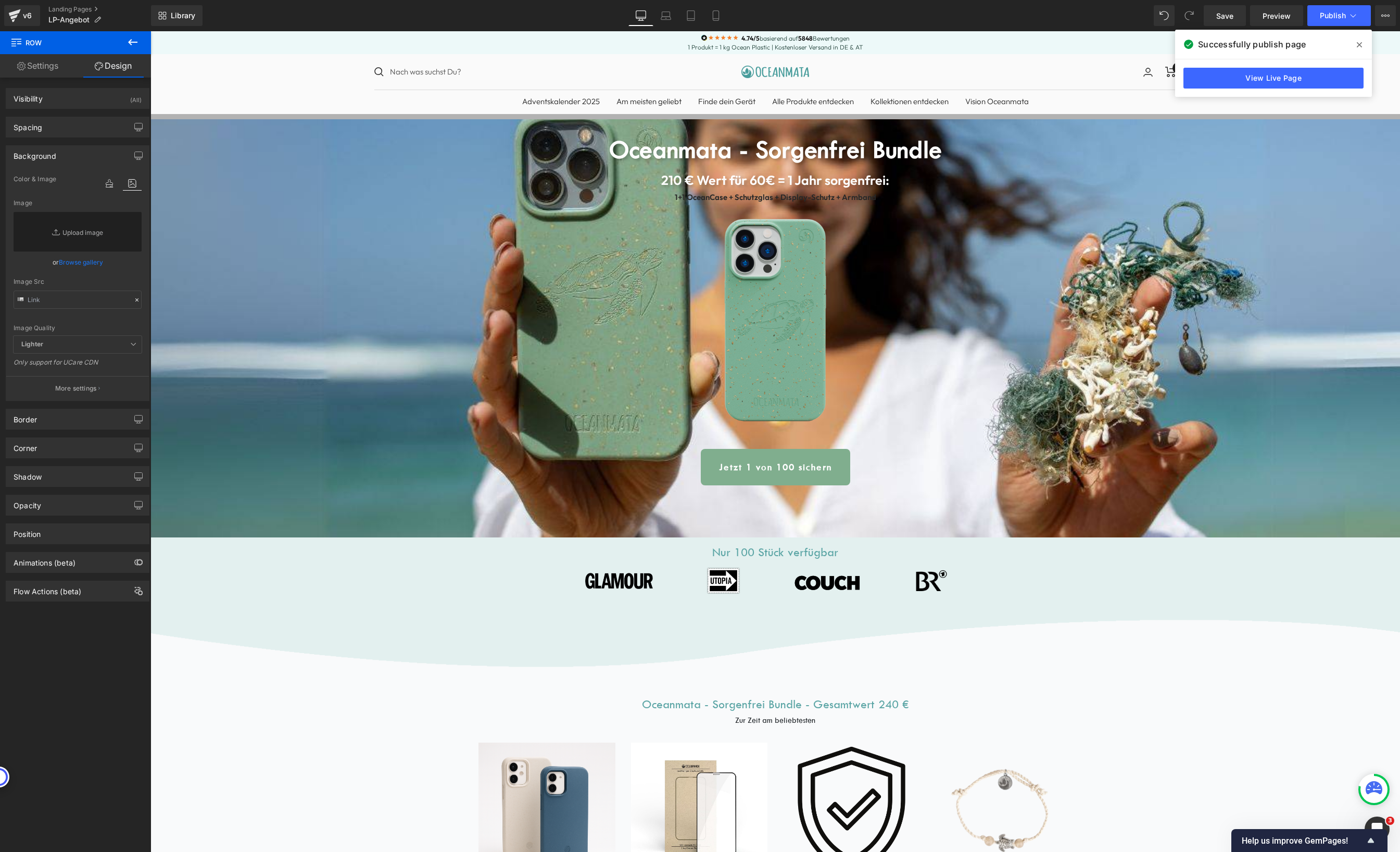
click at [173, 122] on span "Row" at bounding box center [174, 122] width 21 height 16
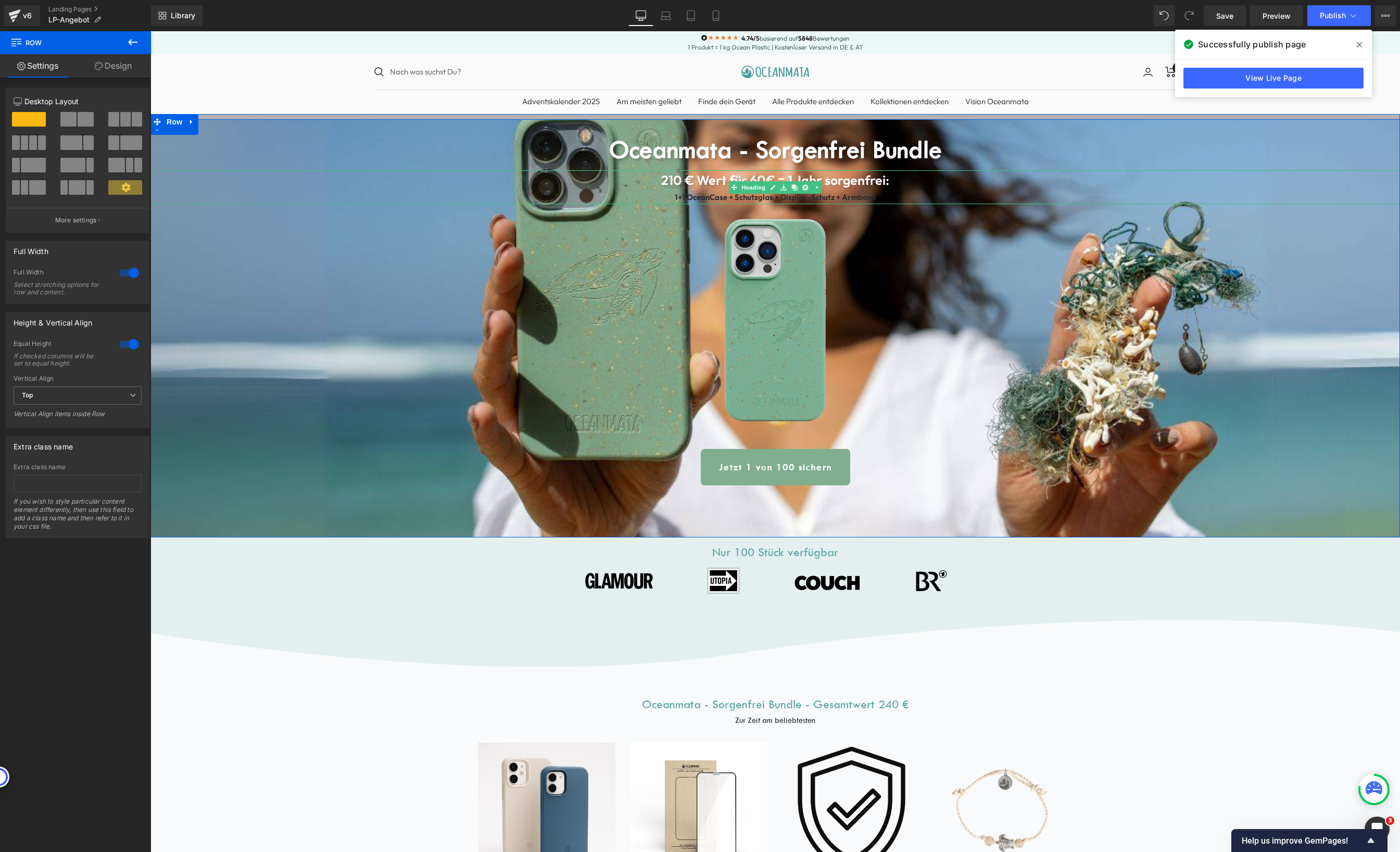
click at [855, 201] on div at bounding box center [775, 203] width 1249 height 3
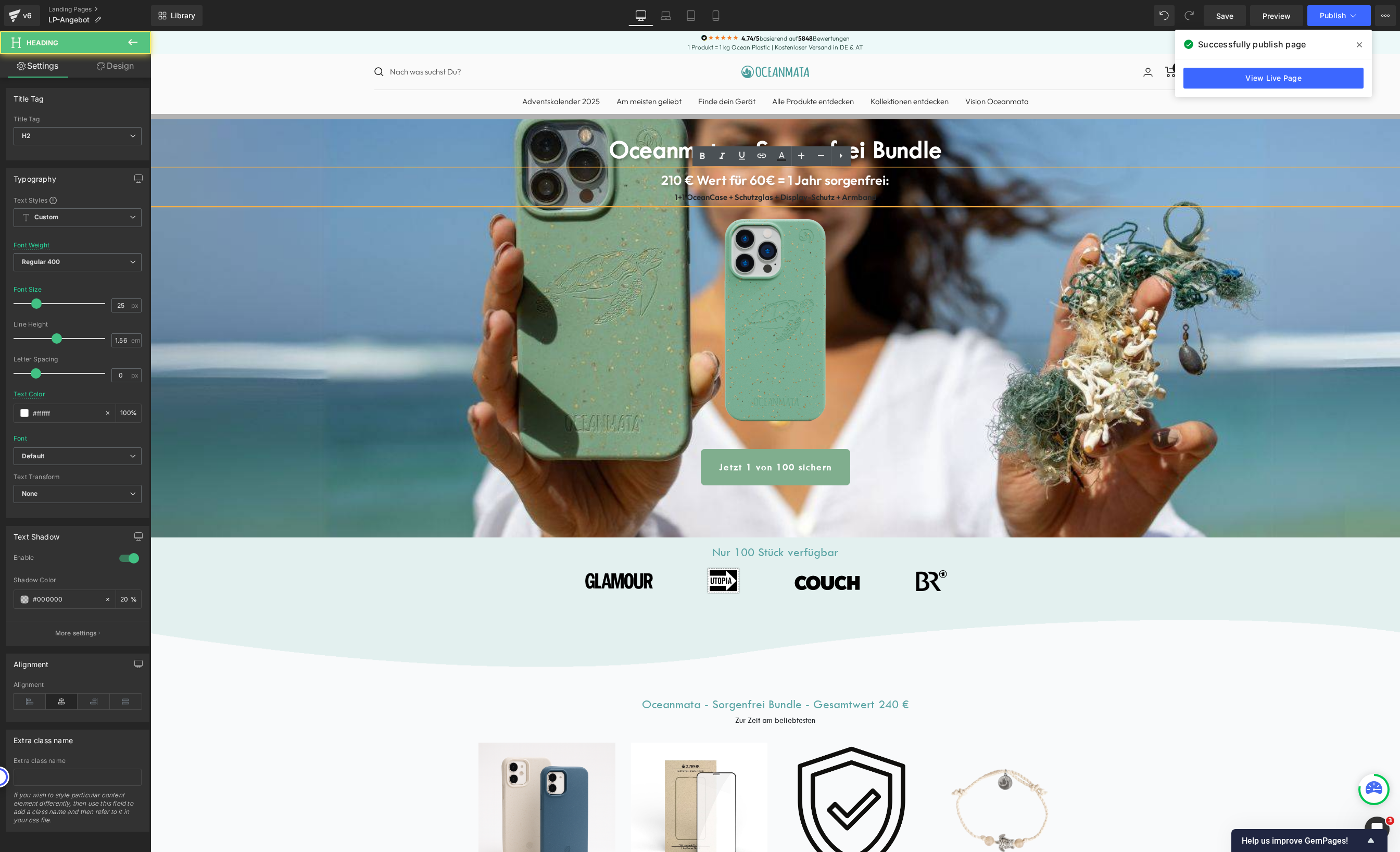
click at [855, 201] on div "1+1 OceanCase + Schutzglas + Display-Schutz + Armband" at bounding box center [775, 197] width 1249 height 14
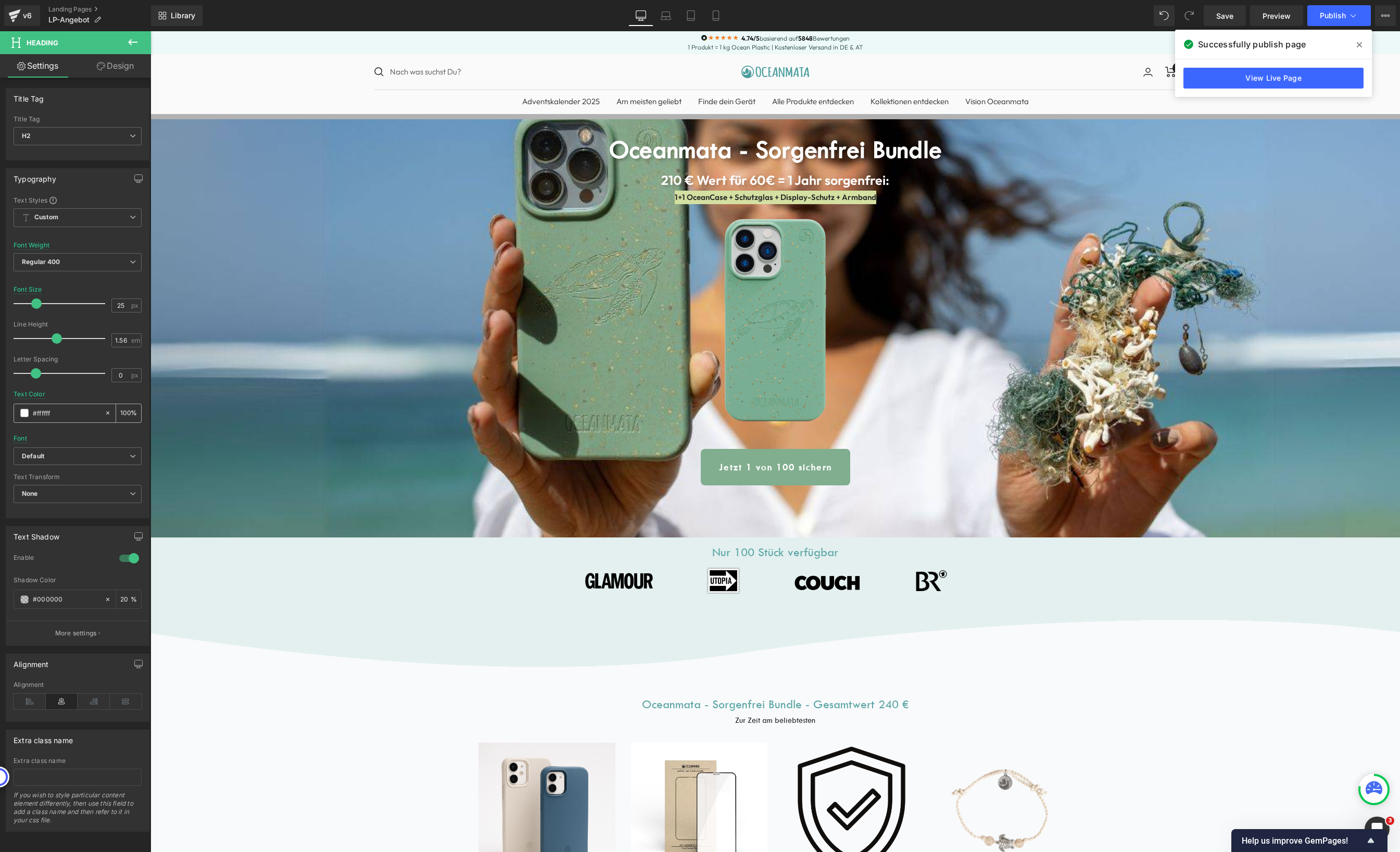
click at [45, 411] on input "#ffffff" at bounding box center [66, 413] width 67 height 12
click at [29, 414] on div "#ffffff" at bounding box center [58, 413] width 90 height 18
click at [25, 413] on span at bounding box center [25, 413] width 8 height 8
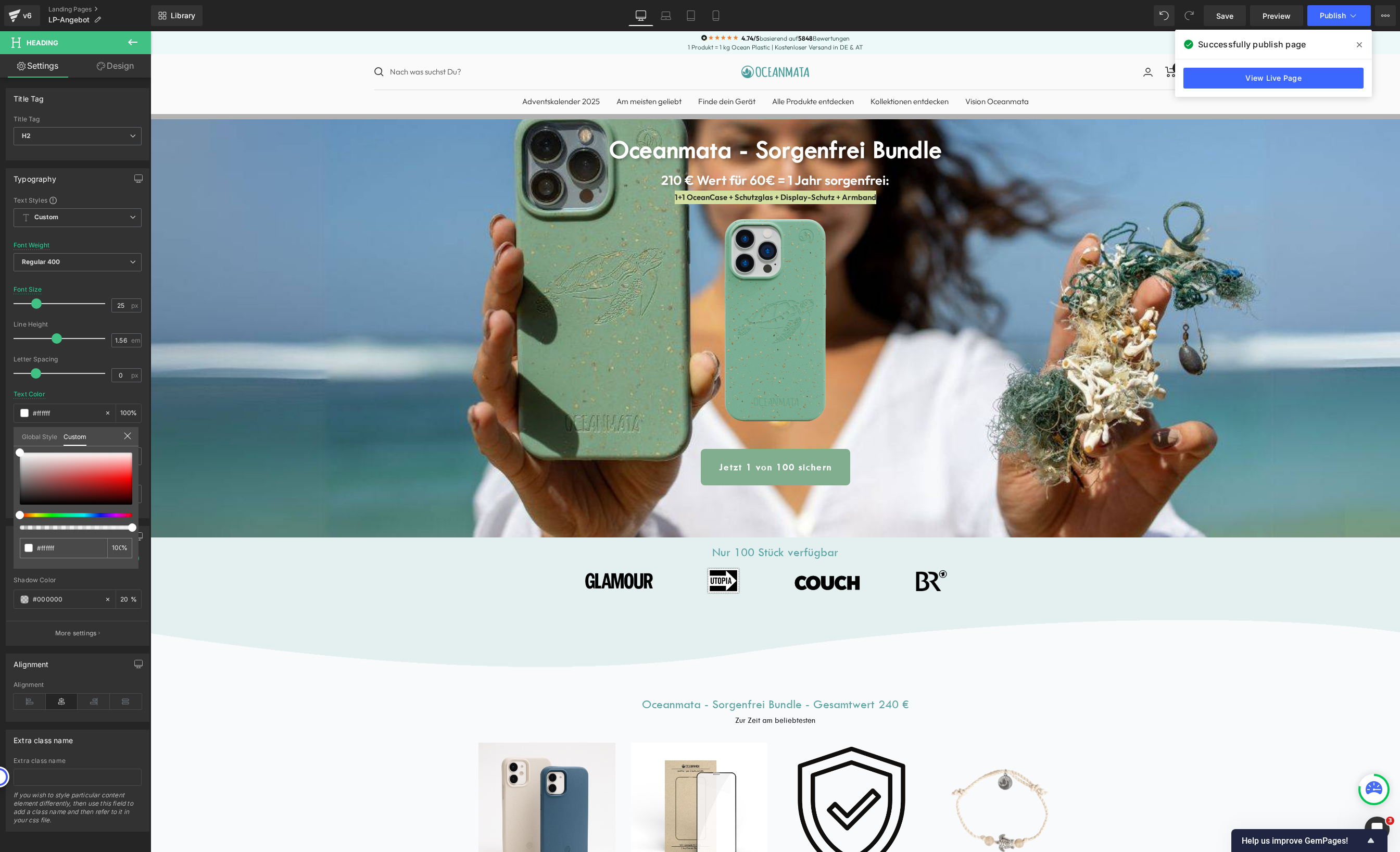
drag, startPoint x: 33, startPoint y: 450, endPoint x: 17, endPoint y: 452, distance: 16.1
click at [16, 452] on div "#ffffff 100 %" at bounding box center [76, 452] width 125 height 12
type input "#e2dede"
type input "#e6e4e4"
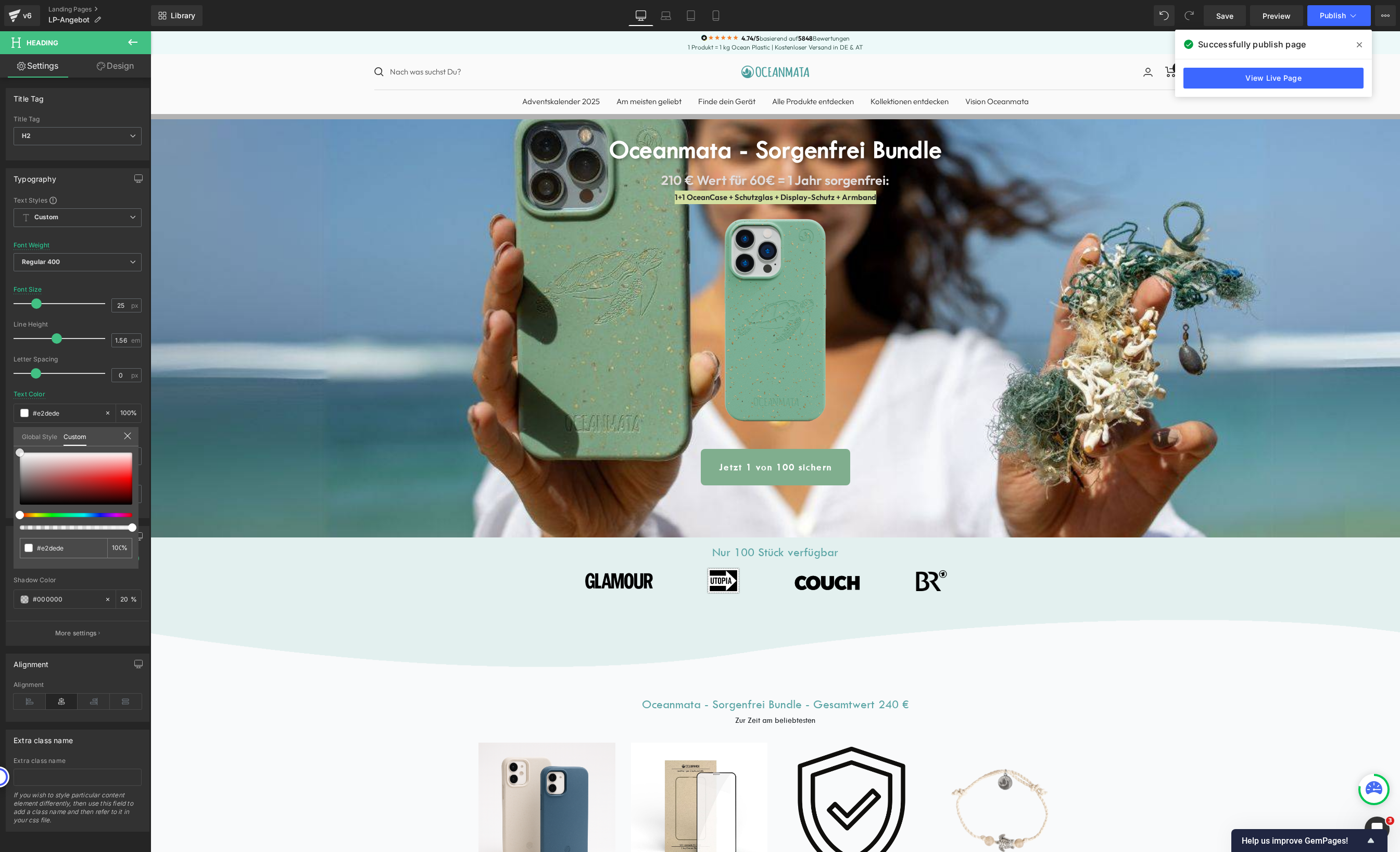
type input "#e6e4e4"
type input "#efefef"
type input "#ffffff"
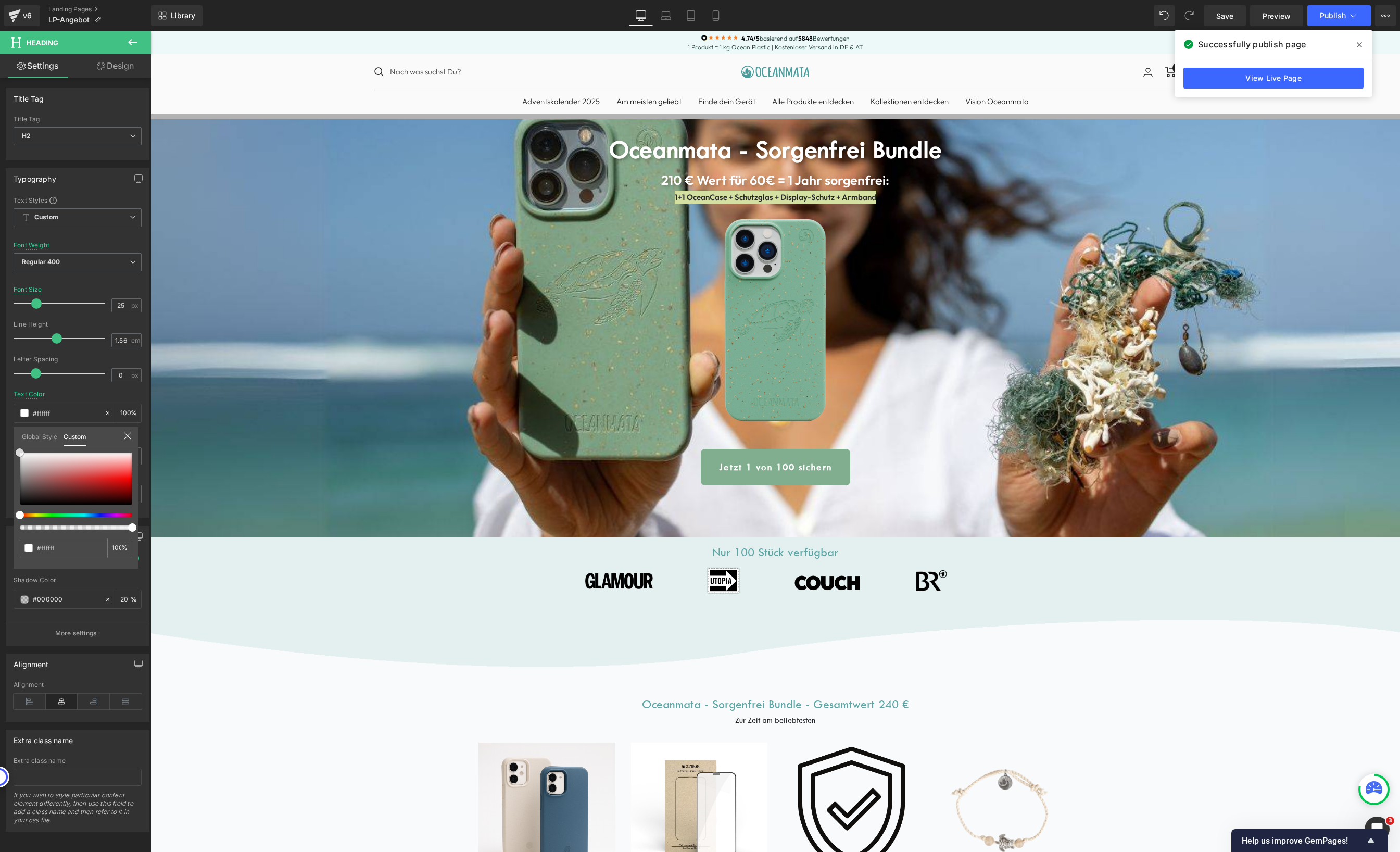
drag, startPoint x: 27, startPoint y: 459, endPoint x: -1, endPoint y: 443, distance: 32.2
click at [0, 443] on html "Row You are previewing how the will restyle your page. You can not edit Element…" at bounding box center [700, 426] width 1400 height 852
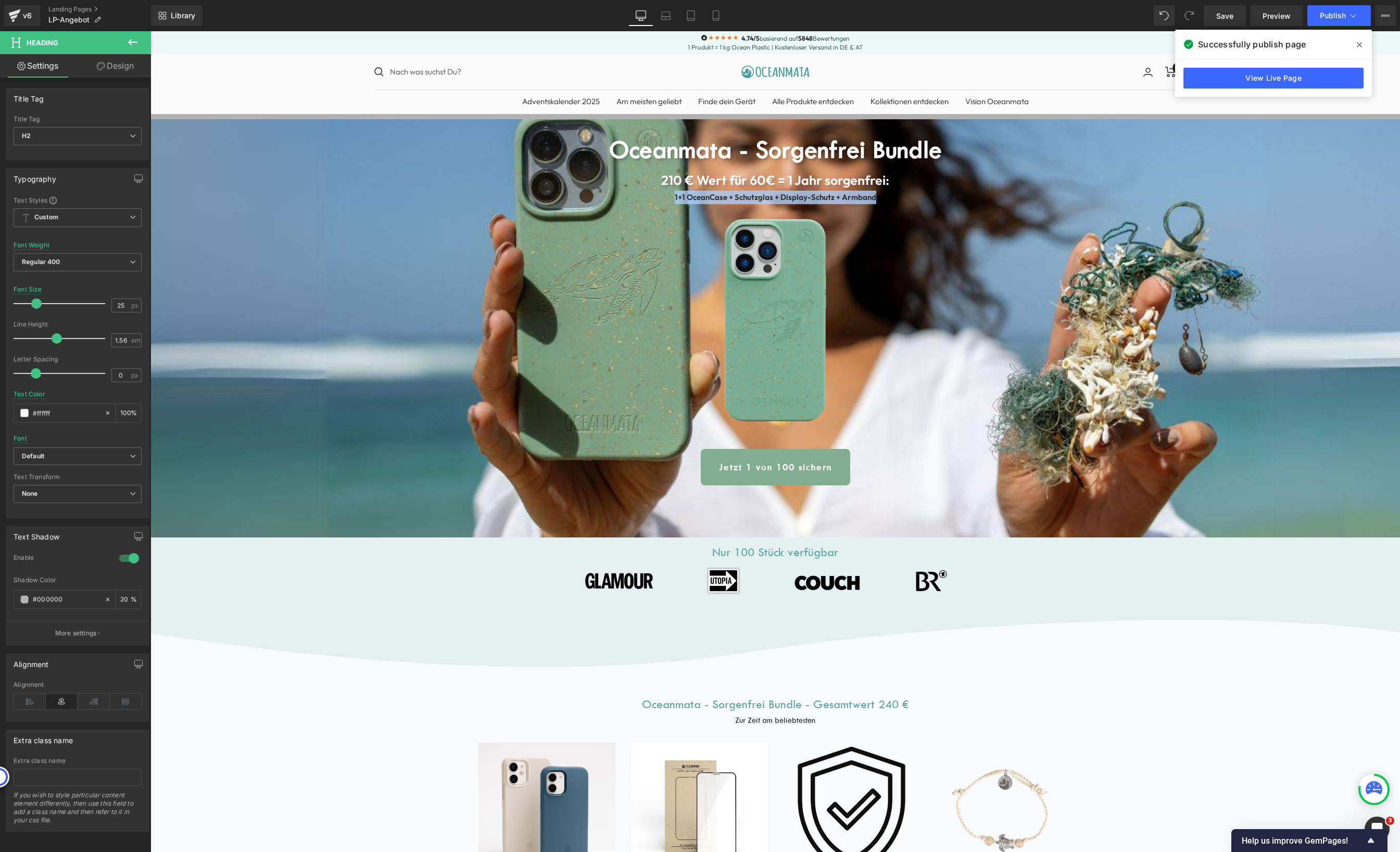
click at [736, 197] on b "1+1 OceanCase + Schutzglas + Display-Schutz + Armband" at bounding box center [775, 197] width 201 height 10
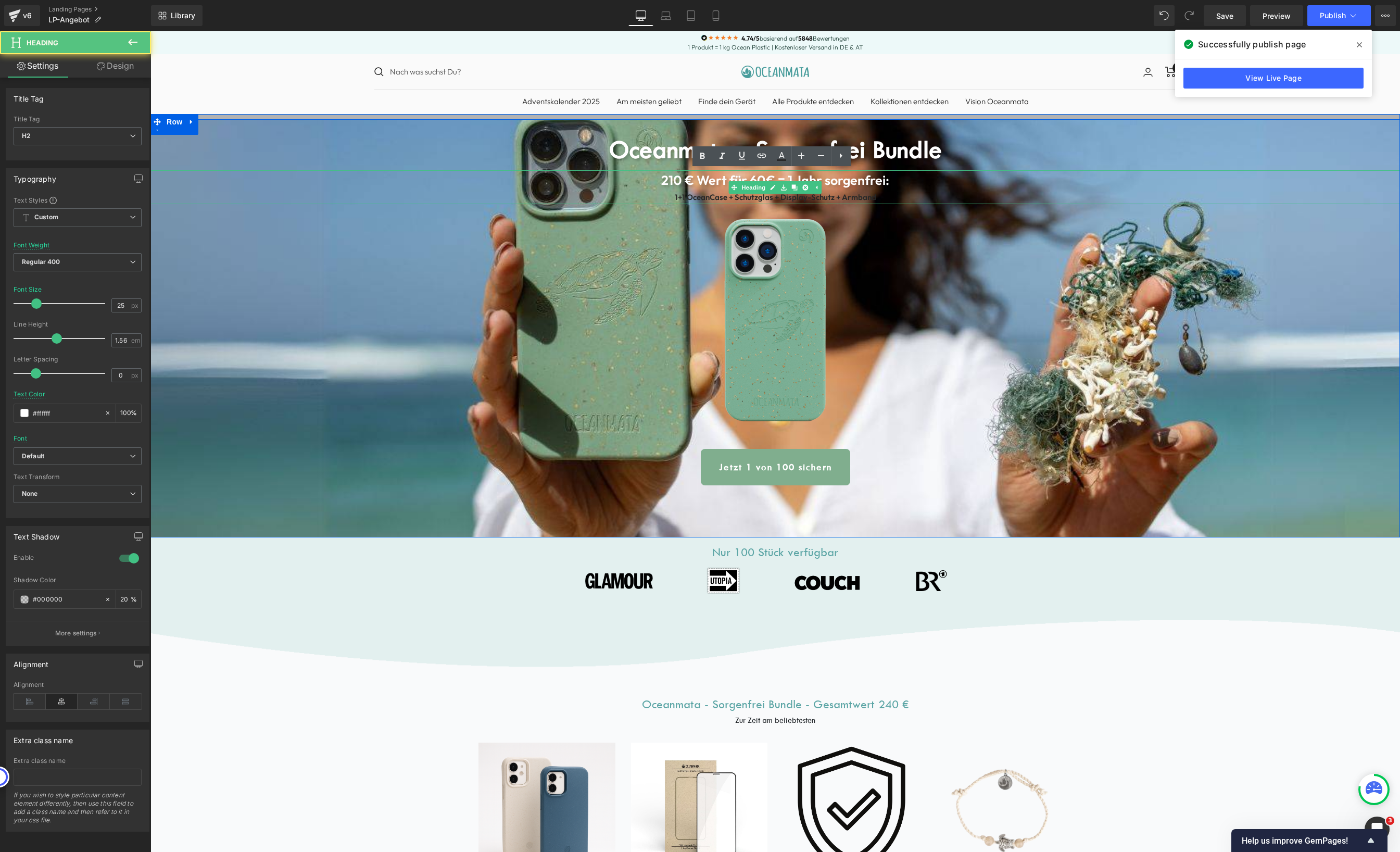
click at [736, 197] on b "1+1 OceanCase + Schutzglas + Display-Schutz + Armband" at bounding box center [775, 197] width 201 height 10
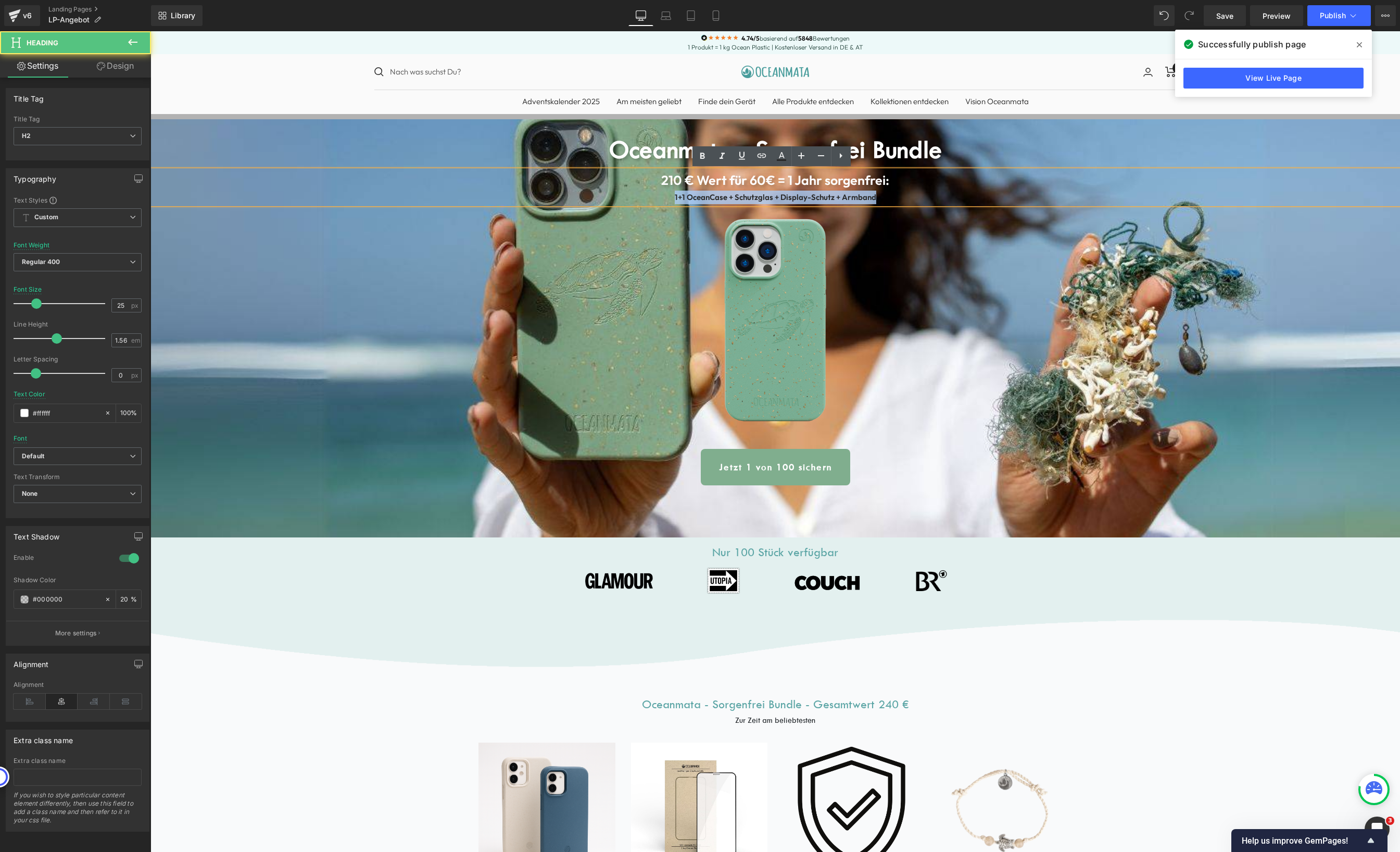
click at [736, 197] on b "1+1 OceanCase + Schutzglas + Display-Schutz + Armband" at bounding box center [775, 197] width 201 height 10
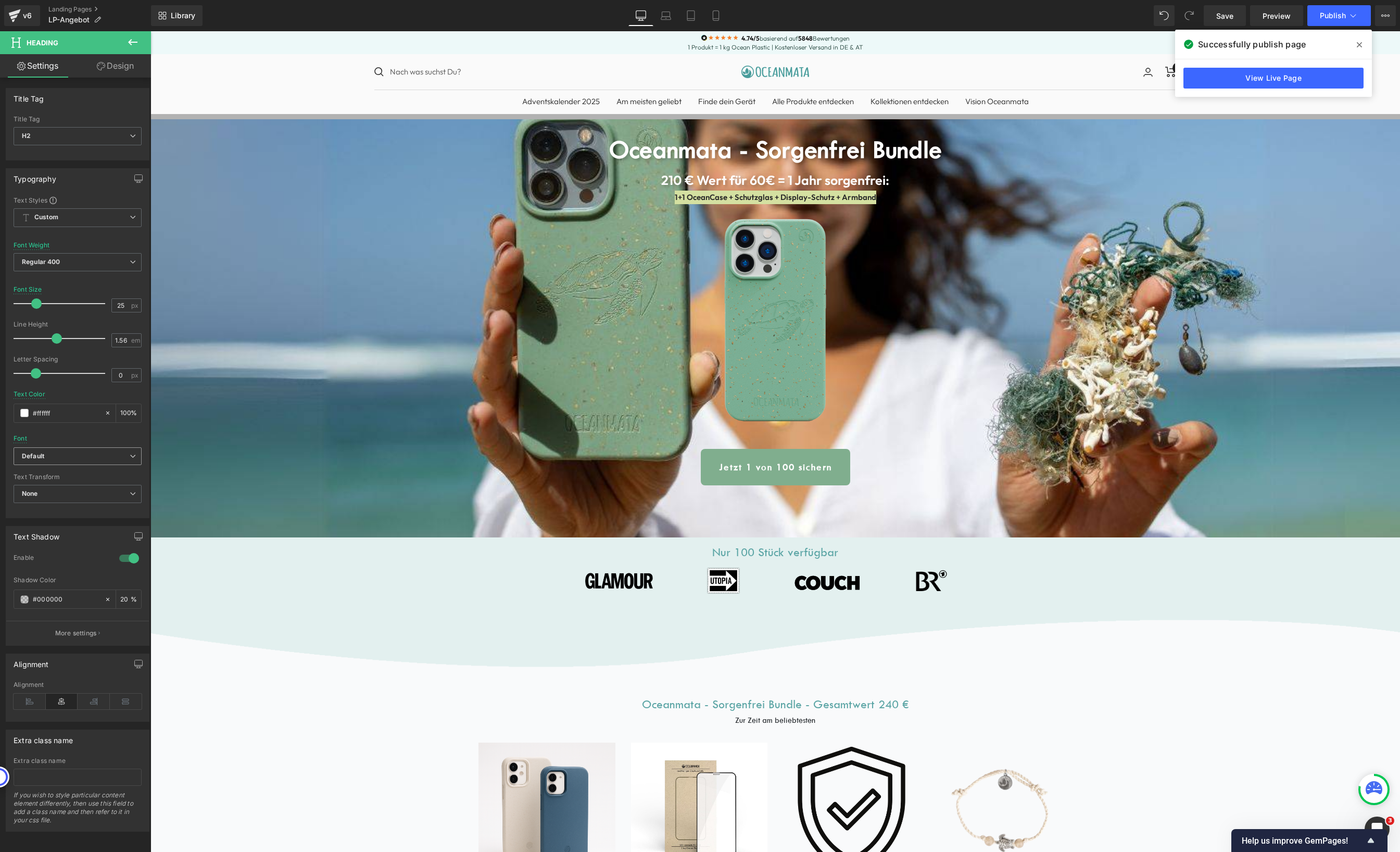
click at [87, 455] on b "Default" at bounding box center [76, 456] width 108 height 9
click at [61, 522] on p "Tw Cen MT" at bounding box center [51, 525] width 34 height 8
click at [123, 558] on div at bounding box center [129, 558] width 25 height 17
click at [126, 558] on div at bounding box center [129, 558] width 25 height 17
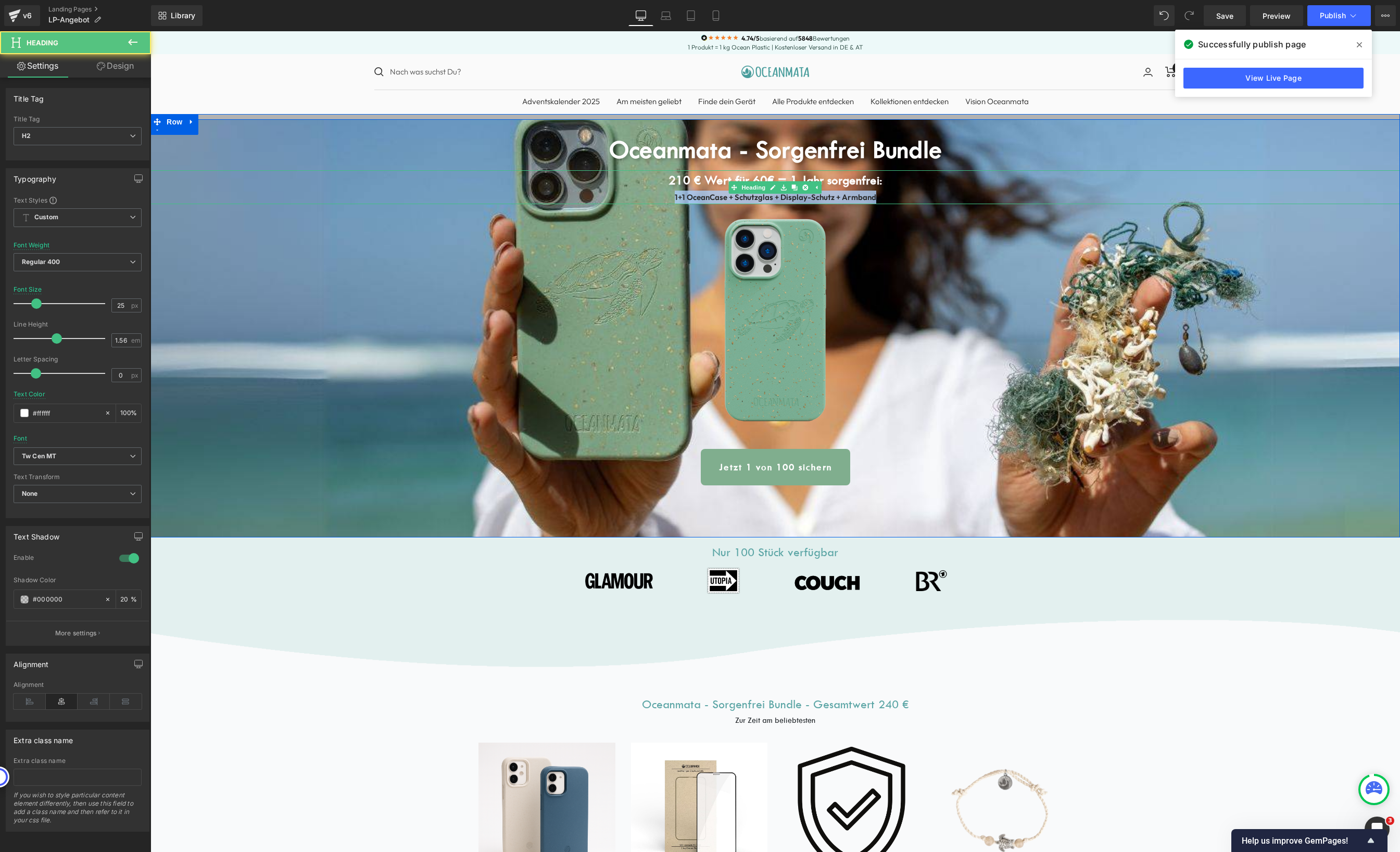
click at [874, 180] on b "210 € Wert für 60€ = 1 Jahr sorgenfrei:" at bounding box center [775, 180] width 213 height 14
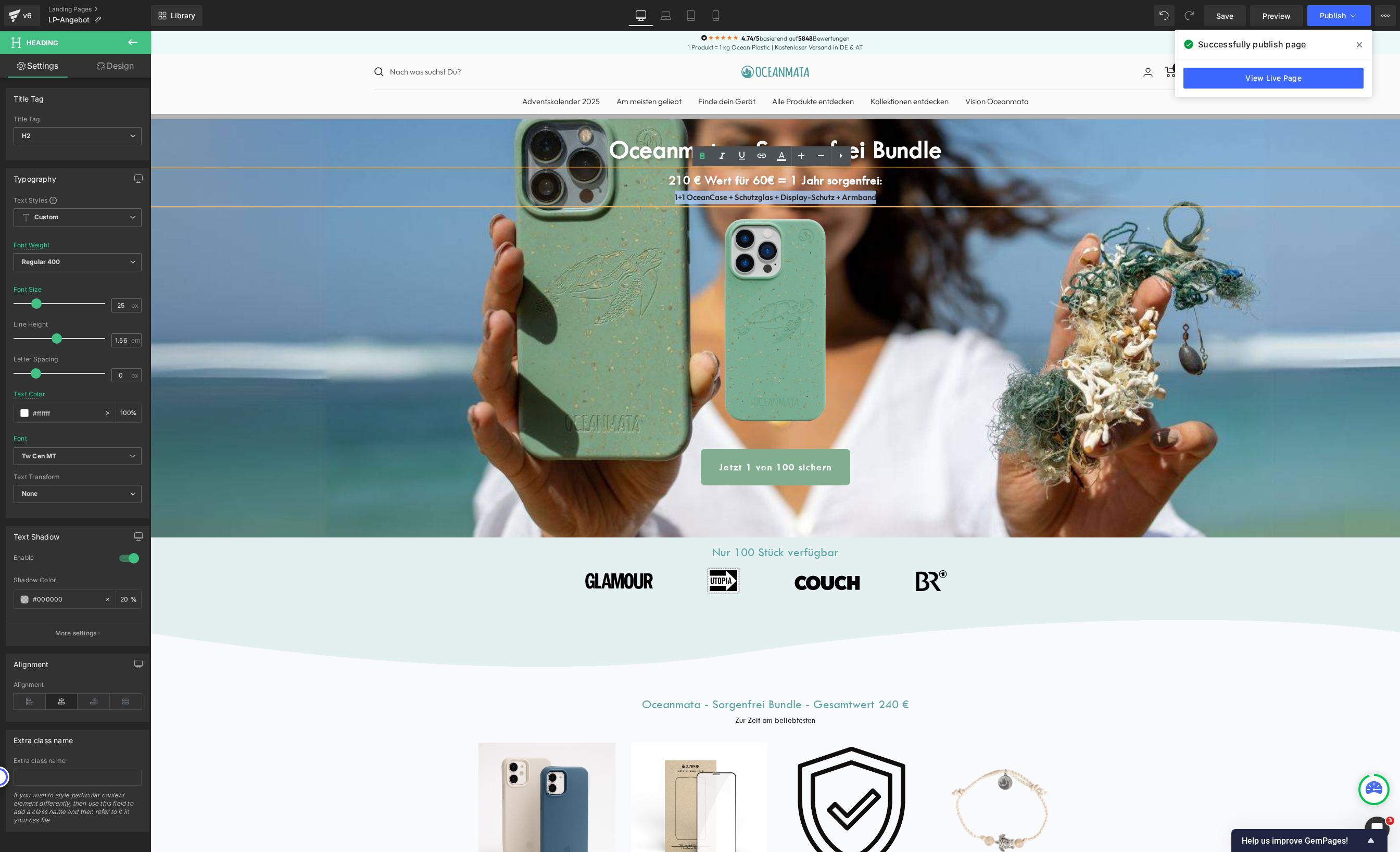
drag, startPoint x: 878, startPoint y: 196, endPoint x: 638, endPoint y: 196, distance: 240.0
click at [642, 196] on div "1+1 OceanCase + Schutzglas + Display-Schutz + Armband" at bounding box center [775, 197] width 1249 height 14
click at [784, 157] on icon at bounding box center [781, 156] width 12 height 12
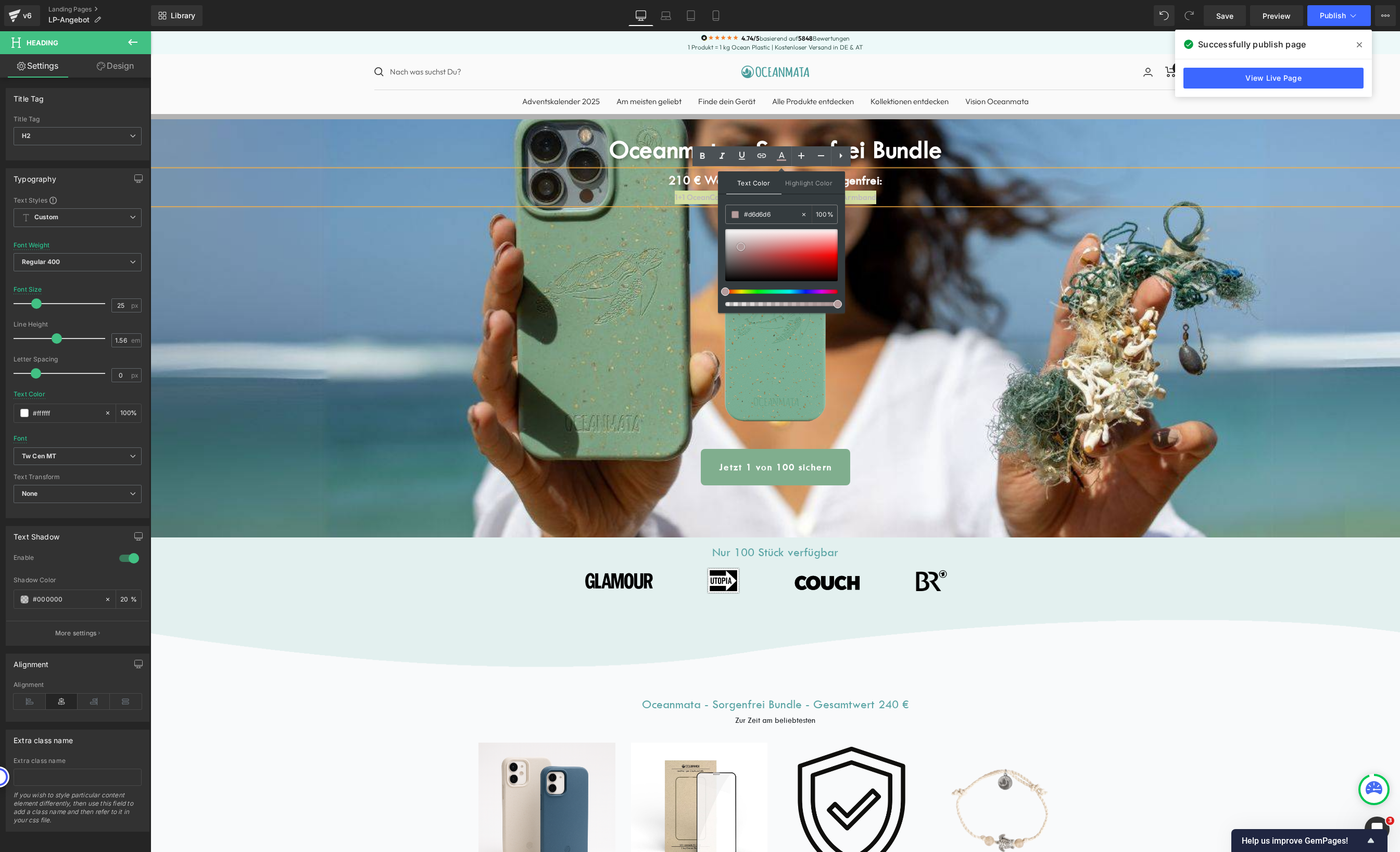
type input "#f9f9f9"
drag, startPoint x: 891, startPoint y: 278, endPoint x: 684, endPoint y: 207, distance: 218.8
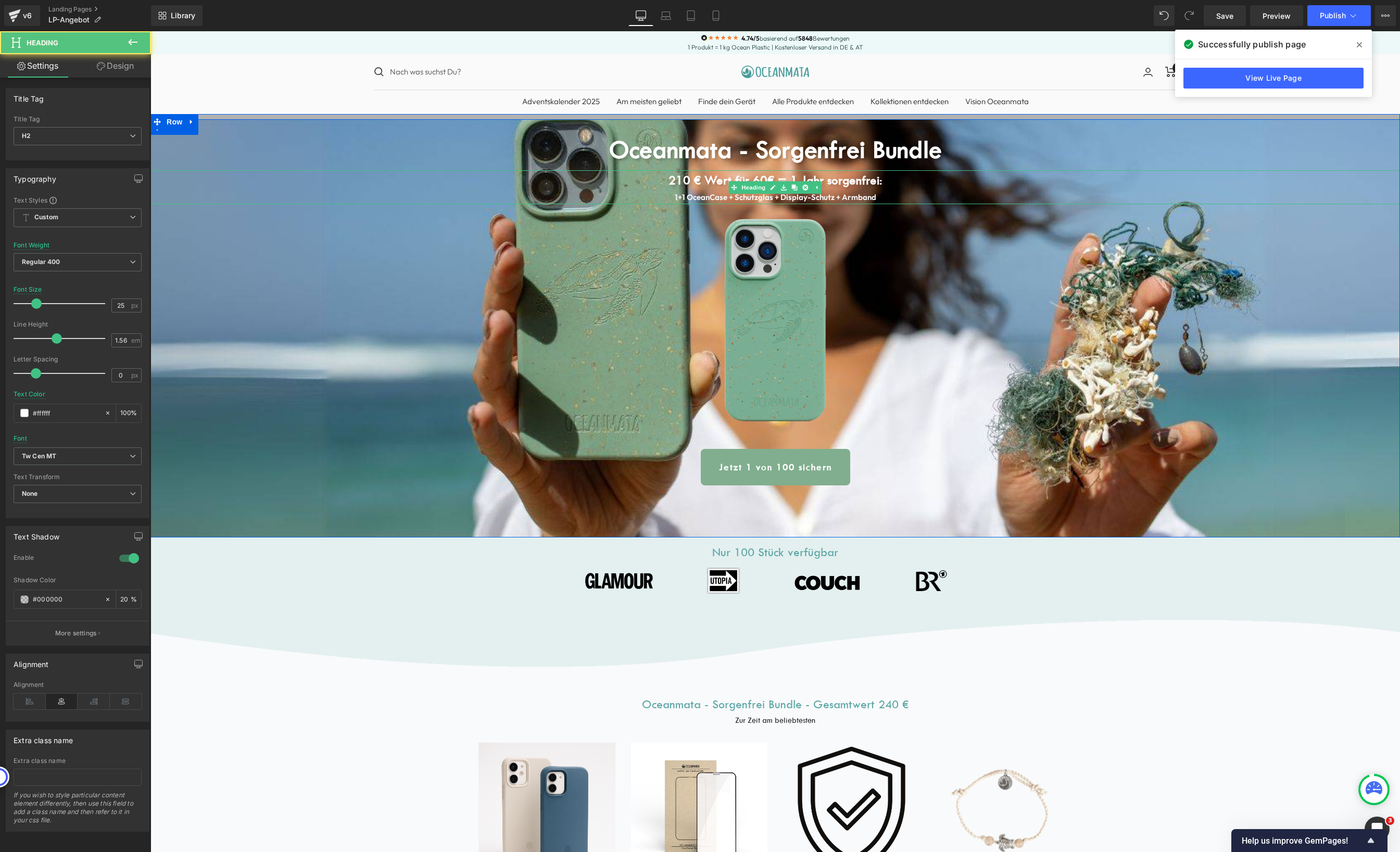
click at [829, 197] on b "1+1 OceanCase + Schutzglas + Display-Schutz + Armband" at bounding box center [775, 197] width 201 height 10
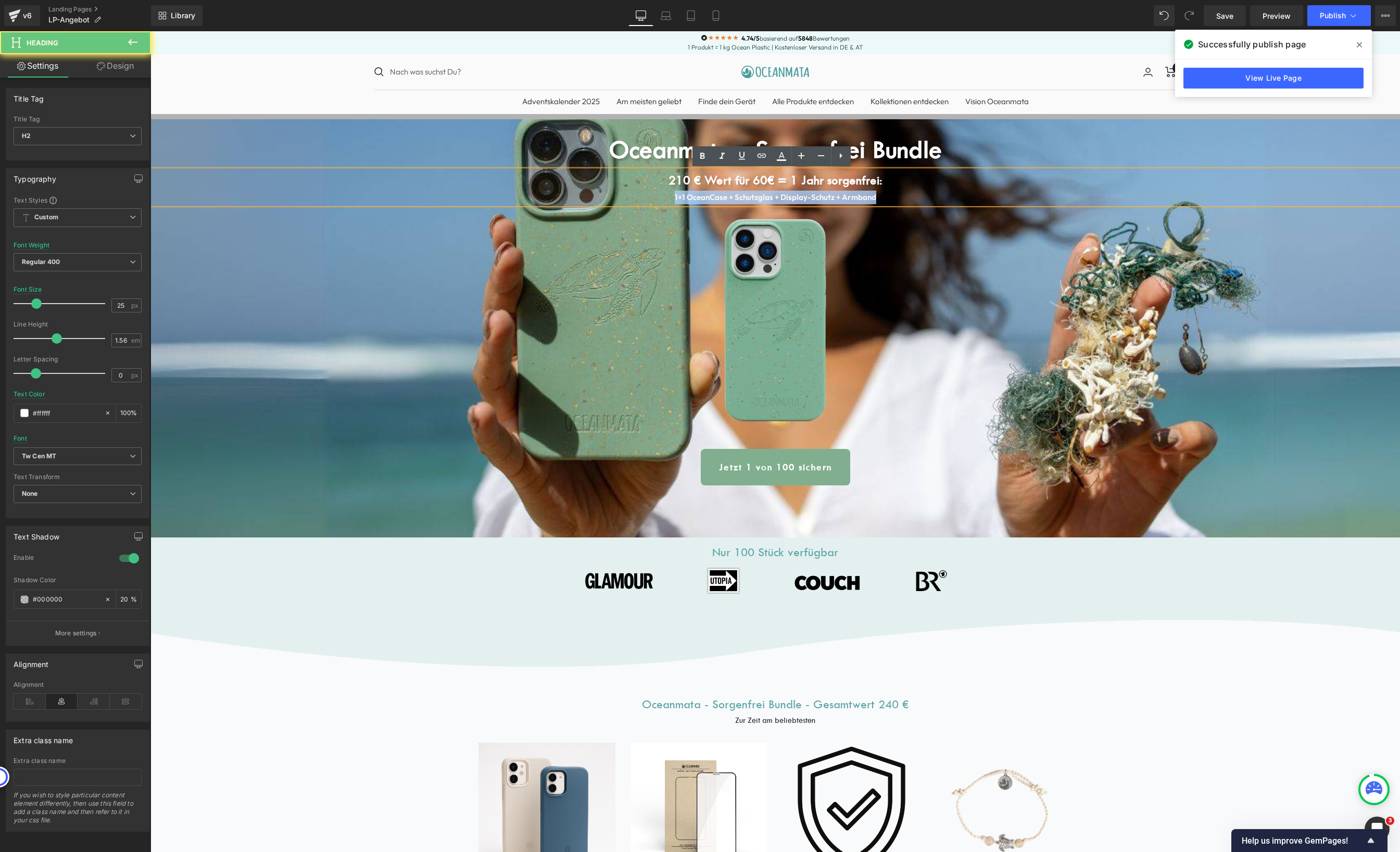
click at [829, 197] on b "1+1 OceanCase + Schutzglas + Display-Schutz + Armband" at bounding box center [775, 197] width 201 height 10
click at [1261, 80] on link "View Live Page" at bounding box center [1273, 78] width 180 height 21
